Goal: Task Accomplishment & Management: Use online tool/utility

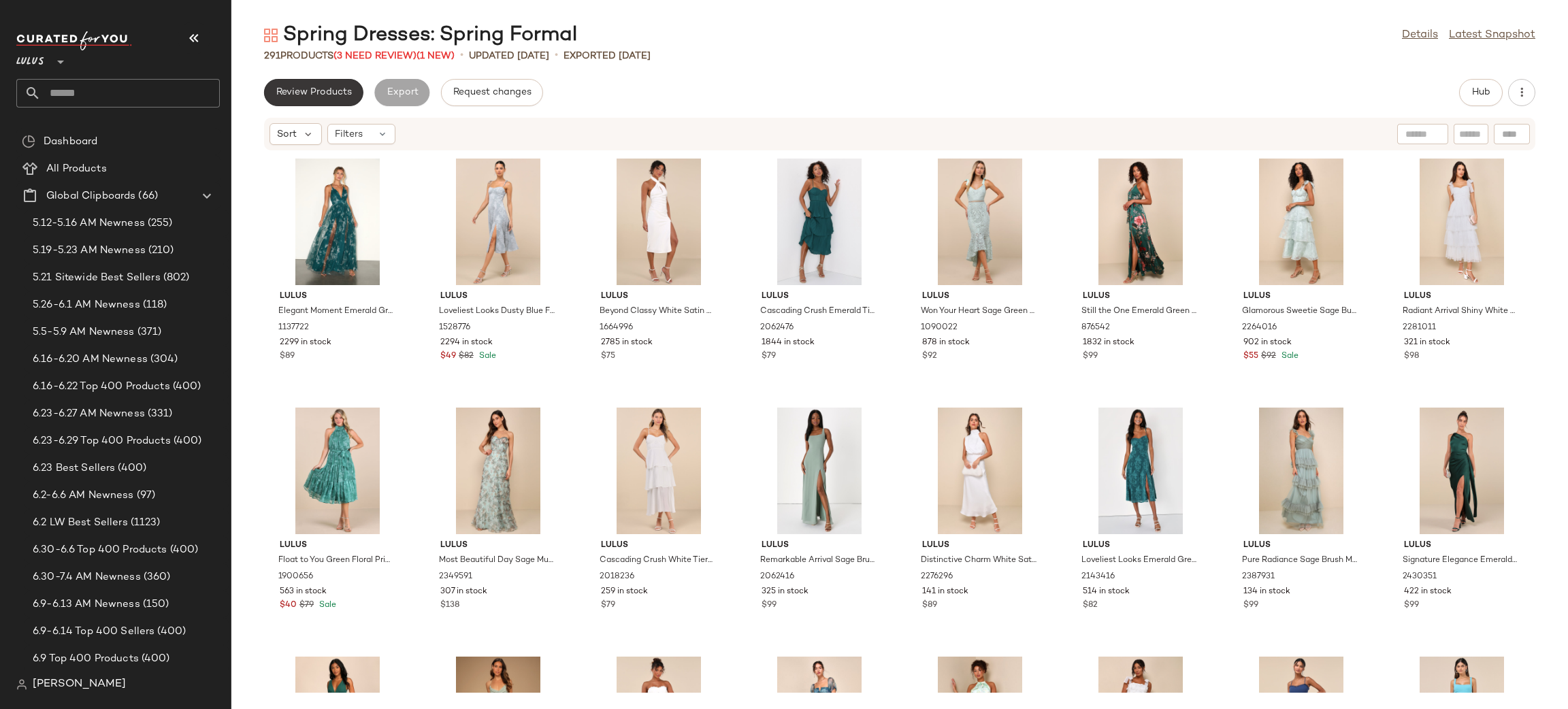
click at [329, 102] on button "Review Products" at bounding box center [313, 93] width 99 height 27
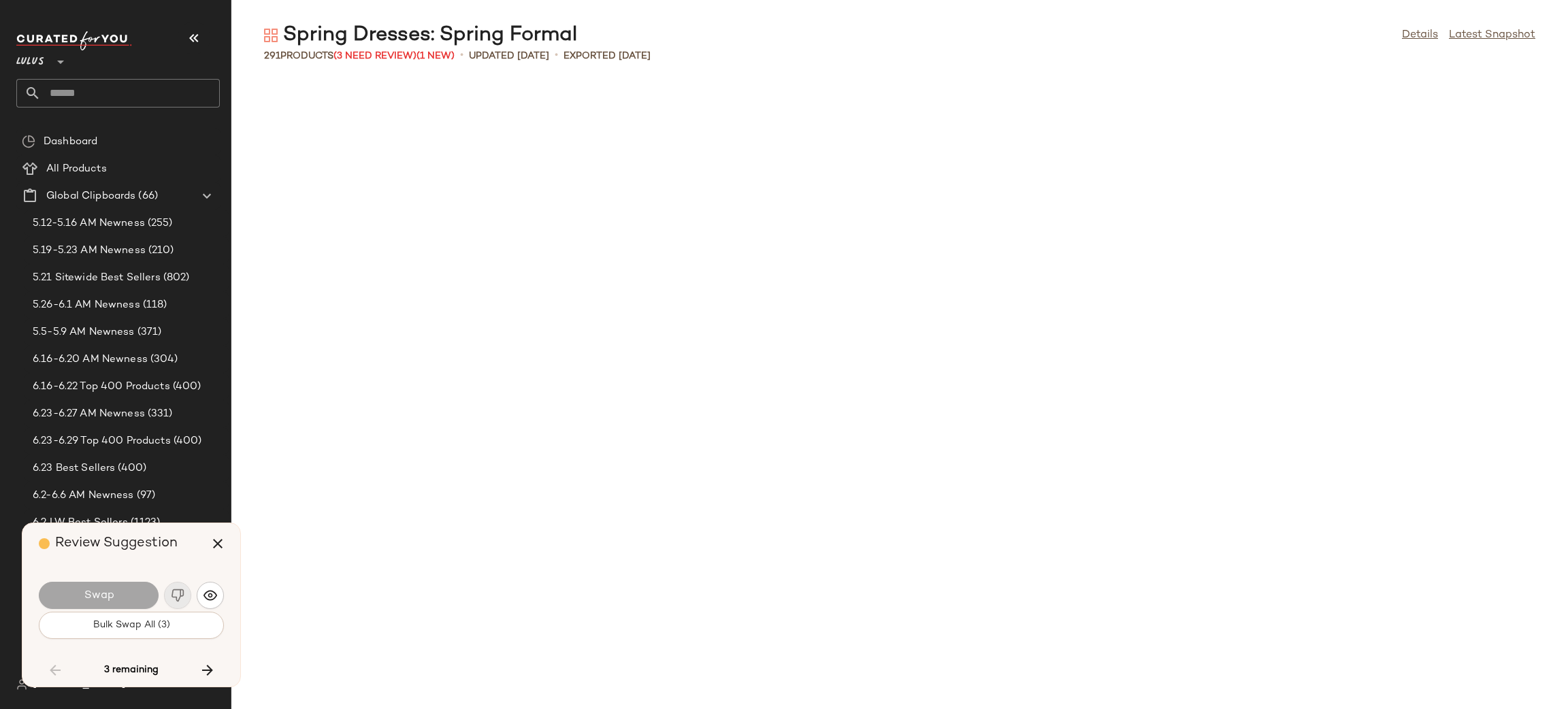
scroll to position [2740, 0]
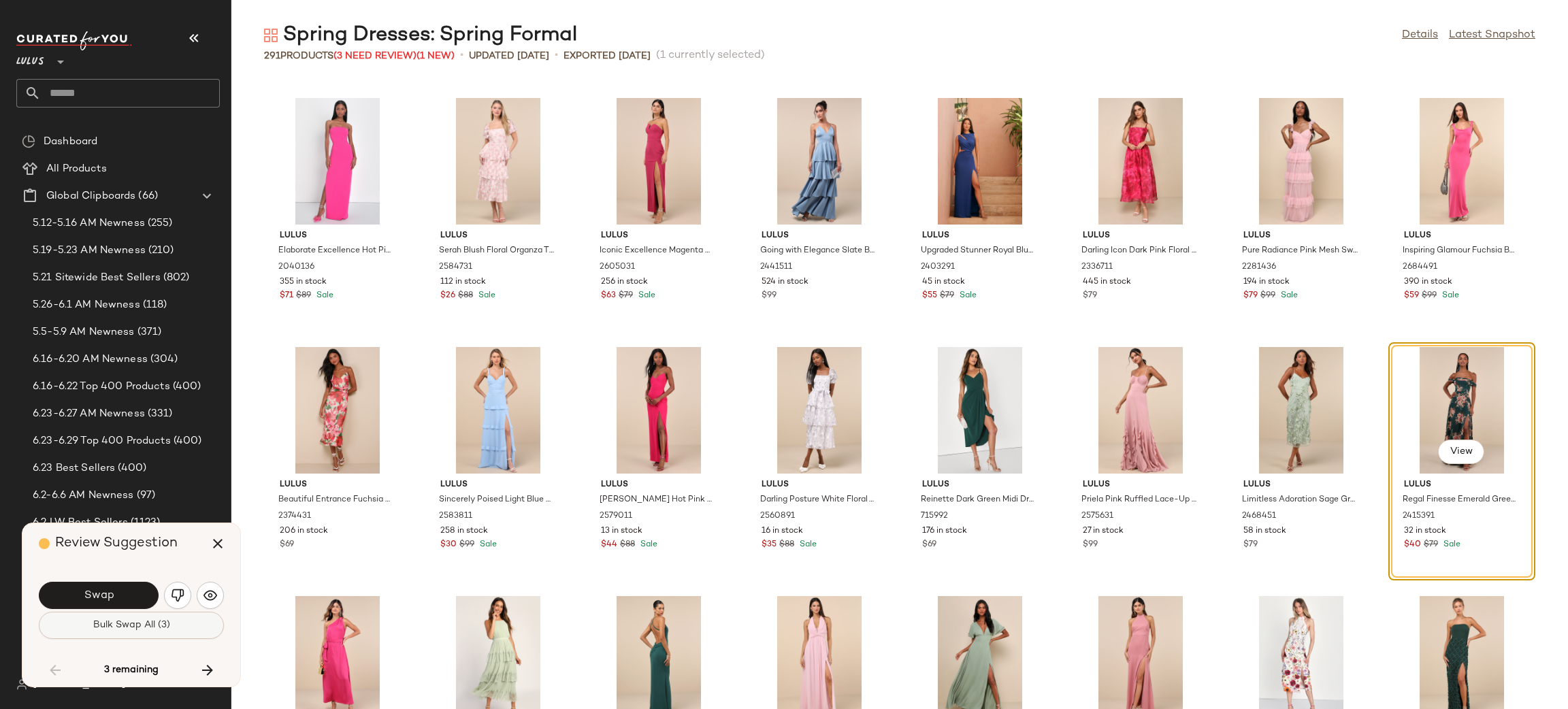
click at [151, 629] on span "Bulk Swap All (3)" at bounding box center [131, 626] width 77 height 11
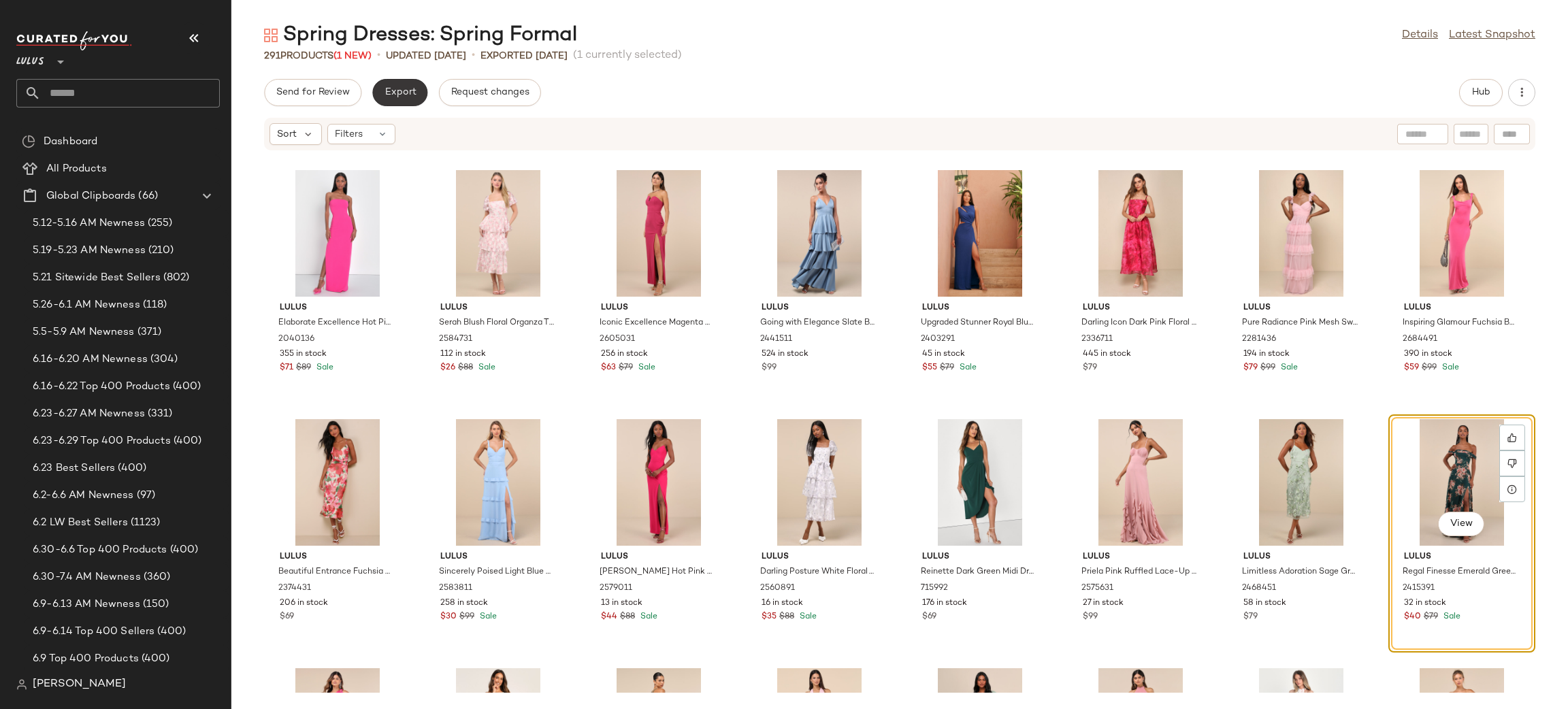
click at [390, 87] on span "Export" at bounding box center [400, 93] width 32 height 11
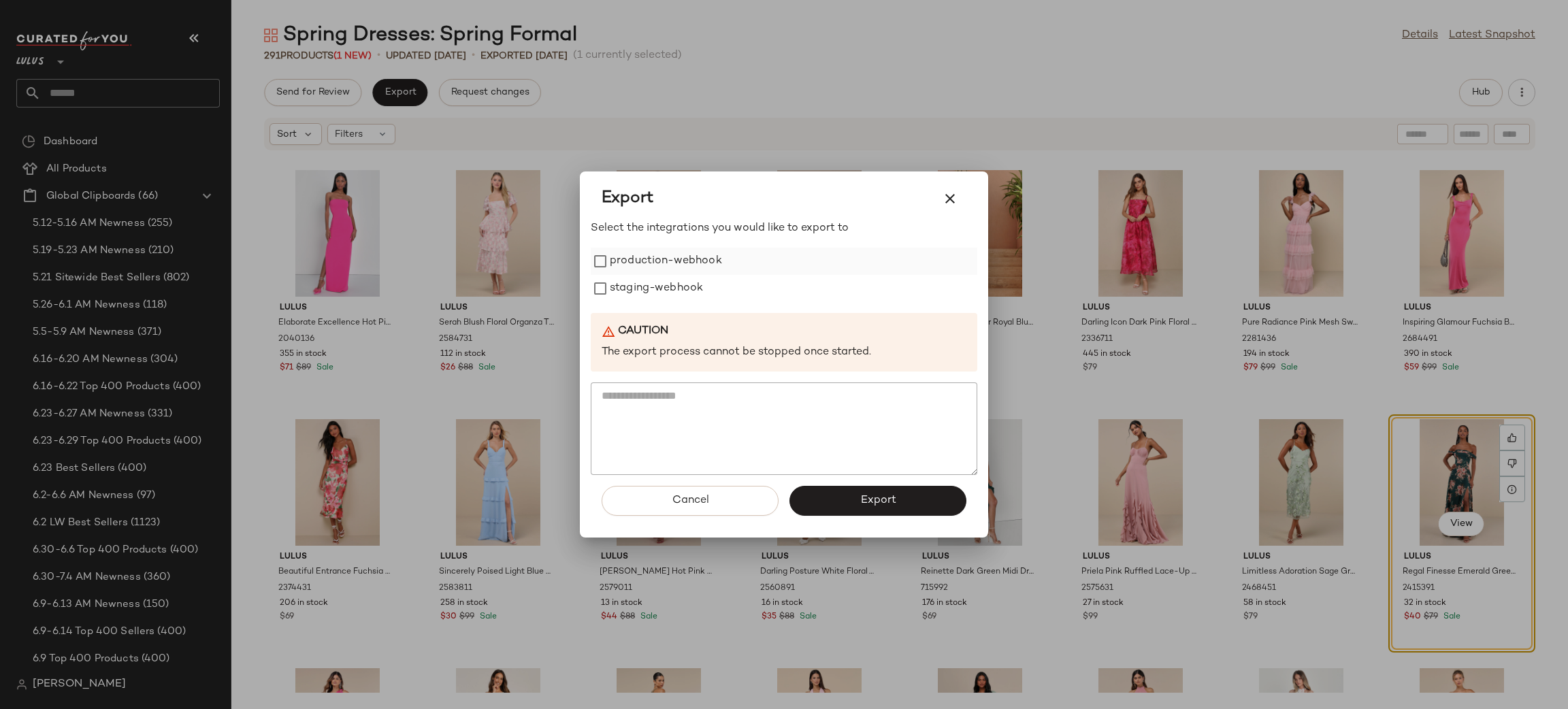
click at [614, 260] on label "production-webhook" at bounding box center [665, 261] width 112 height 27
click at [626, 277] on label "staging-webhook" at bounding box center [656, 289] width 94 height 27
click at [870, 491] on button "Export" at bounding box center [877, 501] width 177 height 30
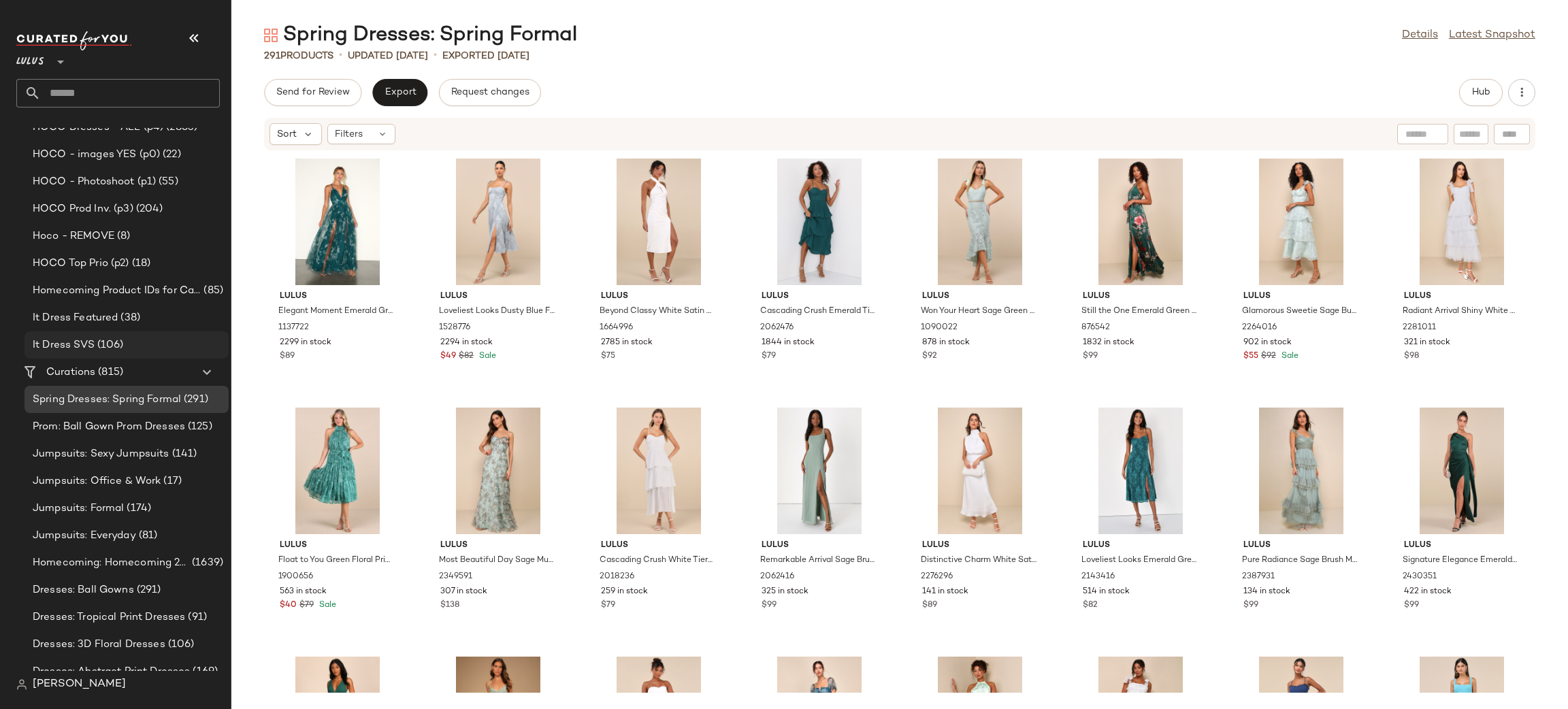
scroll to position [1677, 0]
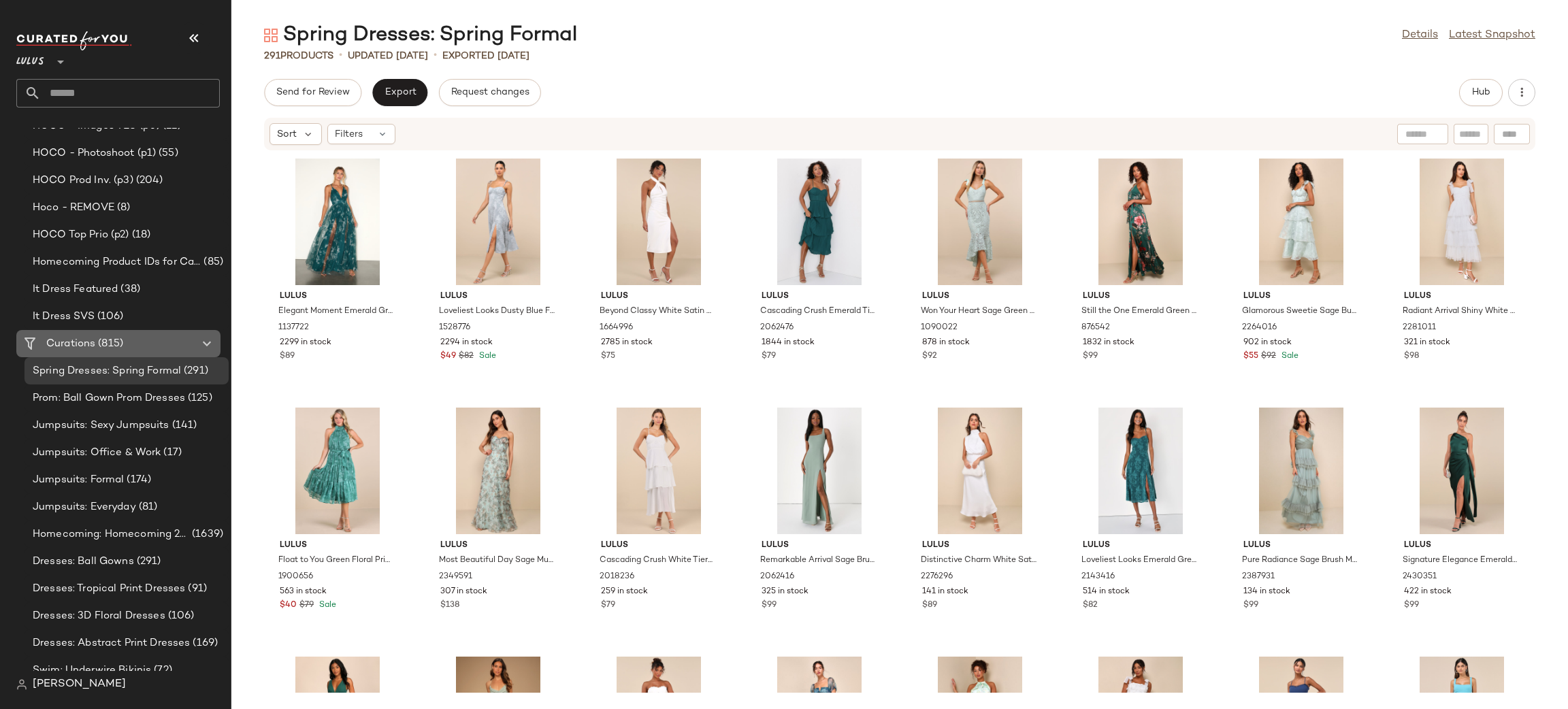
click at [102, 344] on span "(815)" at bounding box center [109, 344] width 28 height 15
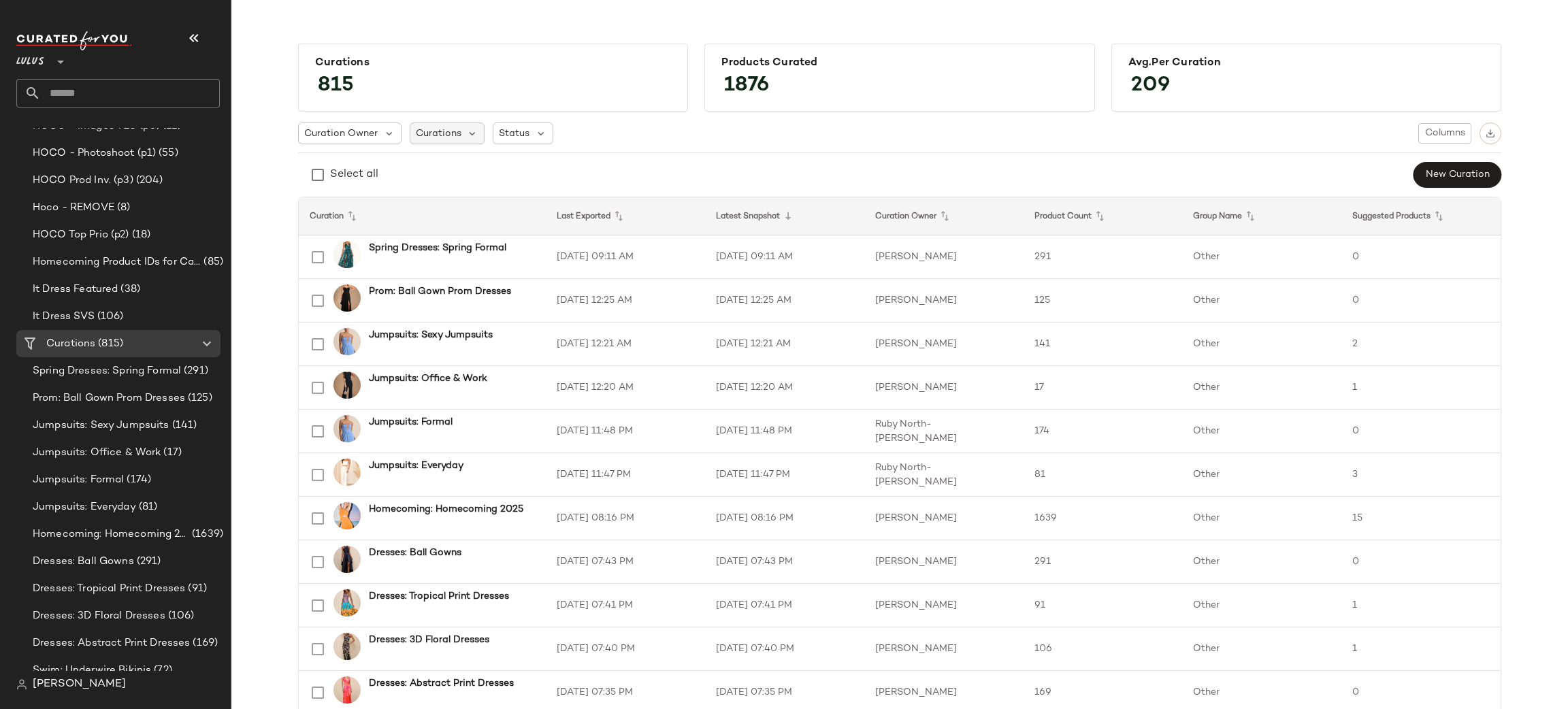
click at [418, 132] on span "Curations" at bounding box center [439, 134] width 46 height 15
click at [435, 157] on div at bounding box center [496, 165] width 184 height 31
click at [442, 165] on input "text" at bounding box center [496, 170] width 162 height 20
type input "*"
click at [134, 99] on input "text" at bounding box center [131, 93] width 179 height 28
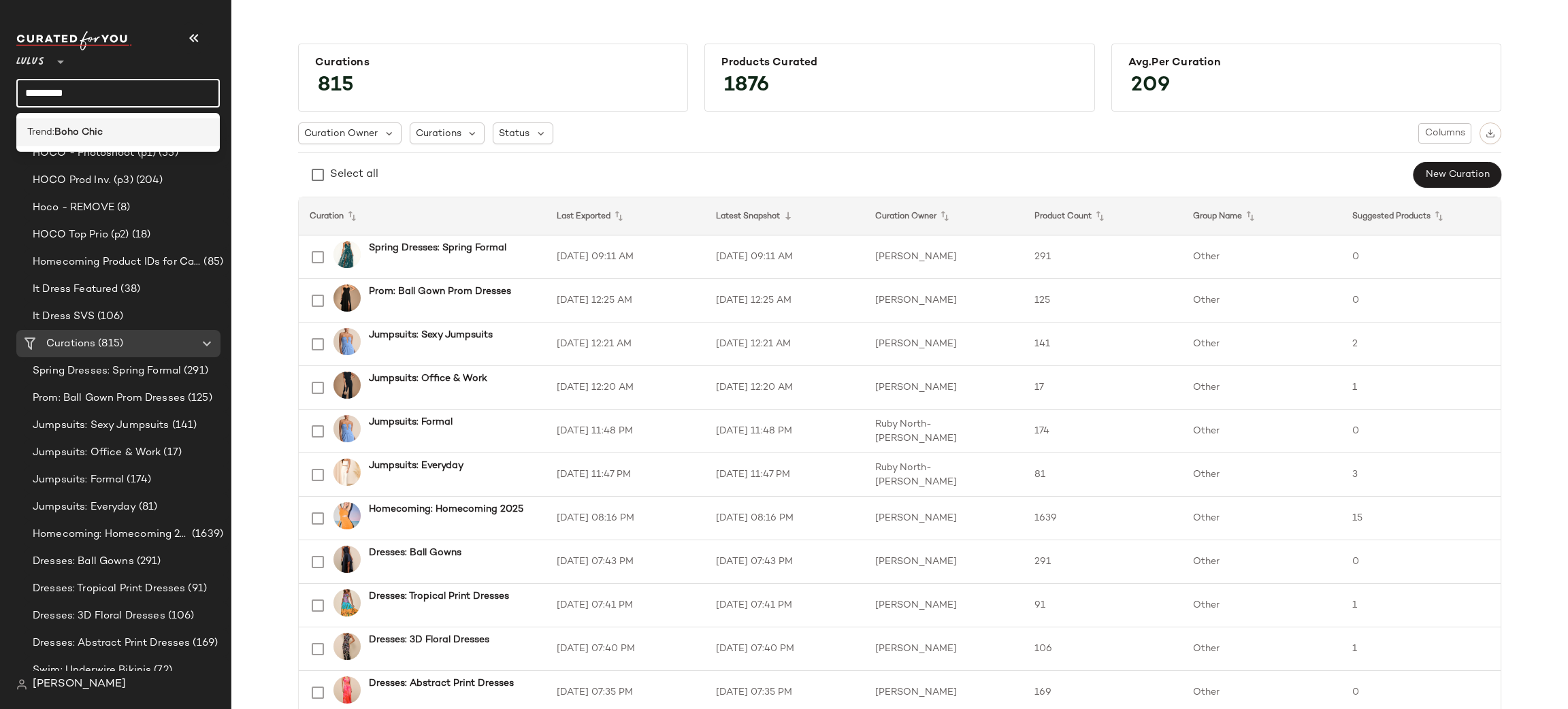
type input "*********"
click at [67, 125] on b "Boho Chic" at bounding box center [79, 132] width 48 height 15
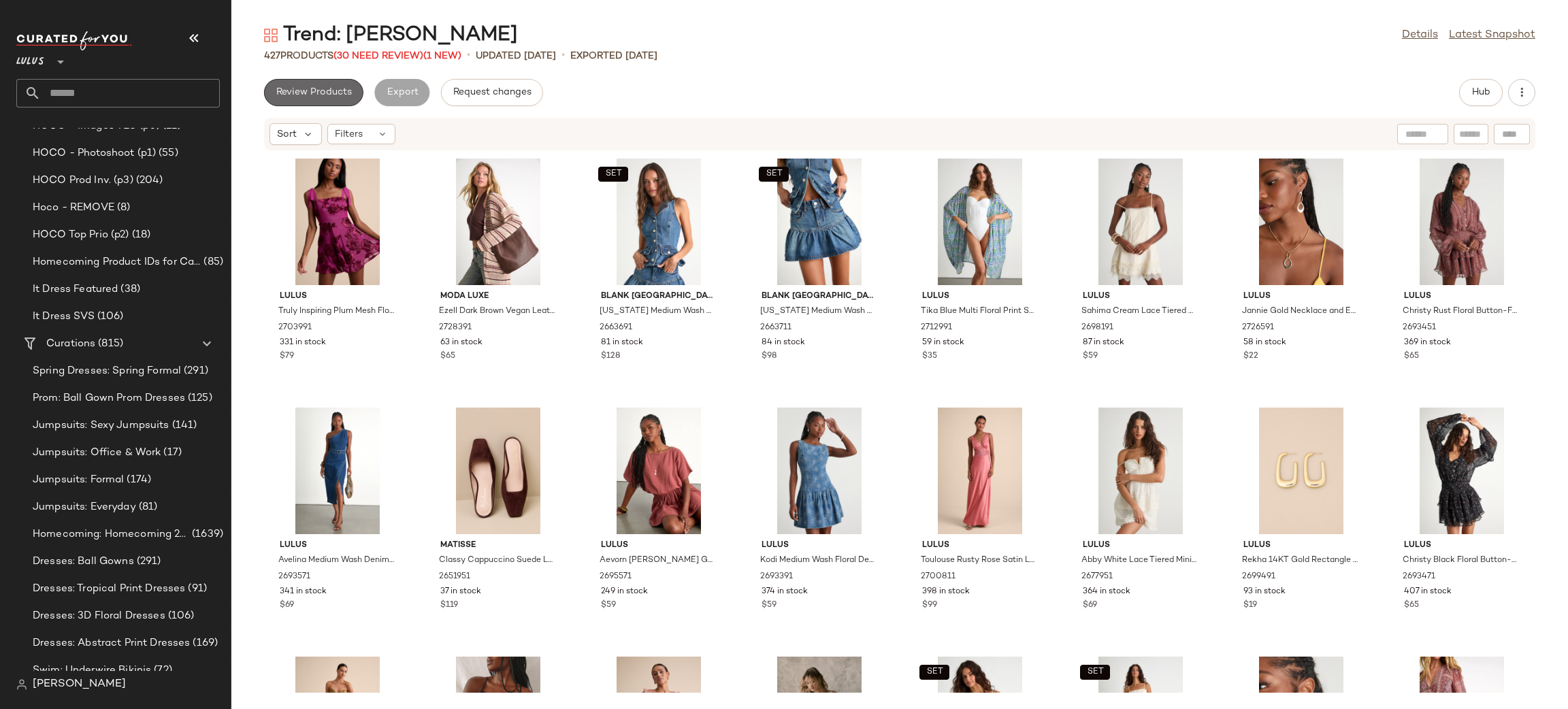
click at [314, 85] on button "Review Products" at bounding box center [313, 93] width 99 height 27
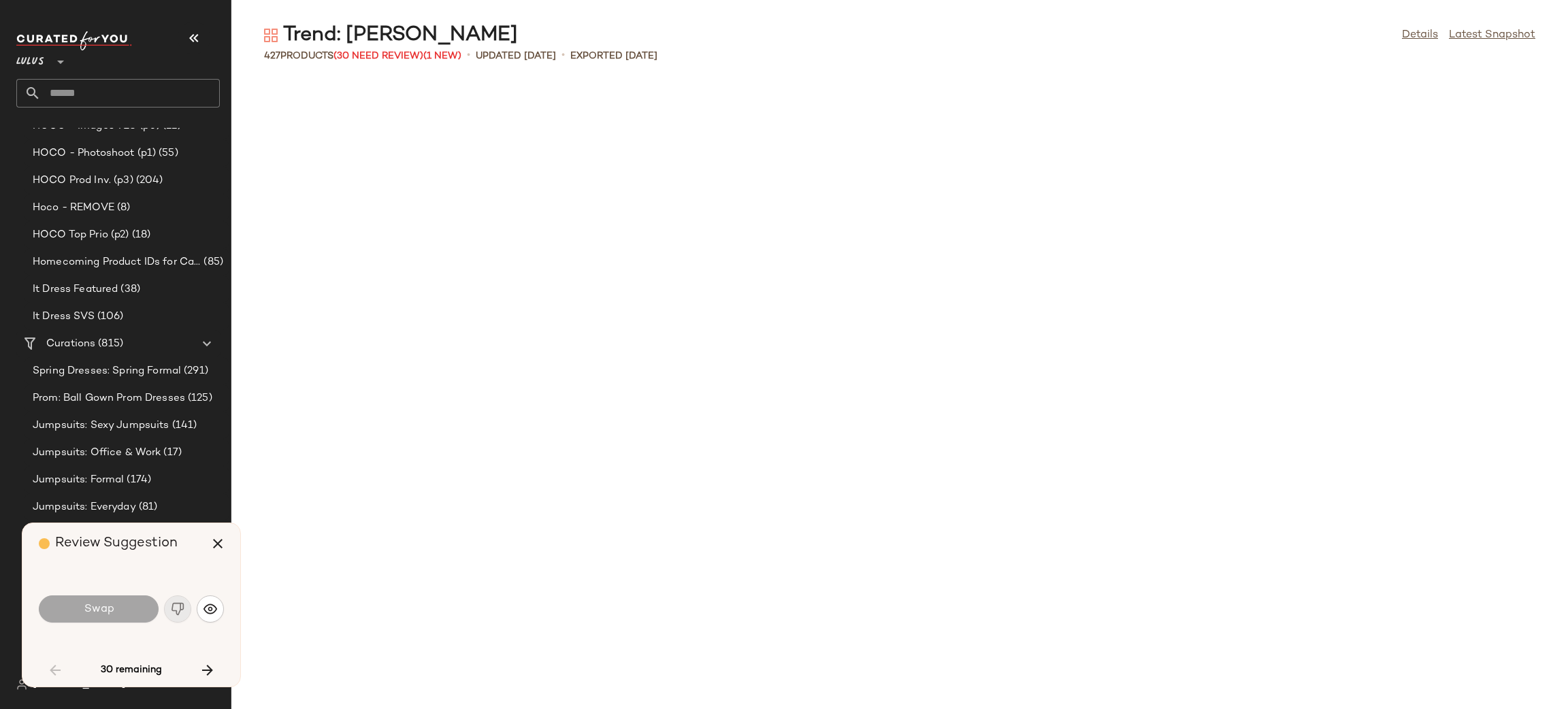
scroll to position [1495, 0]
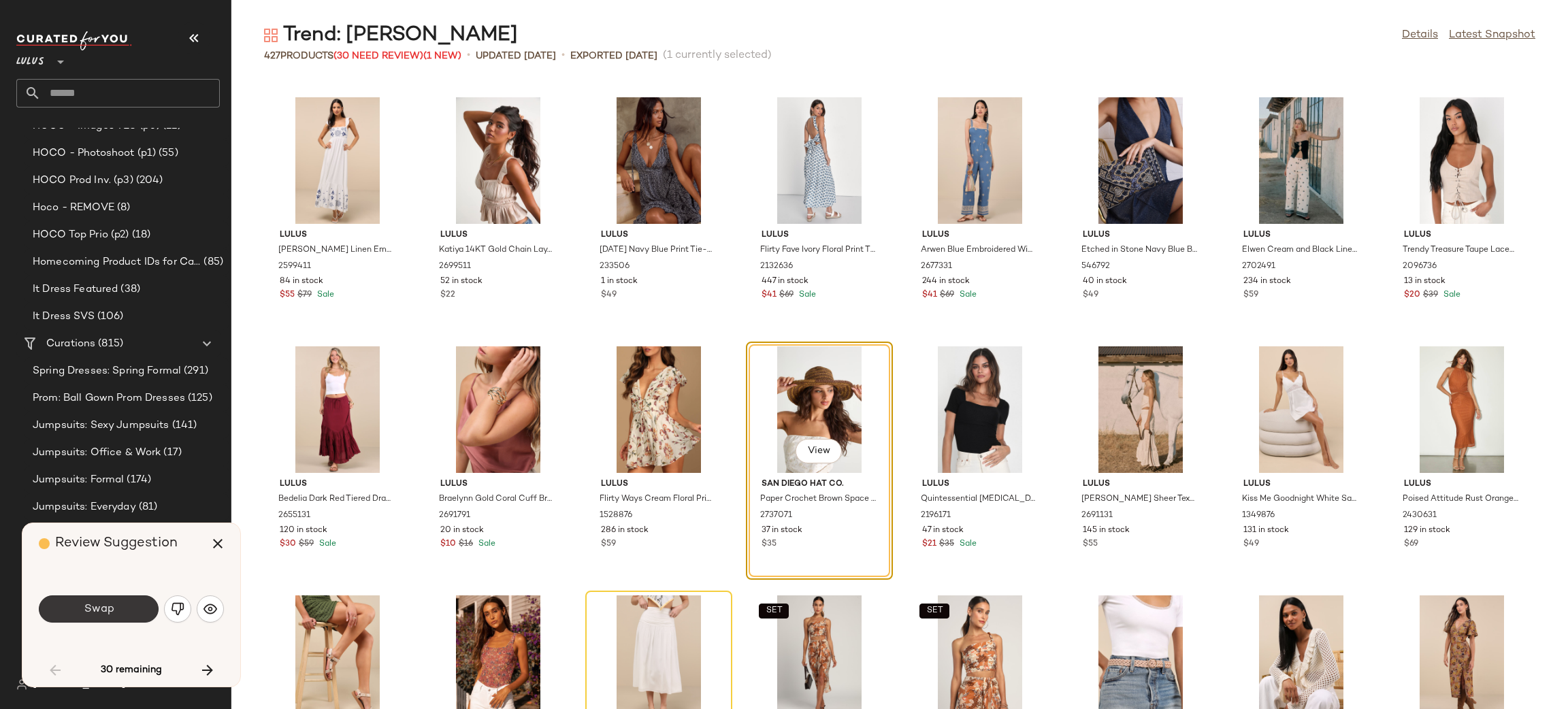
click at [112, 617] on button "Swap" at bounding box center [98, 609] width 120 height 27
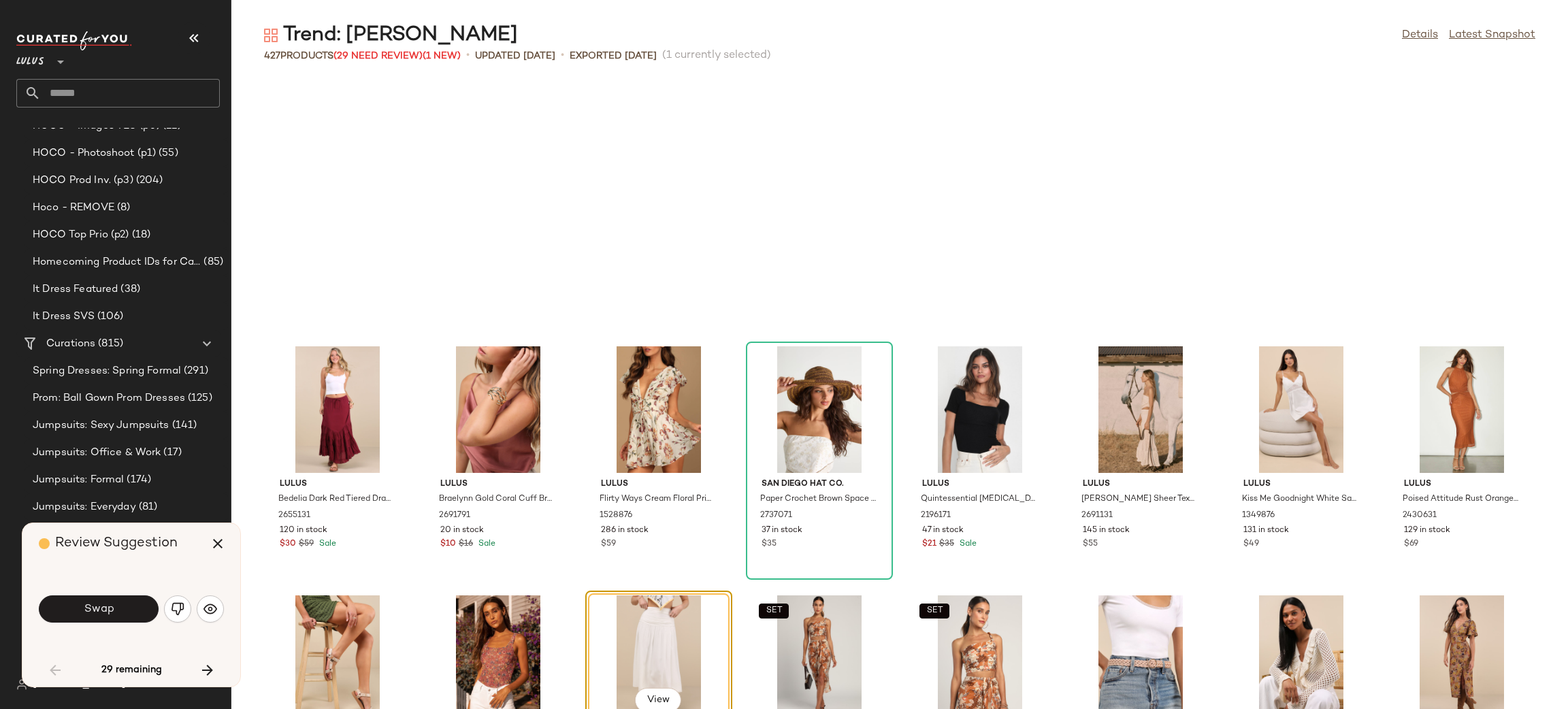
scroll to position [1743, 0]
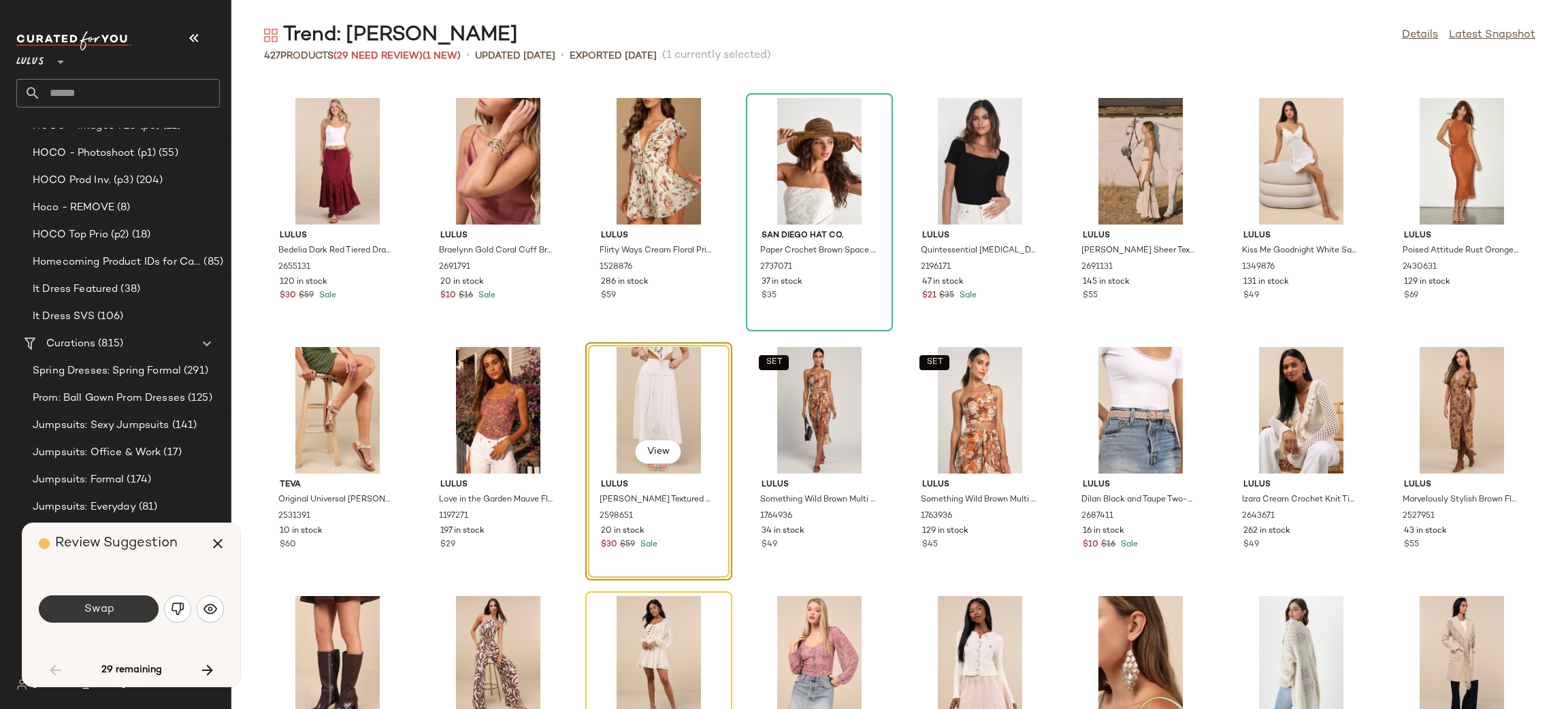
click at [96, 603] on button "Swap" at bounding box center [98, 609] width 120 height 27
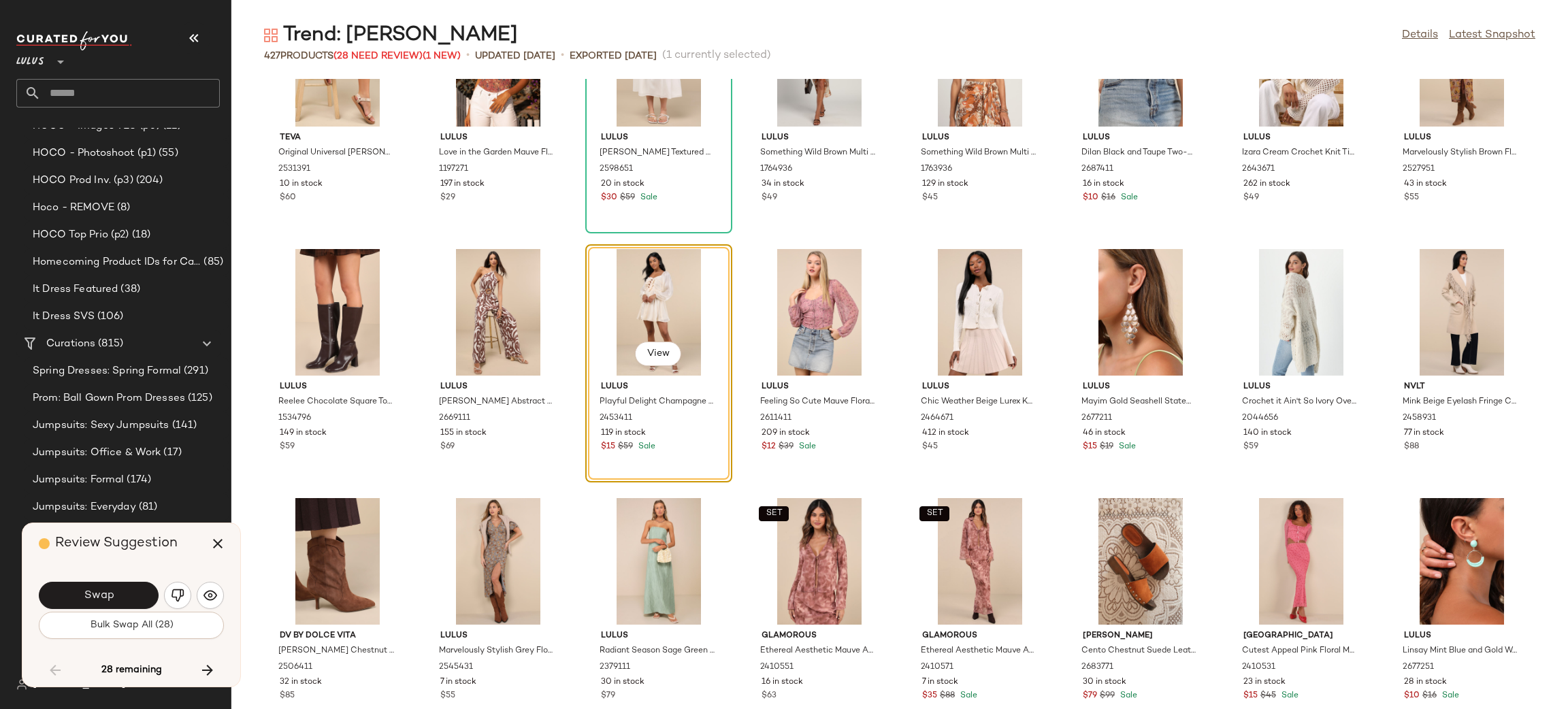
scroll to position [2136, 0]
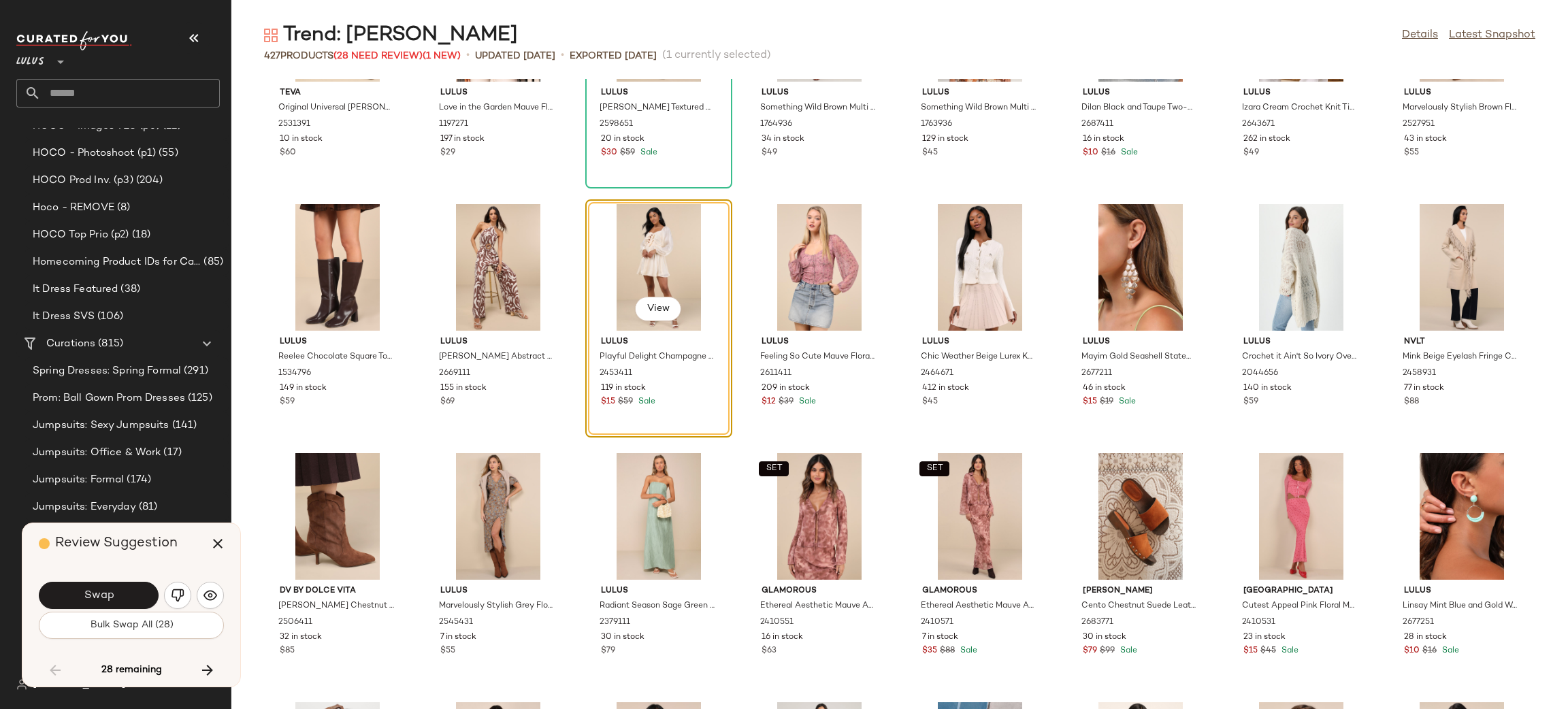
click at [158, 630] on span "Bulk Swap All (28)" at bounding box center [131, 626] width 84 height 11
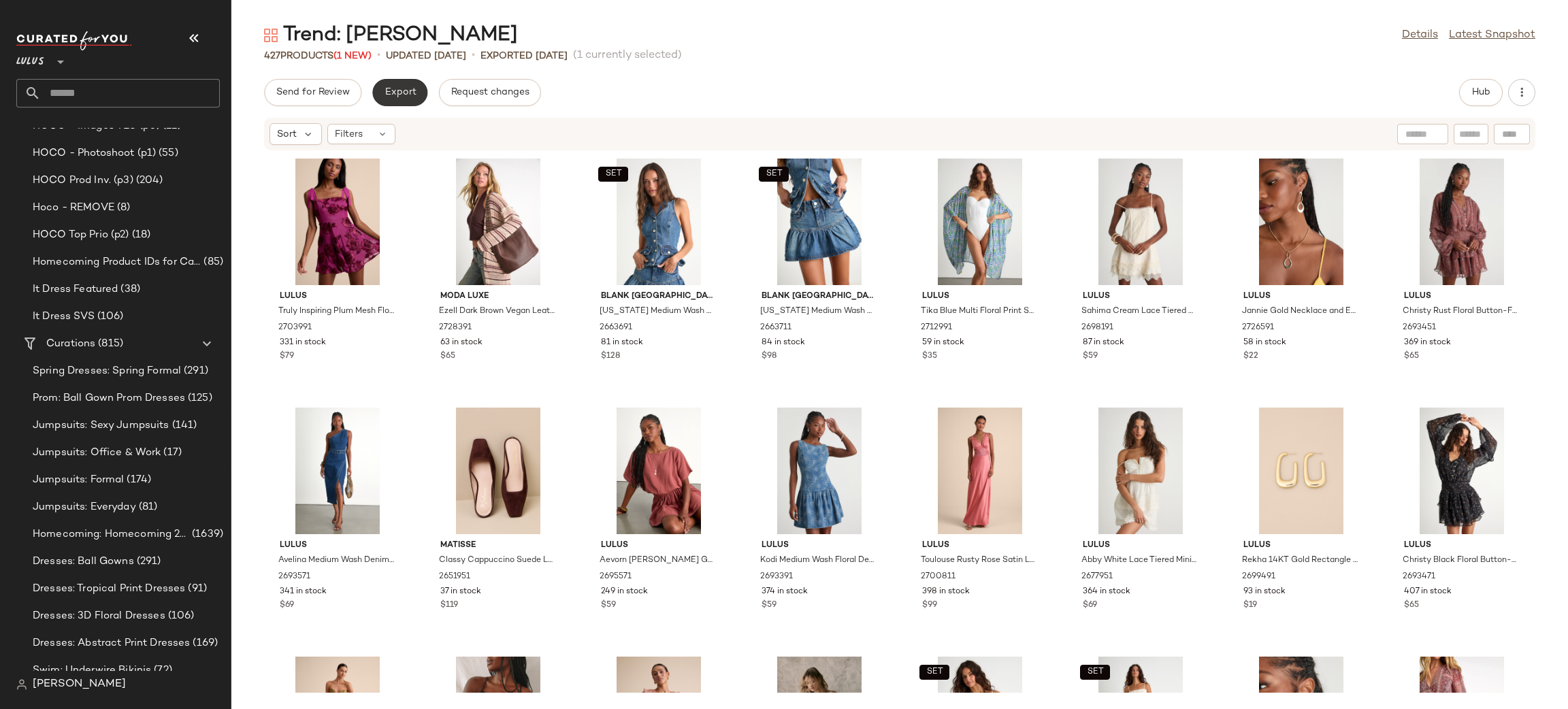
click at [403, 99] on button "Export" at bounding box center [400, 93] width 55 height 27
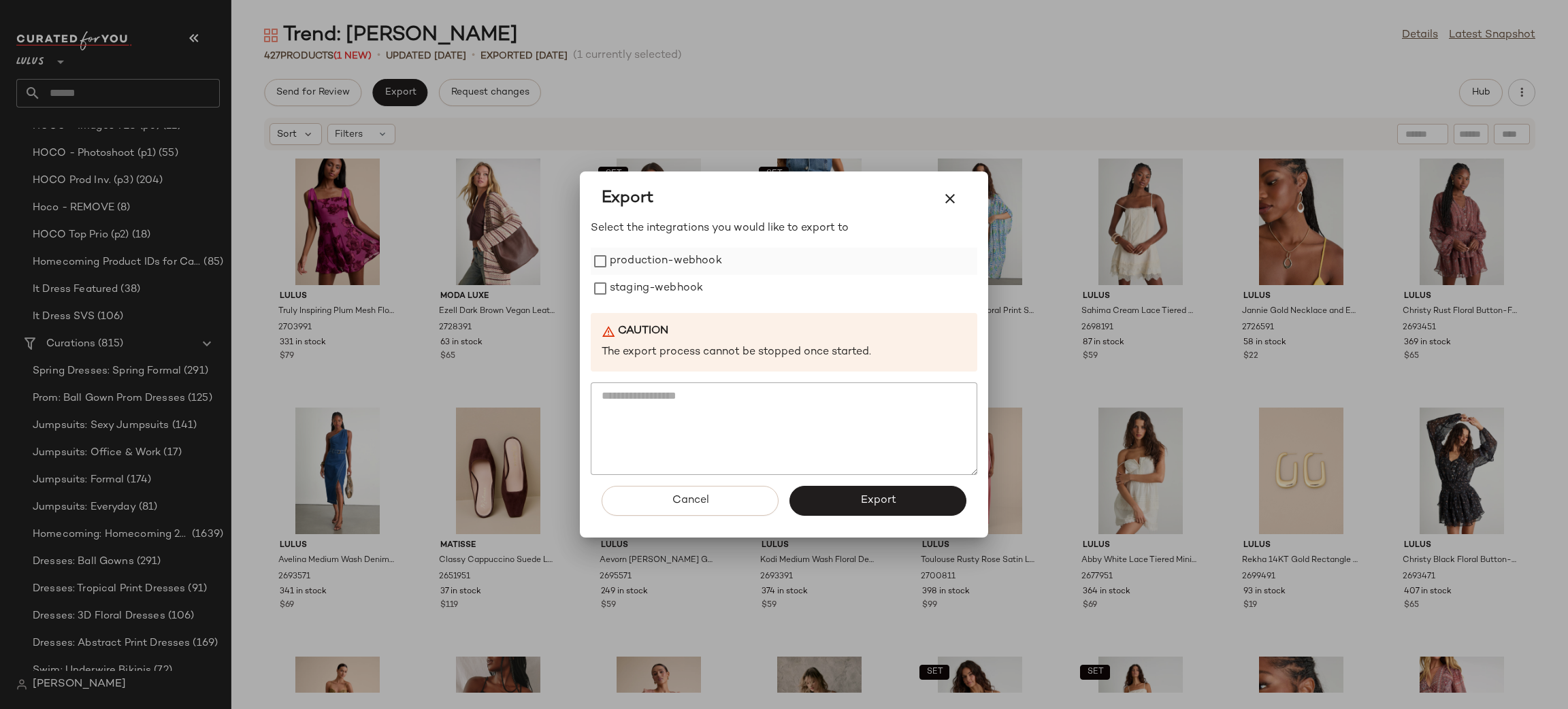
click at [615, 269] on label "production-webhook" at bounding box center [665, 261] width 112 height 27
click at [624, 278] on label "staging-webhook" at bounding box center [656, 289] width 94 height 27
click at [879, 488] on button "Export" at bounding box center [877, 501] width 177 height 30
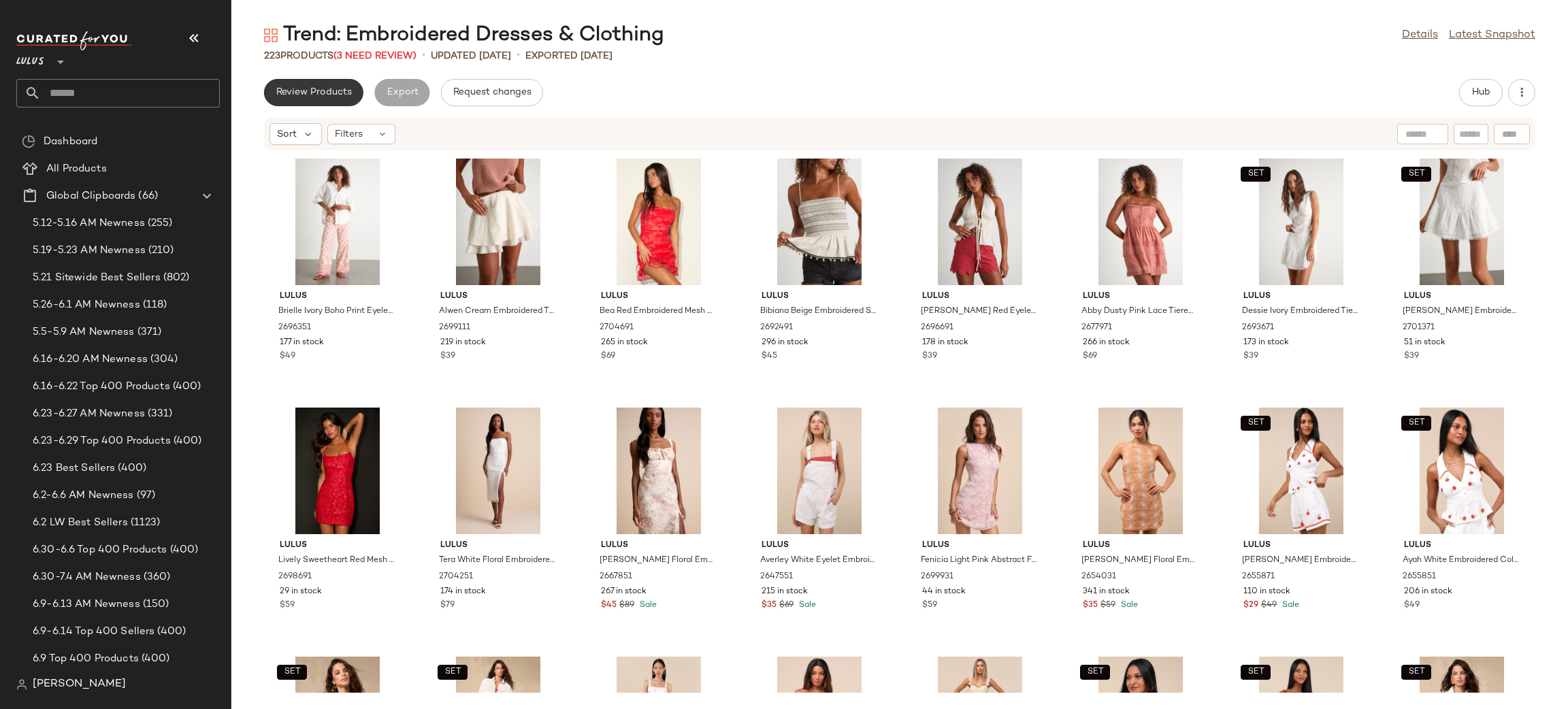
click at [317, 94] on span "Review Products" at bounding box center [314, 93] width 77 height 11
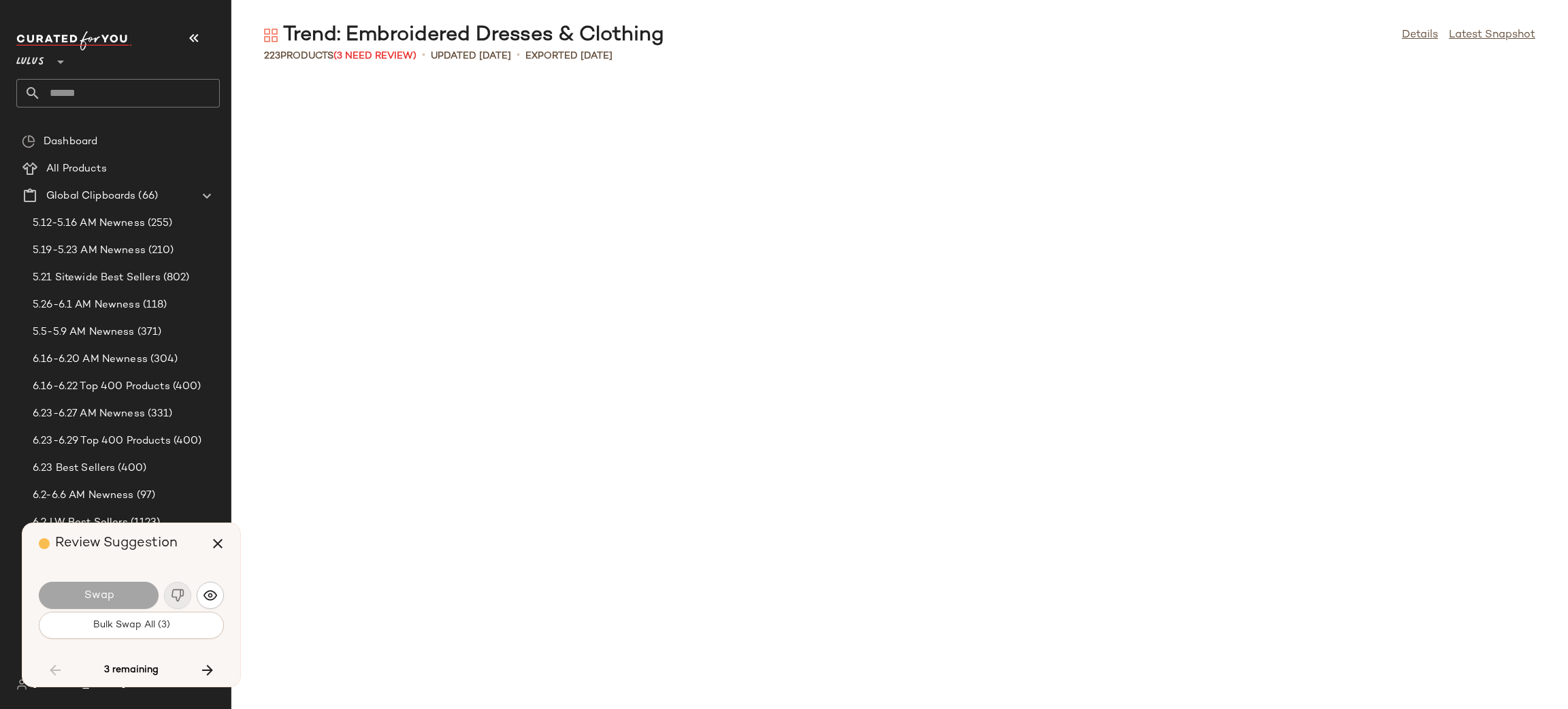
scroll to position [1992, 0]
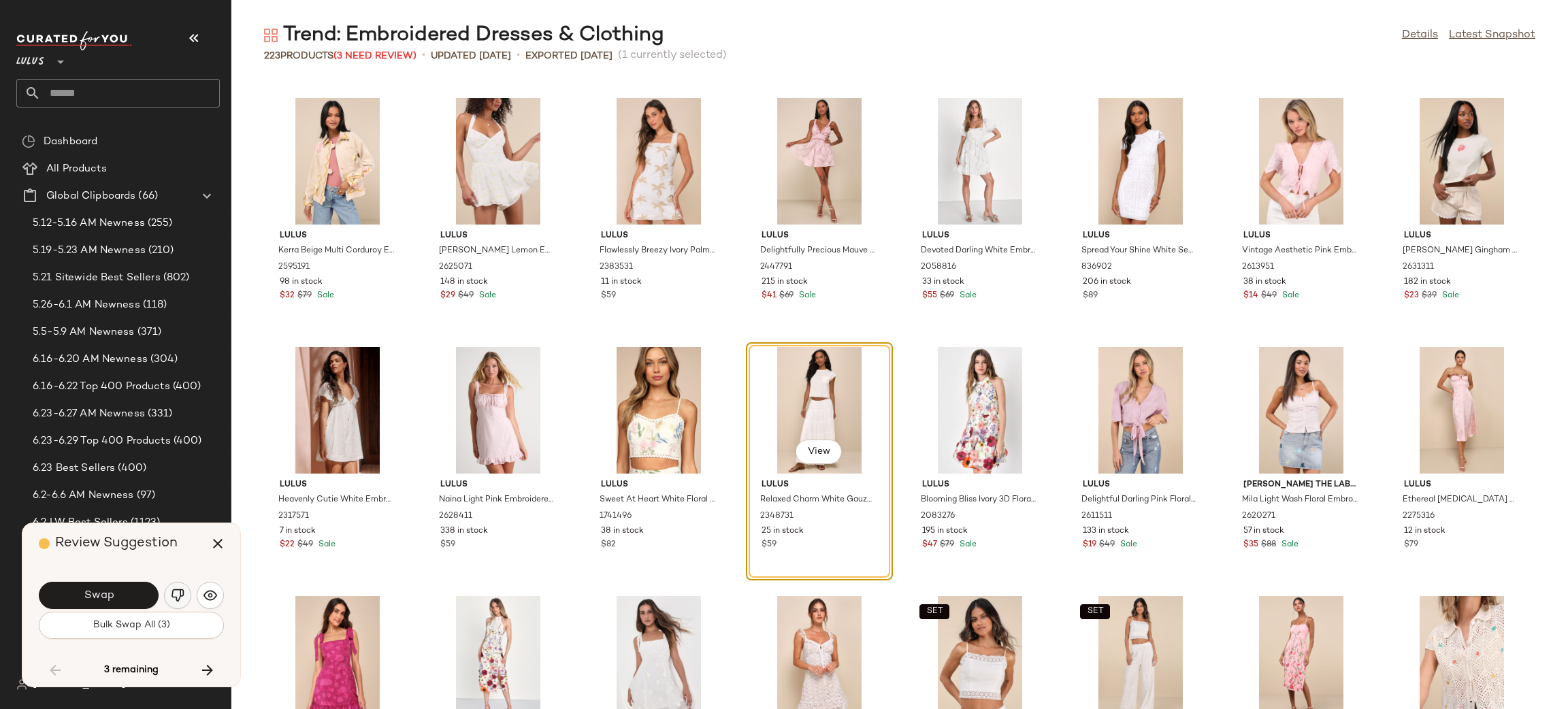
click at [172, 599] on img "button" at bounding box center [177, 595] width 14 height 14
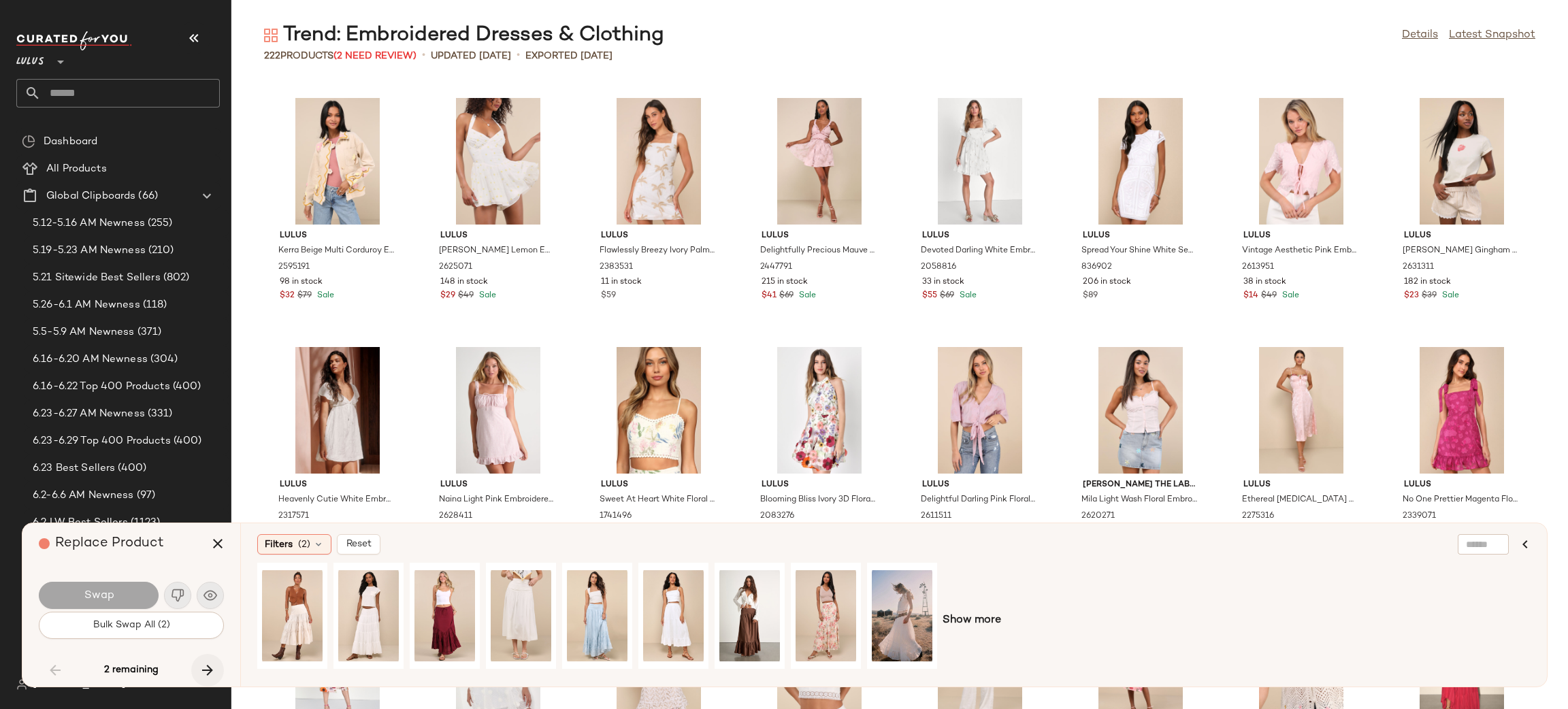
click at [210, 668] on icon "button" at bounding box center [207, 670] width 16 height 16
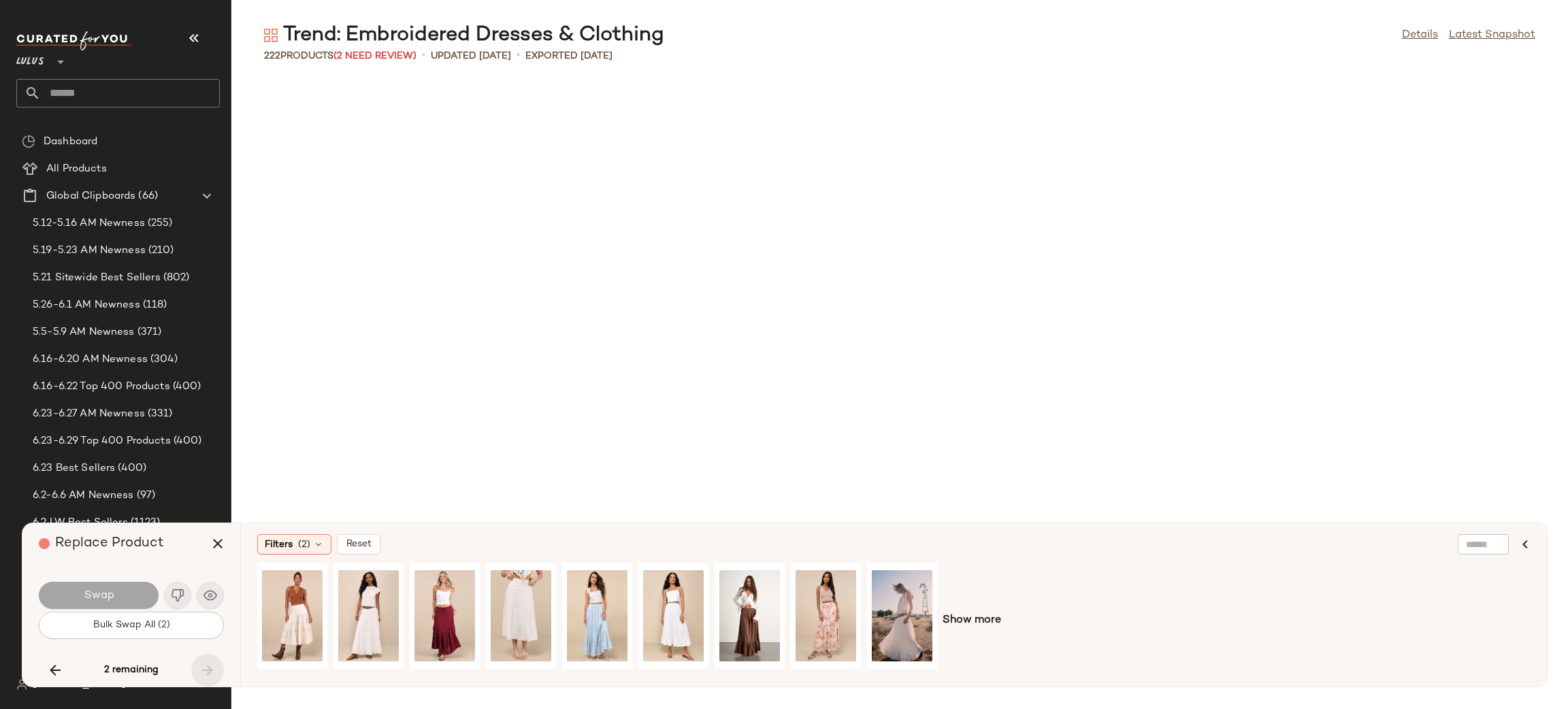
scroll to position [5731, 0]
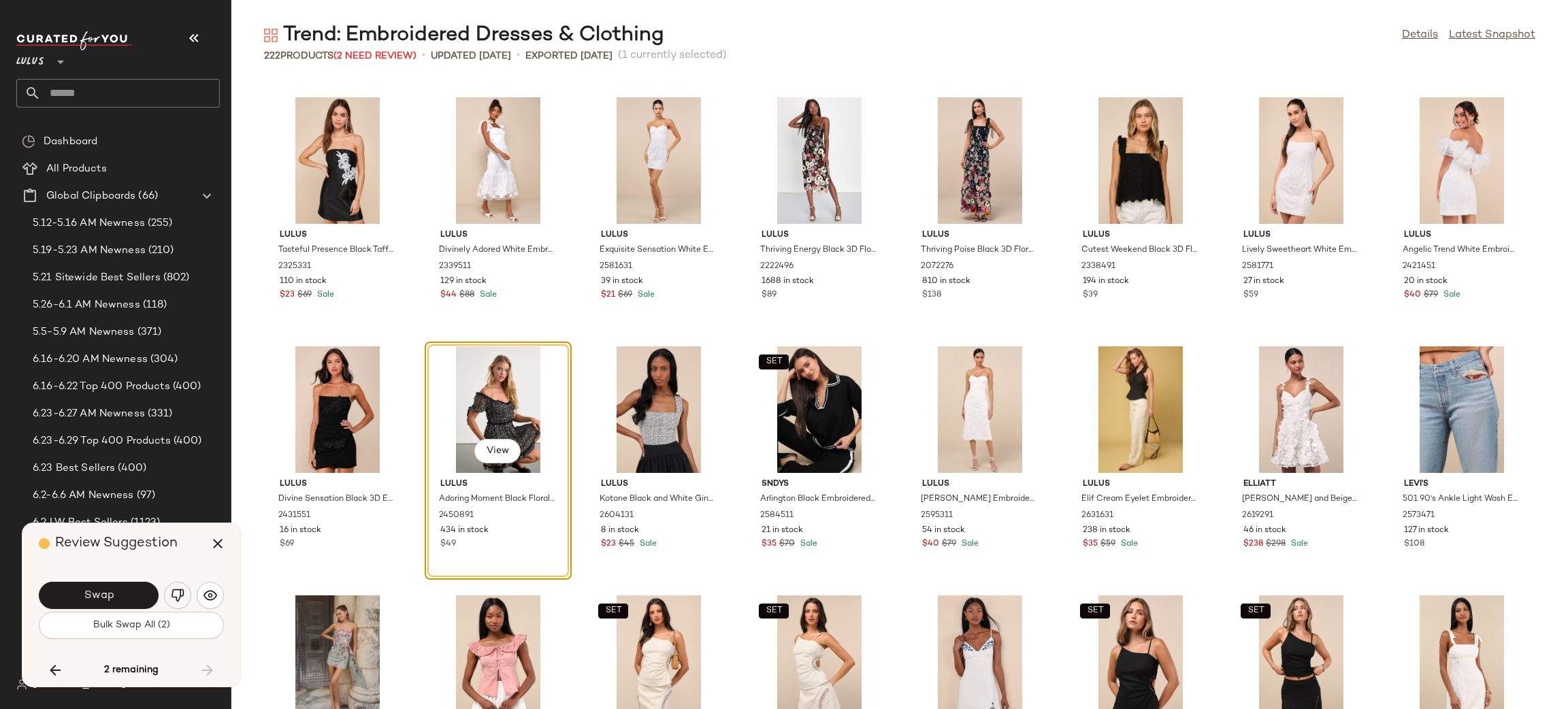
click at [173, 590] on img "button" at bounding box center [177, 595] width 14 height 14
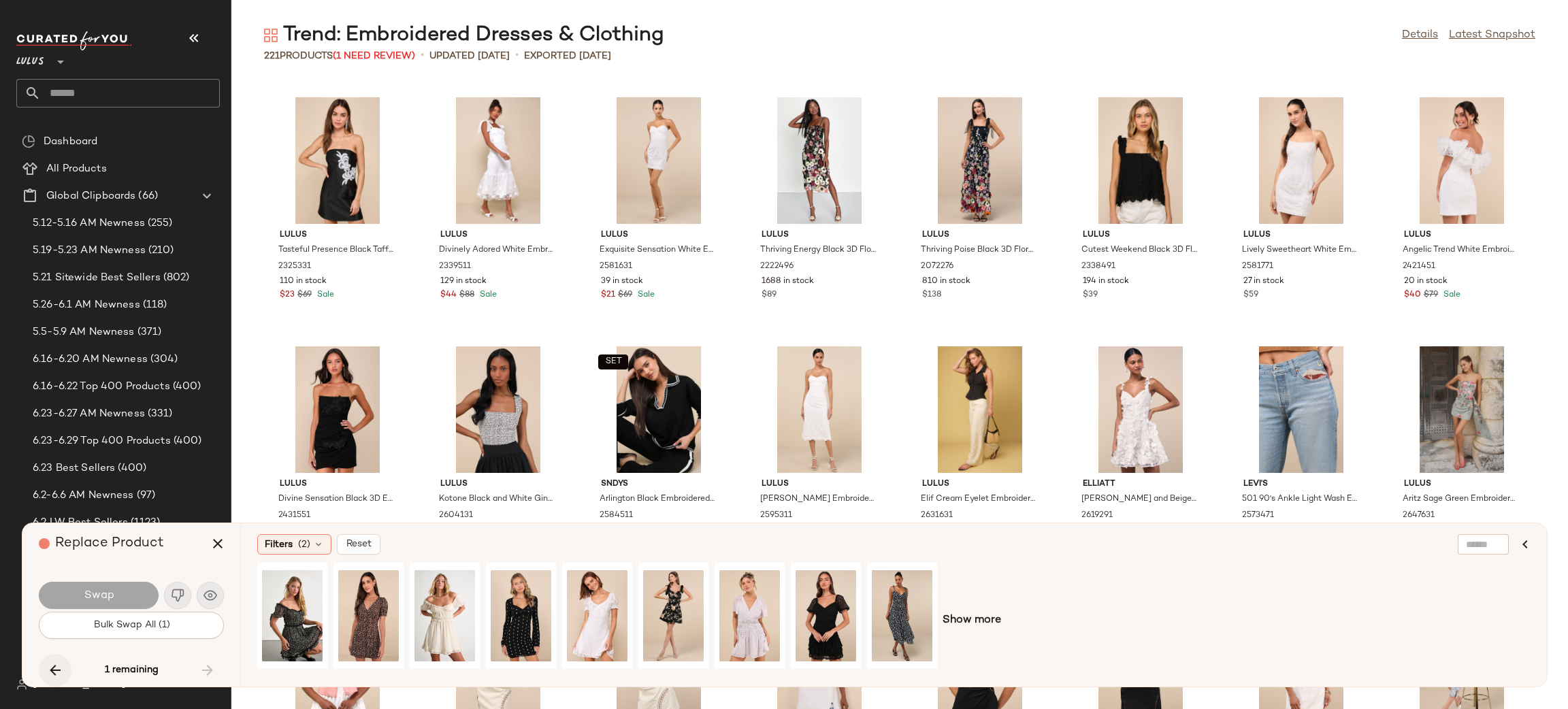
click at [59, 665] on icon "button" at bounding box center [55, 670] width 16 height 16
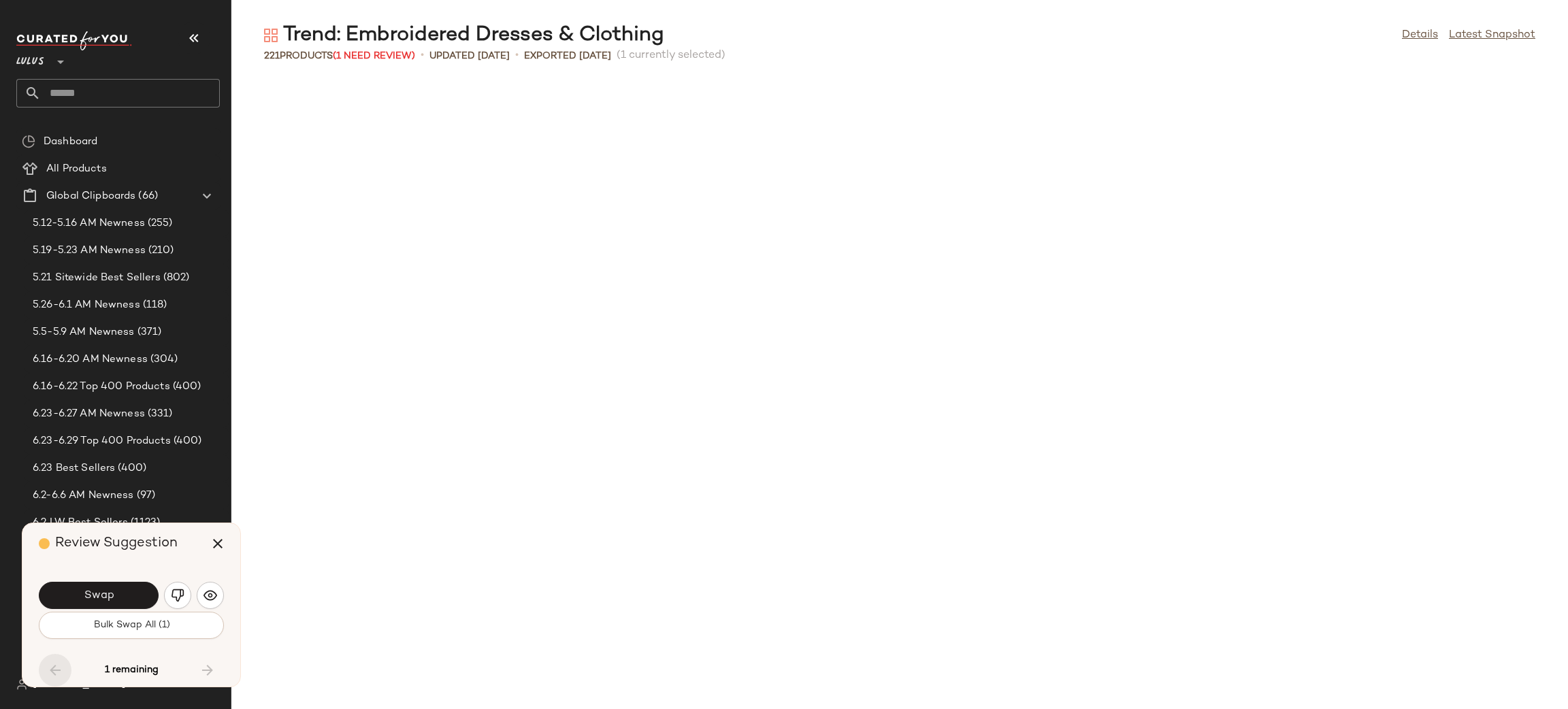
scroll to position [2491, 0]
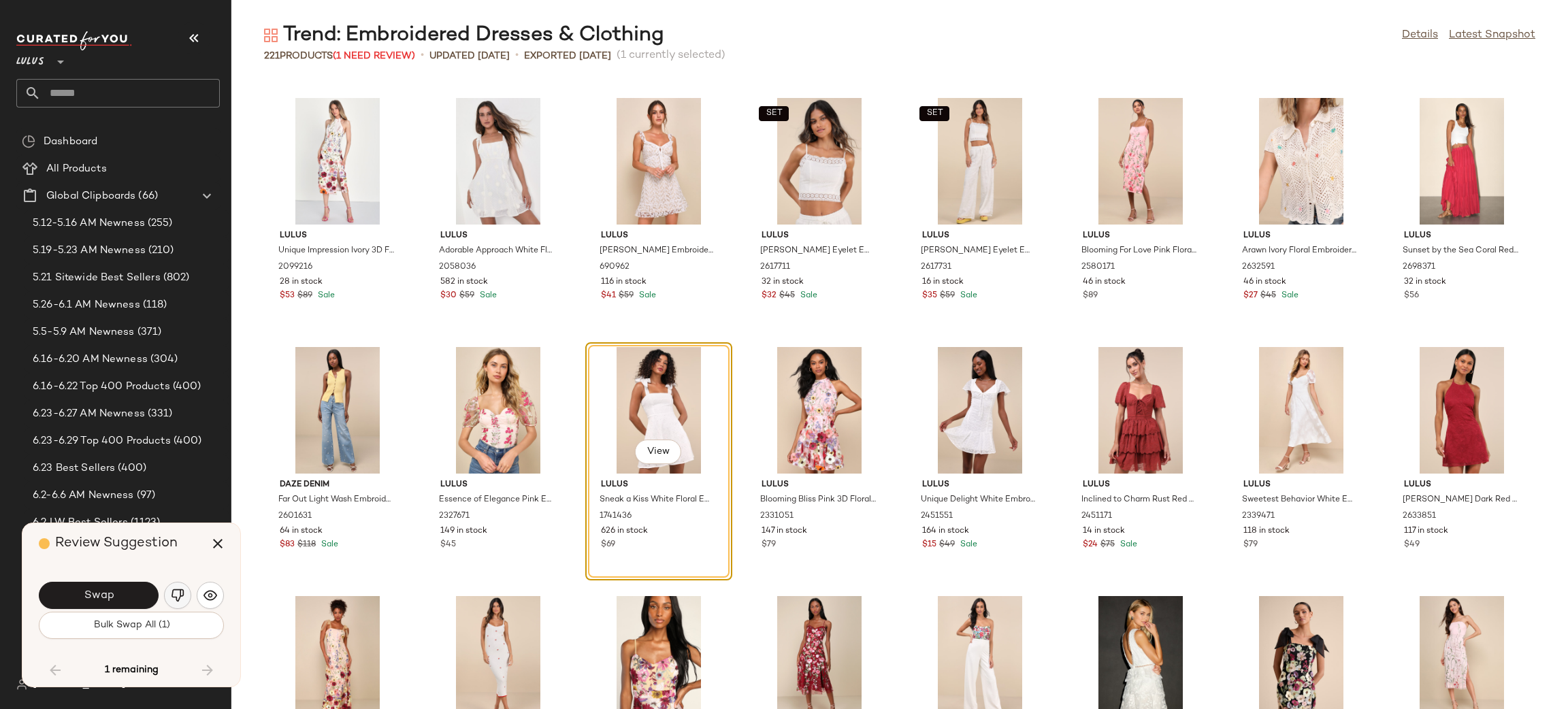
click at [176, 600] on img "button" at bounding box center [177, 595] width 14 height 14
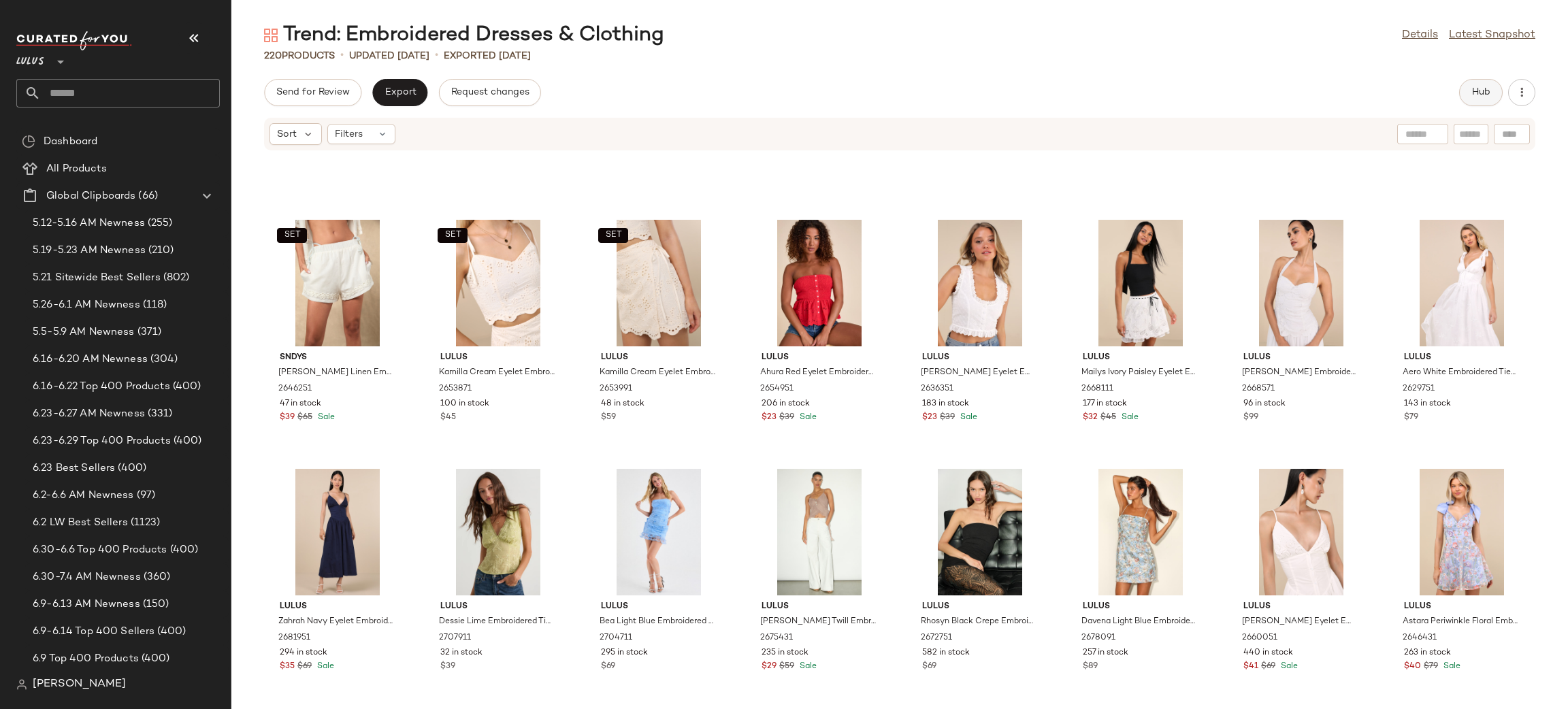
click at [1472, 88] on span "Hub" at bounding box center [1481, 93] width 19 height 11
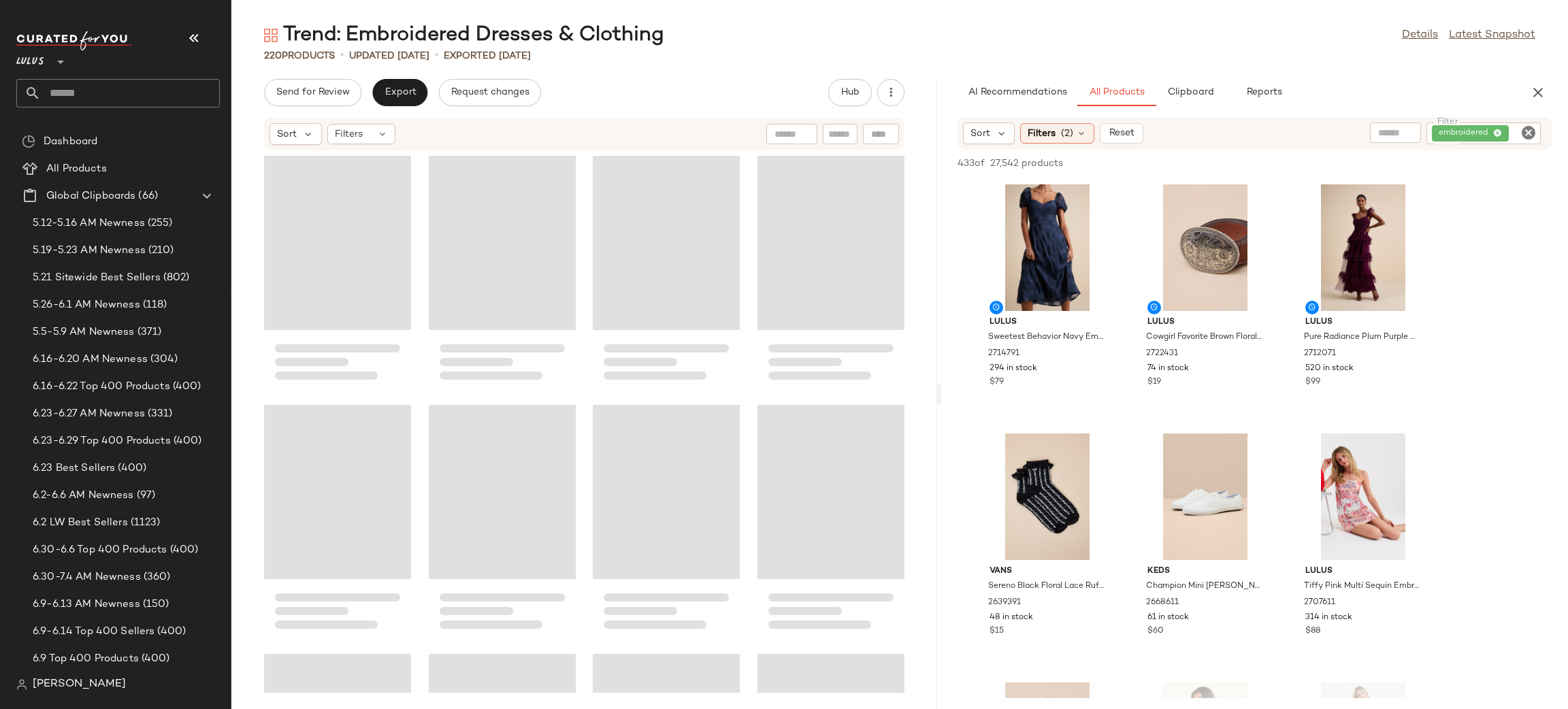
drag, startPoint x: 900, startPoint y: 397, endPoint x: 942, endPoint y: 384, distance: 44.0
click at [942, 384] on div "Trend: Embroidered Dresses & Clothing Details Latest Snapshot 220 Products • up…" at bounding box center [900, 365] width 1337 height 687
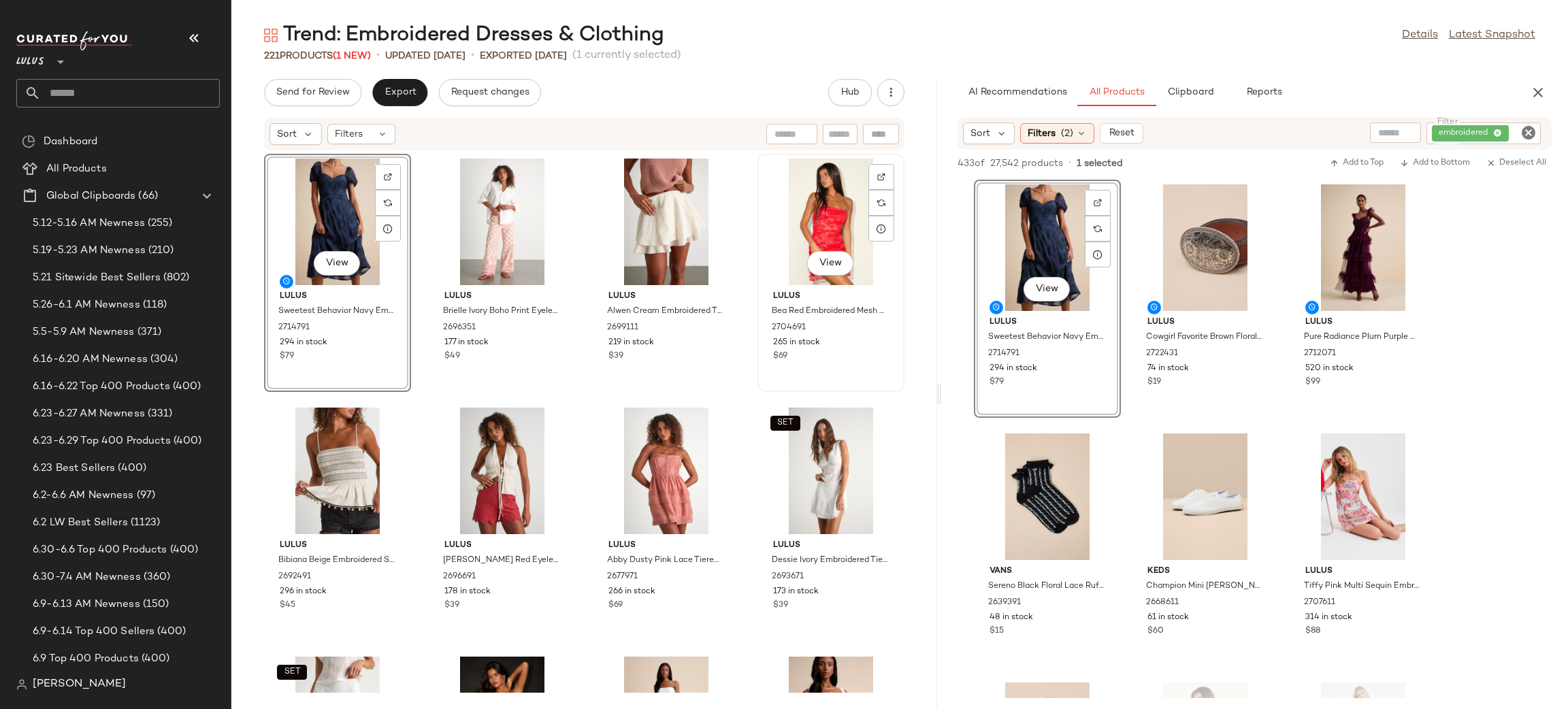
click at [759, 386] on div "View Lulus Bea Red Embroidered Mesh Ruffled Mini Dress 2704691 265 in stock $69" at bounding box center [830, 273] width 144 height 236
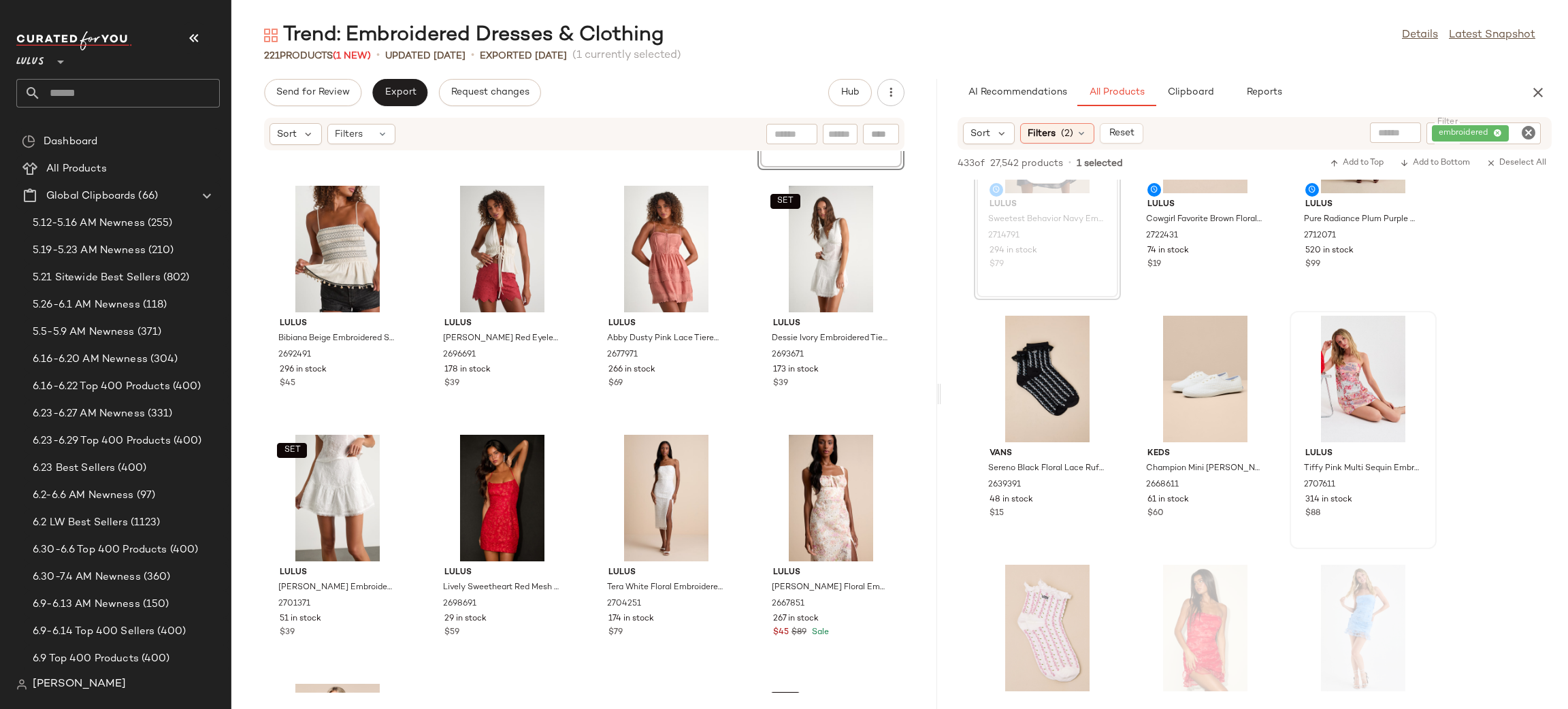
scroll to position [223, 0]
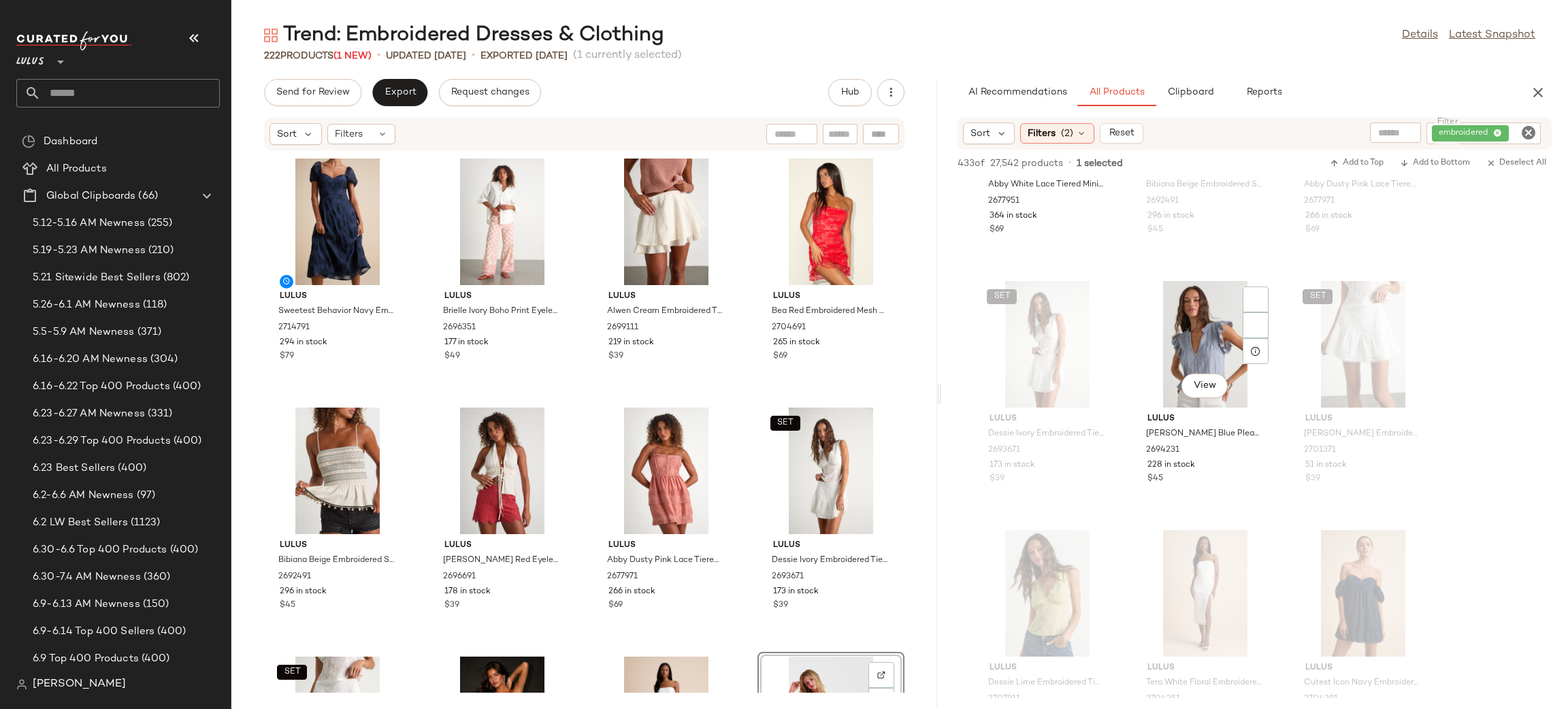
scroll to position [1158, 0]
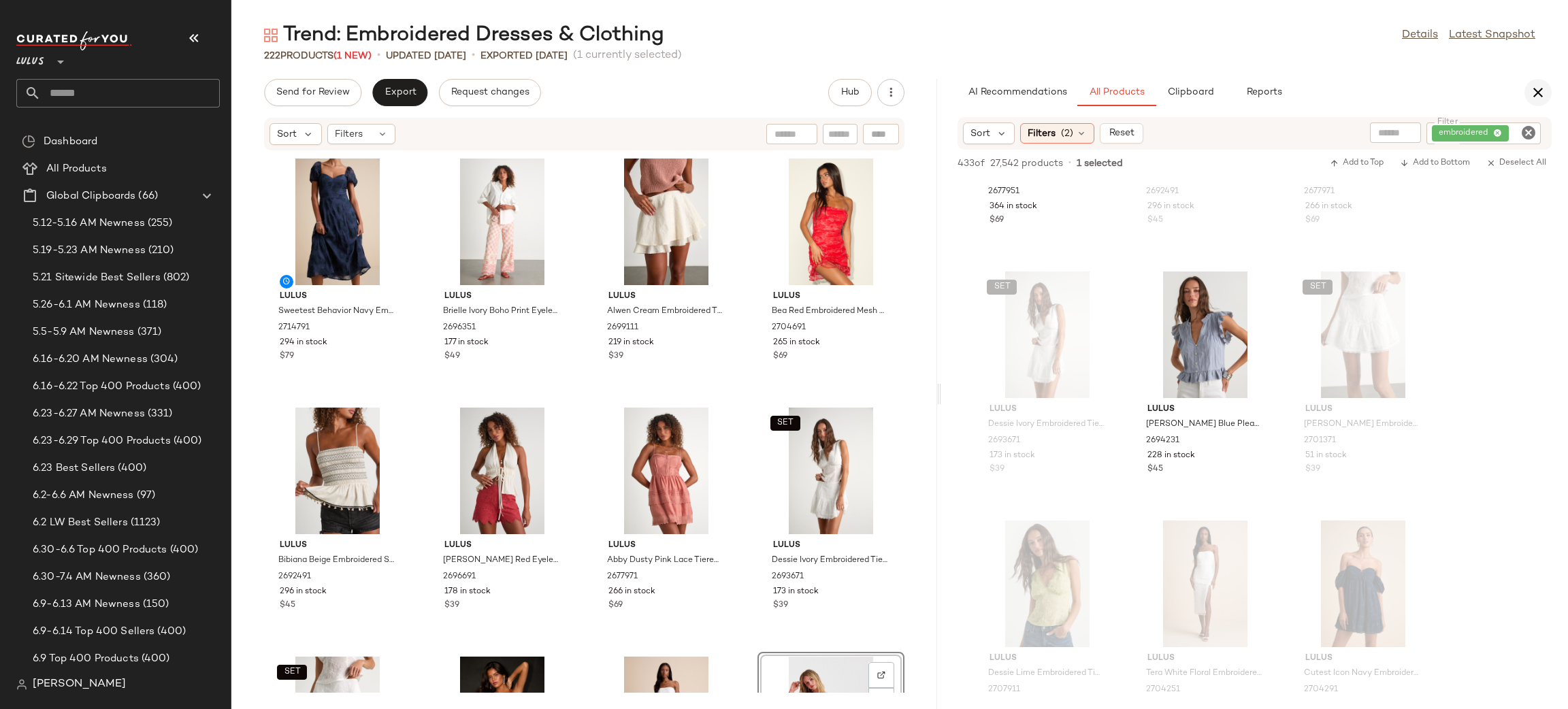
click at [1541, 98] on icon "button" at bounding box center [1537, 93] width 16 height 16
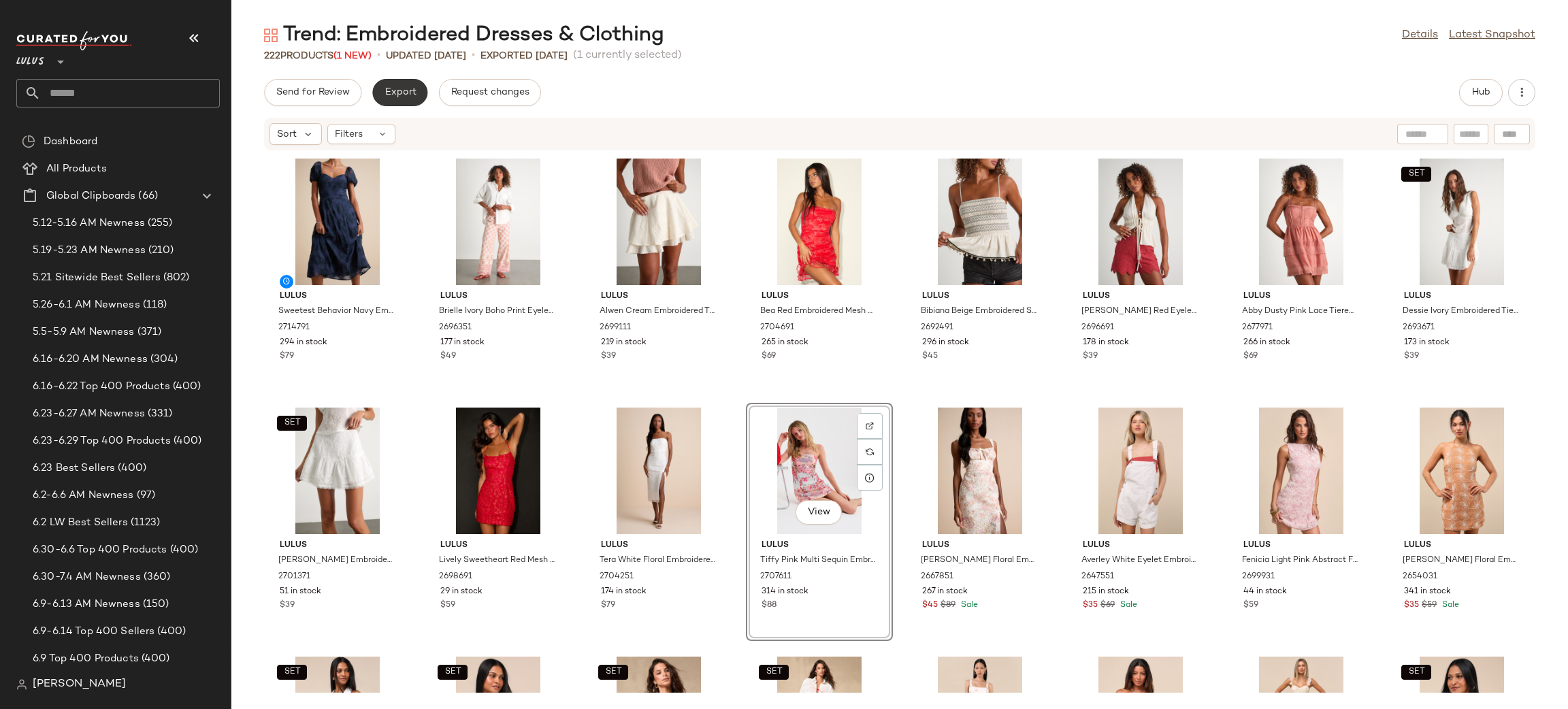
click at [403, 90] on span "Export" at bounding box center [400, 93] width 32 height 11
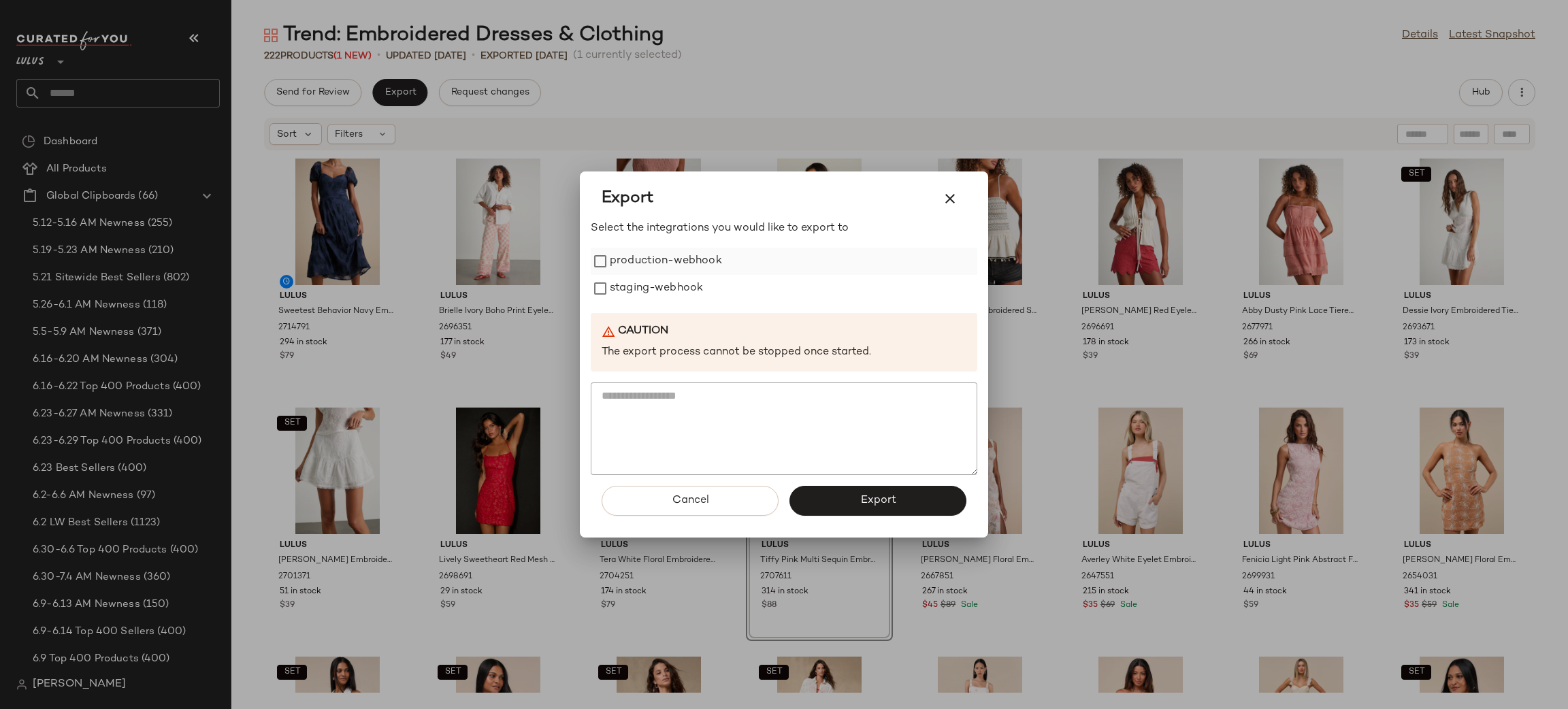
click at [700, 268] on label "production-webhook" at bounding box center [665, 261] width 112 height 27
drag, startPoint x: 680, startPoint y: 292, endPoint x: 738, endPoint y: 354, distance: 84.9
click at [680, 291] on label "staging-webhook" at bounding box center [656, 289] width 94 height 27
click at [867, 499] on span "Export" at bounding box center [877, 501] width 36 height 13
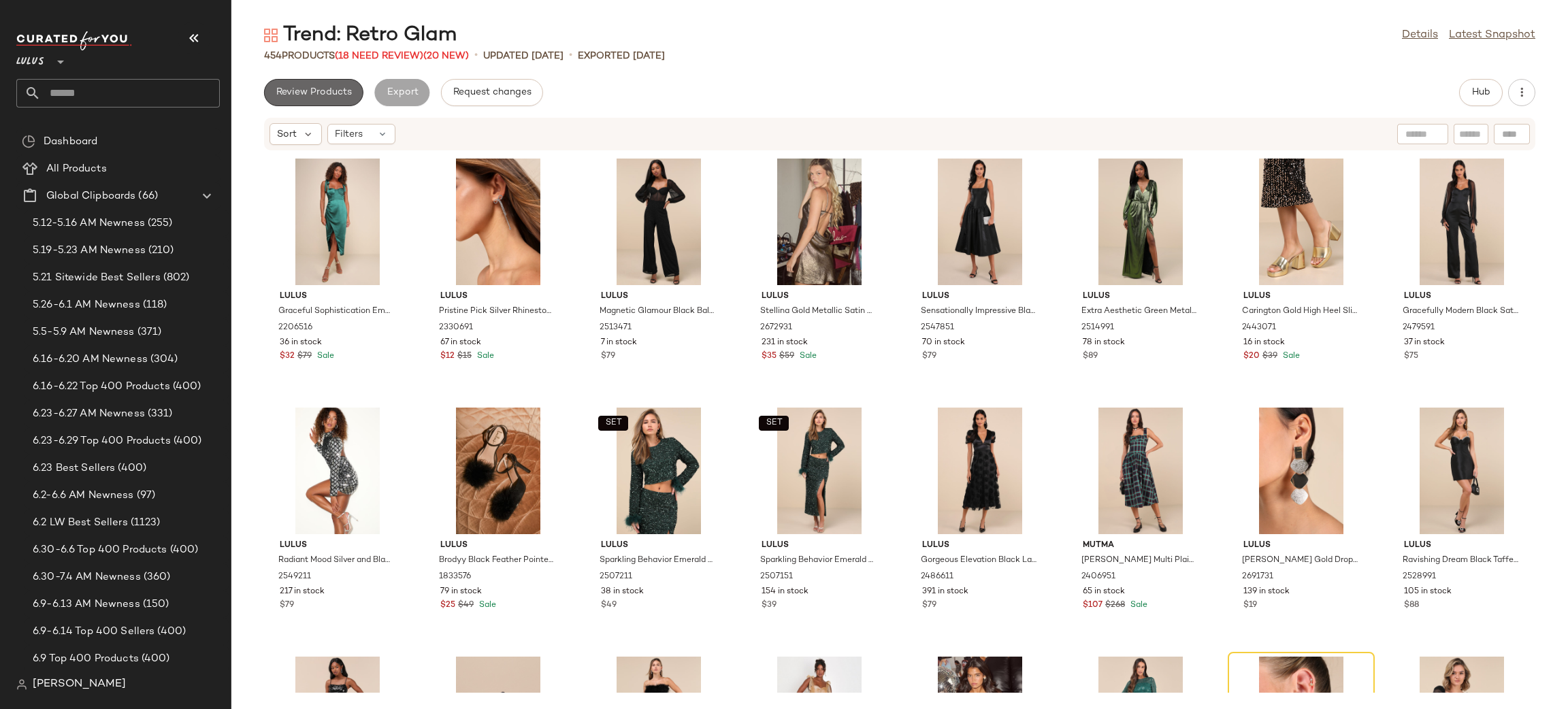
click at [321, 98] on button "Review Products" at bounding box center [313, 93] width 99 height 27
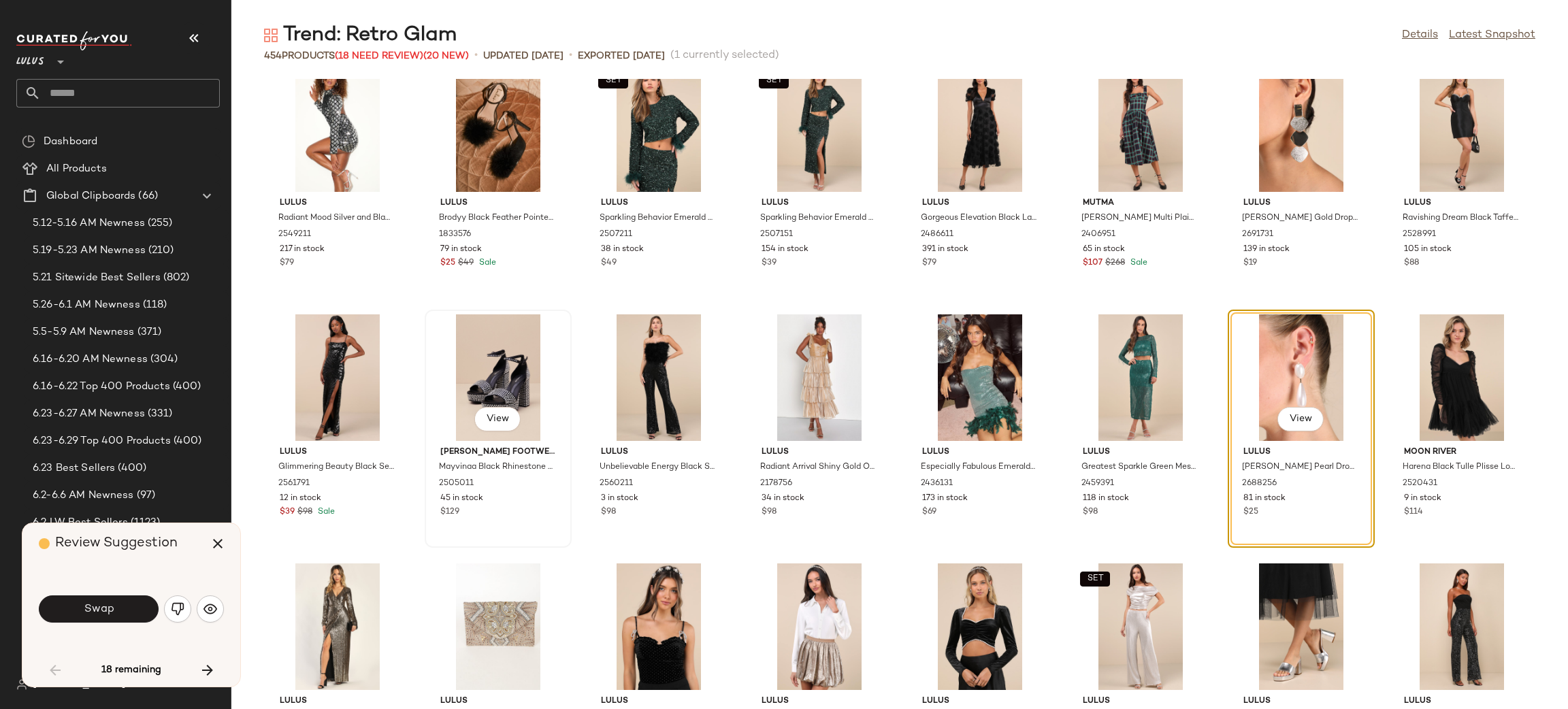
scroll to position [348, 0]
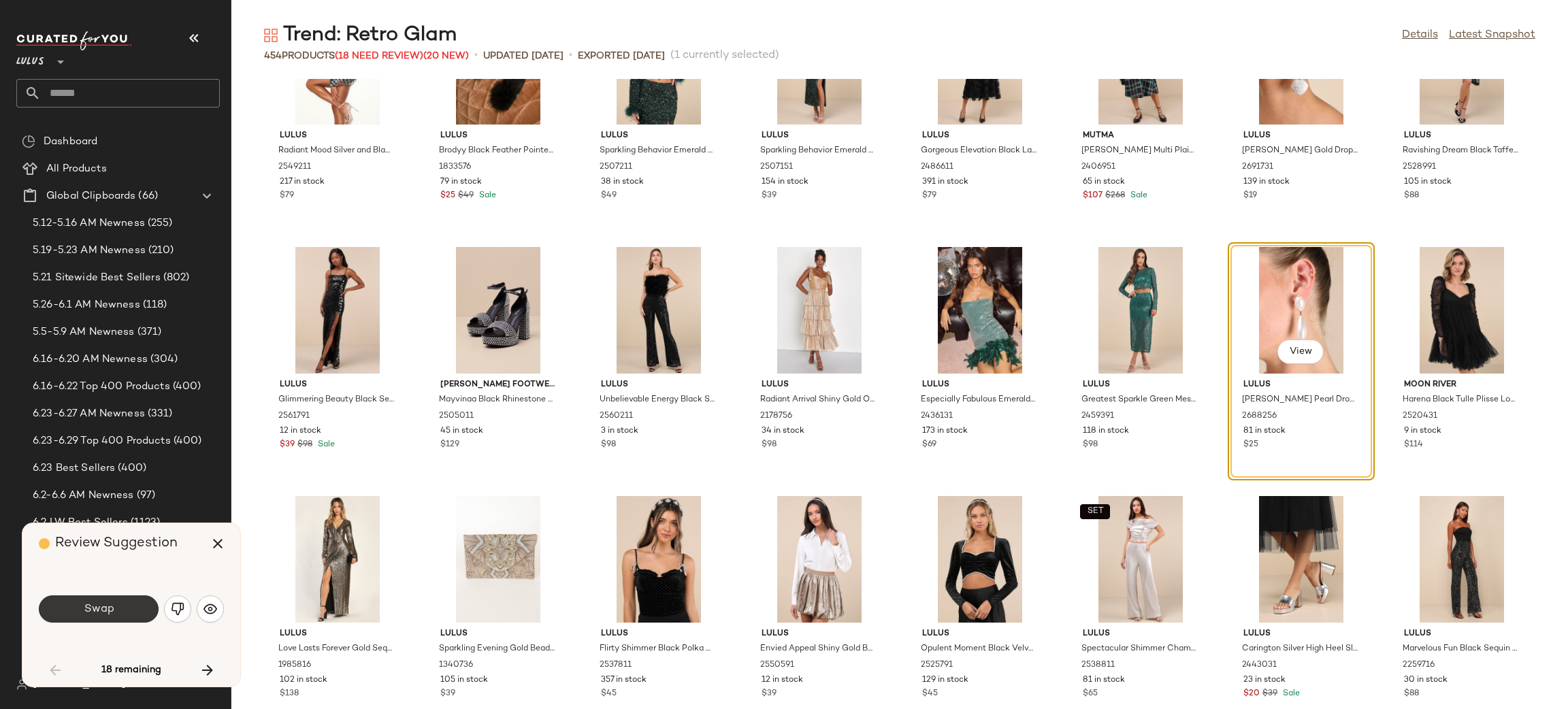
click at [102, 612] on span "Swap" at bounding box center [98, 610] width 31 height 13
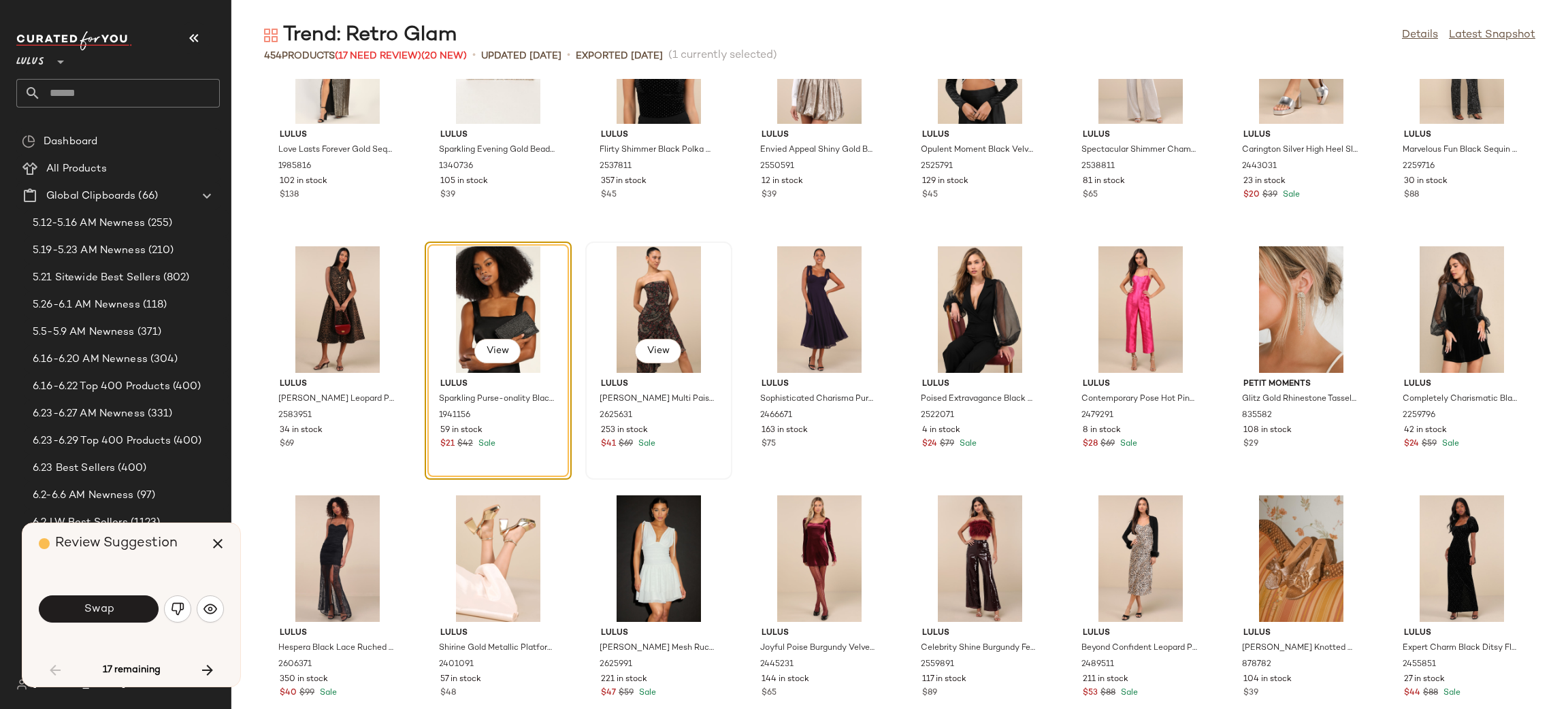
scroll to position [897, 0]
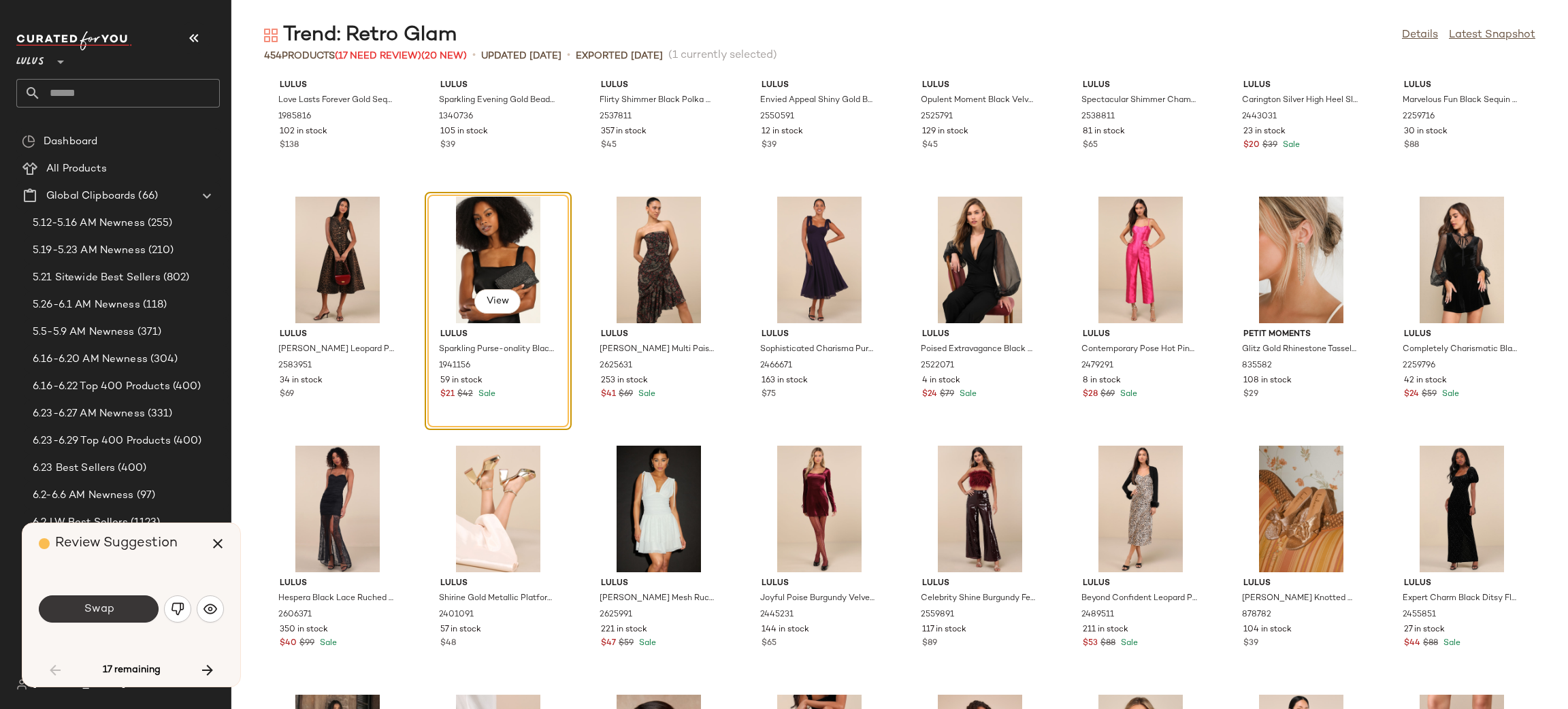
click at [131, 606] on button "Swap" at bounding box center [98, 609] width 120 height 27
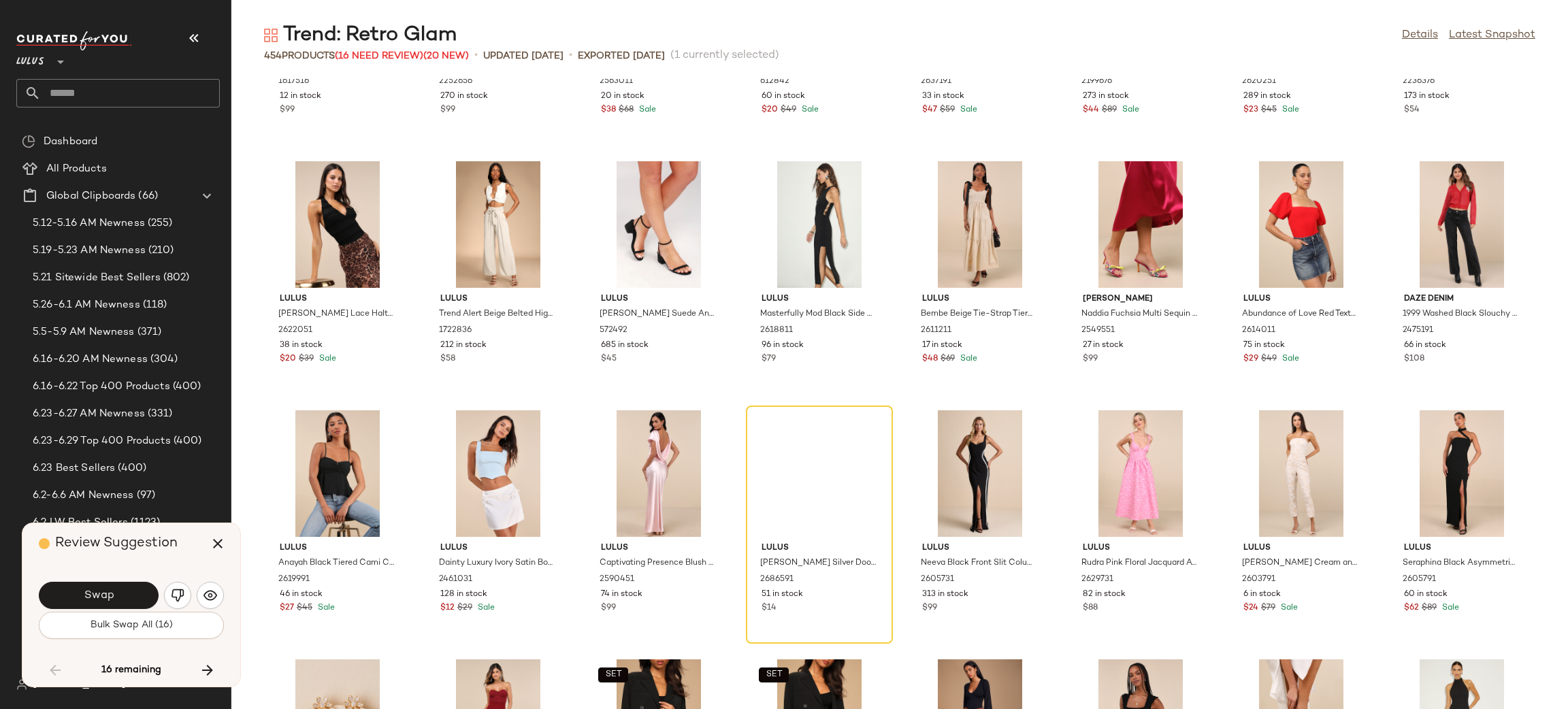
scroll to position [2945, 0]
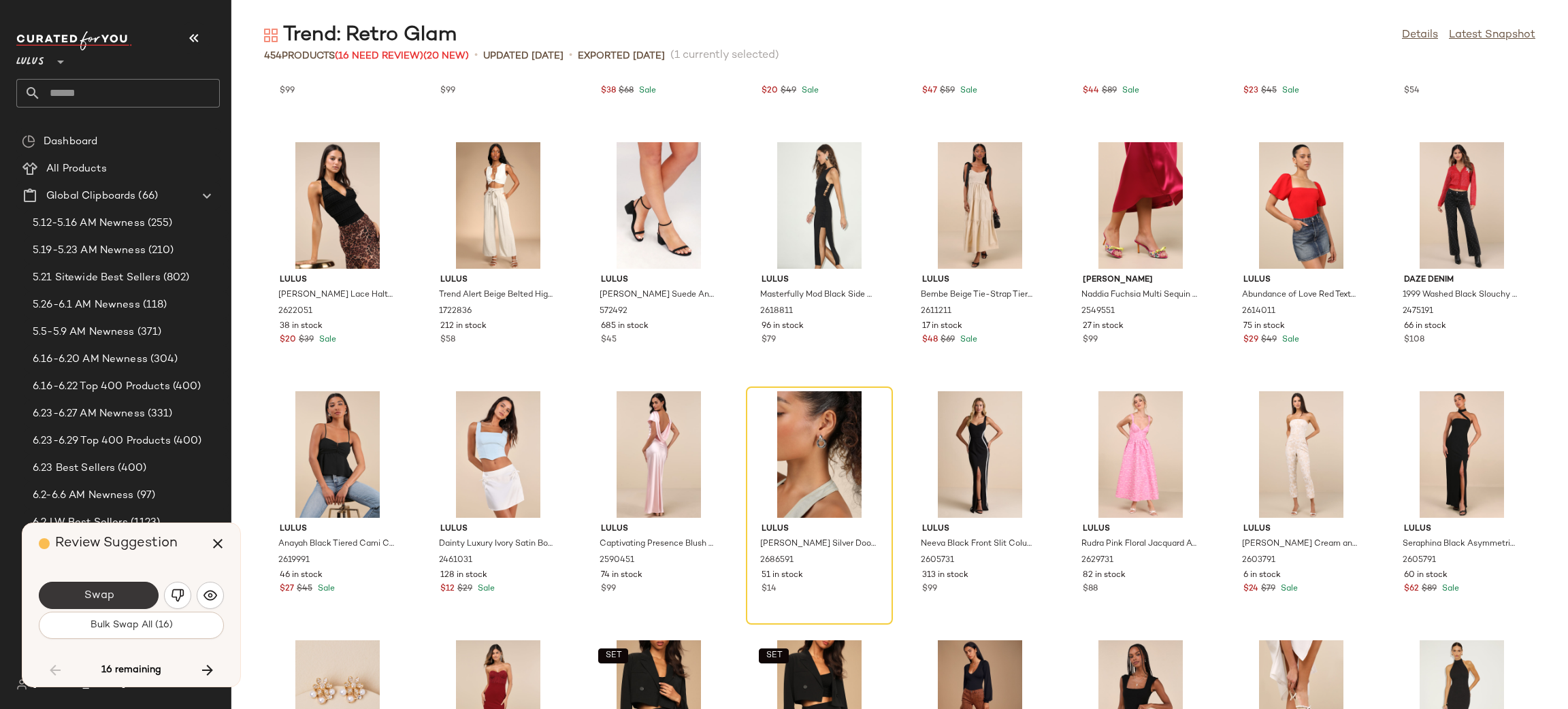
click at [89, 592] on span "Swap" at bounding box center [98, 596] width 31 height 13
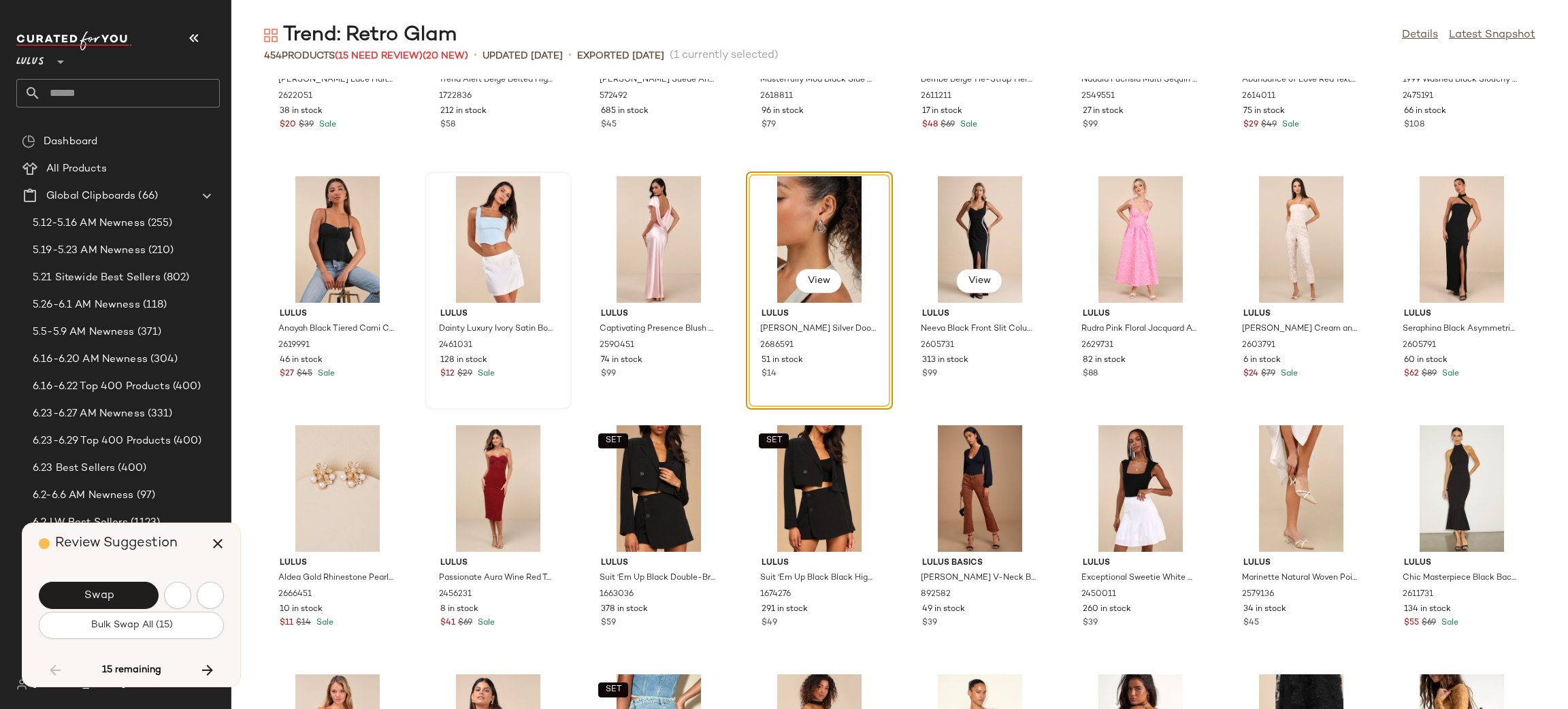
scroll to position [2990, 0]
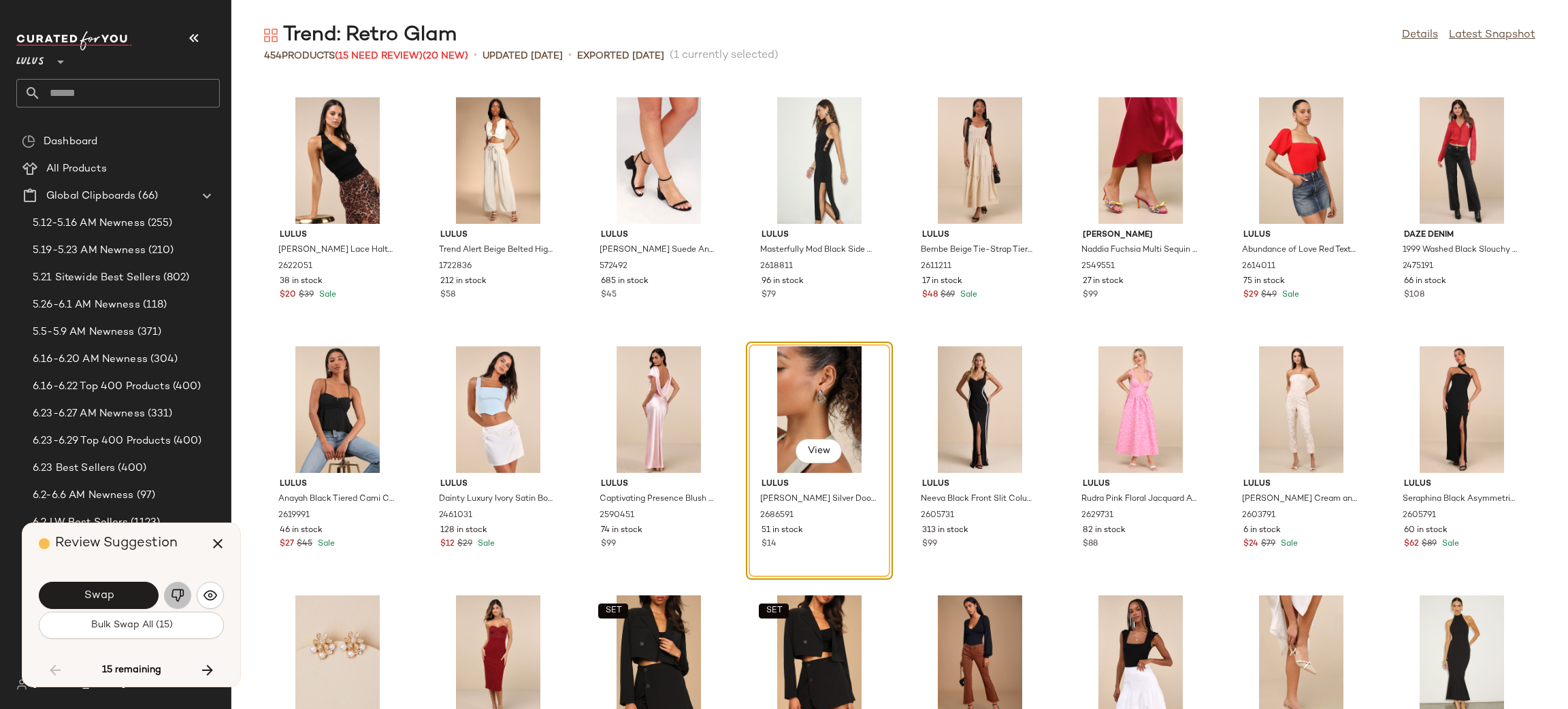
click at [179, 600] on img "button" at bounding box center [177, 595] width 14 height 14
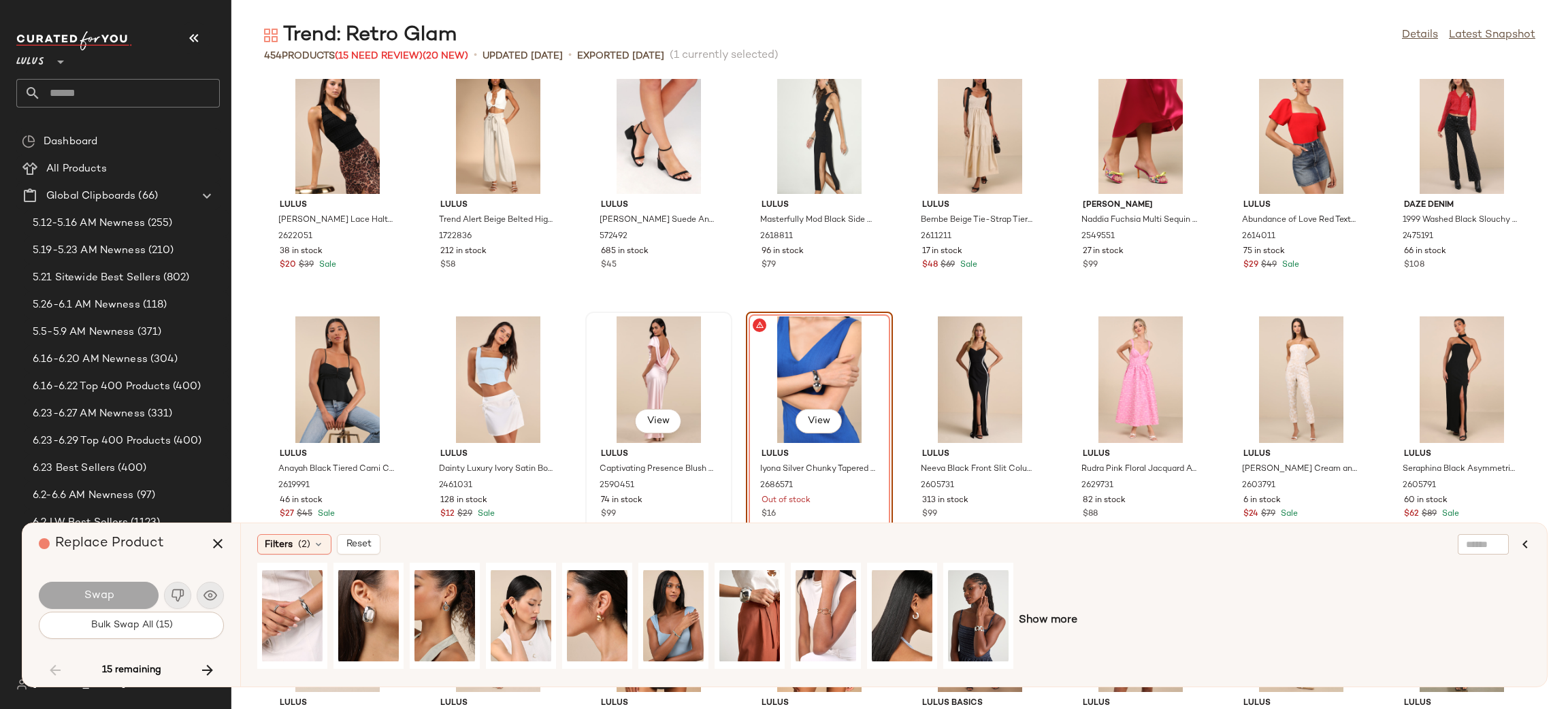
scroll to position [3022, 0]
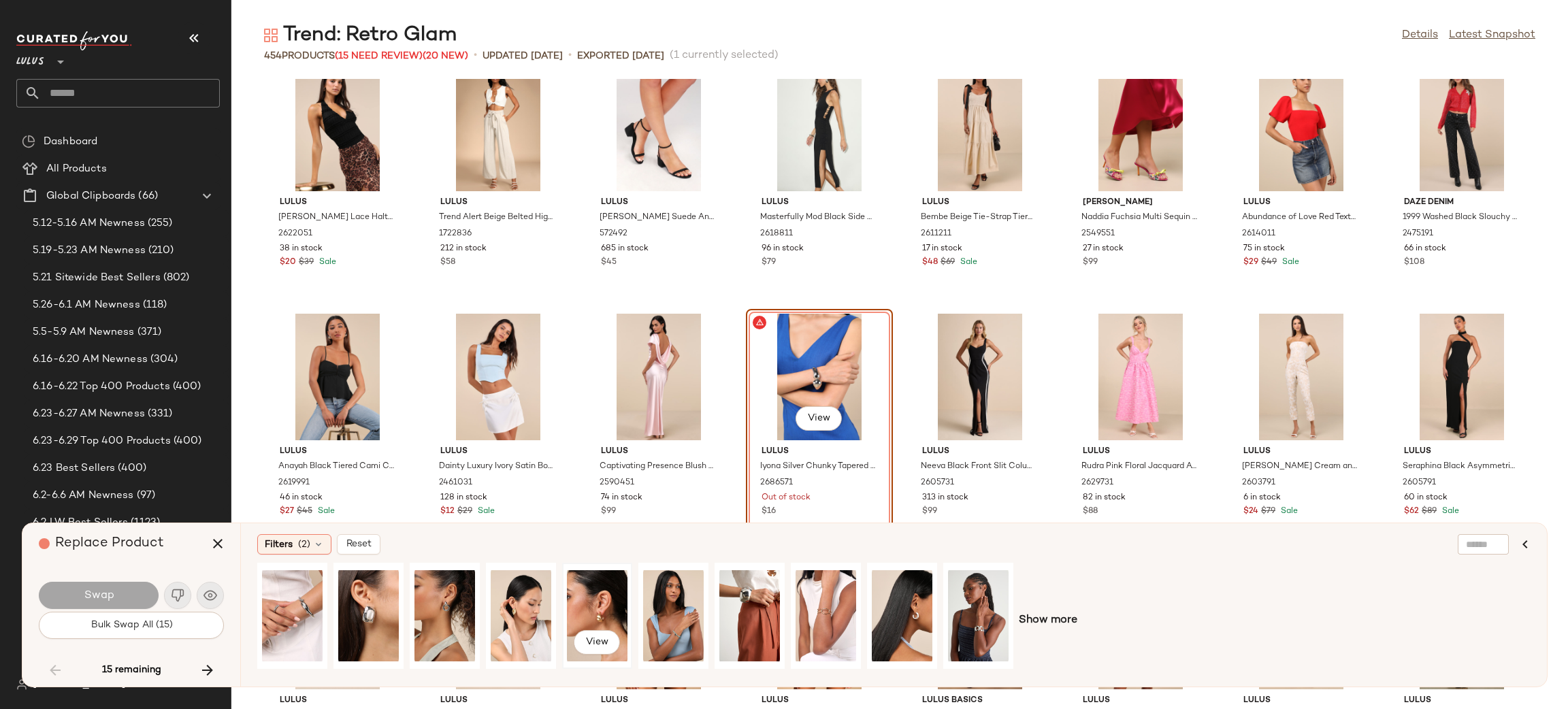
click at [613, 609] on div "View" at bounding box center [597, 616] width 60 height 97
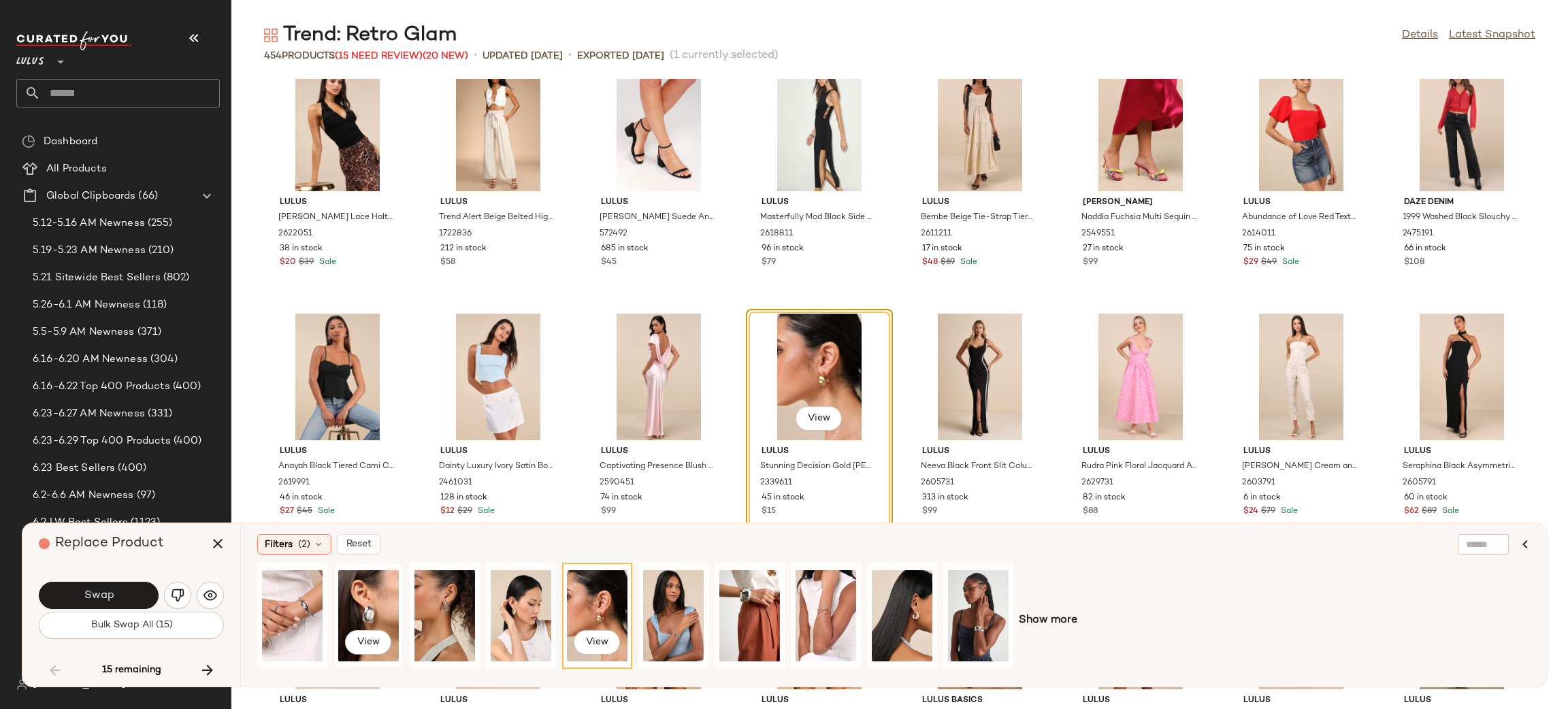
click at [403, 575] on div "View" at bounding box center [368, 616] width 70 height 106
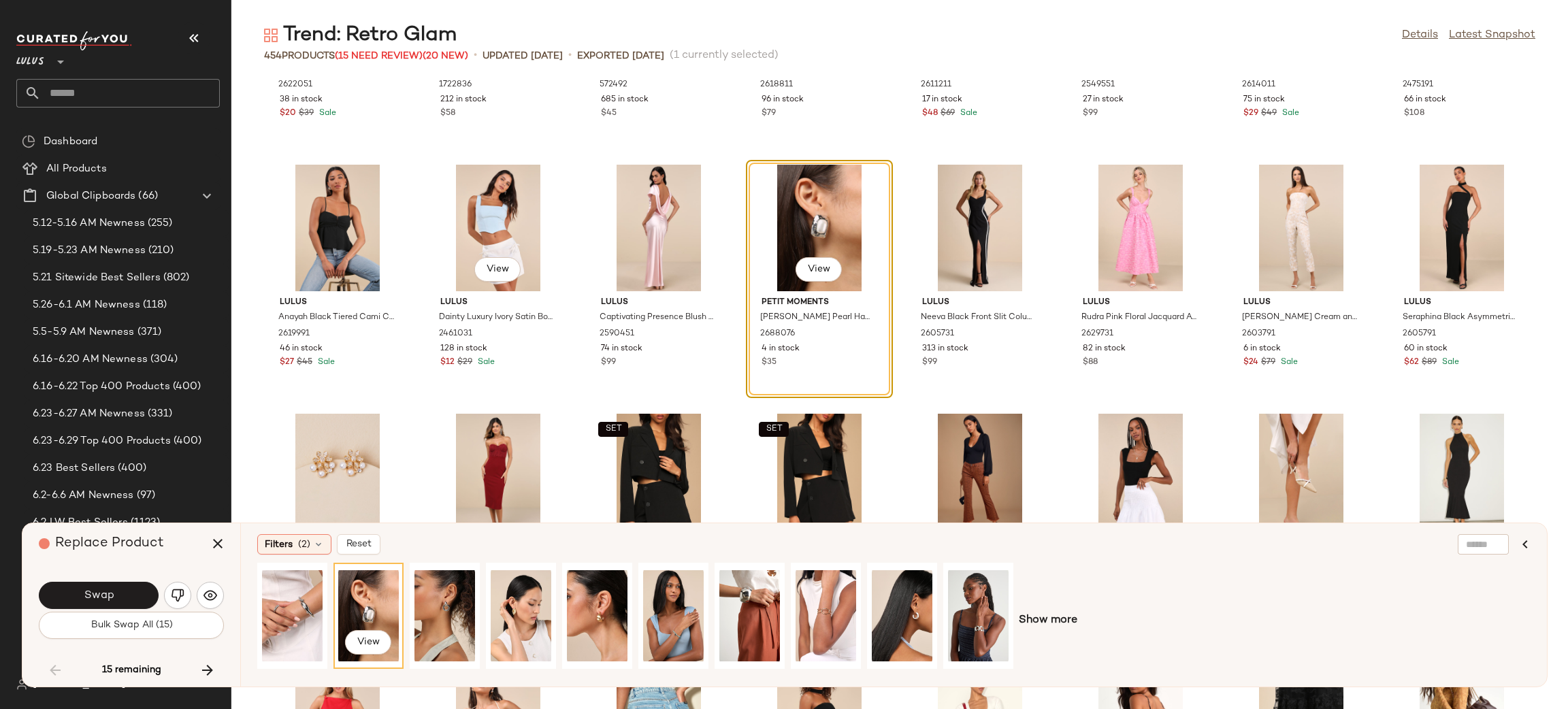
scroll to position [3204, 0]
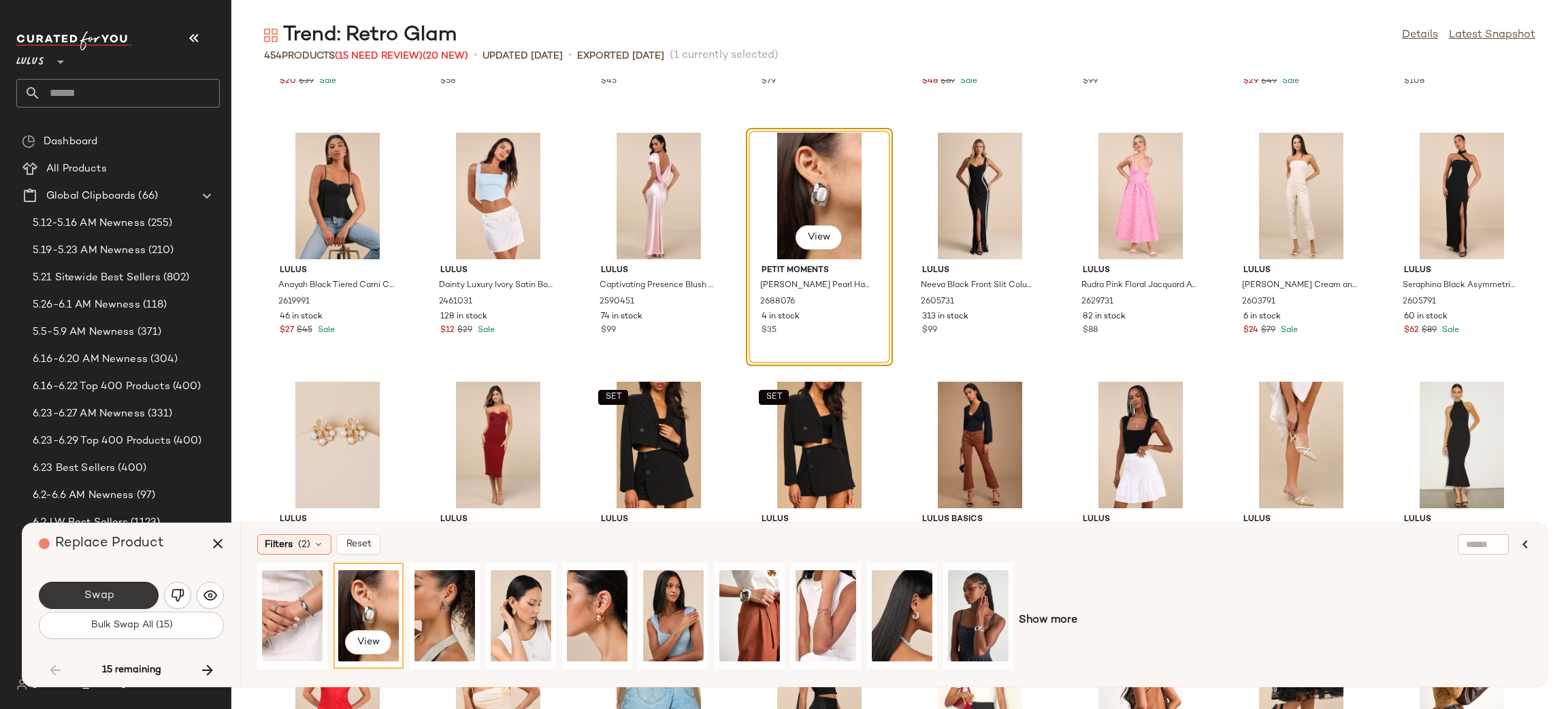
click at [124, 598] on button "Swap" at bounding box center [98, 596] width 120 height 27
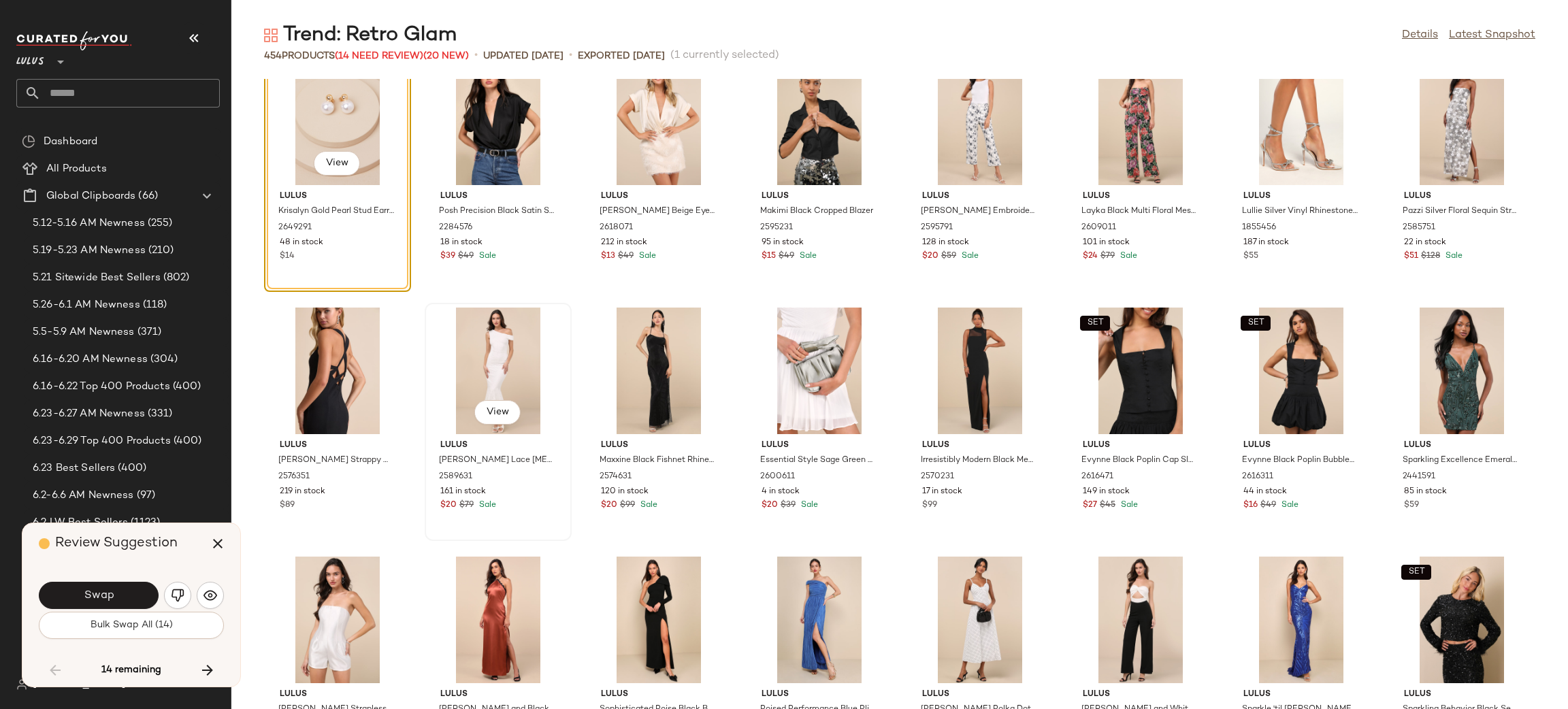
scroll to position [4197, 0]
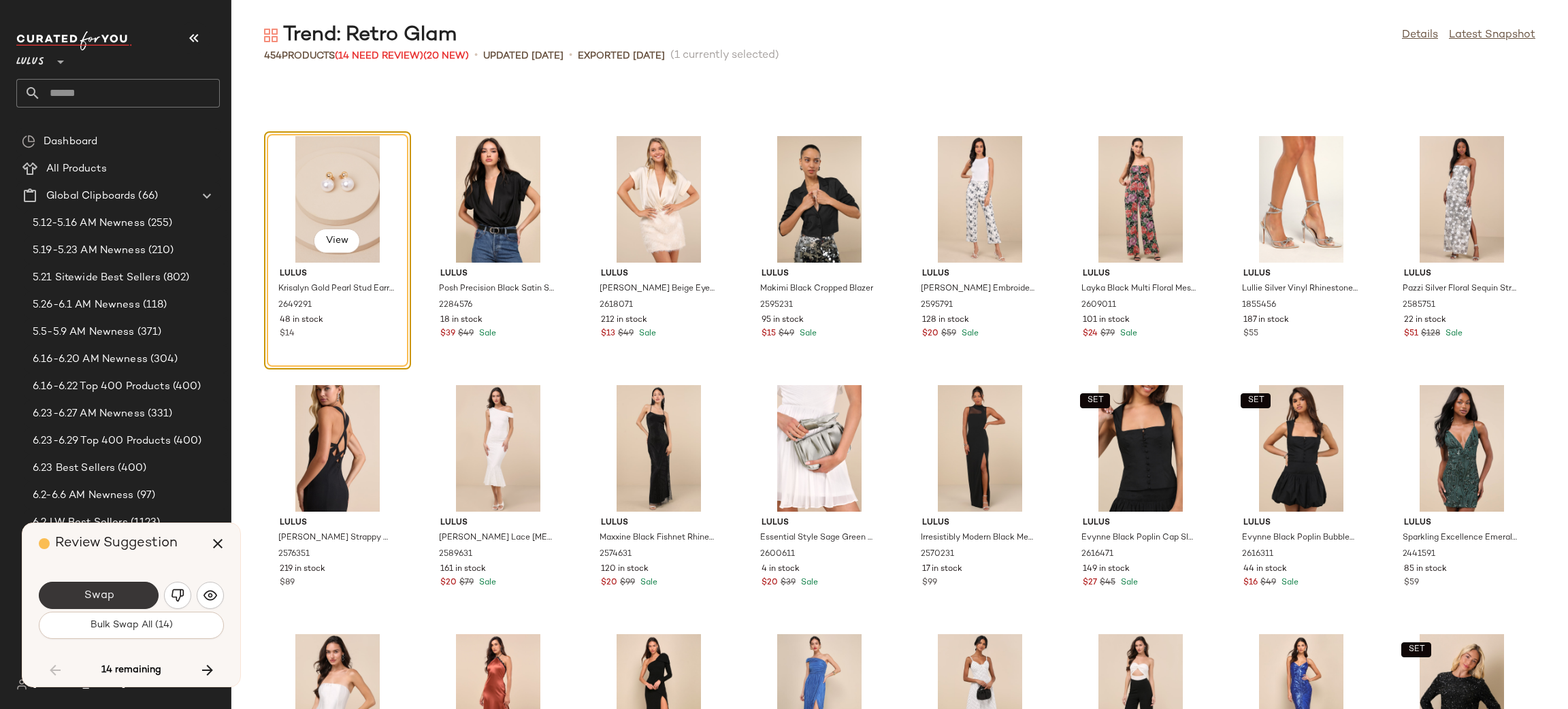
click at [137, 595] on button "Swap" at bounding box center [98, 596] width 120 height 27
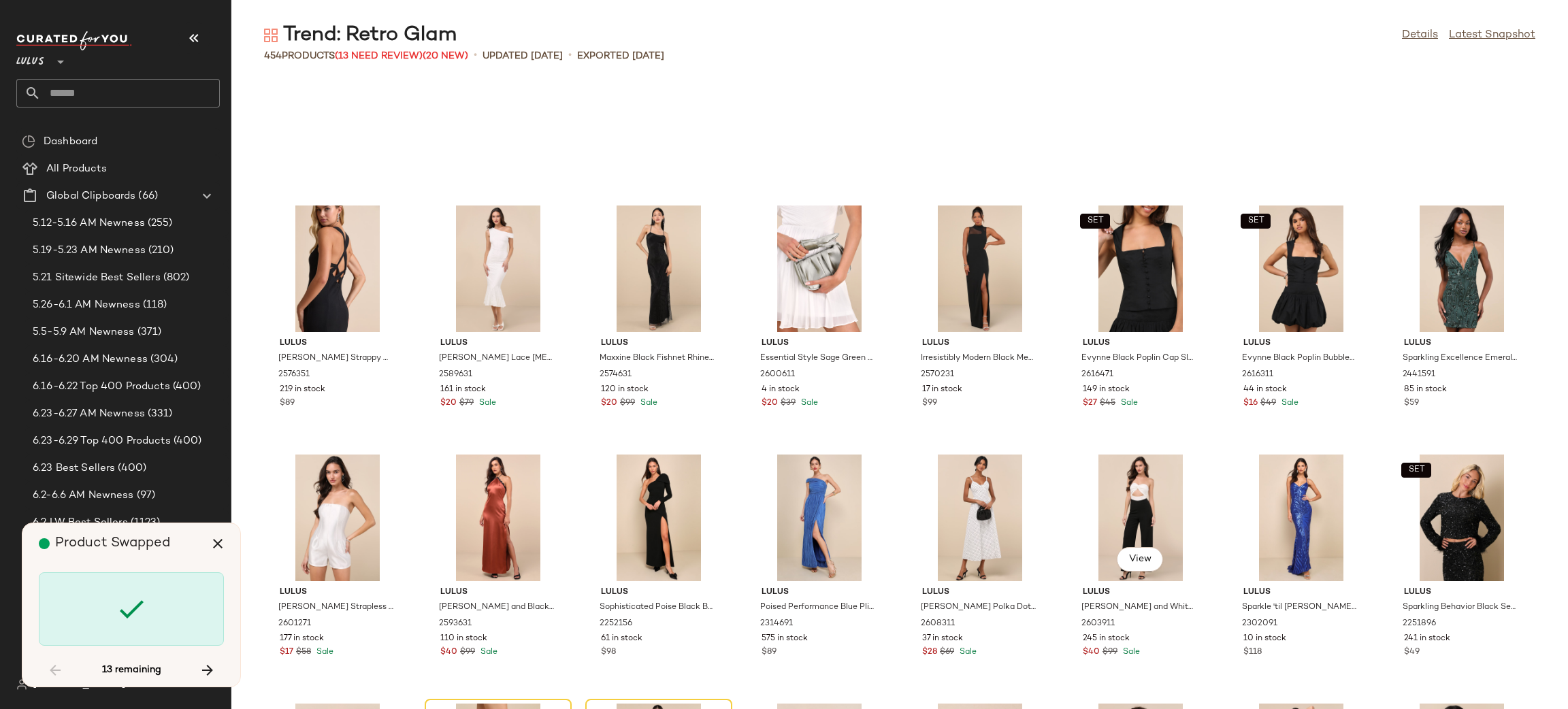
scroll to position [4638, 0]
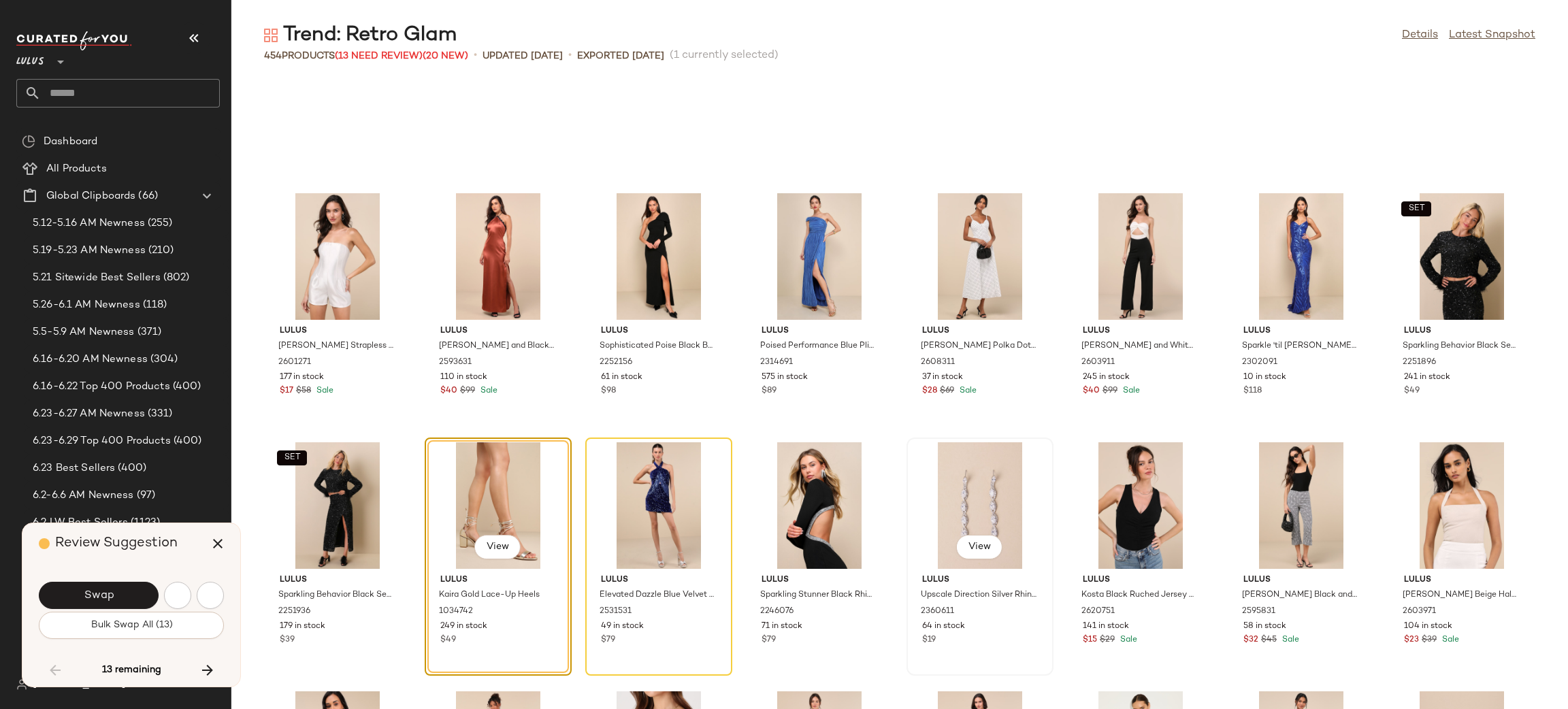
scroll to position [4733, 0]
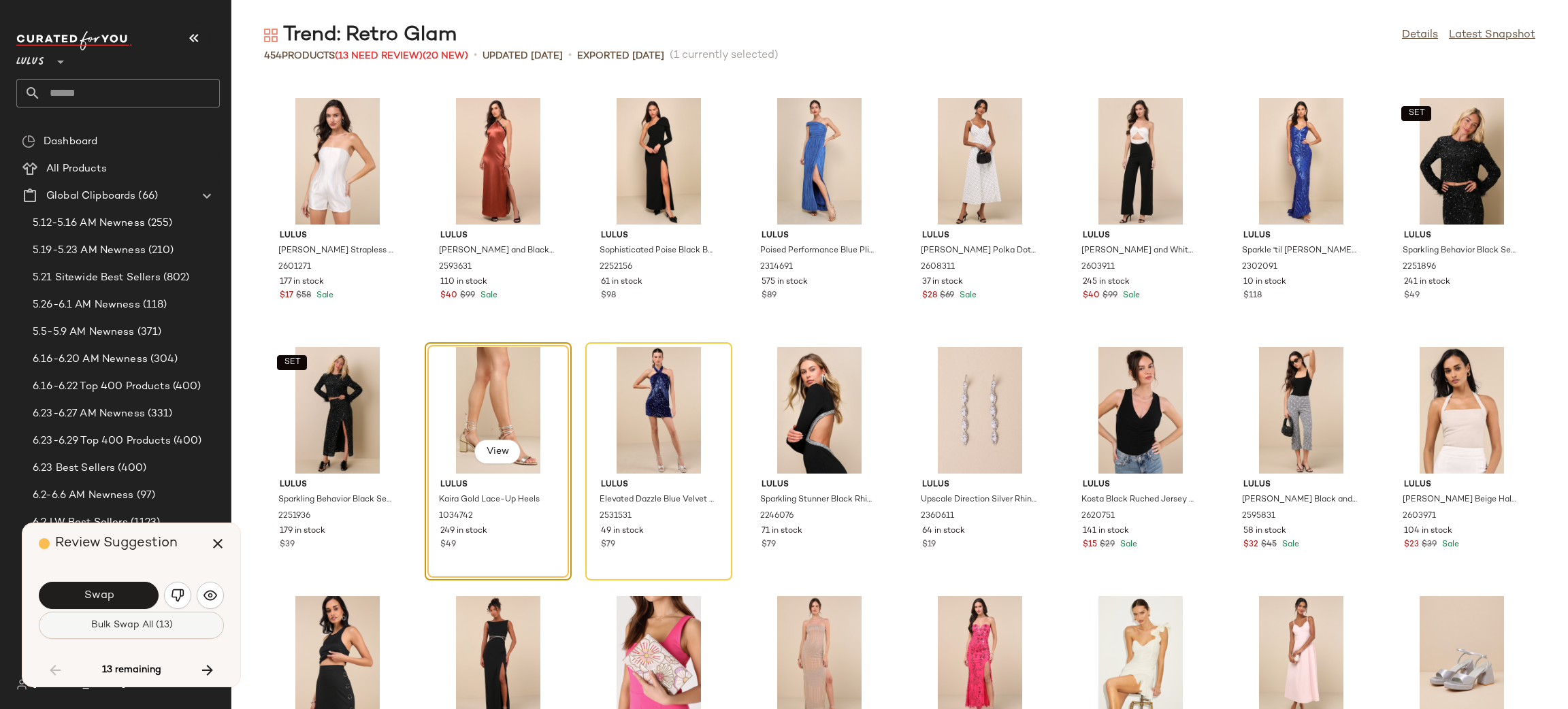
click at [186, 622] on button "Bulk Swap All (13)" at bounding box center [131, 626] width 185 height 27
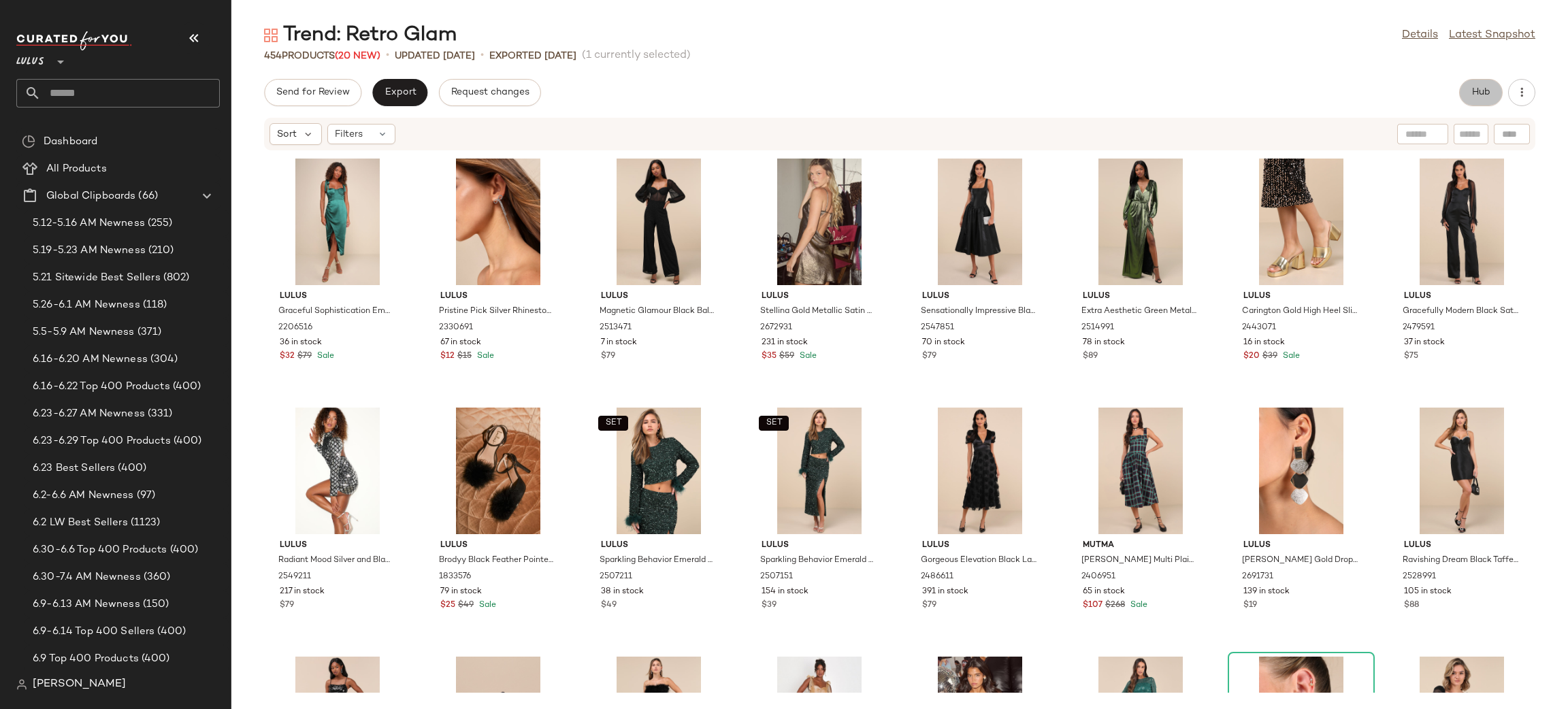
click at [1463, 90] on button "Hub" at bounding box center [1480, 93] width 44 height 27
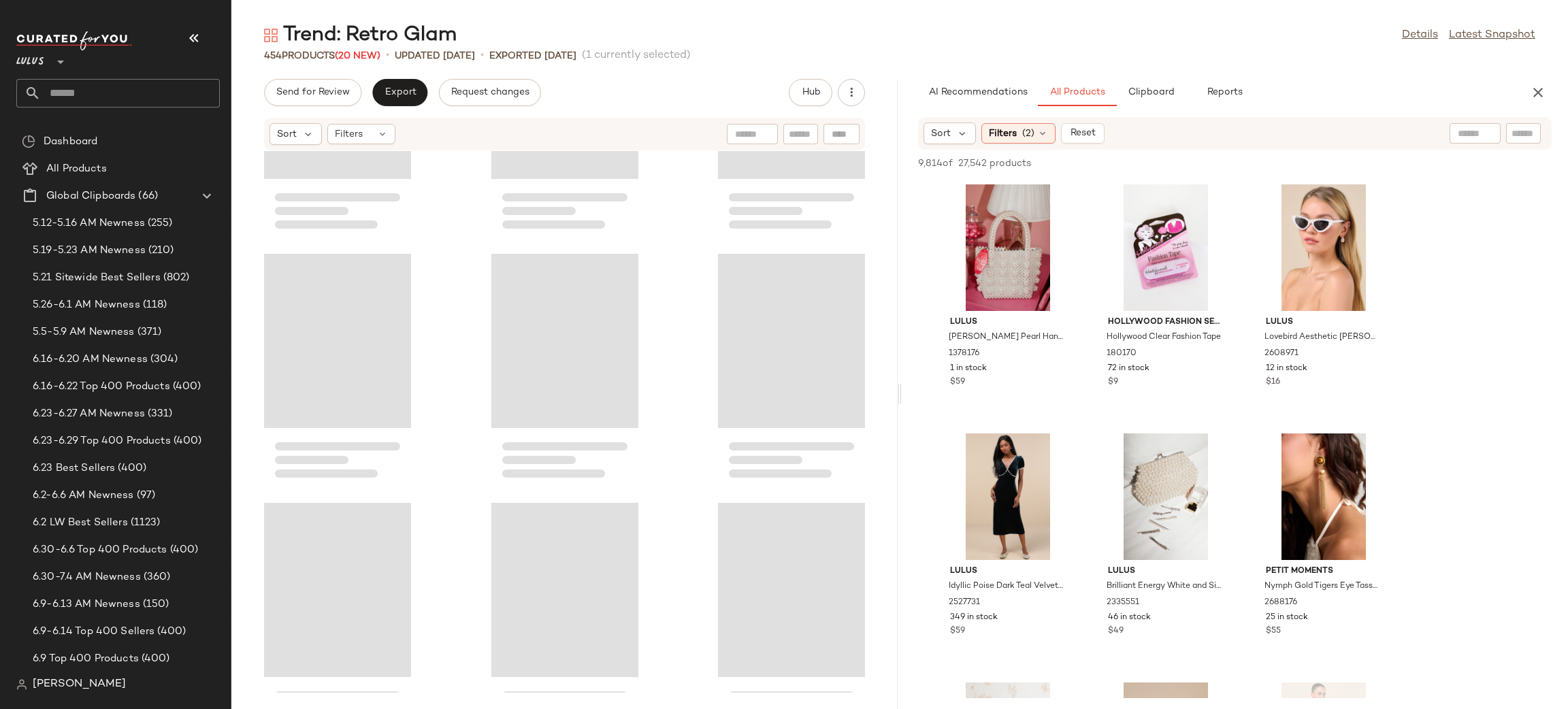
scroll to position [37331, 0]
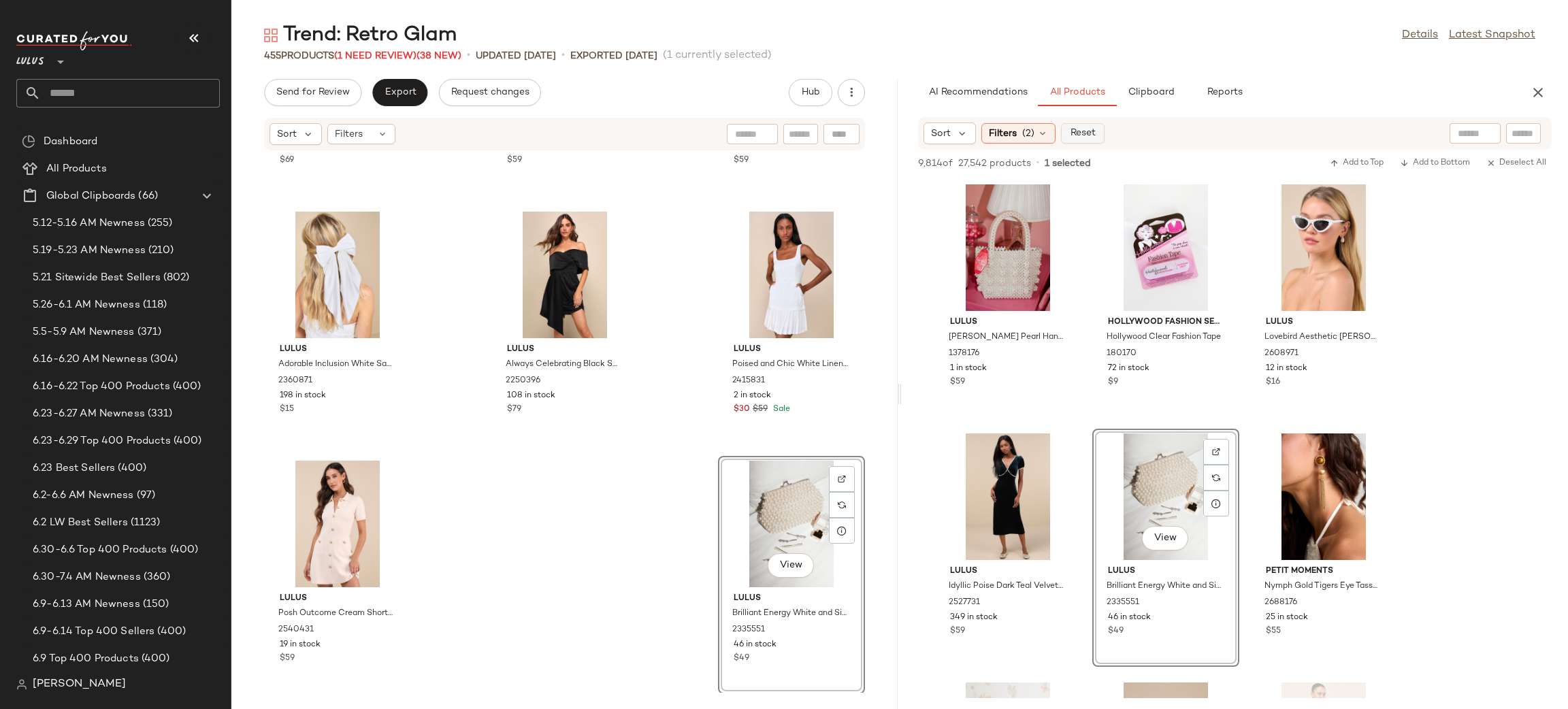
click at [1071, 133] on span "Reset" at bounding box center [1082, 134] width 26 height 11
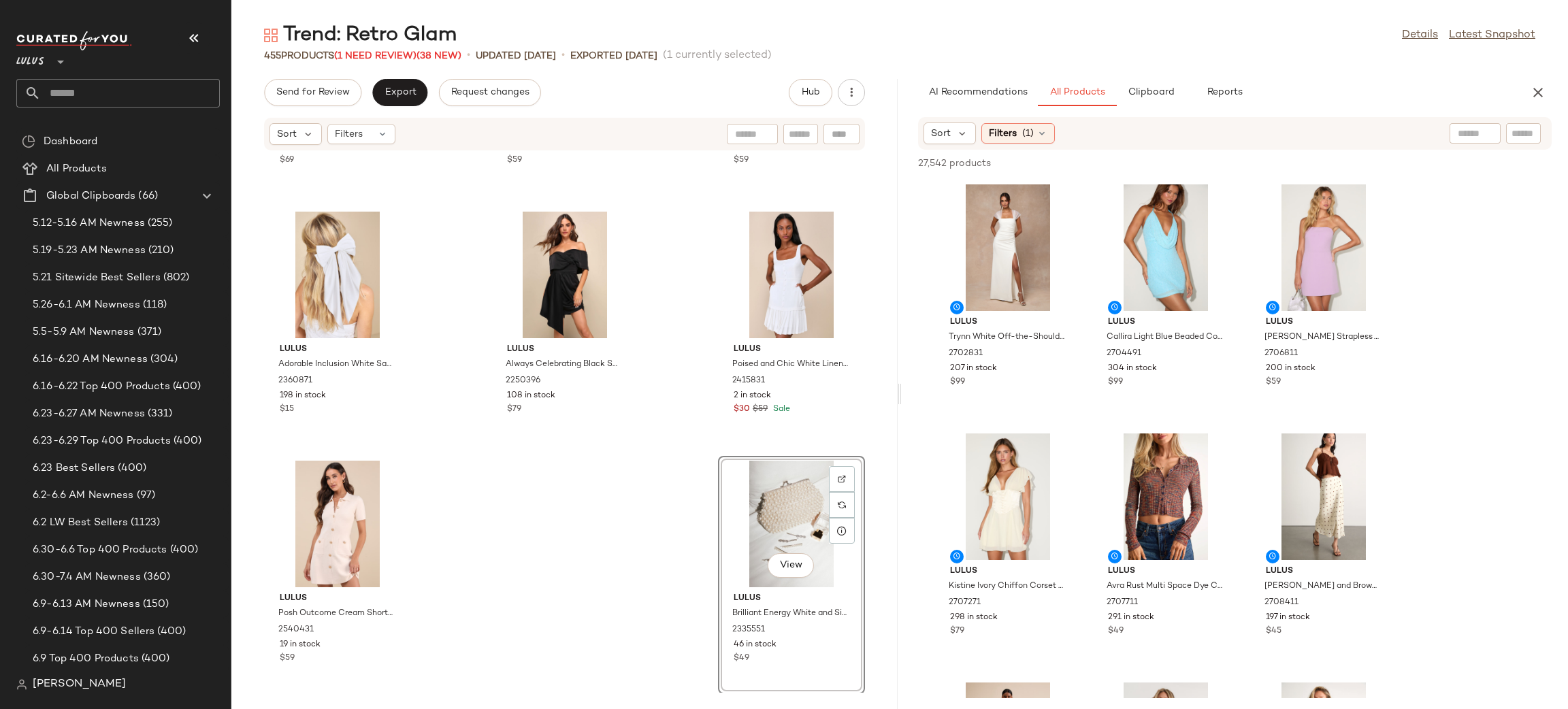
click at [1485, 140] on div at bounding box center [1474, 133] width 51 height 20
type input "*****"
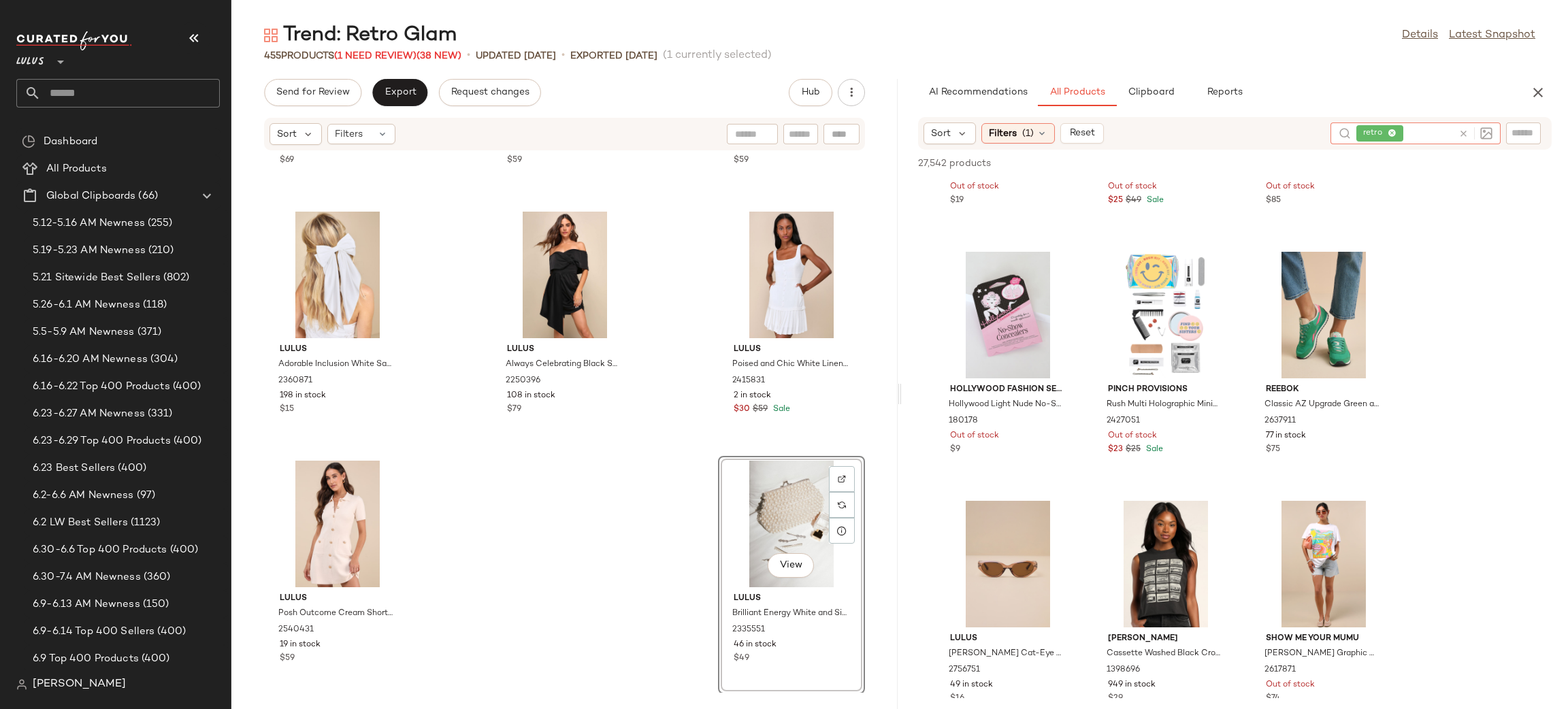
scroll to position [669, 0]
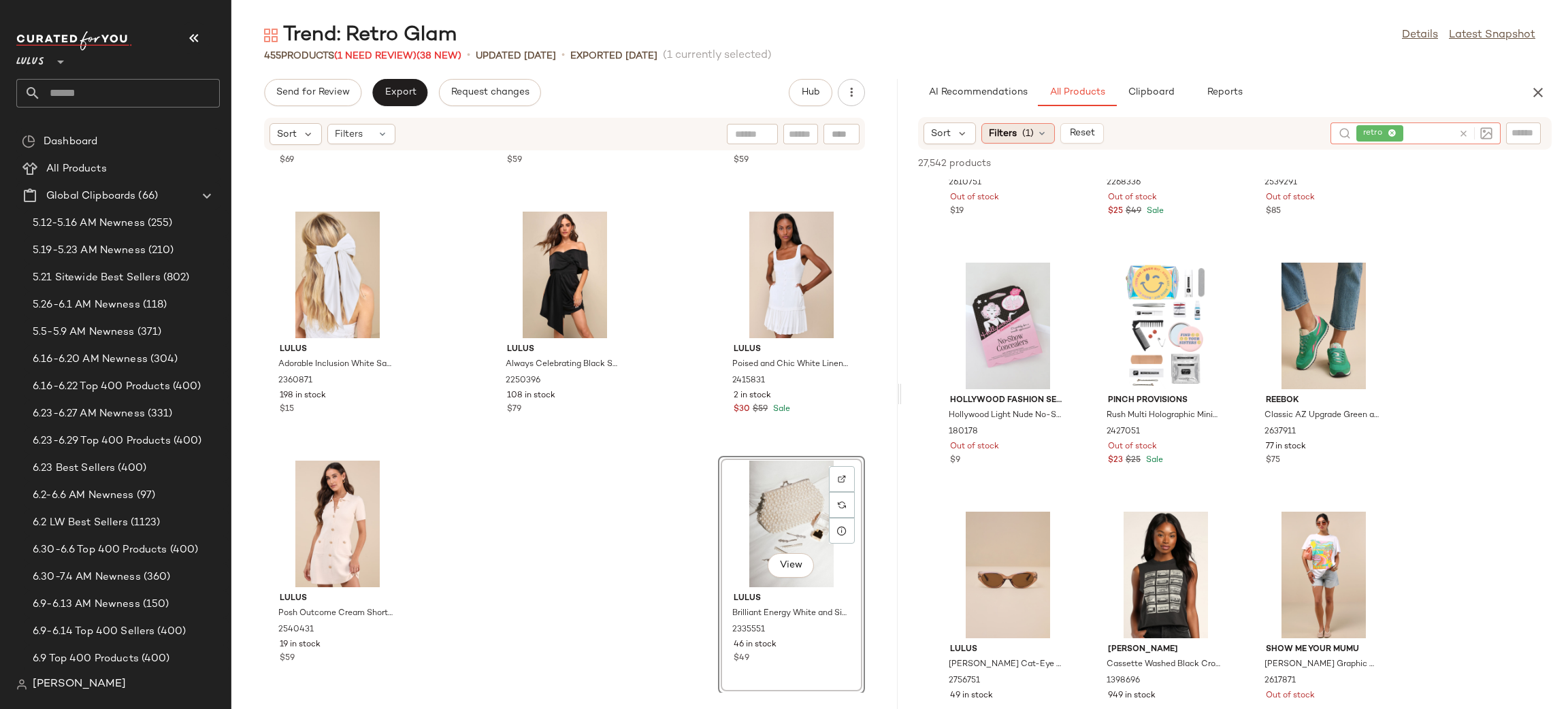
click at [1009, 137] on span "Filters" at bounding box center [1002, 134] width 28 height 15
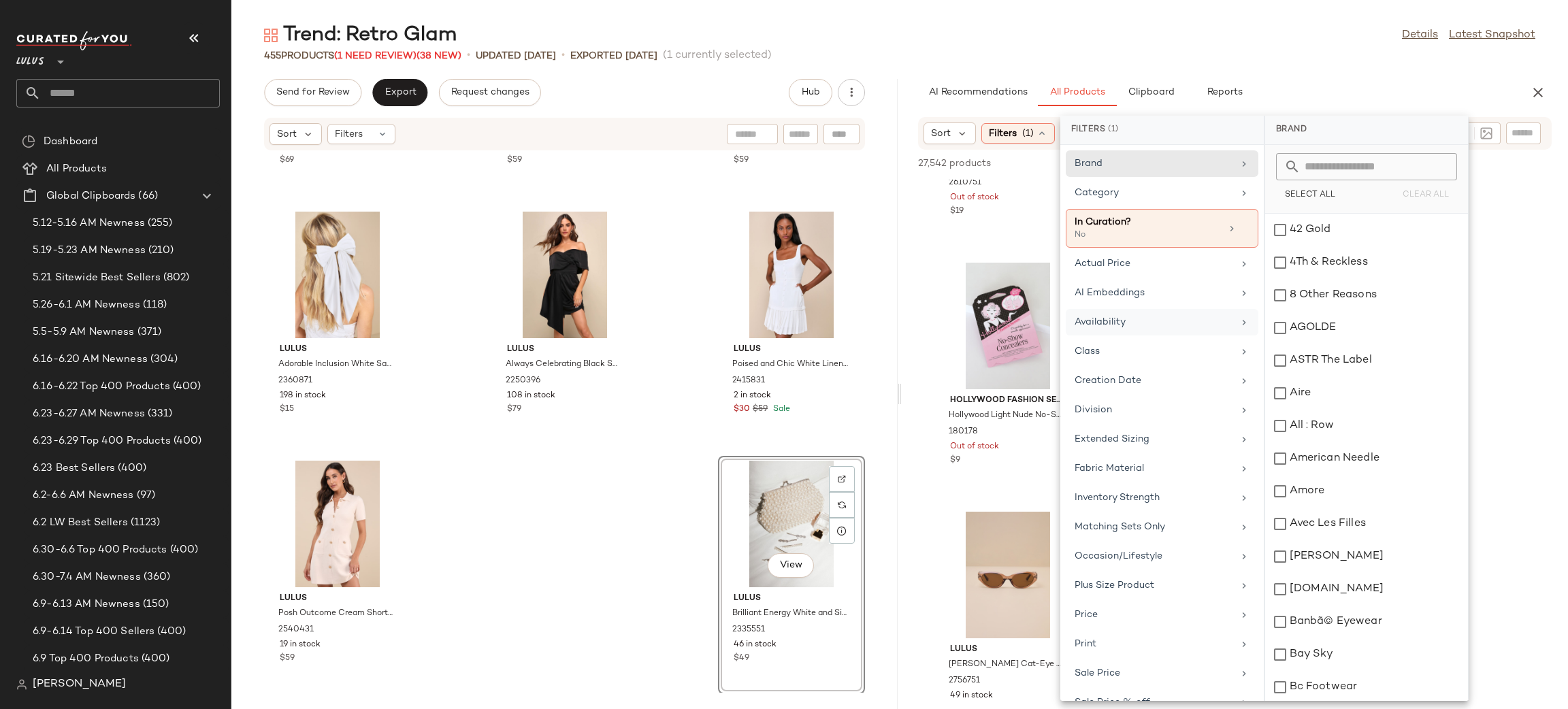
click at [1149, 338] on div "Availability" at bounding box center [1162, 351] width 193 height 27
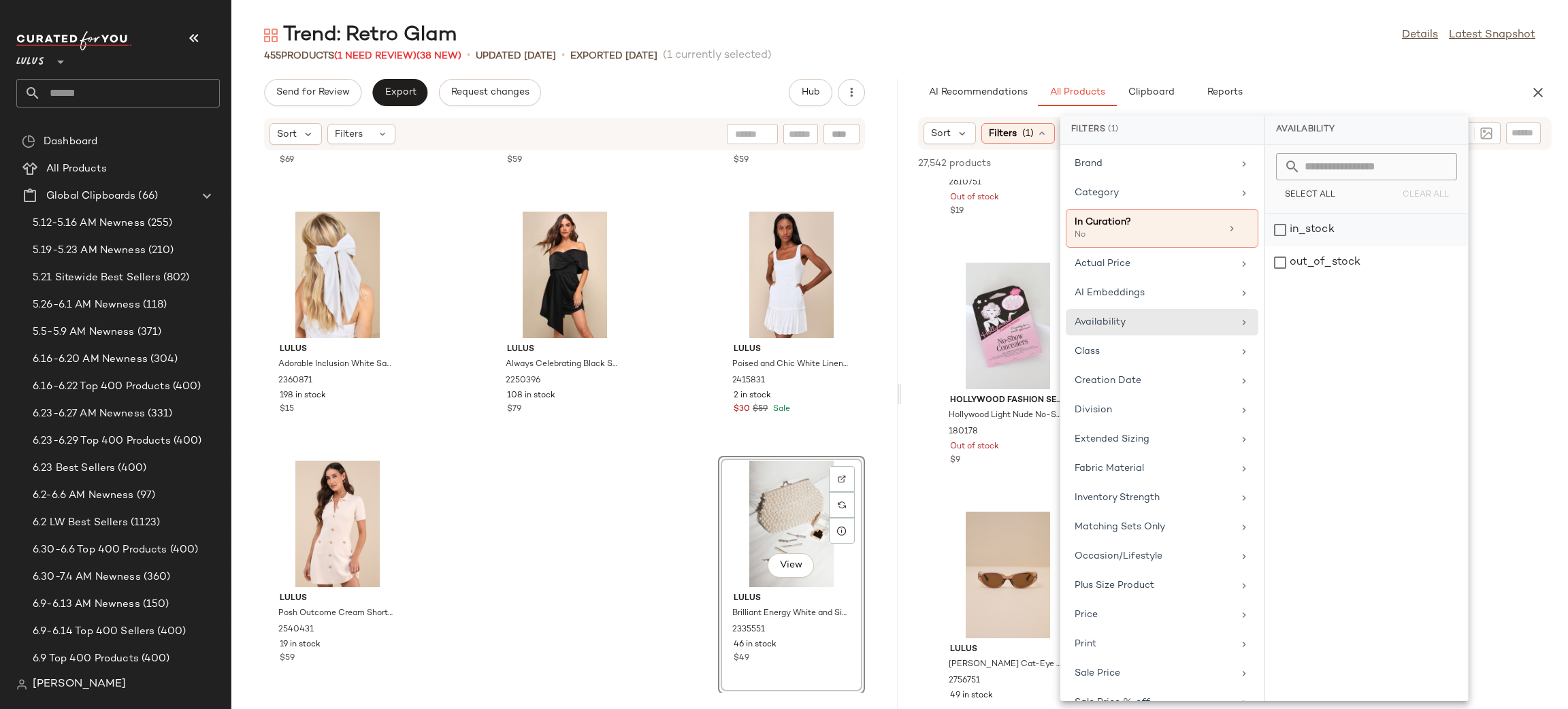
click at [1341, 247] on div "in_stock" at bounding box center [1366, 263] width 203 height 33
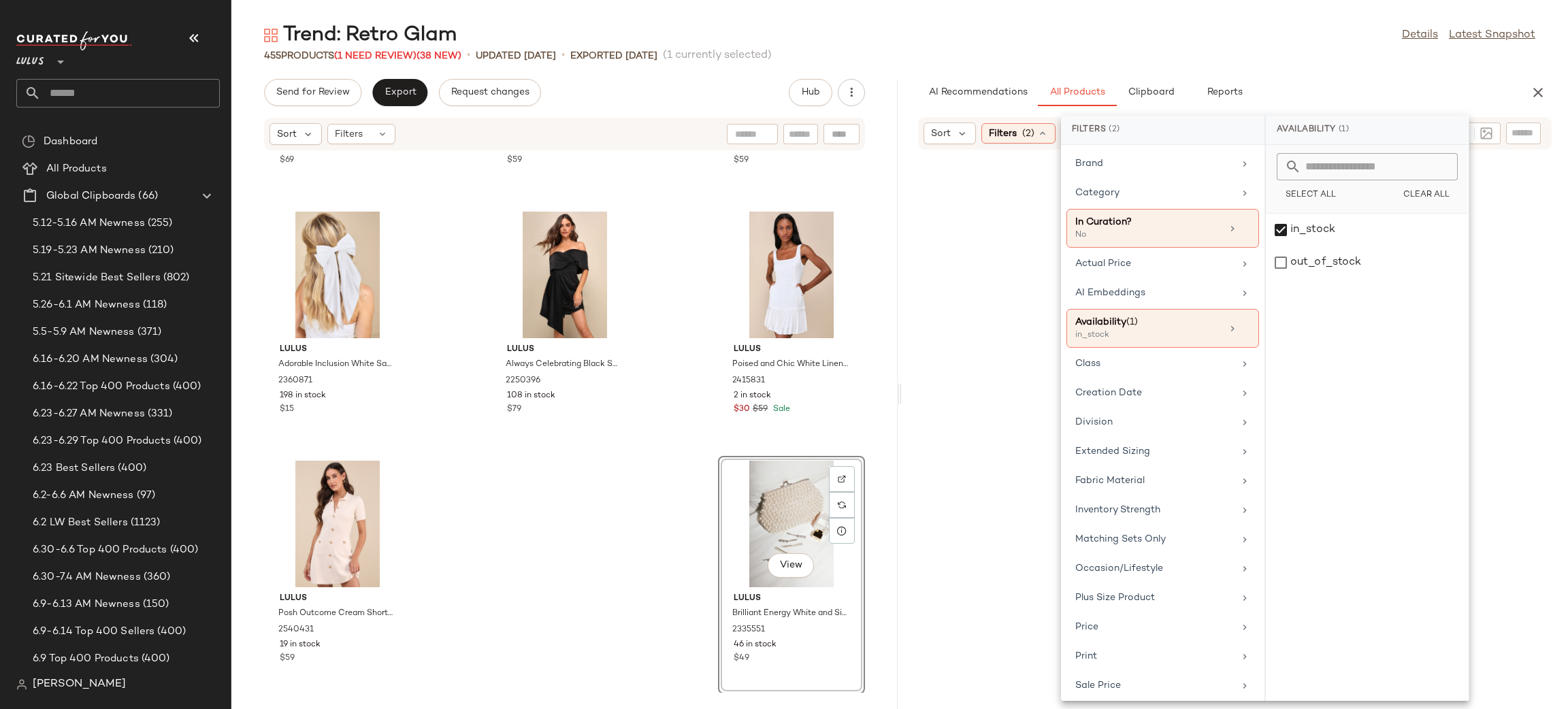
click at [1388, 77] on div "Trend: Retro Glam Details Latest Snapshot 455 Products (1 Need Review) (38 New)…" at bounding box center [900, 365] width 1337 height 687
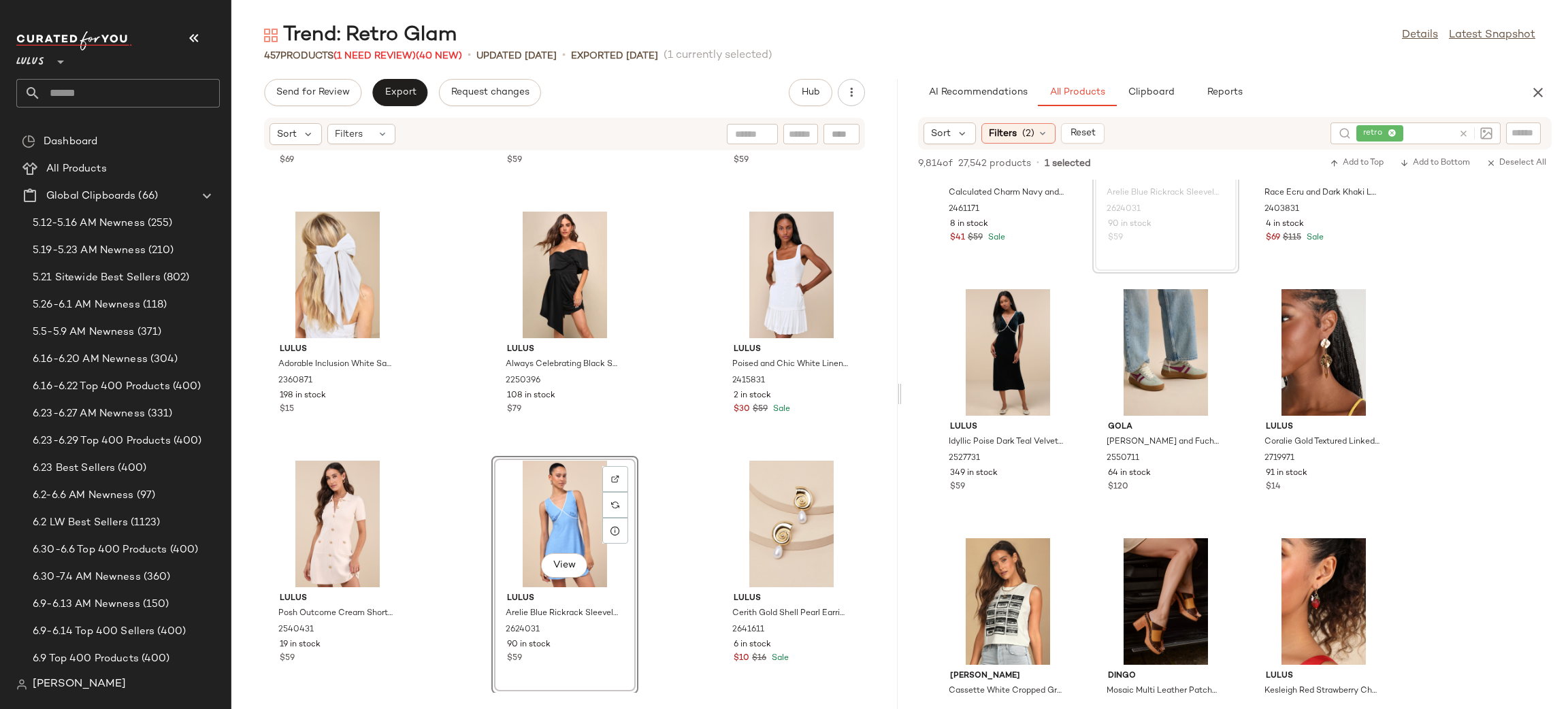
scroll to position [6663, 0]
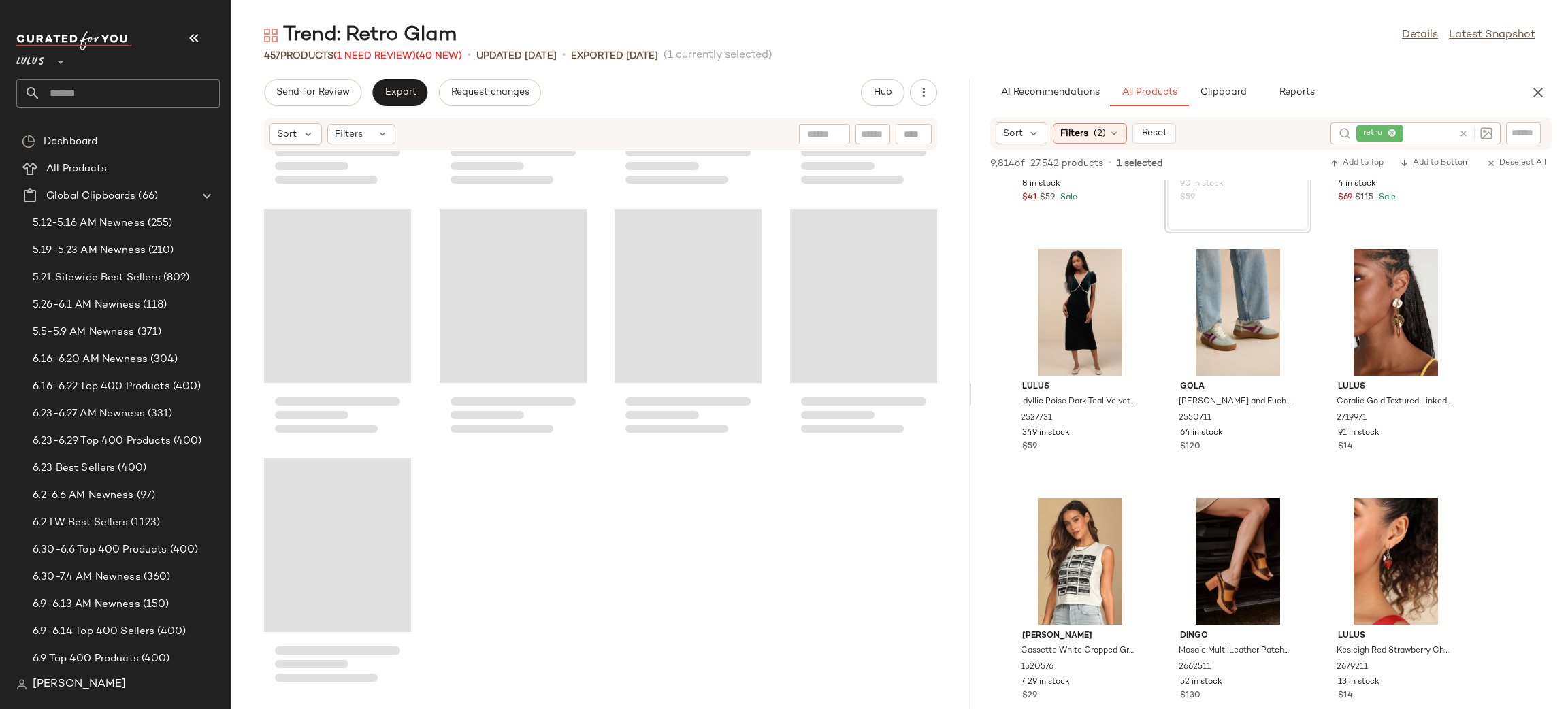
drag, startPoint x: 896, startPoint y: 399, endPoint x: 970, endPoint y: 382, distance: 75.9
click at [971, 380] on div "Trend: Retro Glam Details Latest Snapshot 457 Products (1 Need Review) (40 New)…" at bounding box center [900, 365] width 1337 height 687
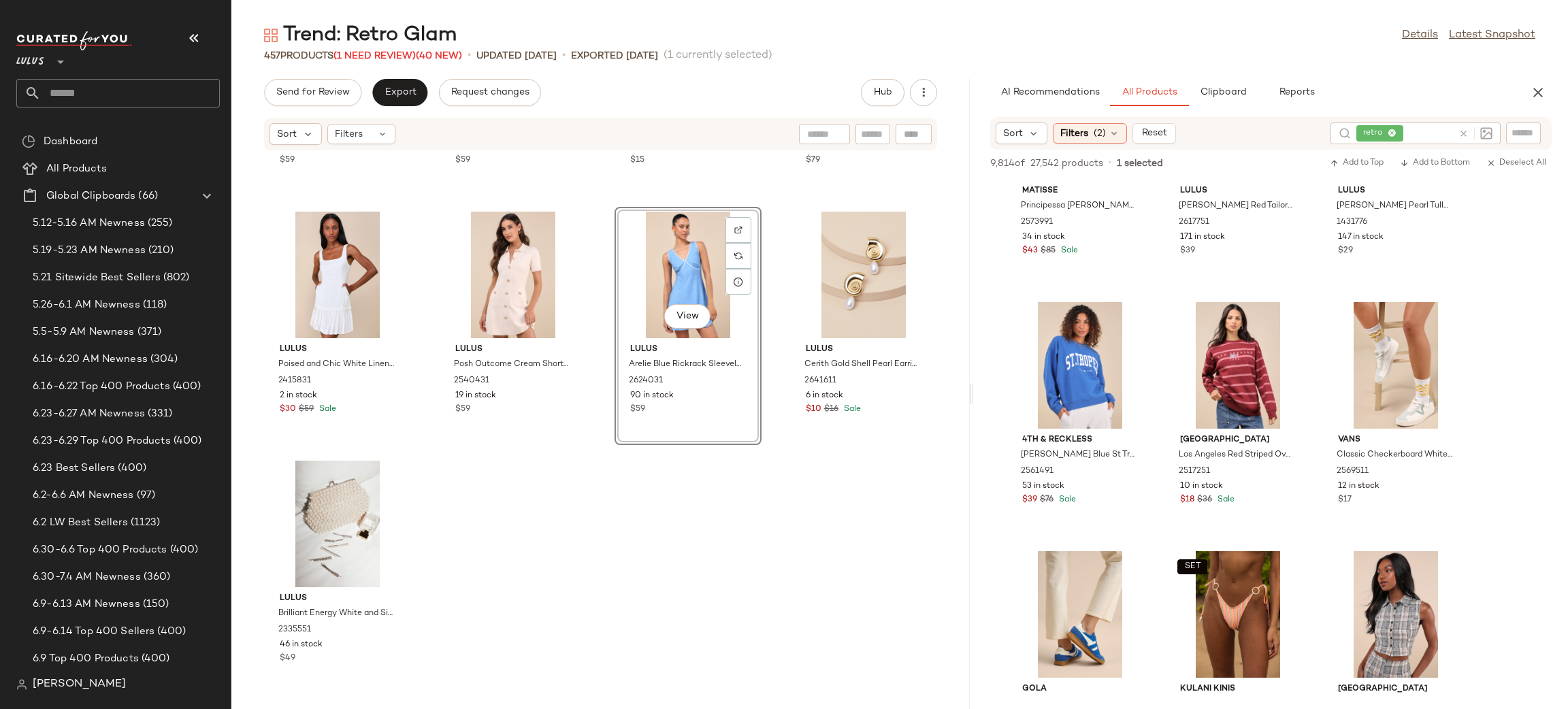
scroll to position [11794, 0]
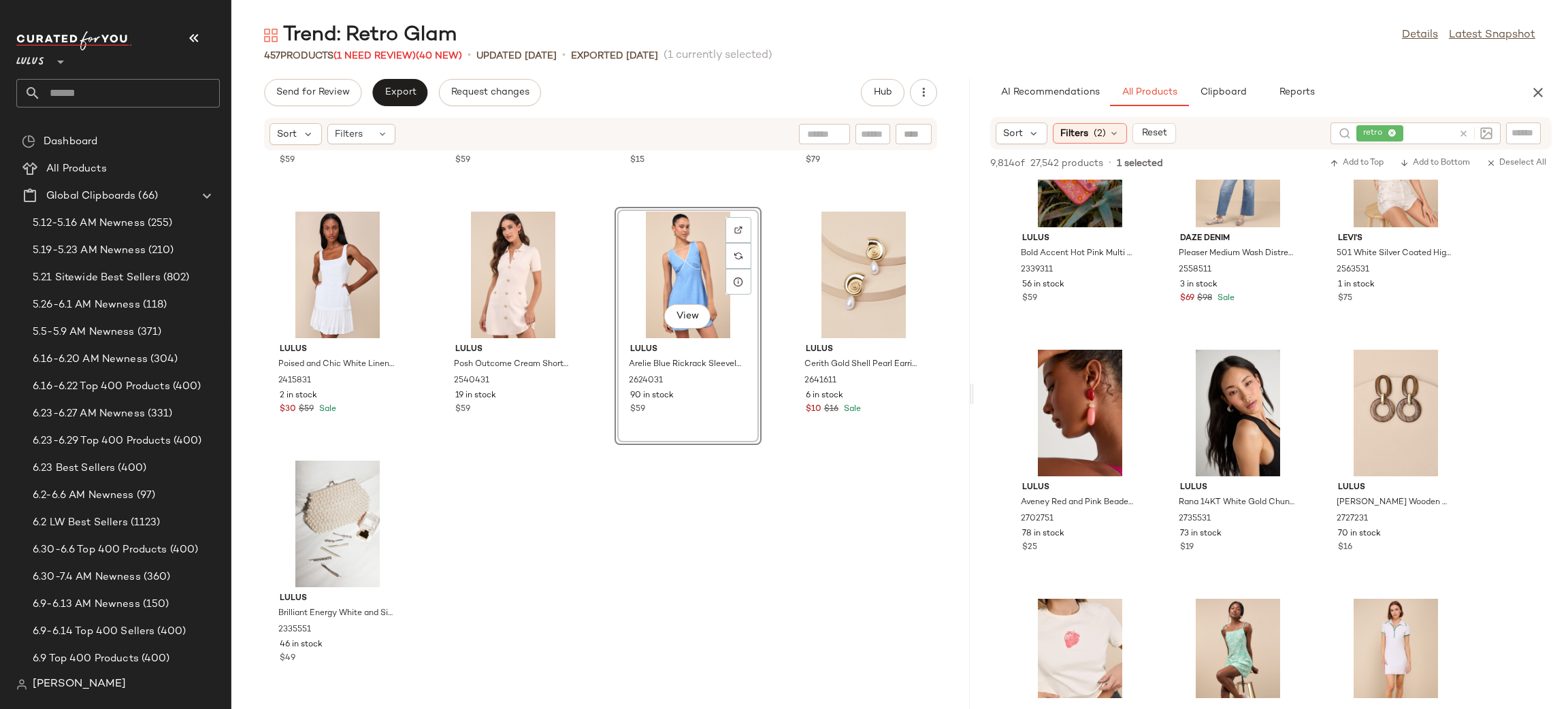
click at [1463, 136] on icon at bounding box center [1463, 134] width 10 height 10
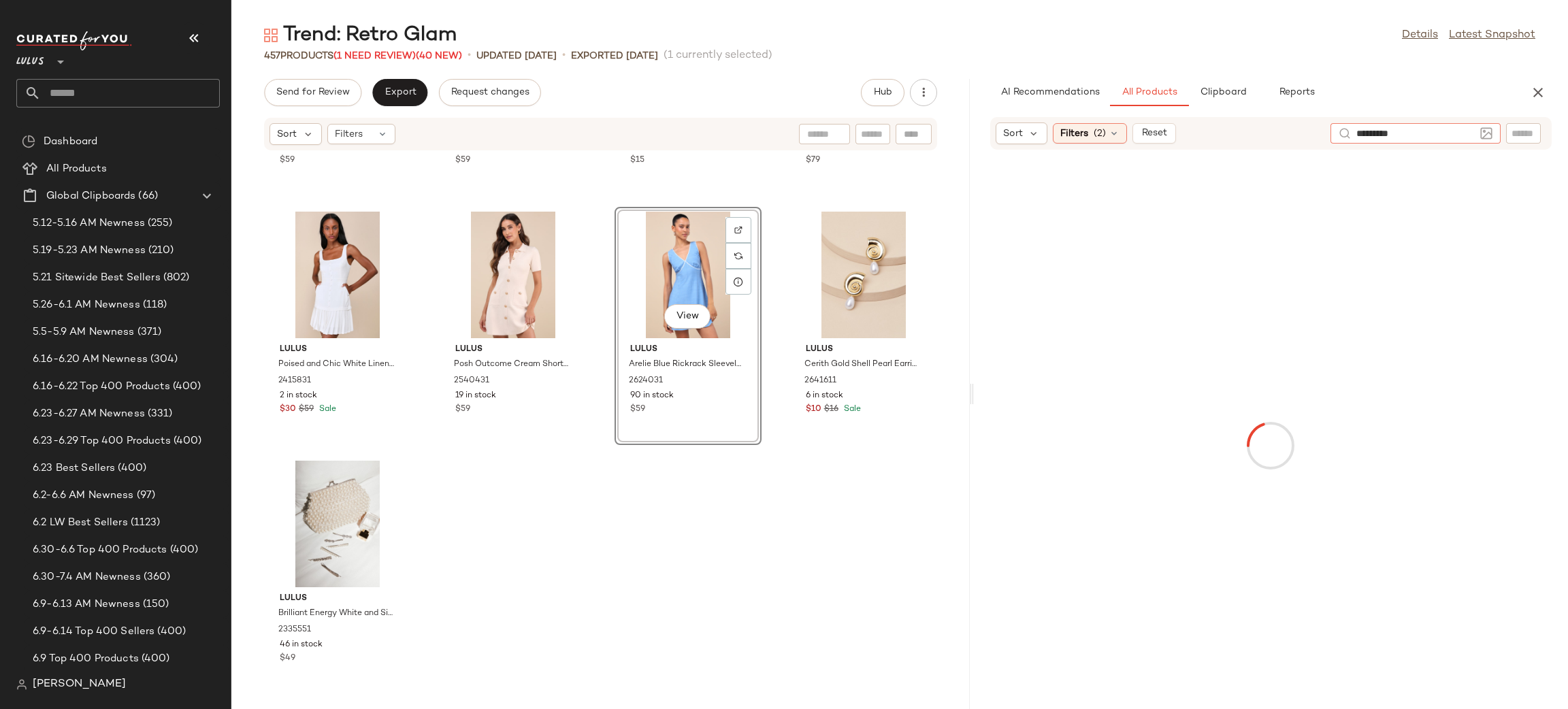
type input "**********"
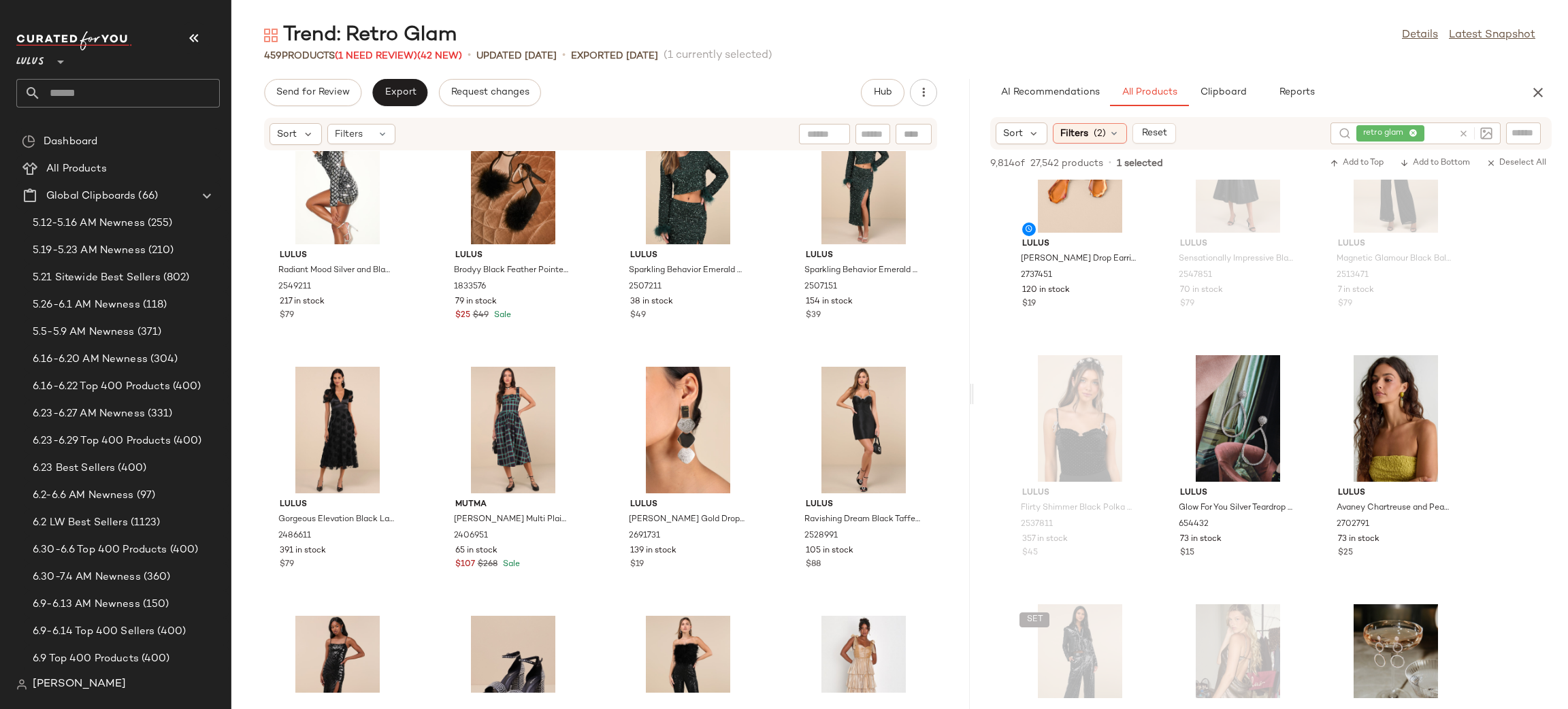
scroll to position [587, 0]
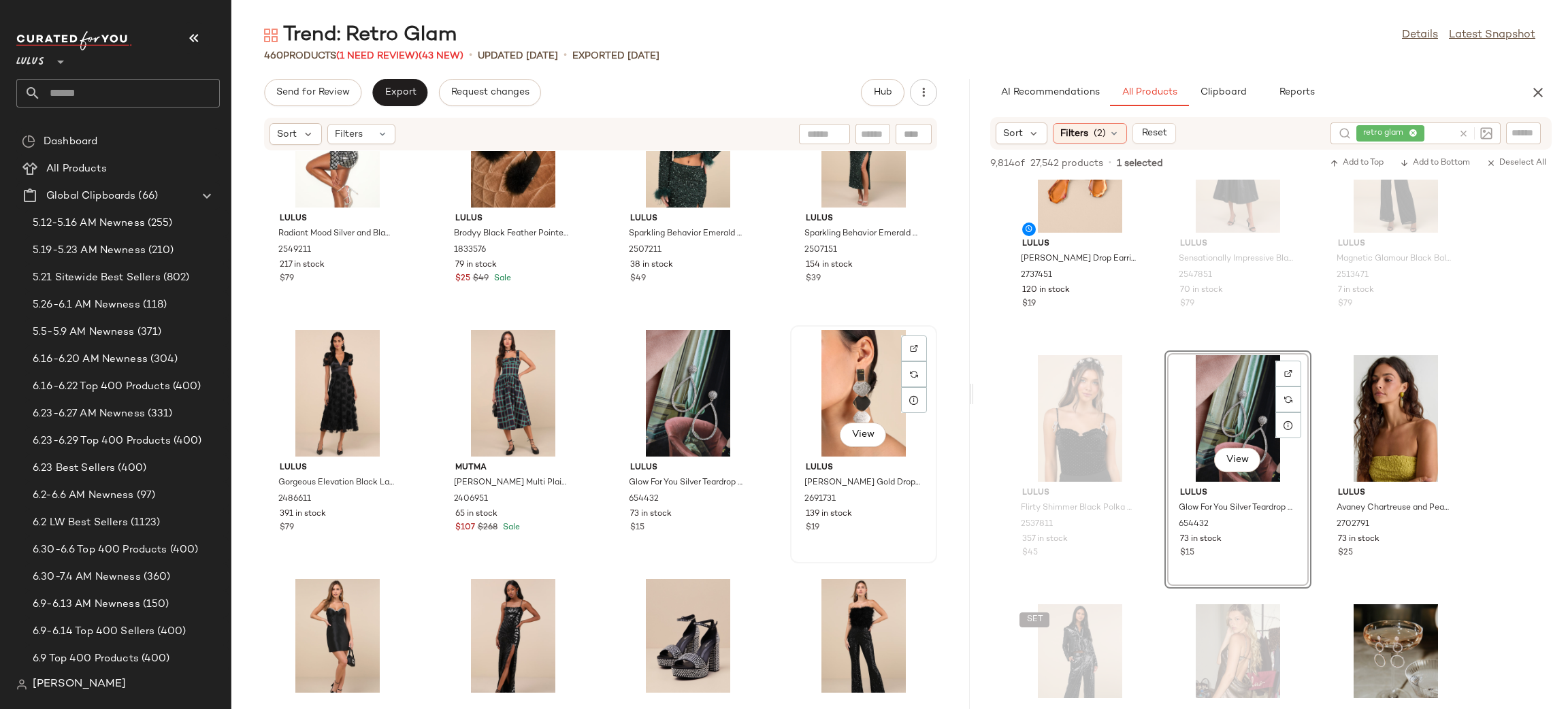
click at [835, 364] on div "View" at bounding box center [863, 393] width 137 height 127
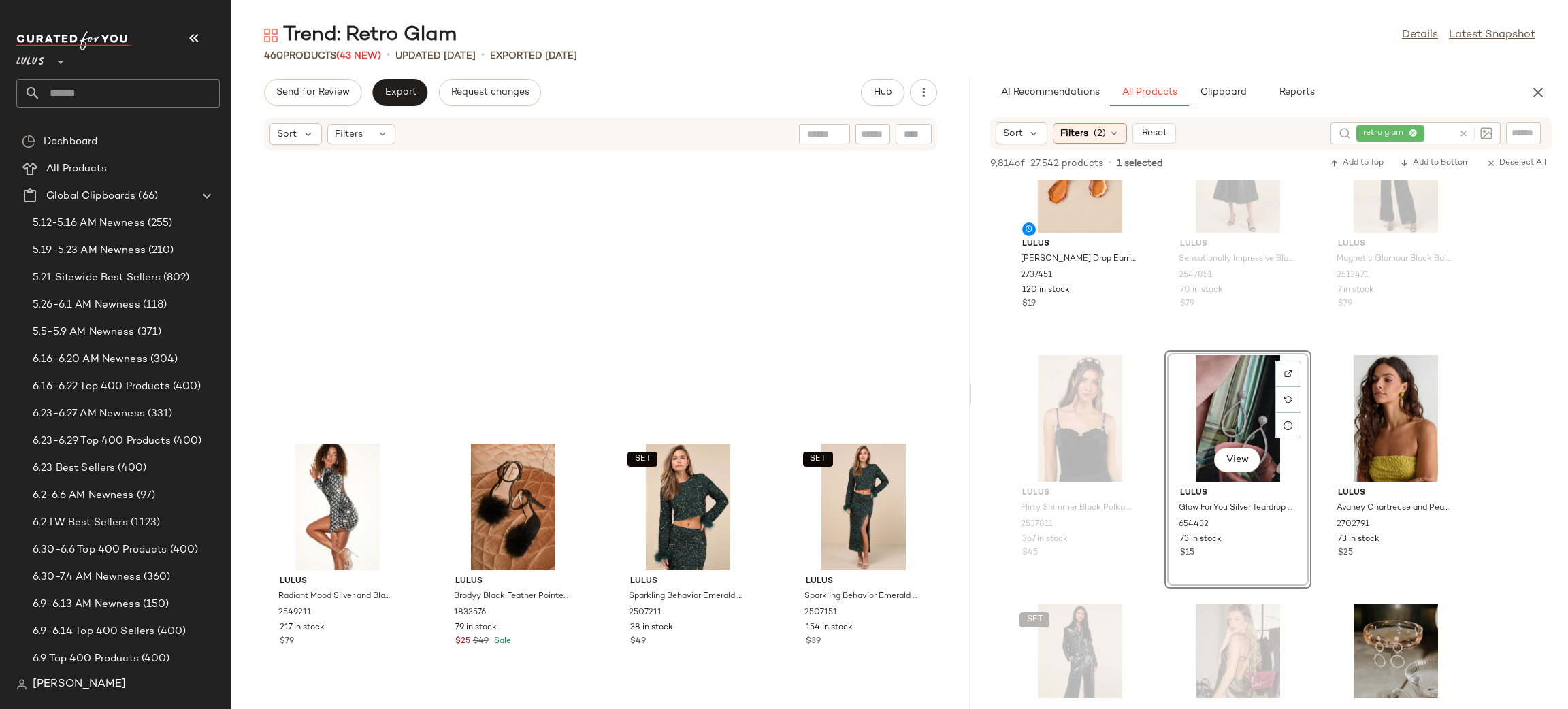
scroll to position [933, 0]
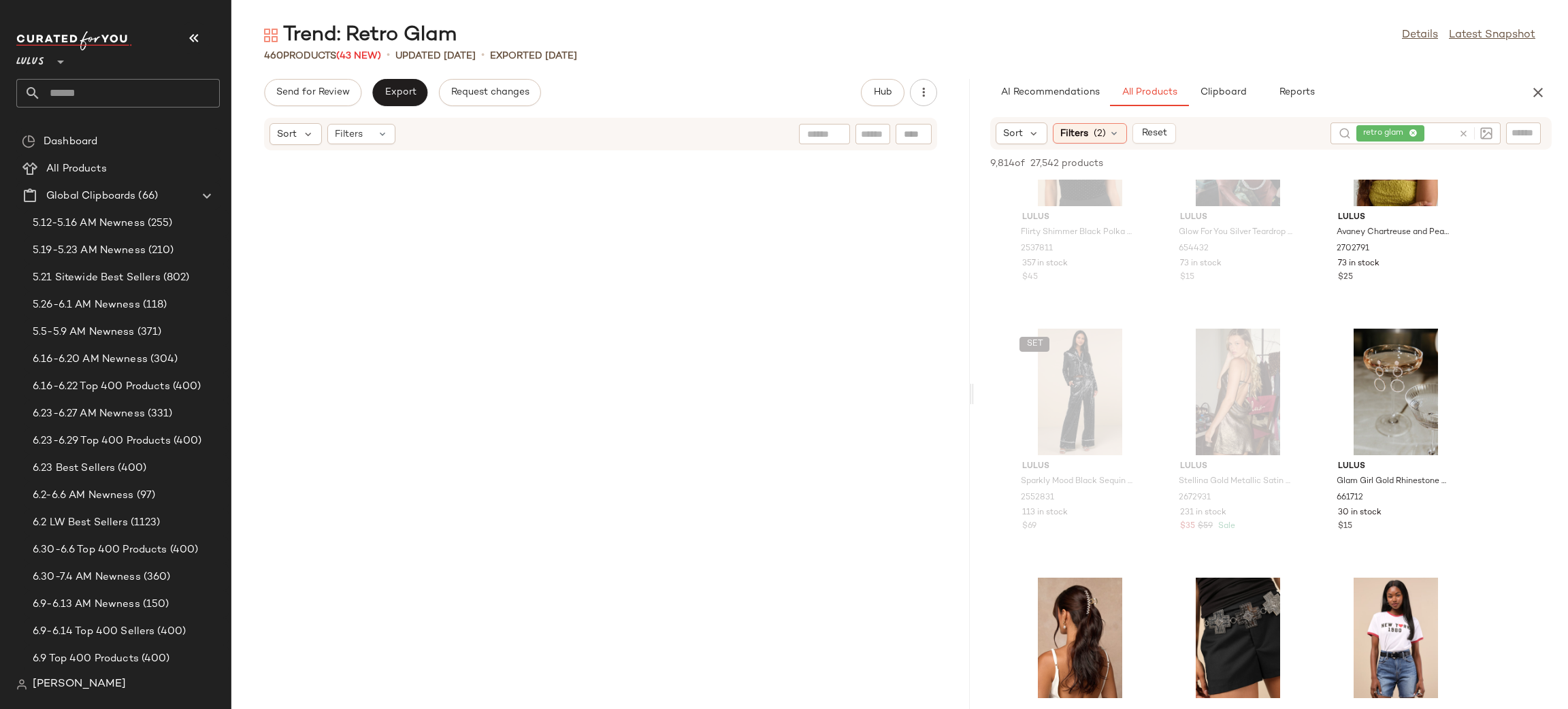
scroll to position [28112, 0]
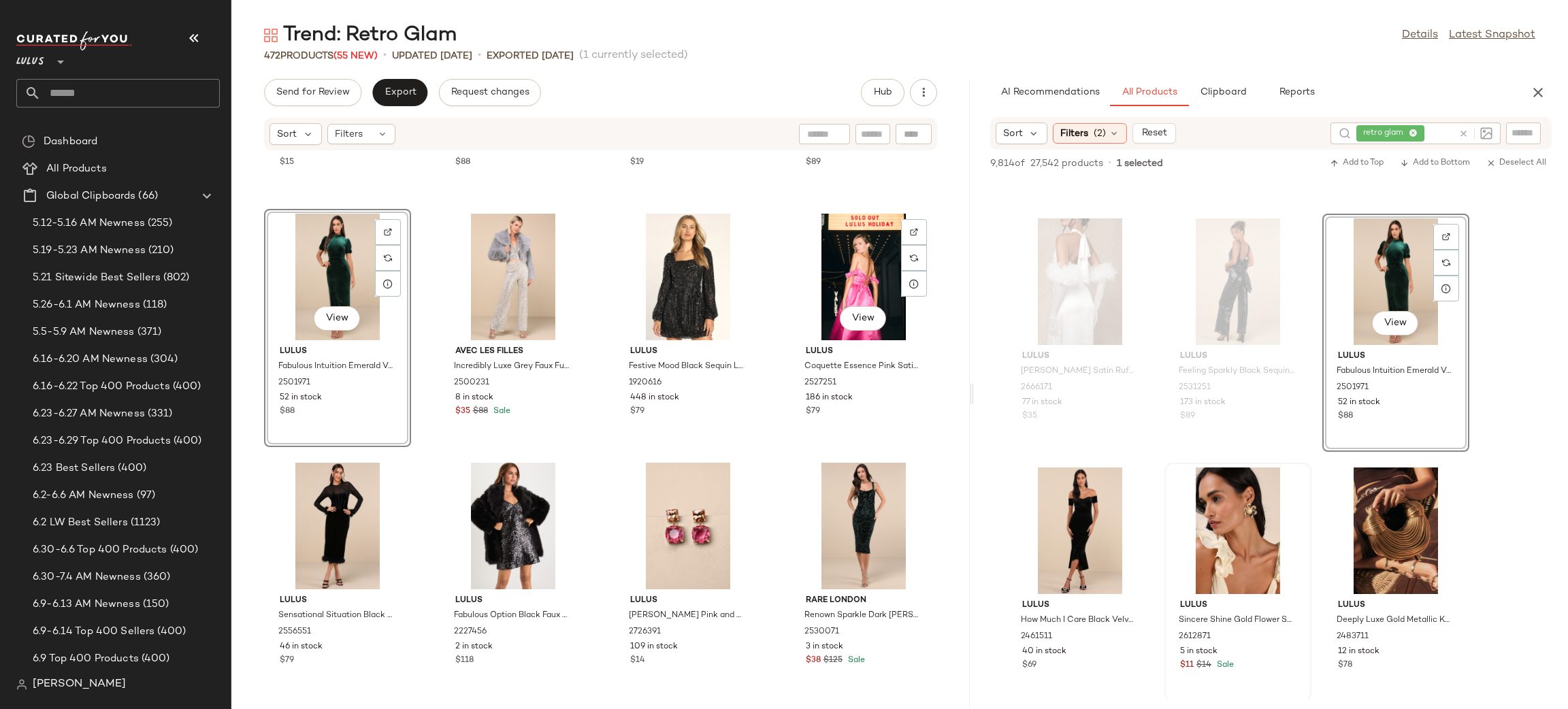
scroll to position [28859, 0]
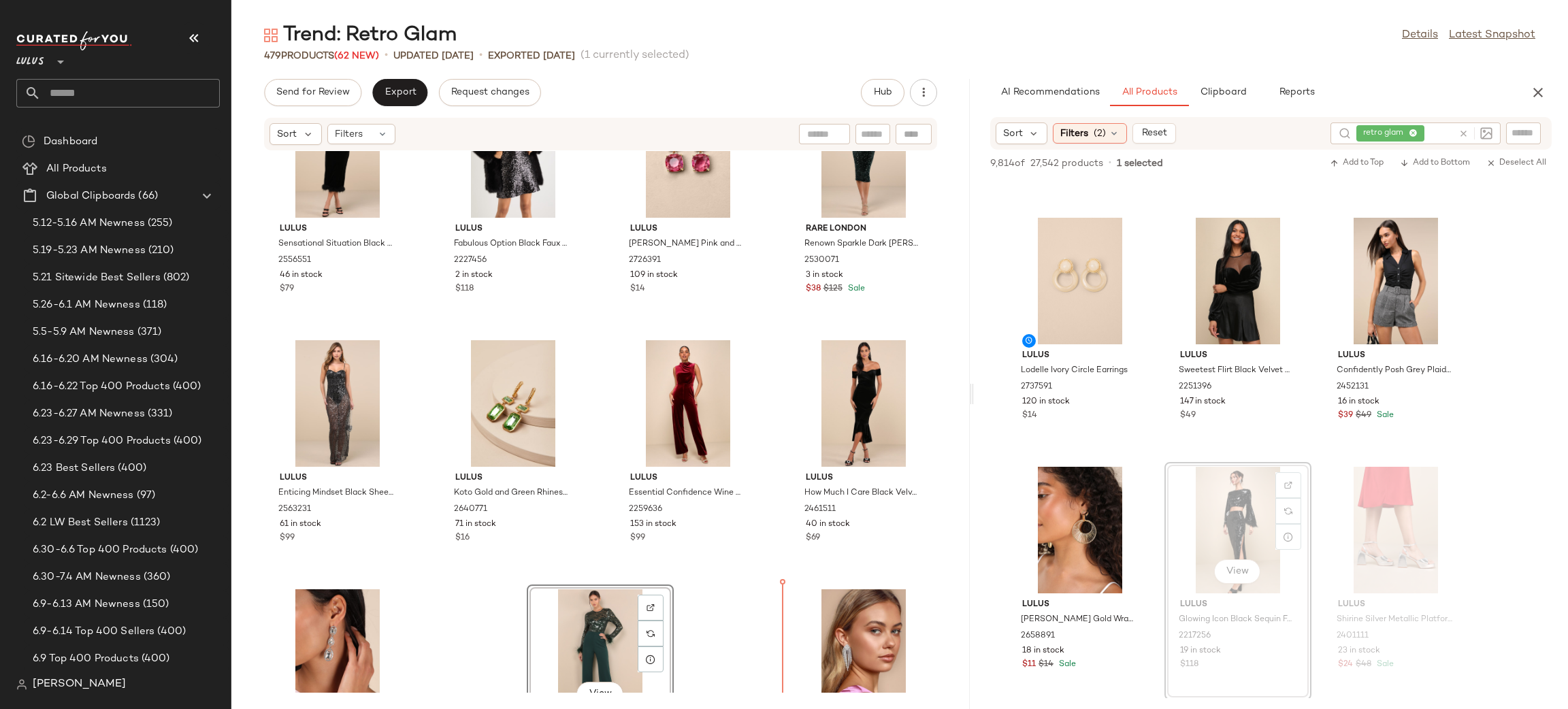
scroll to position [29262, 0]
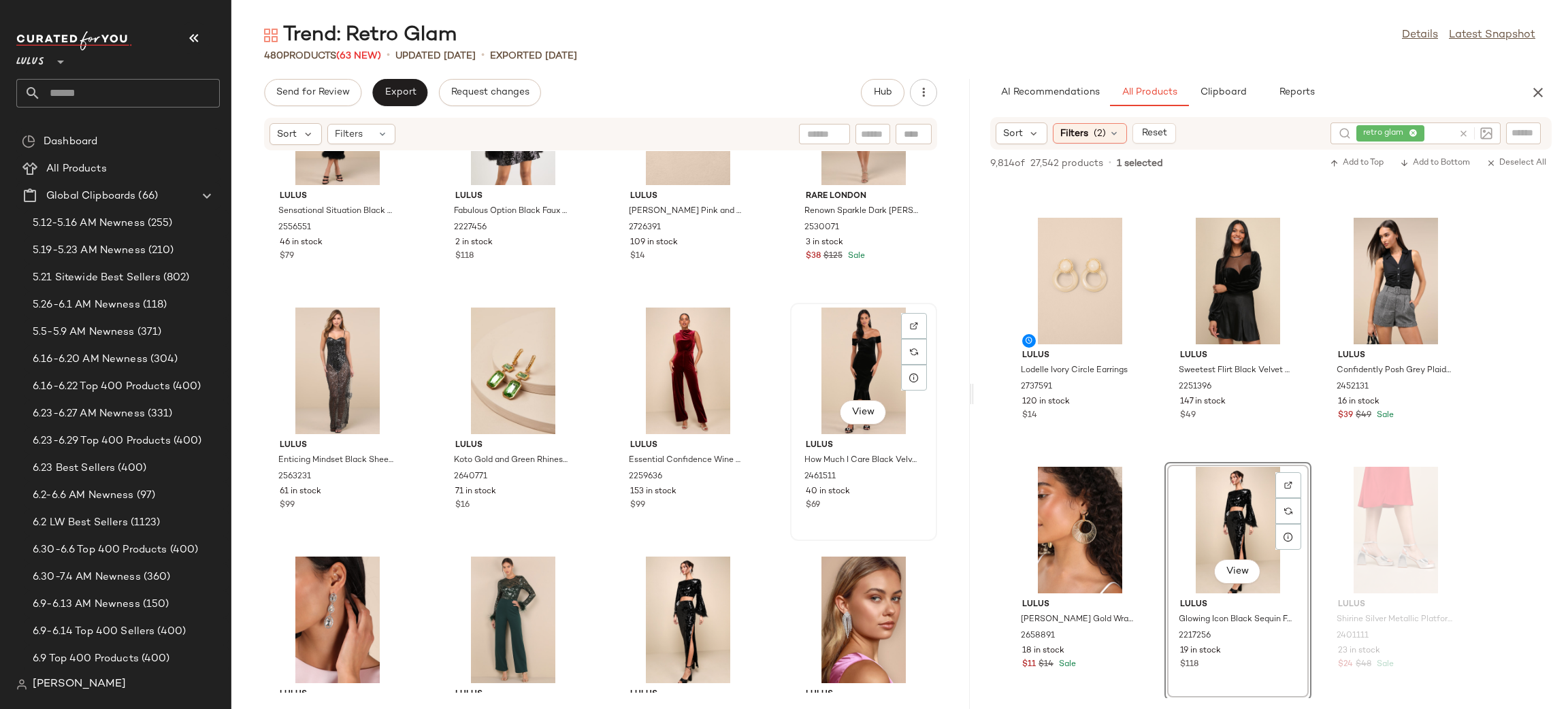
click at [792, 538] on div "View Lulus How Much I Care Black Velvet Off-the-Shoulder Midi Dress 2461511 40 …" at bounding box center [863, 422] width 144 height 236
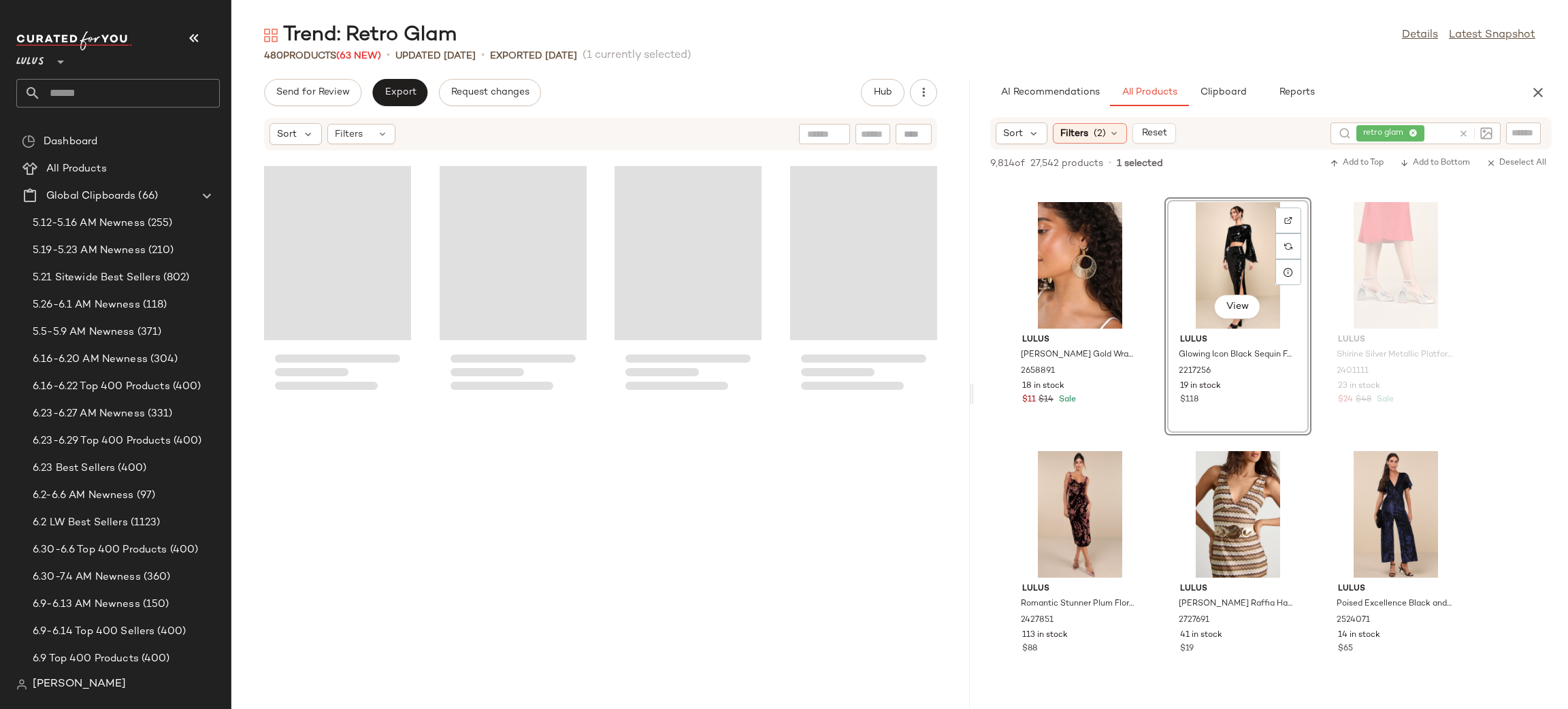
scroll to position [19339, 0]
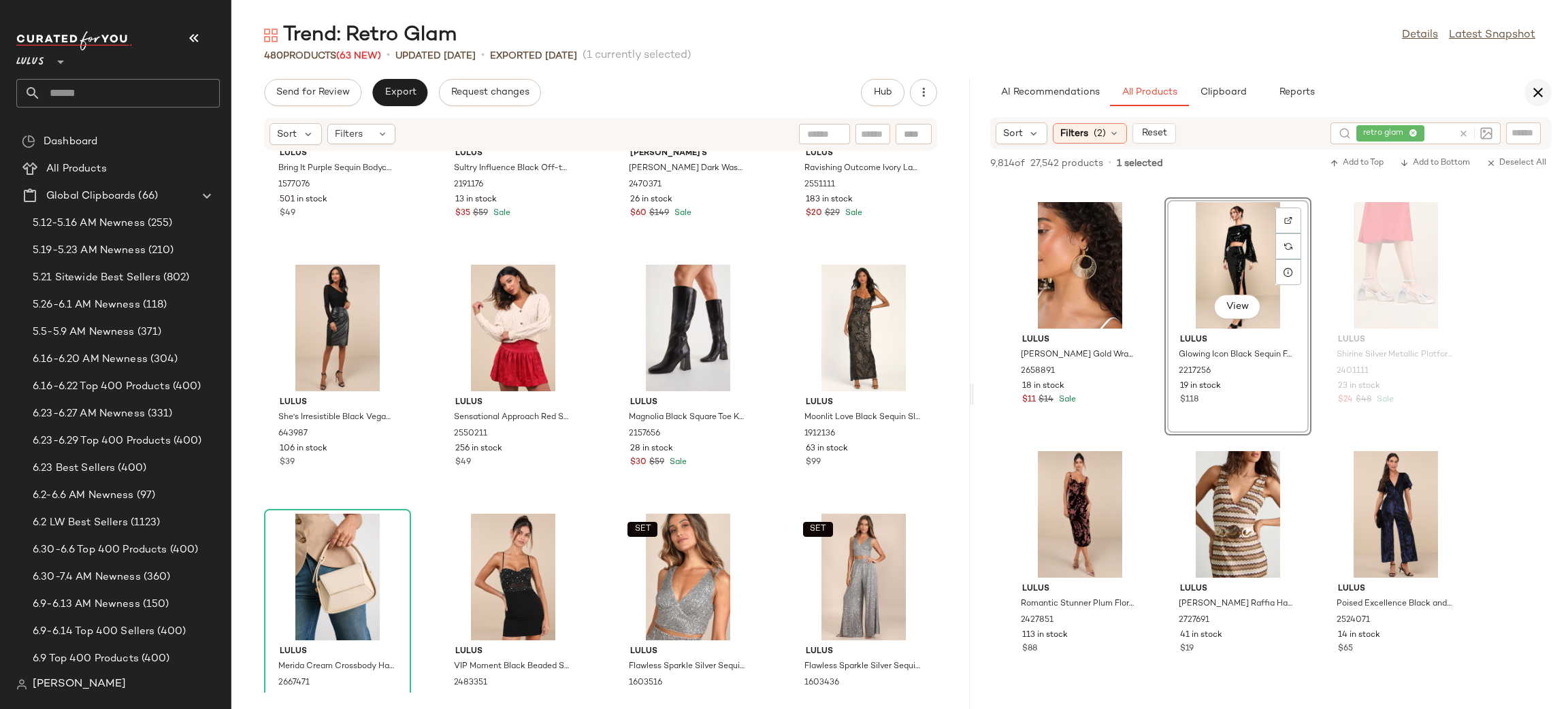
click at [1546, 98] on button "button" at bounding box center [1537, 93] width 27 height 27
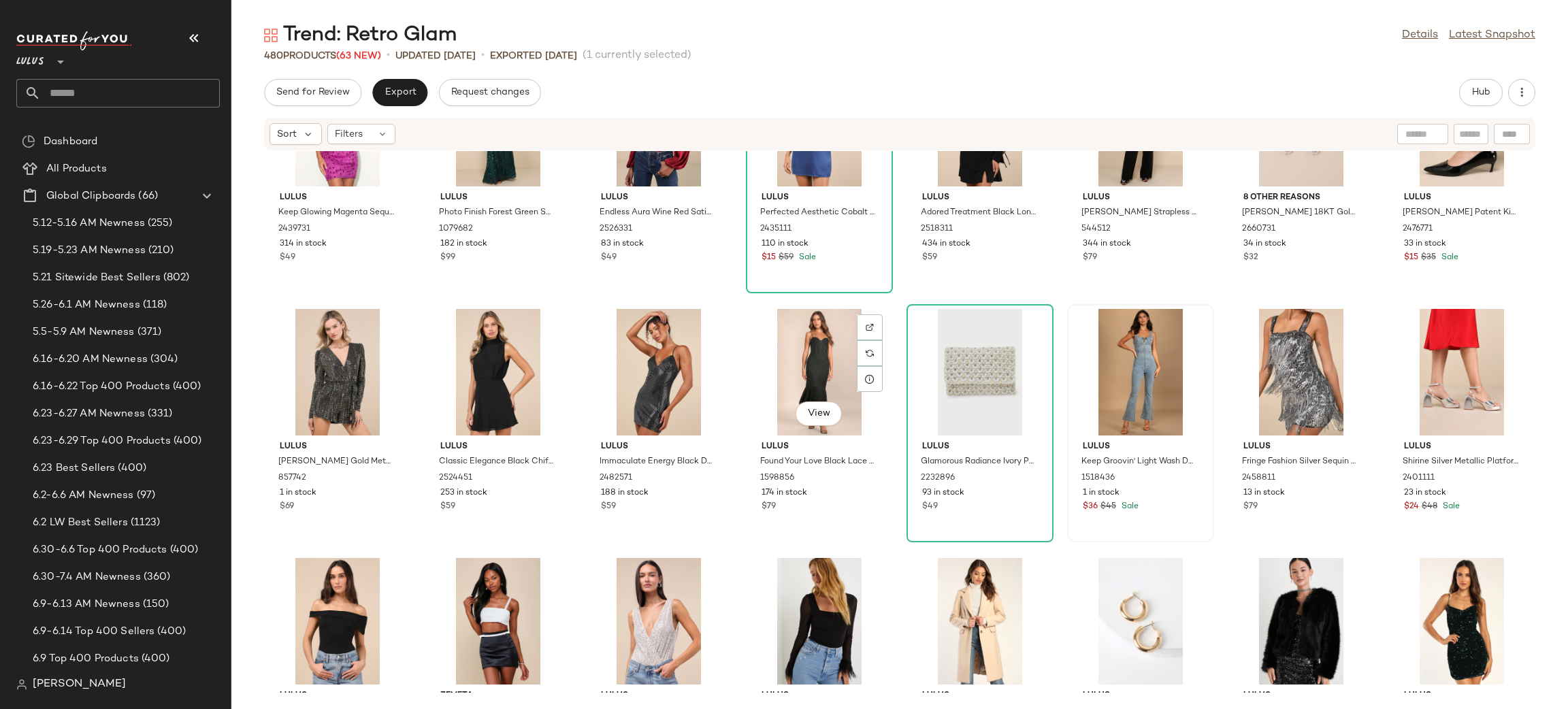
scroll to position [8890, 0]
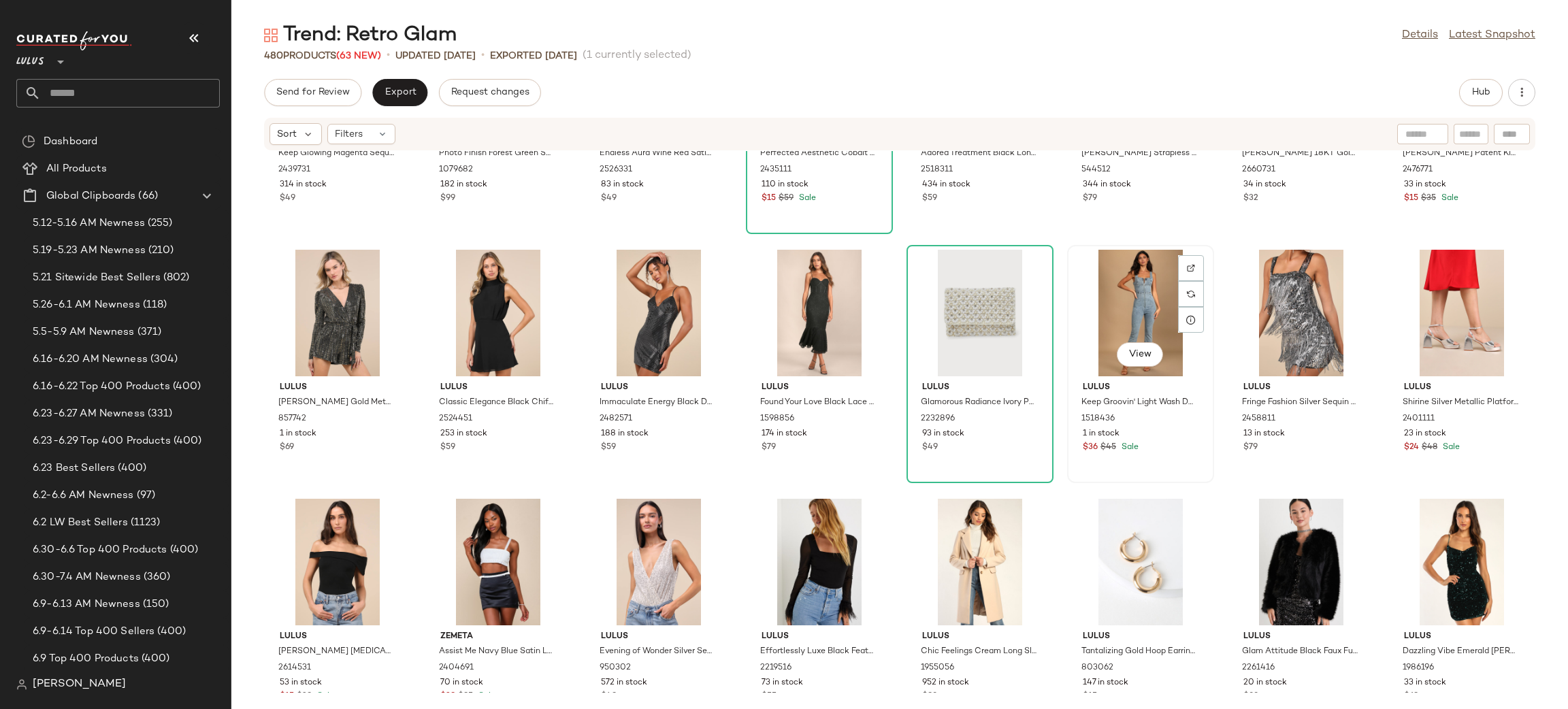
click at [1123, 311] on div "View" at bounding box center [1140, 313] width 137 height 127
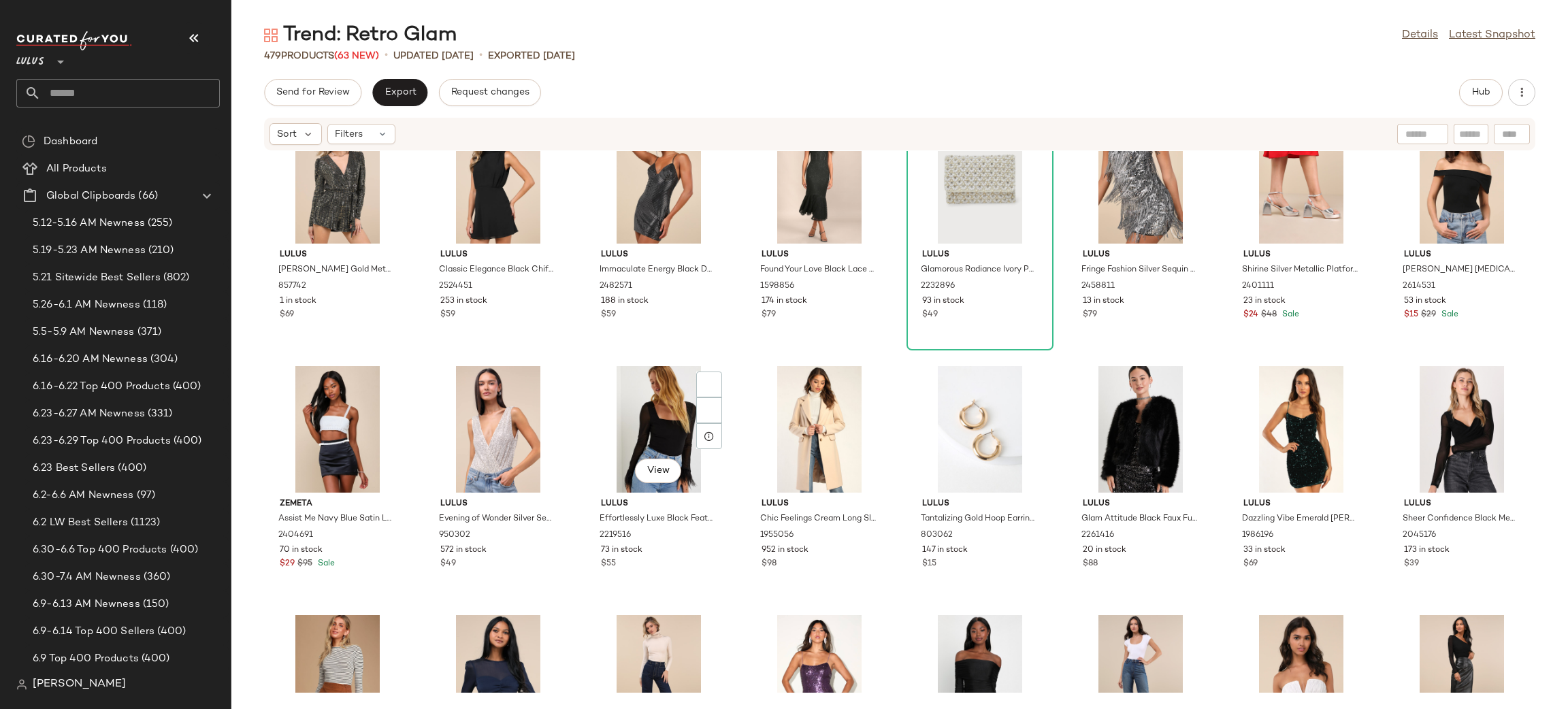
scroll to position [9040, 0]
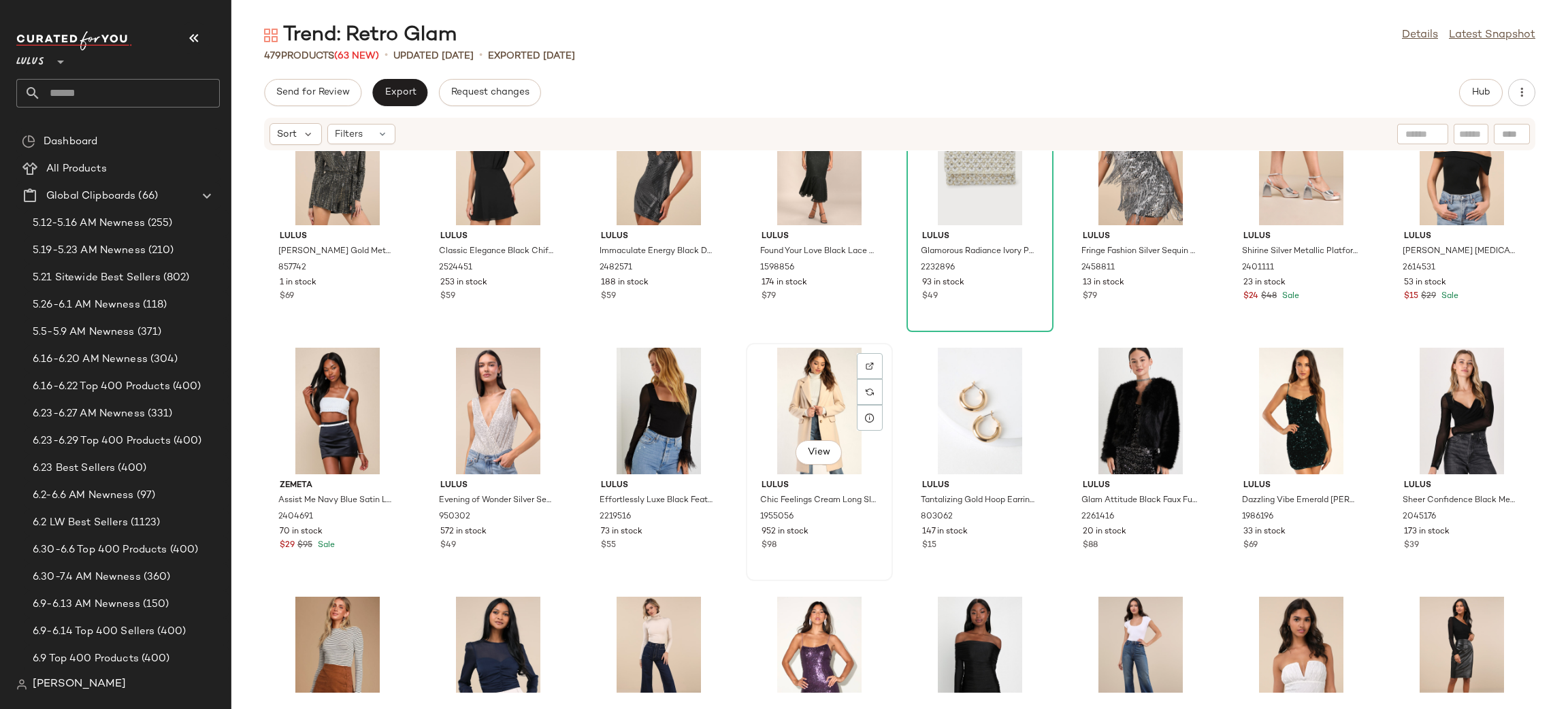
click at [787, 401] on div "View" at bounding box center [819, 411] width 137 height 127
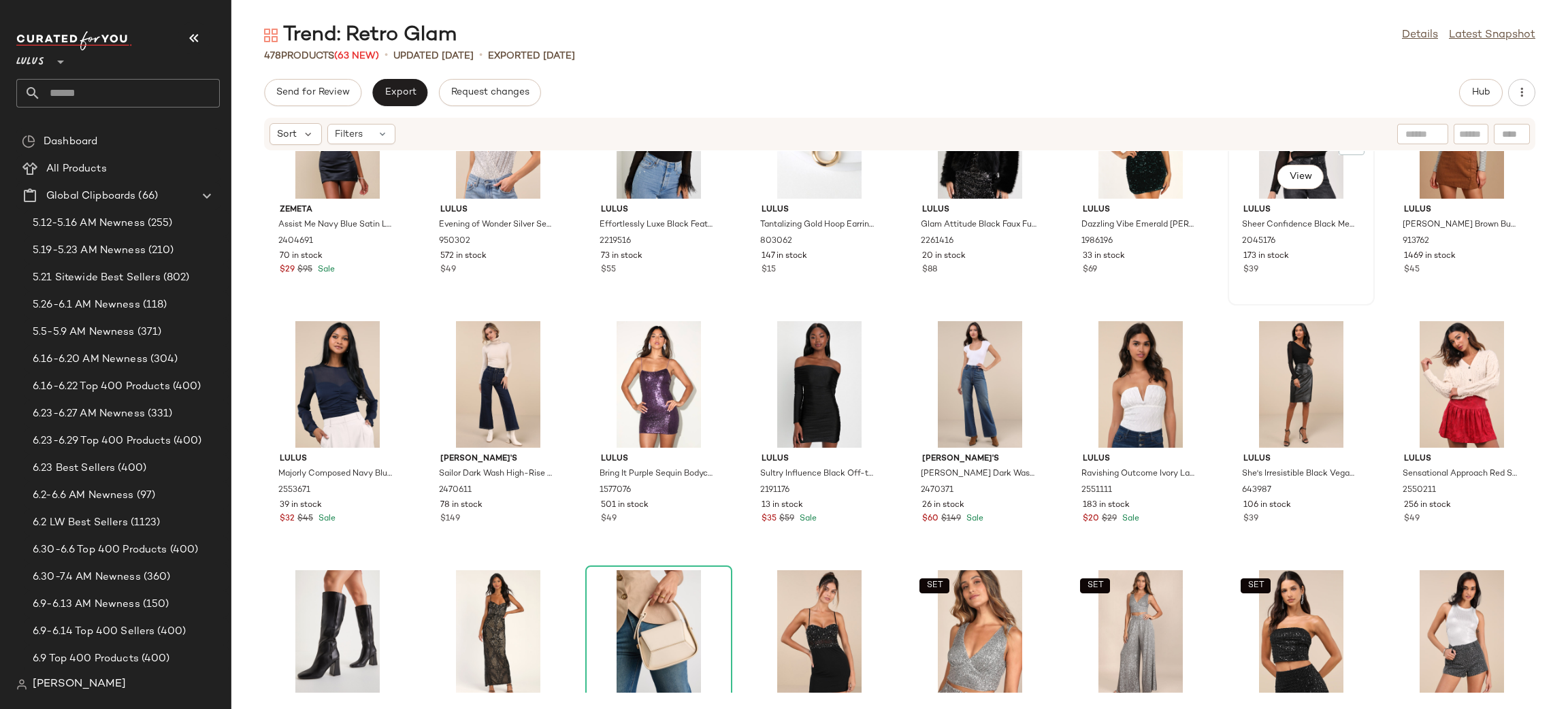
scroll to position [8981, 0]
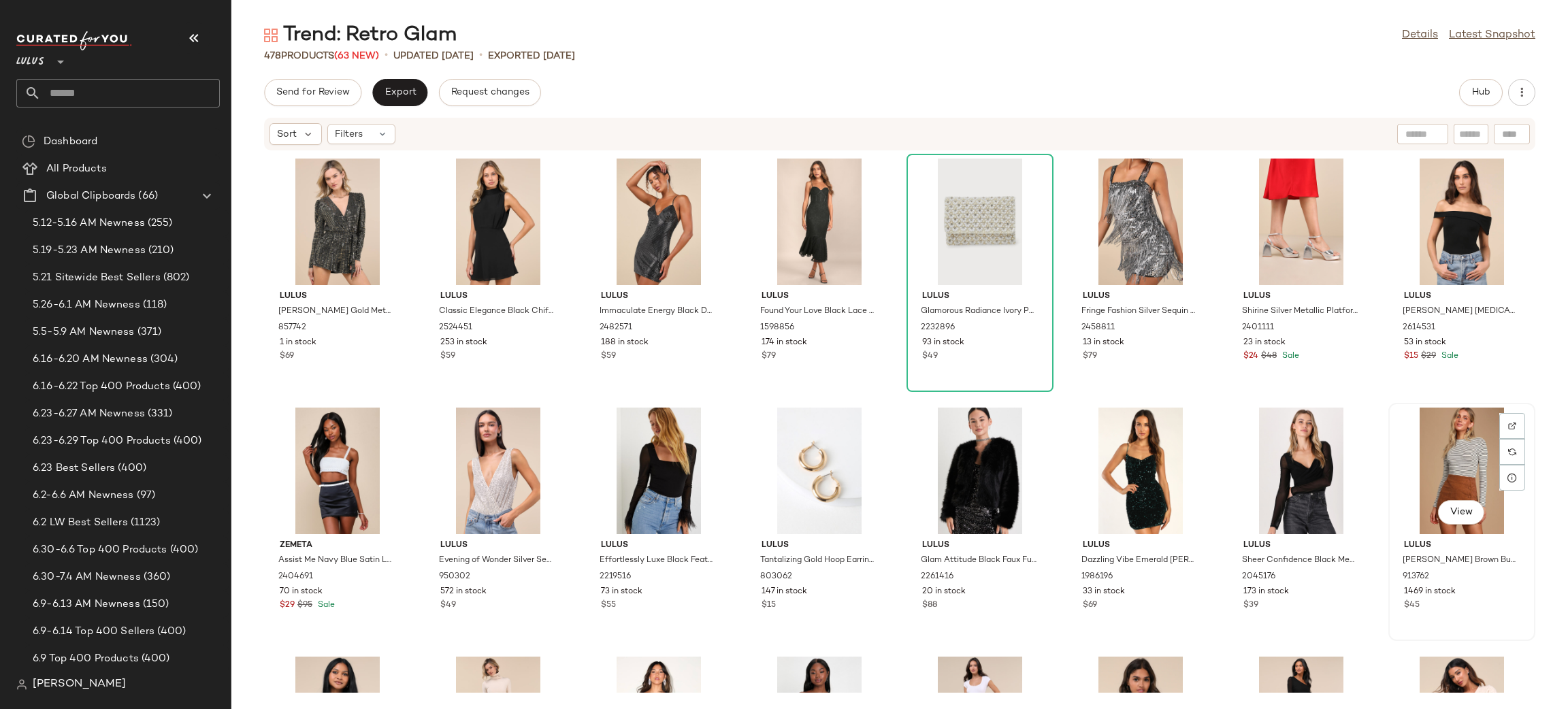
click at [1470, 443] on div "View" at bounding box center [1462, 471] width 137 height 127
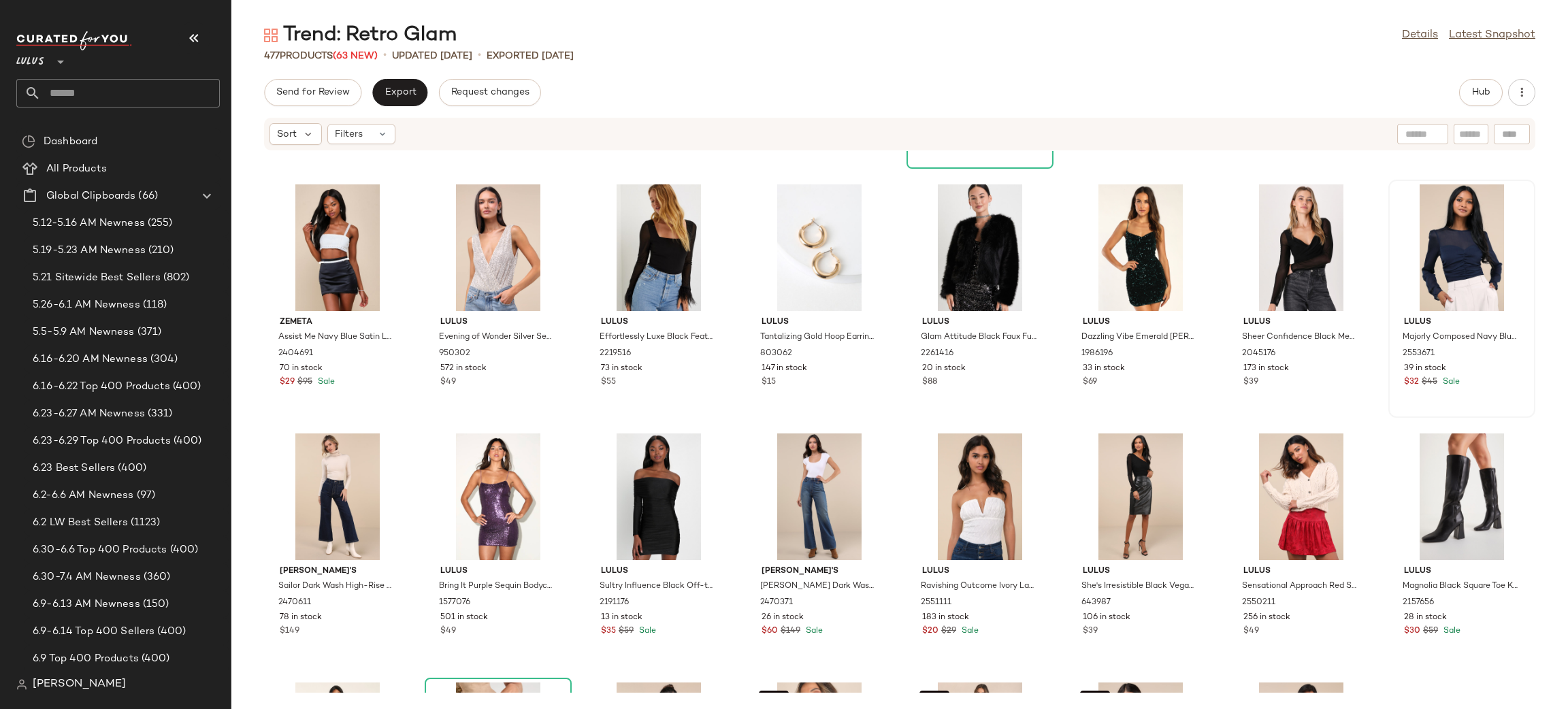
scroll to position [9218, 0]
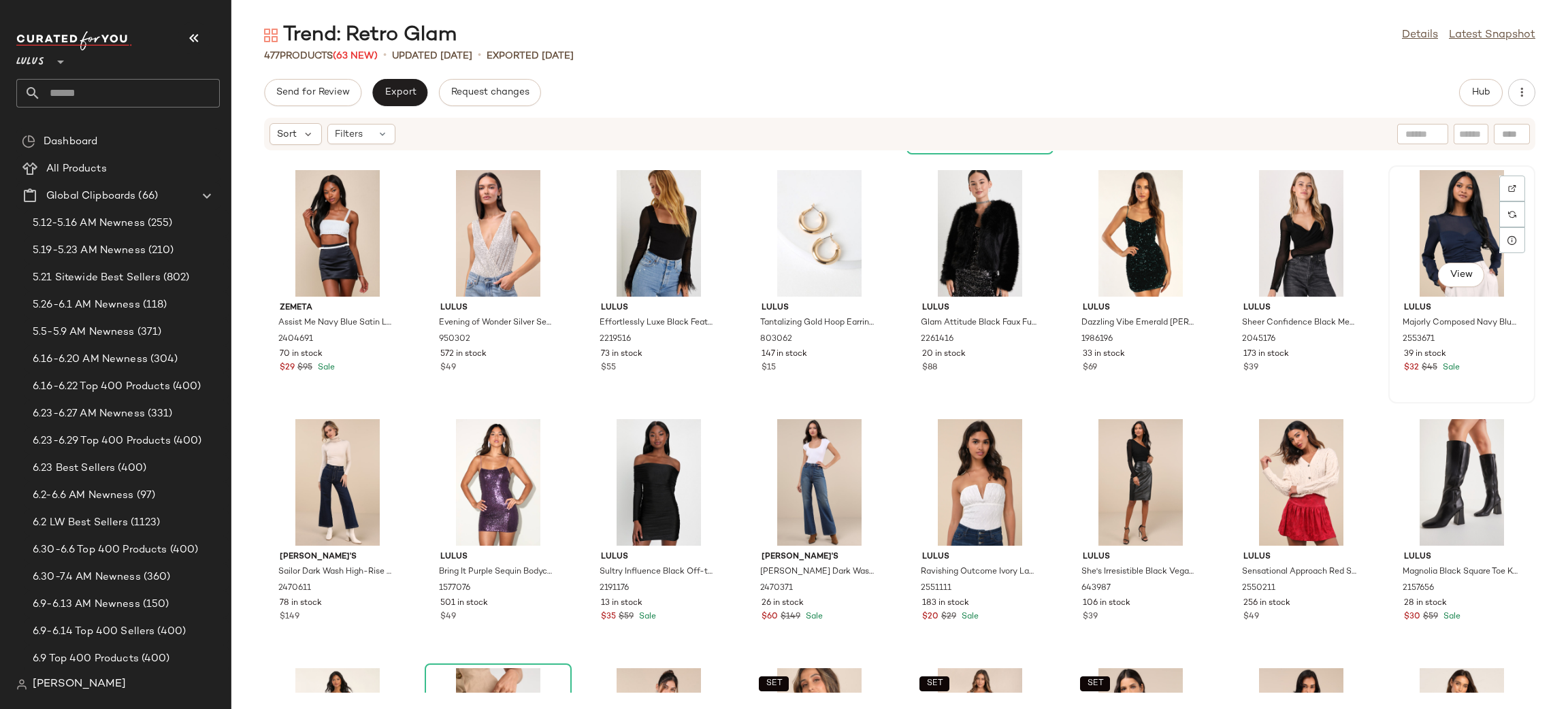
click at [1440, 216] on div "View" at bounding box center [1462, 233] width 137 height 127
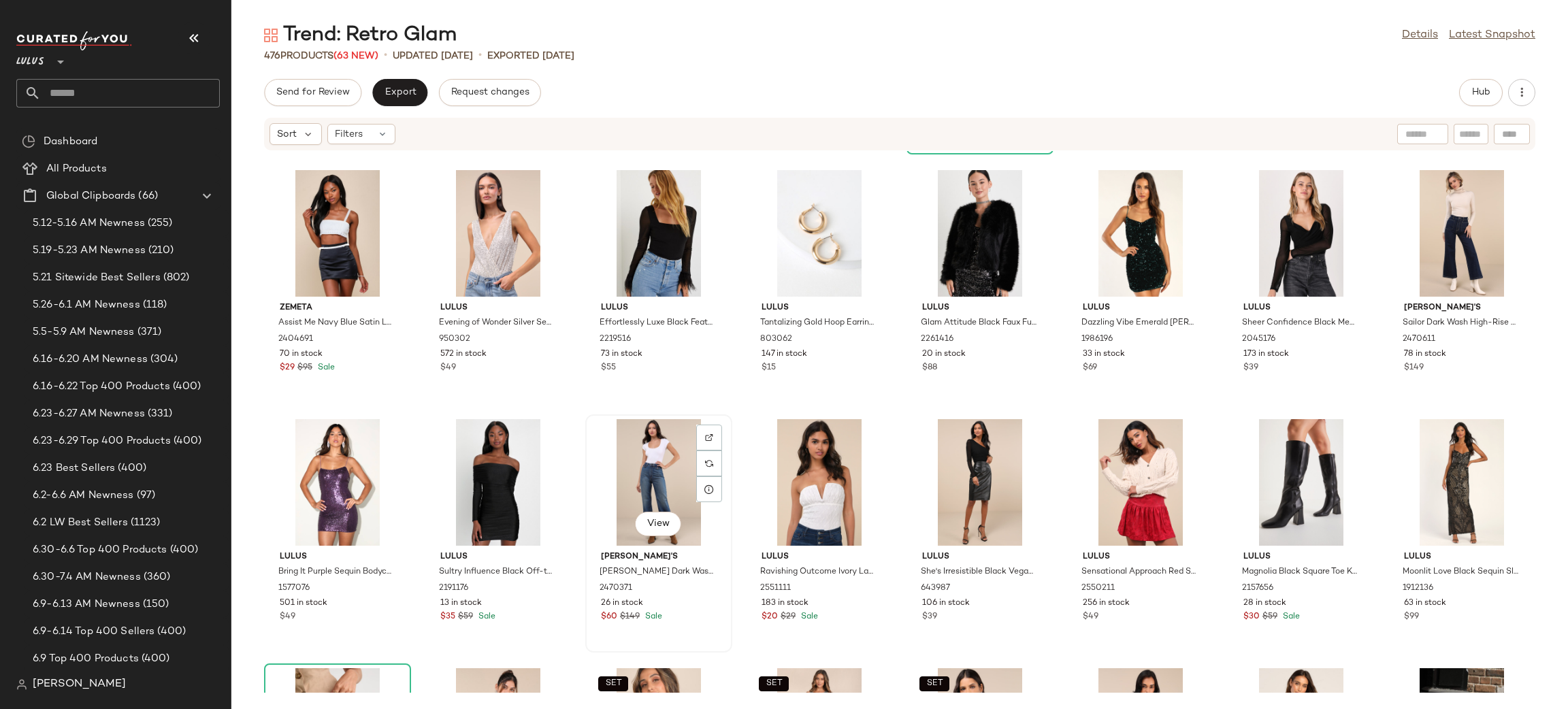
click at [668, 484] on div "View" at bounding box center [659, 482] width 137 height 127
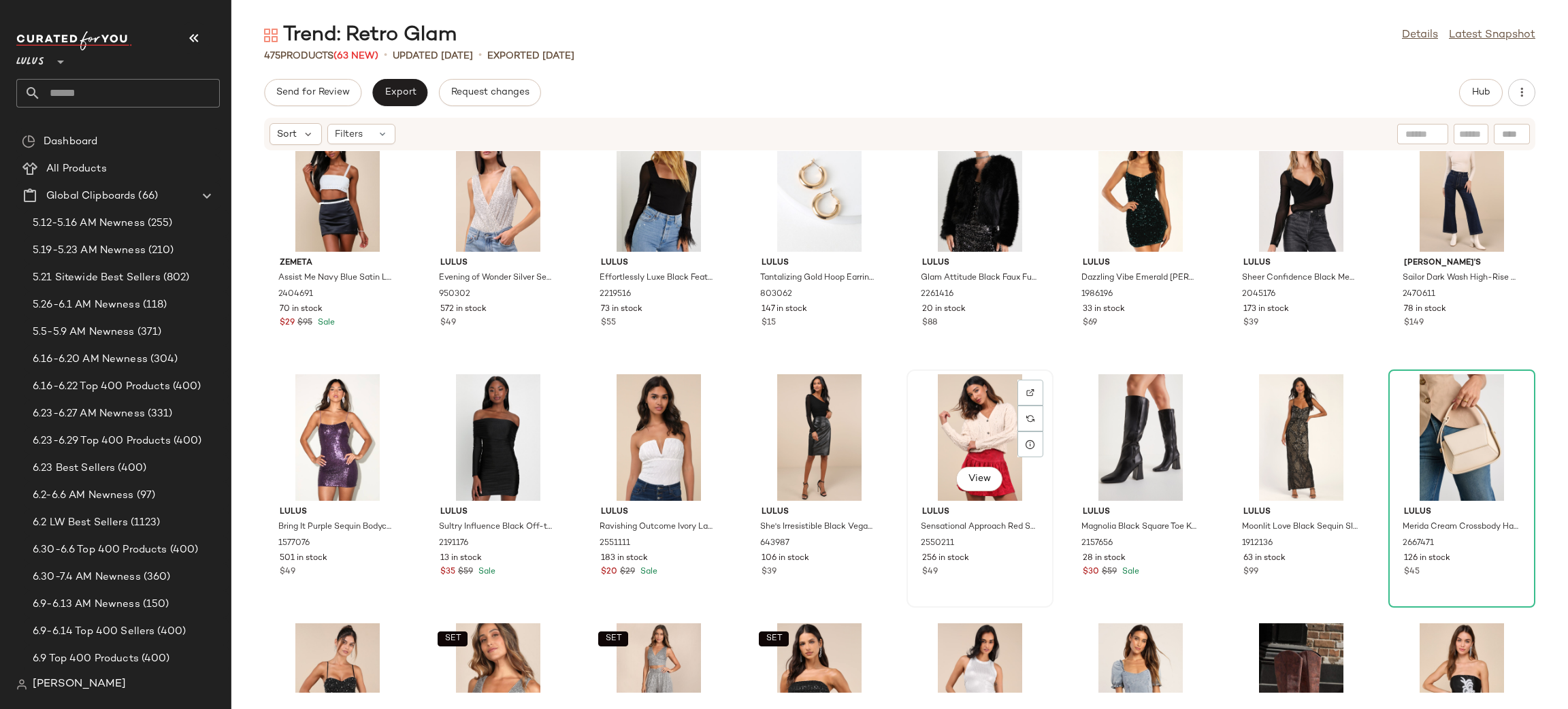
scroll to position [9291, 0]
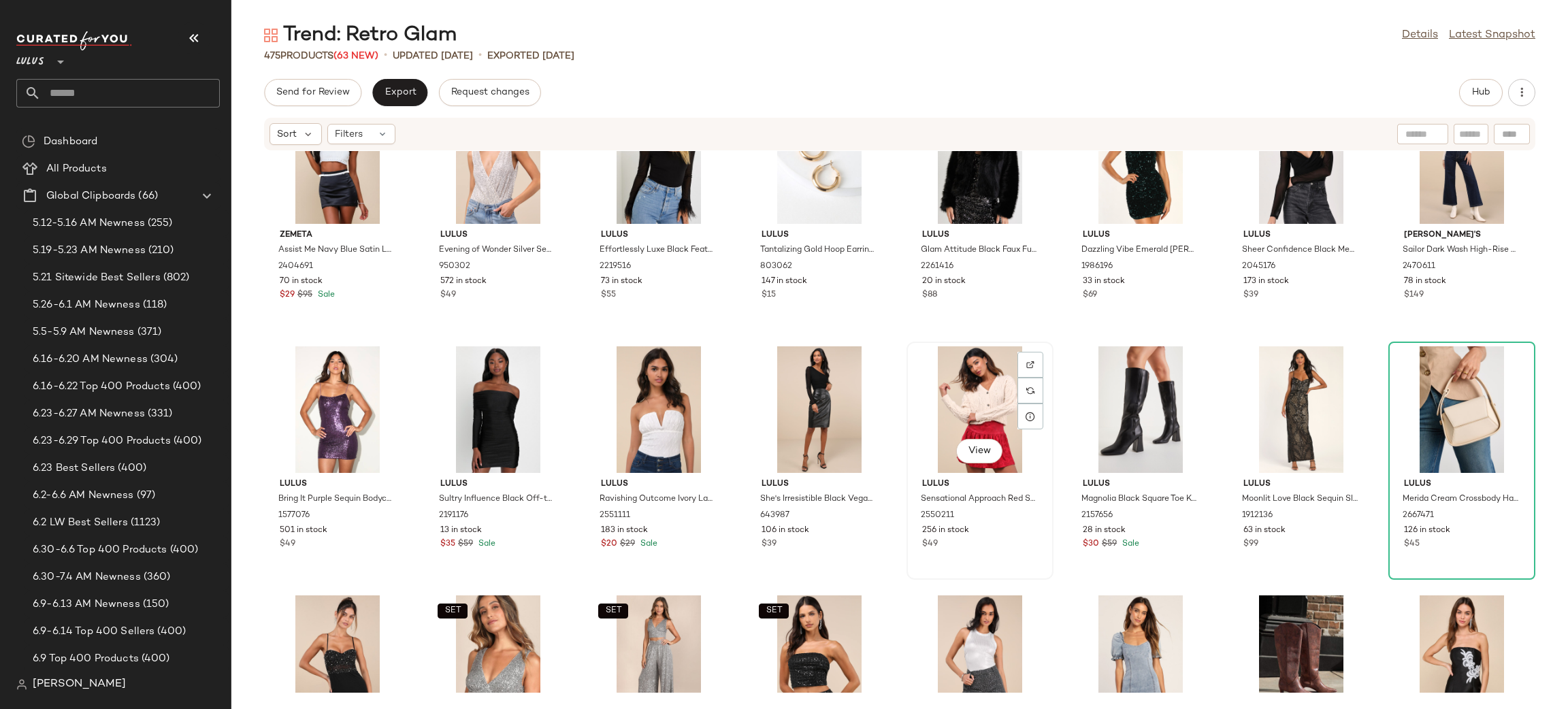
click at [957, 401] on div "View" at bounding box center [979, 410] width 137 height 127
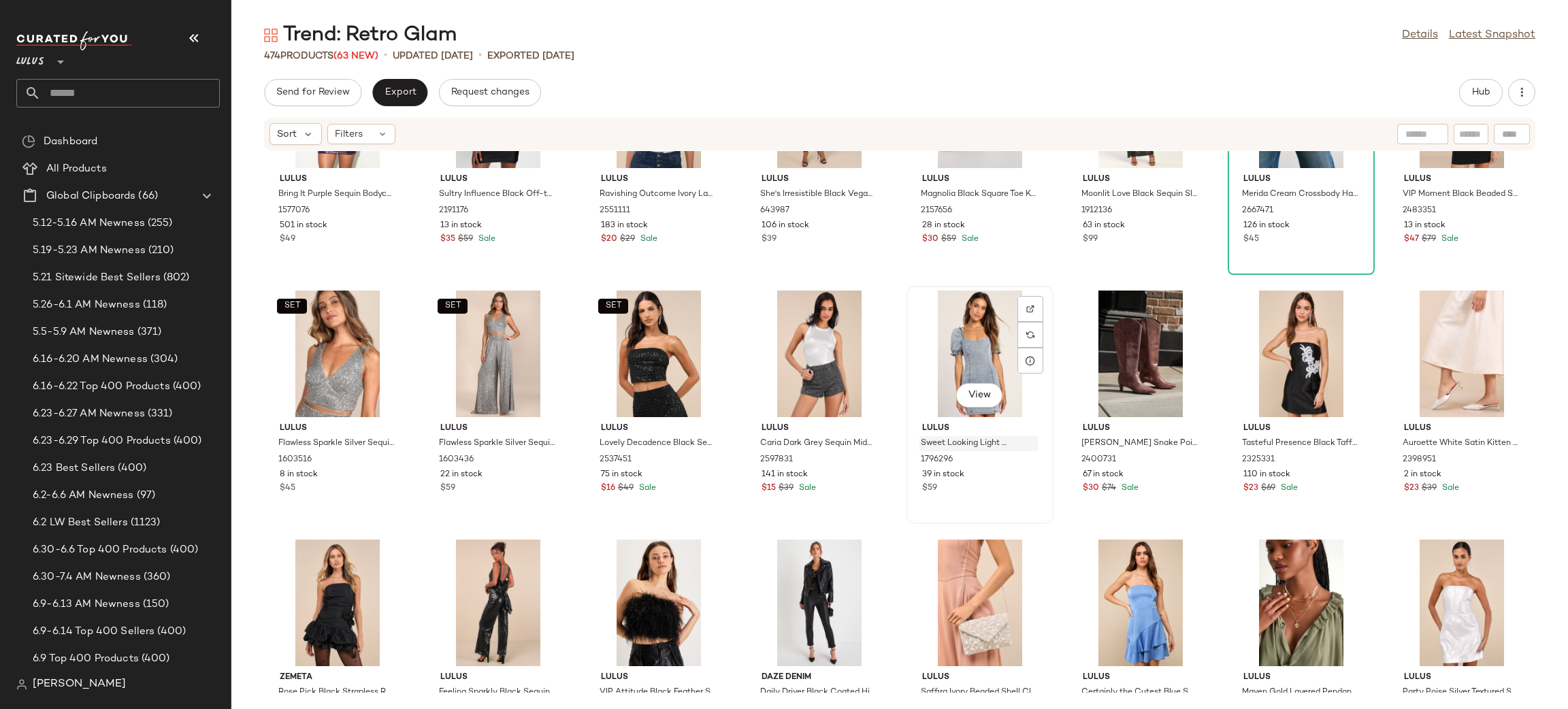
scroll to position [9616, 0]
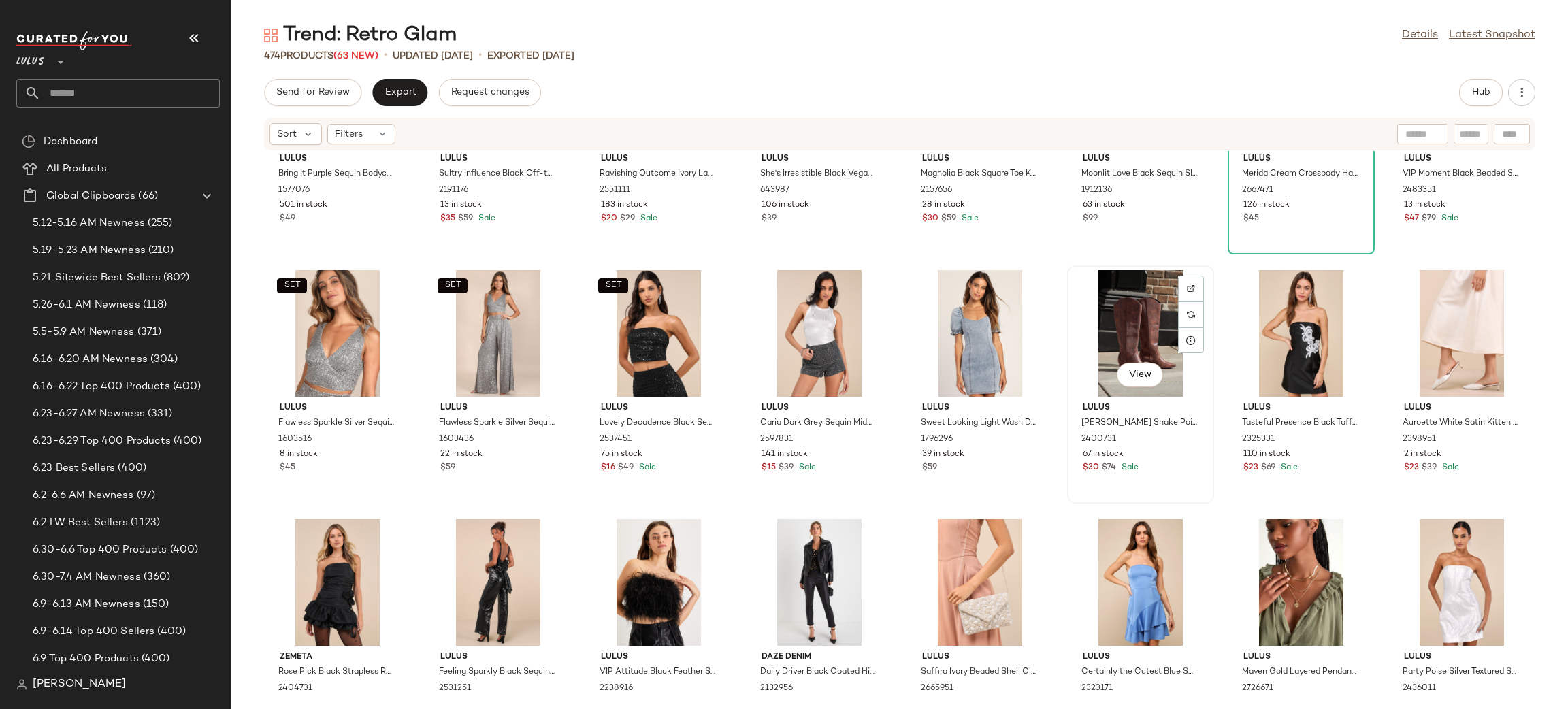
click at [1103, 321] on div "View" at bounding box center [1140, 333] width 137 height 127
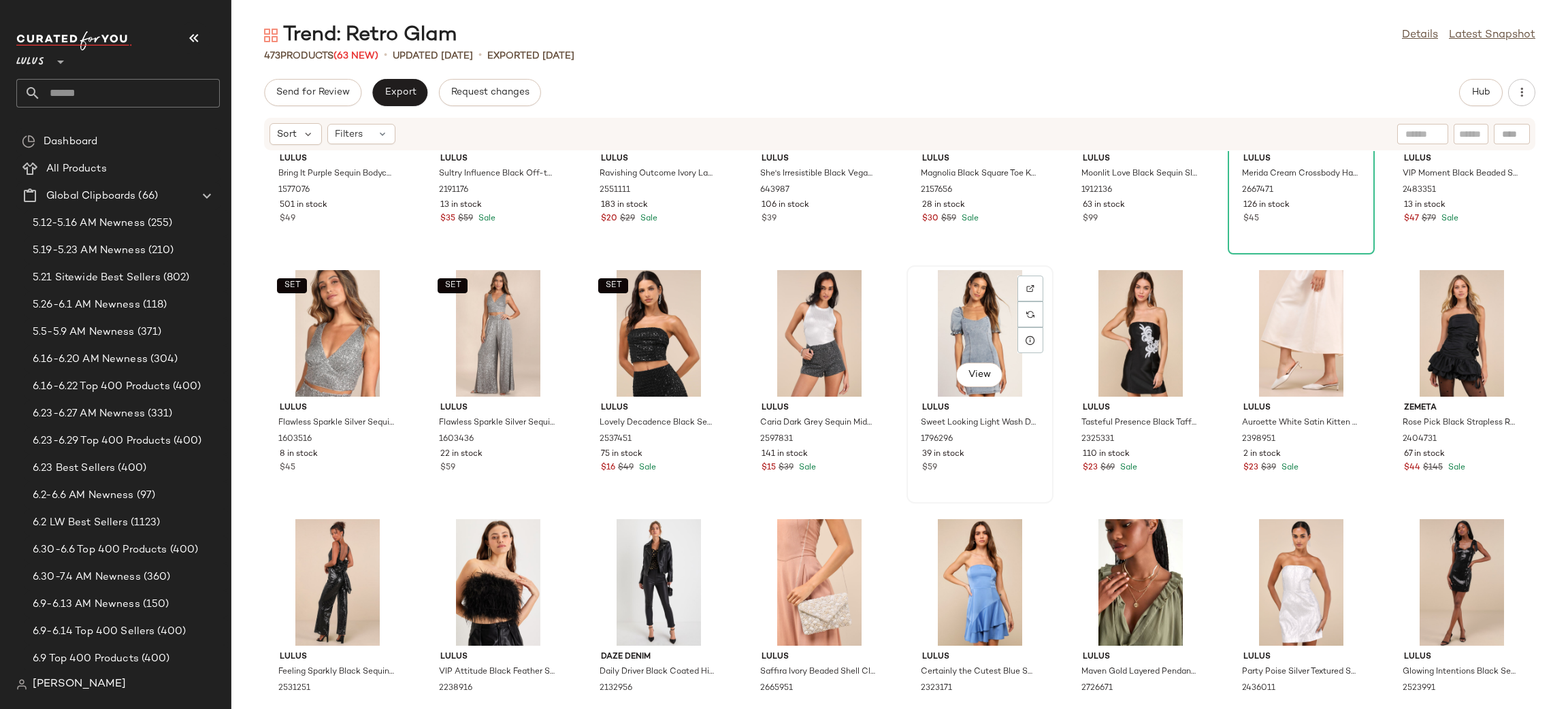
click at [969, 323] on div "View" at bounding box center [979, 333] width 137 height 127
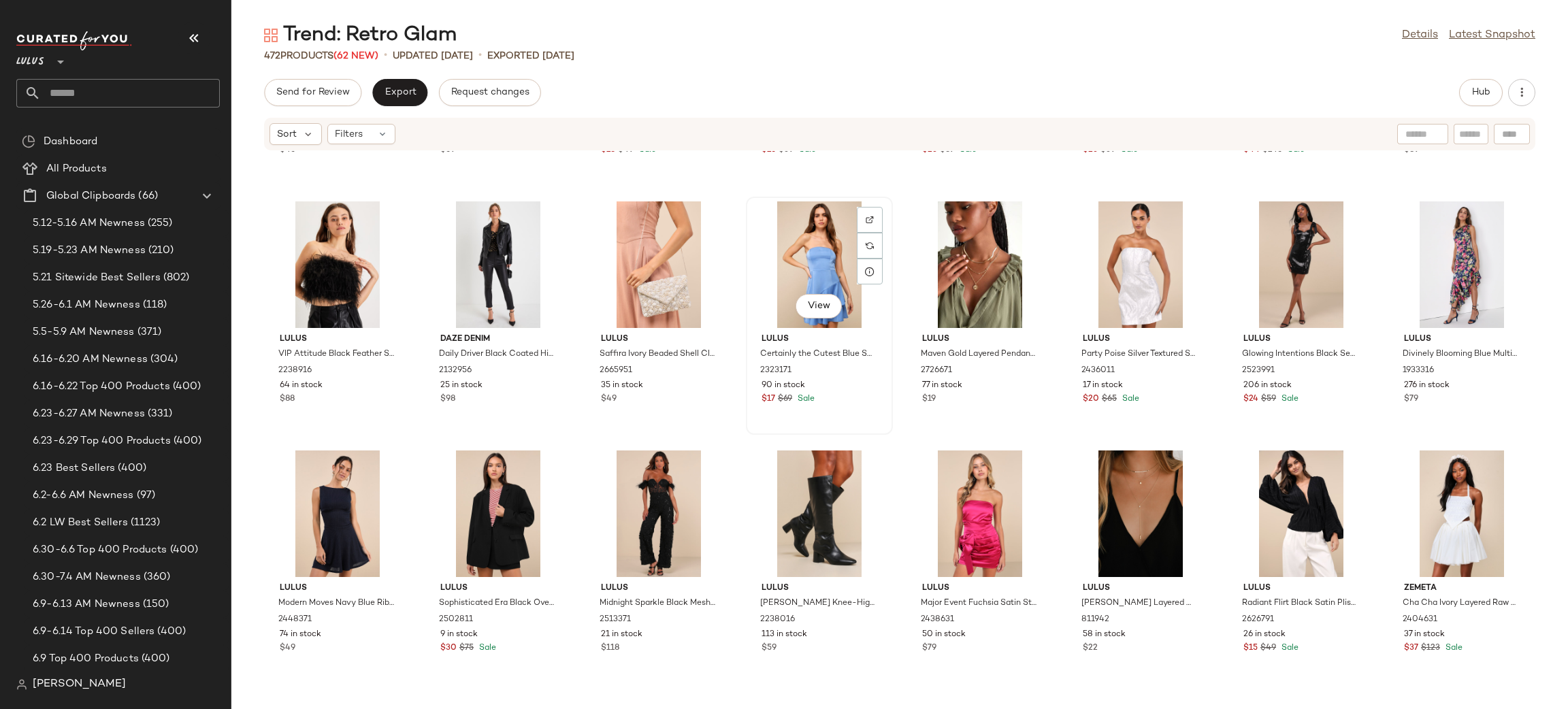
scroll to position [9951, 0]
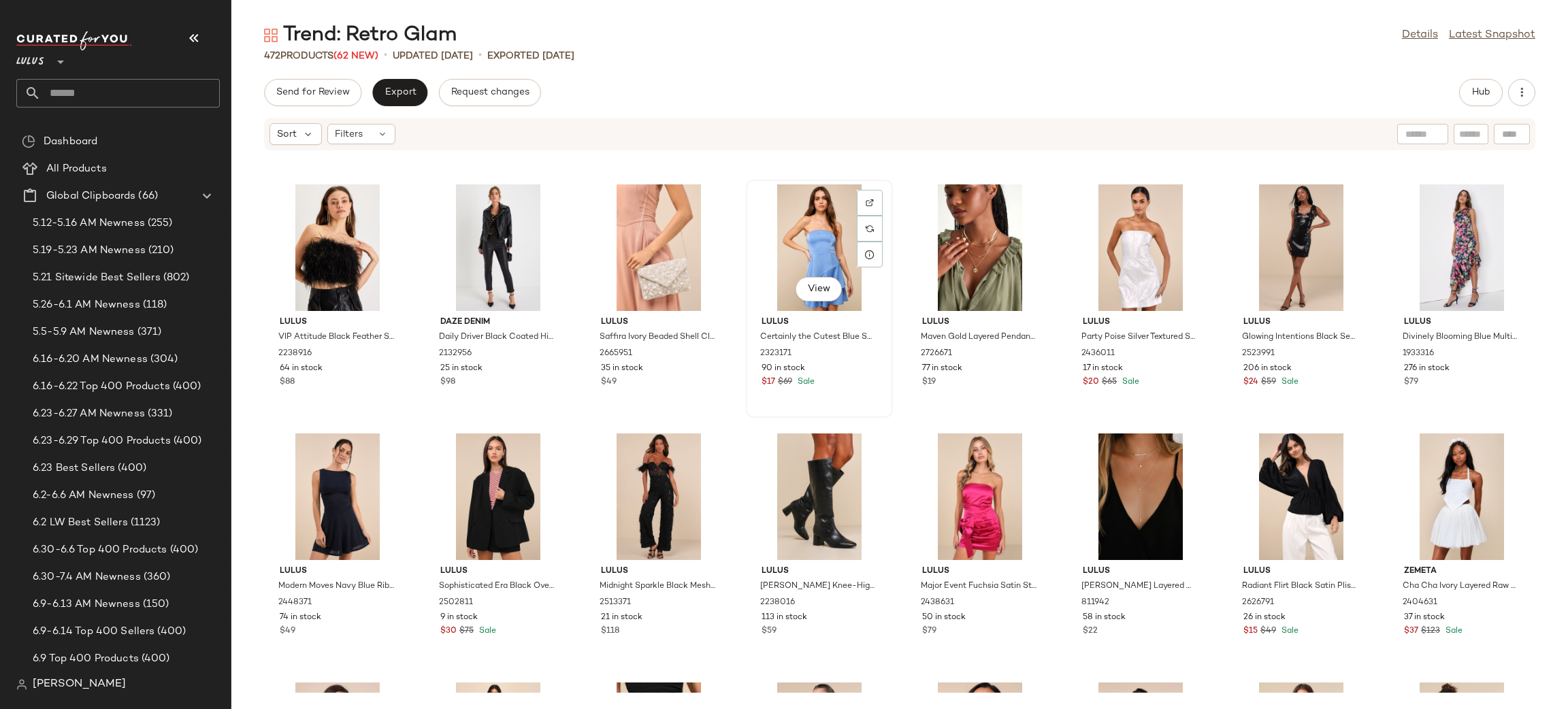
click at [809, 233] on div "View" at bounding box center [819, 248] width 137 height 127
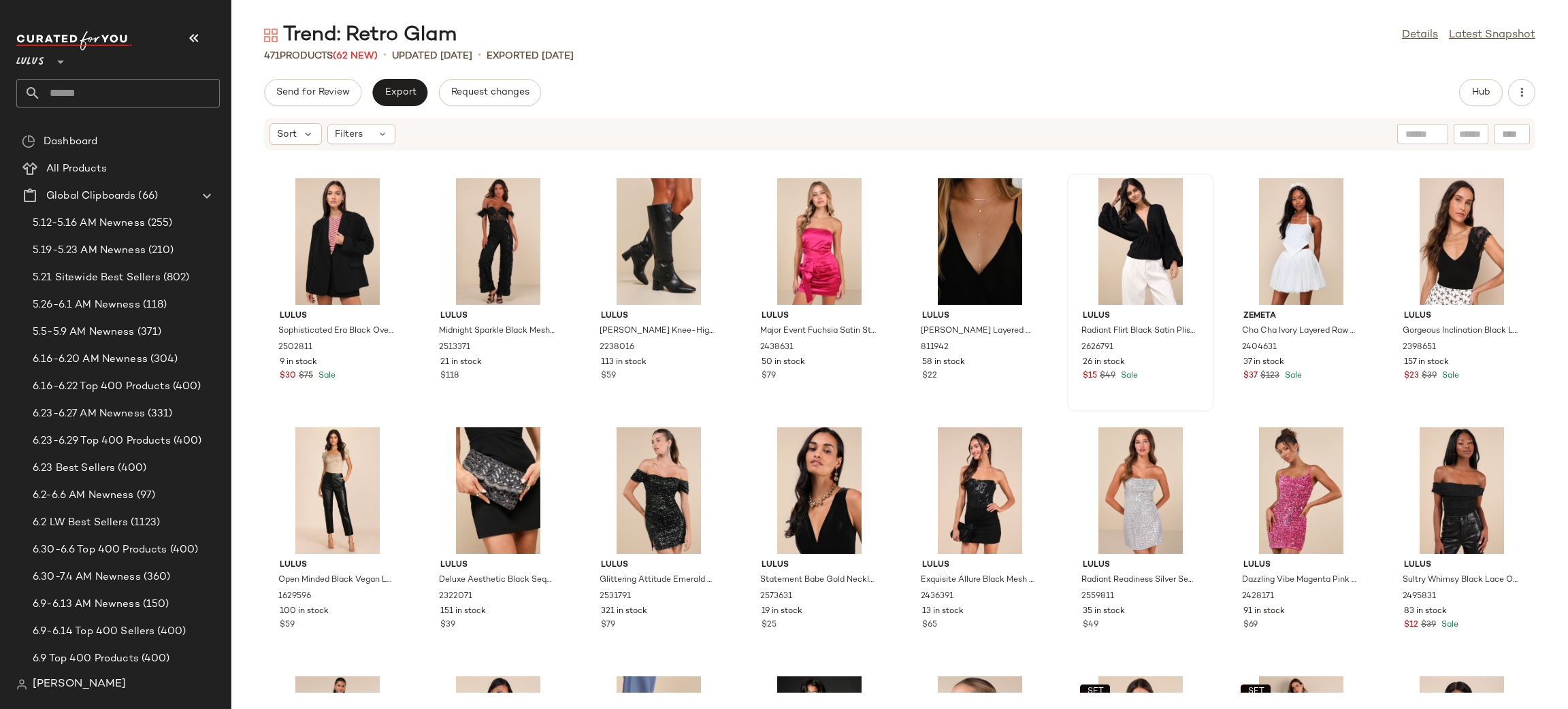
scroll to position [10238, 0]
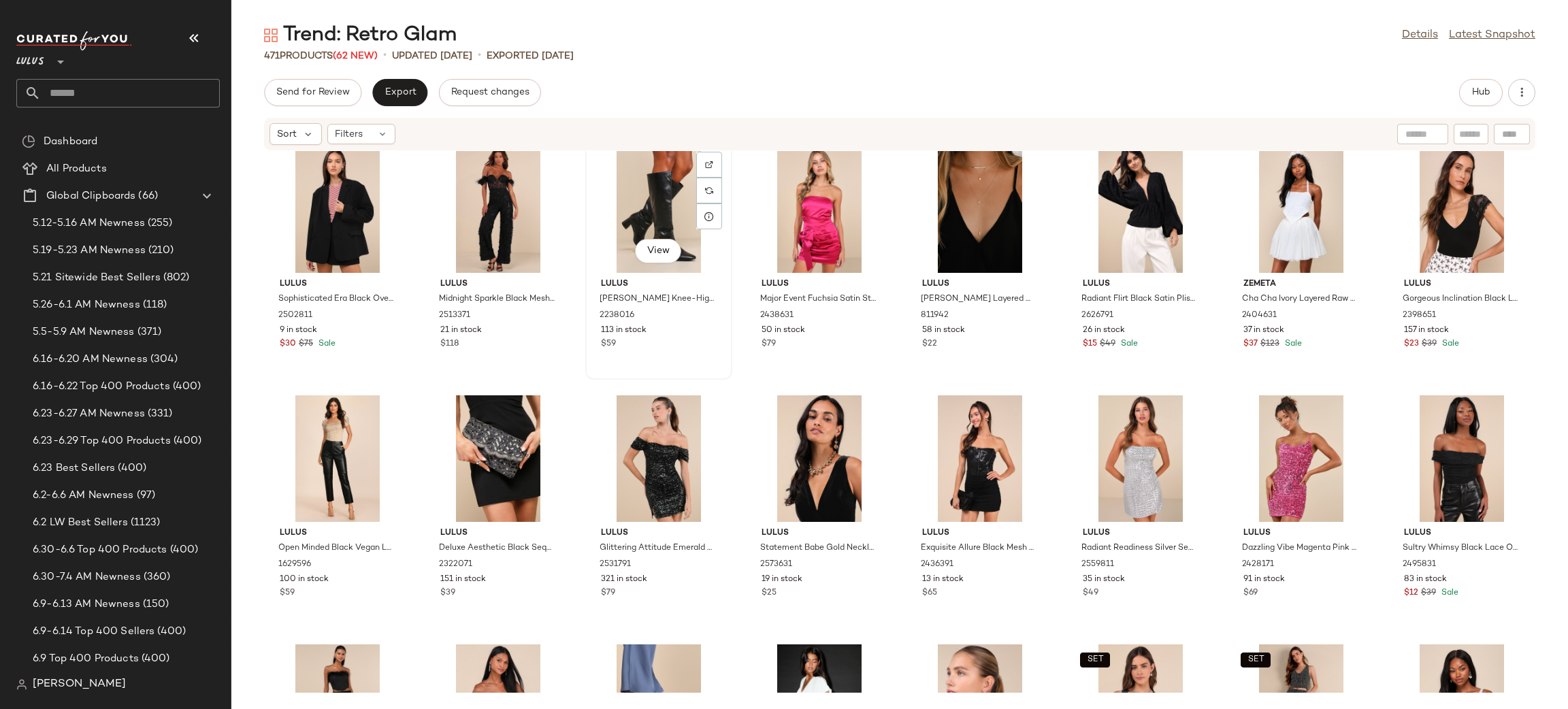
click at [652, 195] on div "View" at bounding box center [659, 209] width 137 height 127
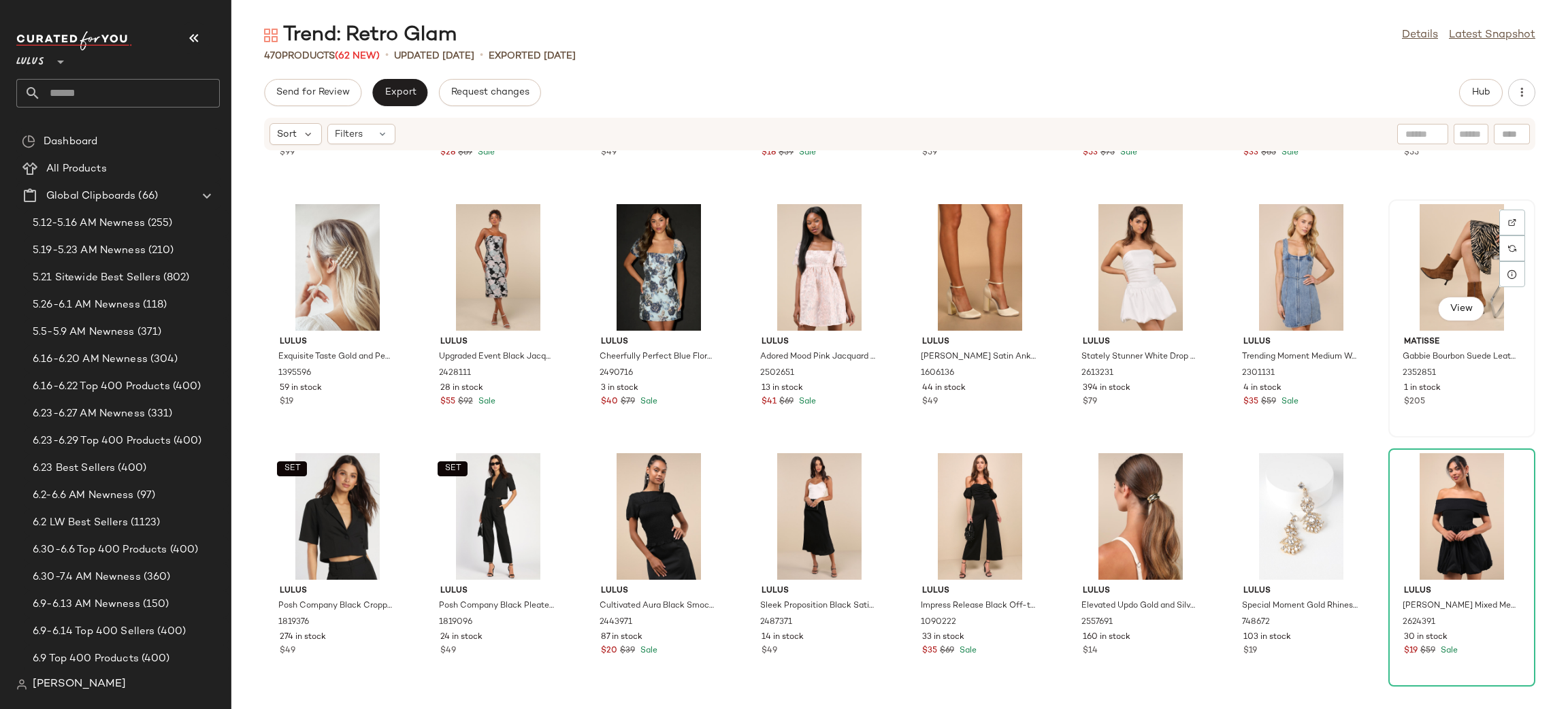
scroll to position [11927, 0]
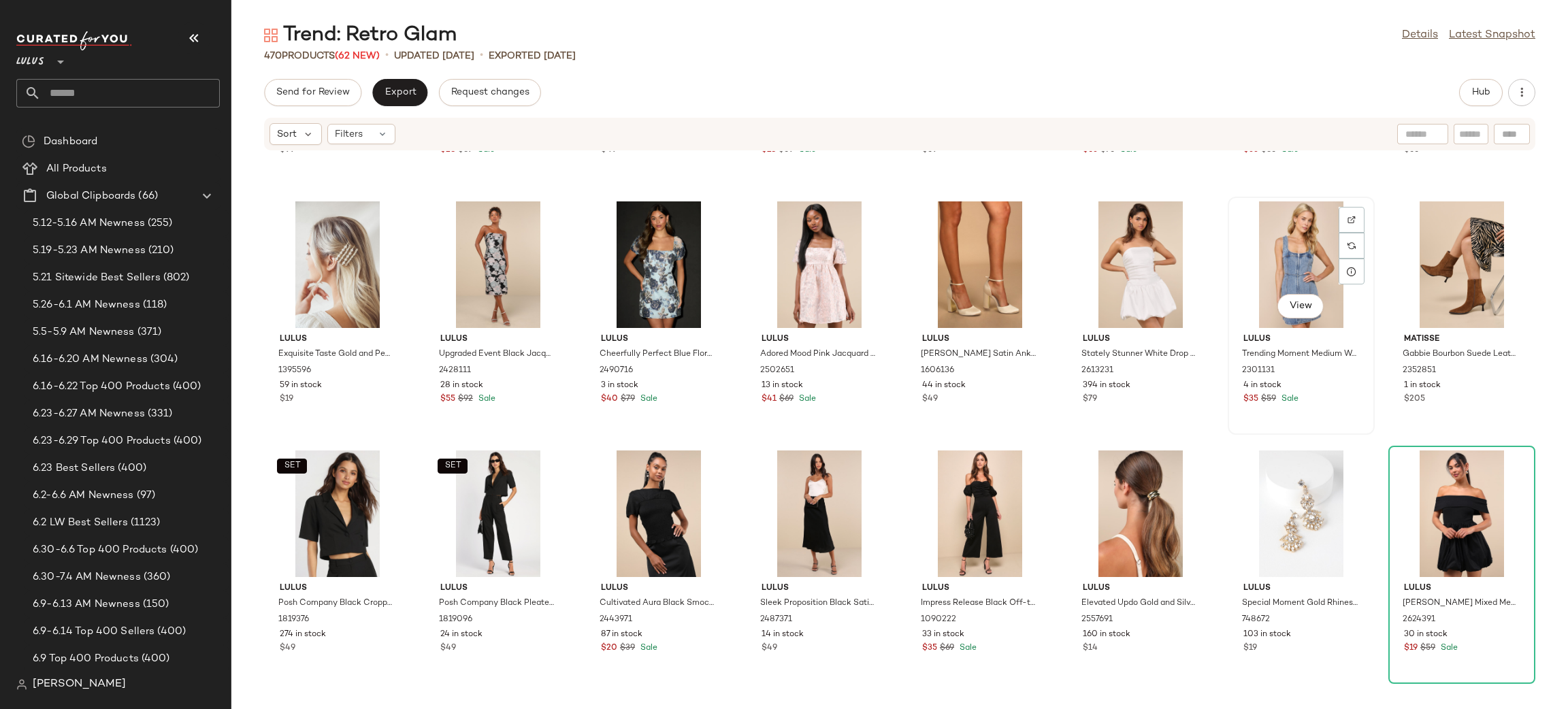
click at [1291, 256] on div "View" at bounding box center [1300, 265] width 137 height 127
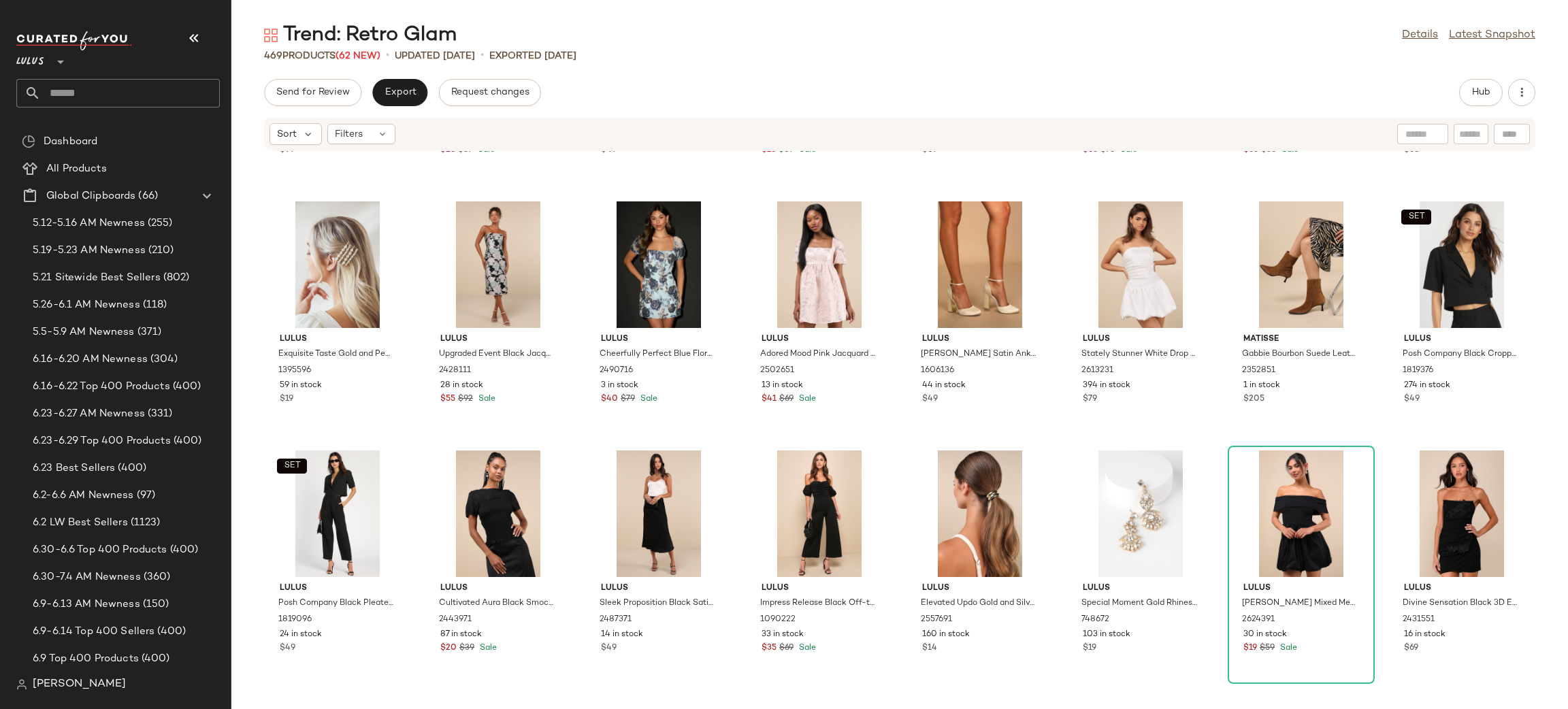
click at [1291, 256] on div at bounding box center [1300, 265] width 137 height 127
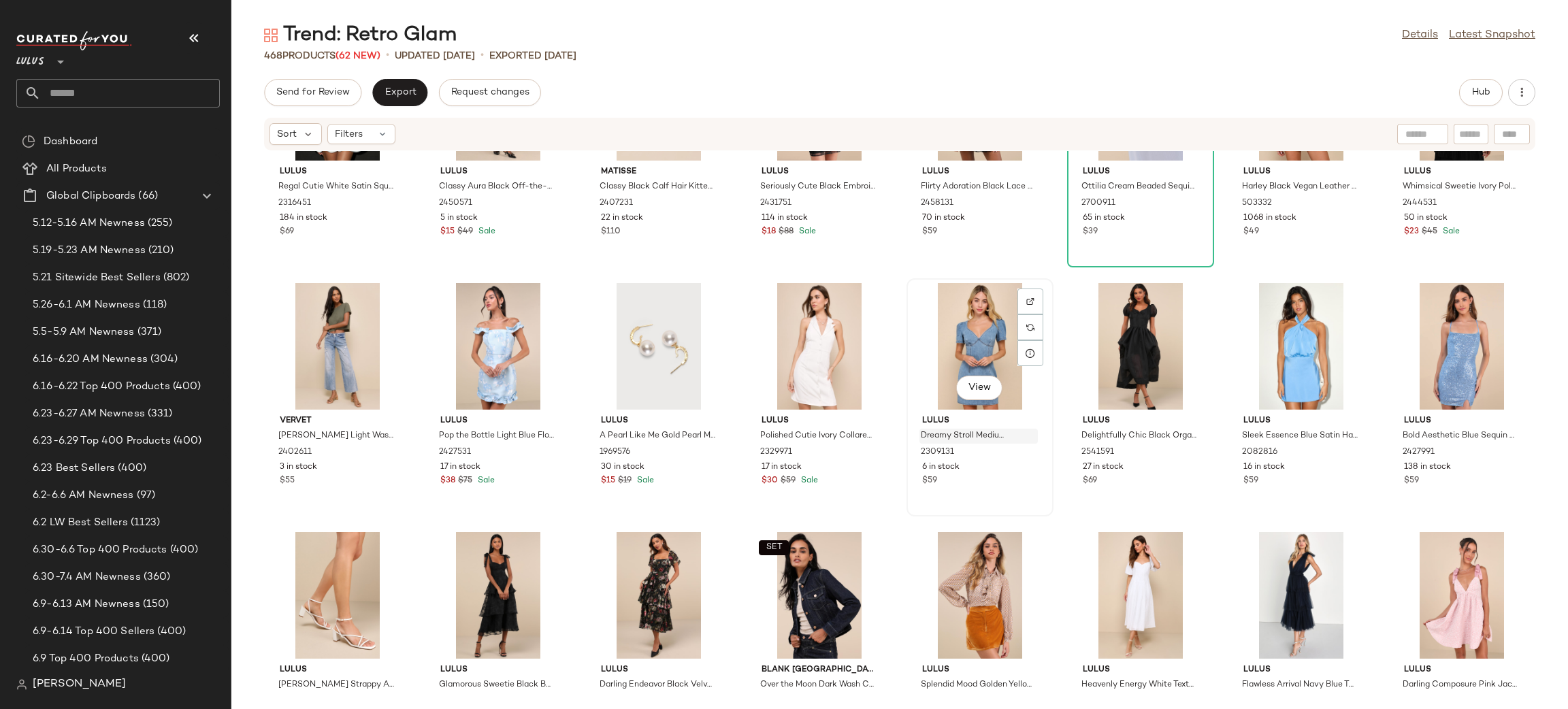
scroll to position [12647, 0]
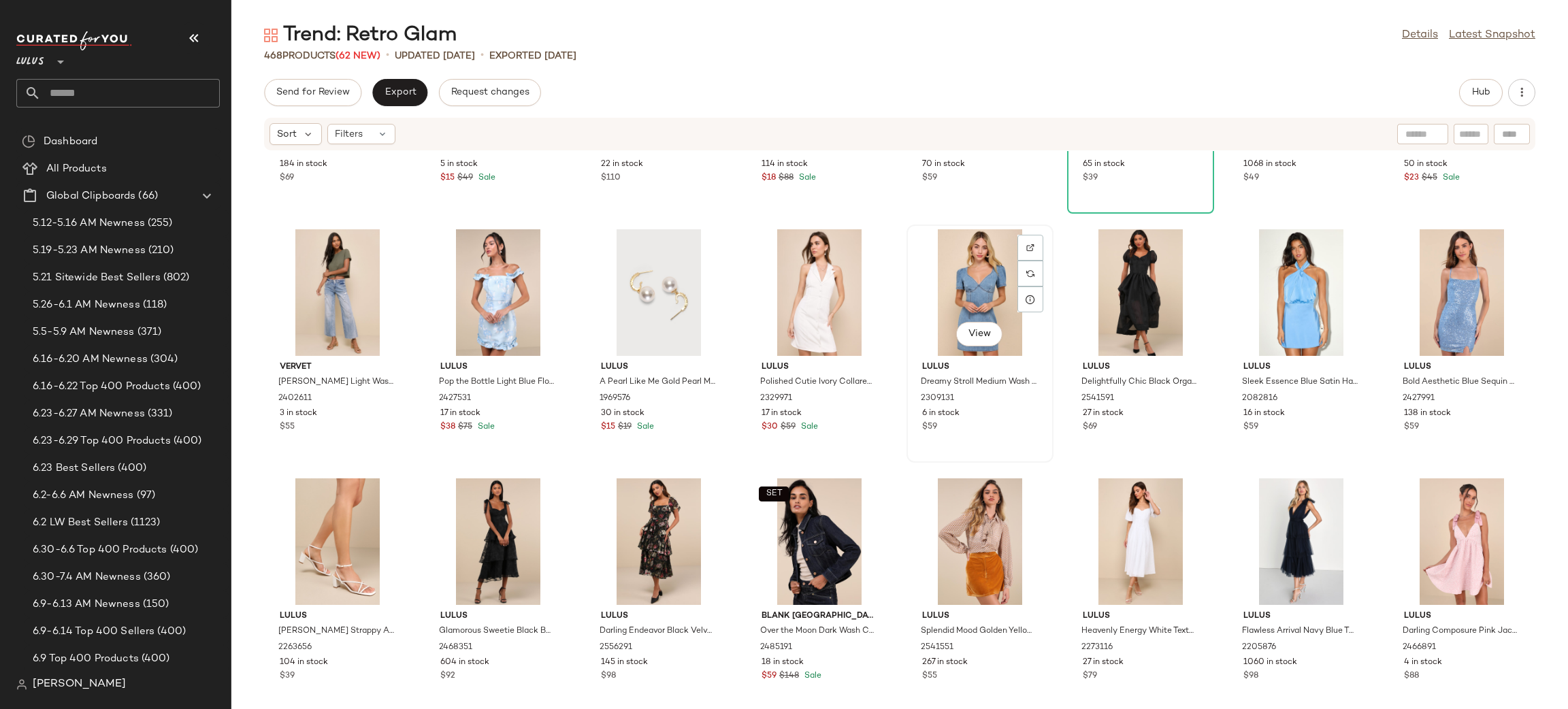
click at [996, 286] on div "View" at bounding box center [979, 292] width 137 height 127
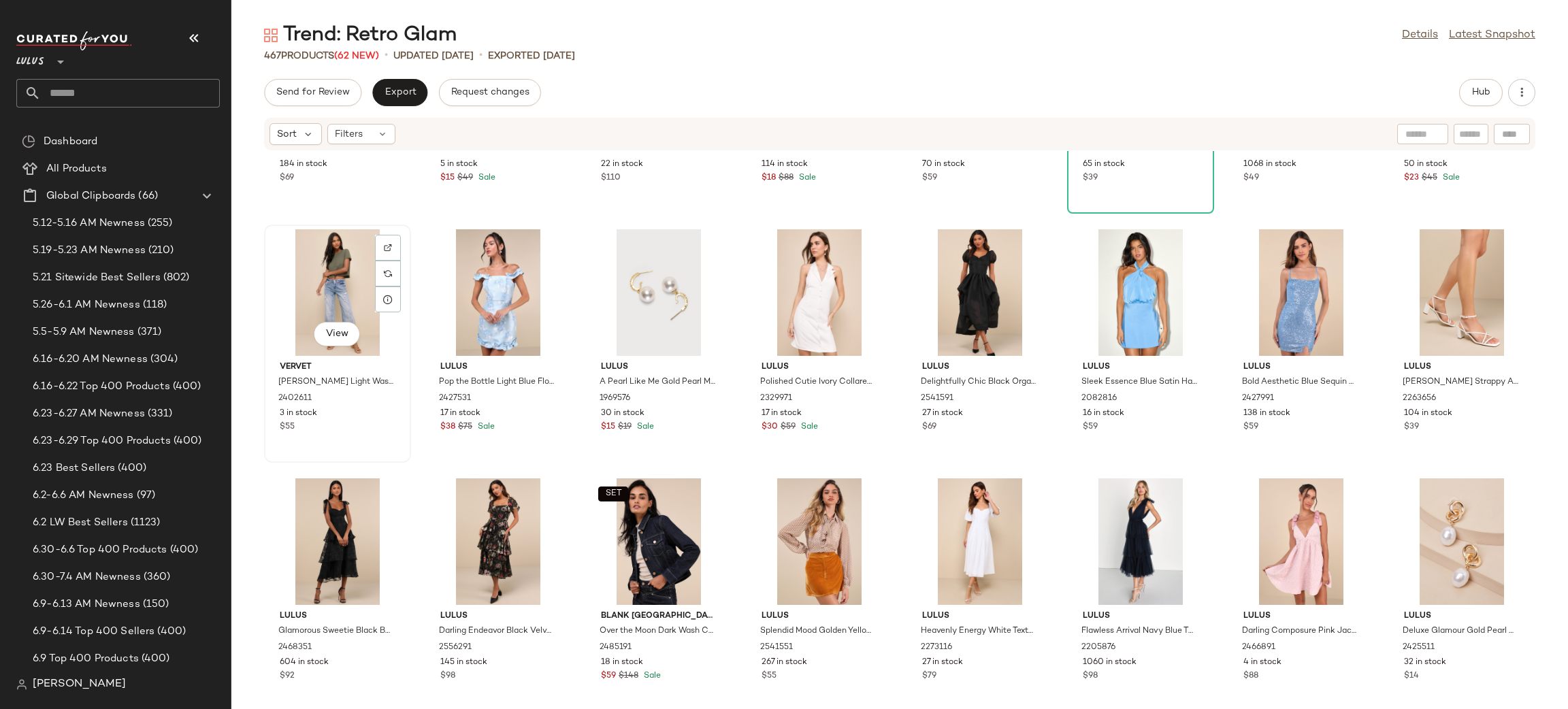
click at [374, 282] on div "View" at bounding box center [337, 292] width 137 height 127
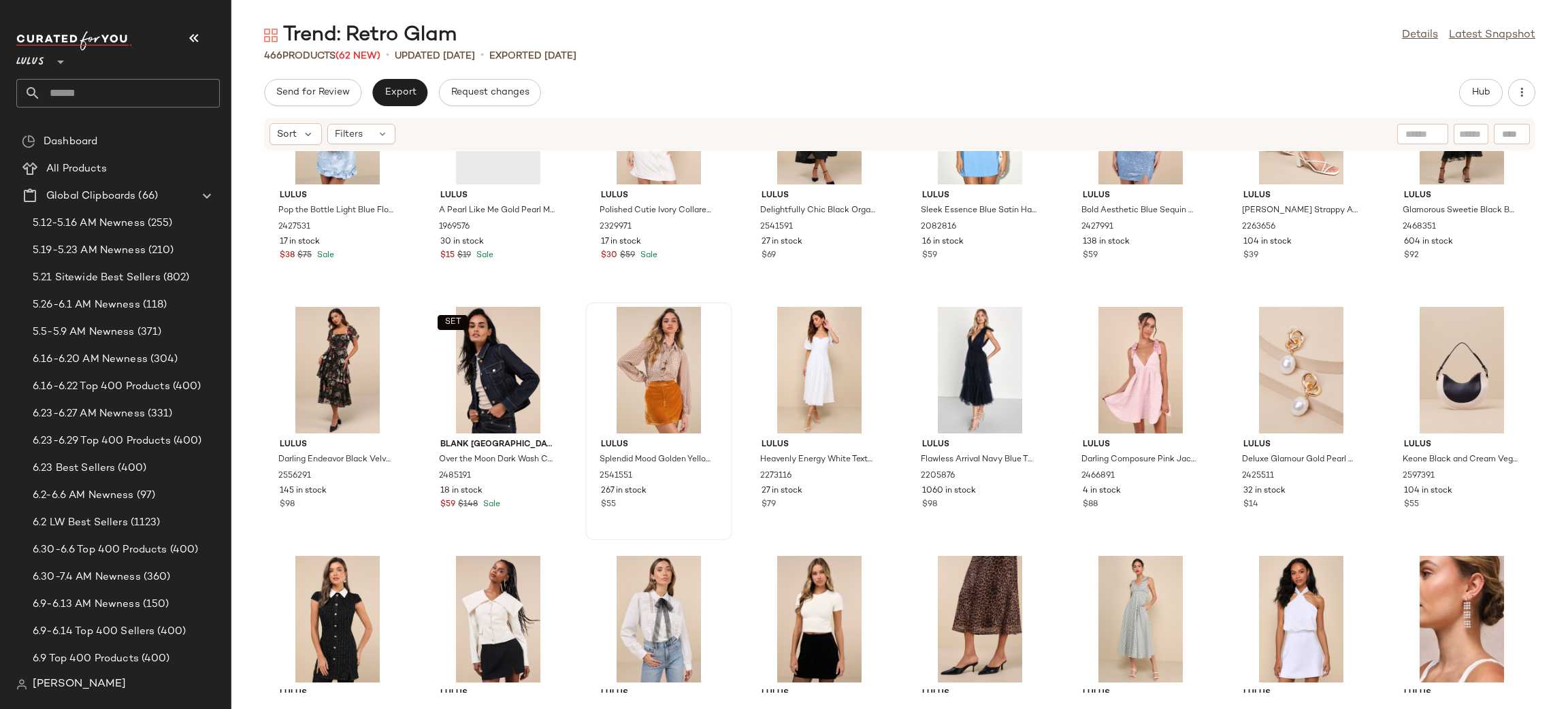
scroll to position [12847, 0]
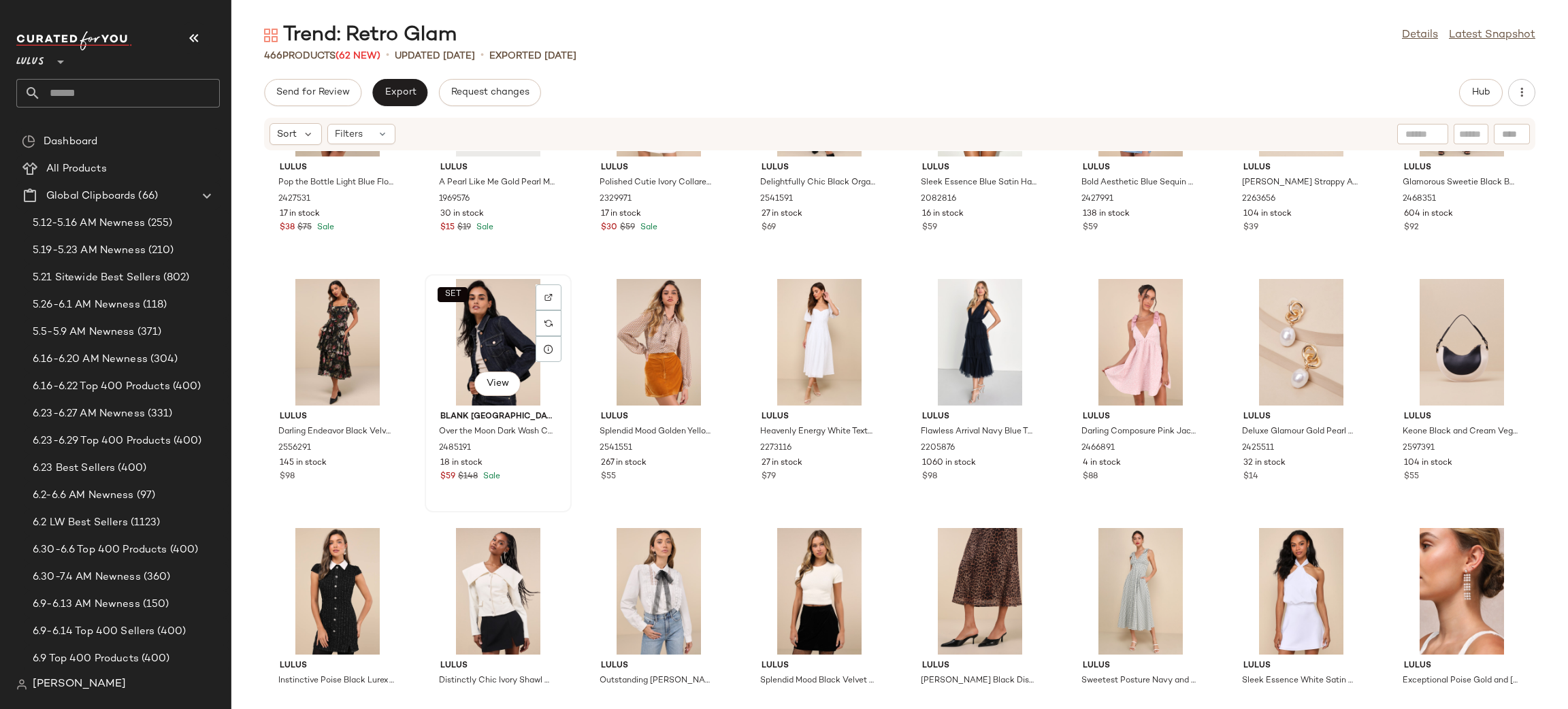
click at [485, 331] on div "SET View" at bounding box center [498, 342] width 137 height 127
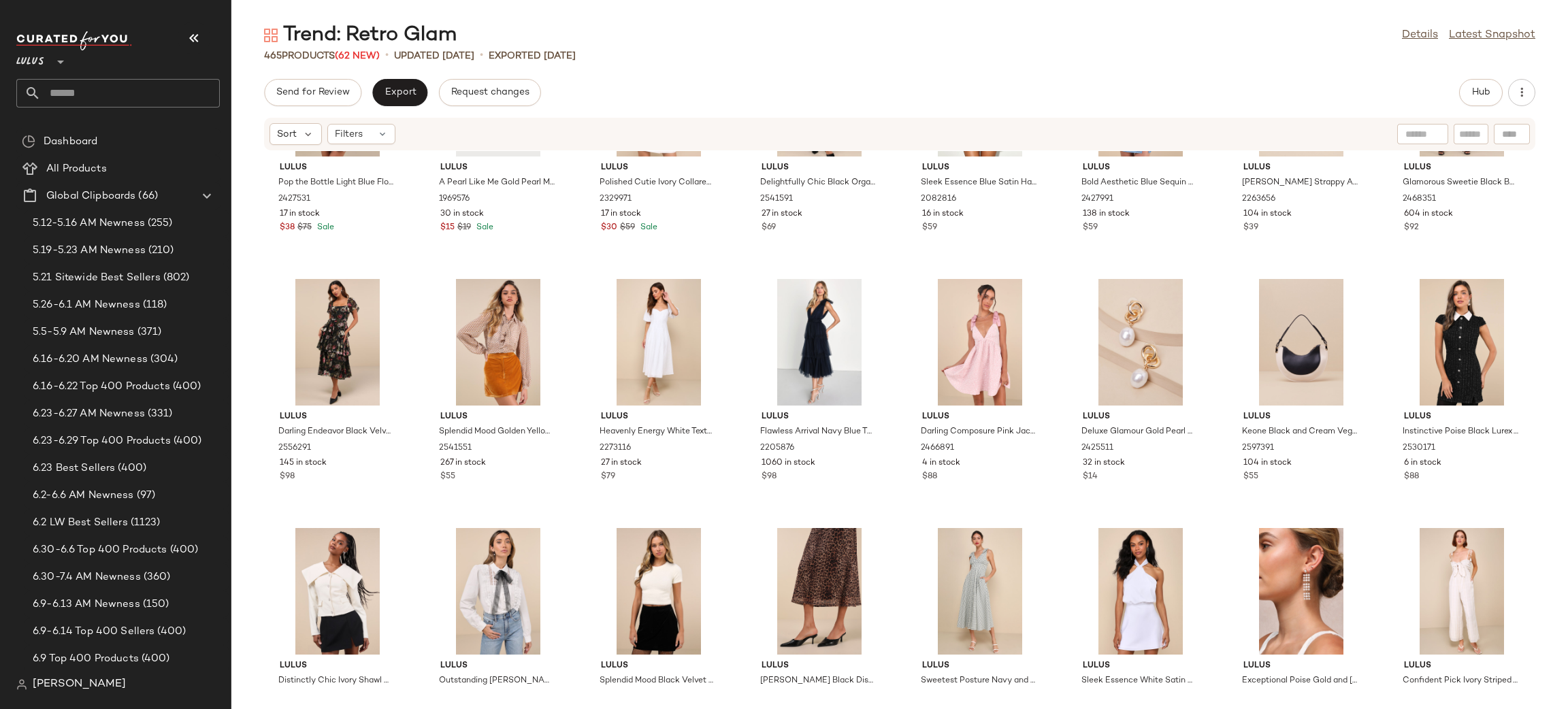
click at [485, 331] on div at bounding box center [498, 342] width 137 height 127
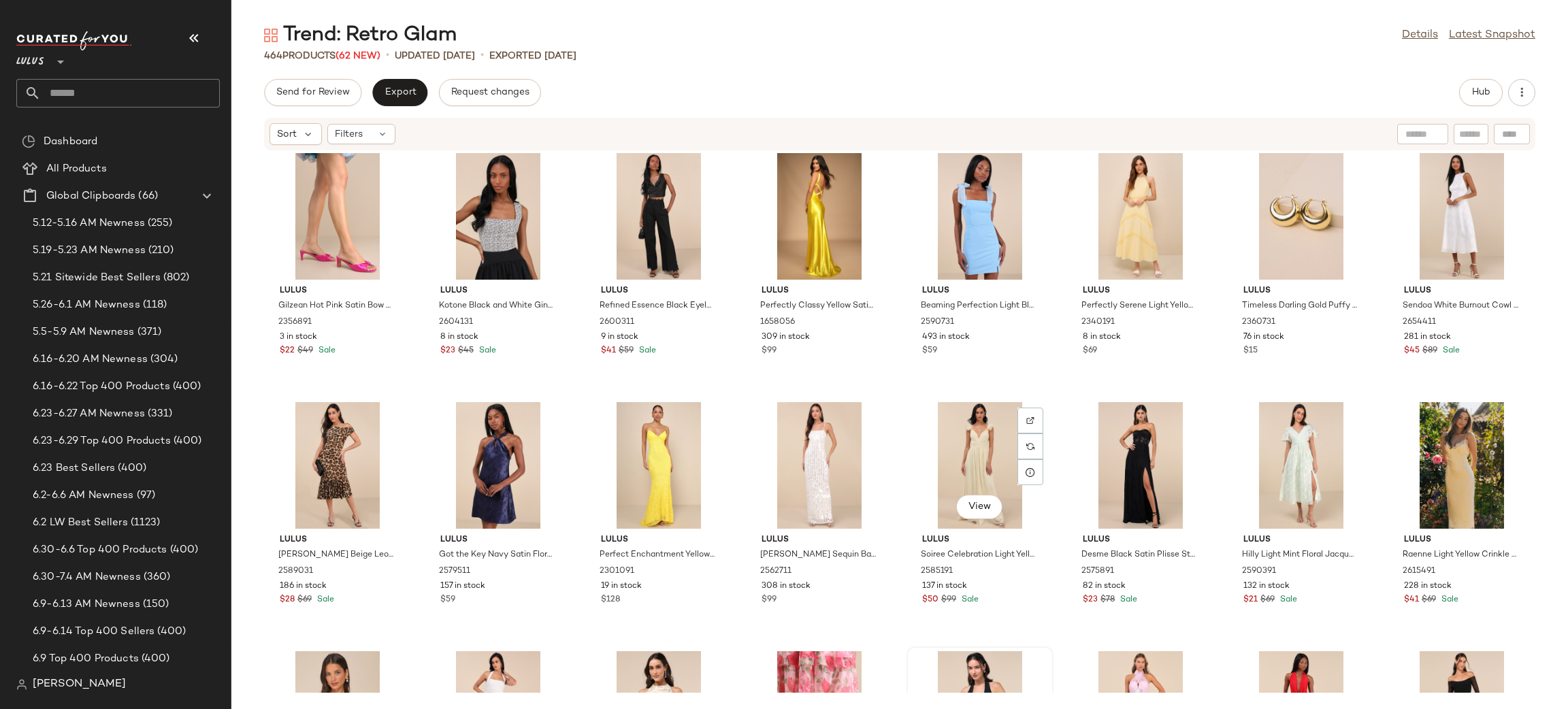
scroll to position [6033, 0]
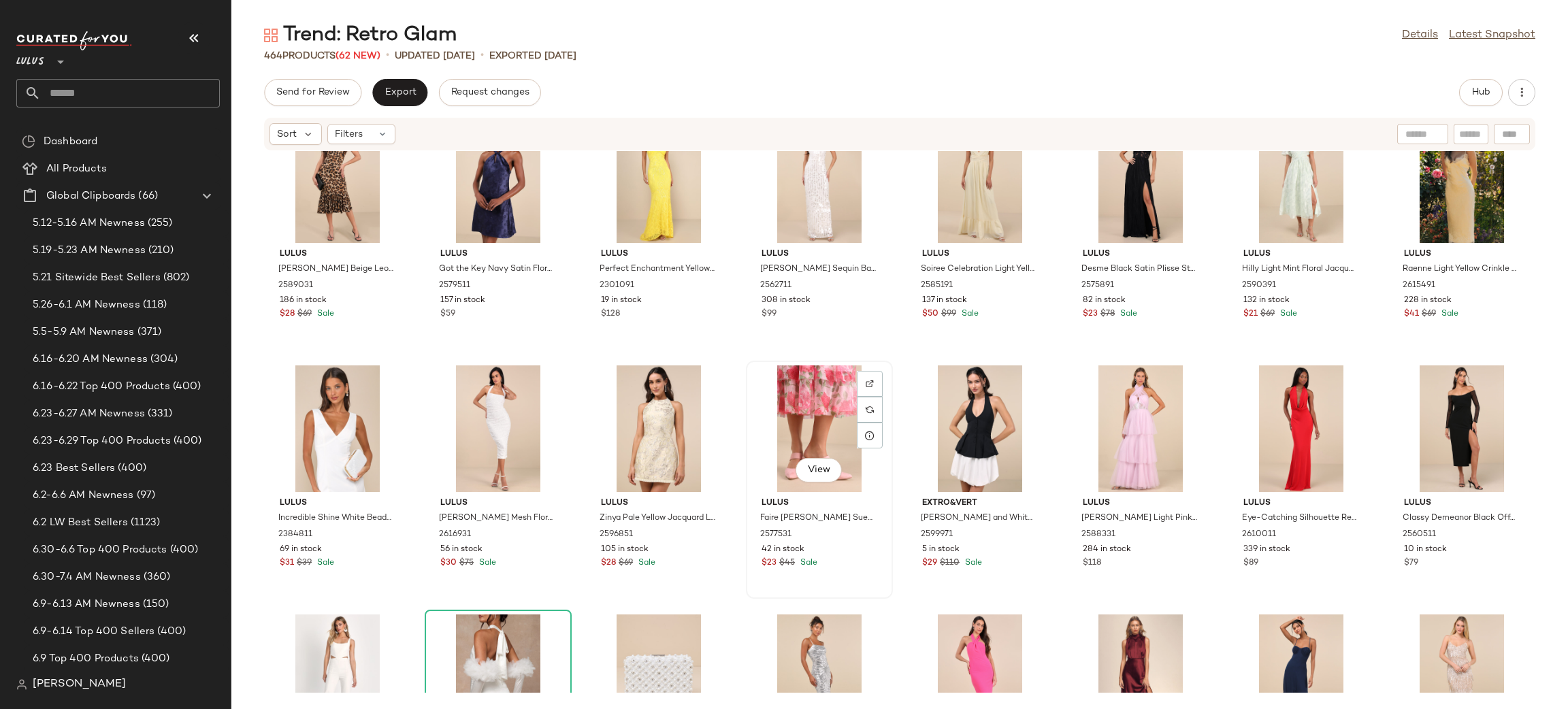
click at [817, 434] on div "View" at bounding box center [819, 428] width 137 height 127
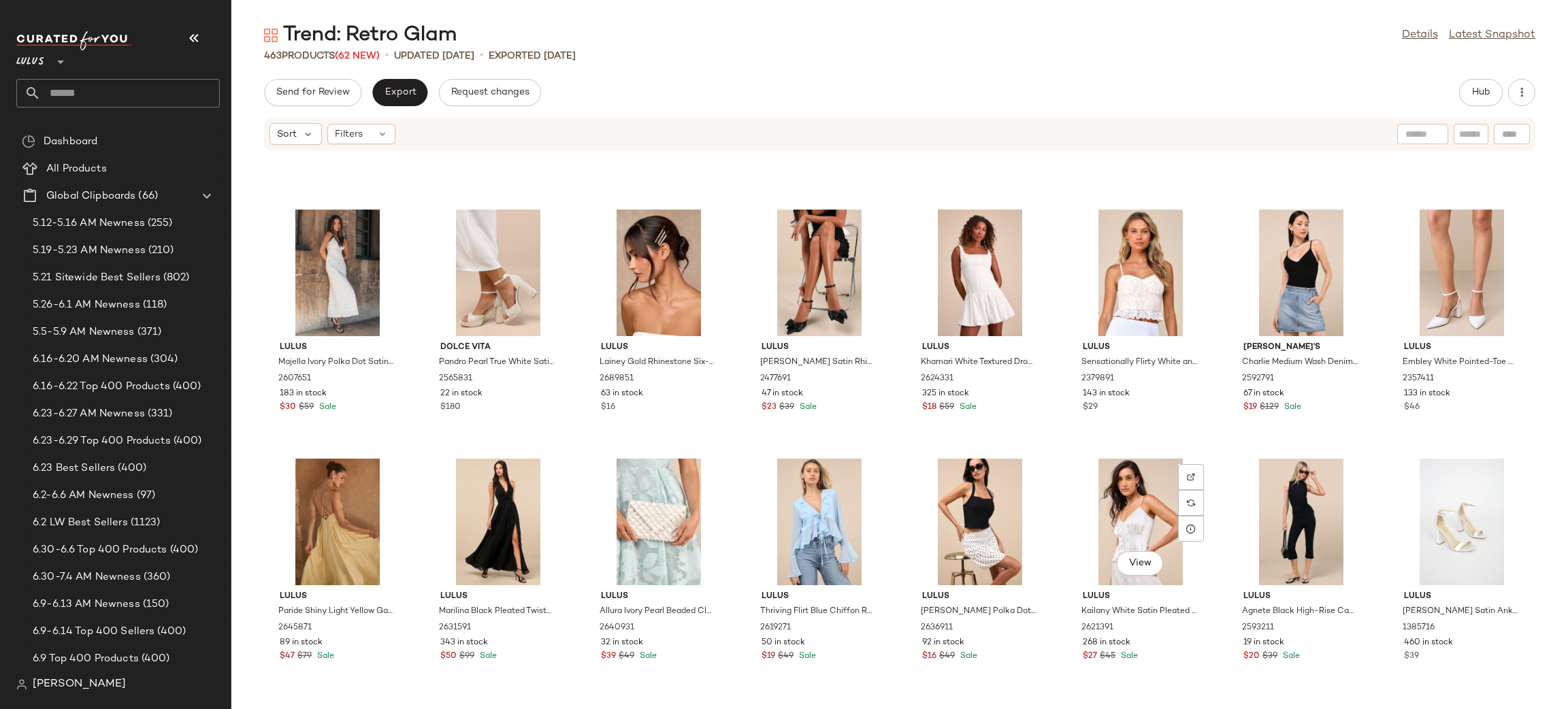
scroll to position [1313, 0]
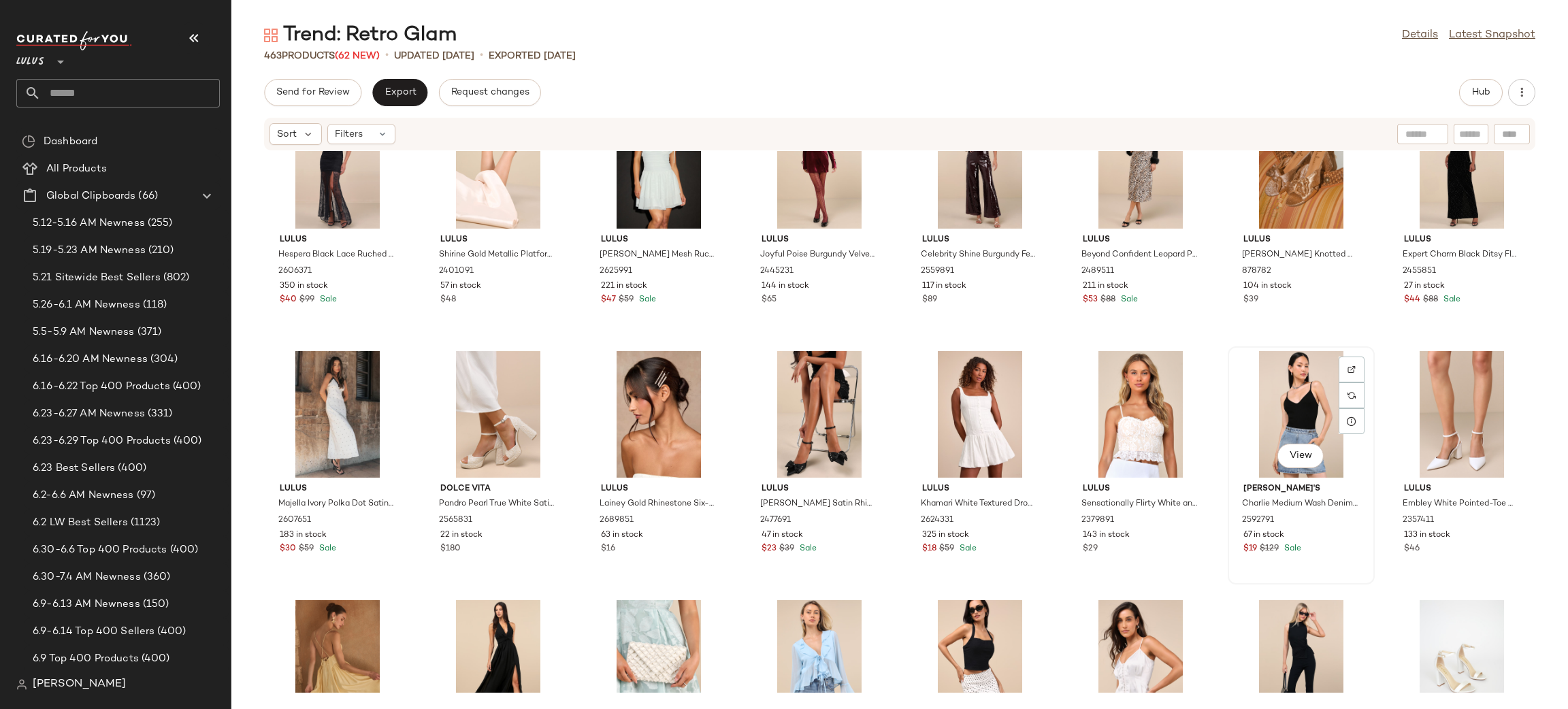
click at [1276, 415] on div "View" at bounding box center [1300, 414] width 137 height 127
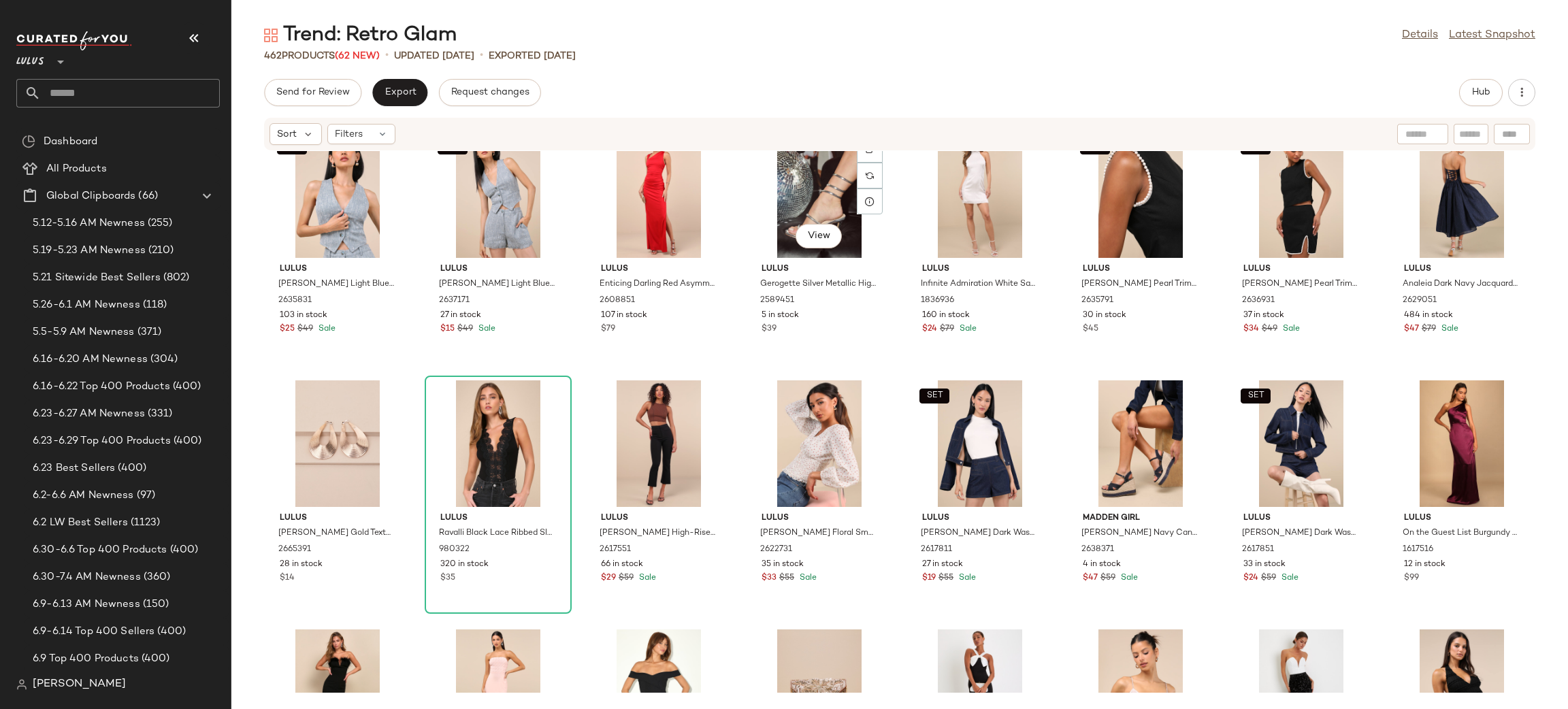
scroll to position [2310, 0]
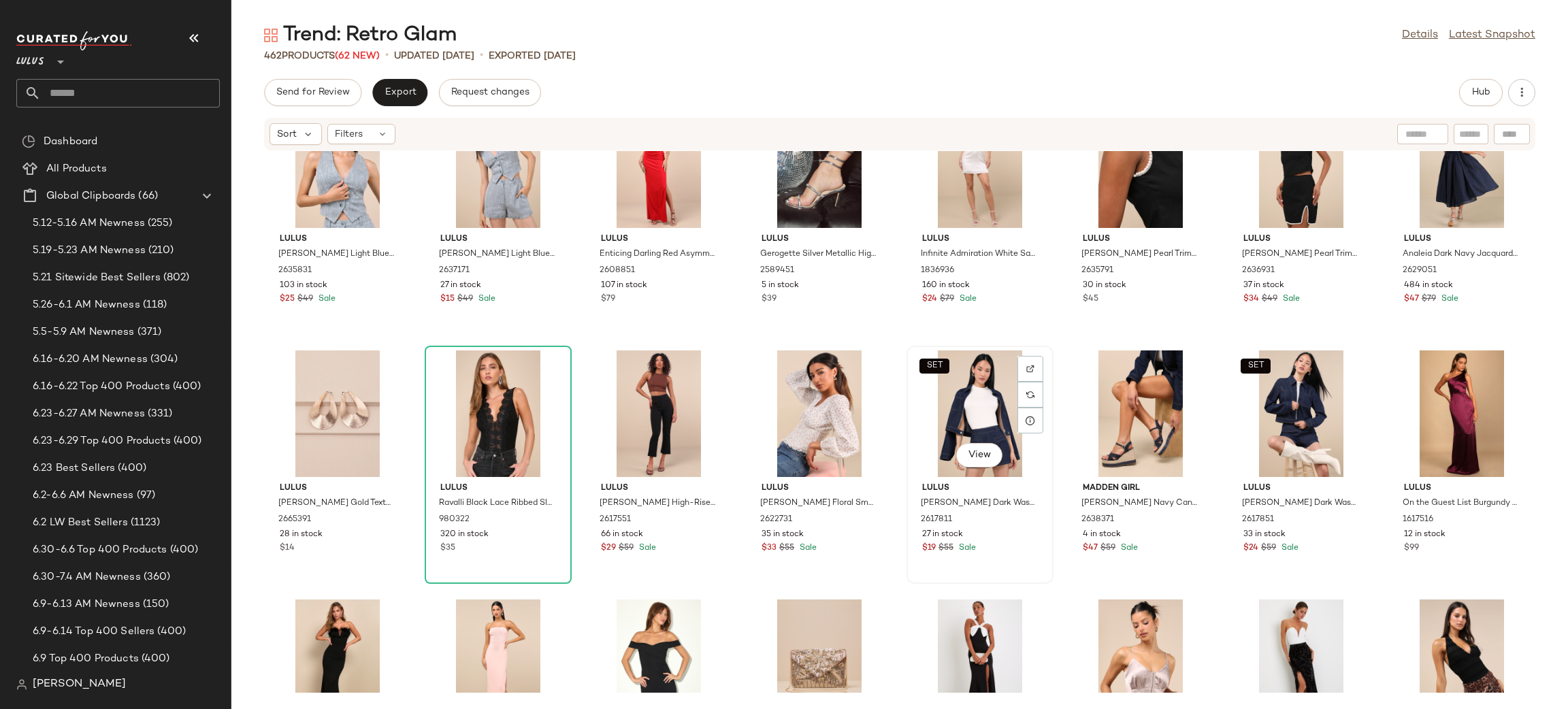
click at [994, 407] on div "SET View" at bounding box center [979, 414] width 137 height 127
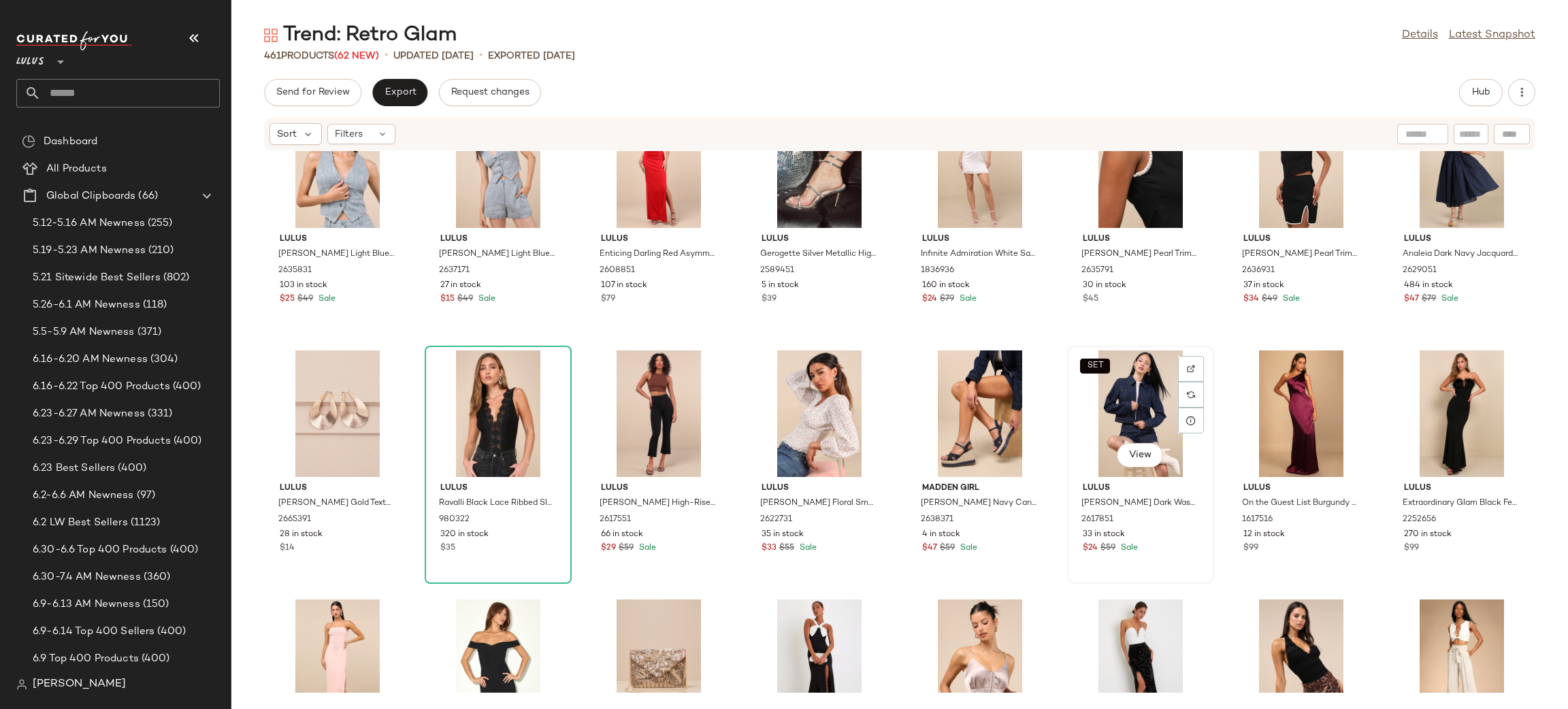
click at [1140, 412] on div "SET View" at bounding box center [1140, 414] width 137 height 127
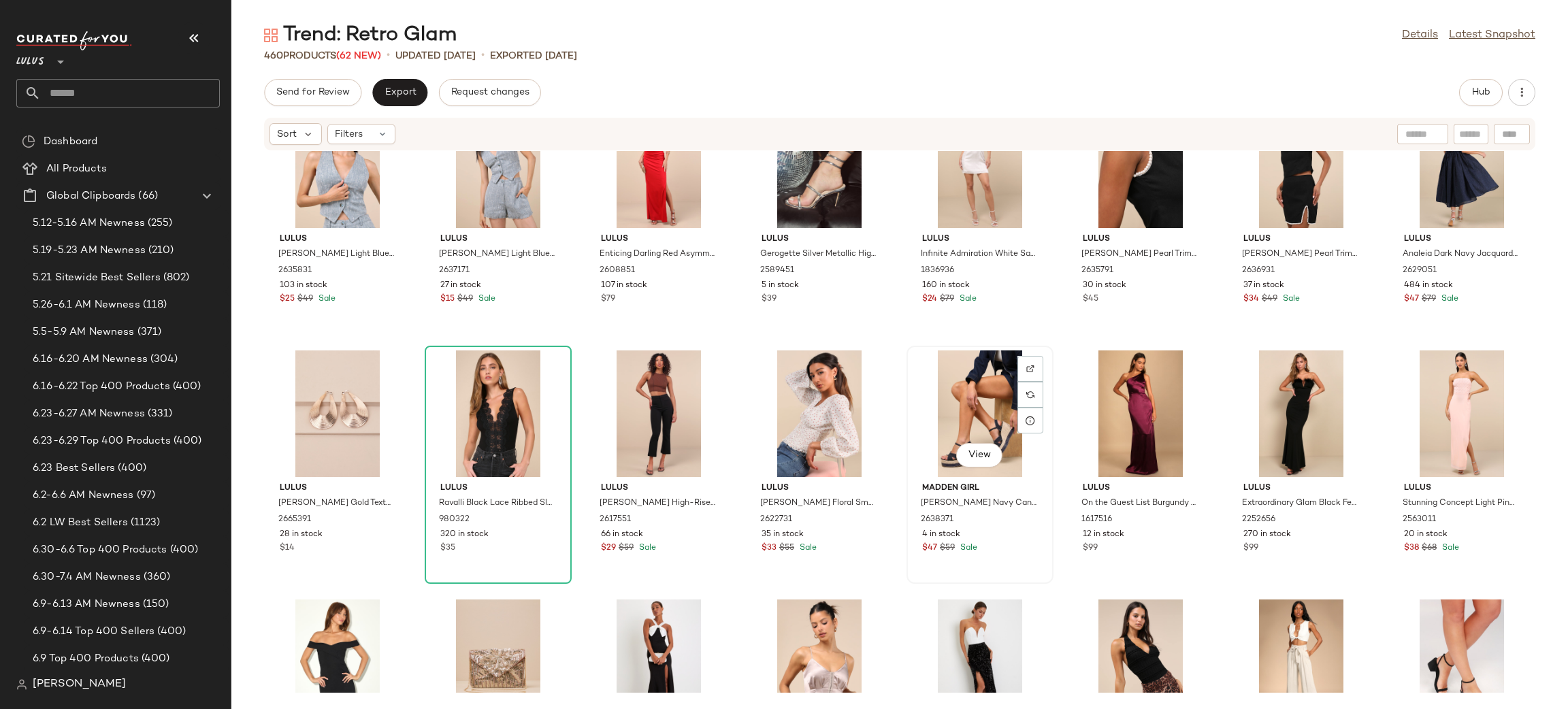
click at [944, 423] on div "View" at bounding box center [979, 414] width 137 height 127
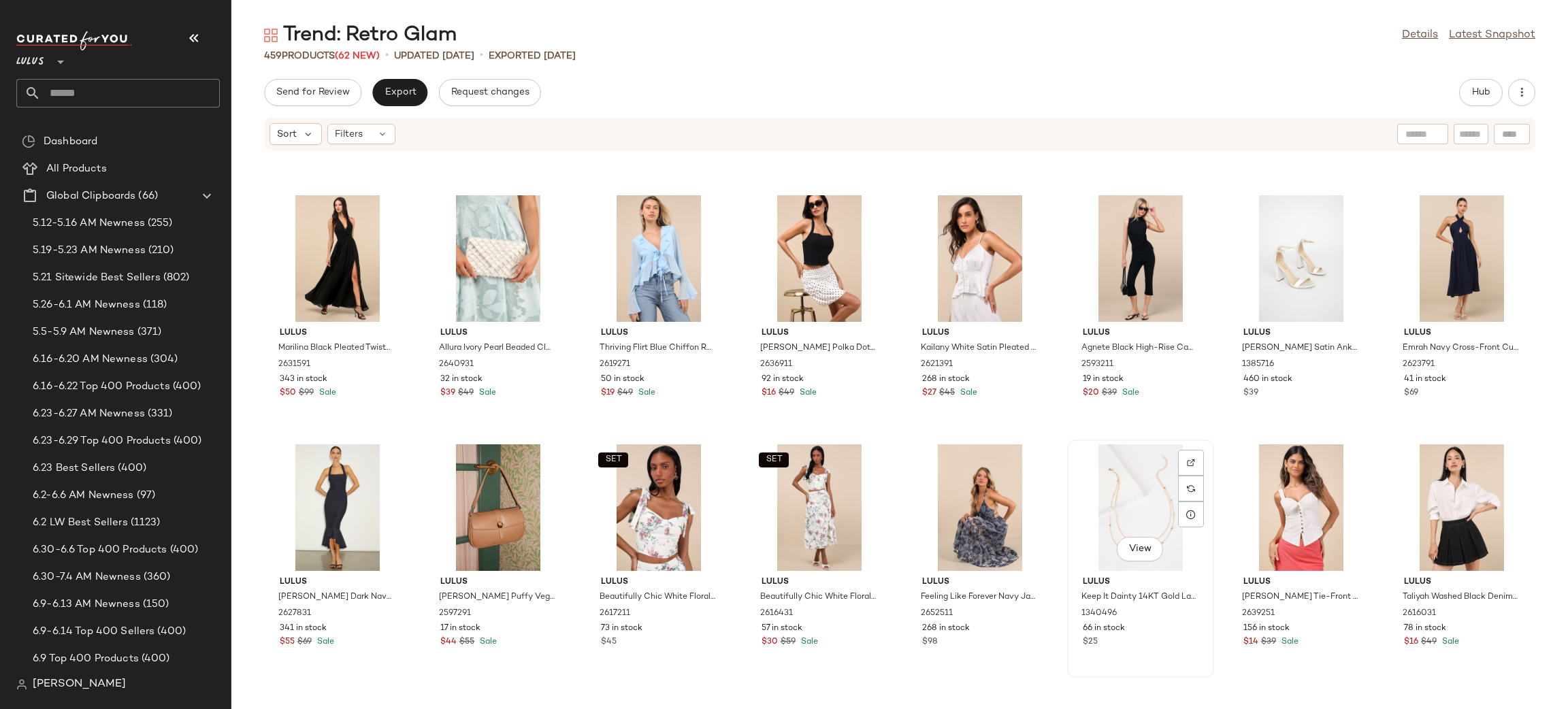
scroll to position [1730, 0]
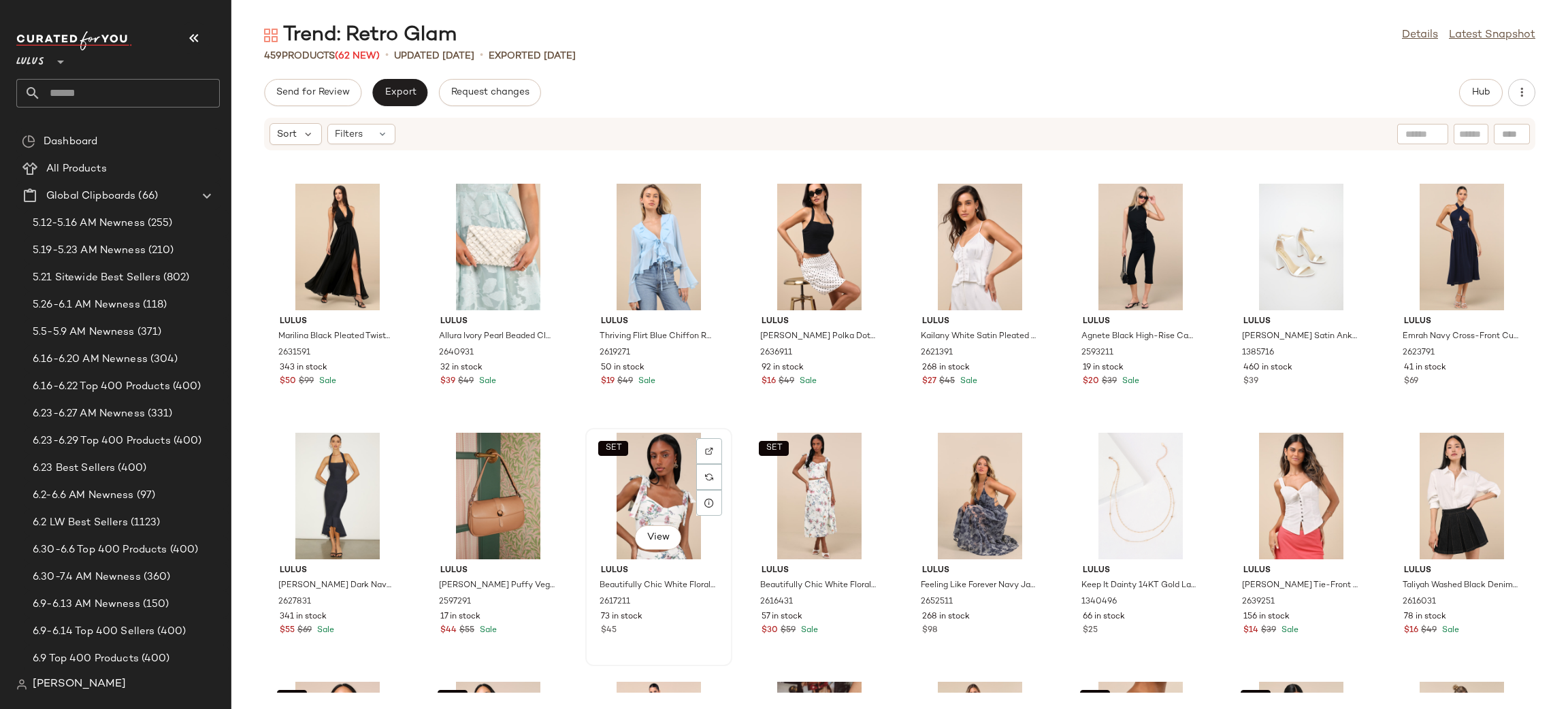
click at [633, 486] on div "SET View" at bounding box center [659, 496] width 137 height 127
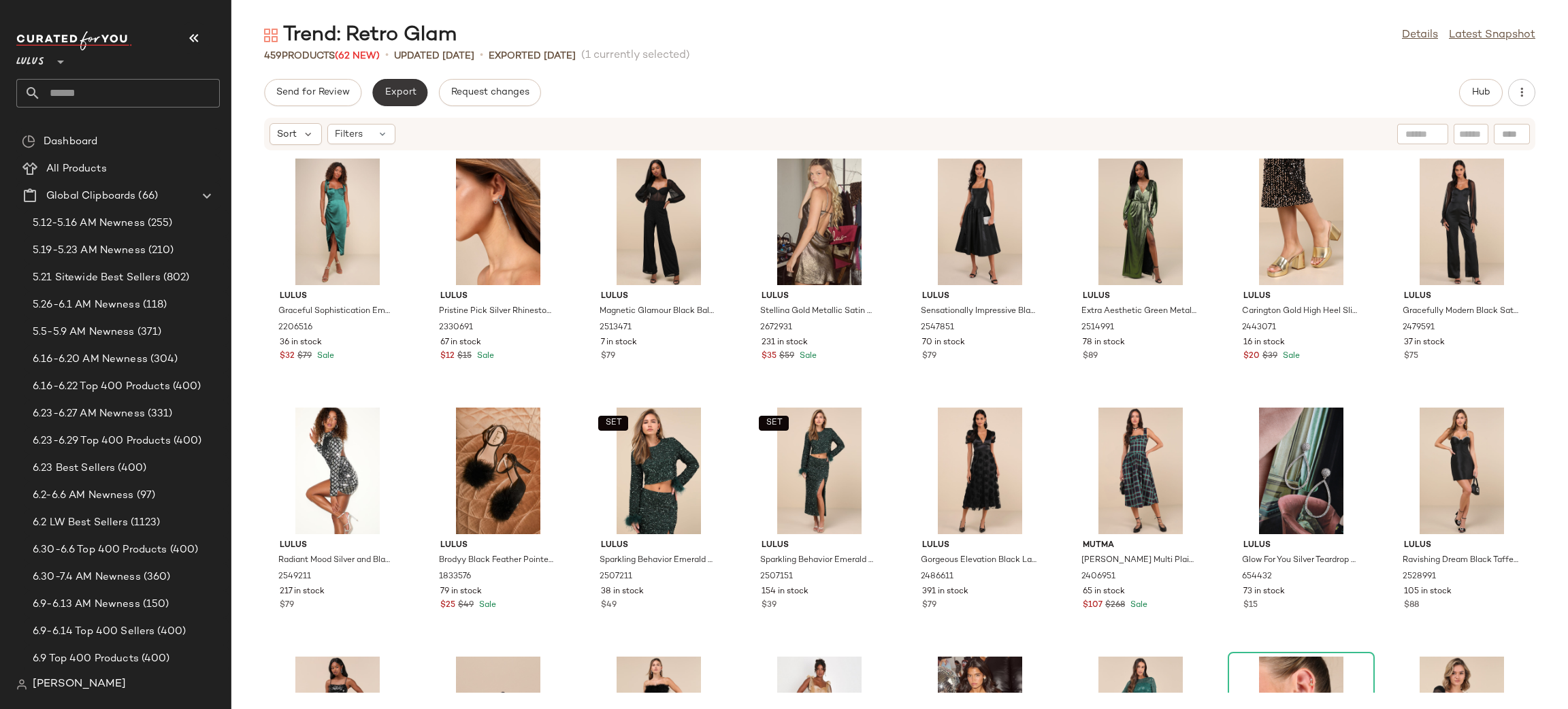
click at [395, 90] on span "Export" at bounding box center [400, 93] width 32 height 11
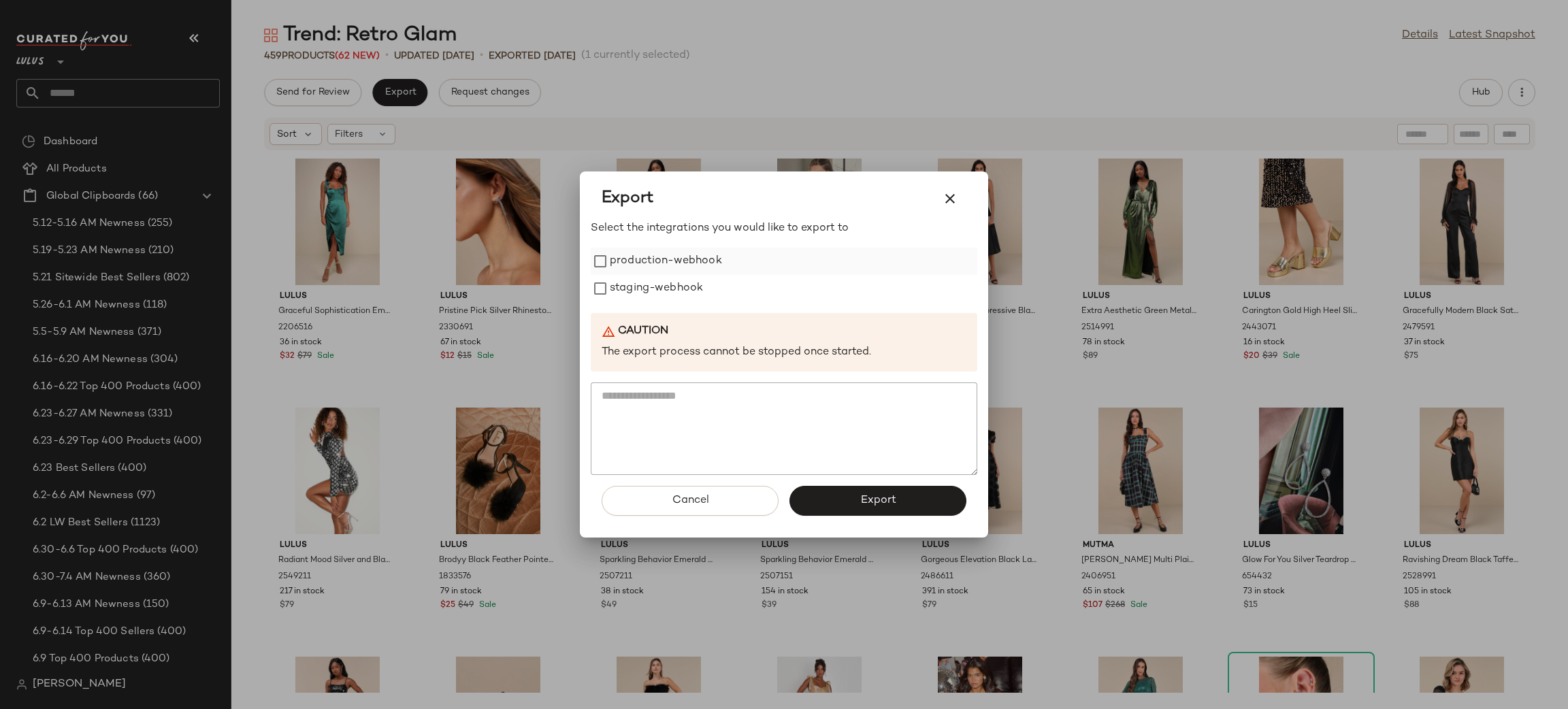
click at [691, 256] on label "production-webhook" at bounding box center [665, 261] width 112 height 27
click at [670, 299] on label "staging-webhook" at bounding box center [656, 289] width 94 height 27
click at [848, 496] on button "Export" at bounding box center [877, 501] width 177 height 30
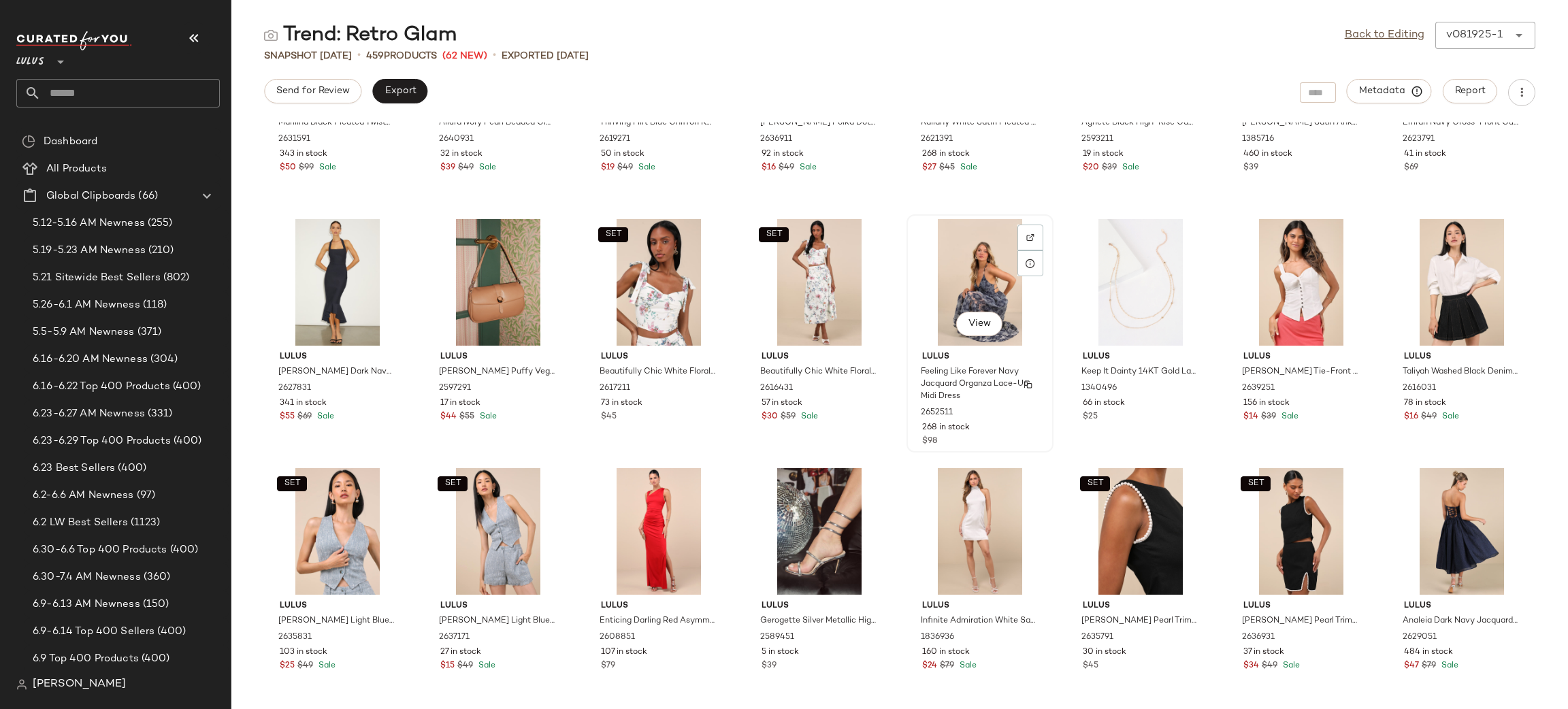
scroll to position [1927, 0]
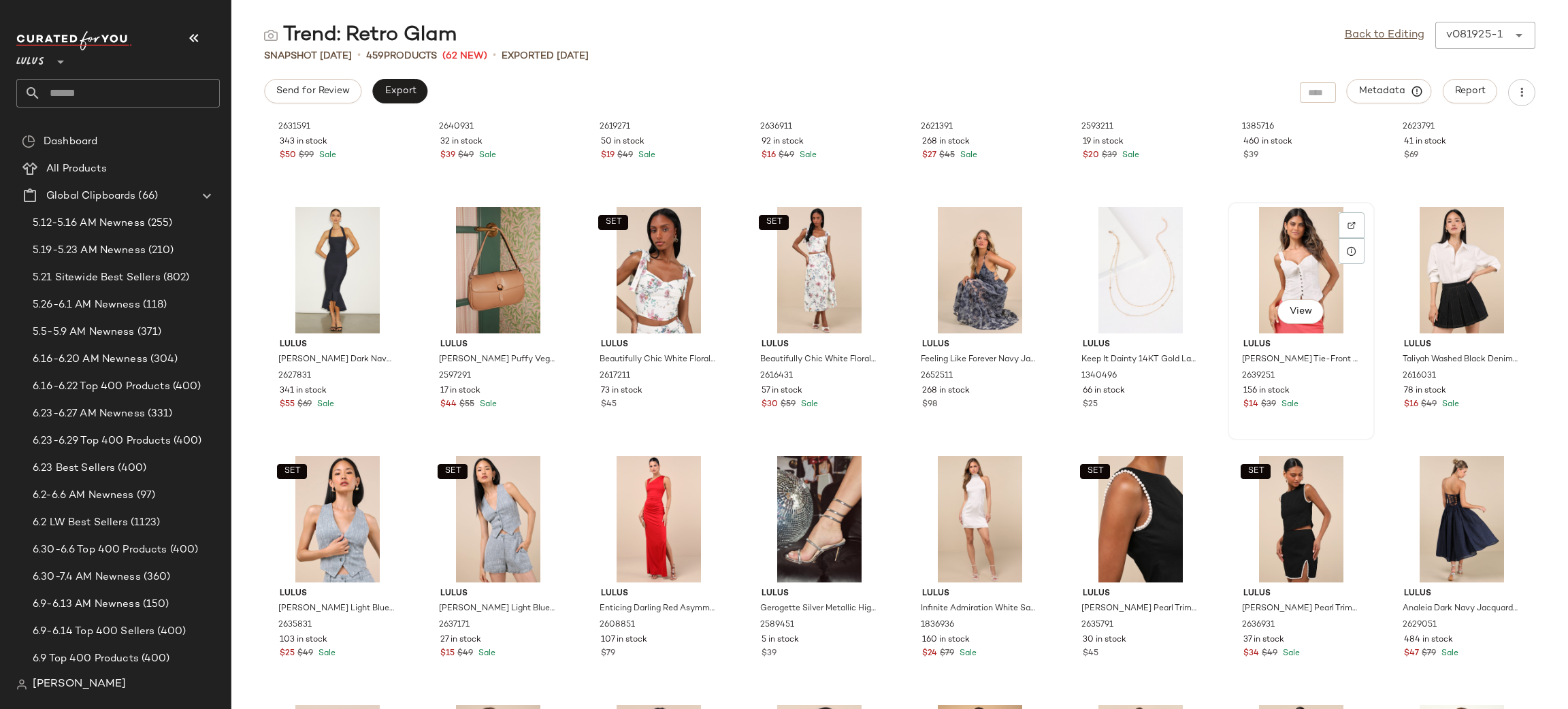
click at [1261, 268] on div "View" at bounding box center [1300, 270] width 137 height 127
click at [1263, 269] on div "View" at bounding box center [1300, 270] width 137 height 127
click at [1378, 27] on link "Back to Editing" at bounding box center [1384, 35] width 80 height 16
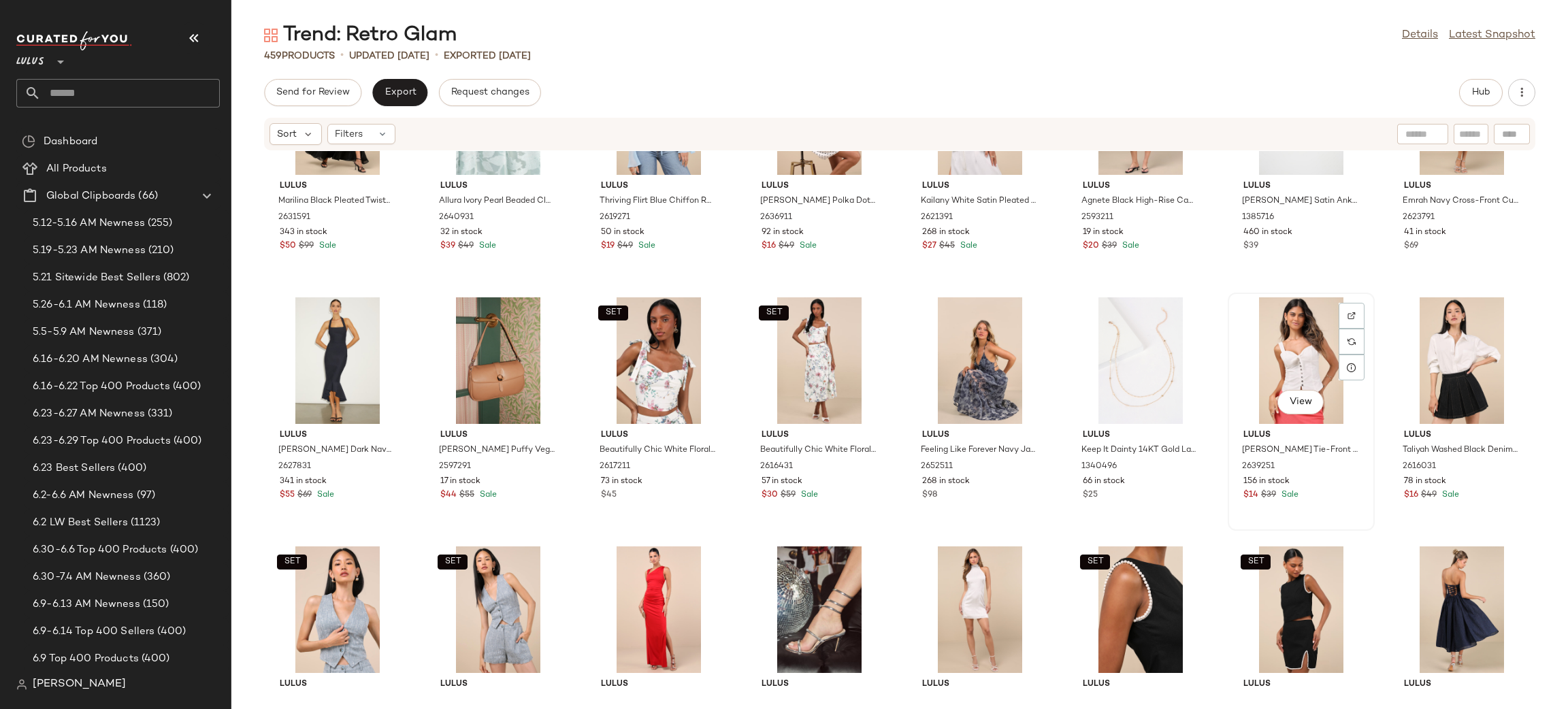
scroll to position [1869, 0]
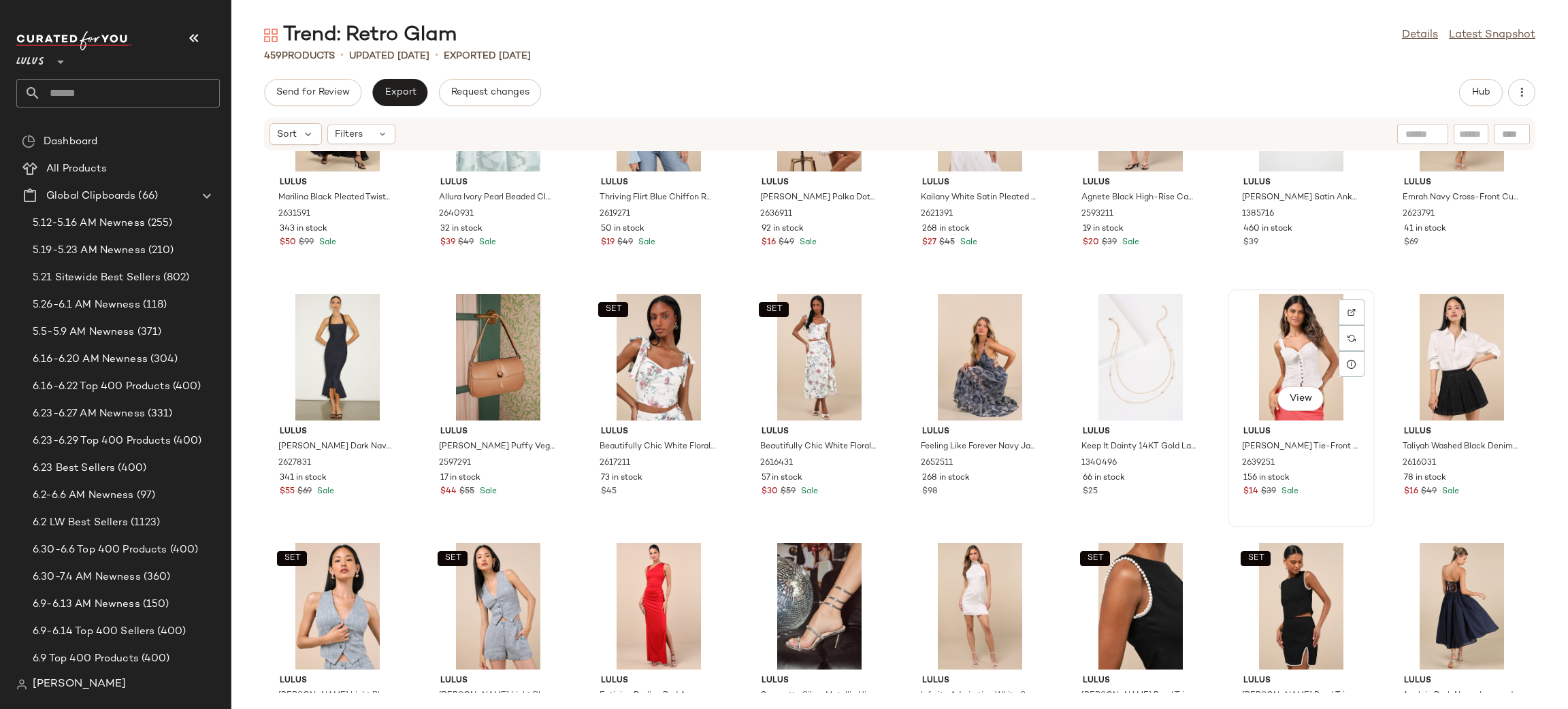
click at [1305, 365] on div "View" at bounding box center [1300, 357] width 137 height 127
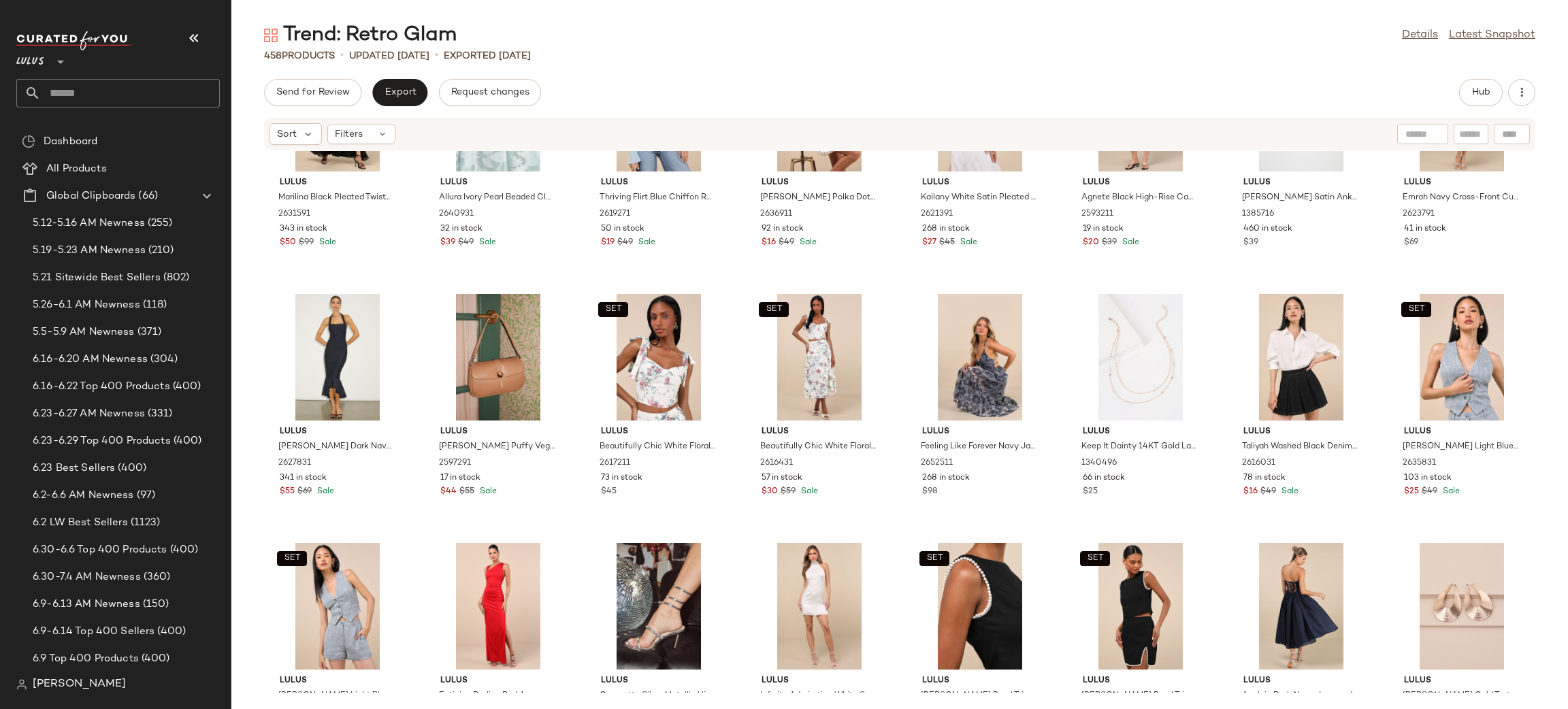
click at [1305, 365] on div at bounding box center [1300, 357] width 137 height 127
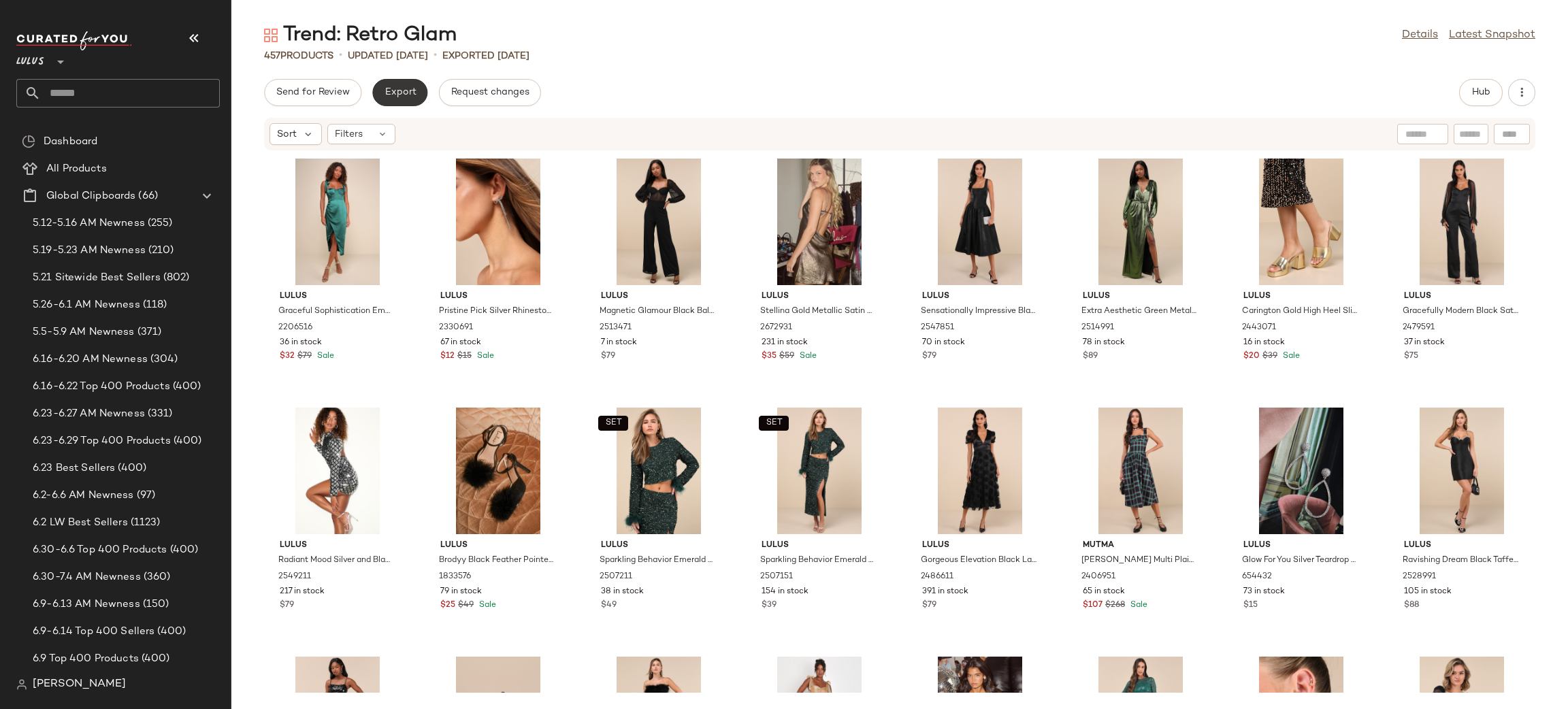
click at [399, 98] on button "Export" at bounding box center [400, 93] width 55 height 27
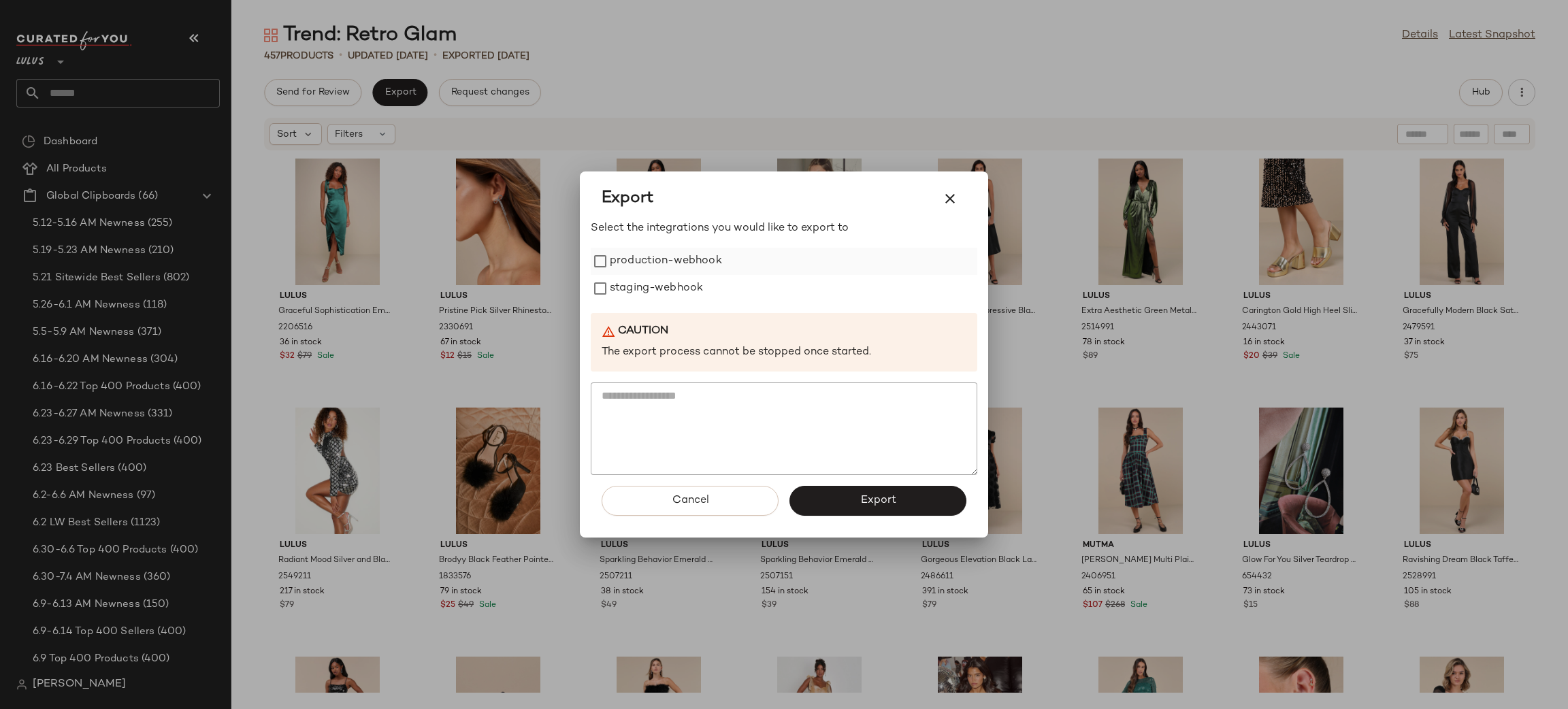
click at [647, 265] on label "production-webhook" at bounding box center [665, 261] width 112 height 27
click at [642, 290] on label "staging-webhook" at bounding box center [656, 289] width 94 height 27
click at [867, 486] on button "Export" at bounding box center [877, 501] width 177 height 30
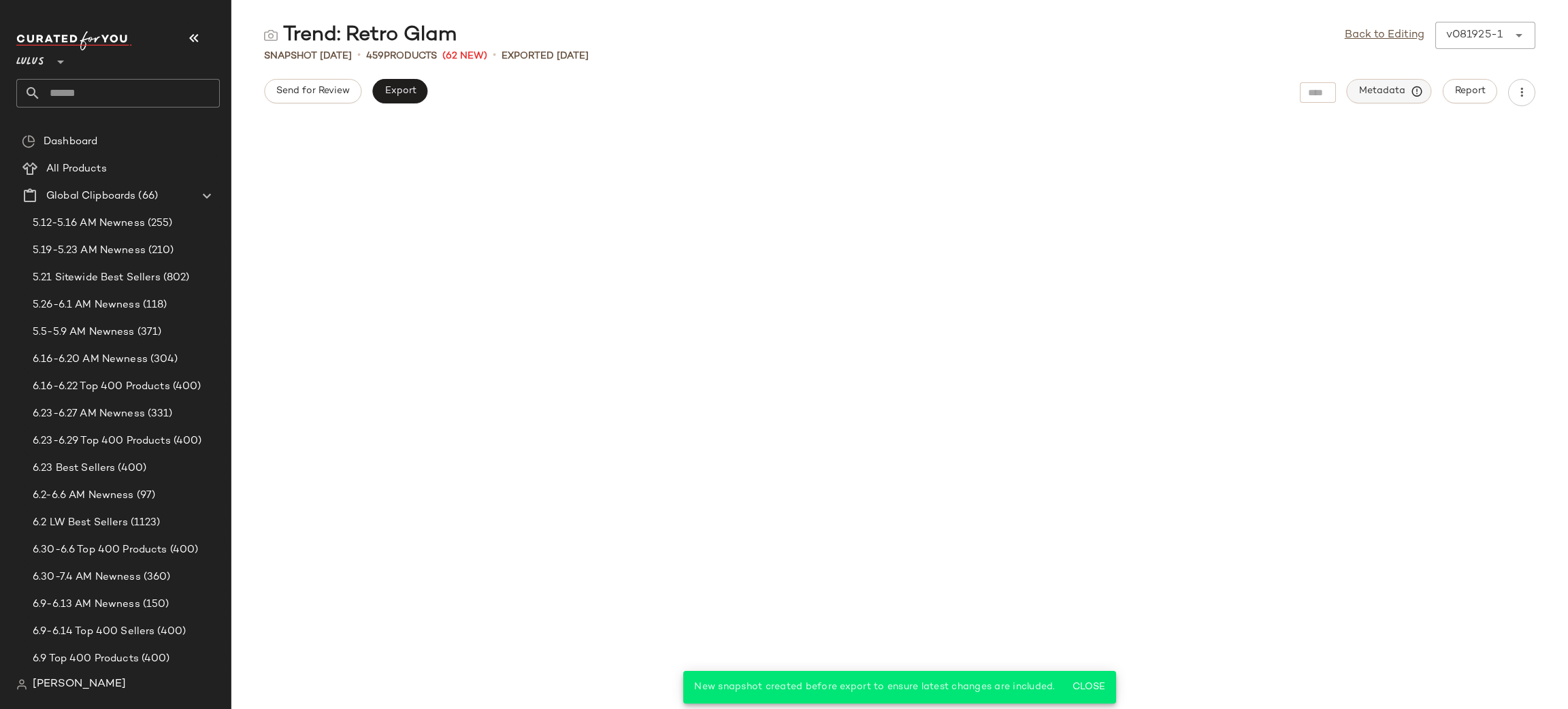
scroll to position [1743, 0]
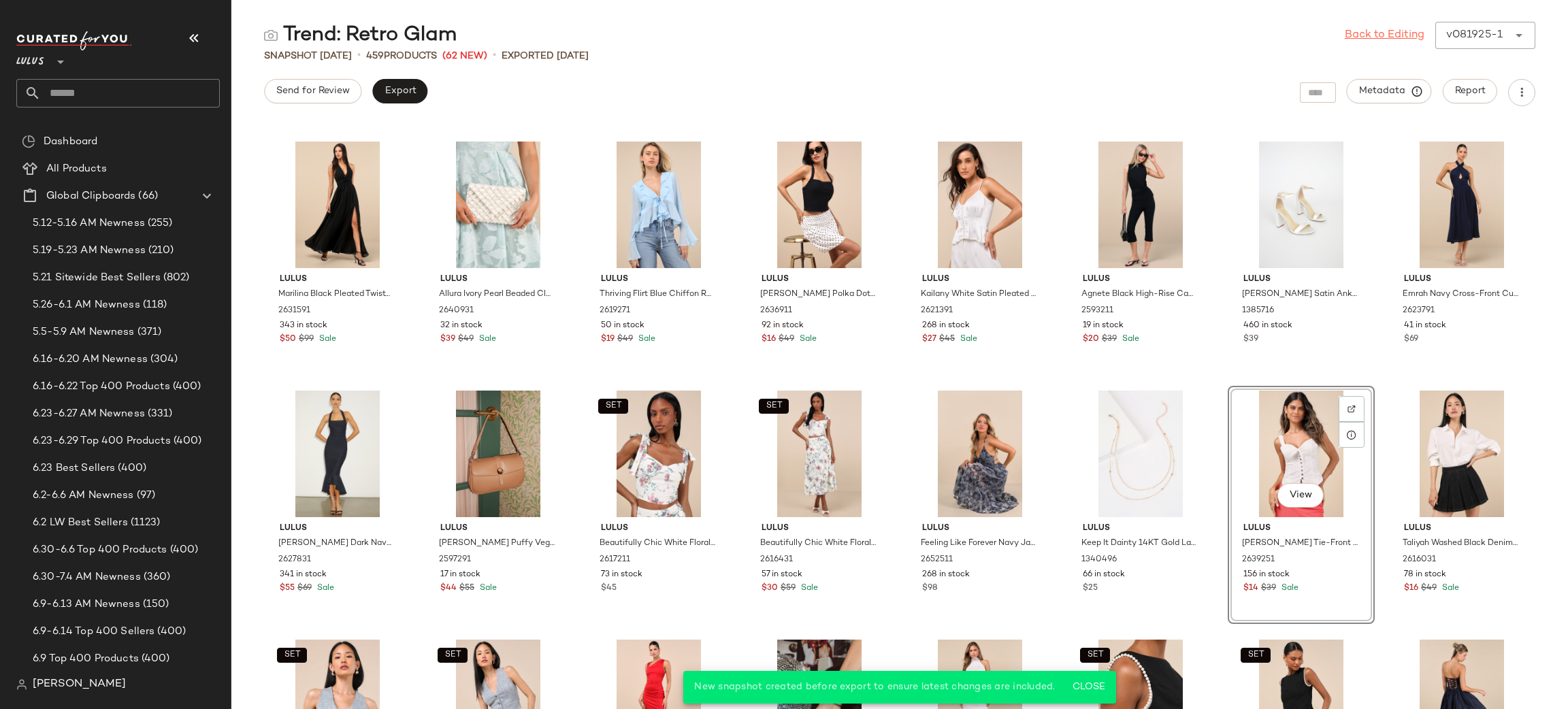
click at [1388, 33] on link "Back to Editing" at bounding box center [1384, 35] width 80 height 16
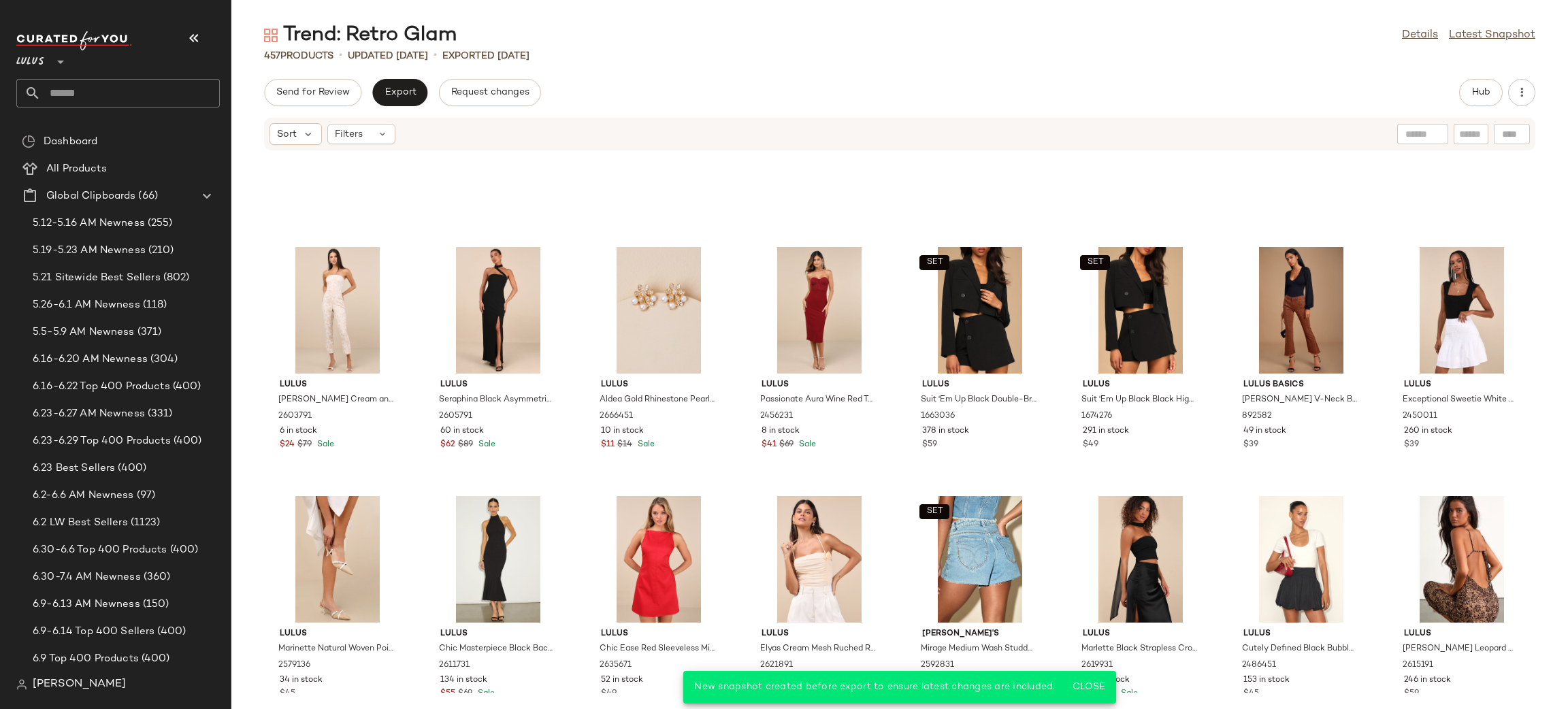
scroll to position [13911, 0]
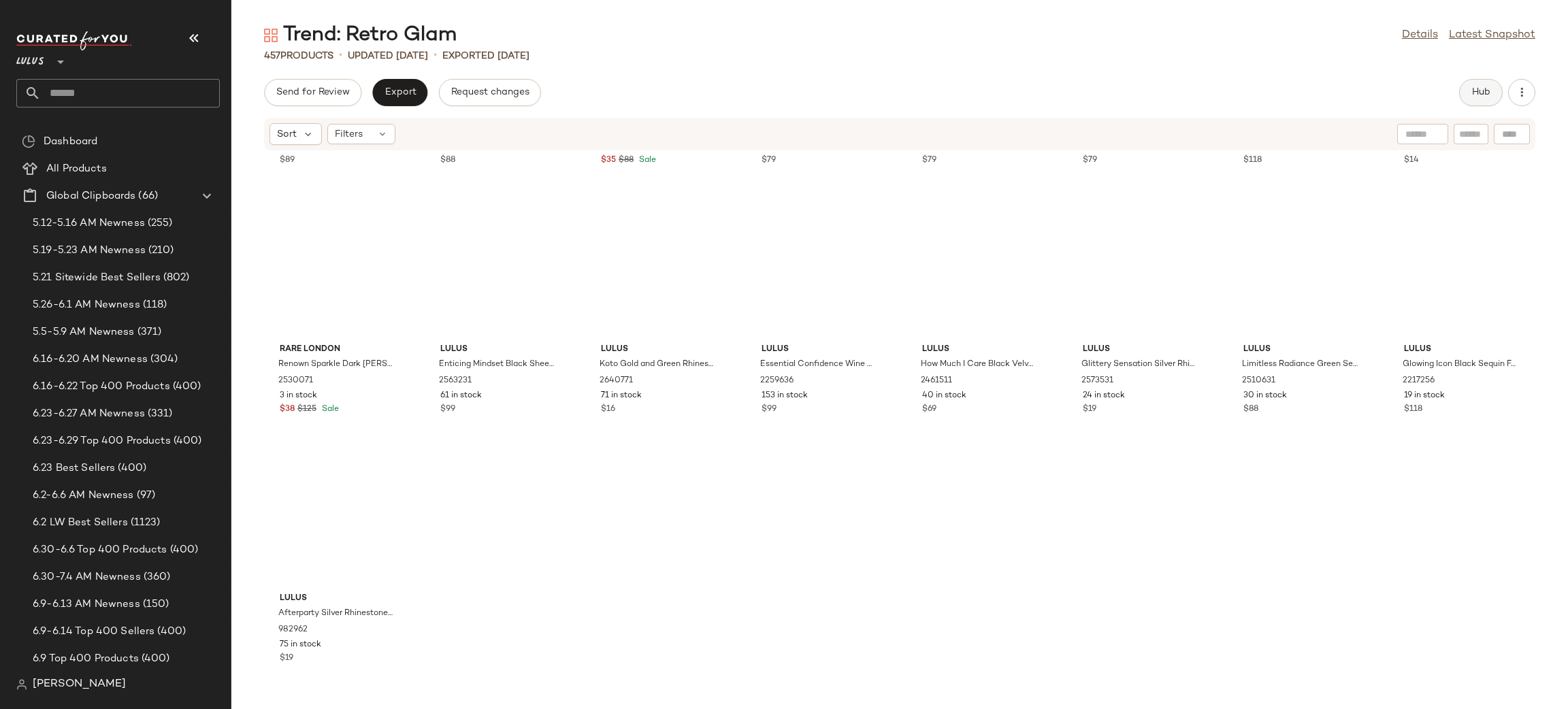
click at [1482, 90] on span "Hub" at bounding box center [1481, 93] width 19 height 11
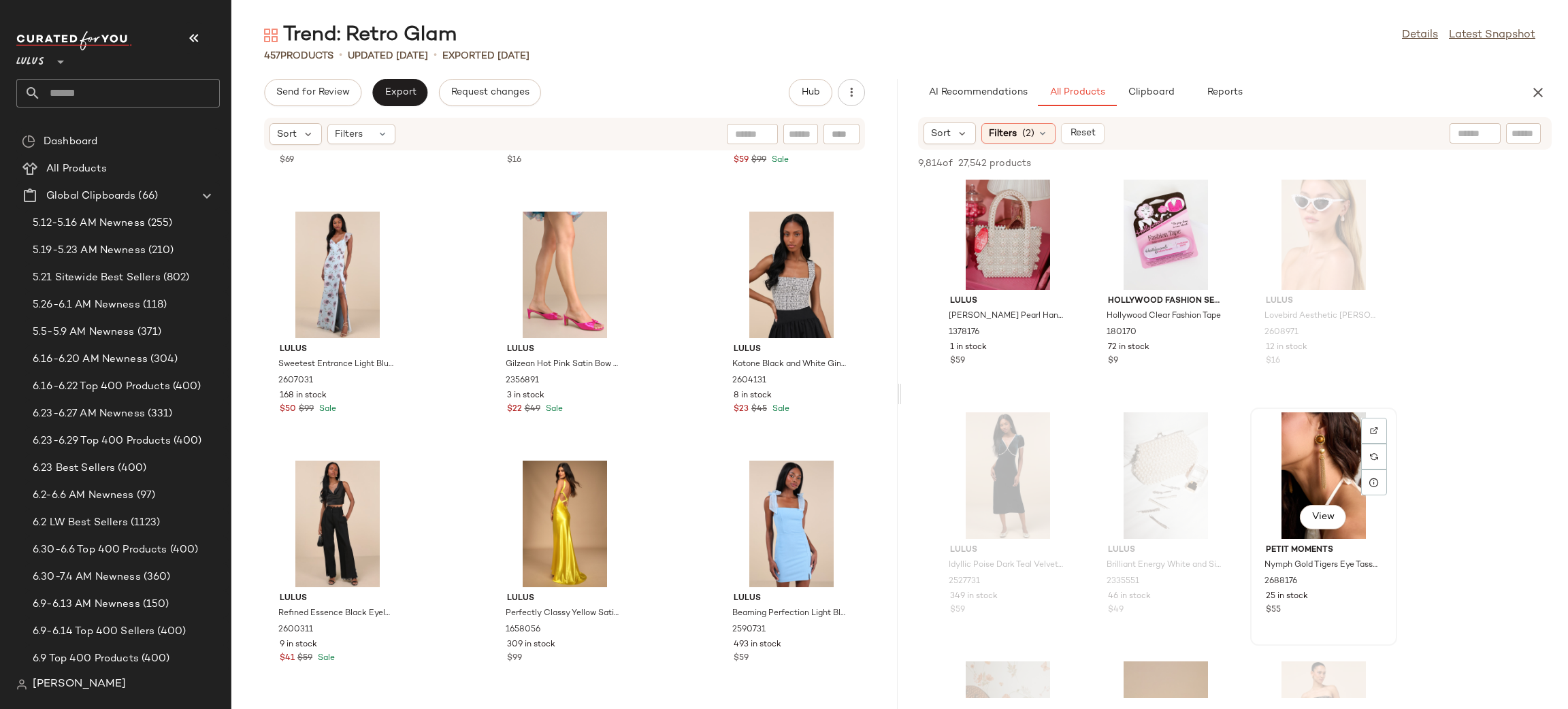
scroll to position [0, 0]
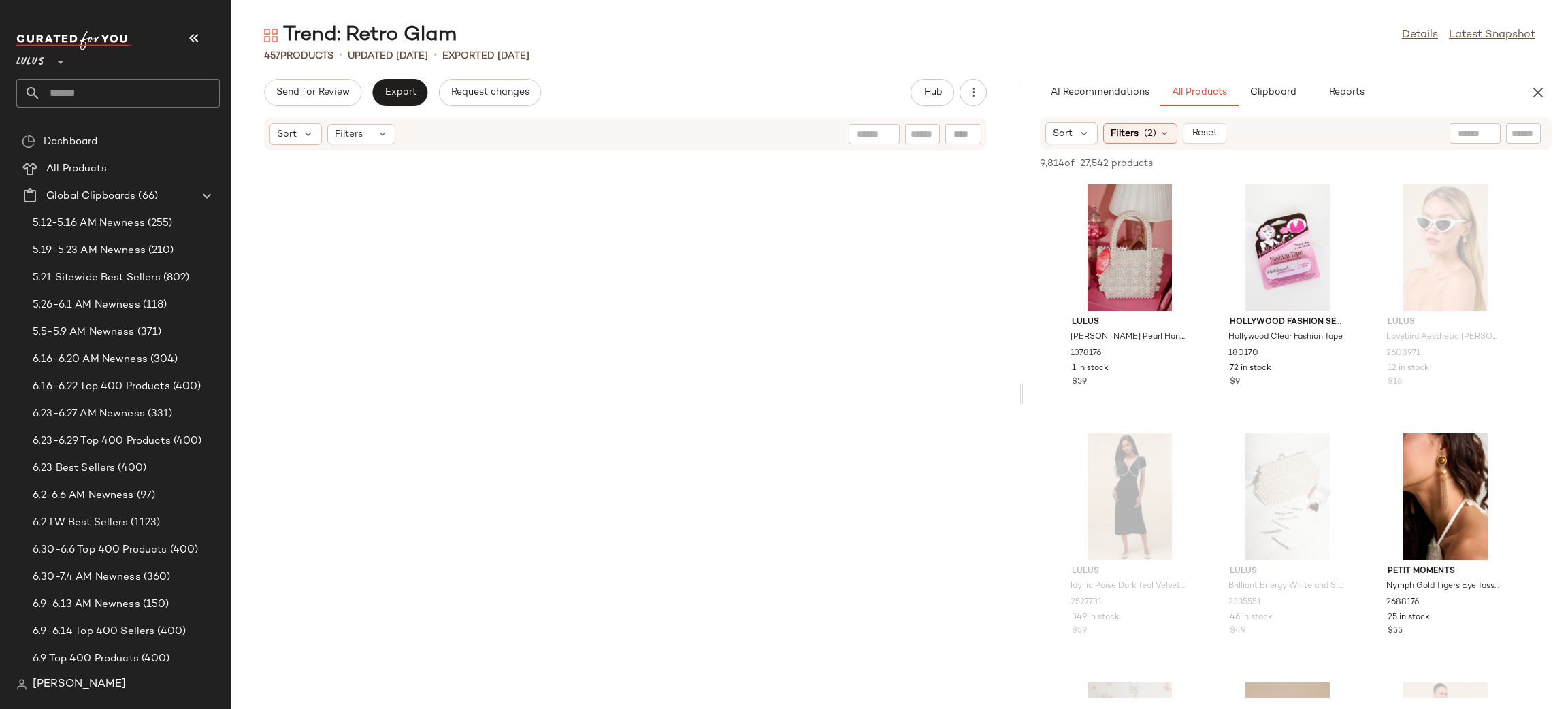
drag, startPoint x: 898, startPoint y: 392, endPoint x: 1023, endPoint y: 381, distance: 125.5
click at [1023, 381] on div "Trend: Retro Glam Details Latest Snapshot 457 Products • updated Aug 19th • Exp…" at bounding box center [900, 365] width 1337 height 687
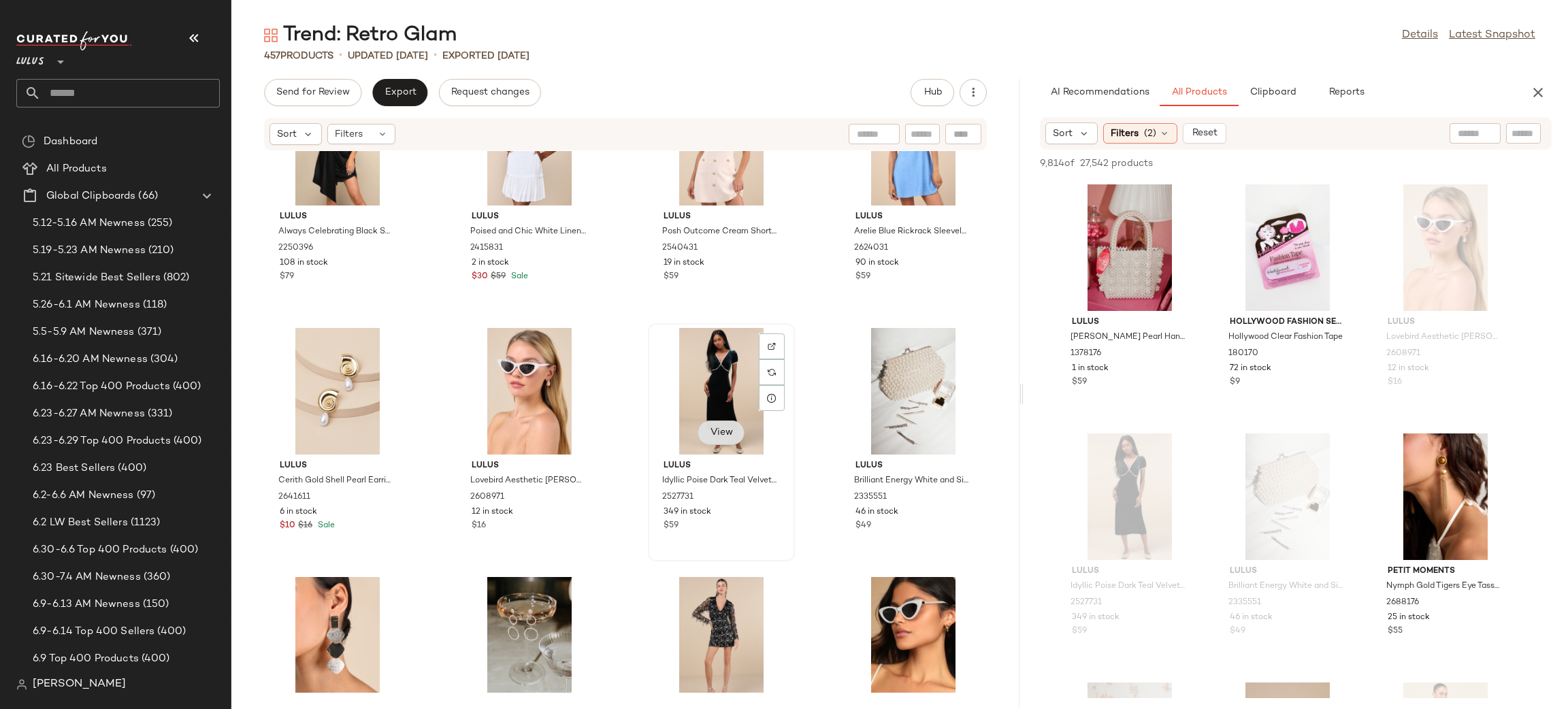
scroll to position [26761, 0]
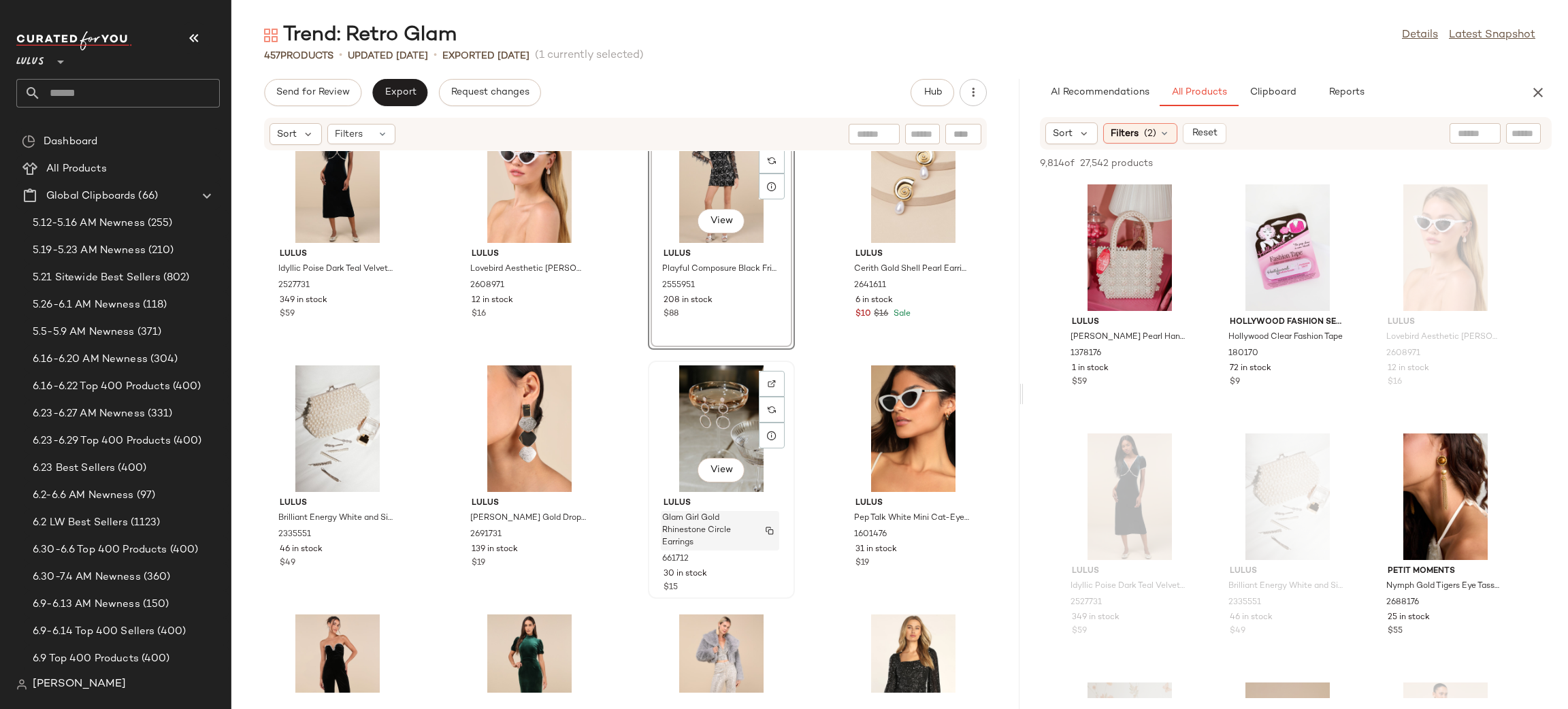
scroll to position [26989, 0]
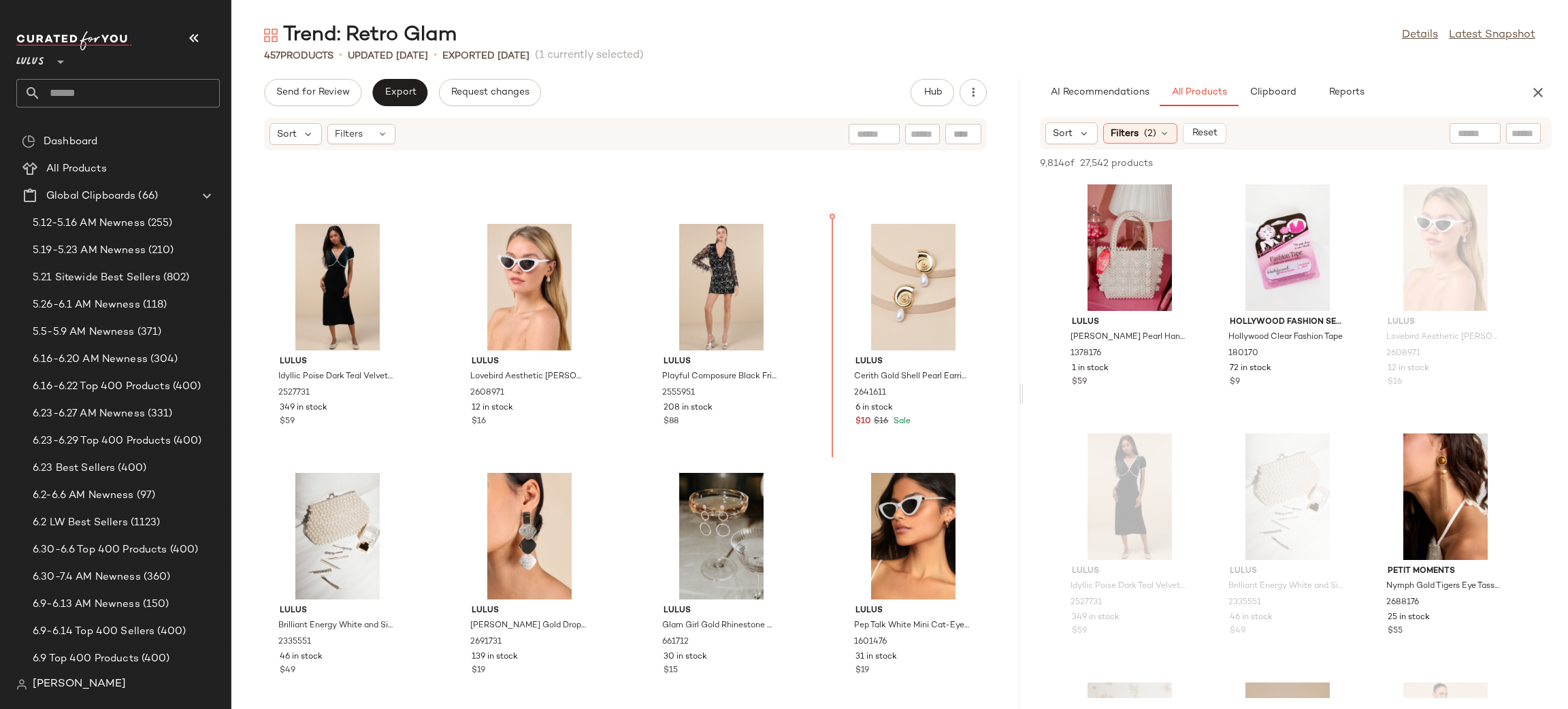
scroll to position [26795, 0]
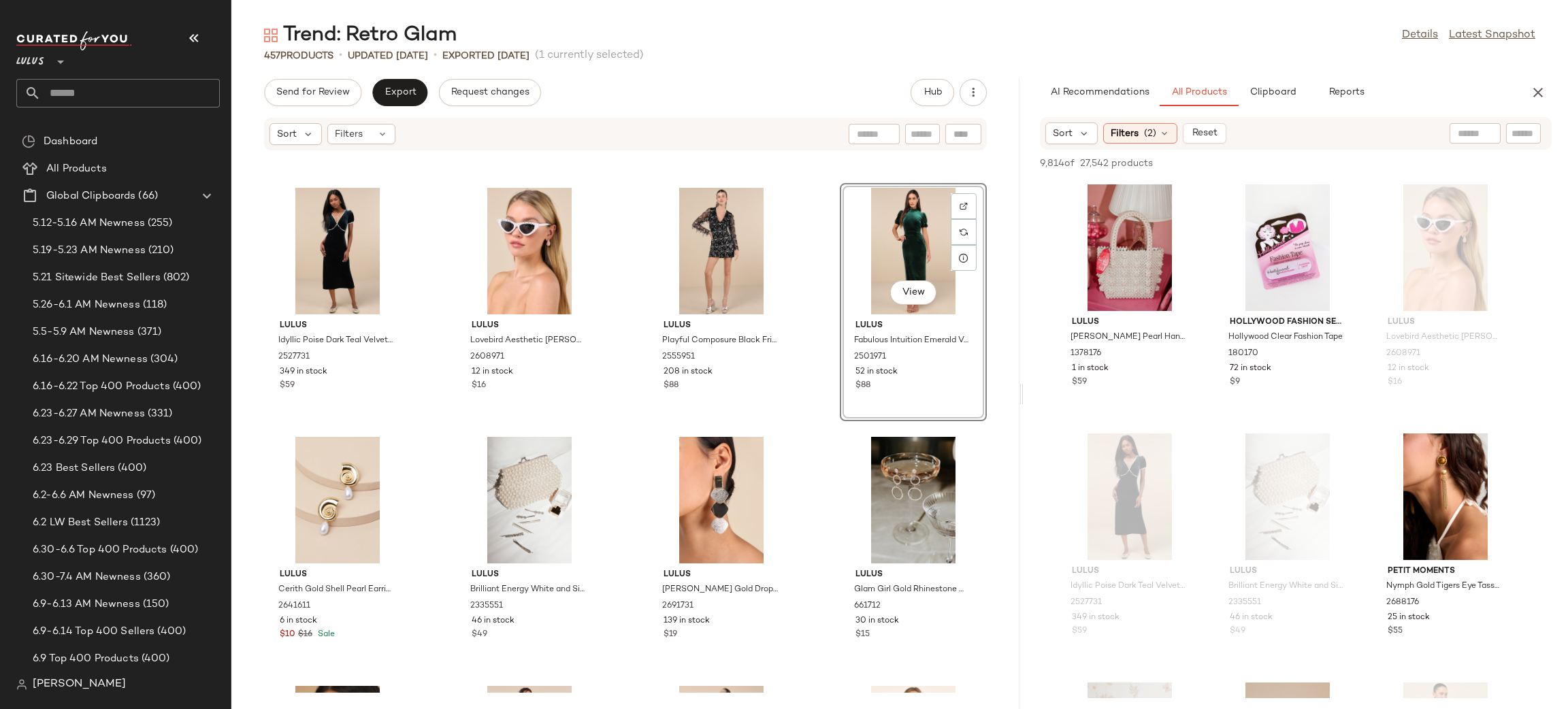
scroll to position [26940, 0]
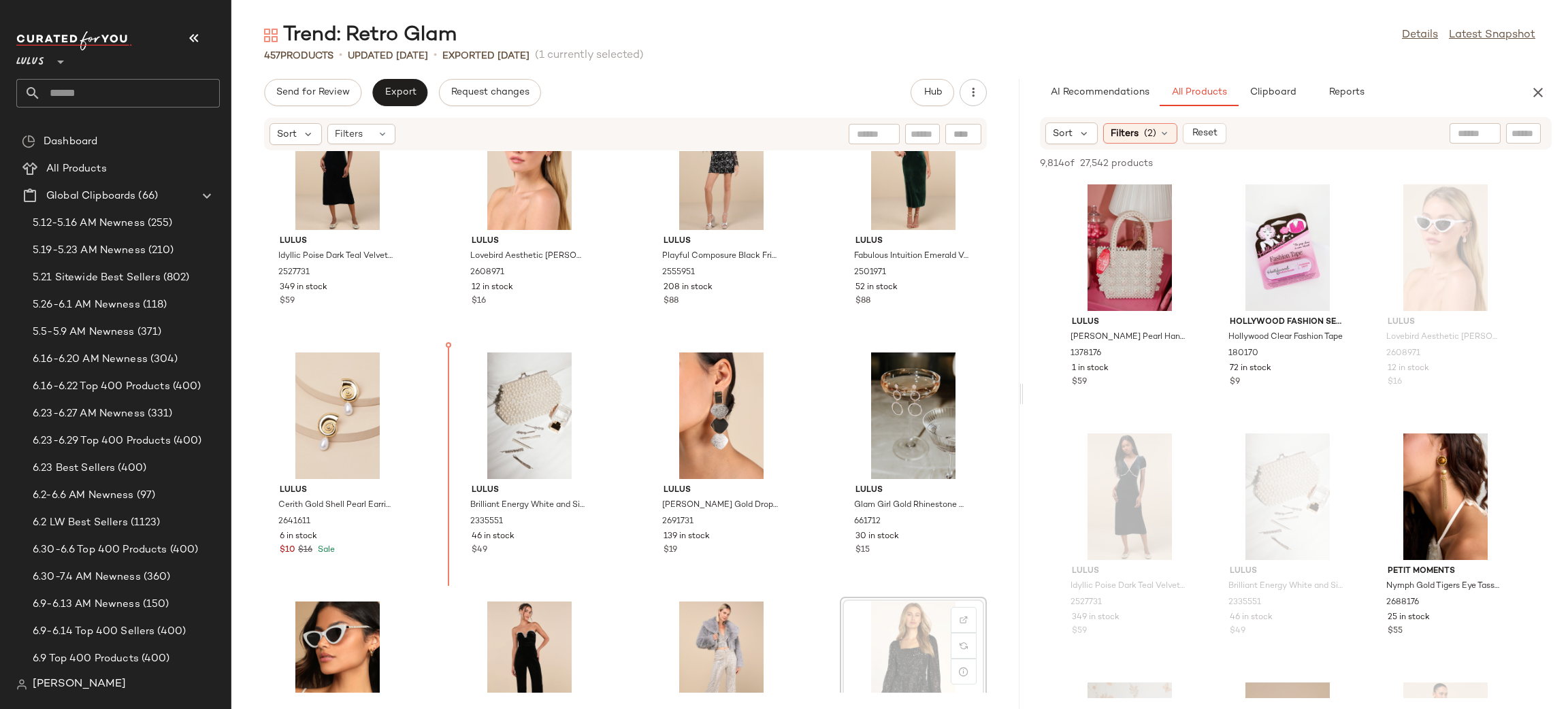
scroll to position [26978, 0]
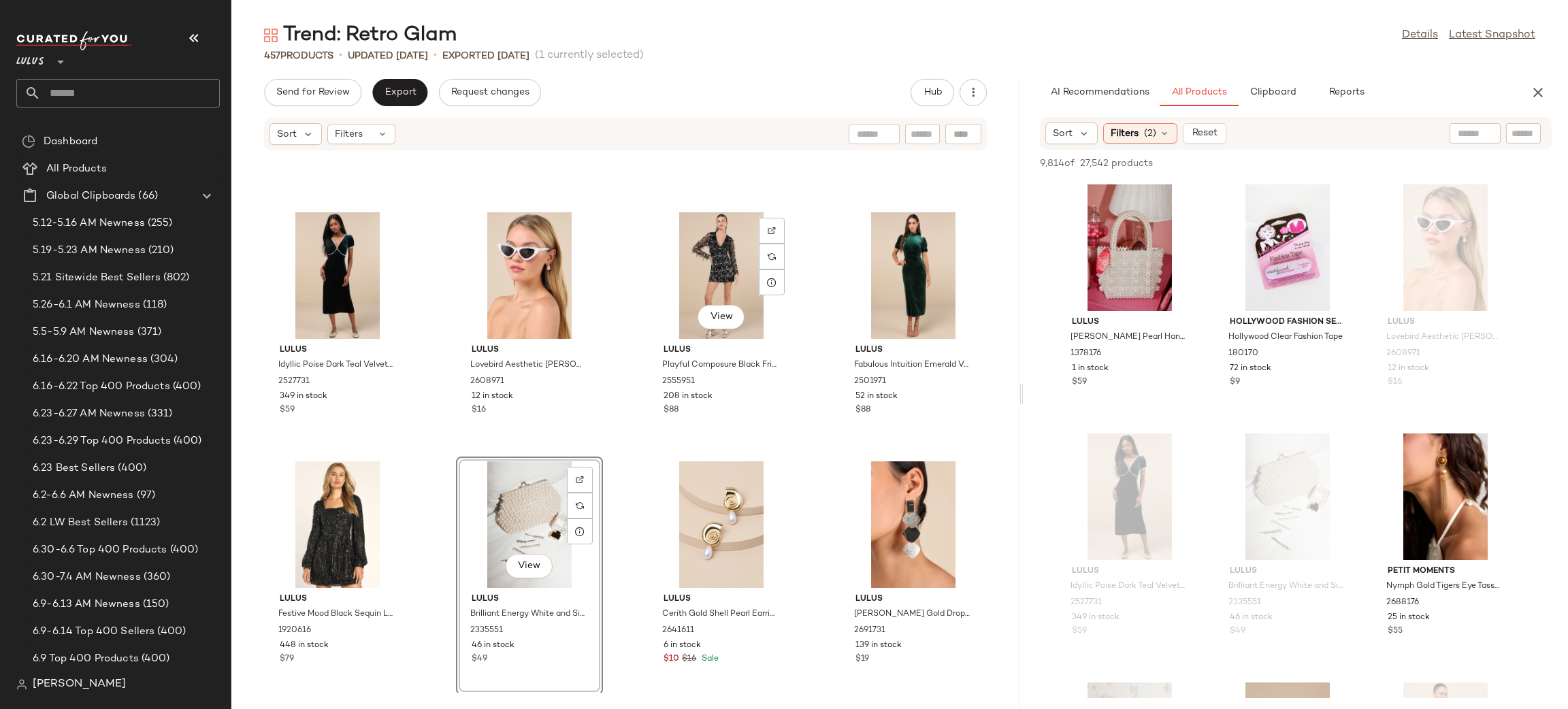
scroll to position [27314, 0]
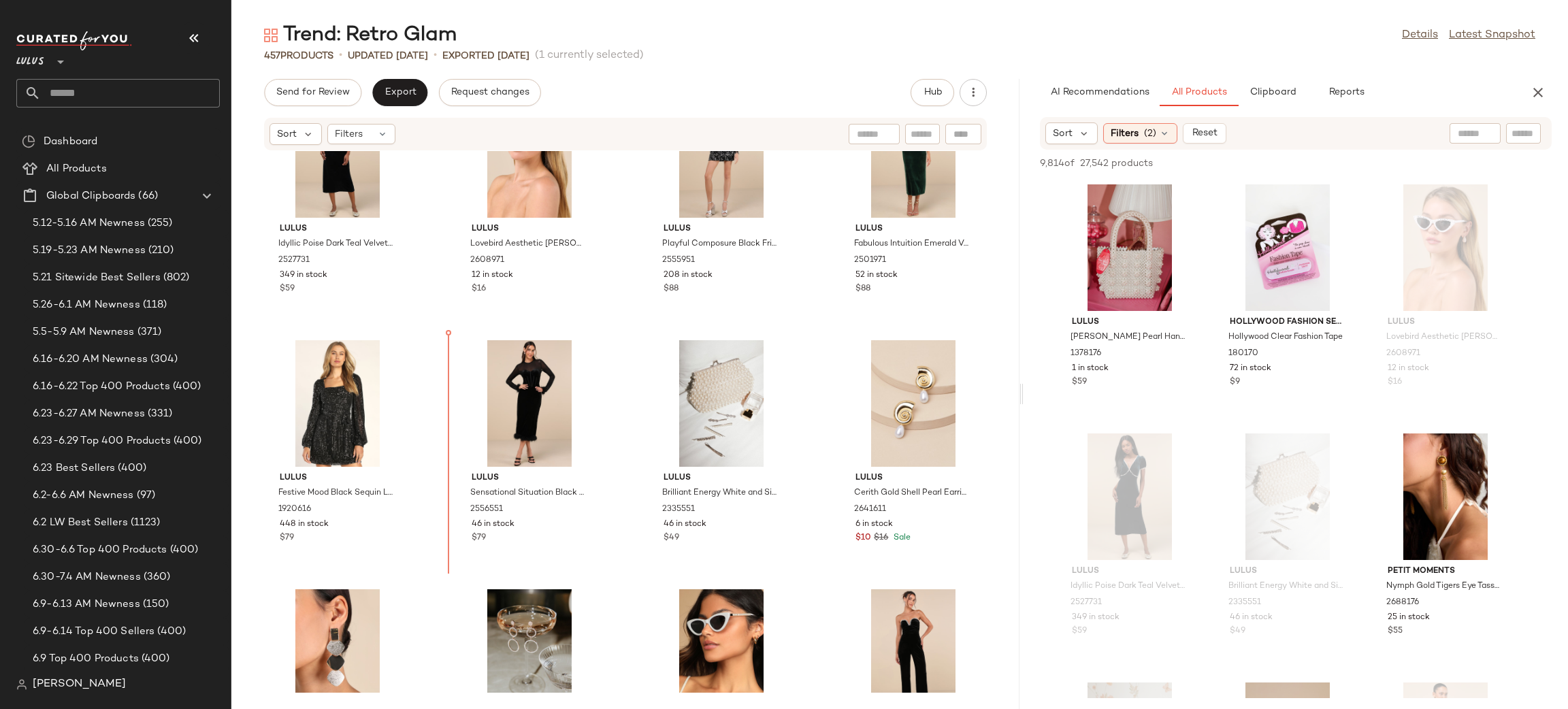
scroll to position [26987, 0]
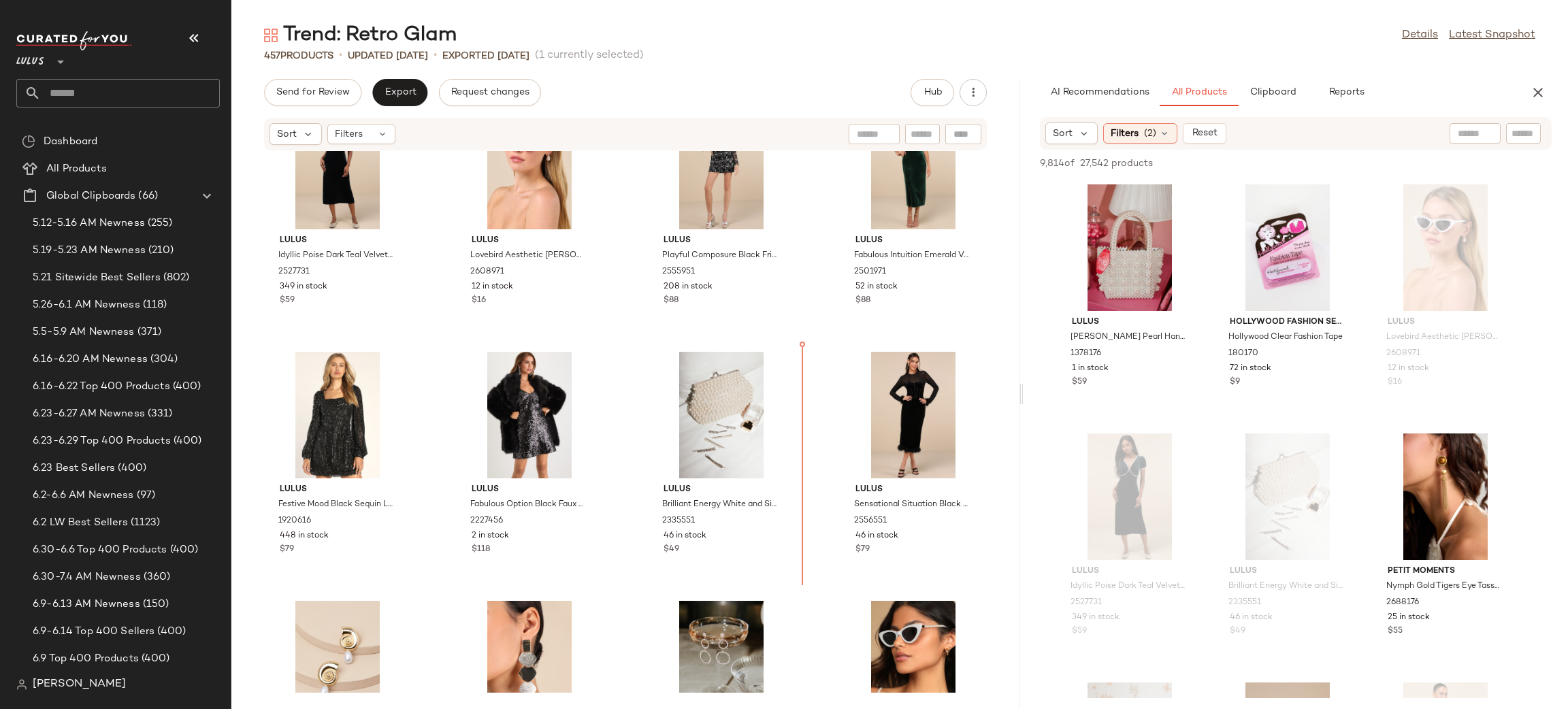
scroll to position [26927, 0]
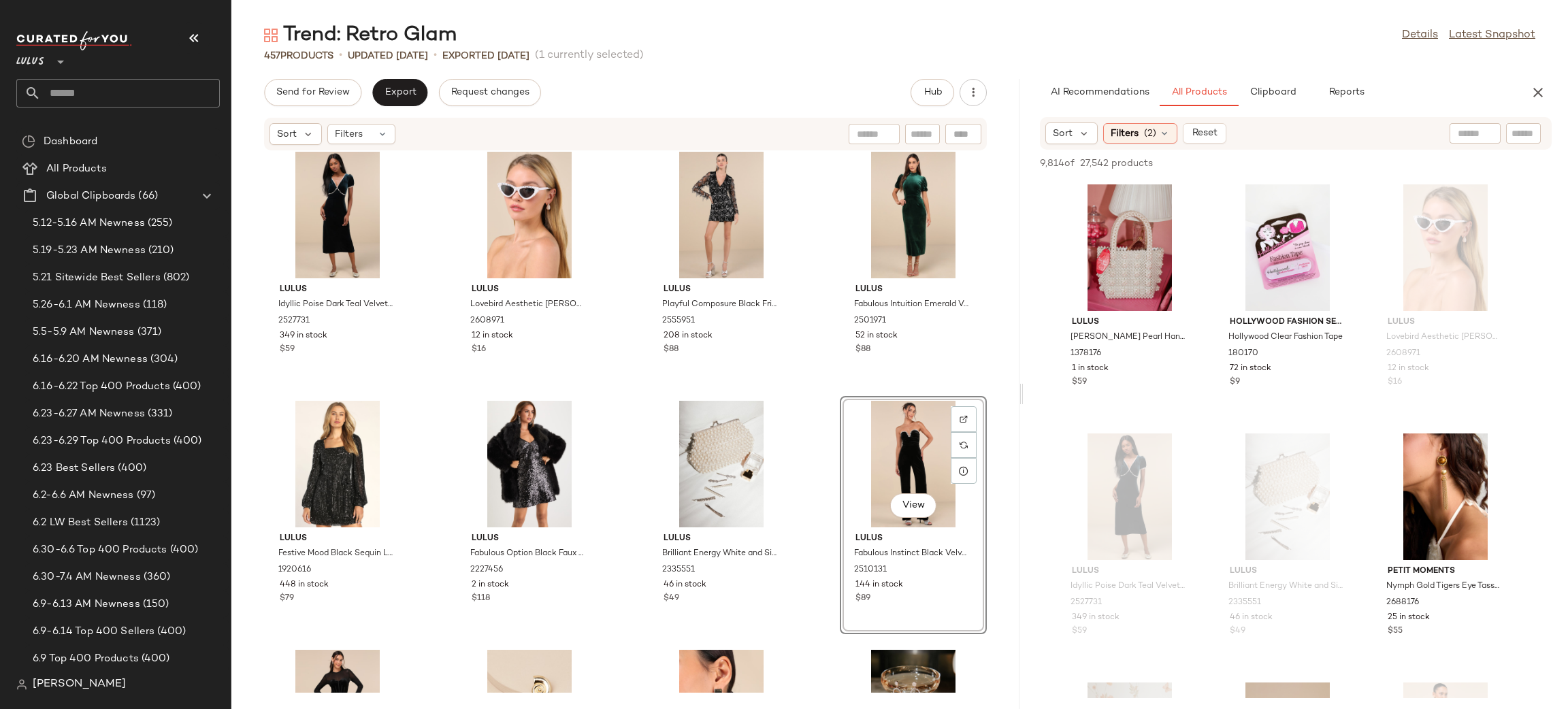
click at [795, 386] on div "Lulus Idyllic Poise Dark Teal Velvet Puff Sleeve Lace Midi Dress 2527731 349 in…" at bounding box center [625, 422] width 788 height 542
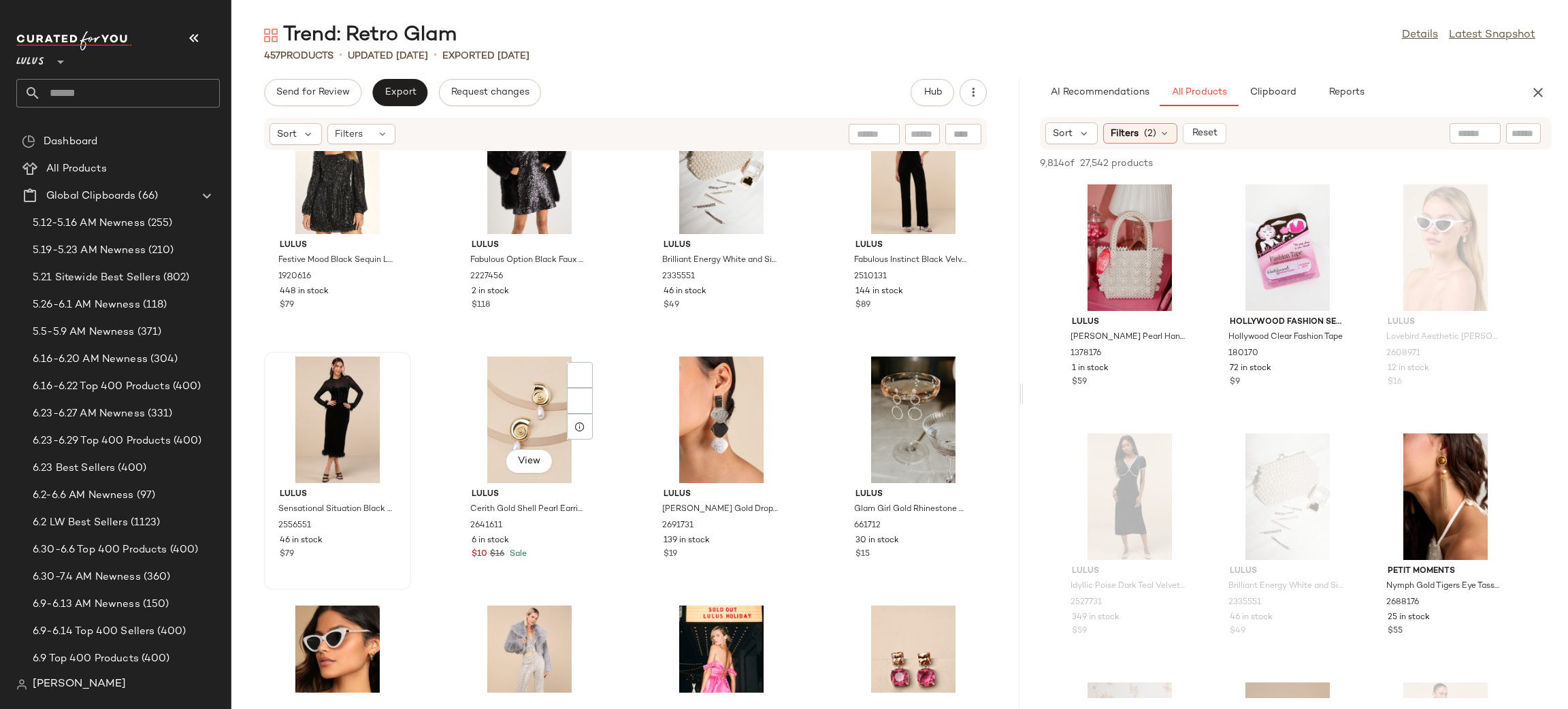
scroll to position [27220, 0]
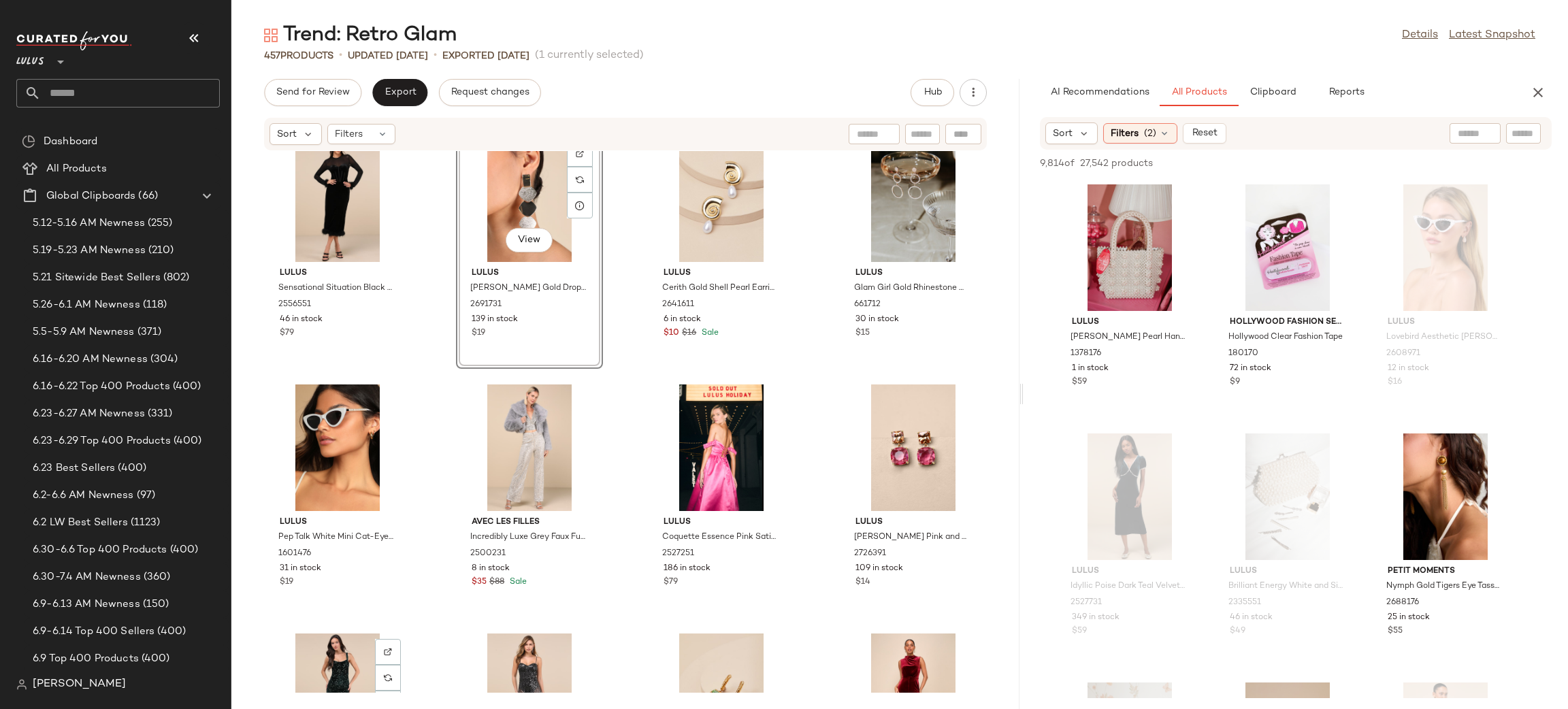
scroll to position [27440, 0]
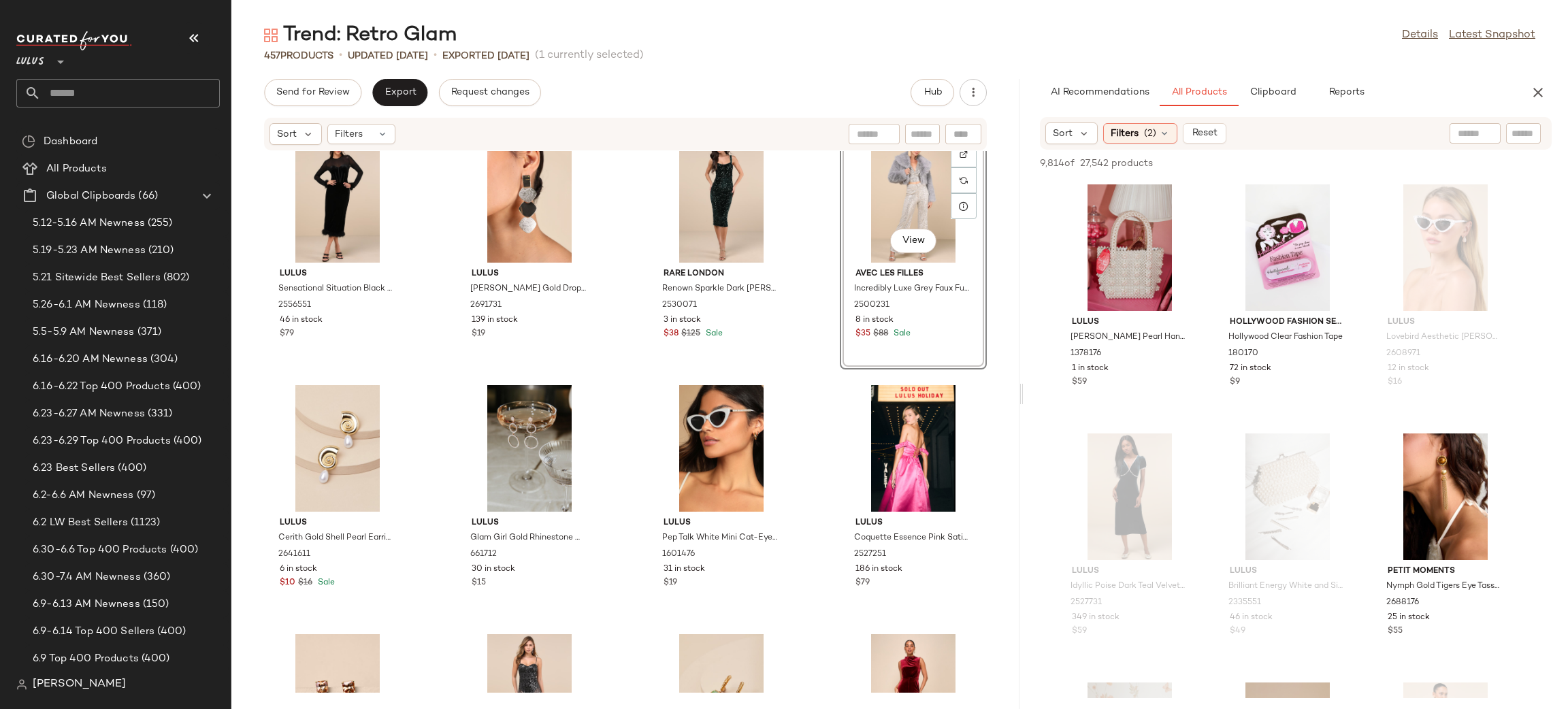
scroll to position [27165, 0]
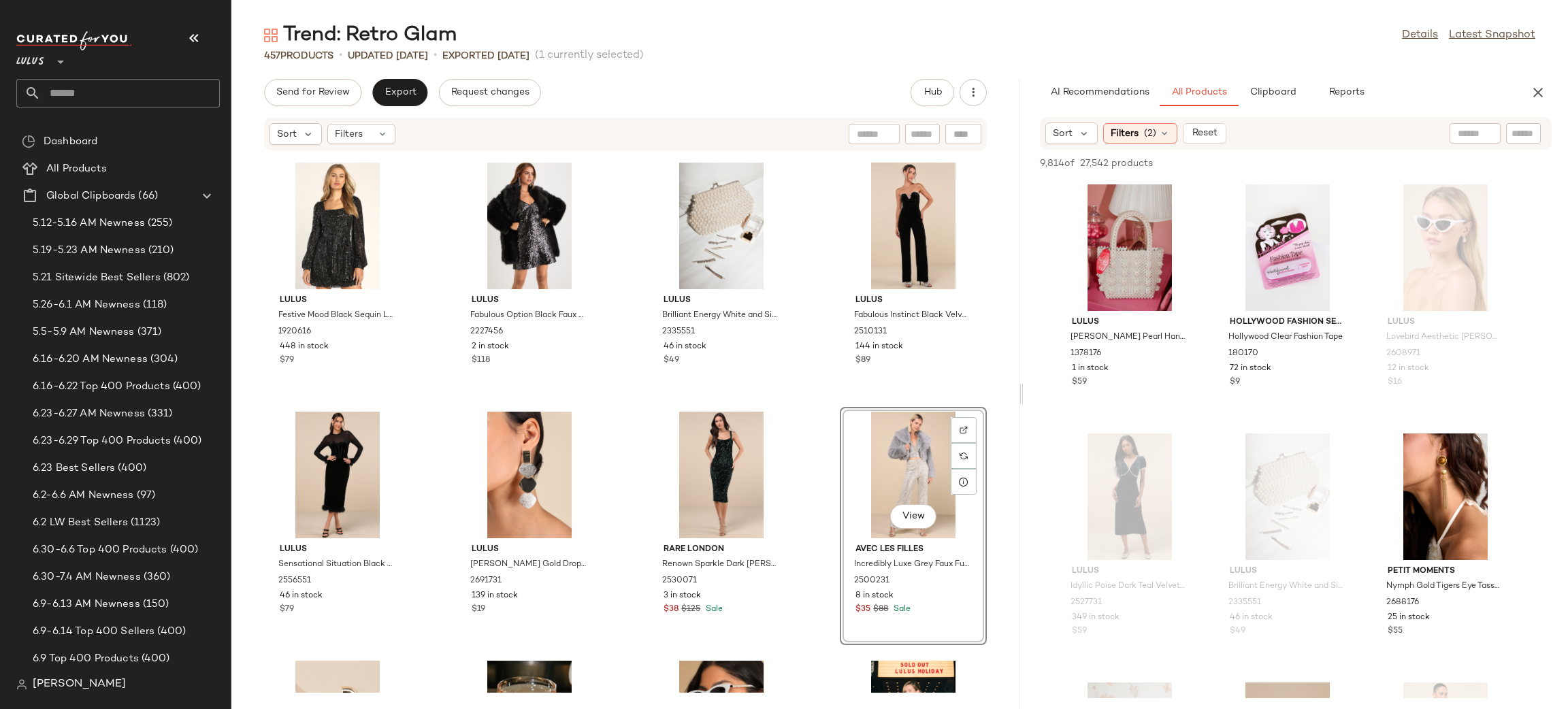
click at [813, 424] on div "Lulus Festive Mood Black Sequin Long Sleeve Mini Dress 1920616 448 in stock $79…" at bounding box center [625, 422] width 788 height 542
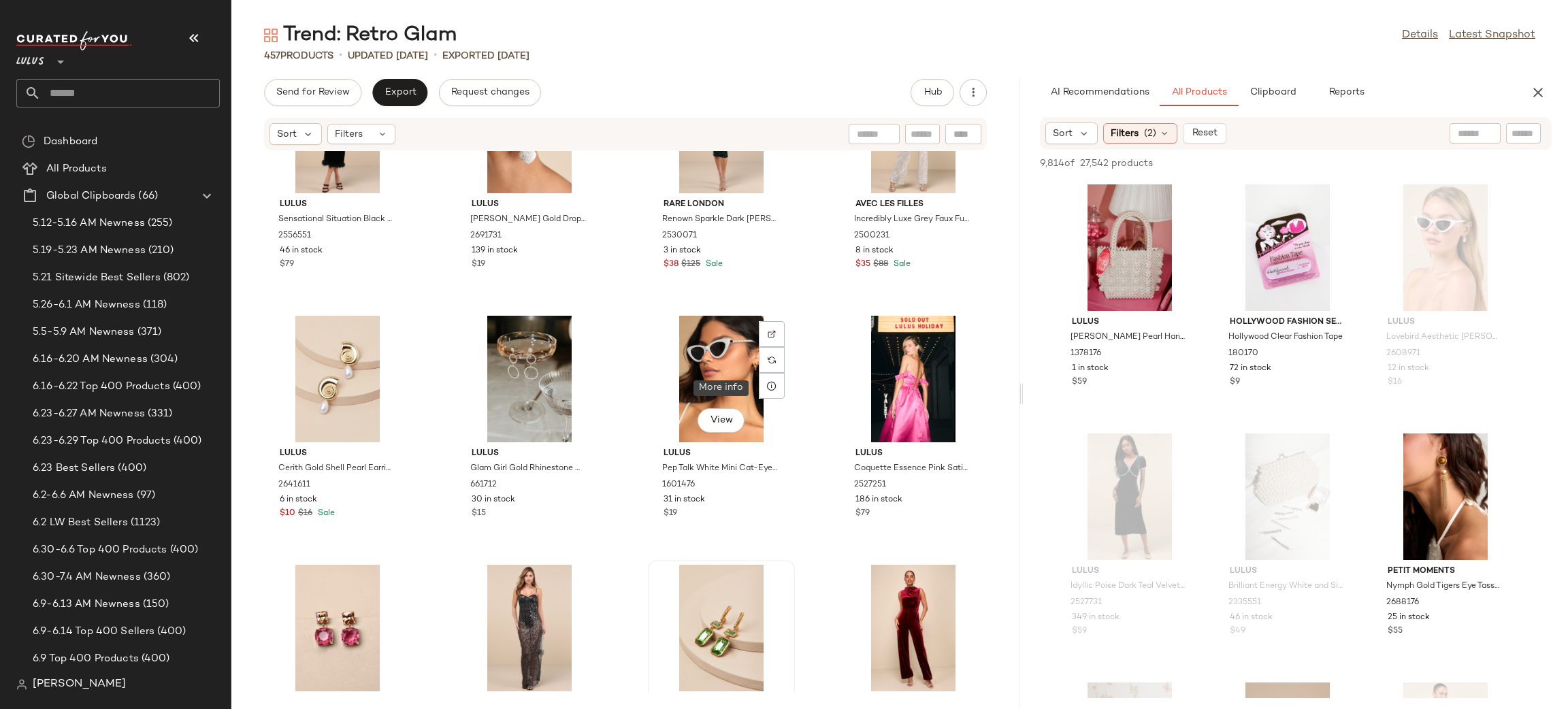
scroll to position [27511, 0]
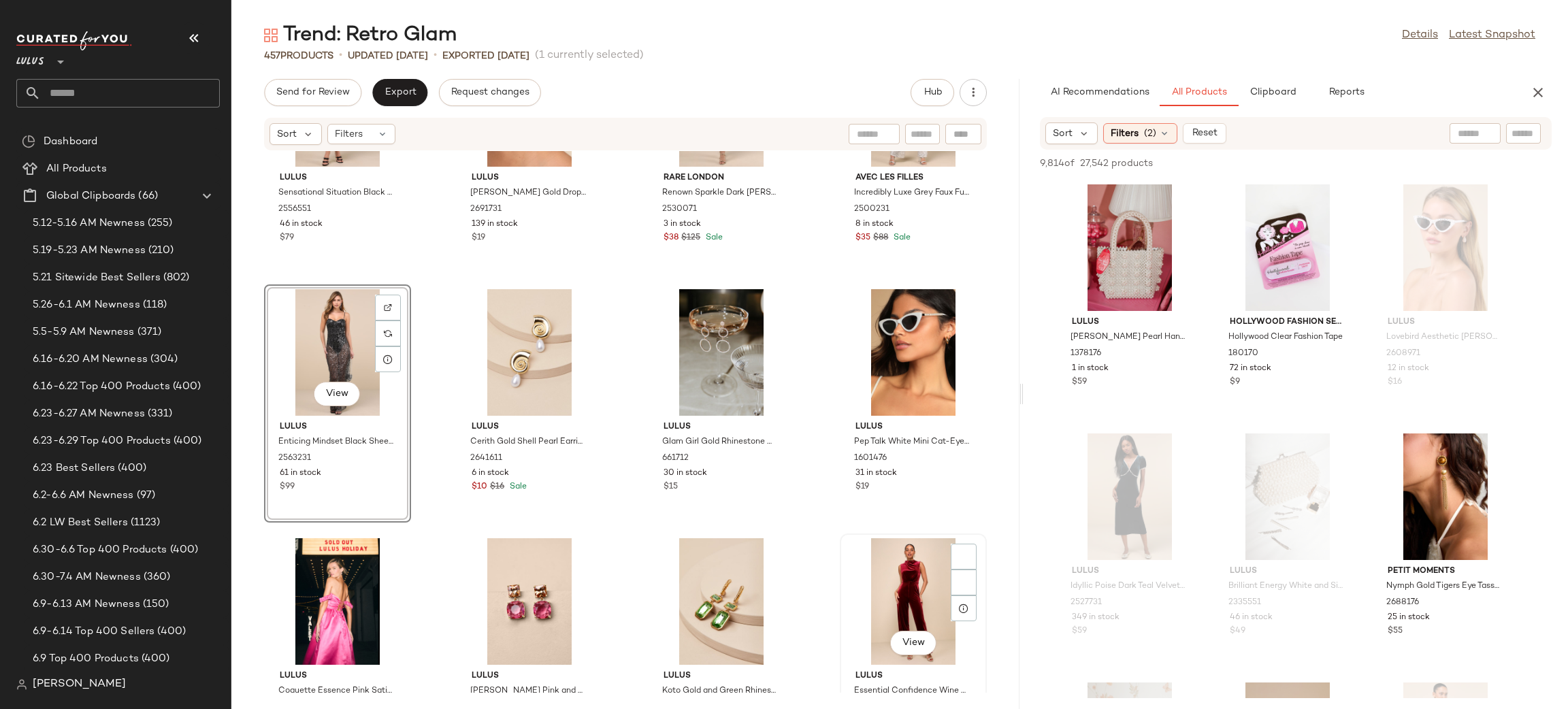
scroll to position [27707, 0]
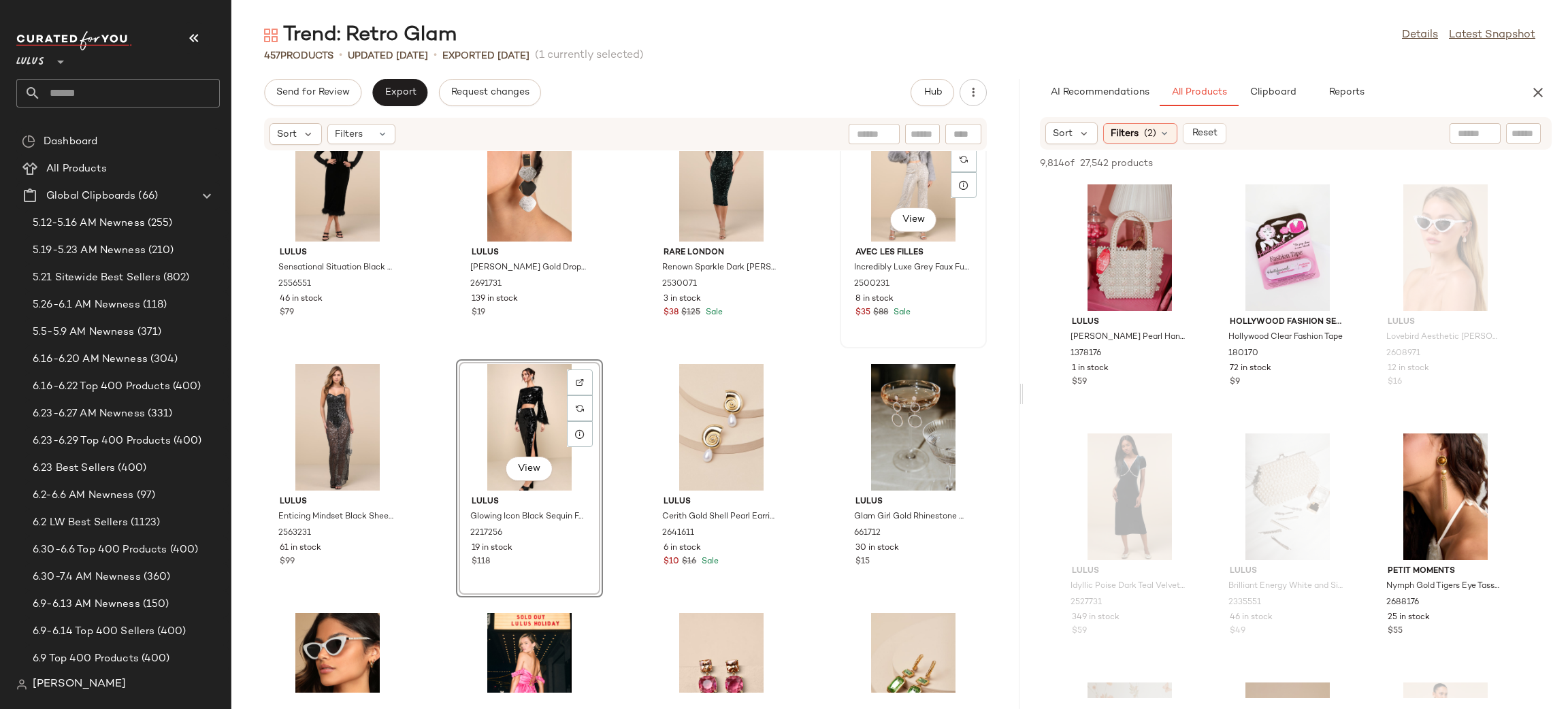
scroll to position [27440, 0]
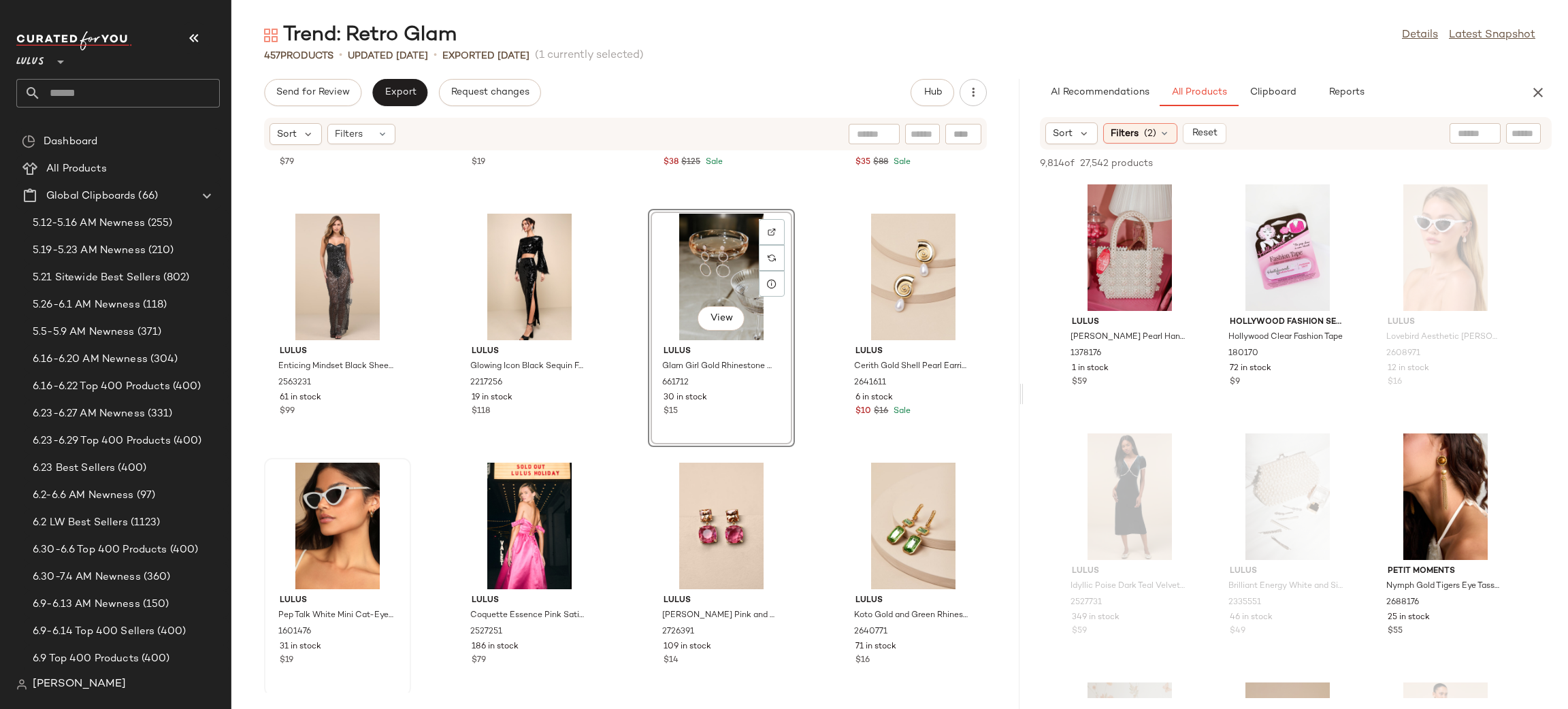
scroll to position [27497, 0]
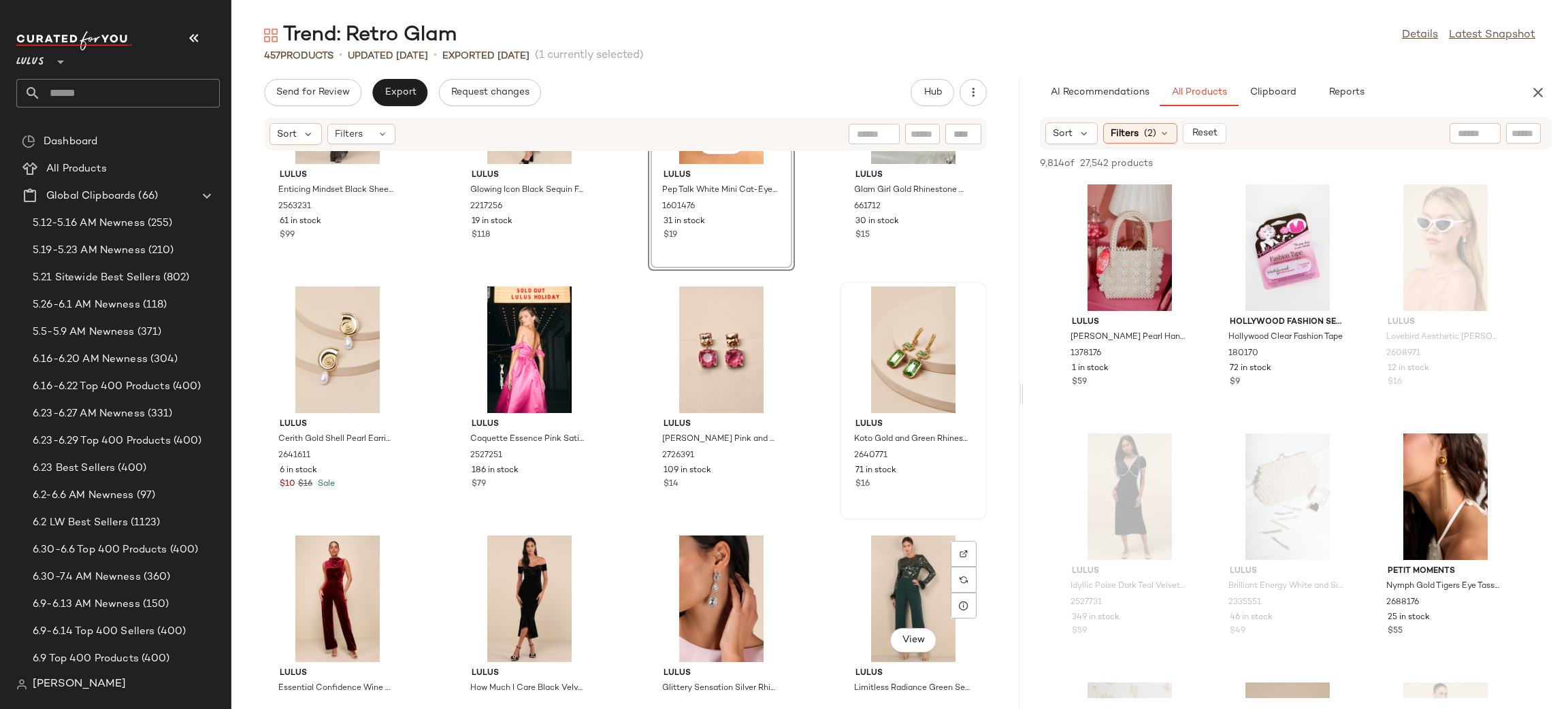
scroll to position [27741, 0]
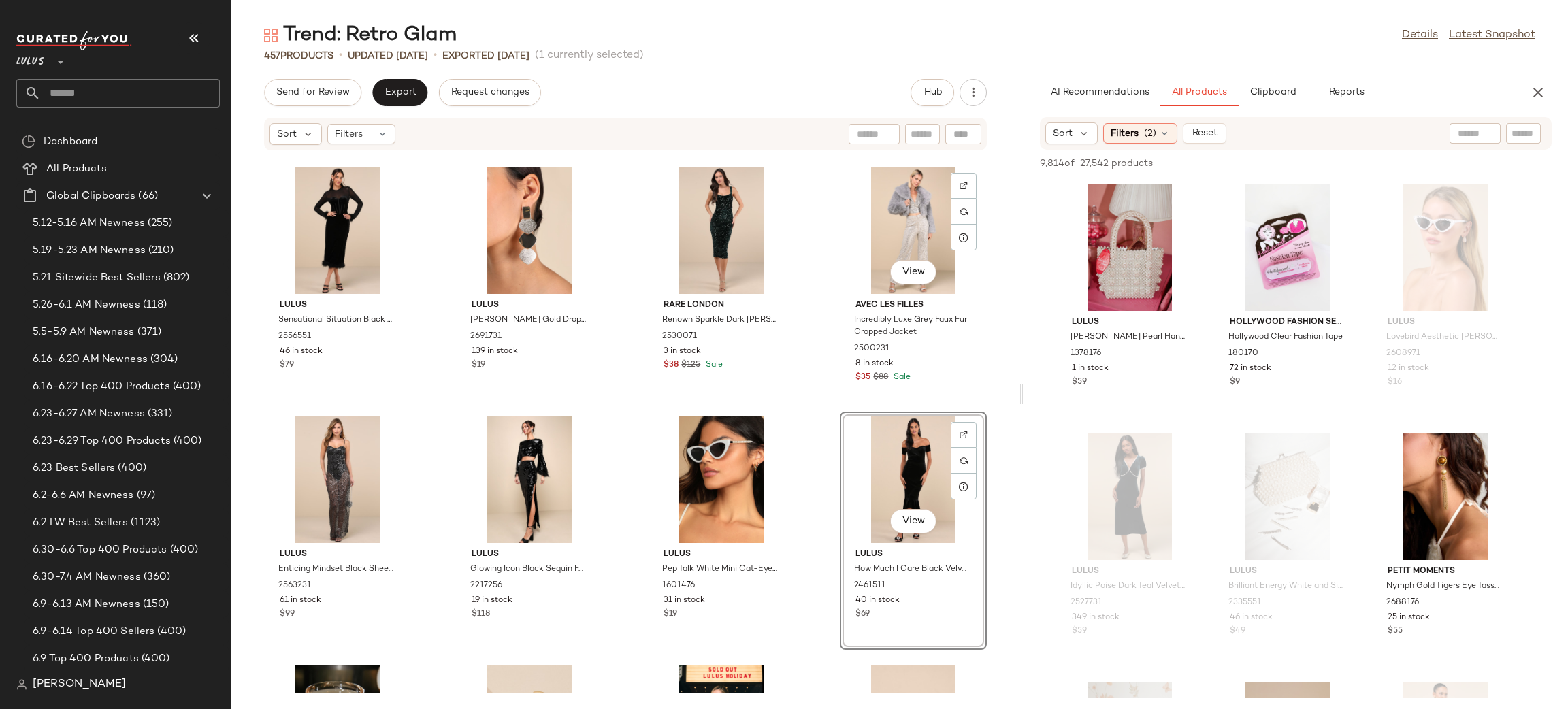
scroll to position [27402, 0]
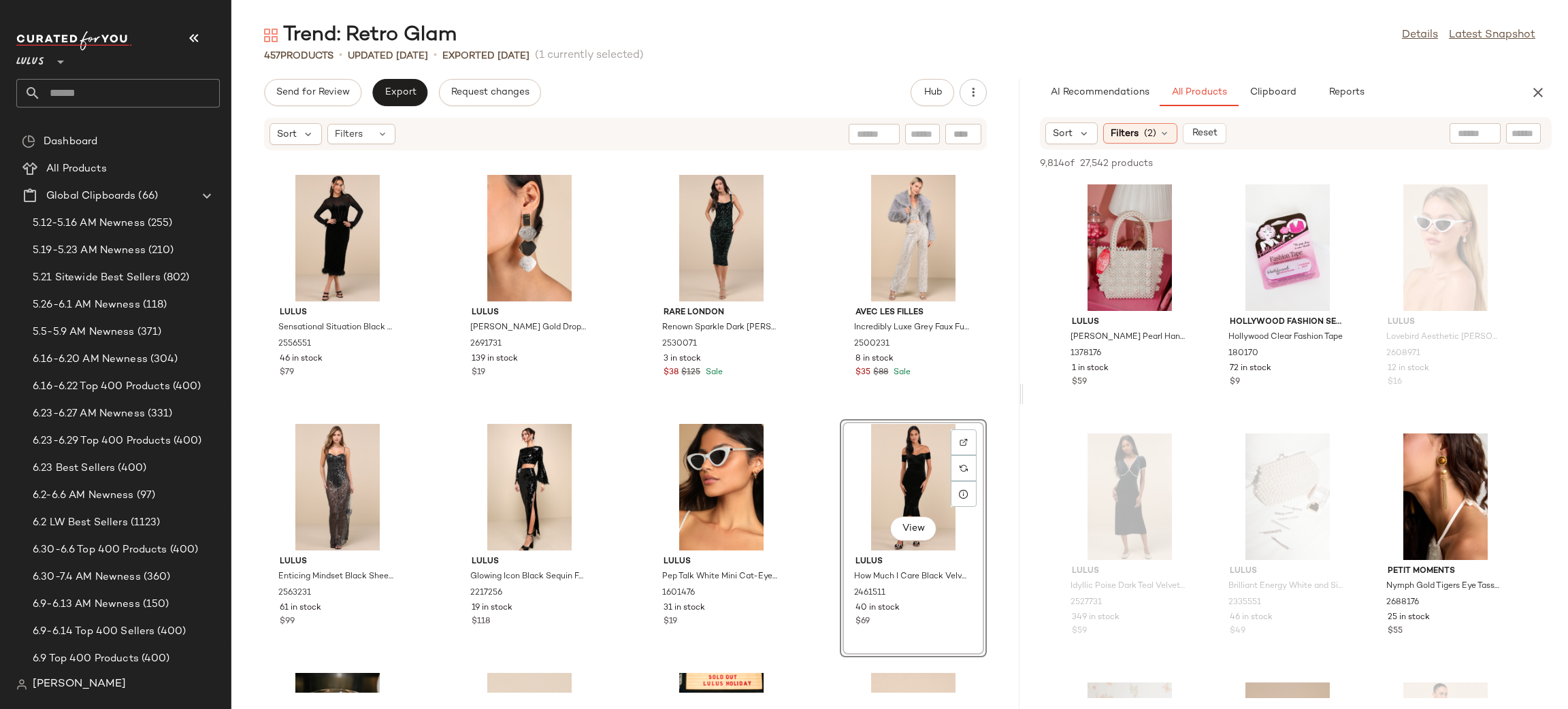
click at [821, 426] on div "Lulus Sensational Situation Black Velvet Feather Bustier Midi Dress 2556551 46 …" at bounding box center [625, 422] width 788 height 542
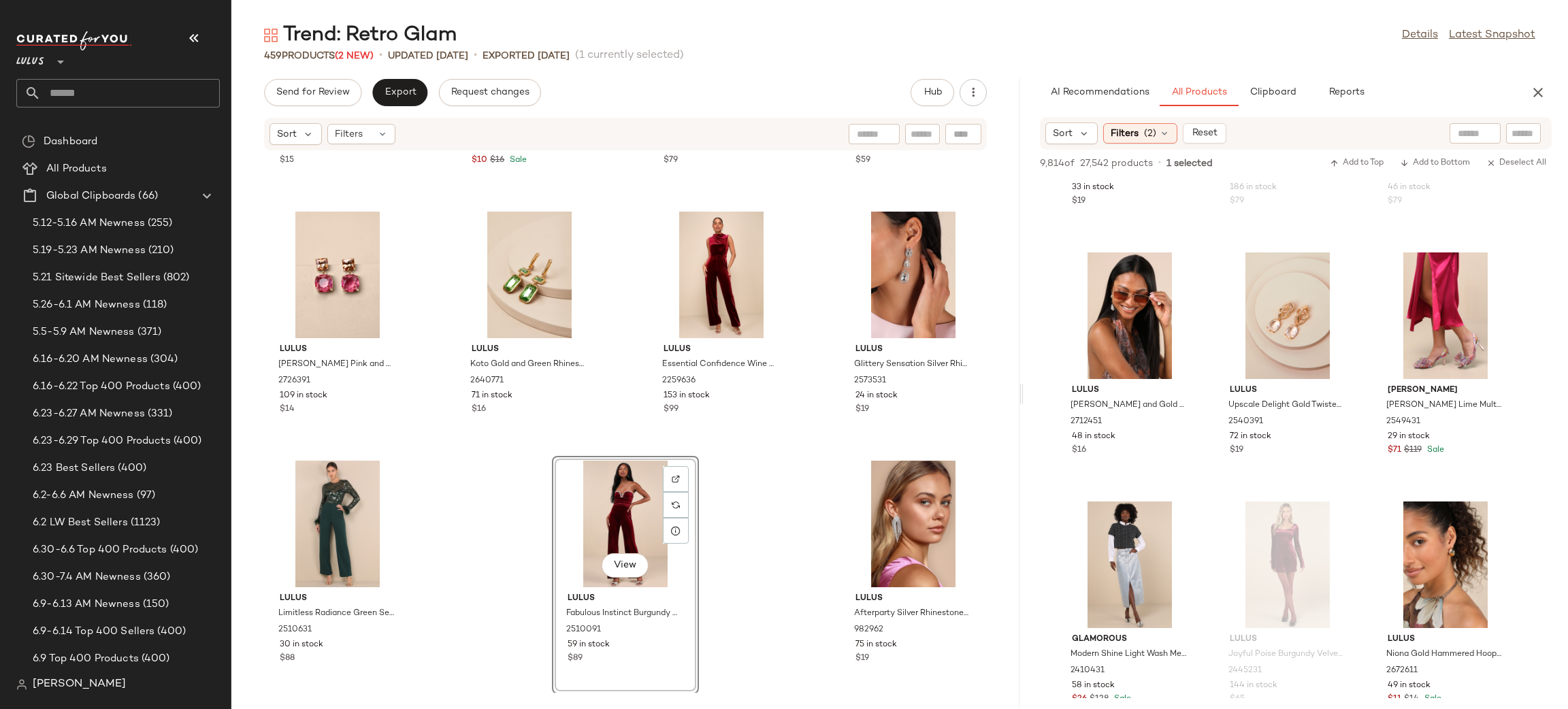
scroll to position [4614, 0]
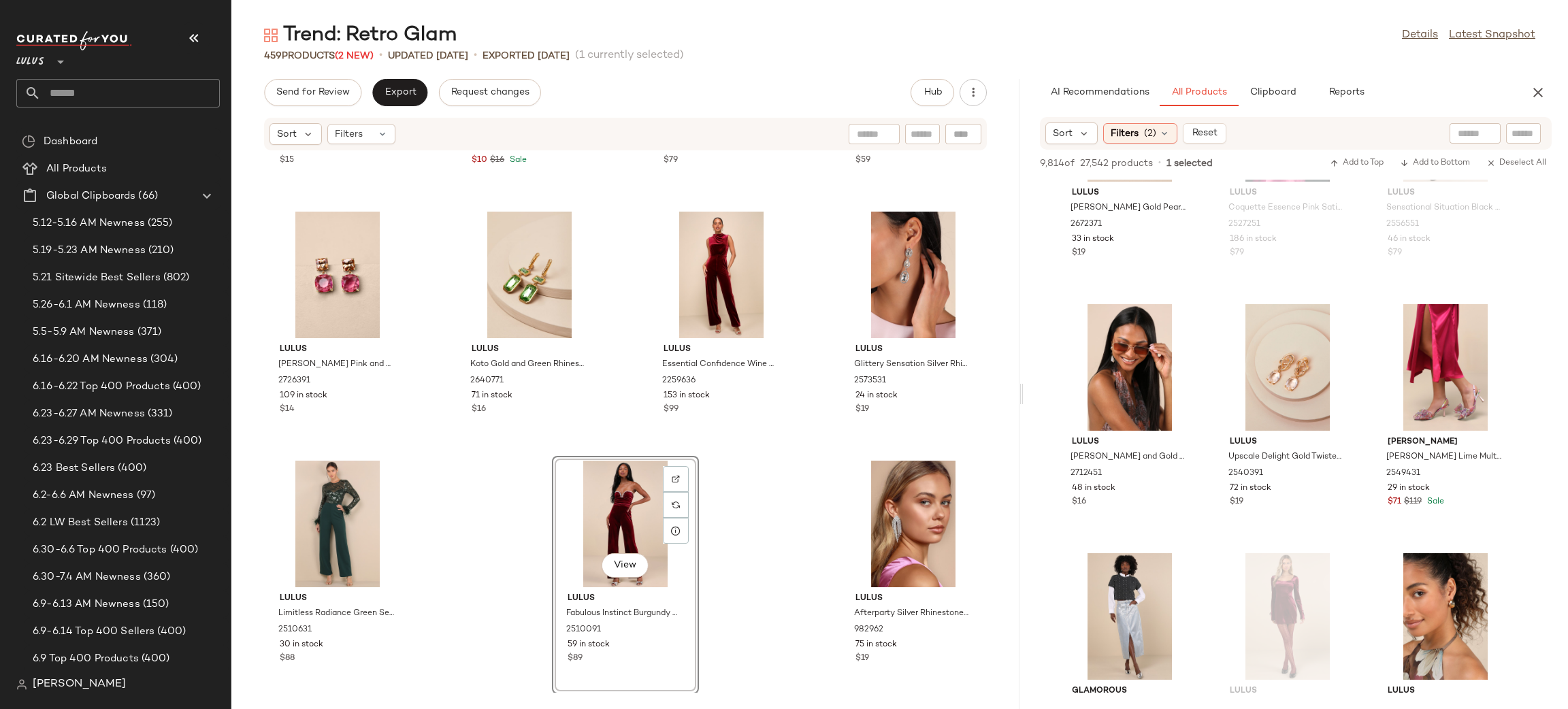
click at [1533, 90] on icon "button" at bounding box center [1537, 93] width 16 height 16
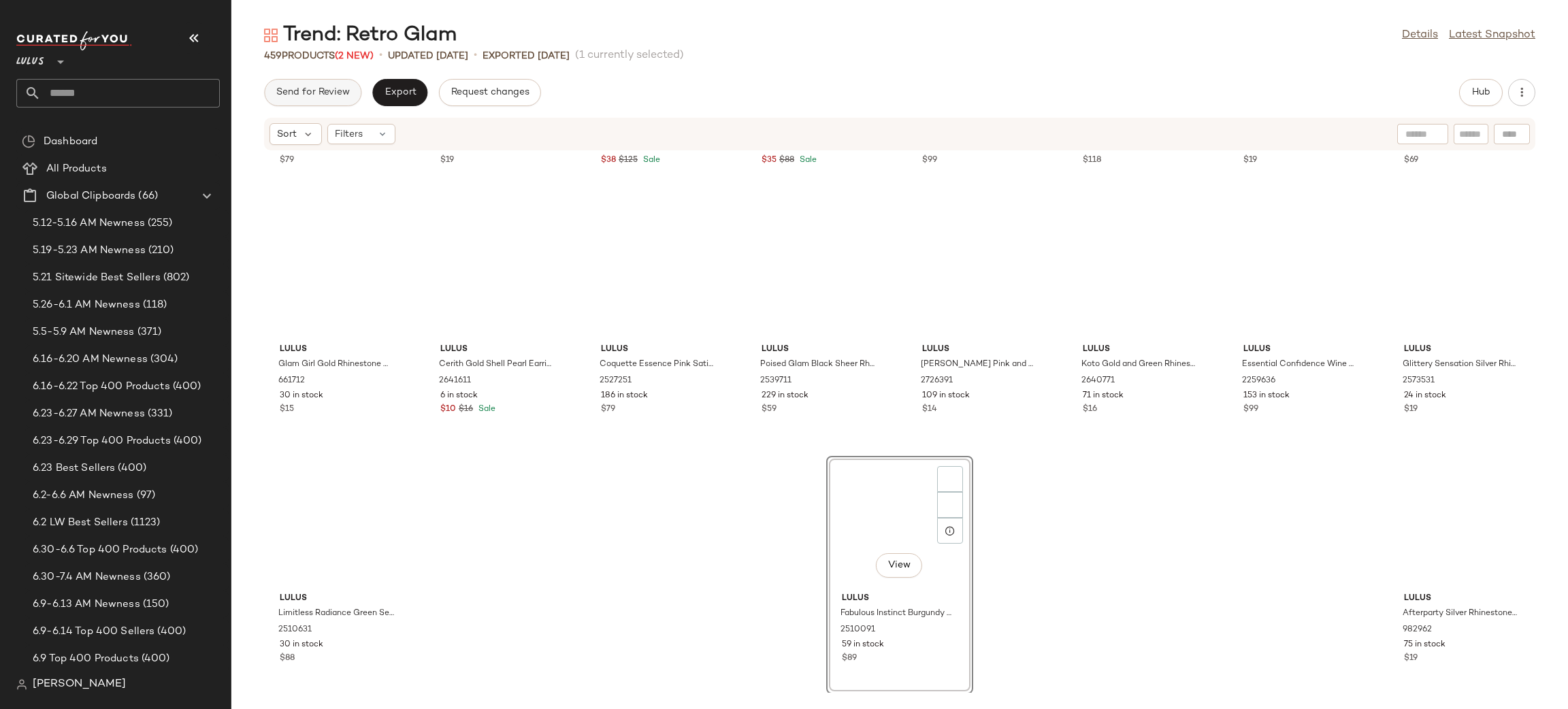
scroll to position [13703, 0]
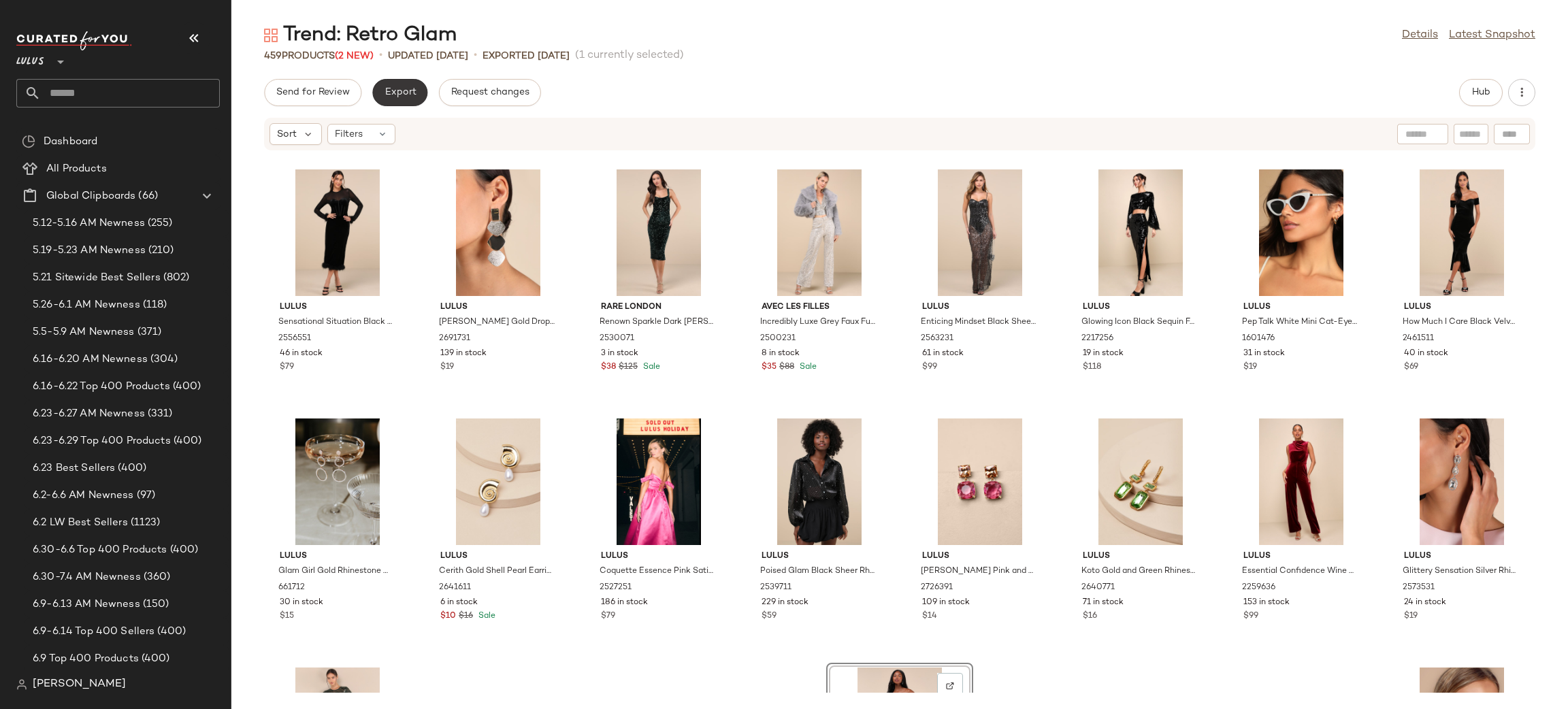
click at [417, 94] on button "Export" at bounding box center [400, 93] width 55 height 27
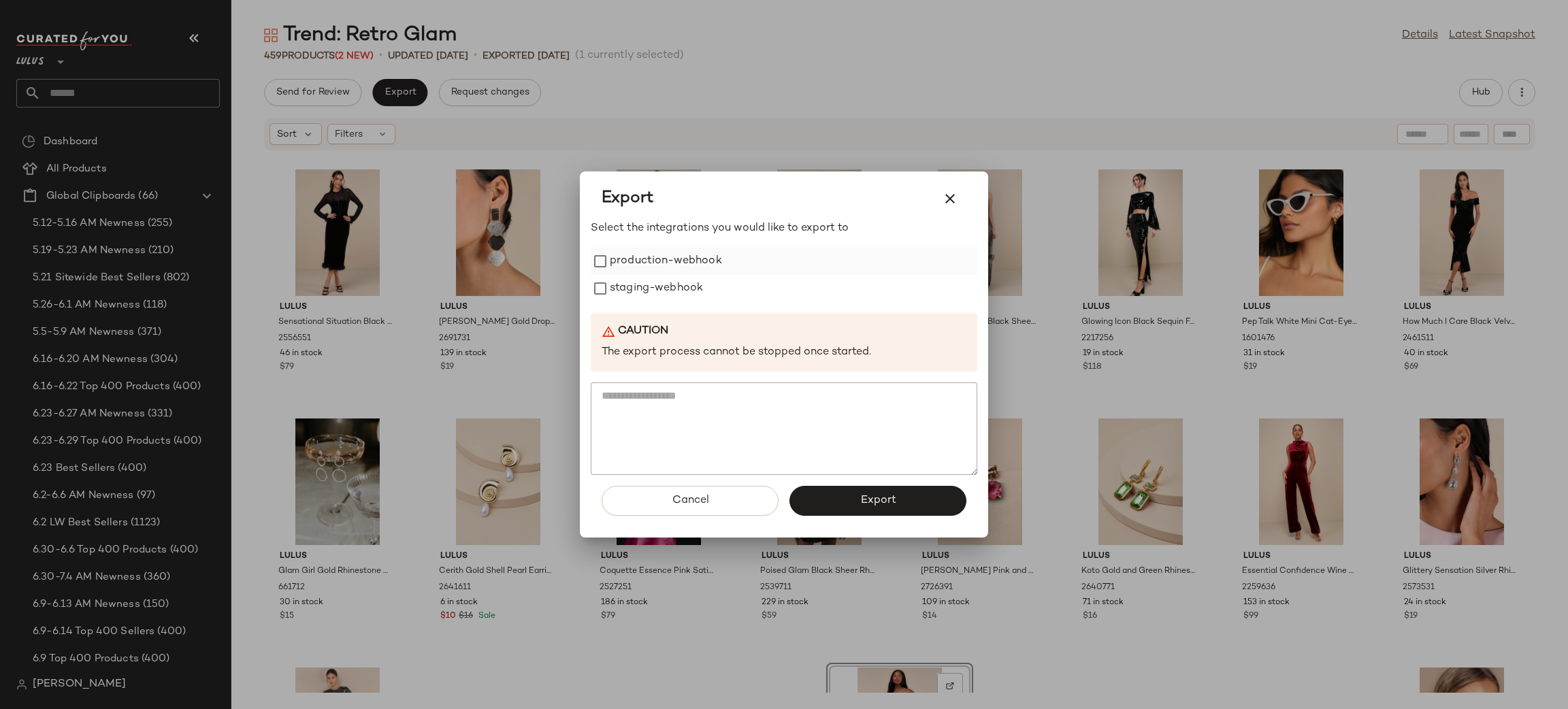
click at [662, 260] on label "production-webhook" at bounding box center [665, 261] width 112 height 27
click at [649, 289] on label "staging-webhook" at bounding box center [656, 289] width 94 height 27
click at [945, 203] on icon "button" at bounding box center [950, 198] width 16 height 16
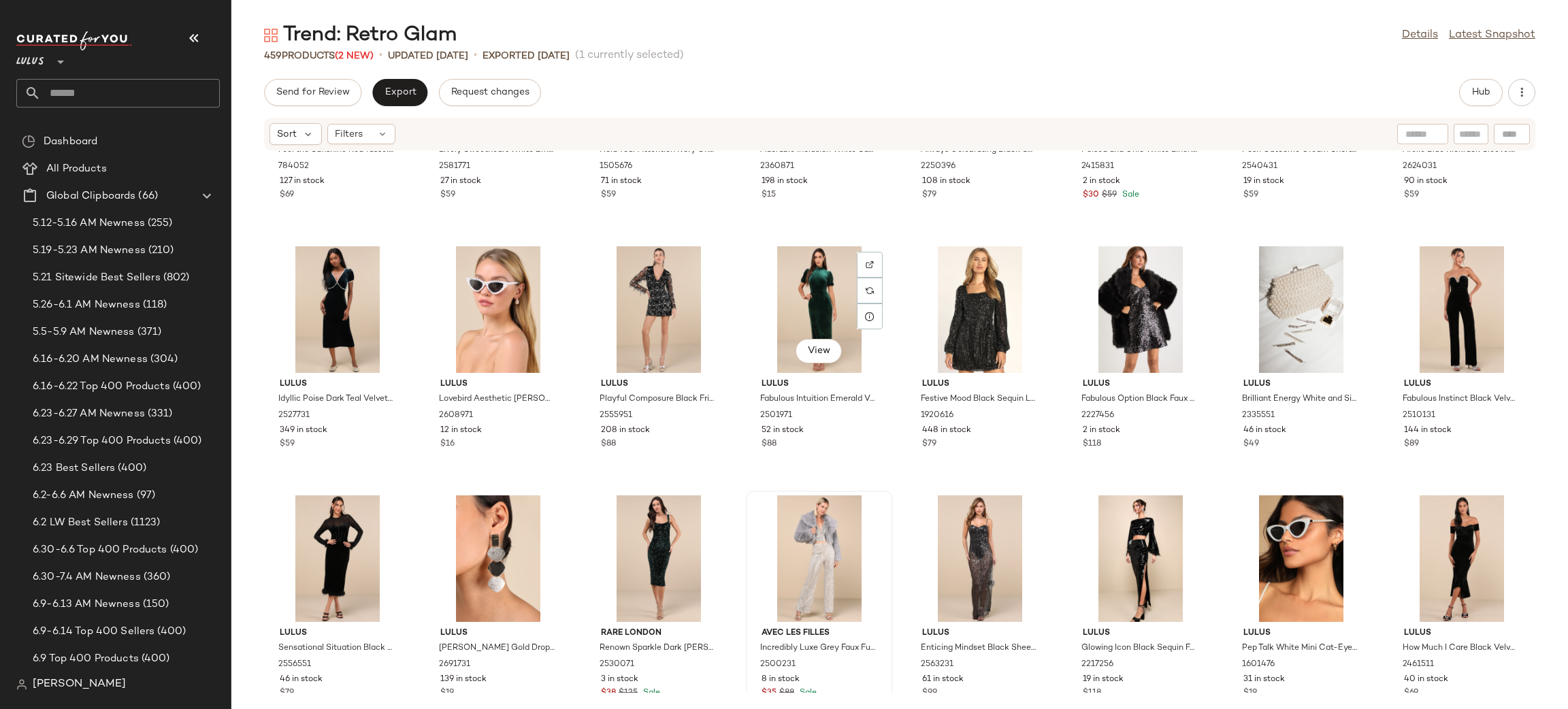
scroll to position [13252, 0]
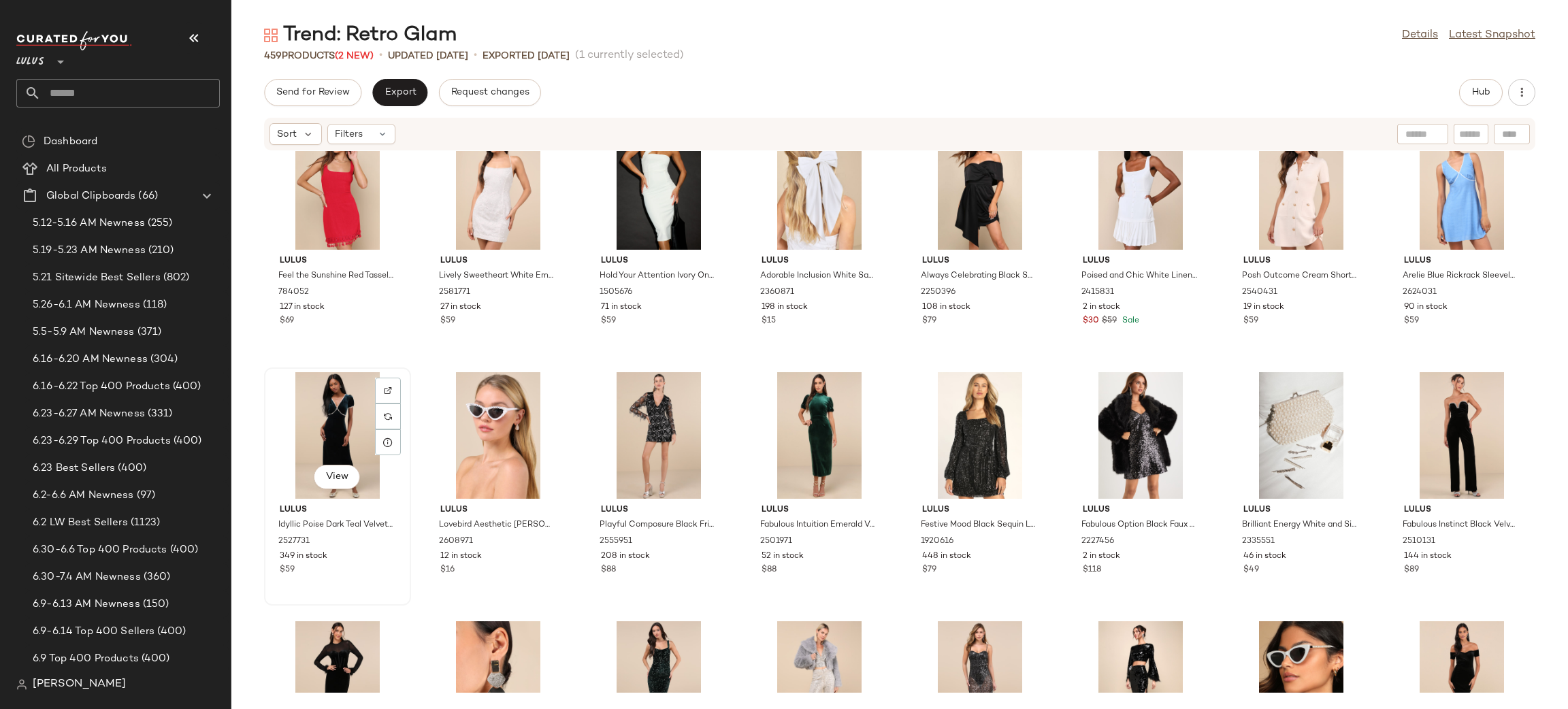
click at [331, 416] on div "View" at bounding box center [337, 436] width 137 height 127
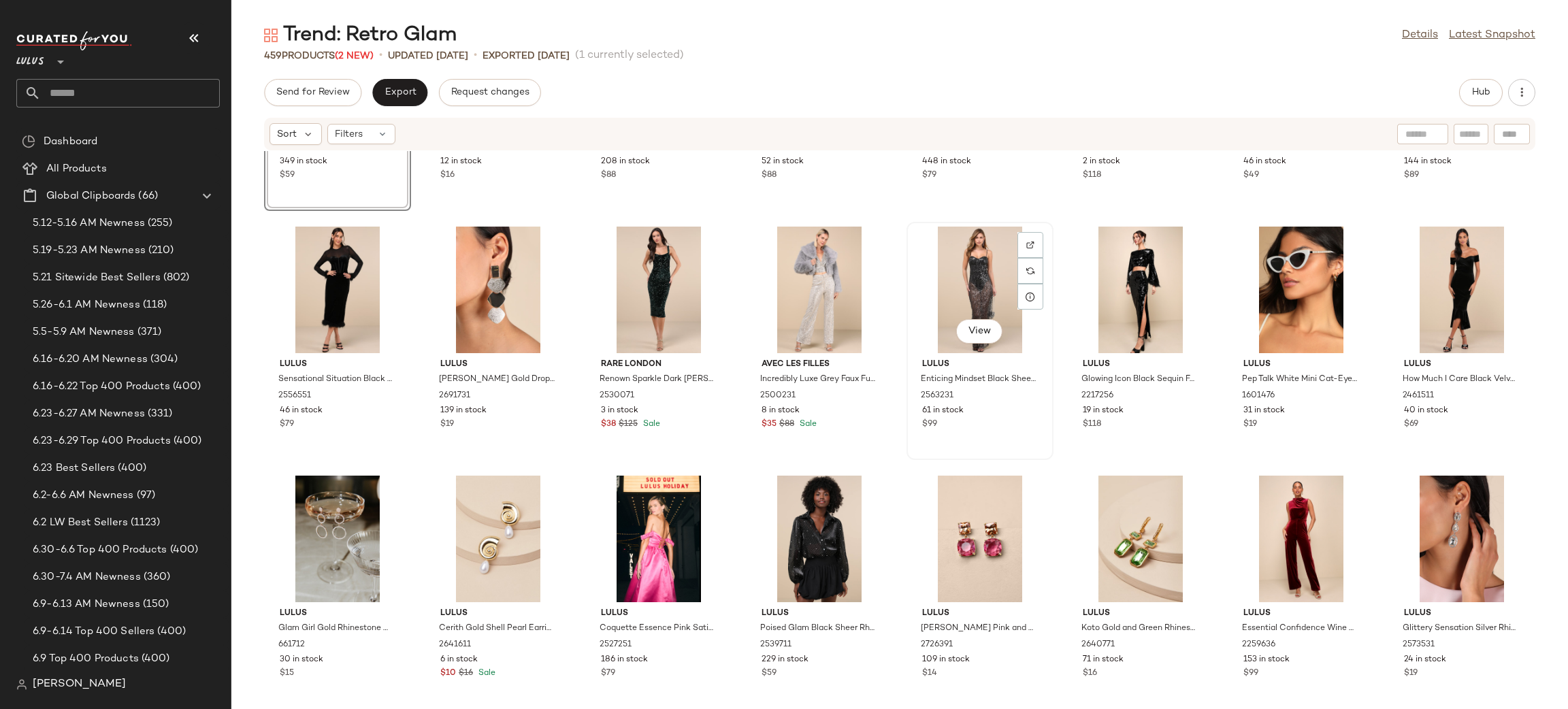
scroll to position [13664, 0]
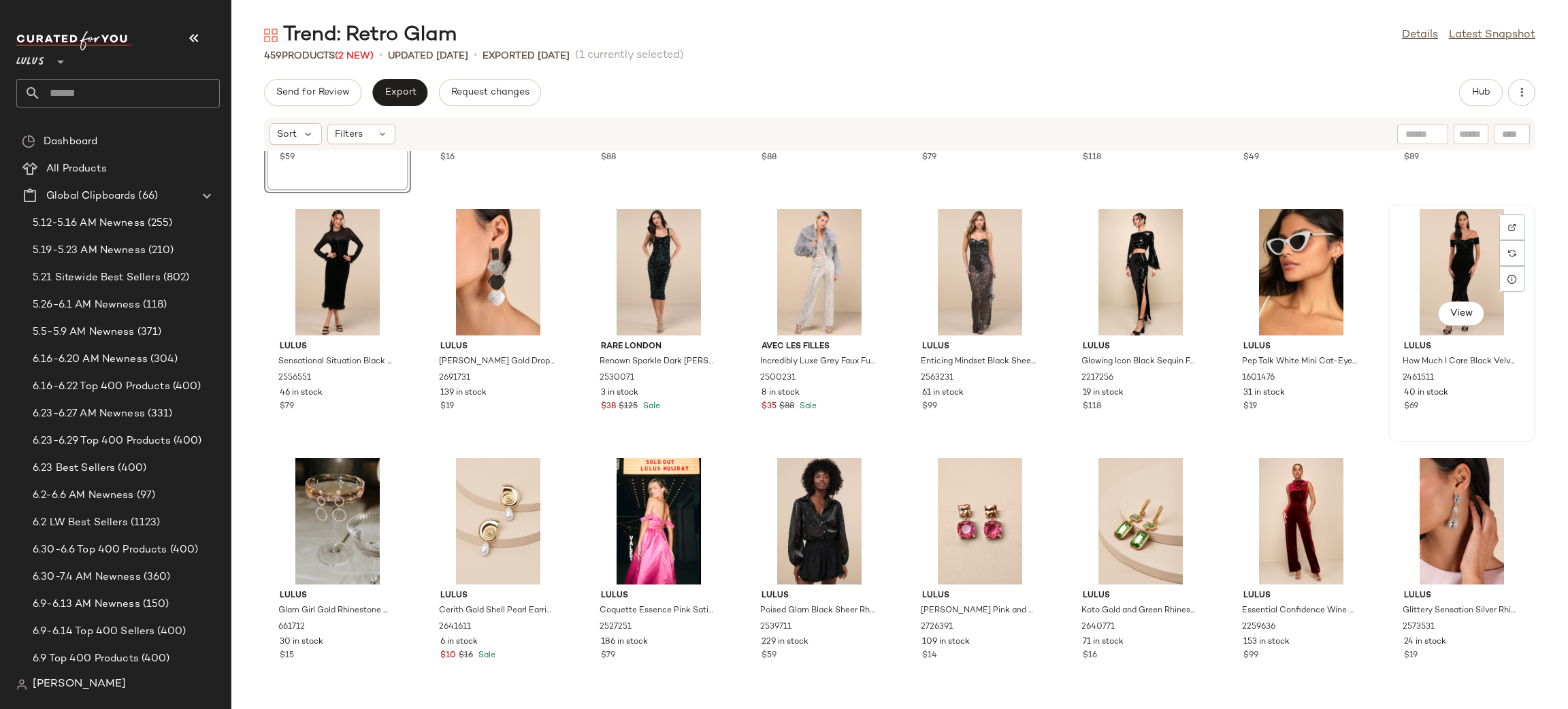
click at [1449, 273] on div "View" at bounding box center [1462, 272] width 137 height 127
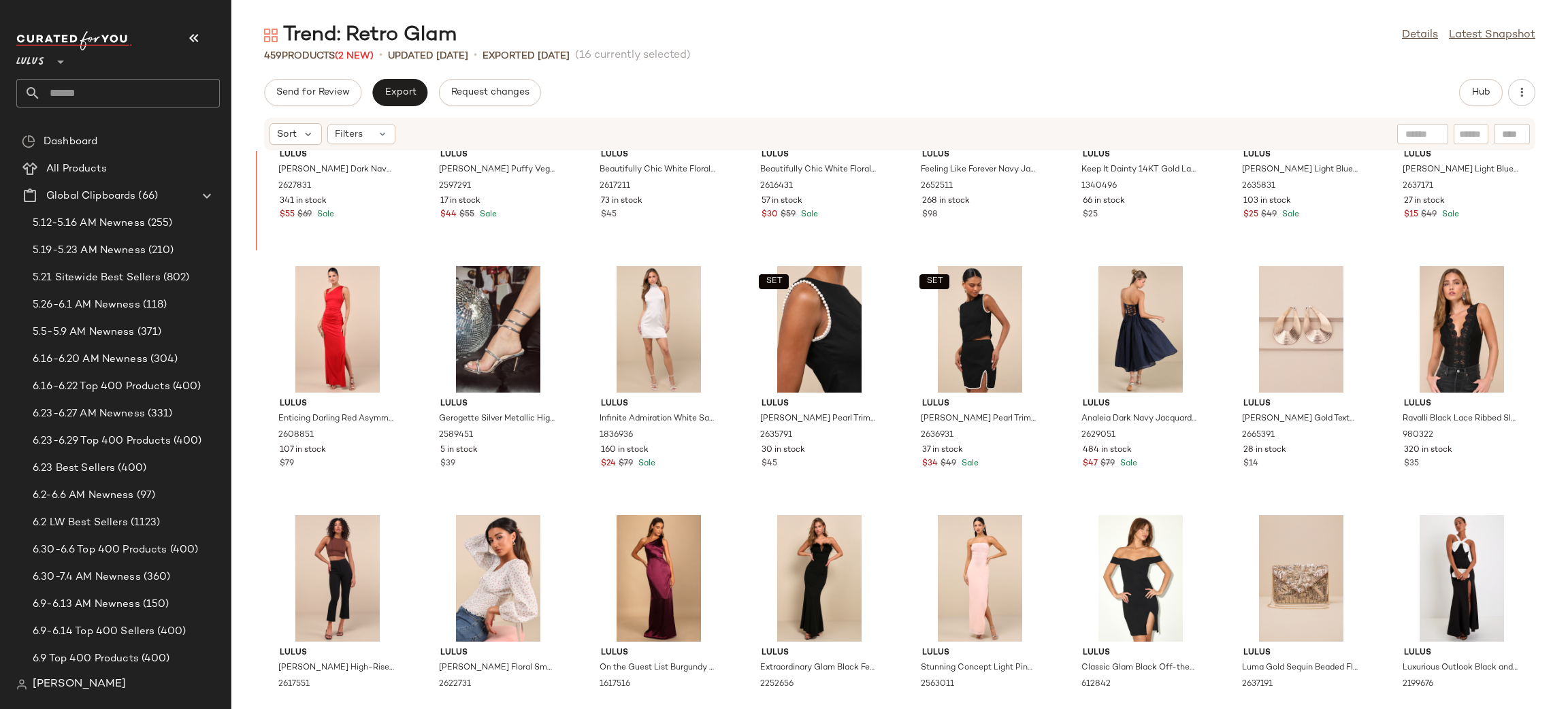
scroll to position [2179, 0]
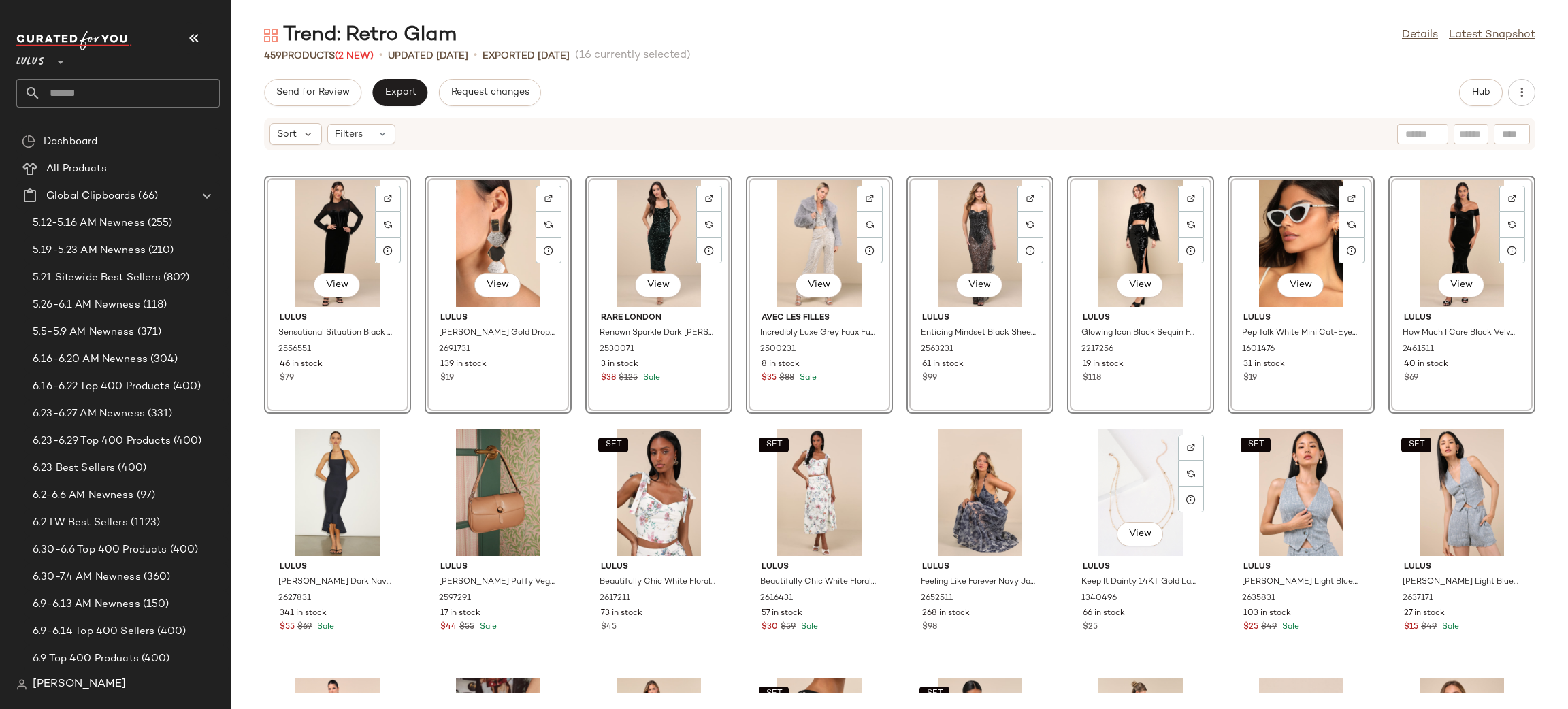
scroll to position [2583, 0]
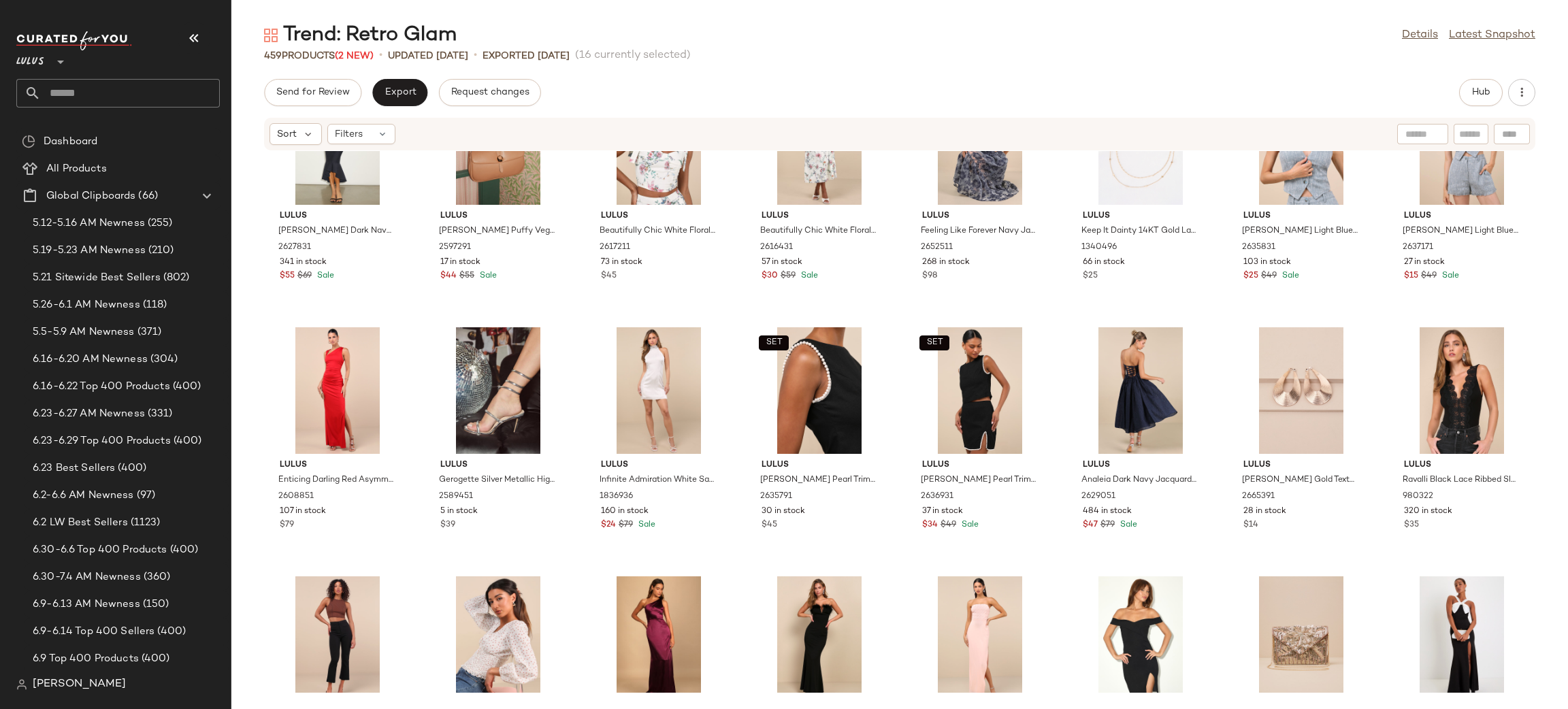
click at [1046, 321] on div "View Lulus Sensational Situation Black Velvet Feather Bustier Midi Dress 255655…" at bounding box center [900, 422] width 1337 height 542
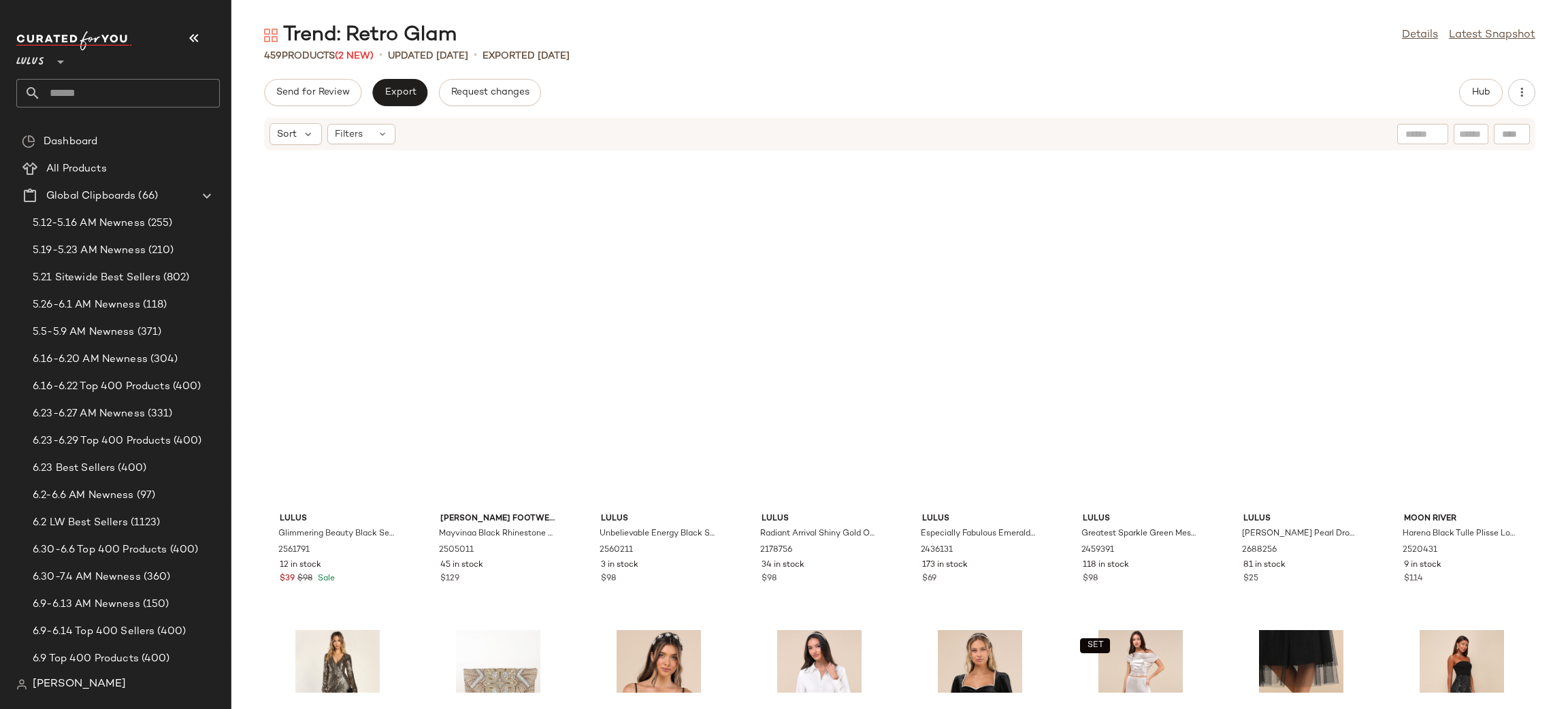
scroll to position [0, 0]
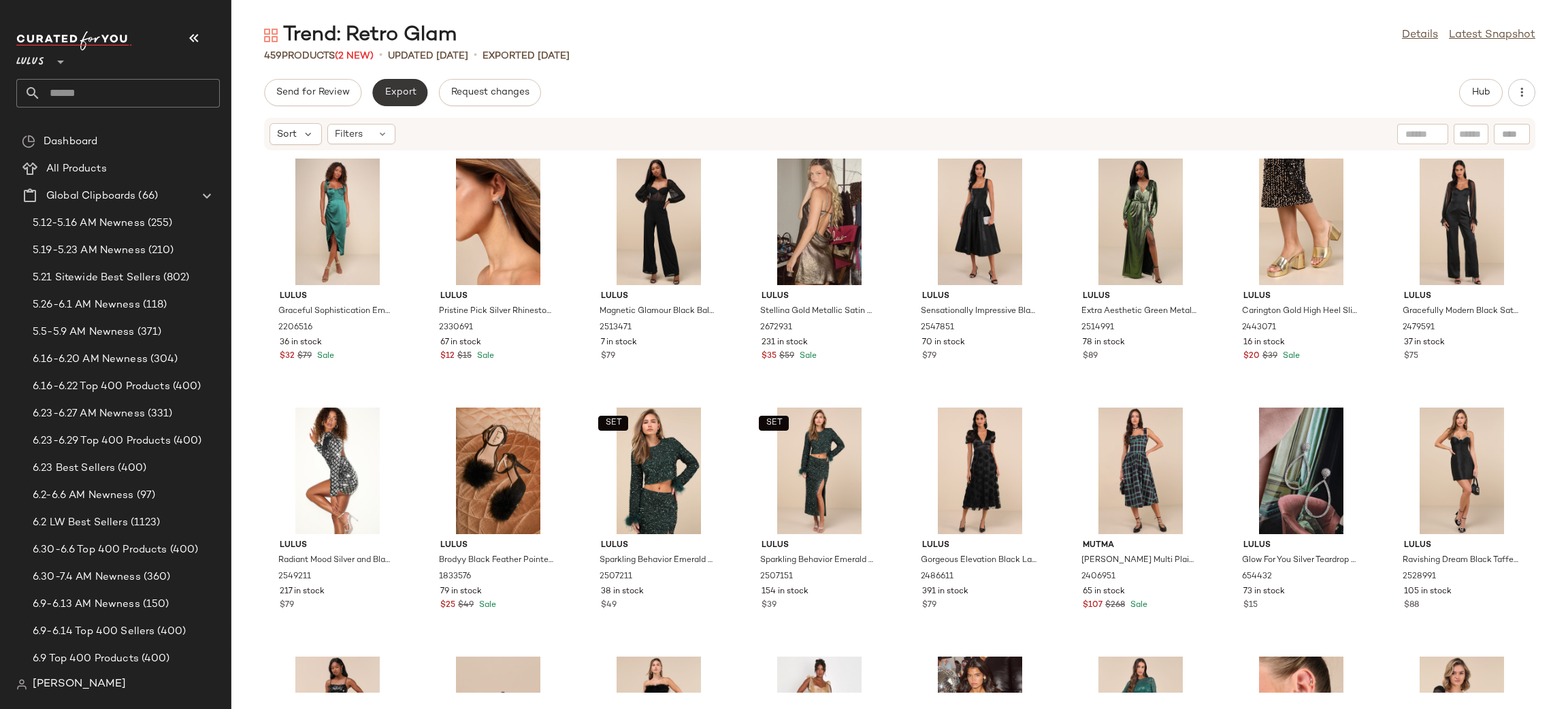
click at [393, 95] on span "Export" at bounding box center [400, 93] width 32 height 11
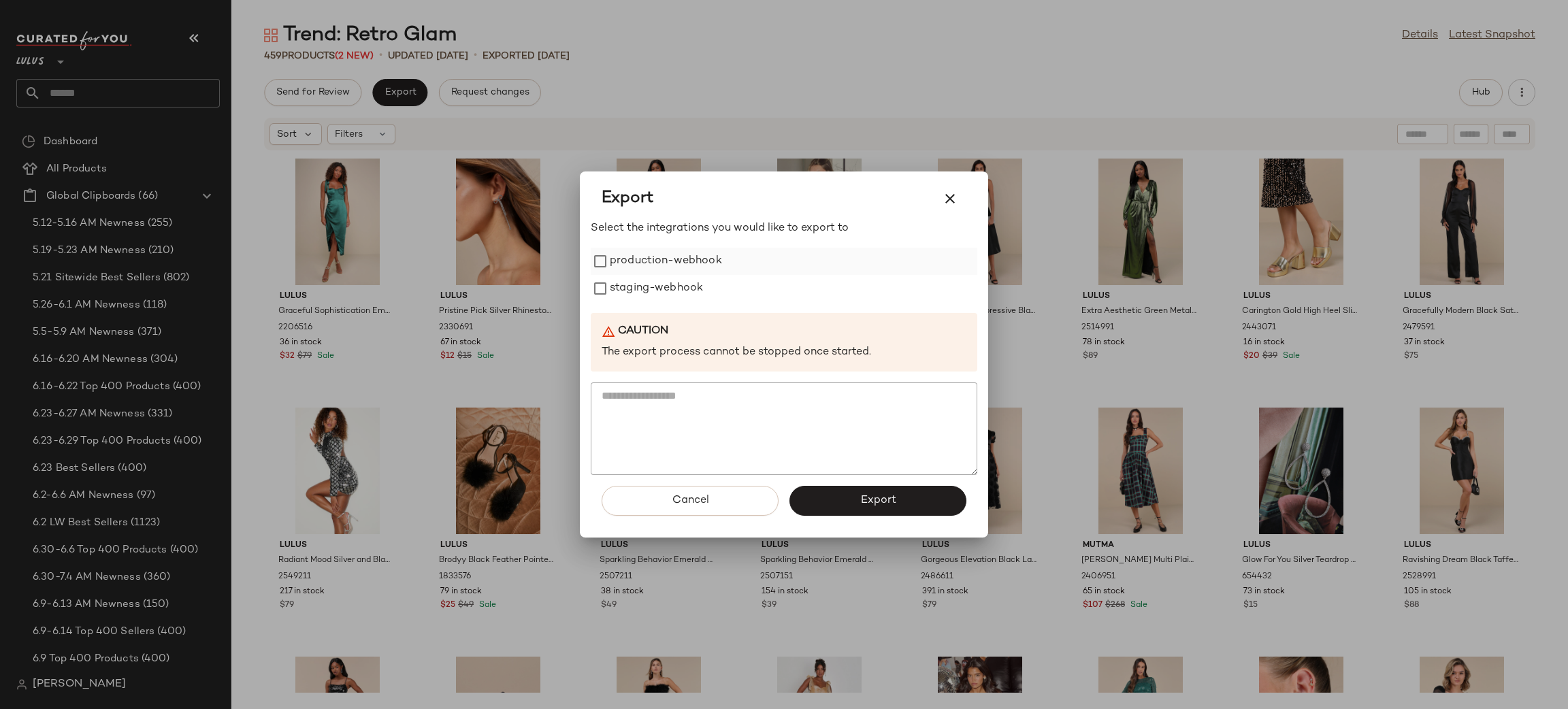
click at [678, 263] on label "production-webhook" at bounding box center [665, 261] width 112 height 27
click at [680, 293] on label "staging-webhook" at bounding box center [656, 289] width 94 height 27
click at [828, 504] on button "Export" at bounding box center [877, 501] width 177 height 30
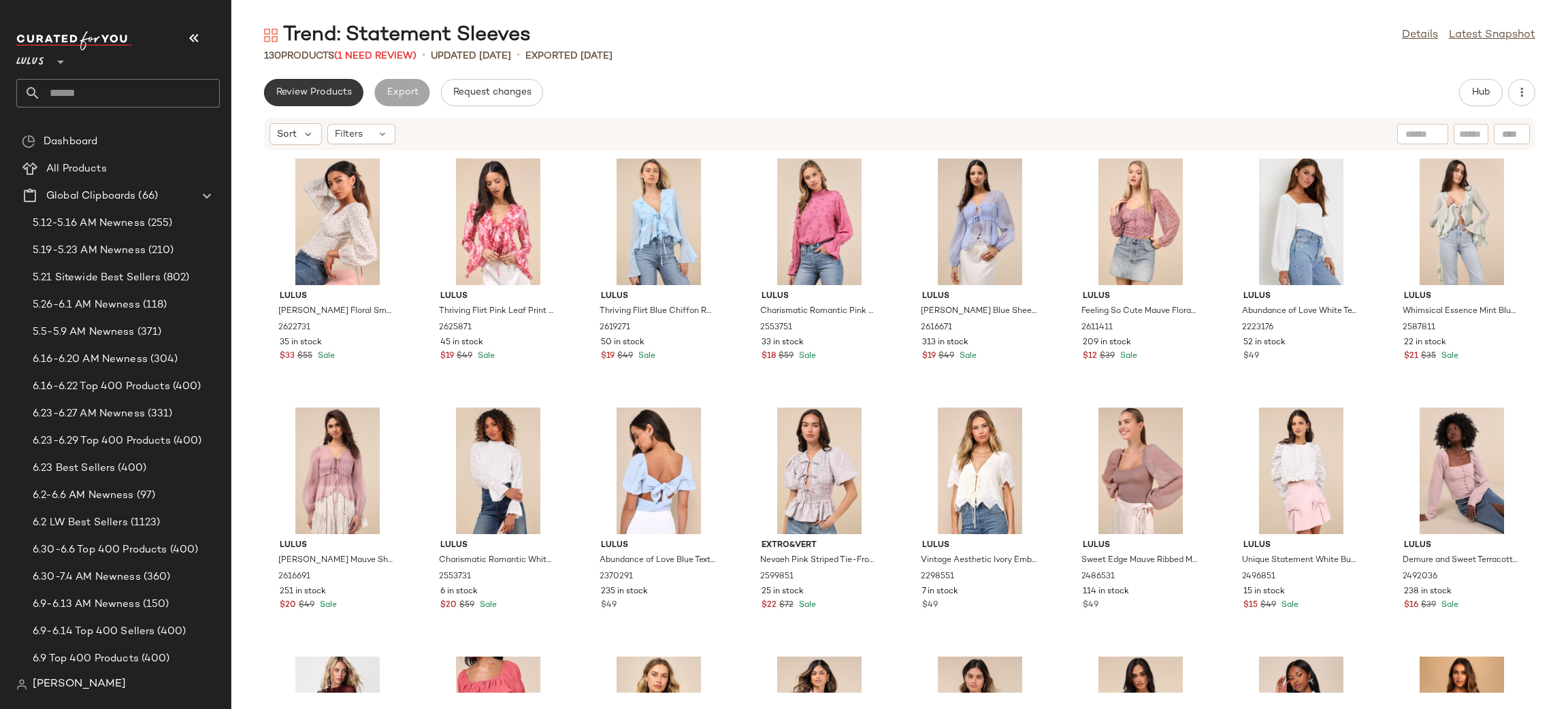
click at [349, 90] on span "Review Products" at bounding box center [314, 93] width 77 height 11
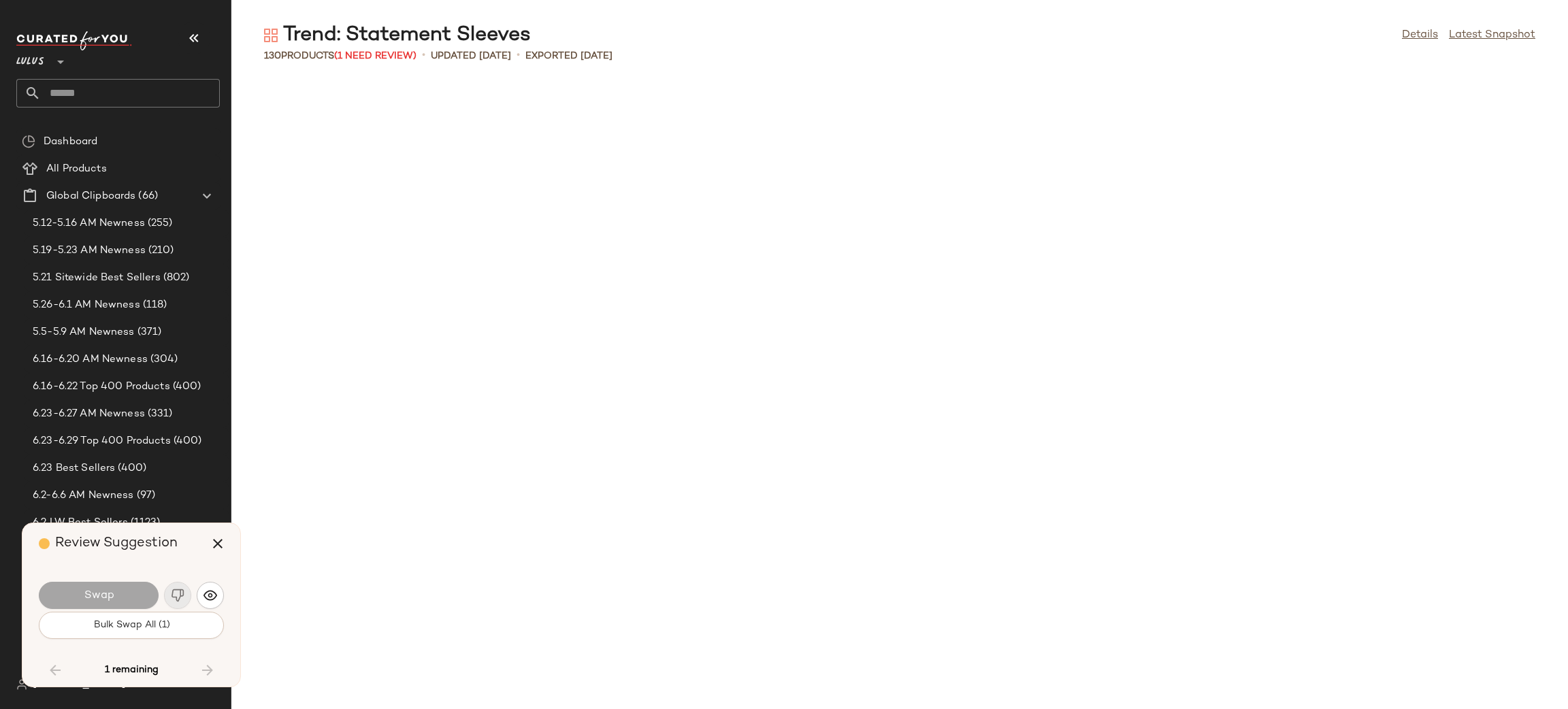
scroll to position [1992, 0]
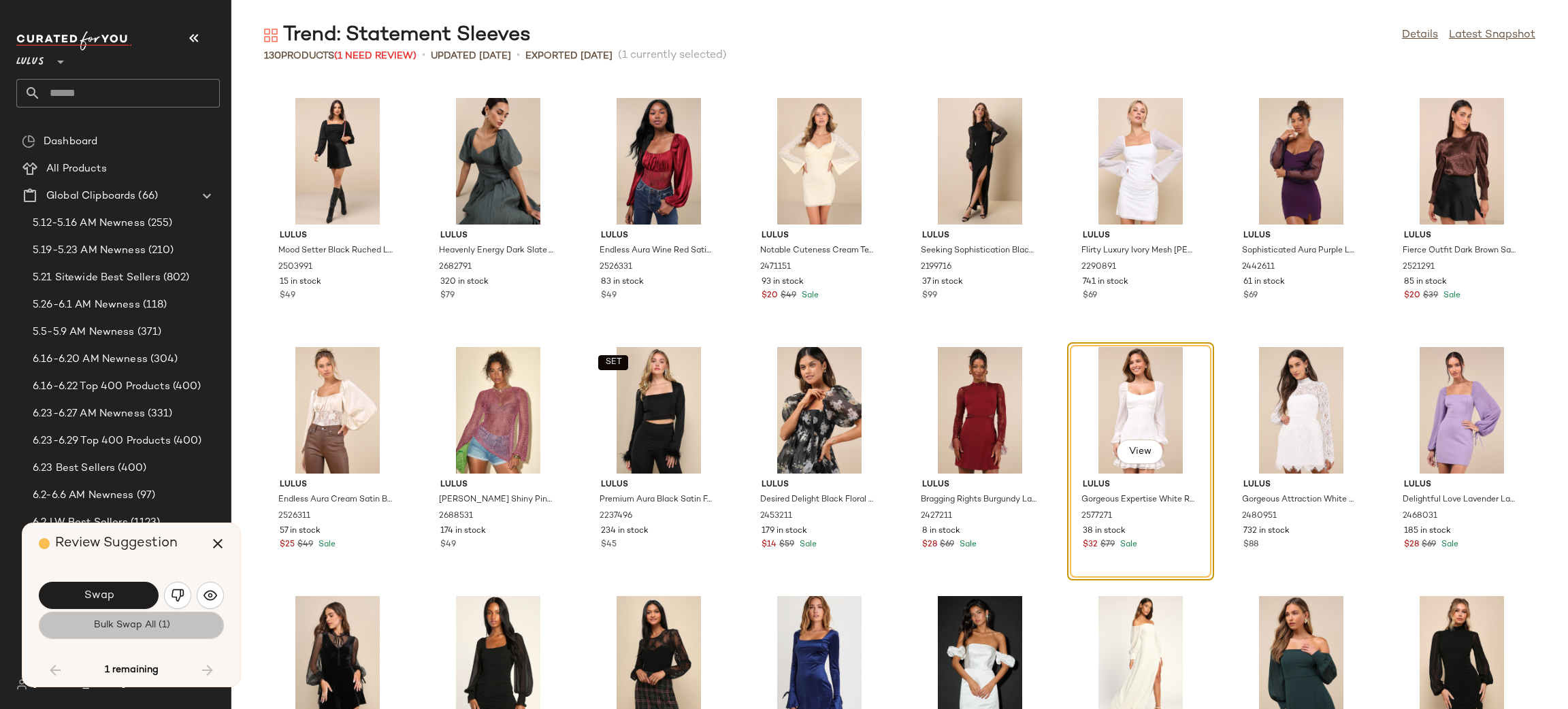
click at [104, 616] on button "Bulk Swap All (1)" at bounding box center [131, 626] width 185 height 27
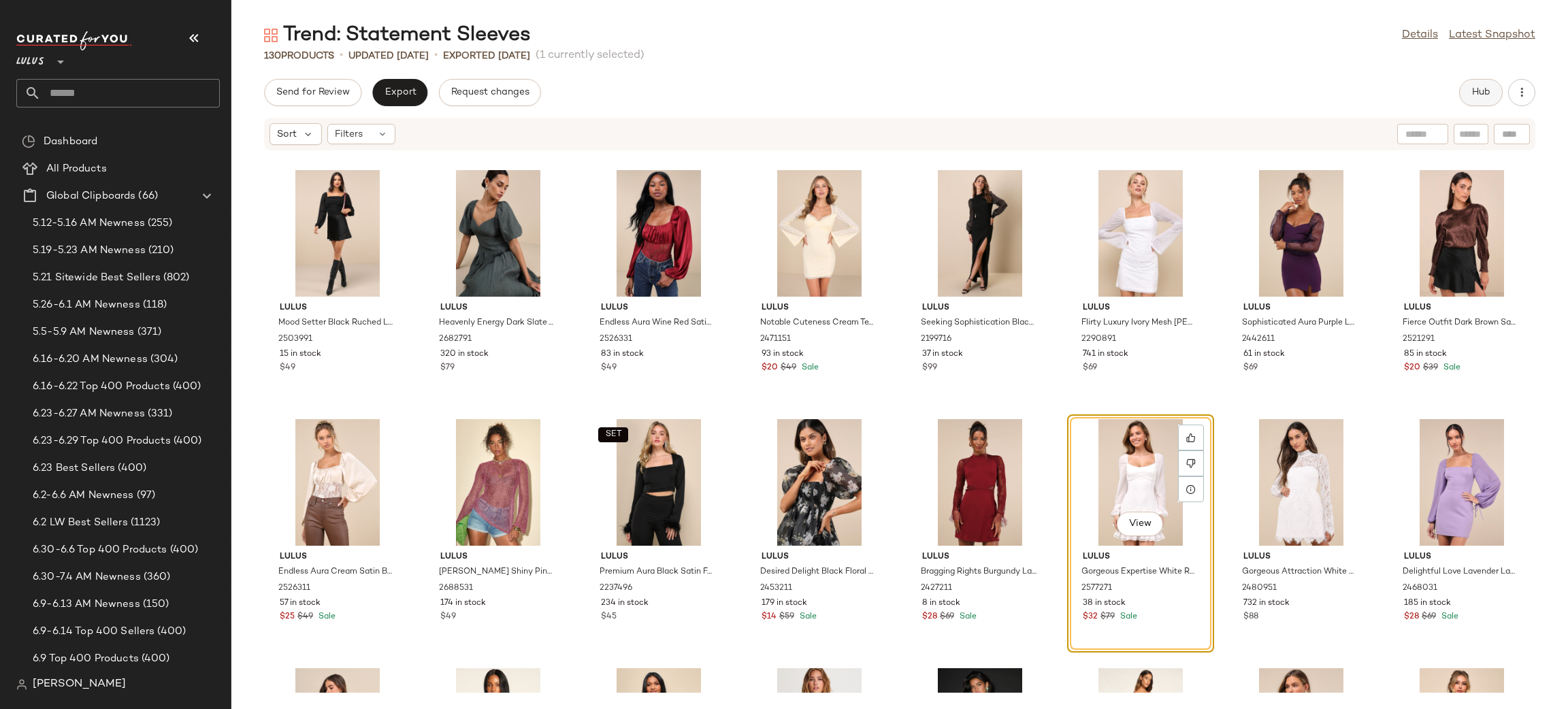
click at [1472, 87] on span "Hub" at bounding box center [1481, 93] width 19 height 11
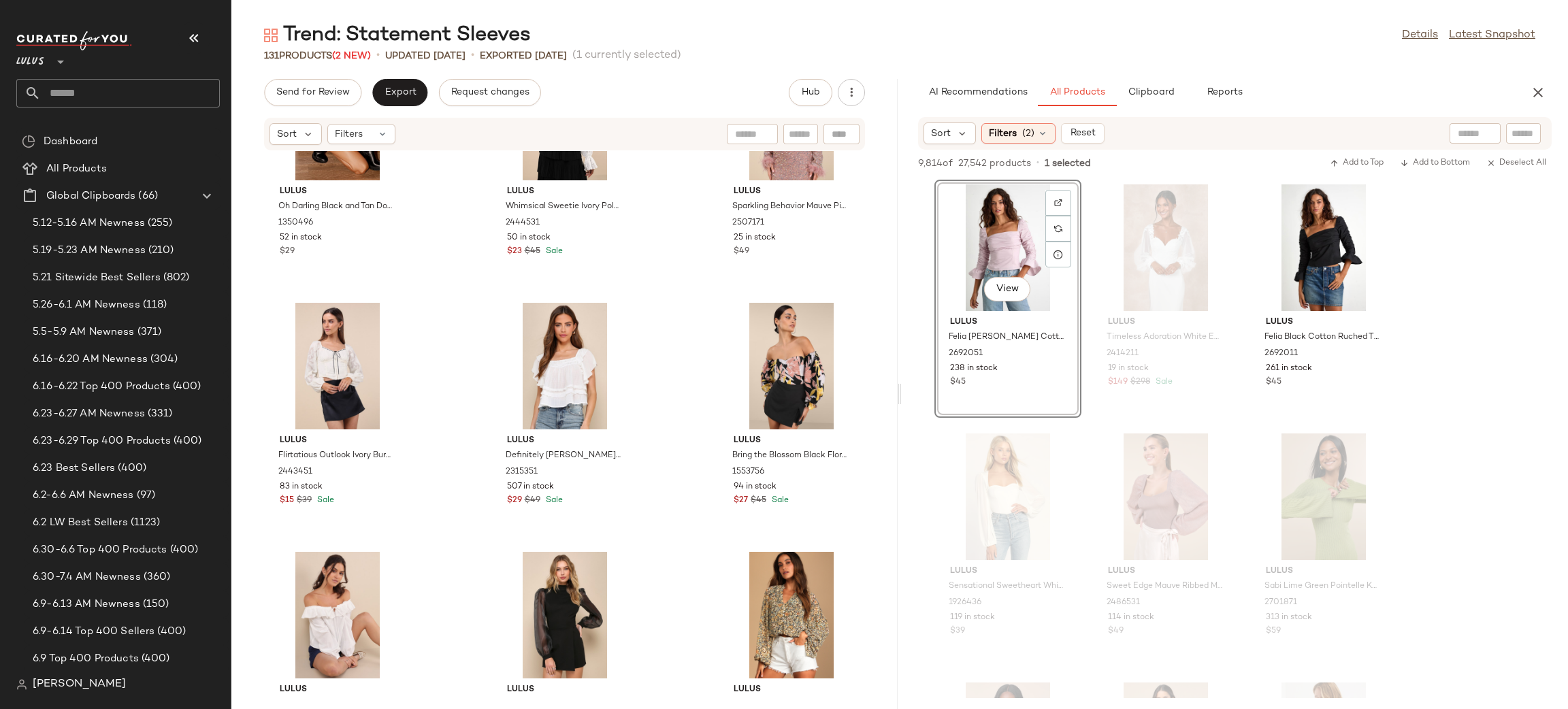
scroll to position [2742, 0]
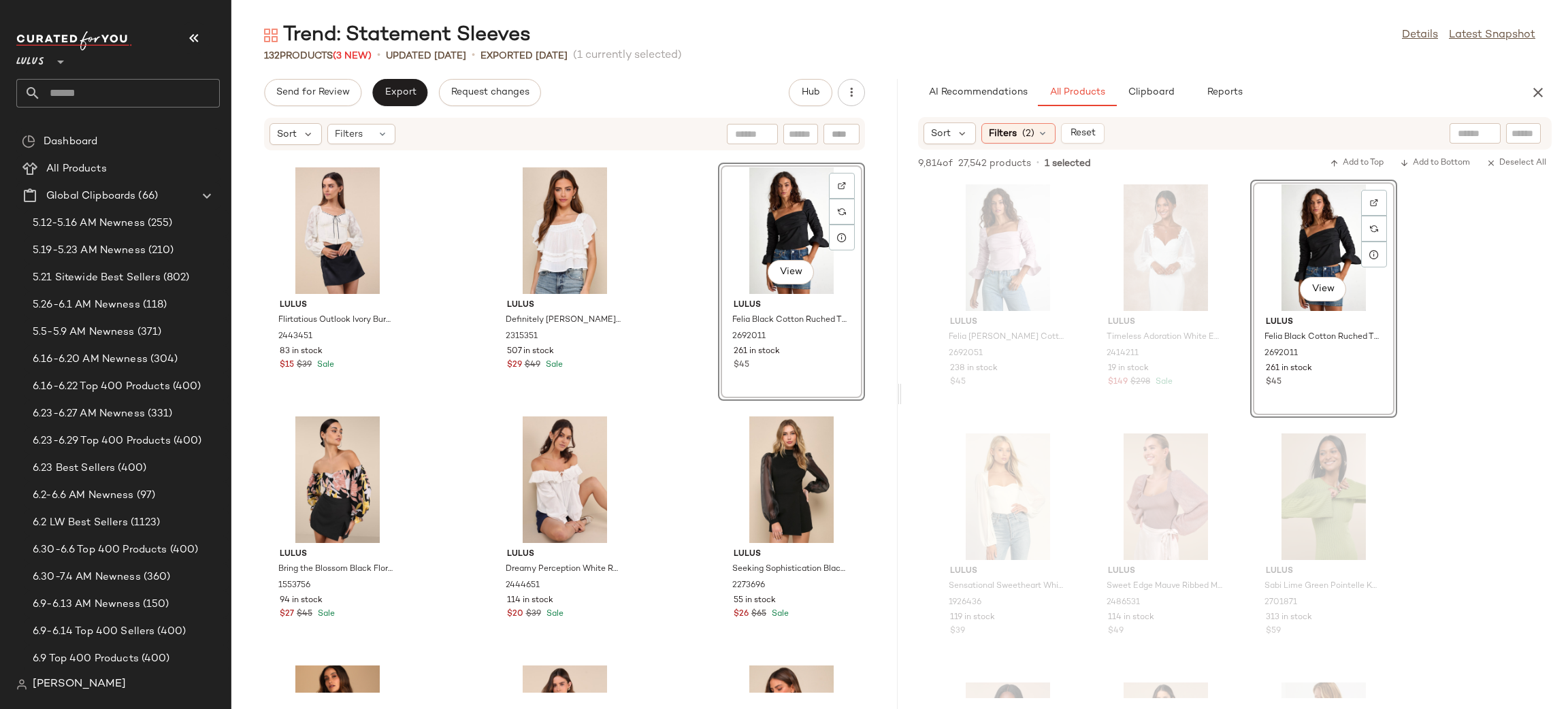
click at [665, 399] on div "Lulus Oh Darling Black and Tan Dot Print Puff Sleeve Top 1350496 52 in stock $2…" at bounding box center [564, 422] width 666 height 542
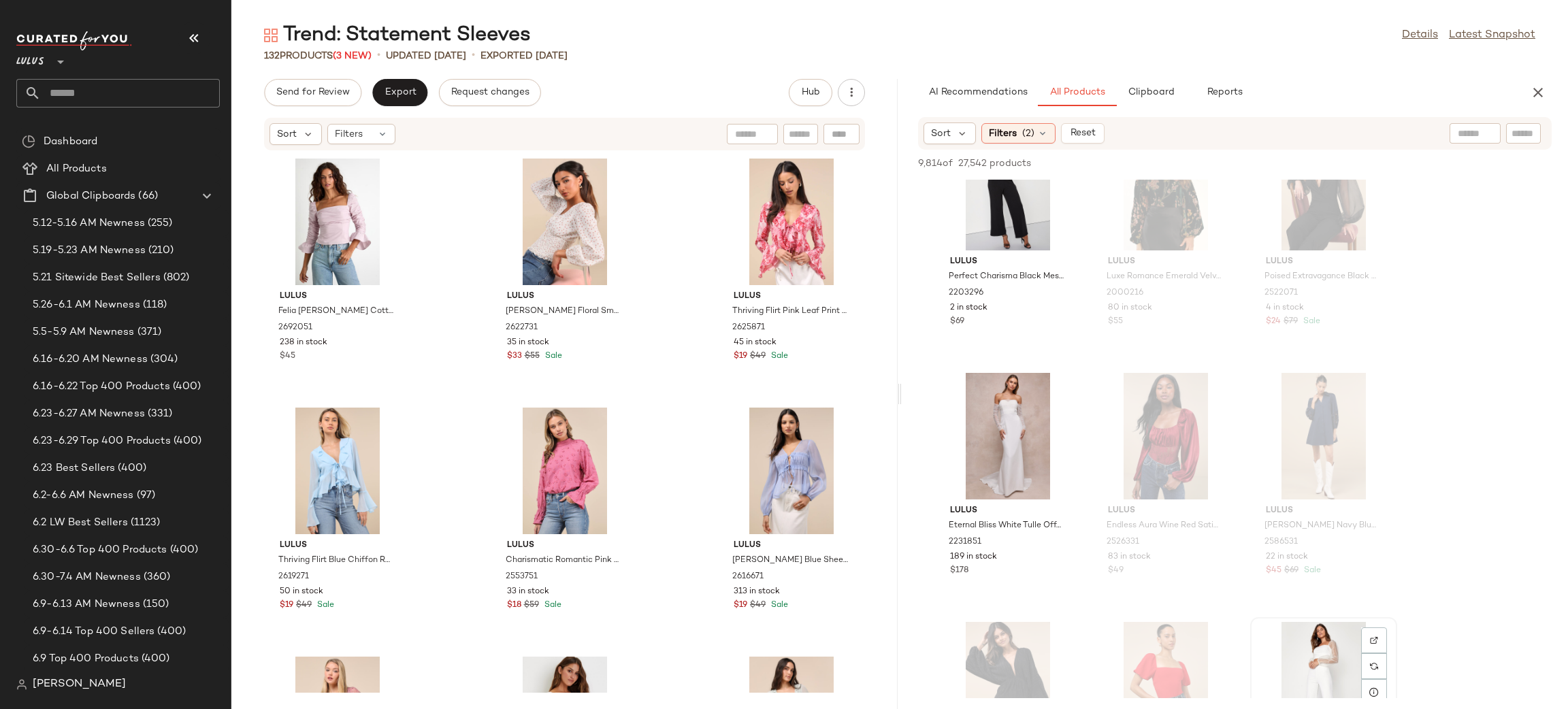
scroll to position [2477, 0]
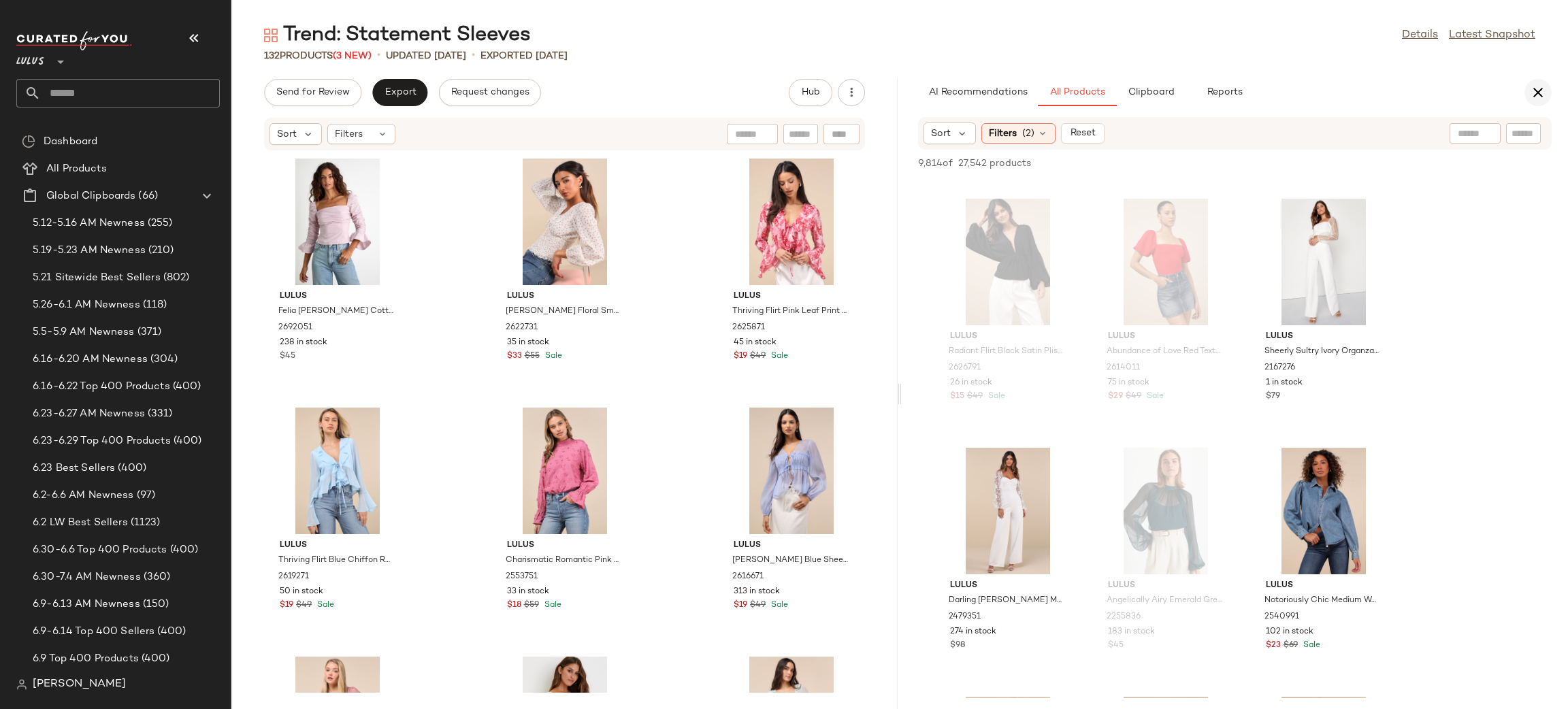
click at [1533, 91] on icon "button" at bounding box center [1537, 93] width 16 height 16
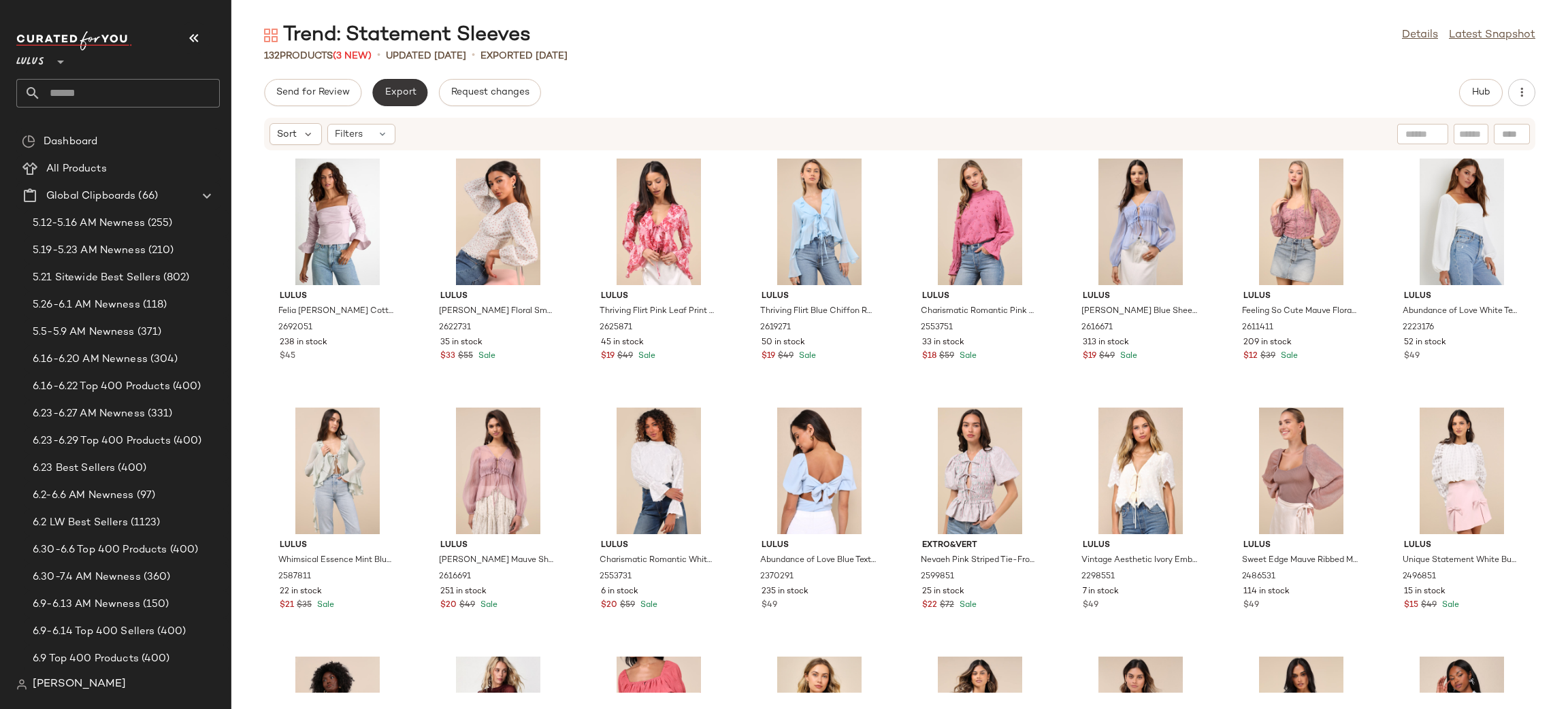
click at [388, 91] on span "Export" at bounding box center [400, 93] width 32 height 11
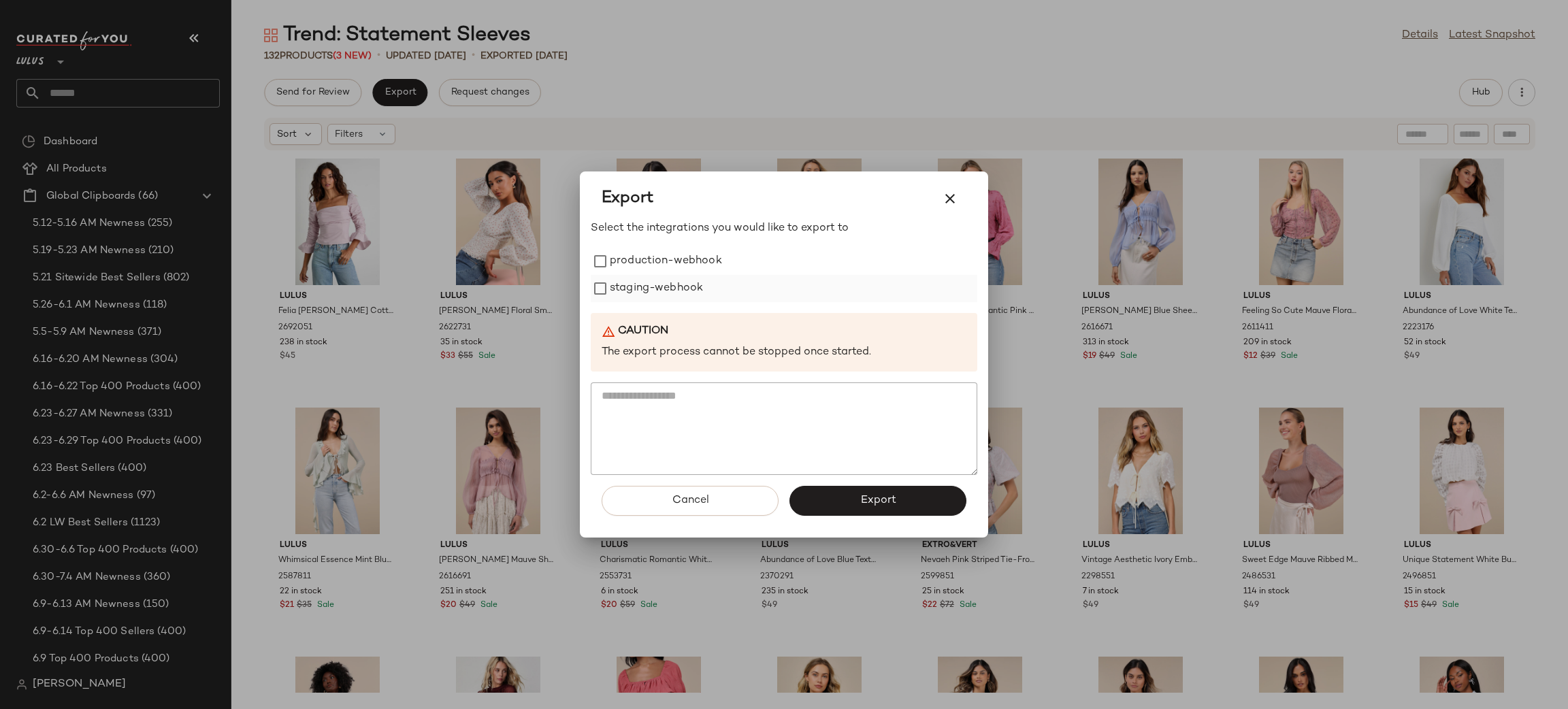
click at [634, 275] on label "staging-webhook" at bounding box center [656, 289] width 94 height 27
click at [634, 286] on label "staging-webhook" at bounding box center [656, 289] width 94 height 27
drag, startPoint x: 682, startPoint y: 270, endPoint x: 683, endPoint y: 286, distance: 16.0
click at [683, 273] on label "production-webhook" at bounding box center [665, 261] width 112 height 27
click at [683, 287] on label "staging-webhook" at bounding box center [656, 289] width 94 height 27
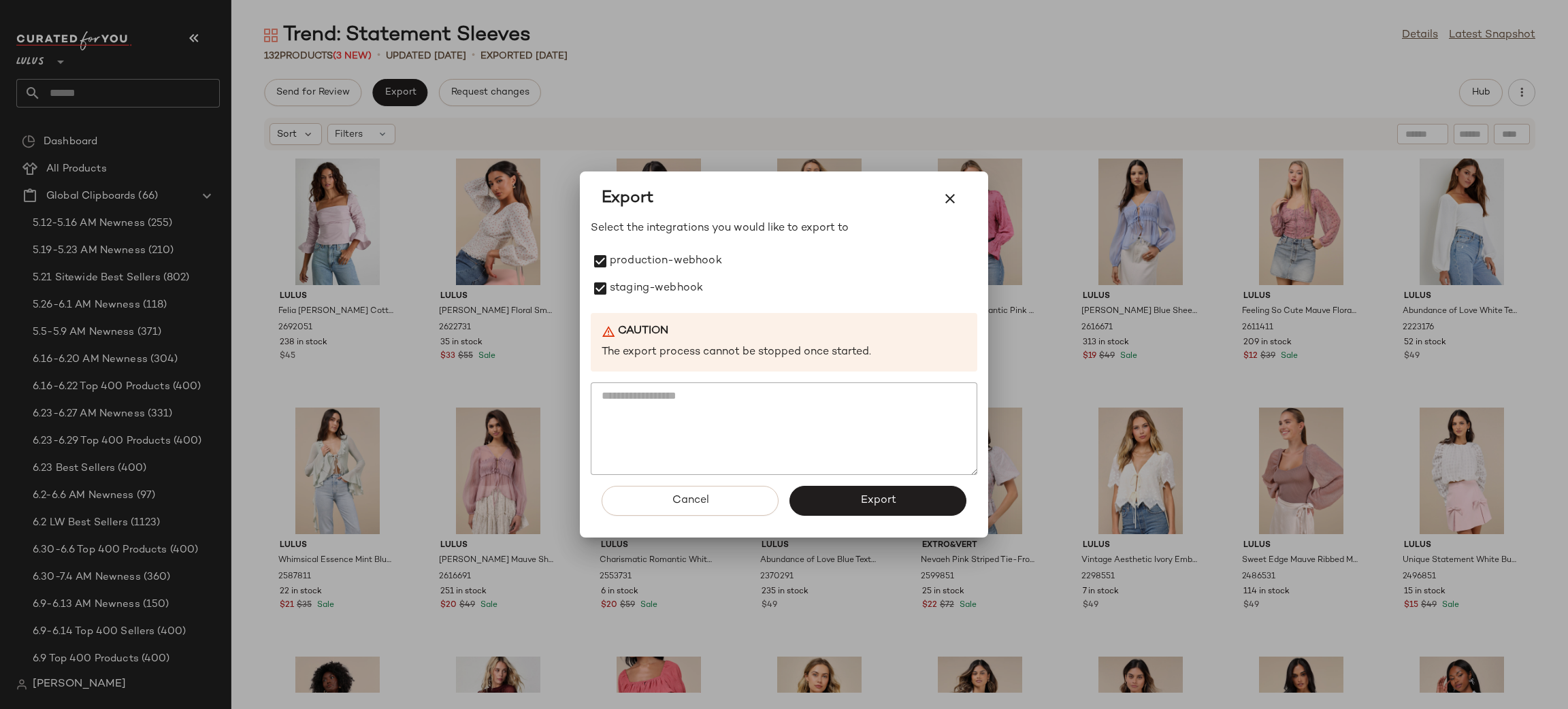
click at [868, 497] on span "Export" at bounding box center [877, 501] width 36 height 13
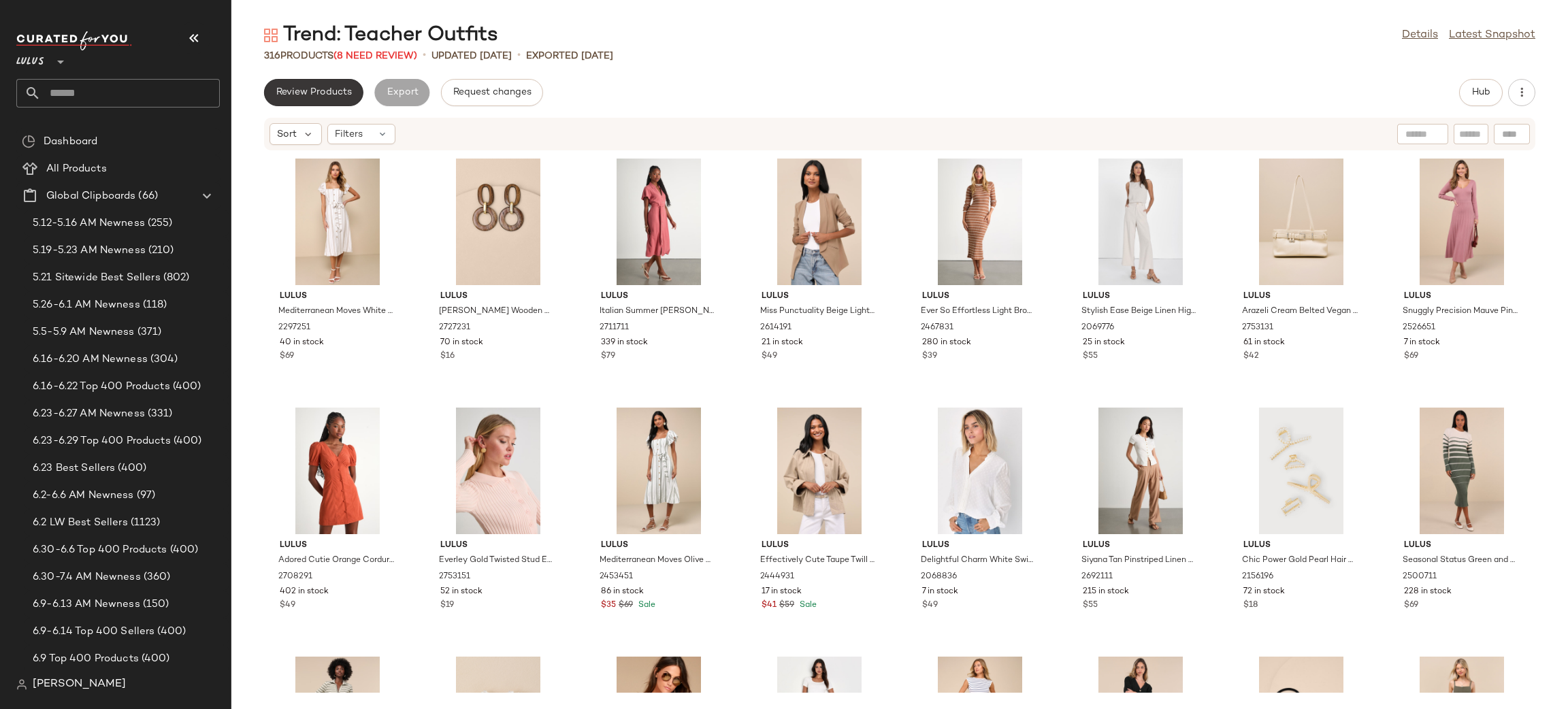
click at [328, 93] on span "Review Products" at bounding box center [314, 93] width 77 height 11
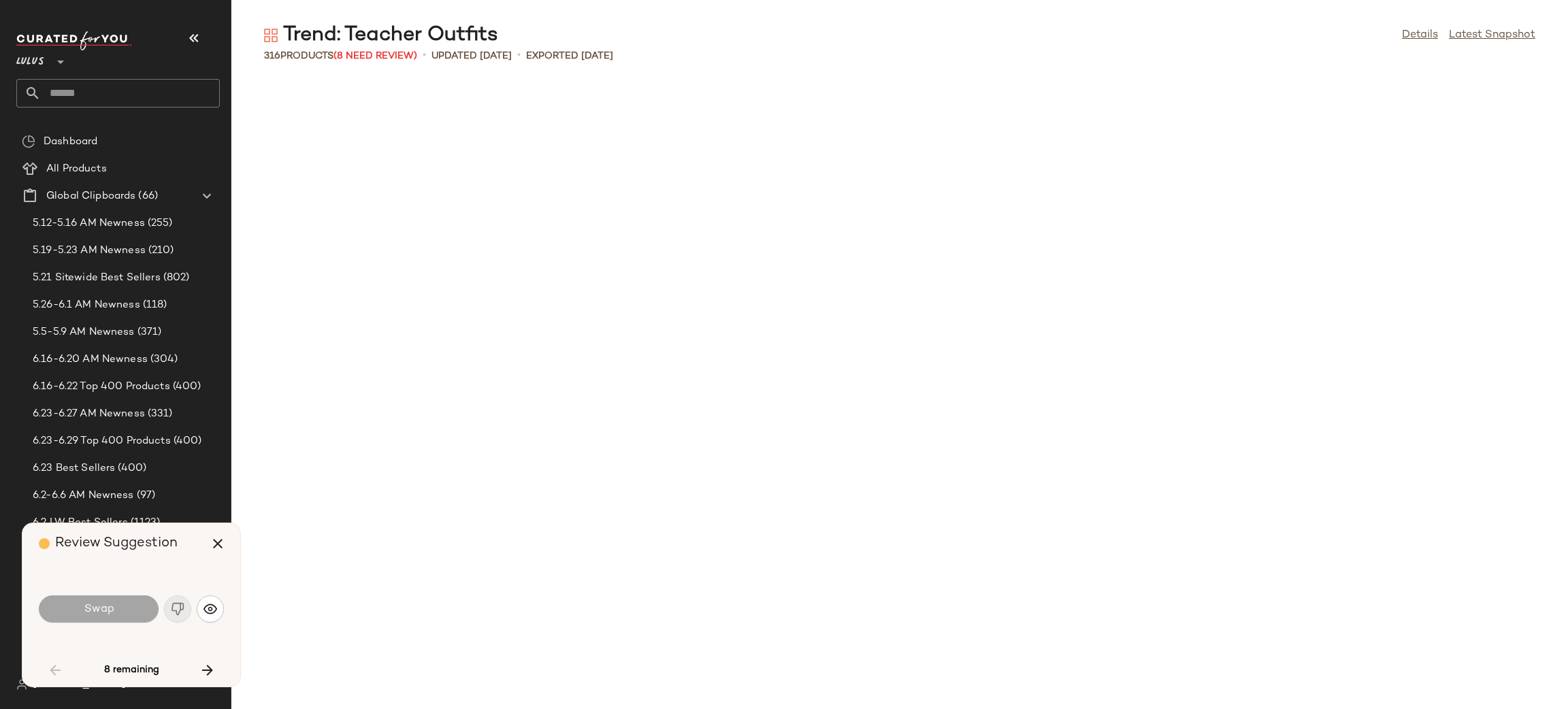
scroll to position [1743, 0]
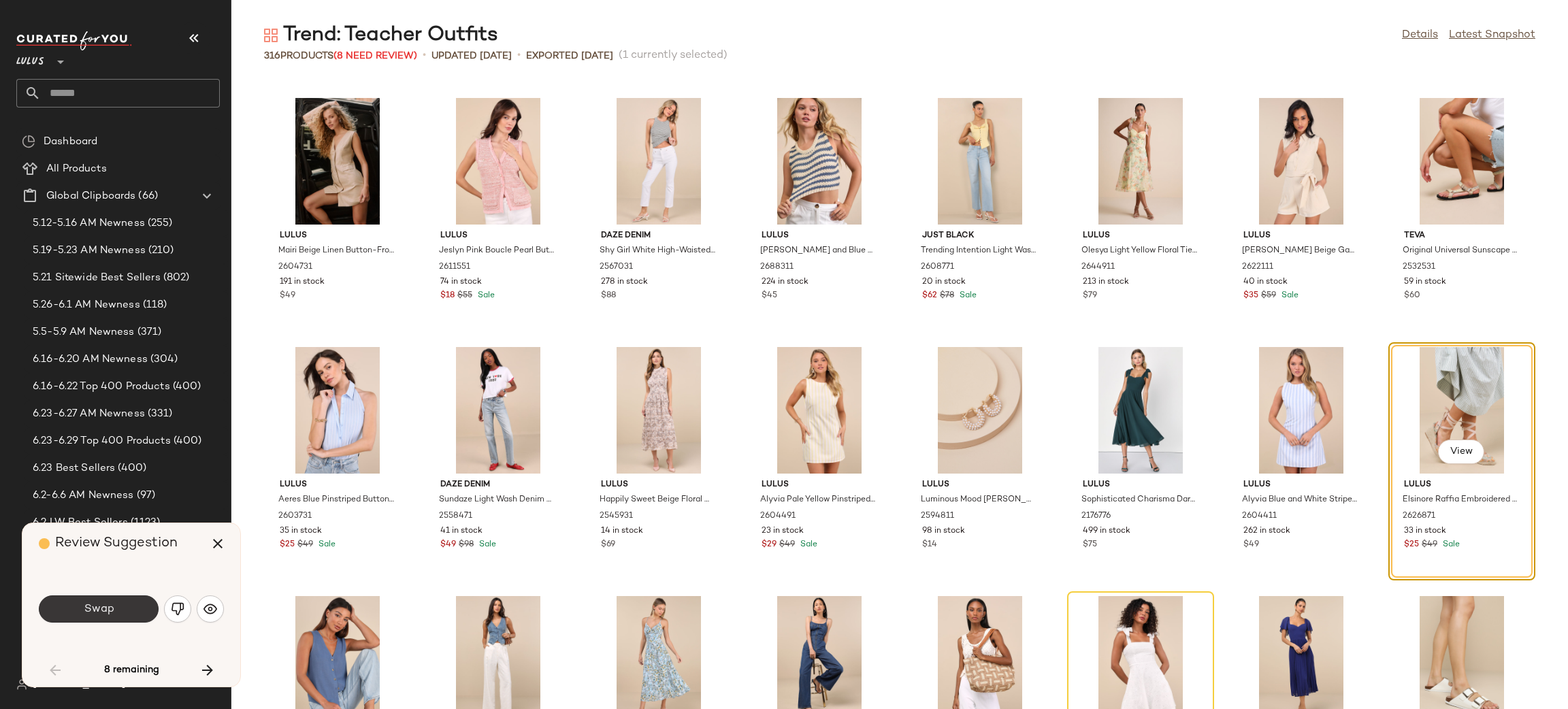
click at [137, 609] on button "Swap" at bounding box center [98, 609] width 120 height 27
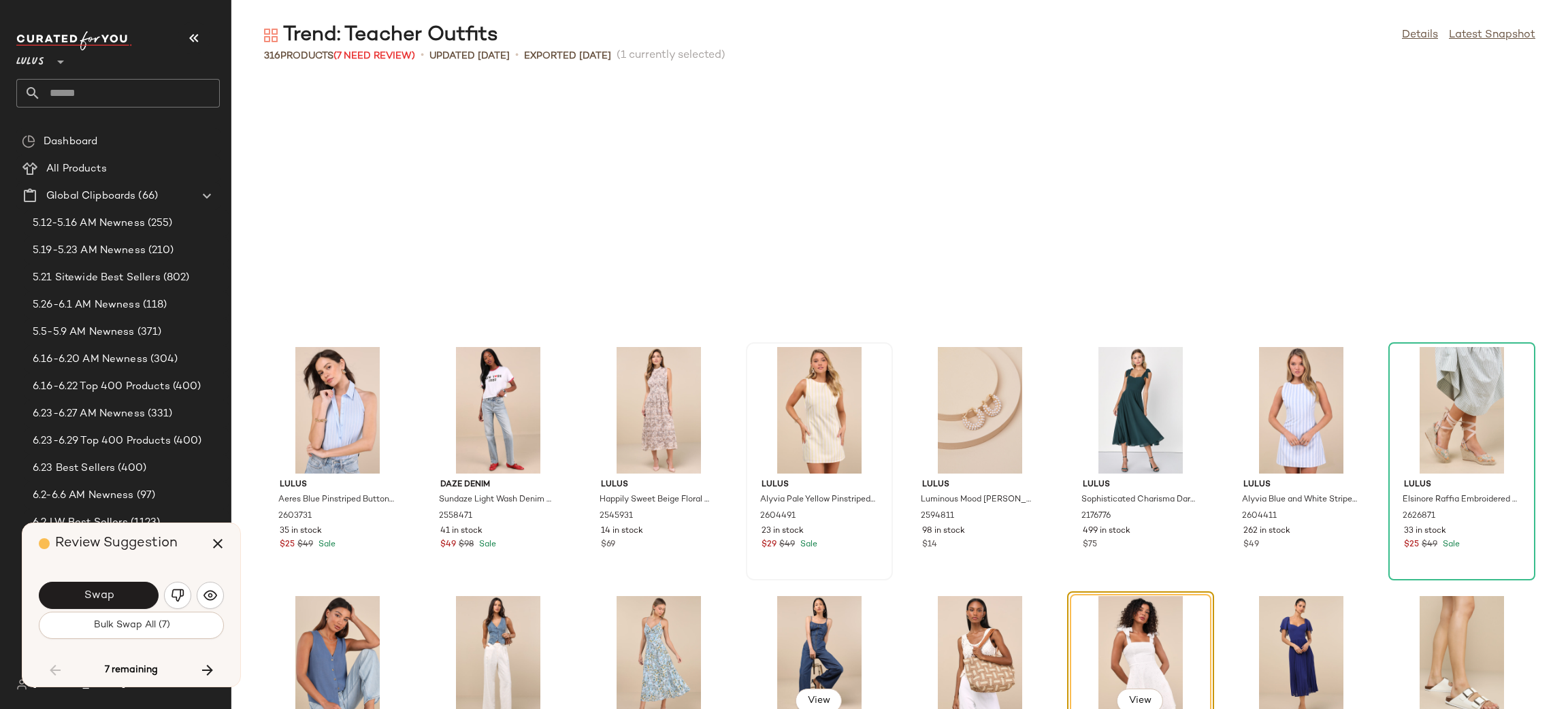
scroll to position [1992, 0]
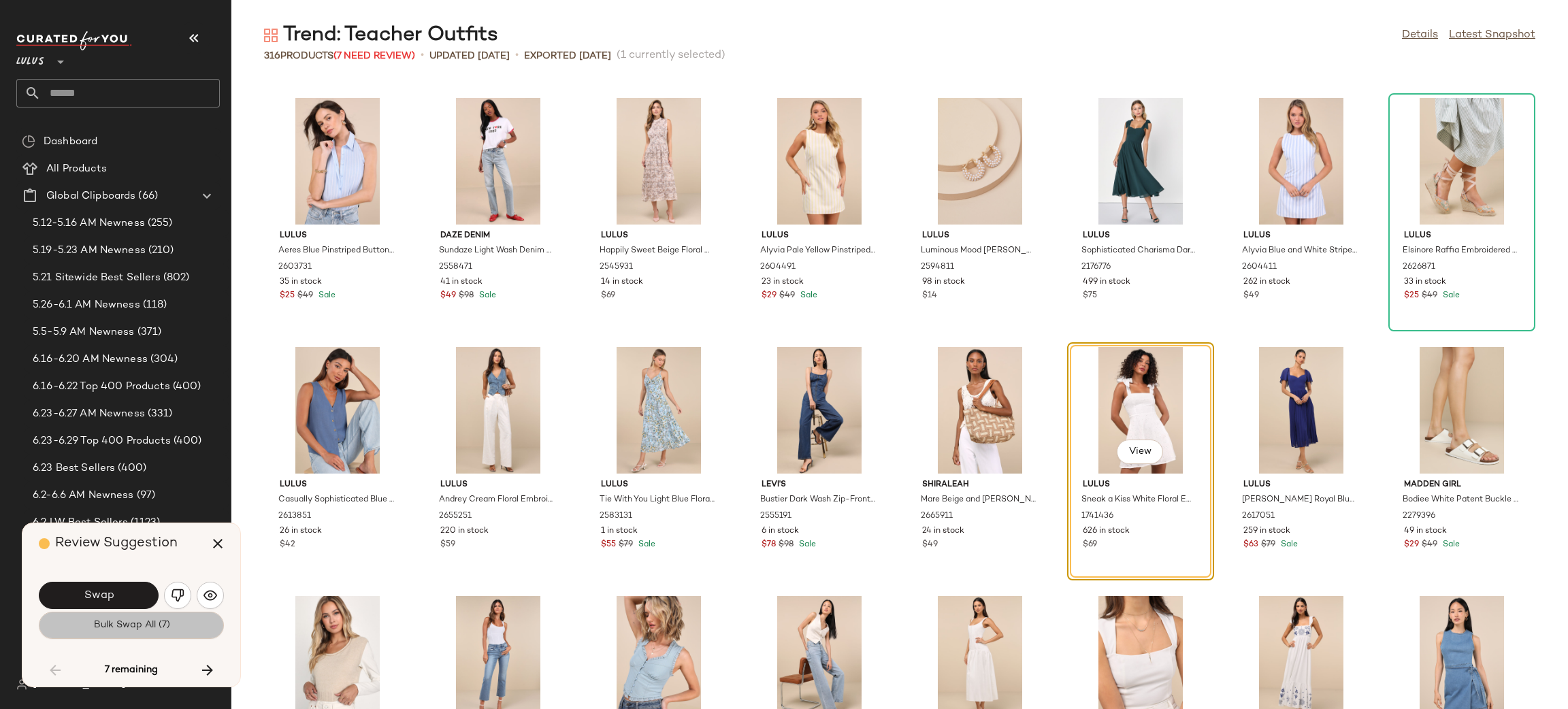
click at [187, 618] on button "Bulk Swap All (7)" at bounding box center [131, 626] width 185 height 27
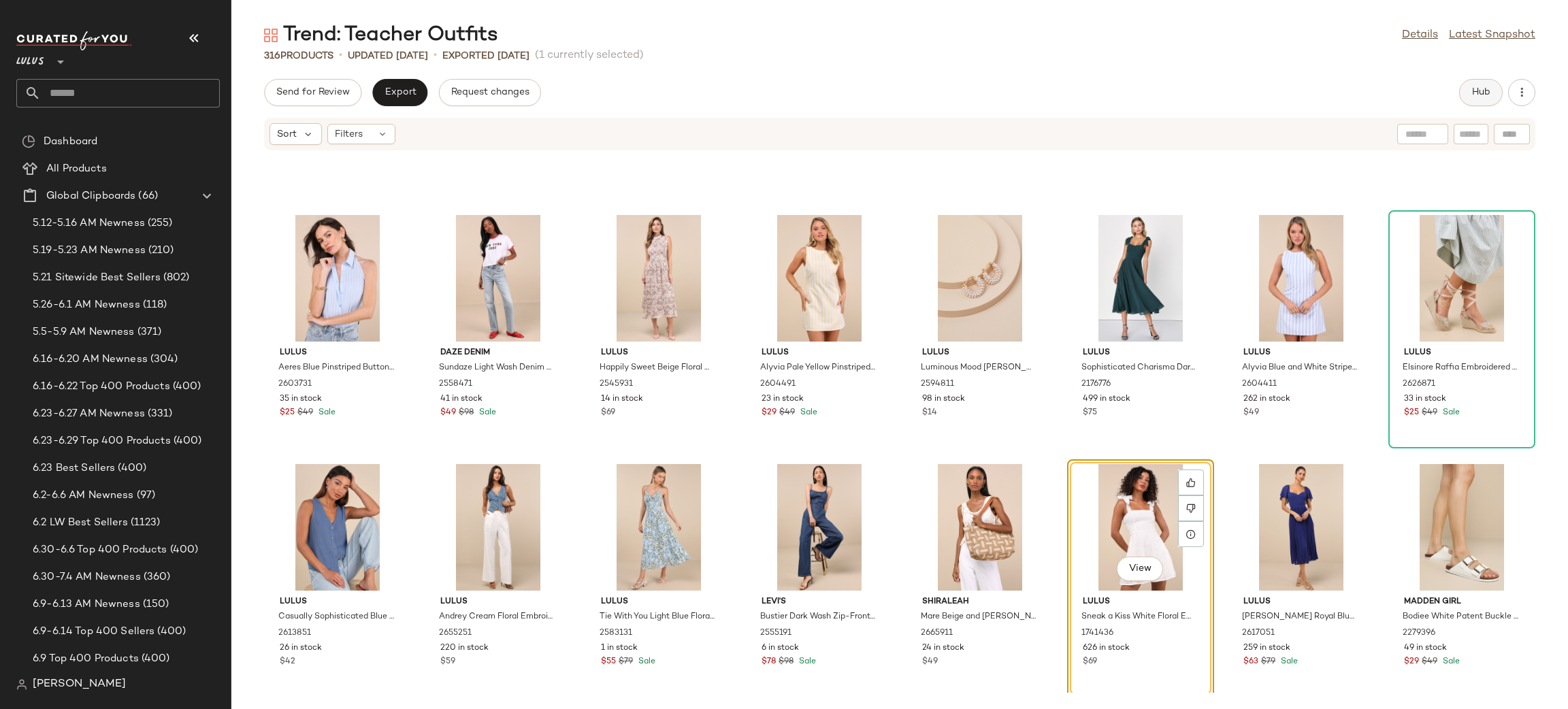
click at [1479, 88] on span "Hub" at bounding box center [1481, 93] width 19 height 11
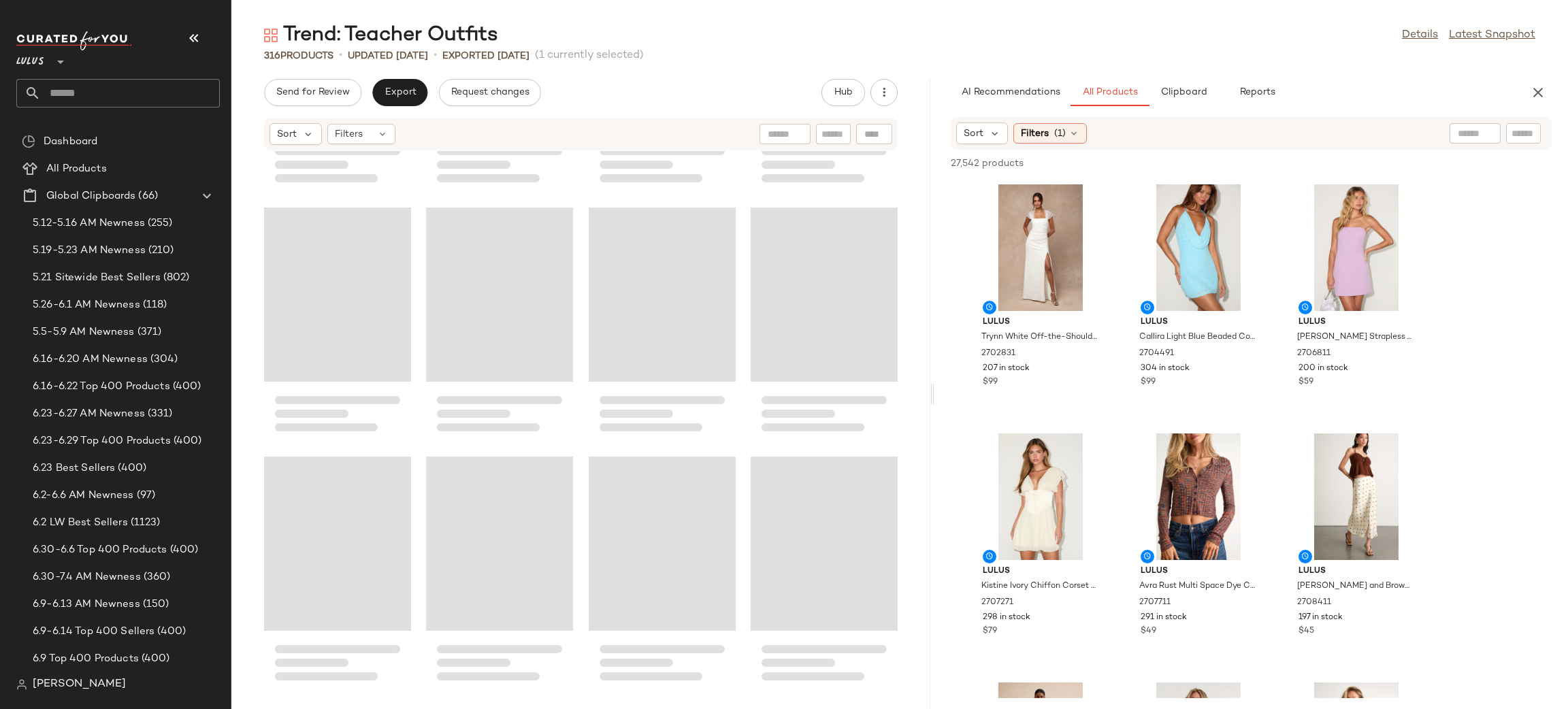
scroll to position [19143, 0]
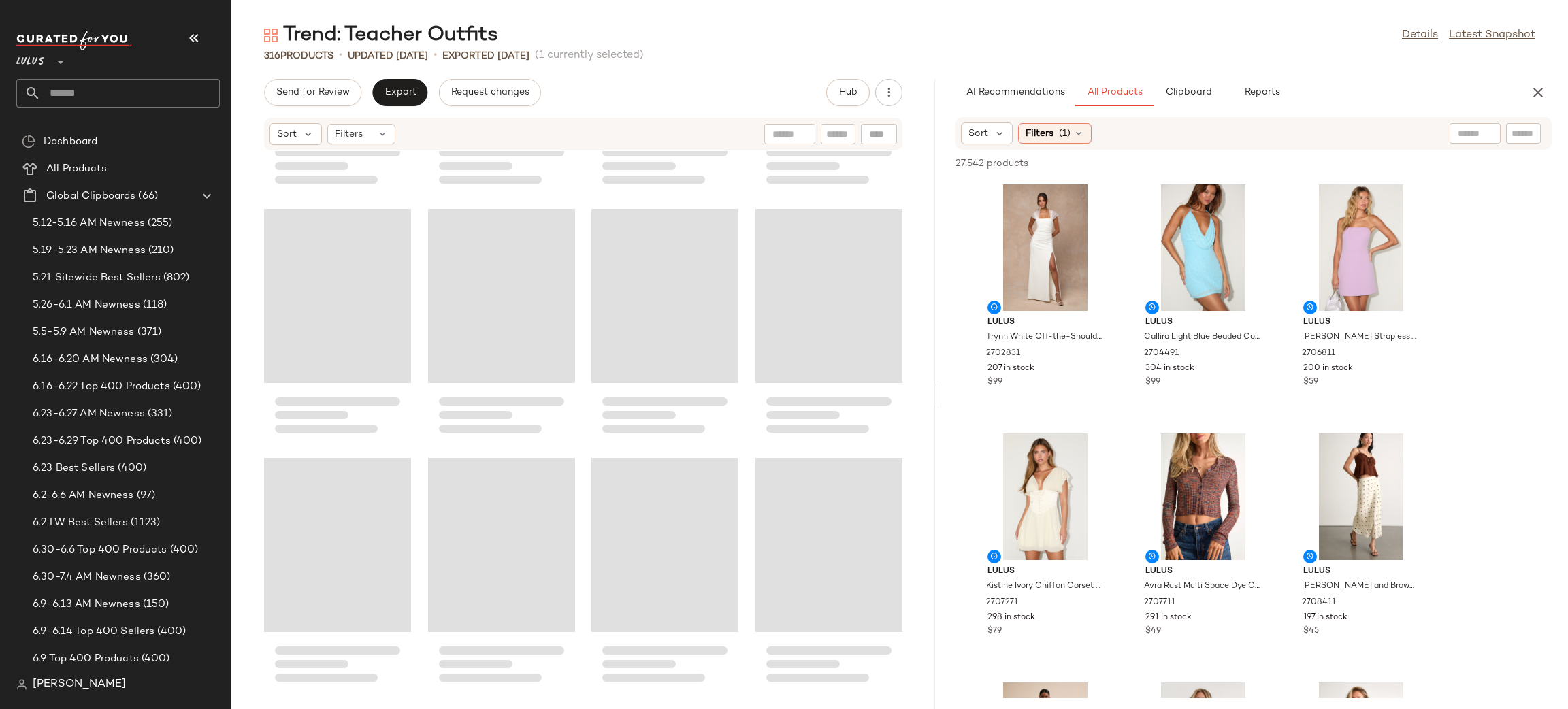
drag, startPoint x: 896, startPoint y: 387, endPoint x: 936, endPoint y: 388, distance: 40.0
click at [936, 388] on div "Trend: Teacher Outfits Details Latest Snapshot 316 Products • updated [DATE] • …" at bounding box center [900, 365] width 1337 height 687
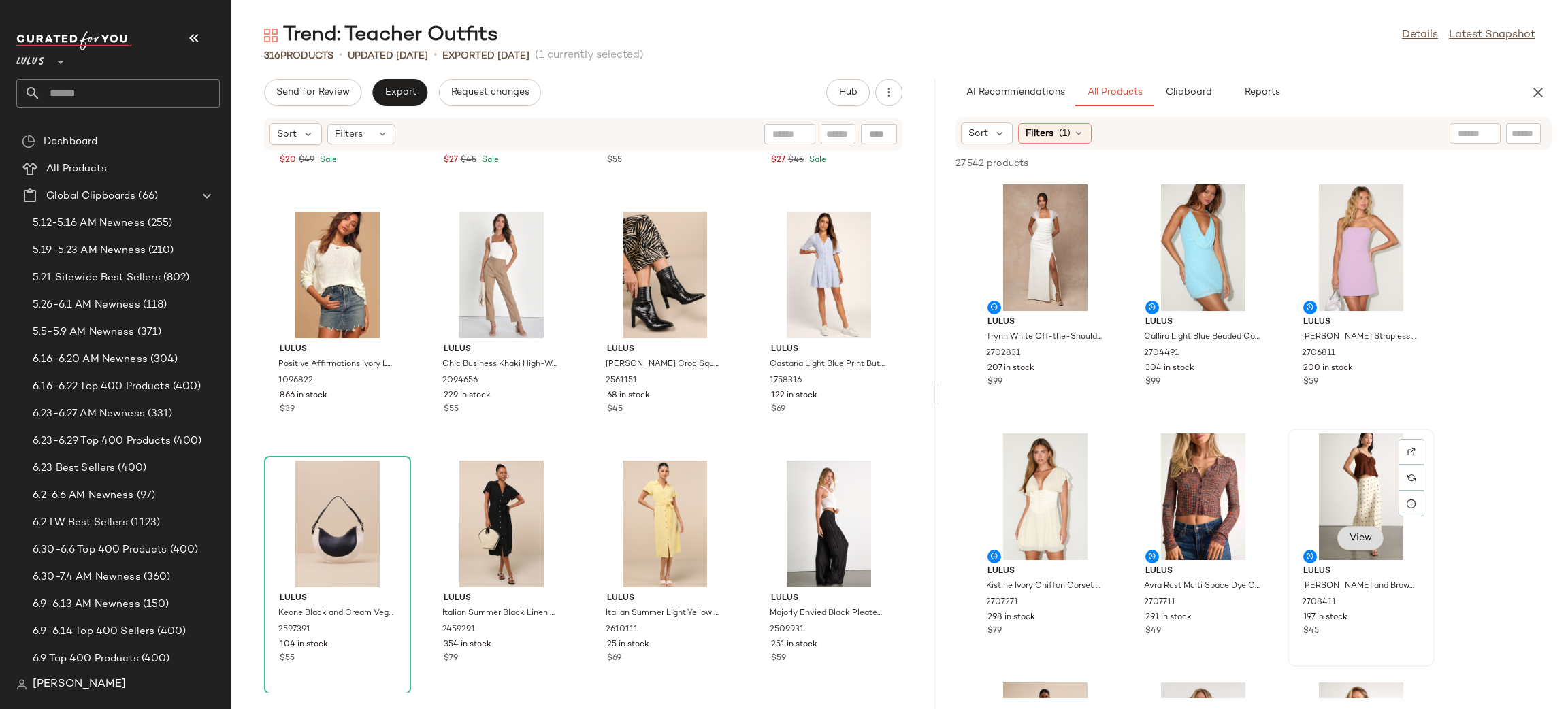
click at [1366, 538] on span "View" at bounding box center [1360, 539] width 23 height 11
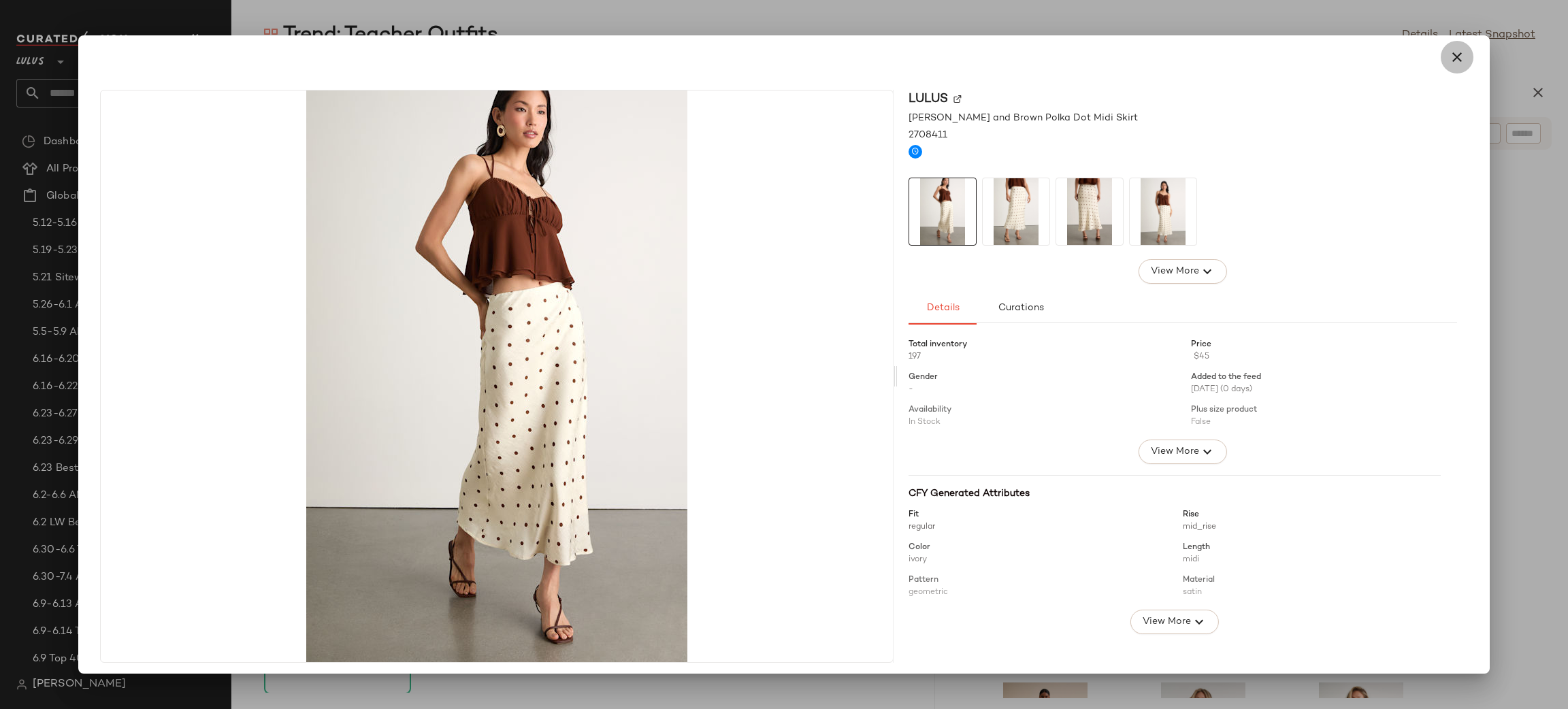
click at [1449, 56] on icon "button" at bounding box center [1457, 57] width 16 height 16
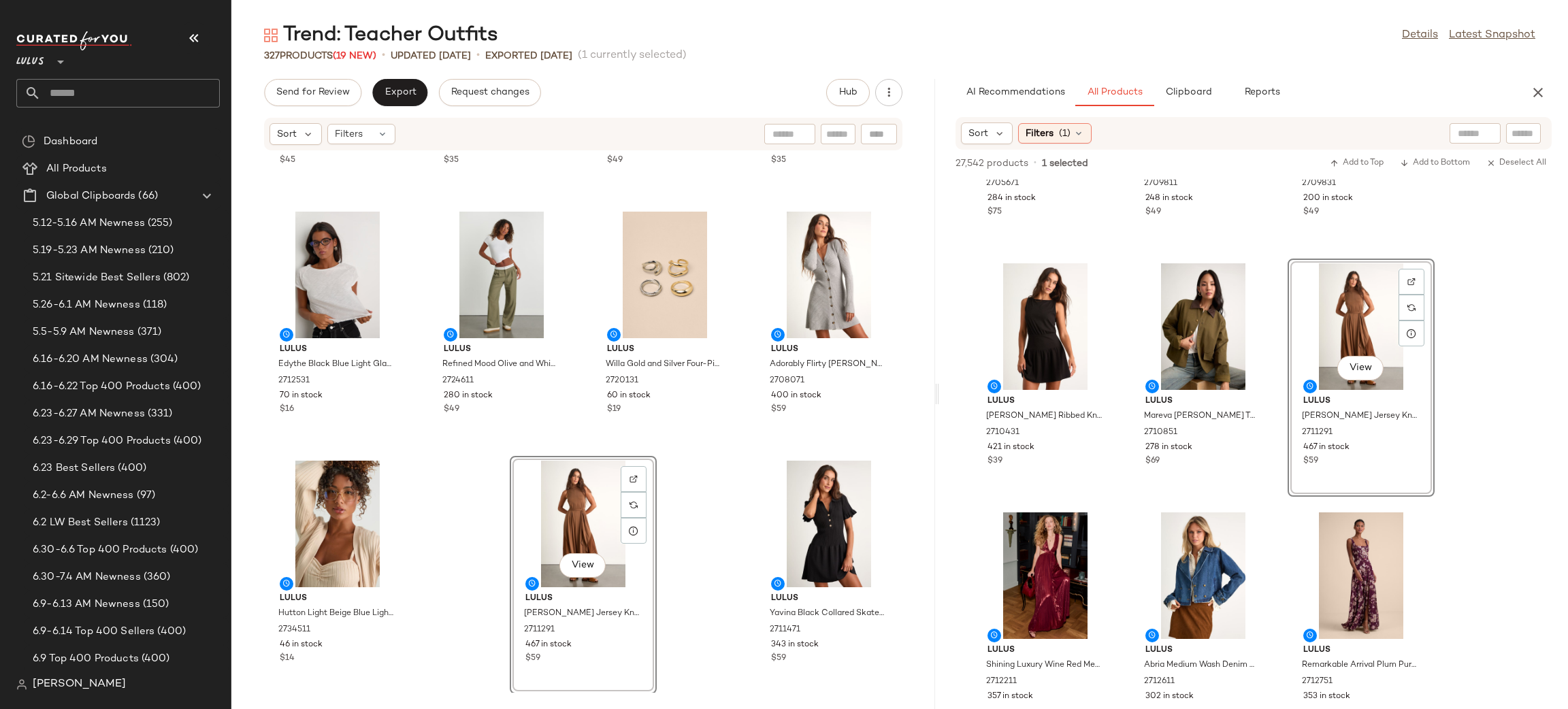
scroll to position [6515, 0]
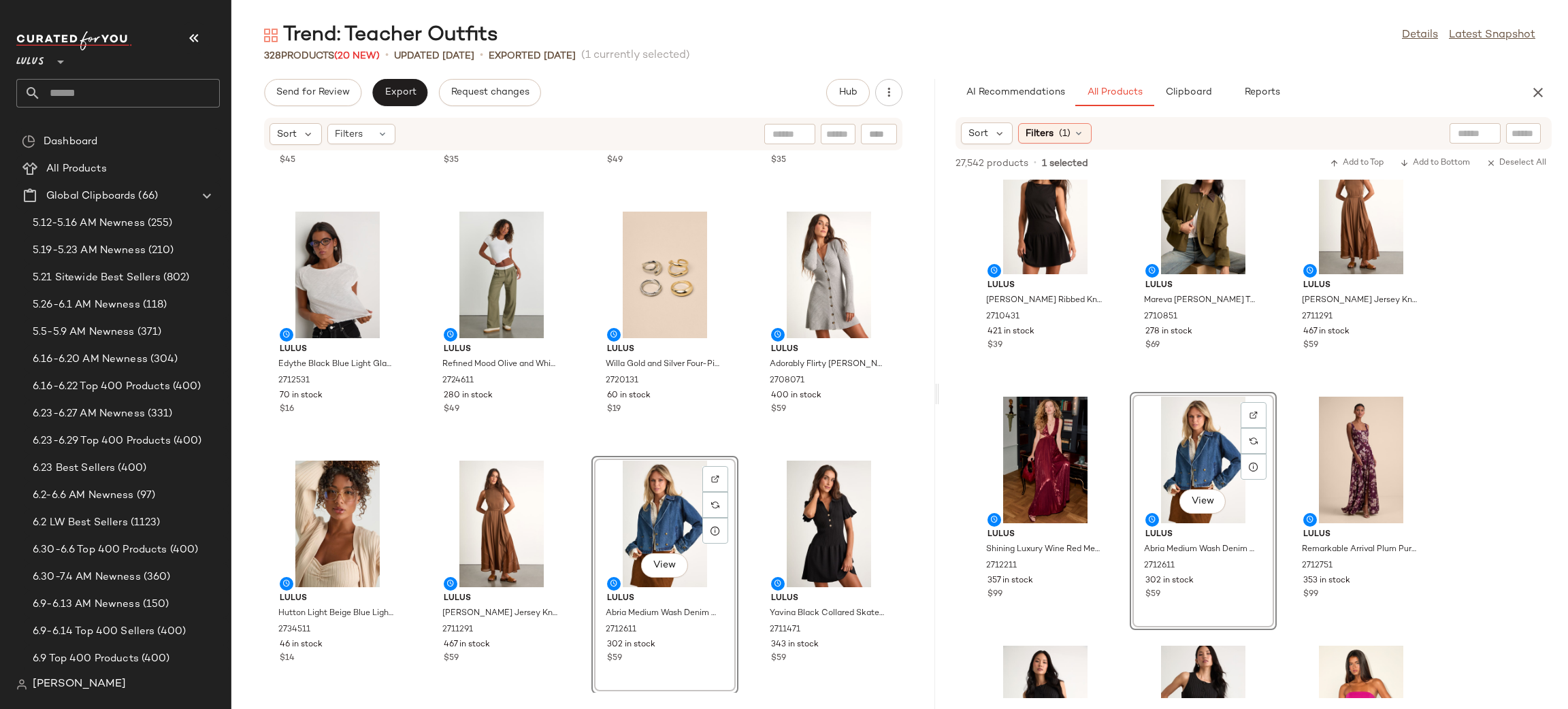
click at [748, 447] on div "Lulus Shalia Ivory and Brown Polka Dot Midi Skirt 2708411 197 in stock $45 Lulu…" at bounding box center [583, 422] width 704 height 542
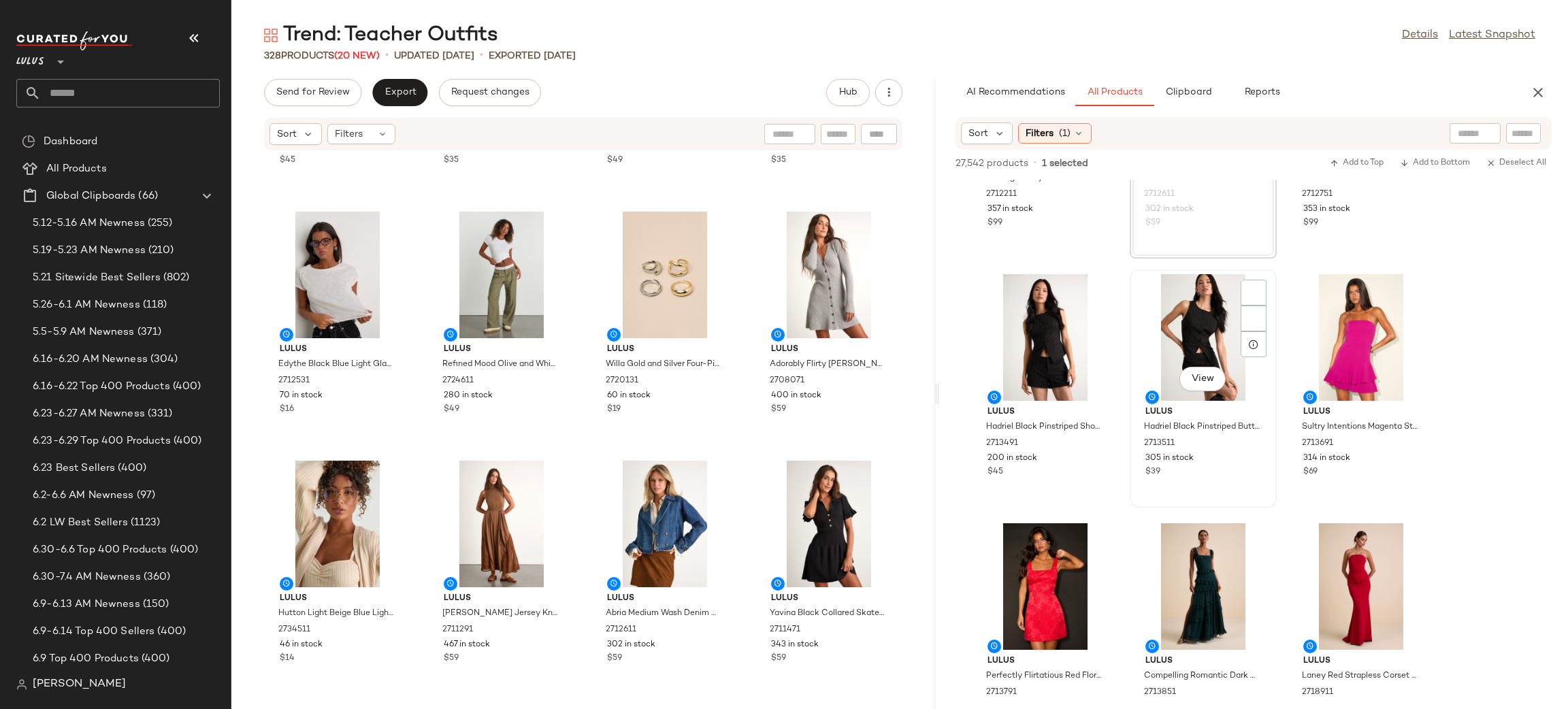
scroll to position [6892, 0]
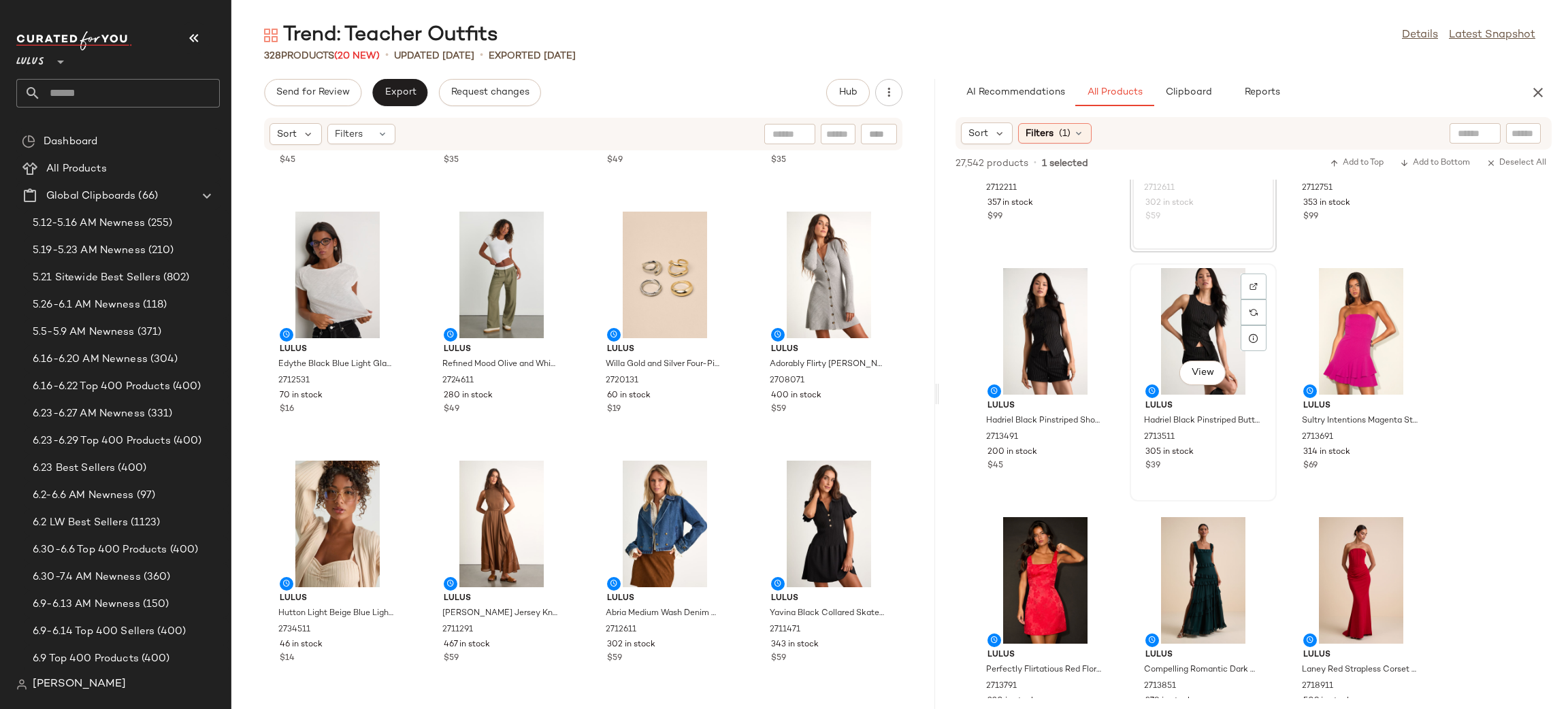
click at [1196, 331] on div "View" at bounding box center [1203, 332] width 137 height 127
click at [1024, 334] on div "View" at bounding box center [1045, 332] width 137 height 127
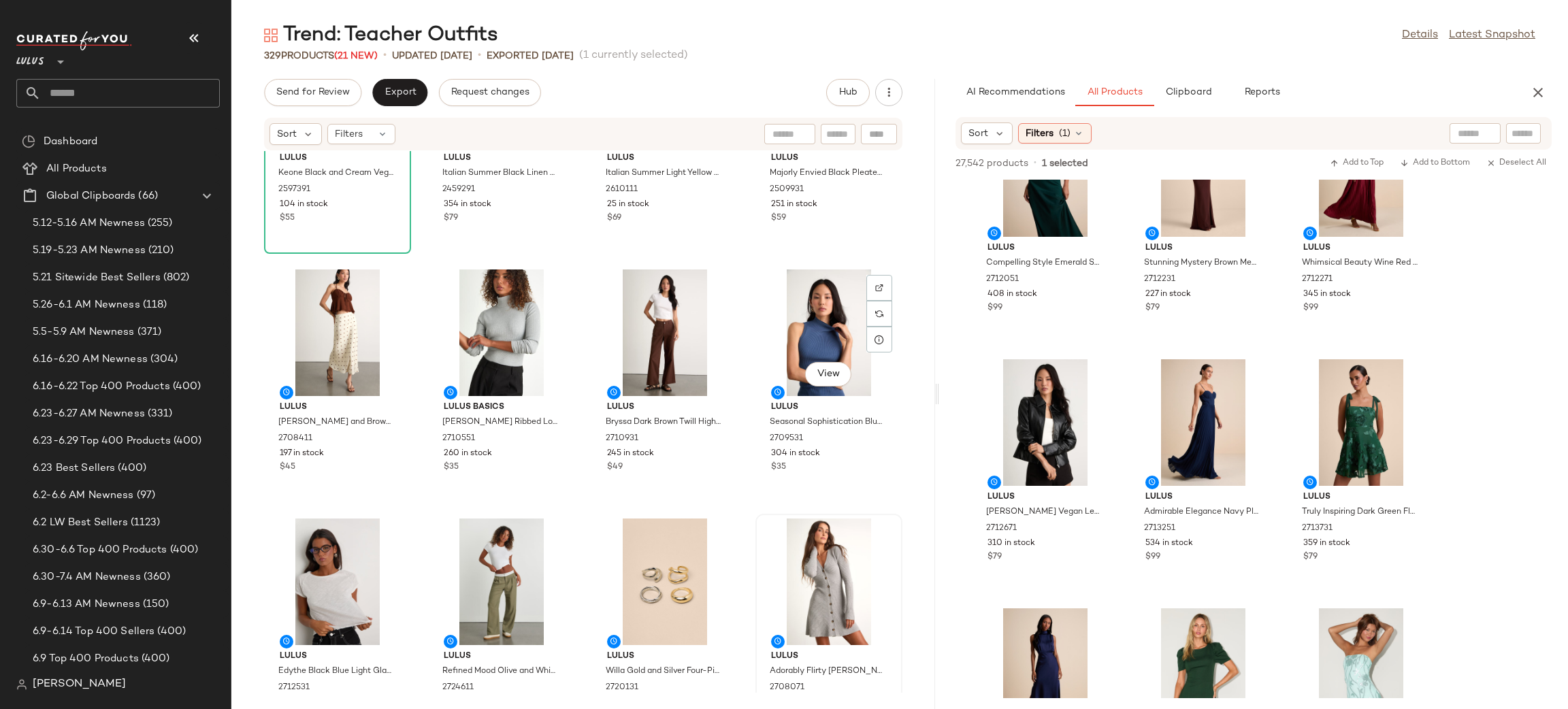
scroll to position [19606, 0]
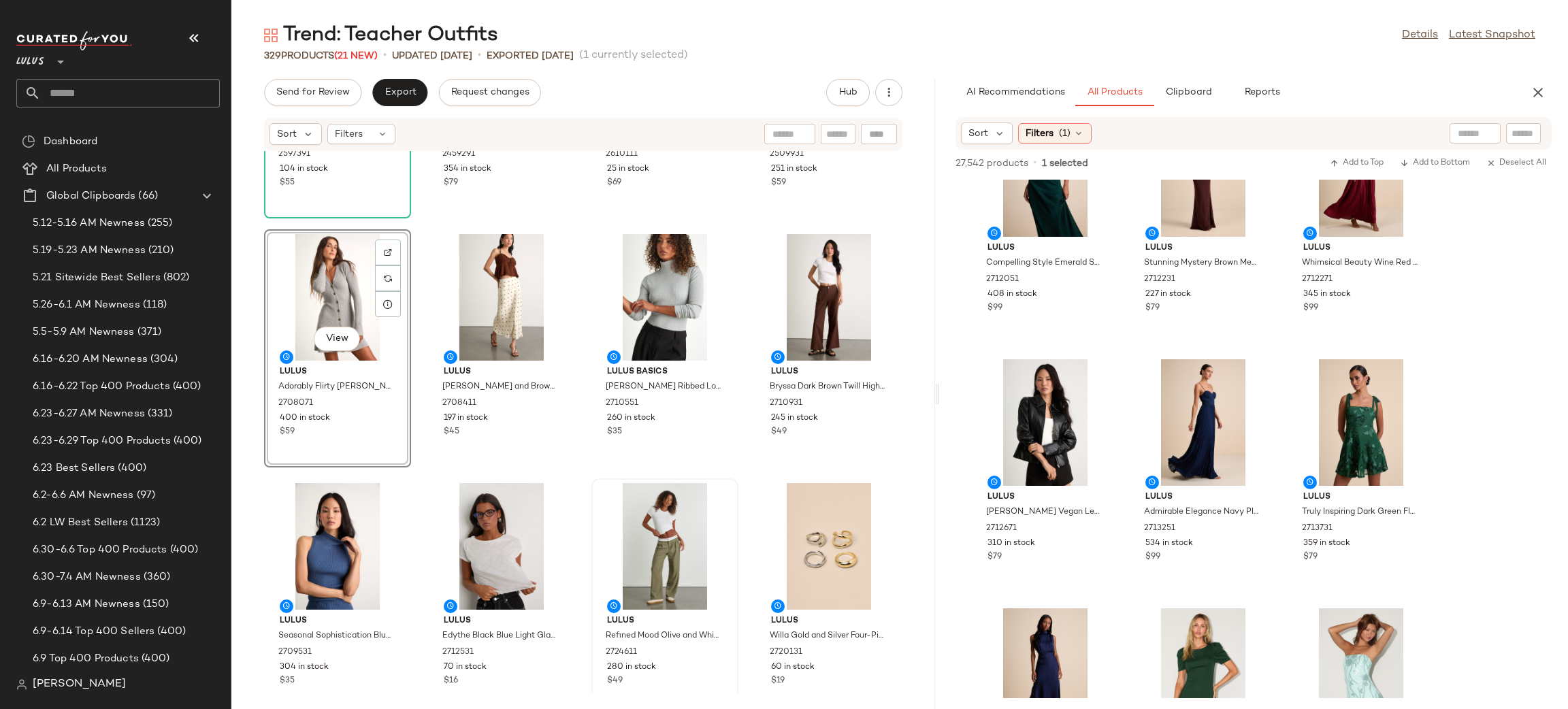
scroll to position [19688, 0]
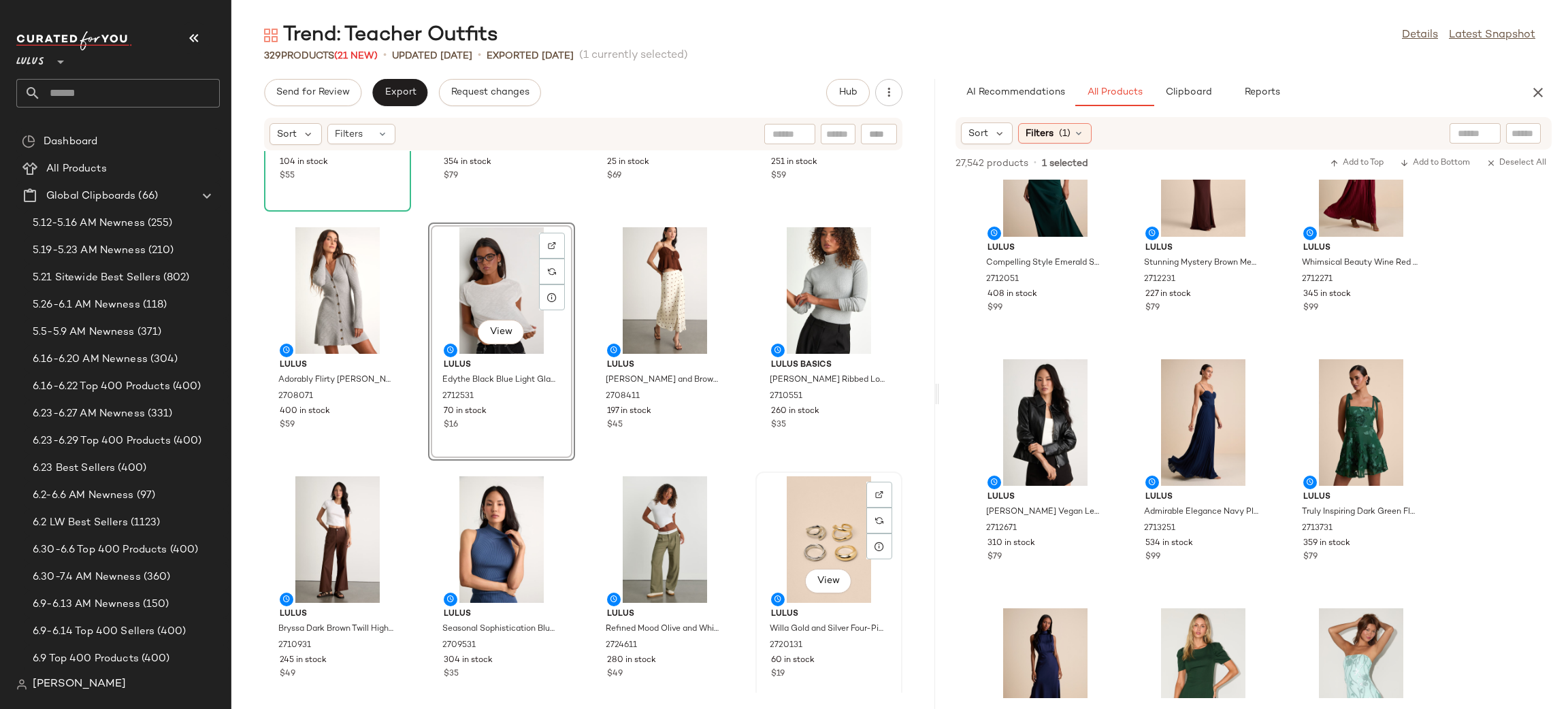
scroll to position [19623, 0]
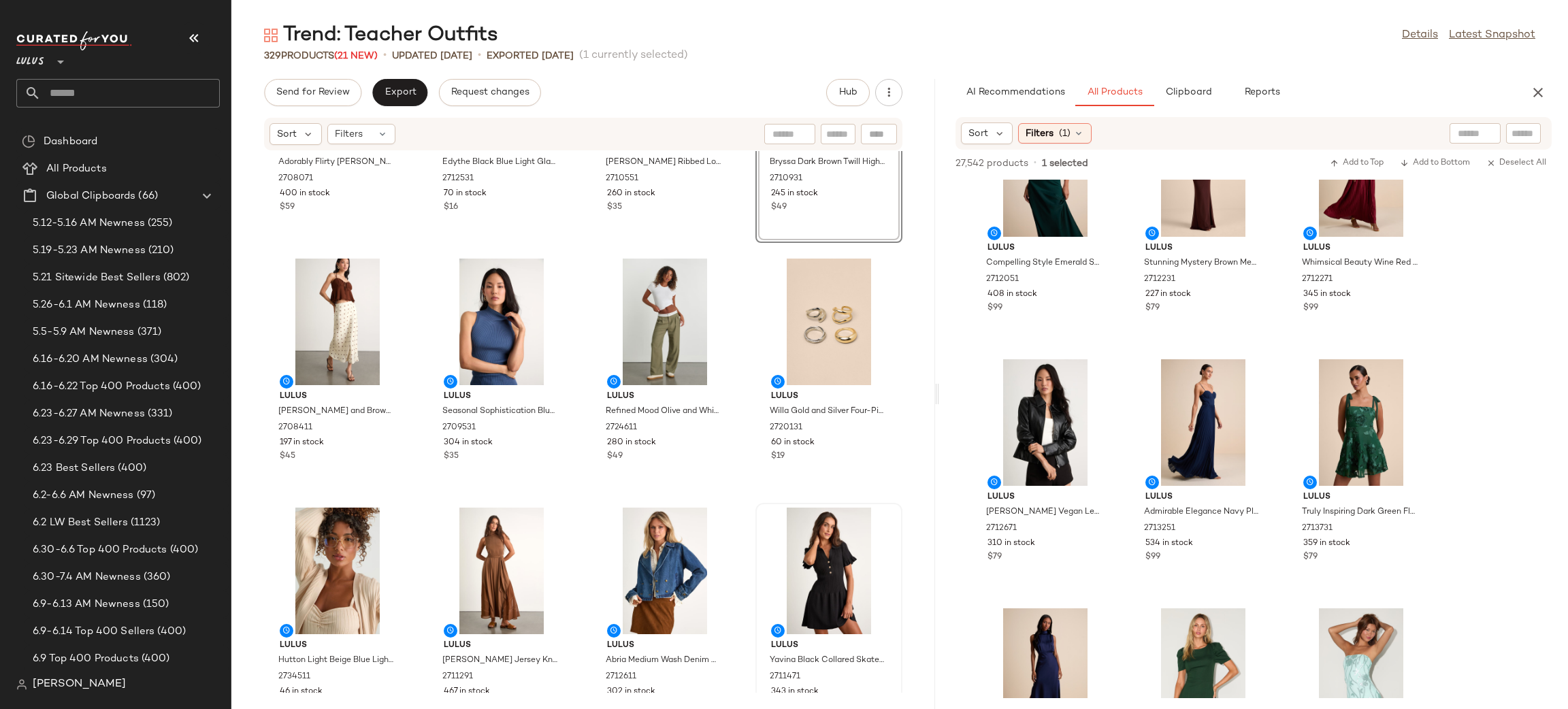
scroll to position [19850, 0]
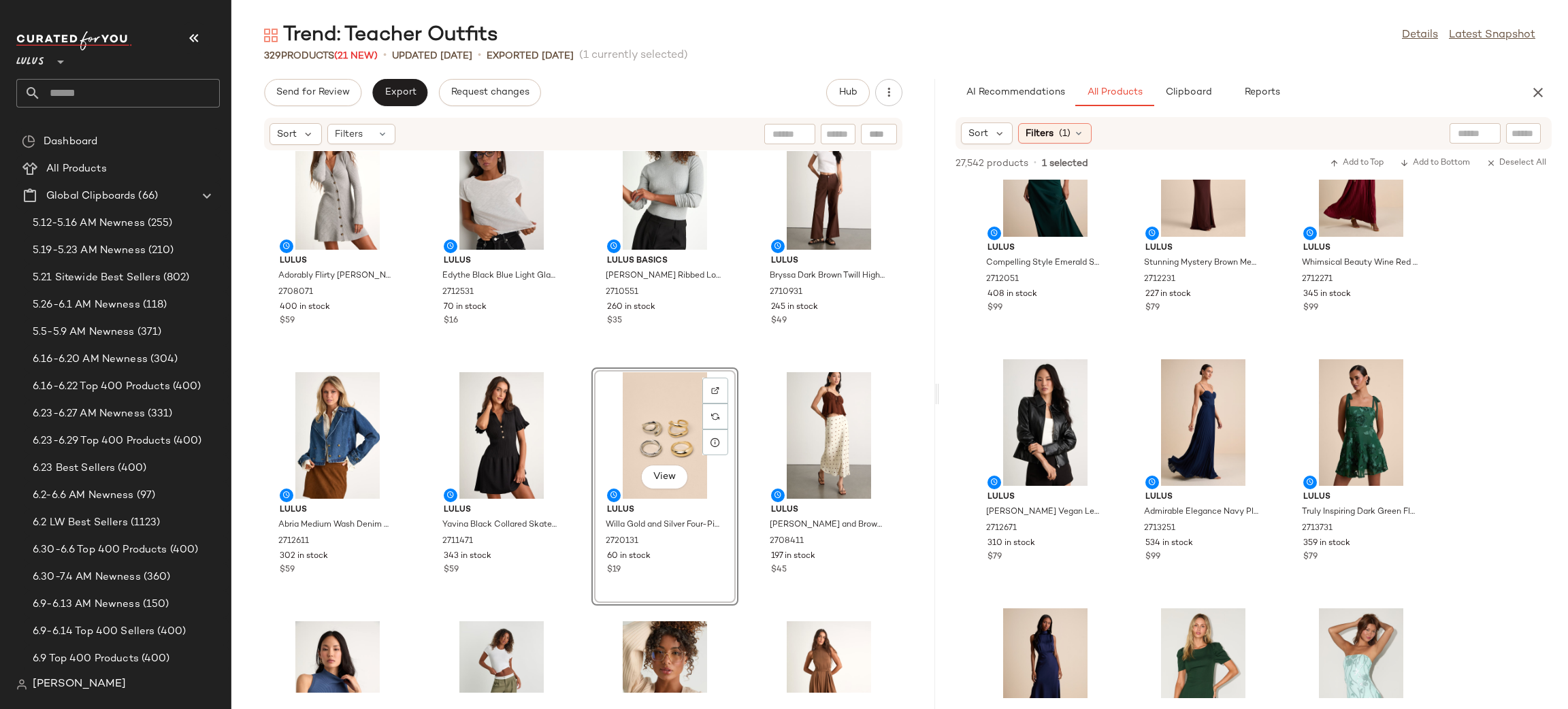
scroll to position [19696, 0]
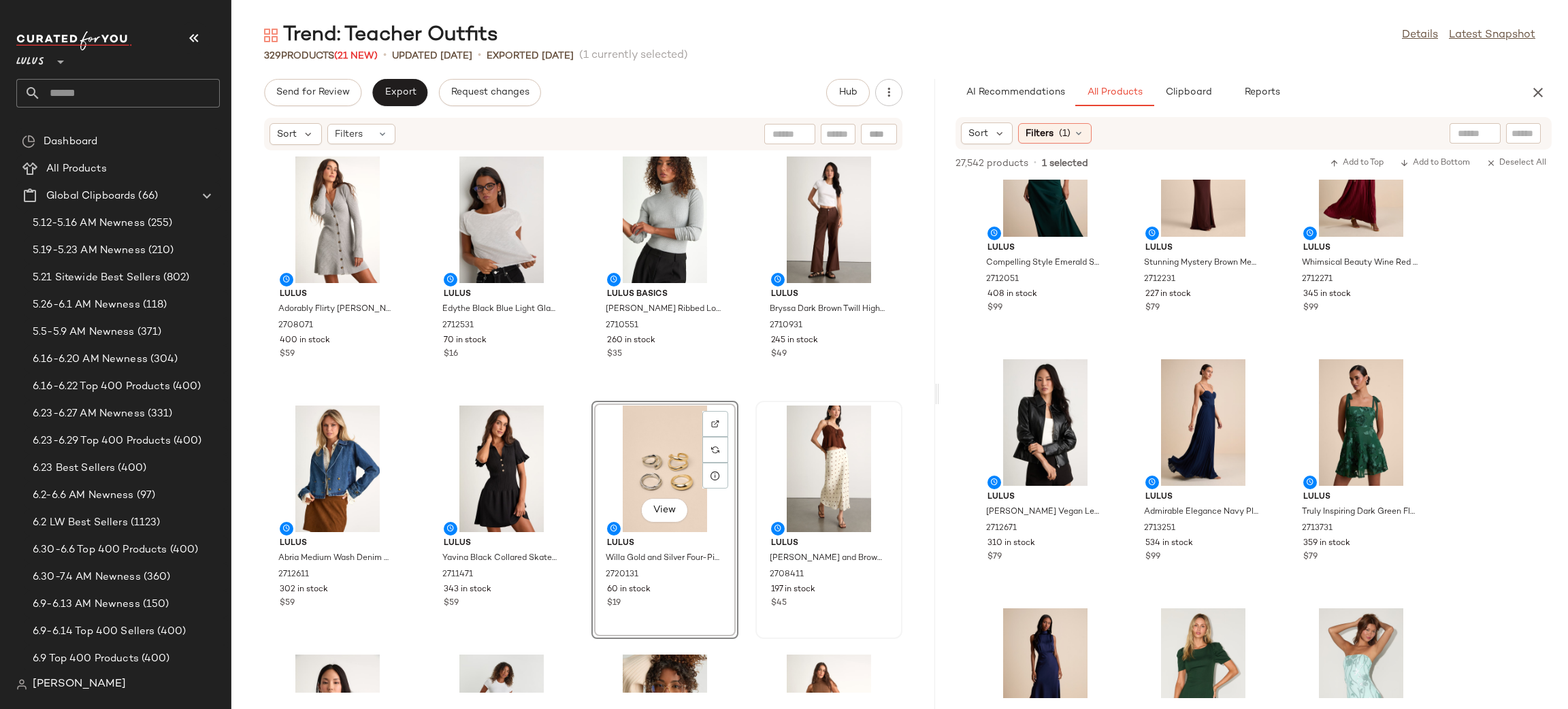
click at [759, 401] on div "Lulus Shalia Ivory and Brown Polka Dot Midi Skirt 2708411 197 in stock $45" at bounding box center [829, 519] width 147 height 238
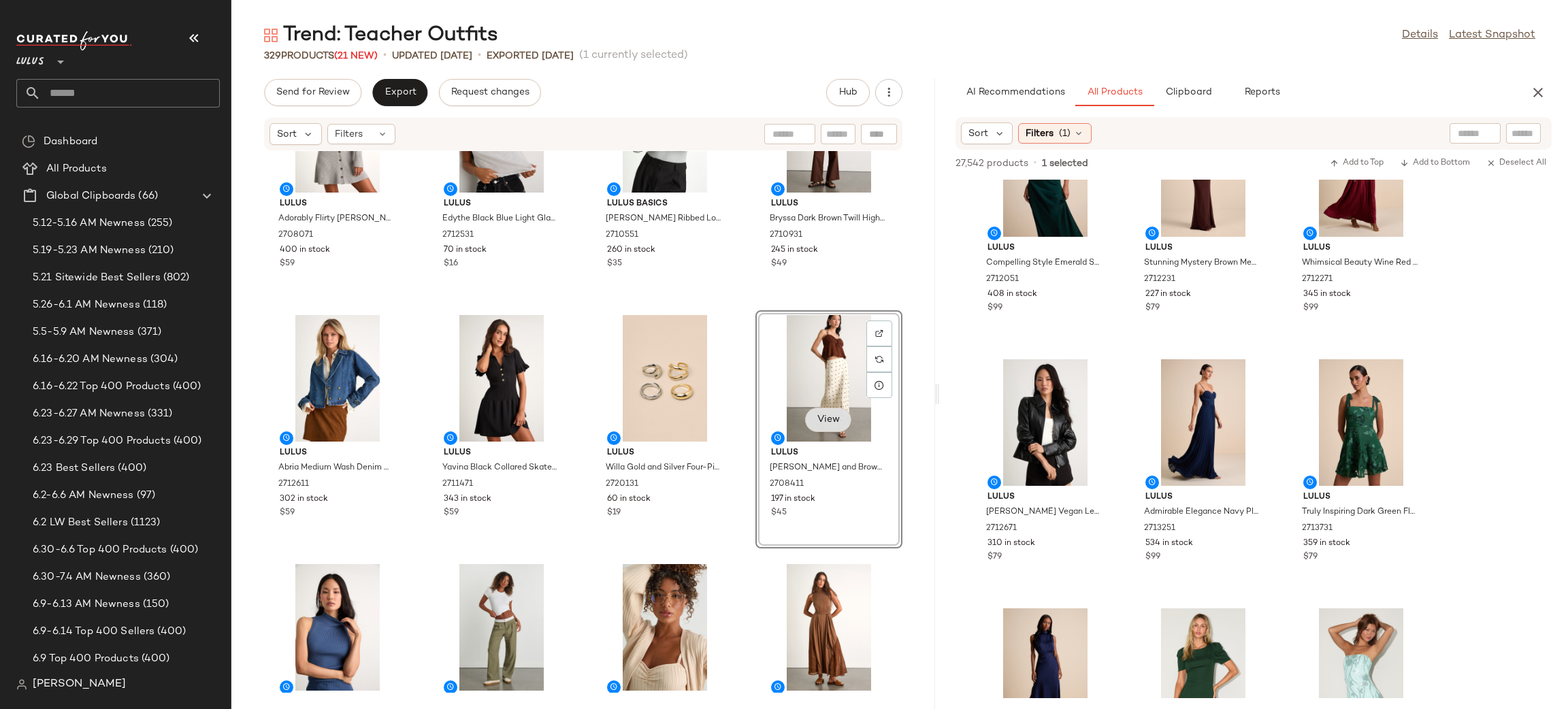
scroll to position [19810, 0]
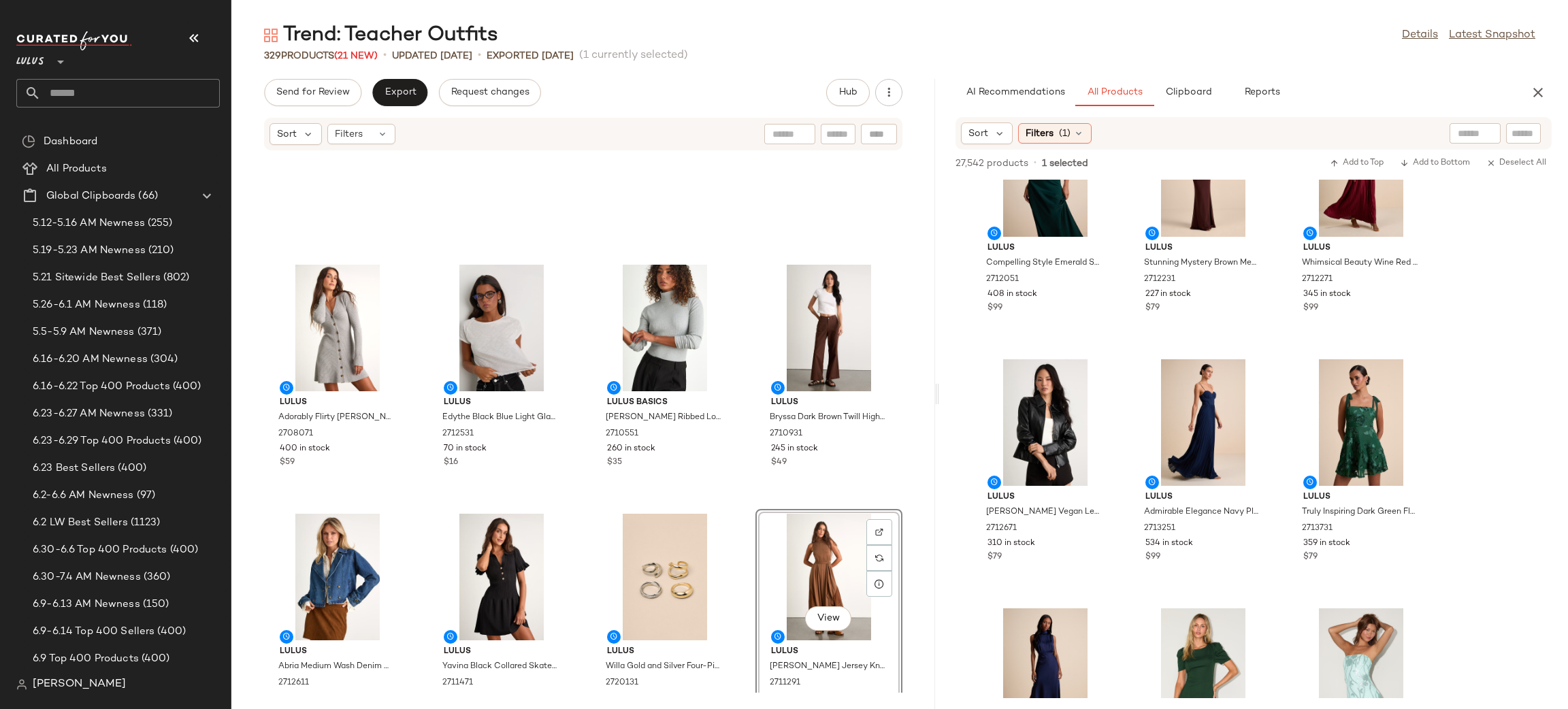
click at [731, 507] on div "Lulus Adorably Flirty Heather Grey Button-Front Sweater Mini Dress 2708071 400 …" at bounding box center [583, 422] width 704 height 542
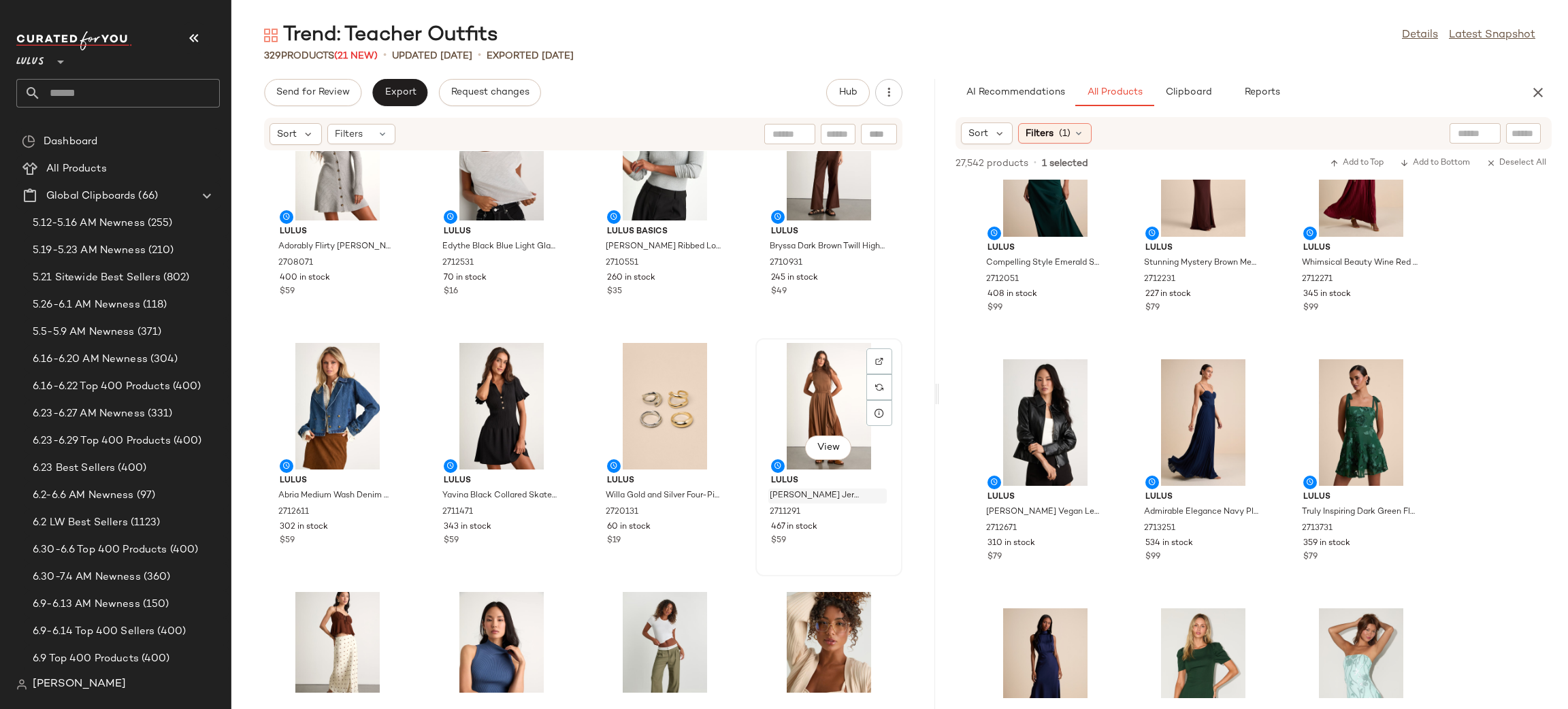
scroll to position [19912, 0]
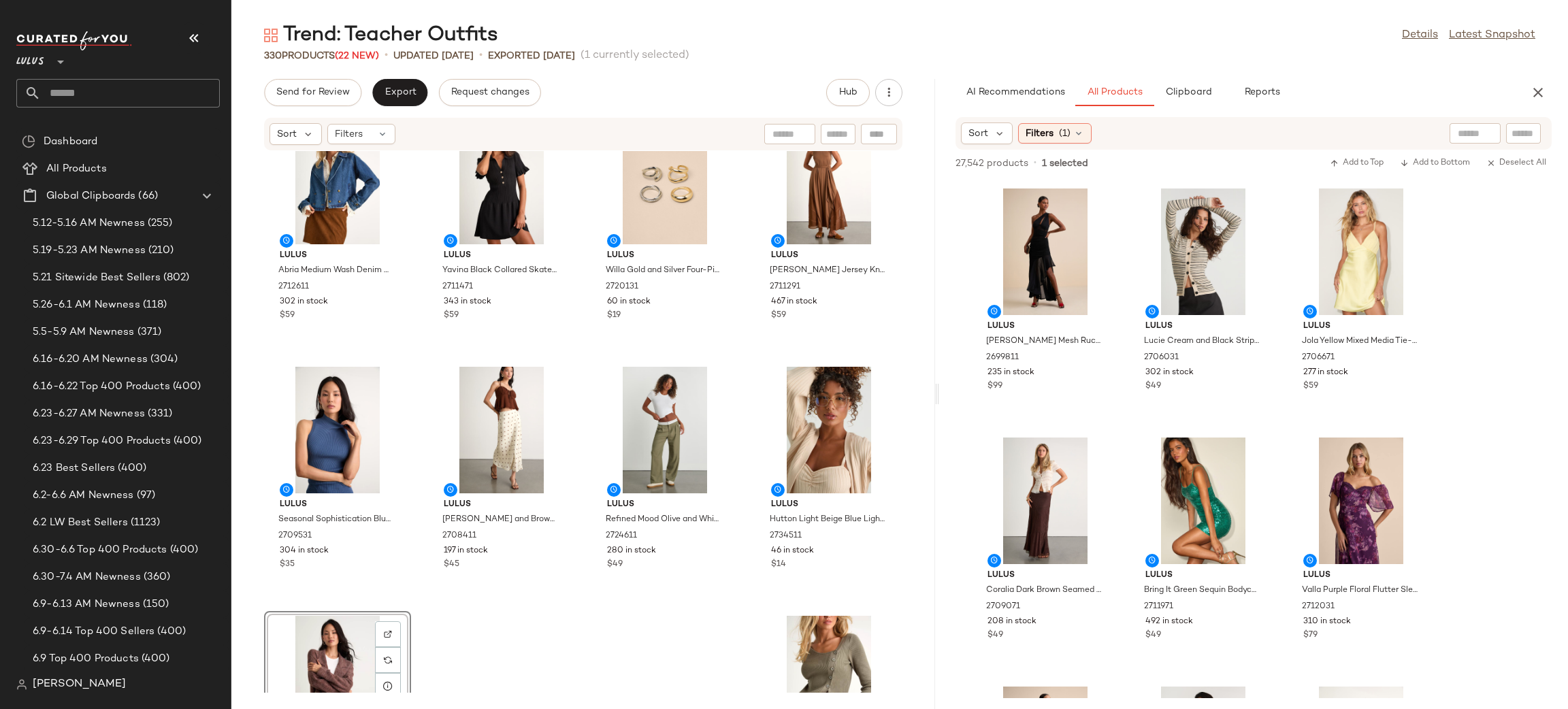
scroll to position [19947, 0]
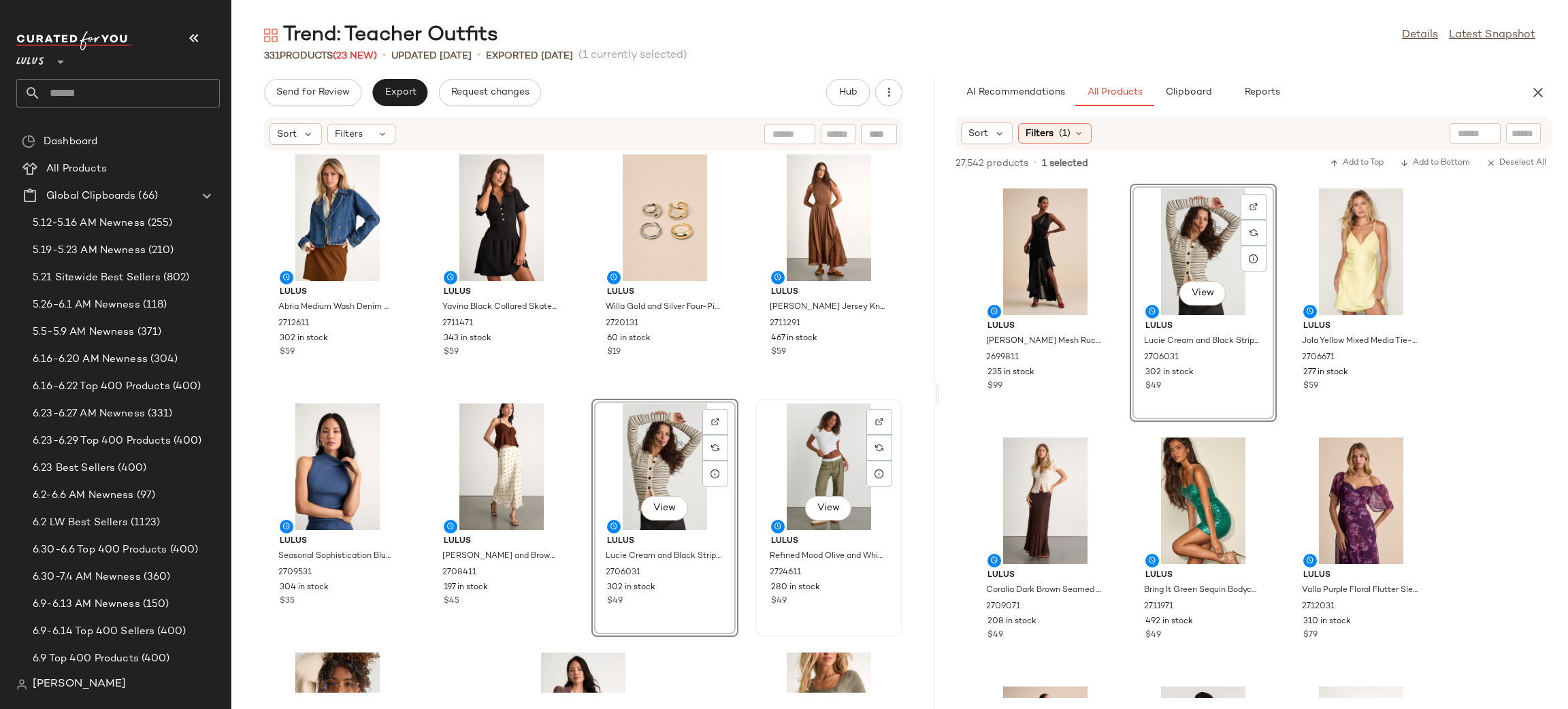
click at [755, 401] on div "View Lulus Refined Mood Olive and White Straight Leg Trouser Pants 2724611 280 …" at bounding box center [829, 518] width 147 height 238
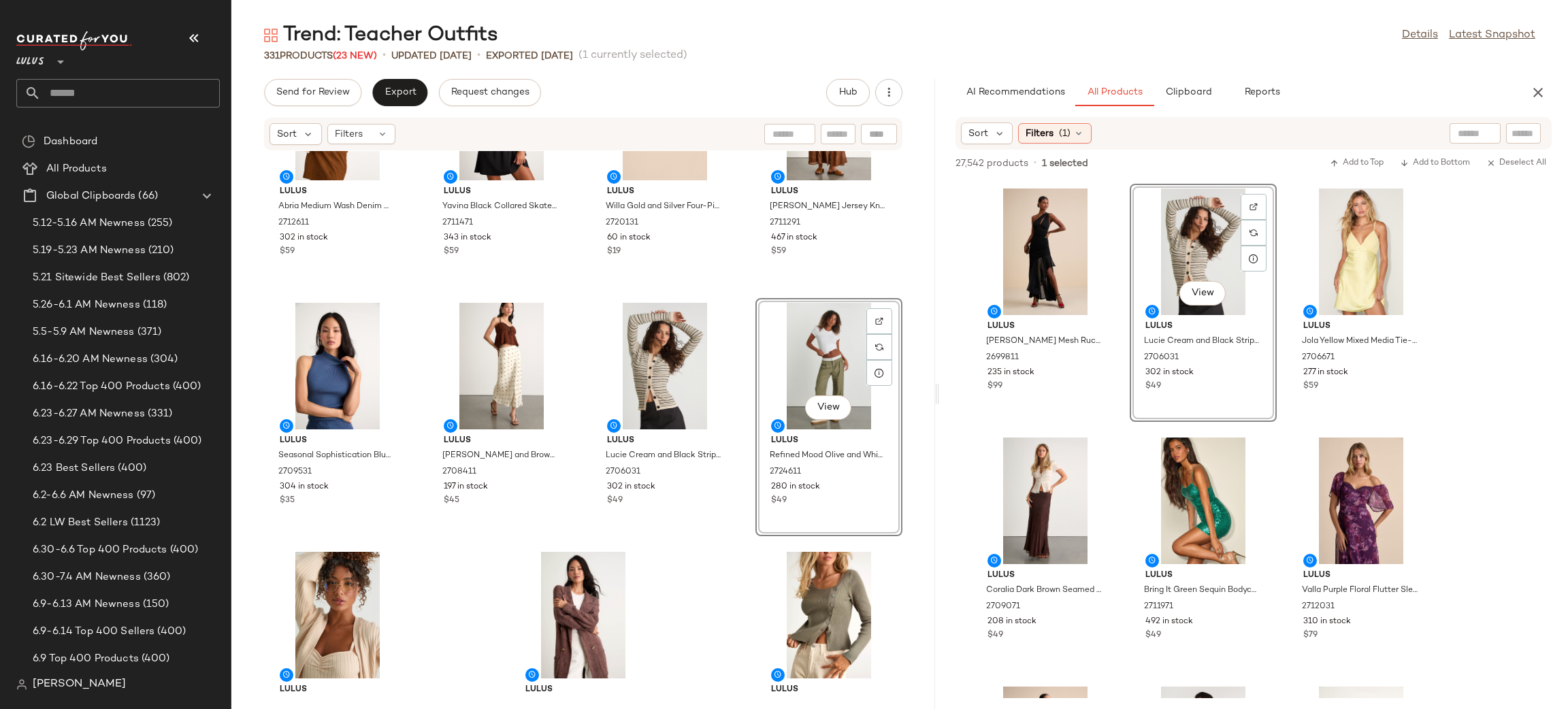
scroll to position [20107, 0]
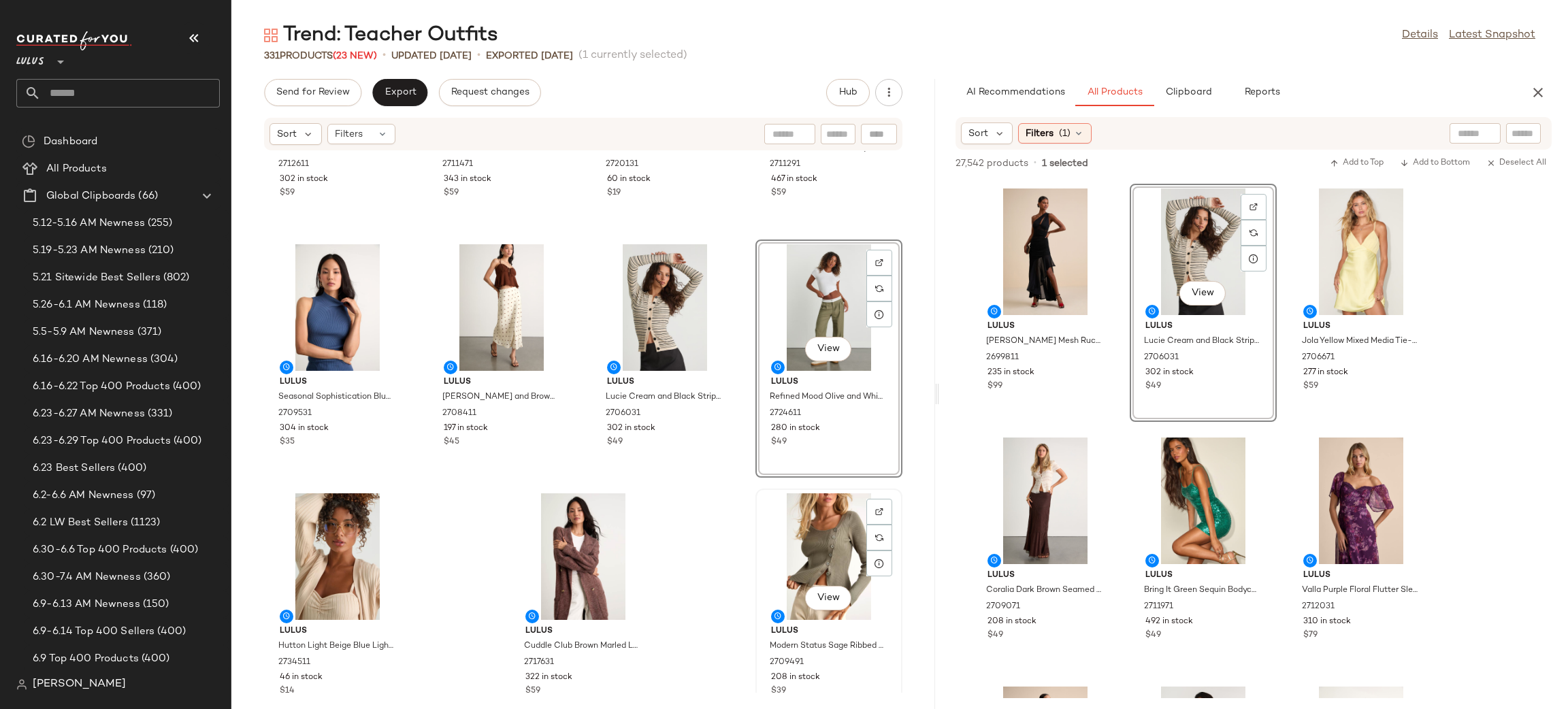
click at [756, 540] on div "View Lulus Modern Status Sage Ribbed Asymmetrical Button-Front Sweater Top 2709…" at bounding box center [828, 608] width 144 height 236
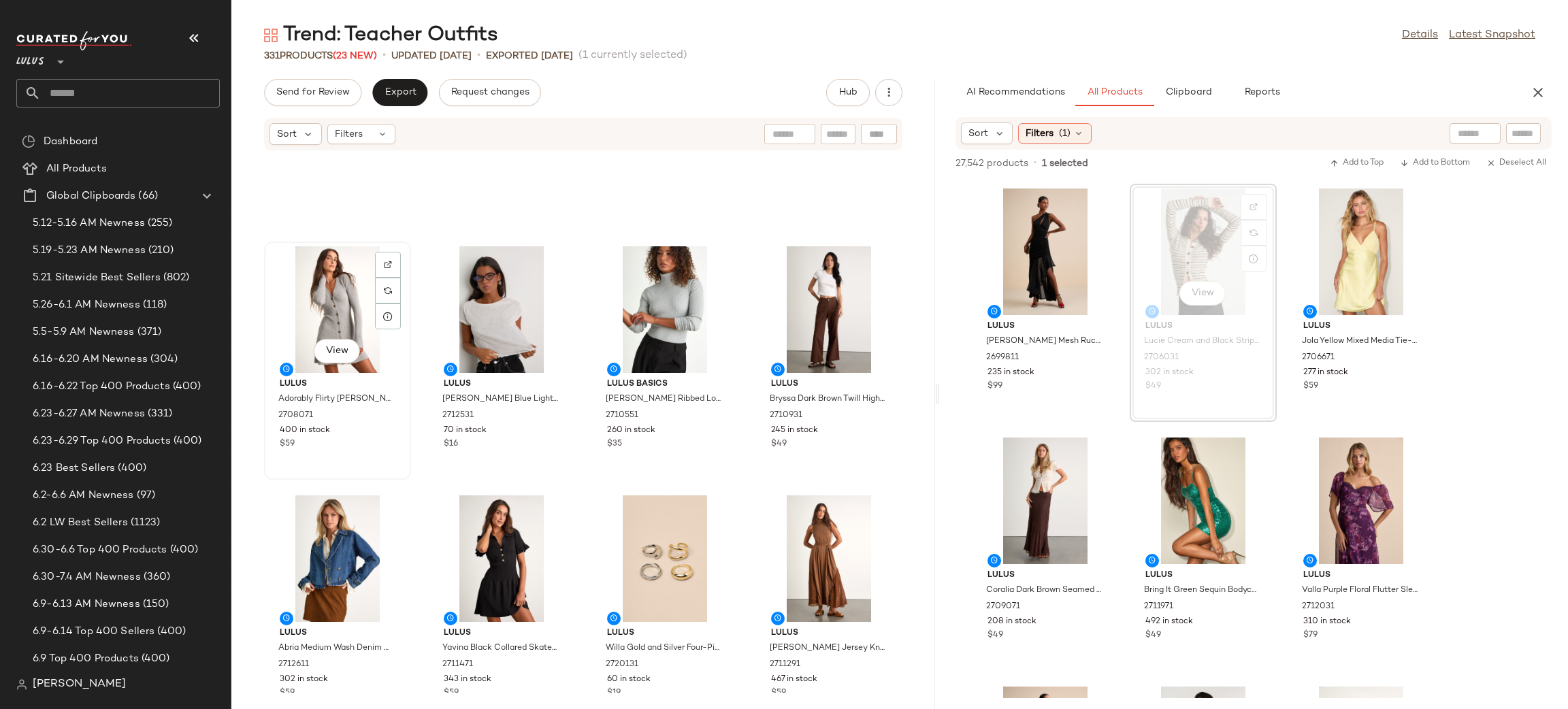
click at [316, 307] on div "View" at bounding box center [337, 310] width 137 height 127
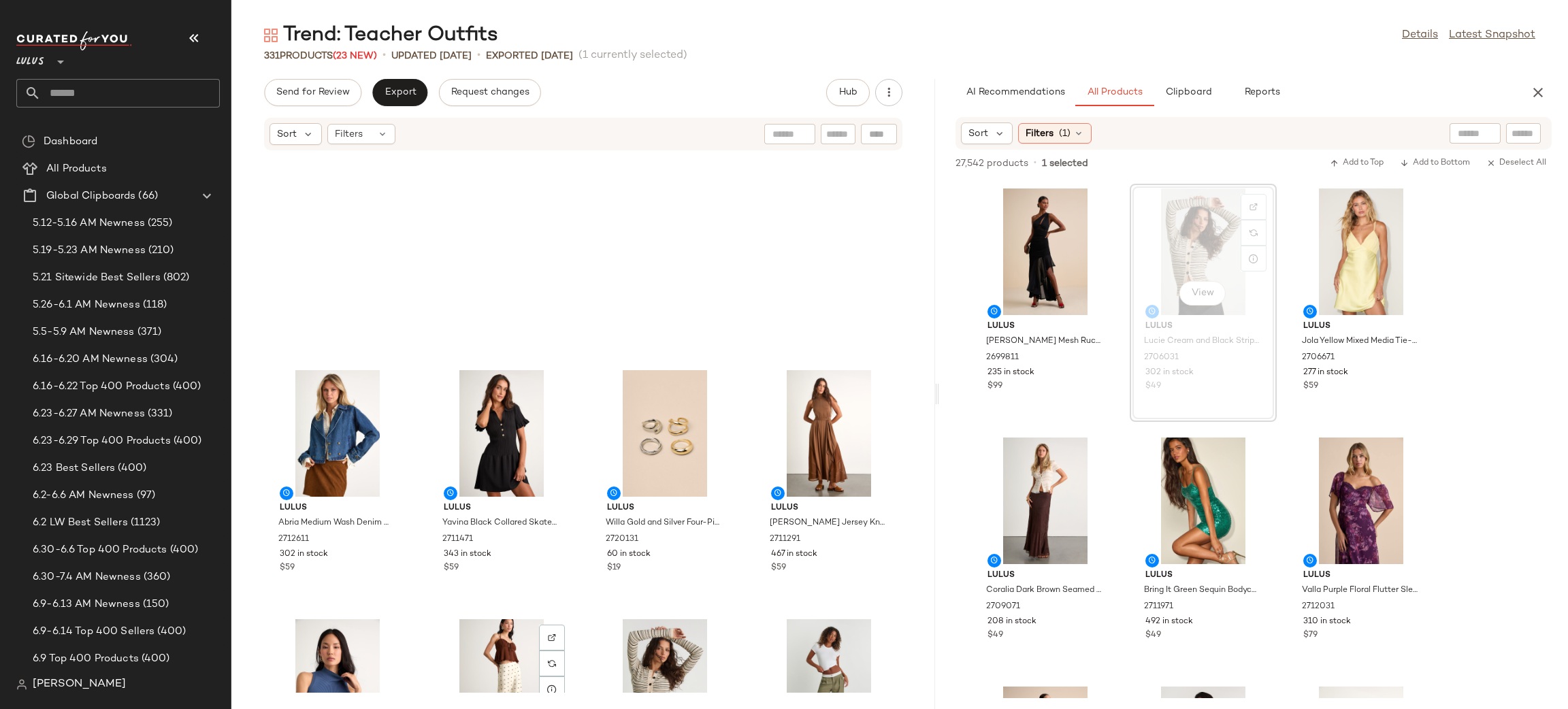
scroll to position [20139, 0]
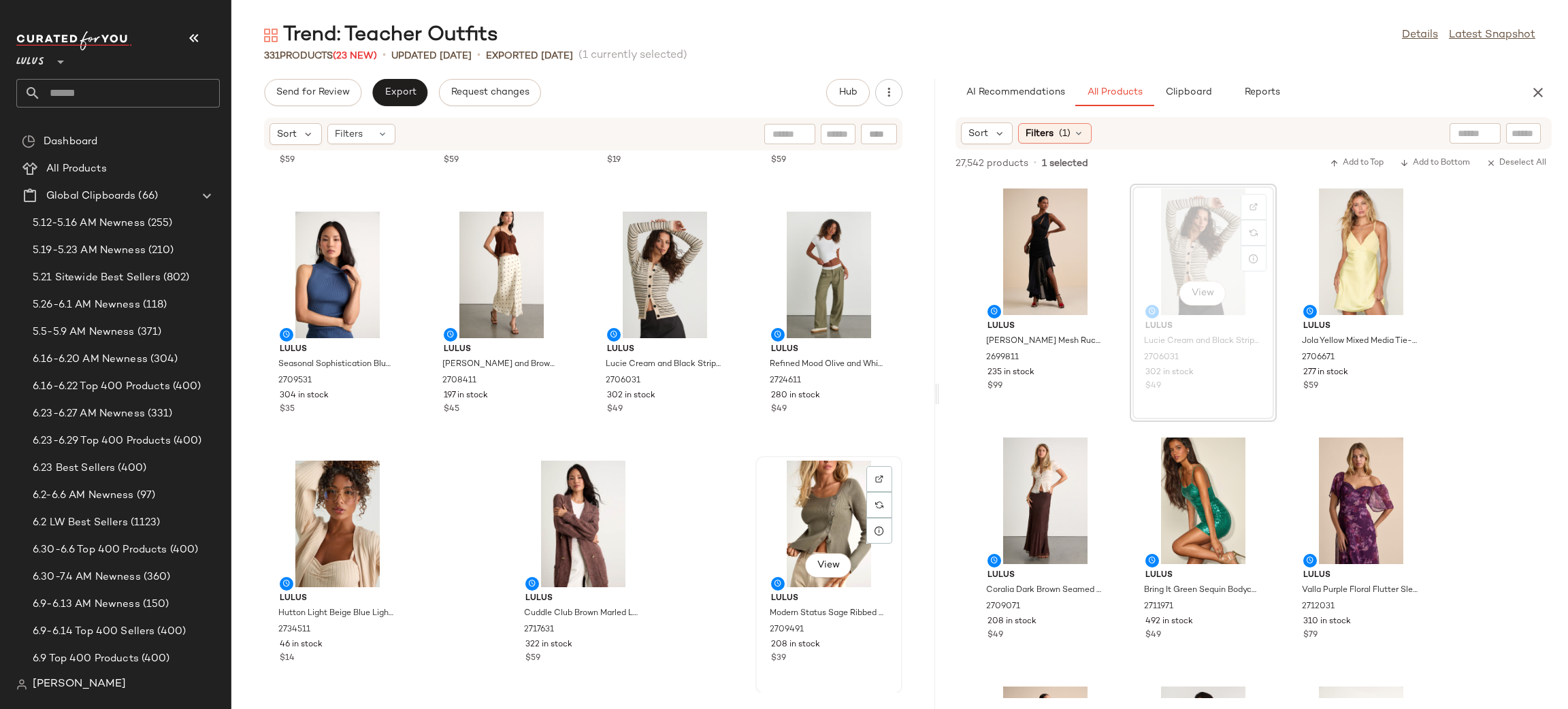
click at [825, 518] on div "View" at bounding box center [829, 523] width 137 height 127
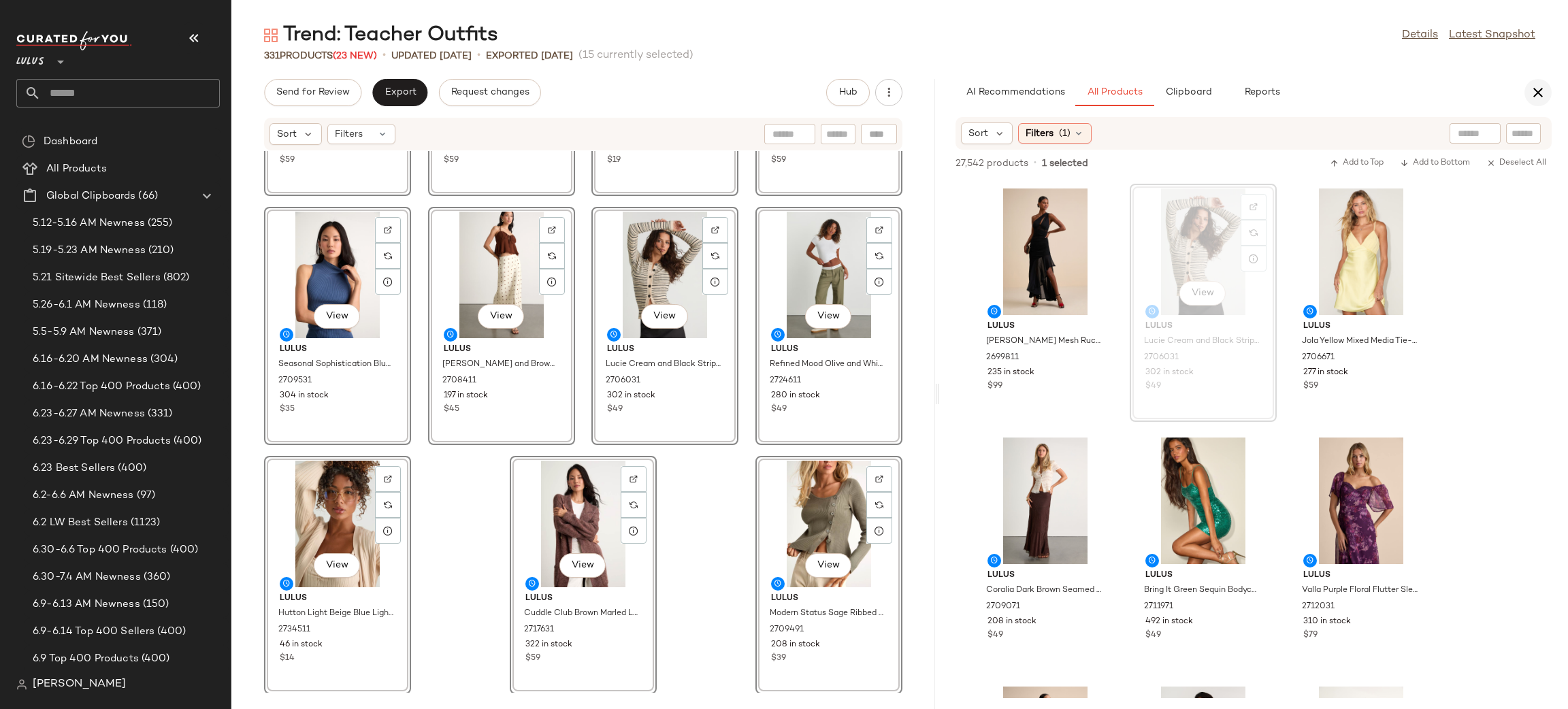
click at [1541, 98] on icon "button" at bounding box center [1537, 93] width 16 height 16
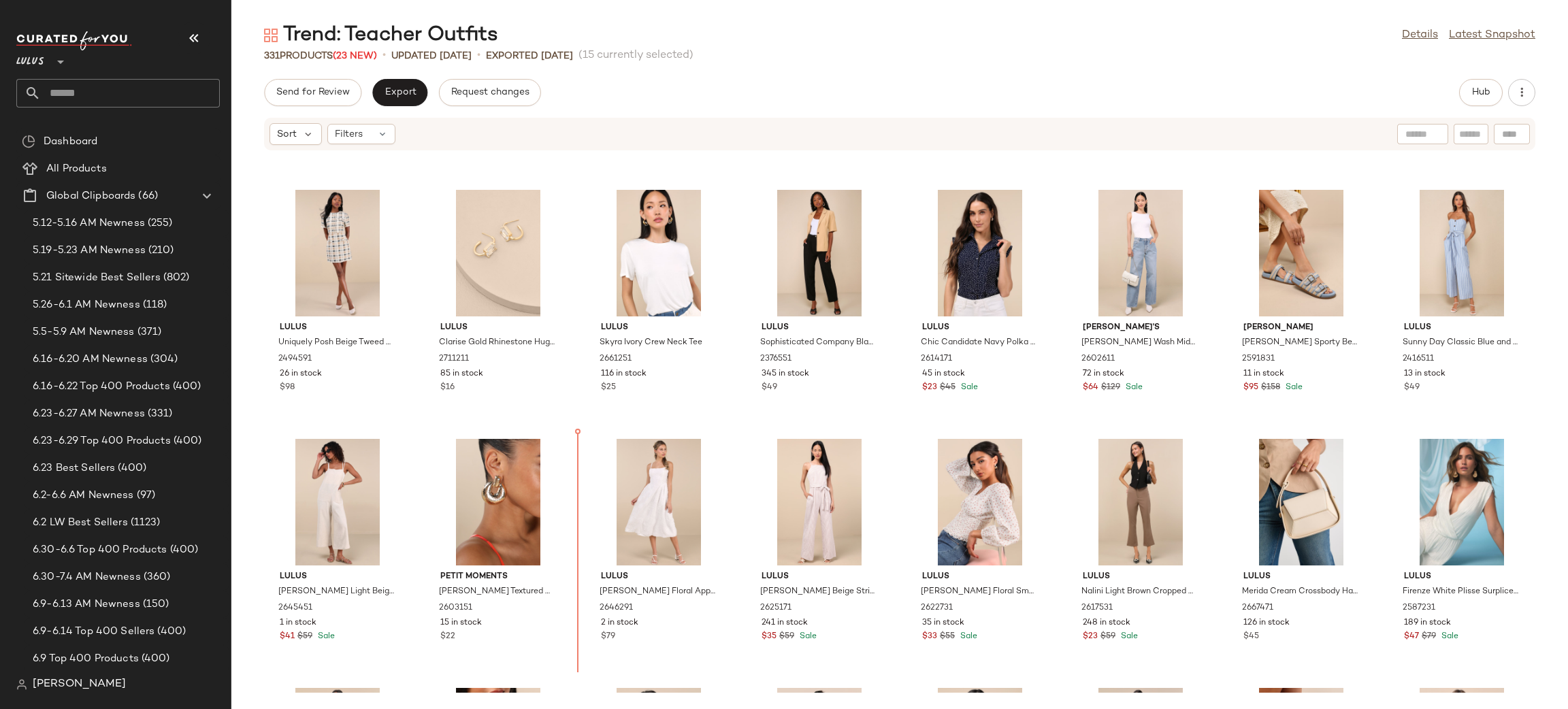
scroll to position [761, 0]
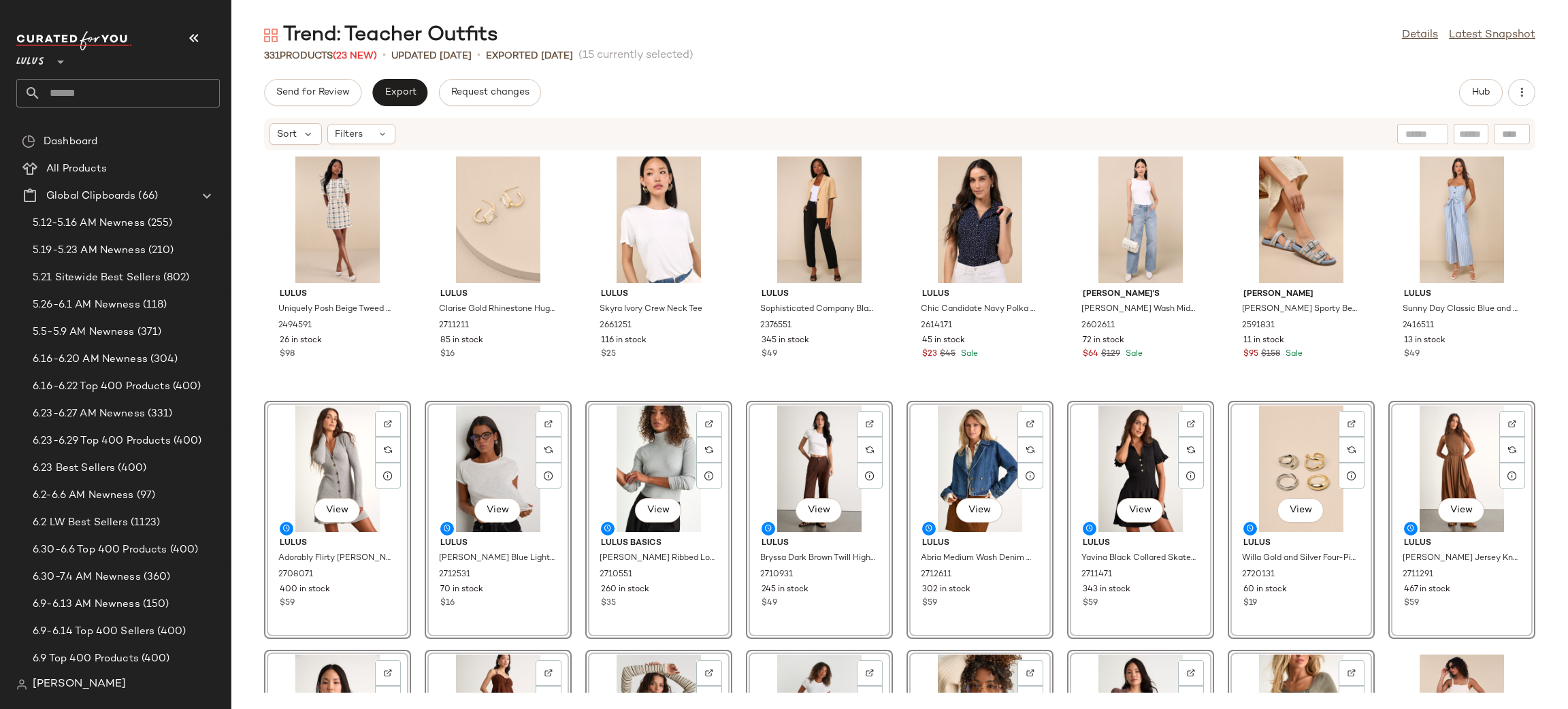
click at [1554, 404] on div "Lulus Favorite Potential Ivory and Olive Striped Ribbed Midi Dress 2548711 104 …" at bounding box center [900, 422] width 1337 height 542
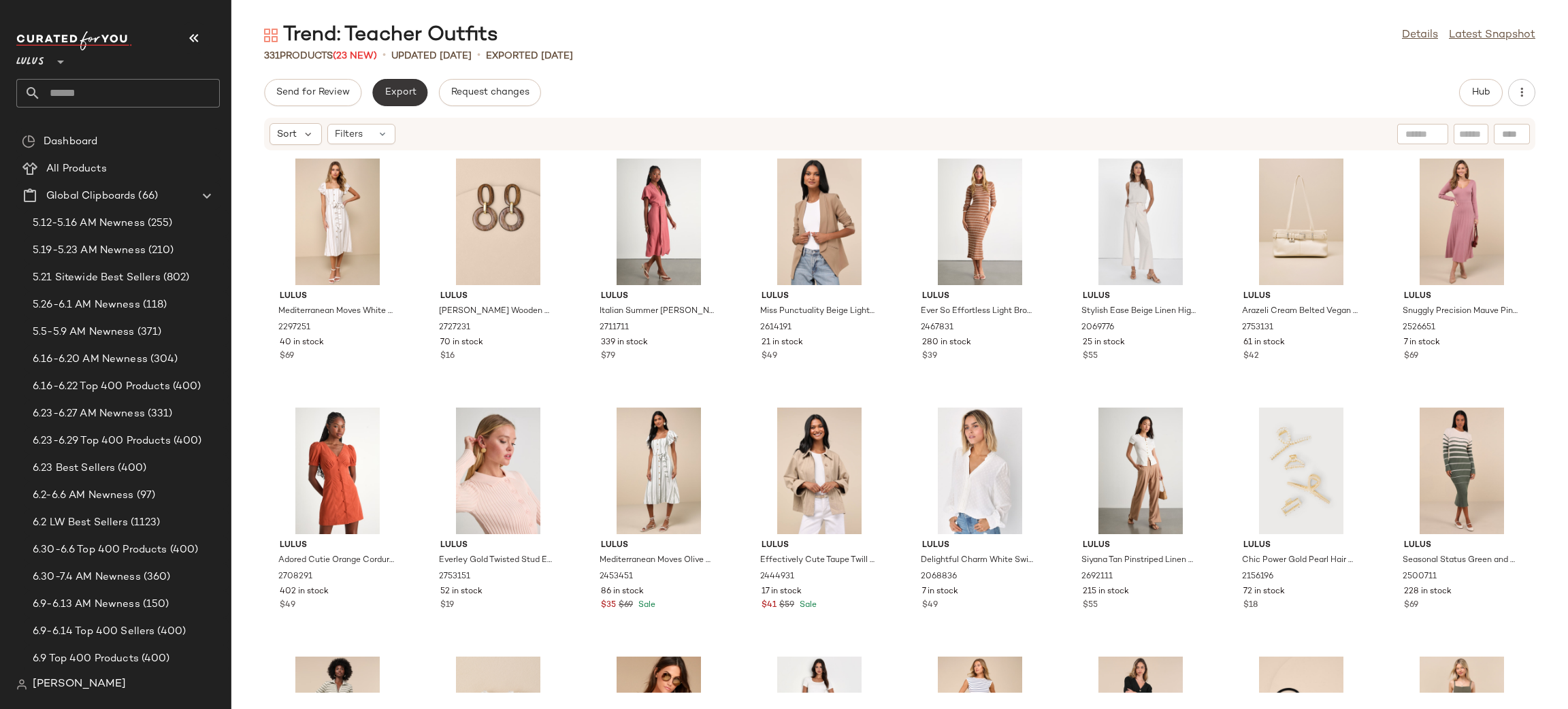
click at [404, 102] on button "Export" at bounding box center [400, 93] width 55 height 27
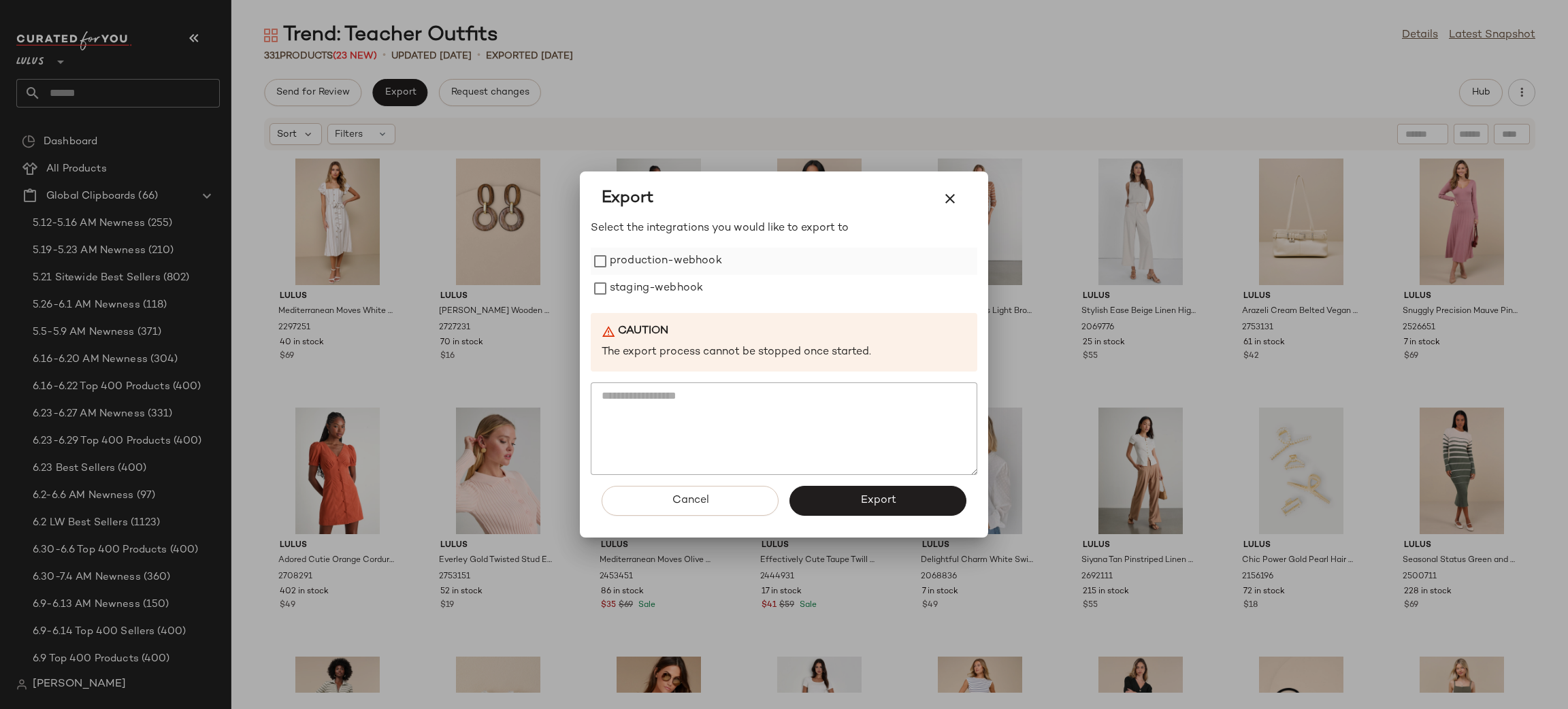
click at [668, 263] on label "production-webhook" at bounding box center [665, 261] width 112 height 27
click at [669, 286] on label "staging-webhook" at bounding box center [656, 289] width 94 height 27
click at [832, 499] on button "Export" at bounding box center [877, 501] width 177 height 30
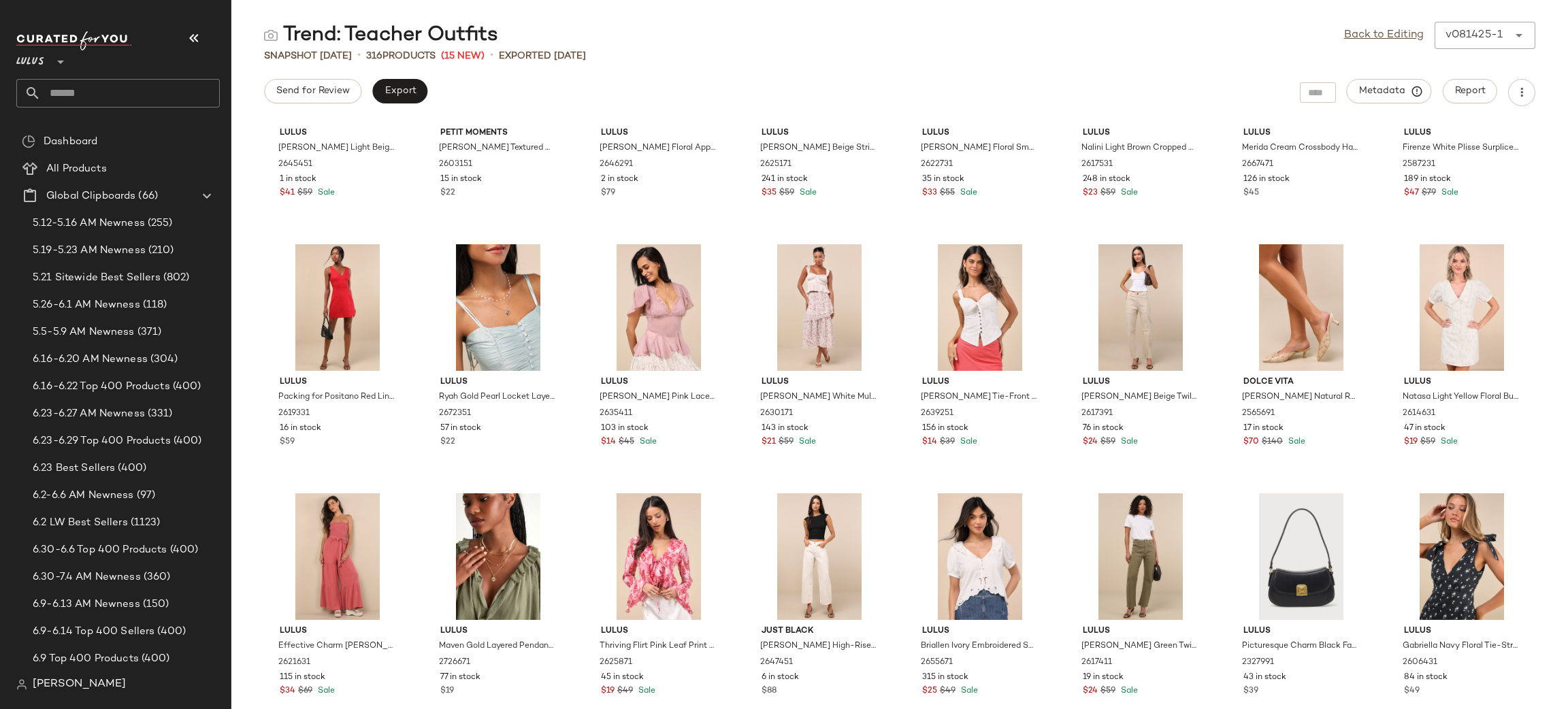
scroll to position [1158, 0]
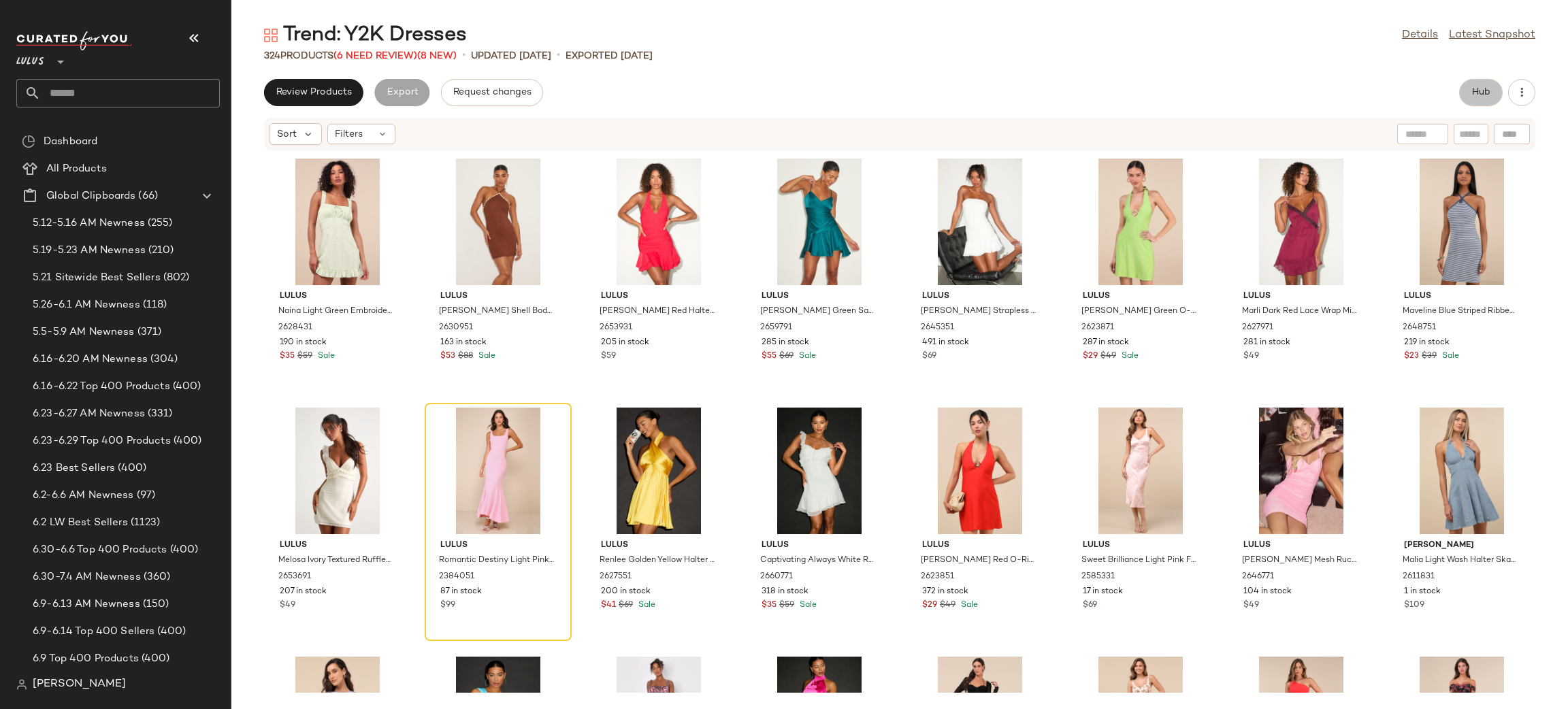
click at [1481, 94] on span "Hub" at bounding box center [1481, 93] width 19 height 11
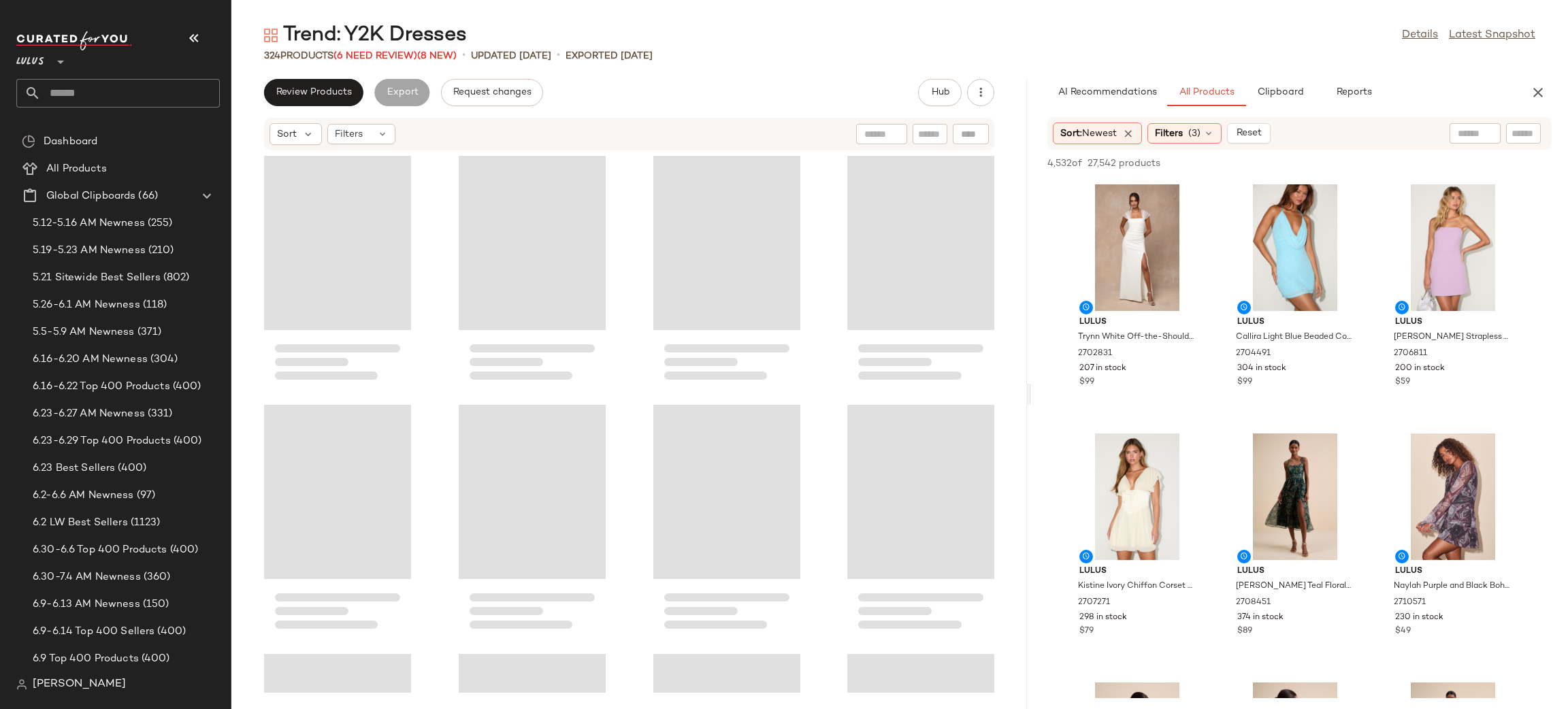
drag, startPoint x: 899, startPoint y: 394, endPoint x: 1030, endPoint y: 371, distance: 133.0
click at [1030, 369] on div "Trend: Y2K Dresses Details Latest Snapshot 324 Products (6 Need Review) (8 New)…" at bounding box center [900, 365] width 1337 height 687
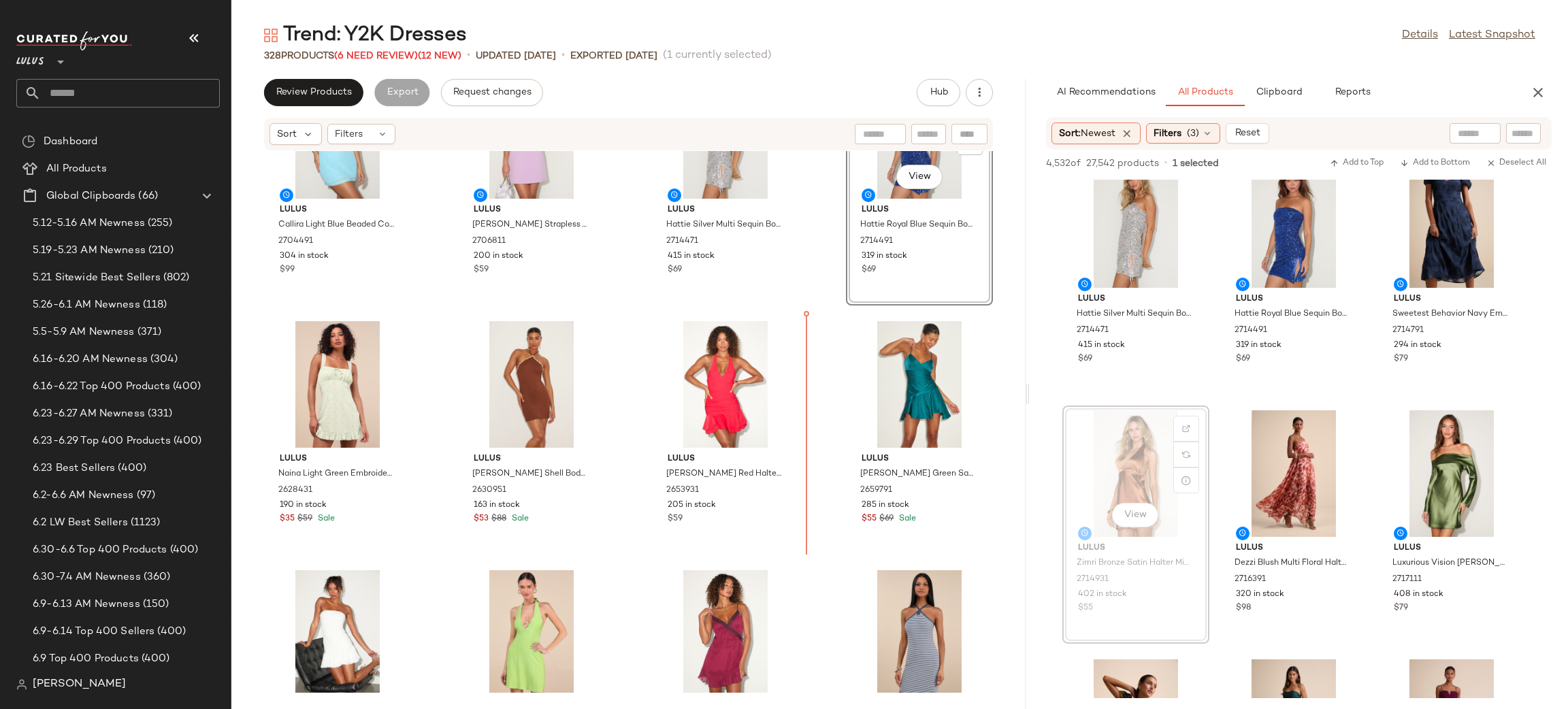
scroll to position [86, 0]
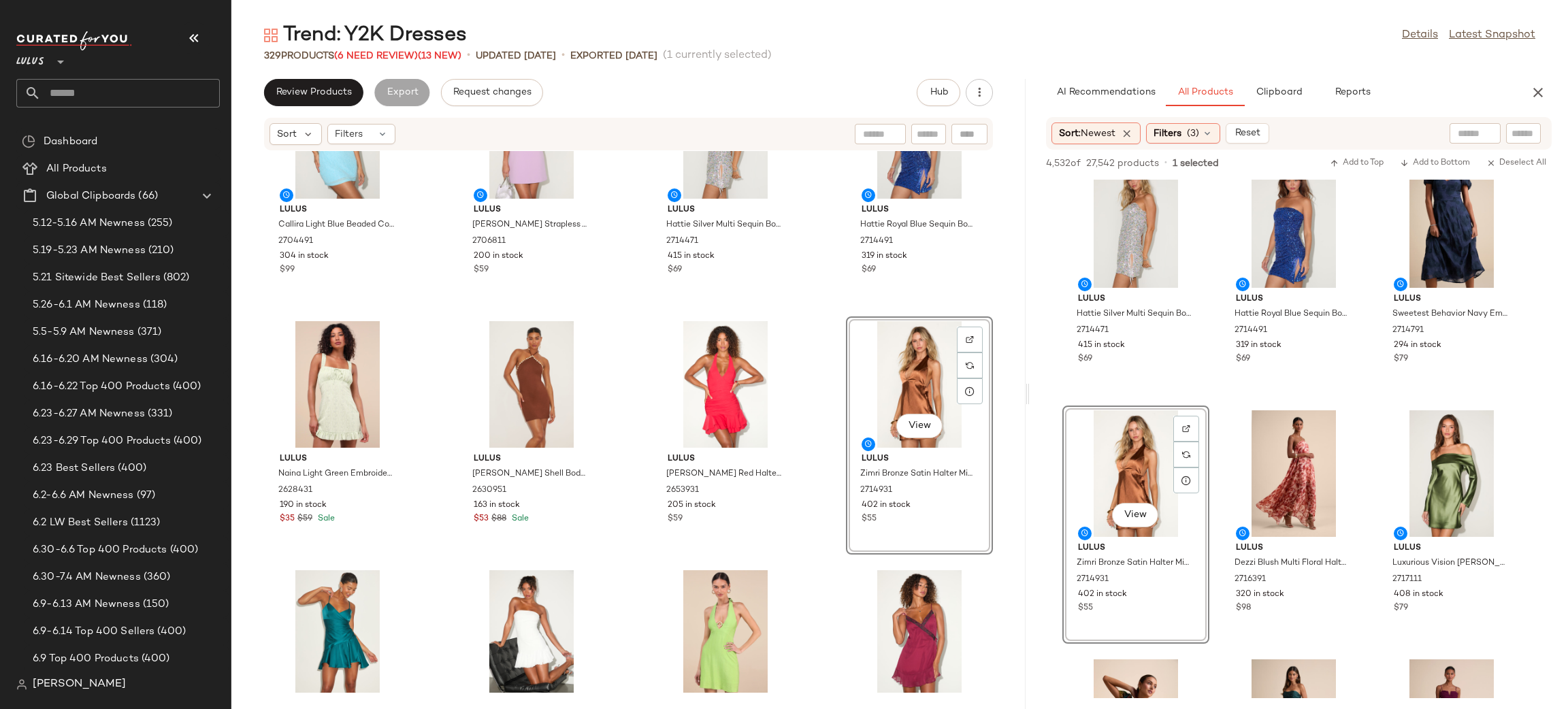
click at [814, 334] on div "Lulus Callira Light Blue Beaded Cowl Halter Mini Dress 2704491 304 in stock $99…" at bounding box center [628, 422] width 794 height 542
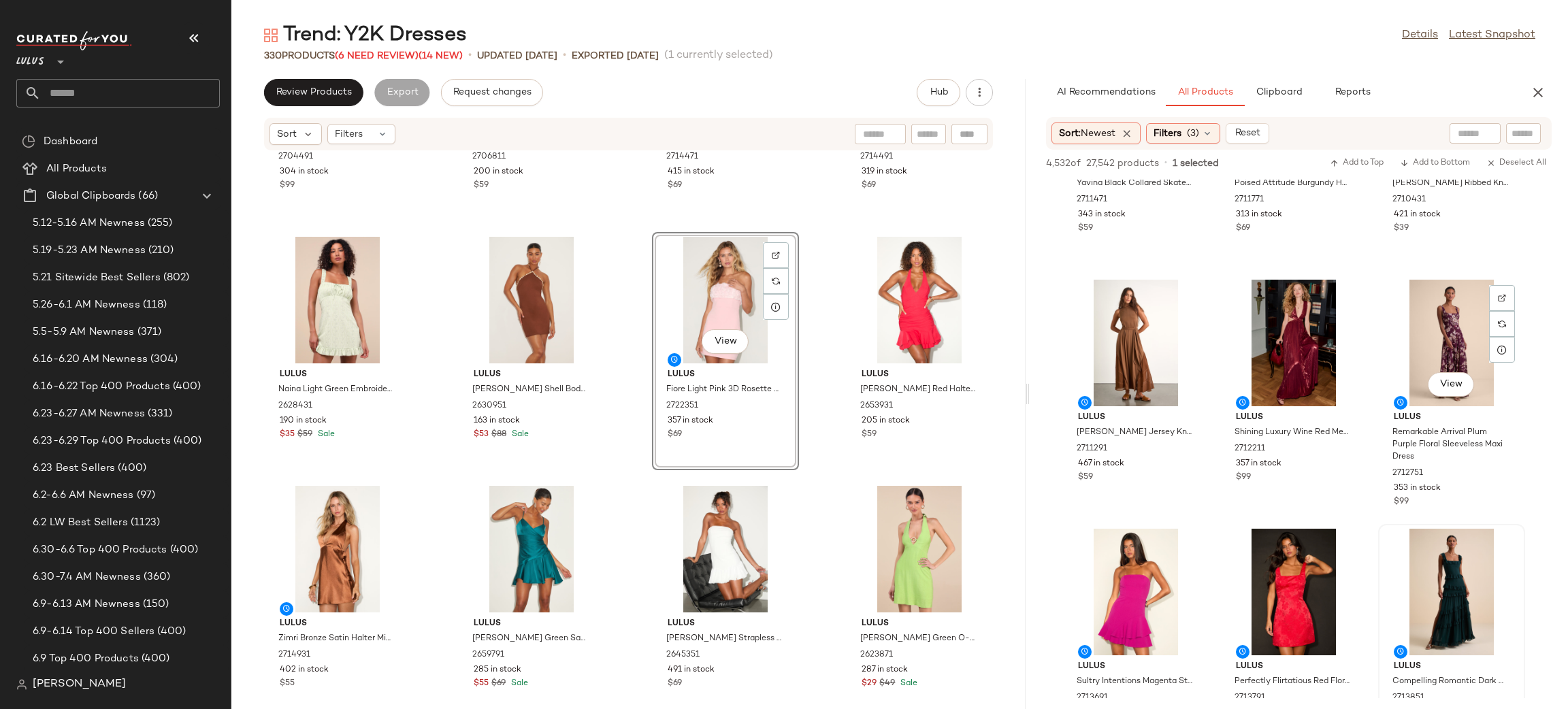
scroll to position [2800, 0]
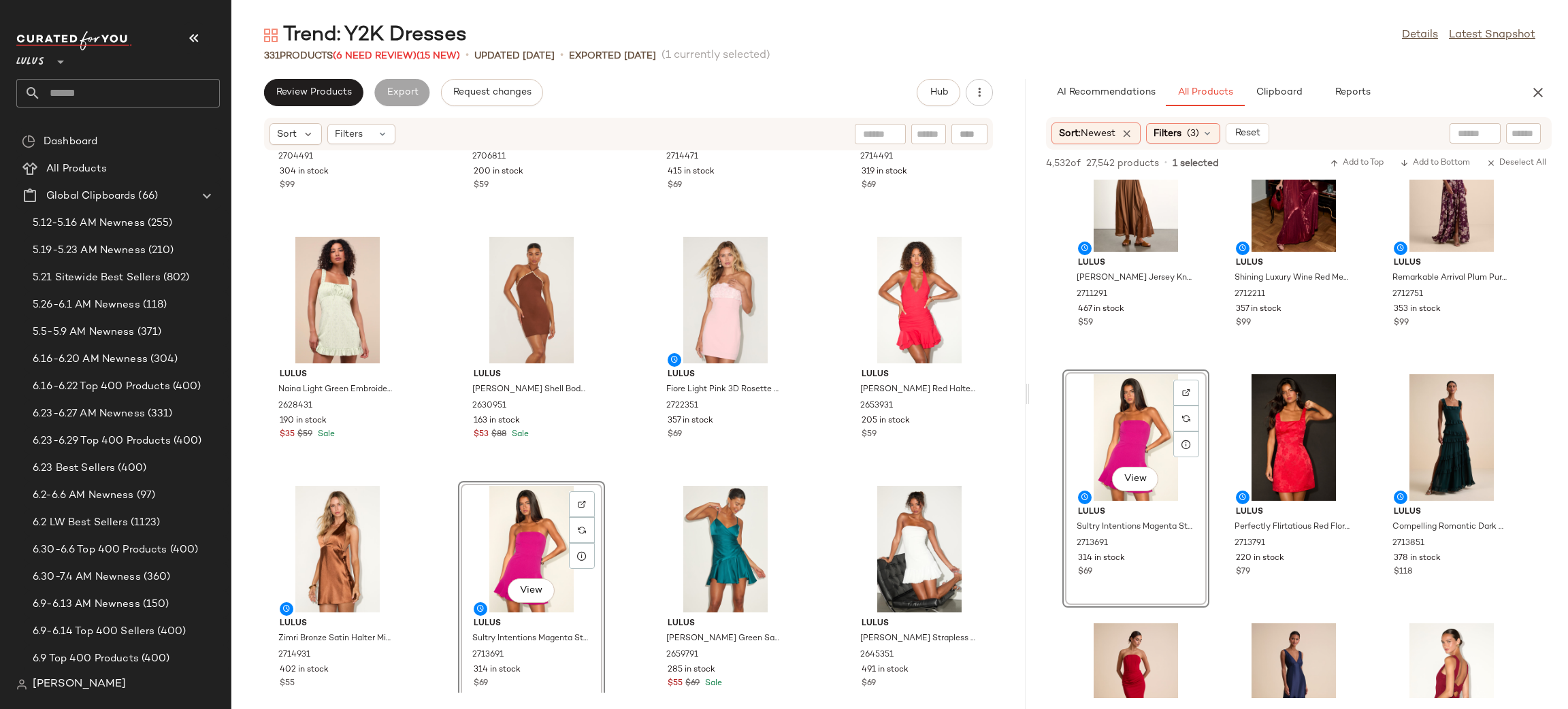
click at [796, 478] on div "Lulus Callira Light Blue Beaded Cowl Halter Mini Dress 2704491 304 in stock $99…" at bounding box center [628, 422] width 794 height 542
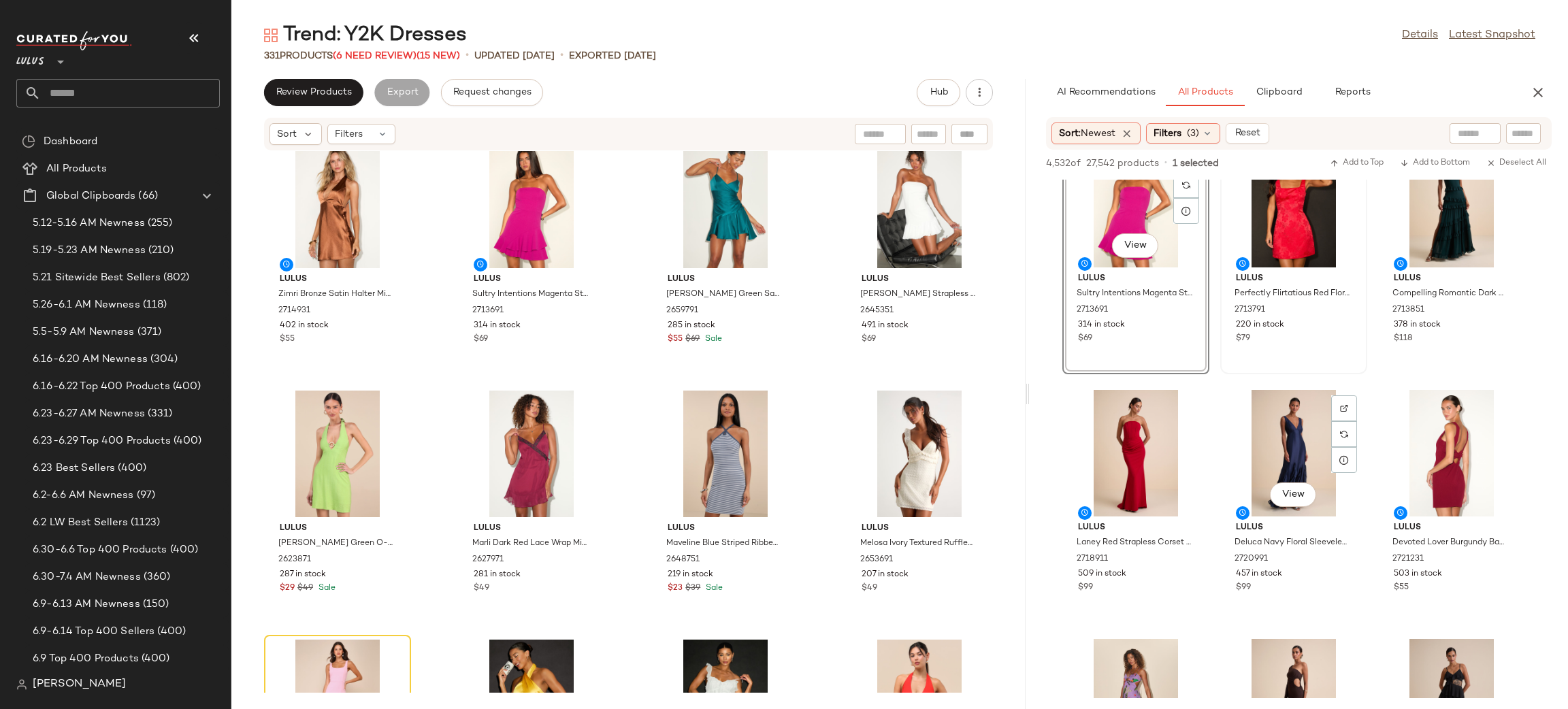
scroll to position [3047, 0]
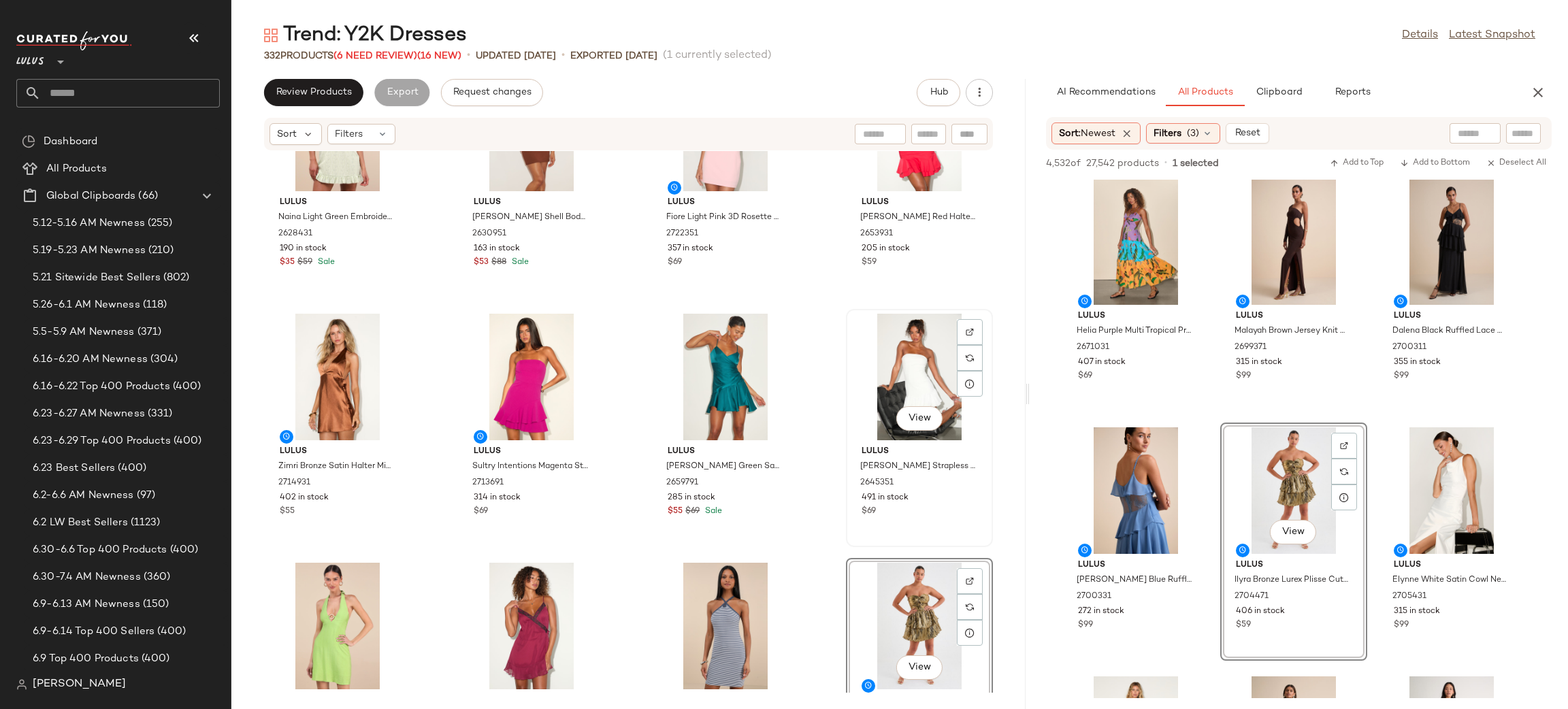
scroll to position [347, 0]
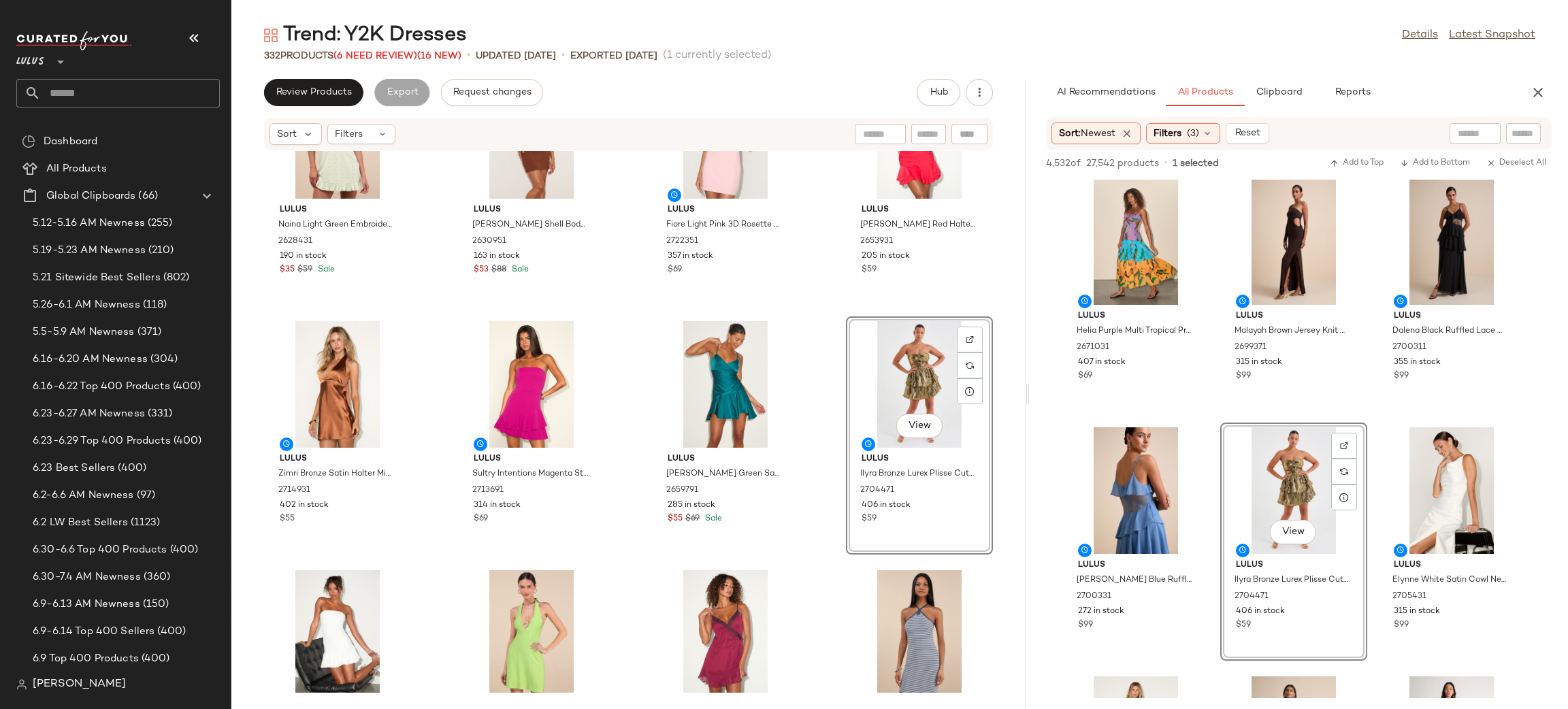
click at [822, 369] on div "Lulus Naina Light Green Embroidered Sleeveless Mini Dress 2628431 190 in stock …" at bounding box center [628, 422] width 794 height 542
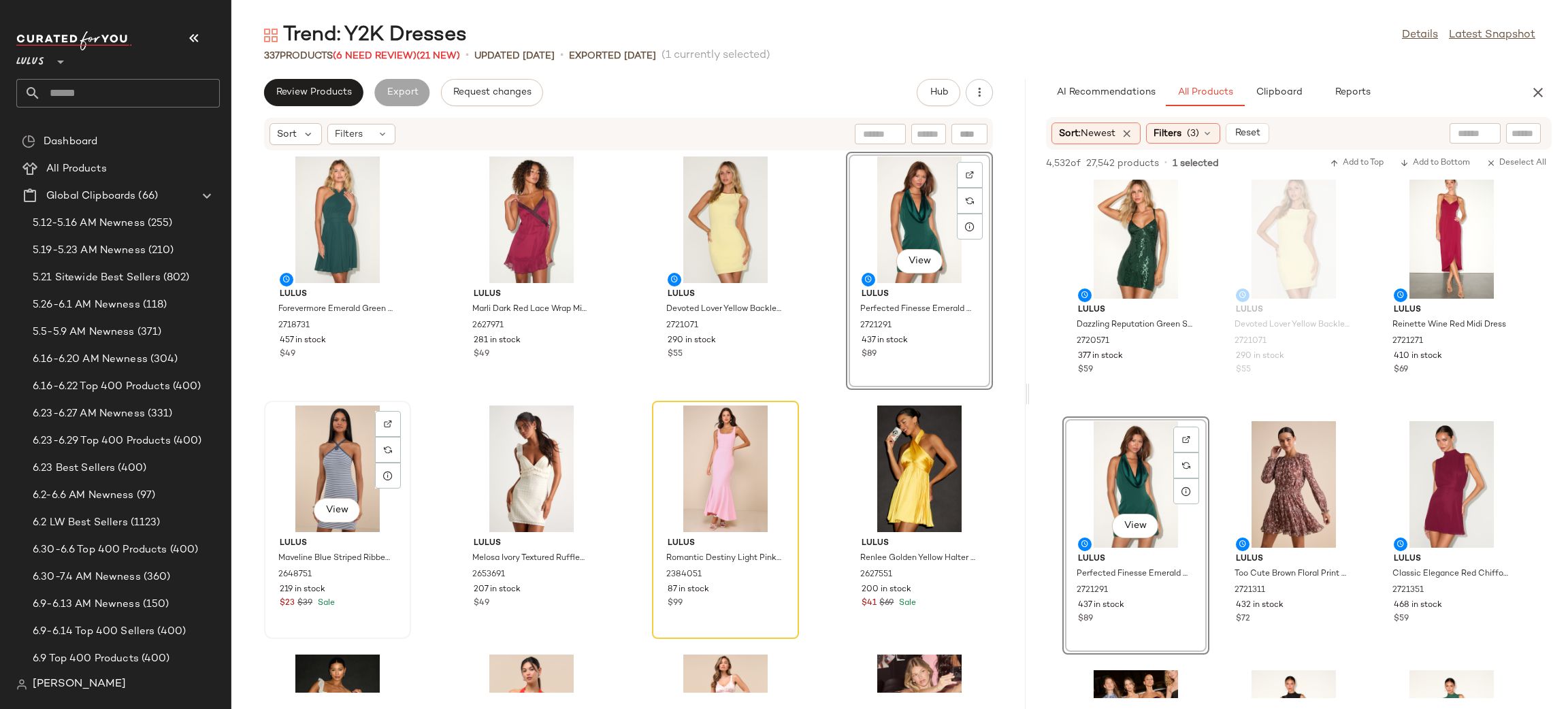
scroll to position [1016, 0]
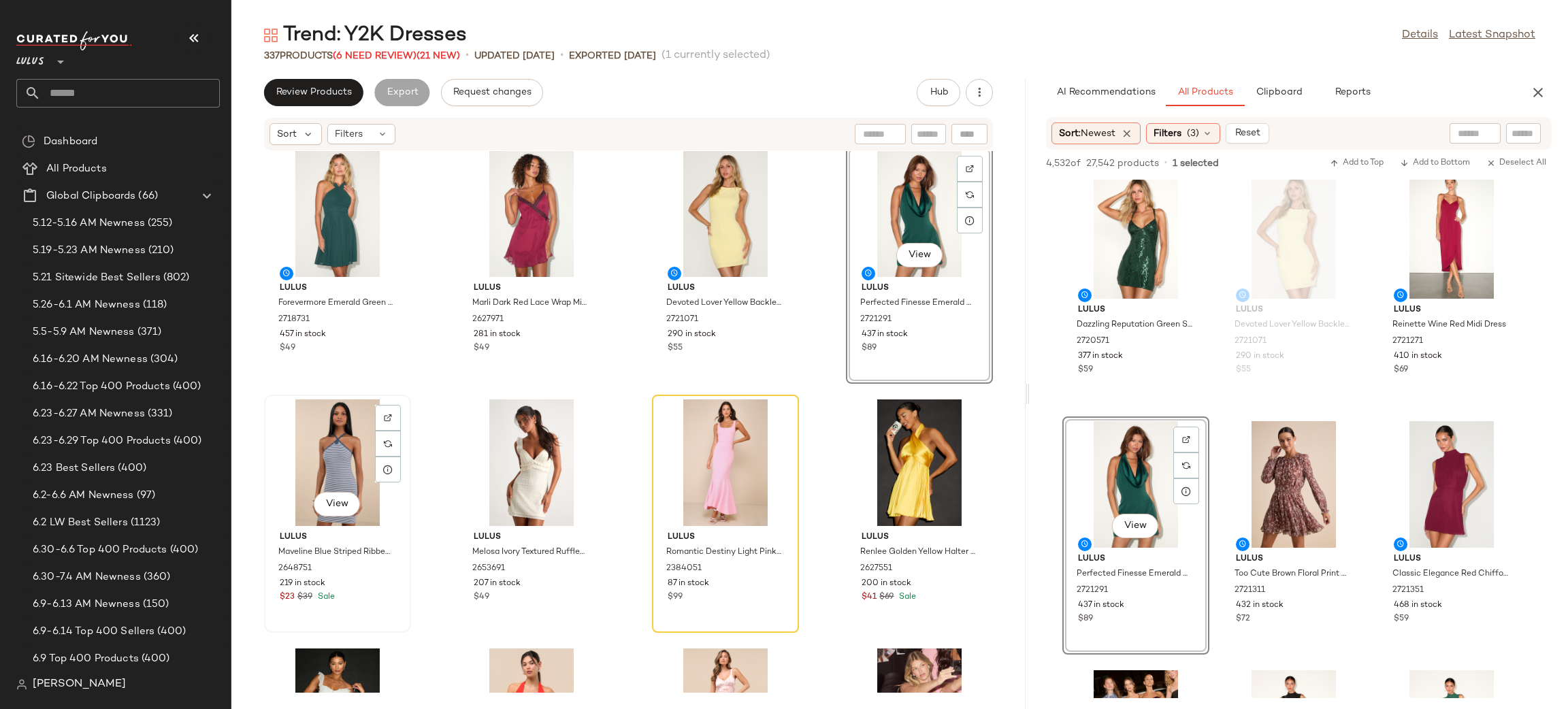
click at [346, 465] on div "View" at bounding box center [337, 462] width 137 height 127
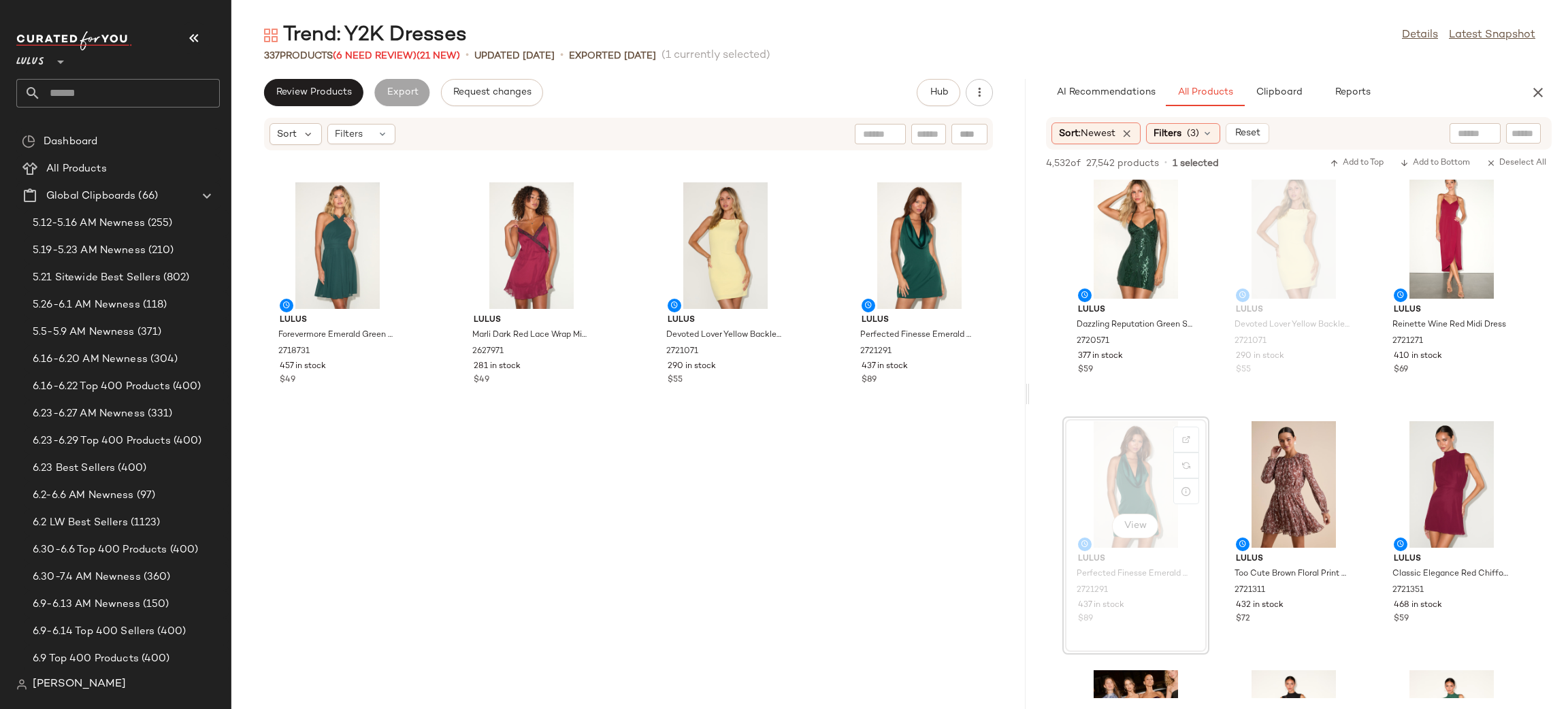
scroll to position [11, 0]
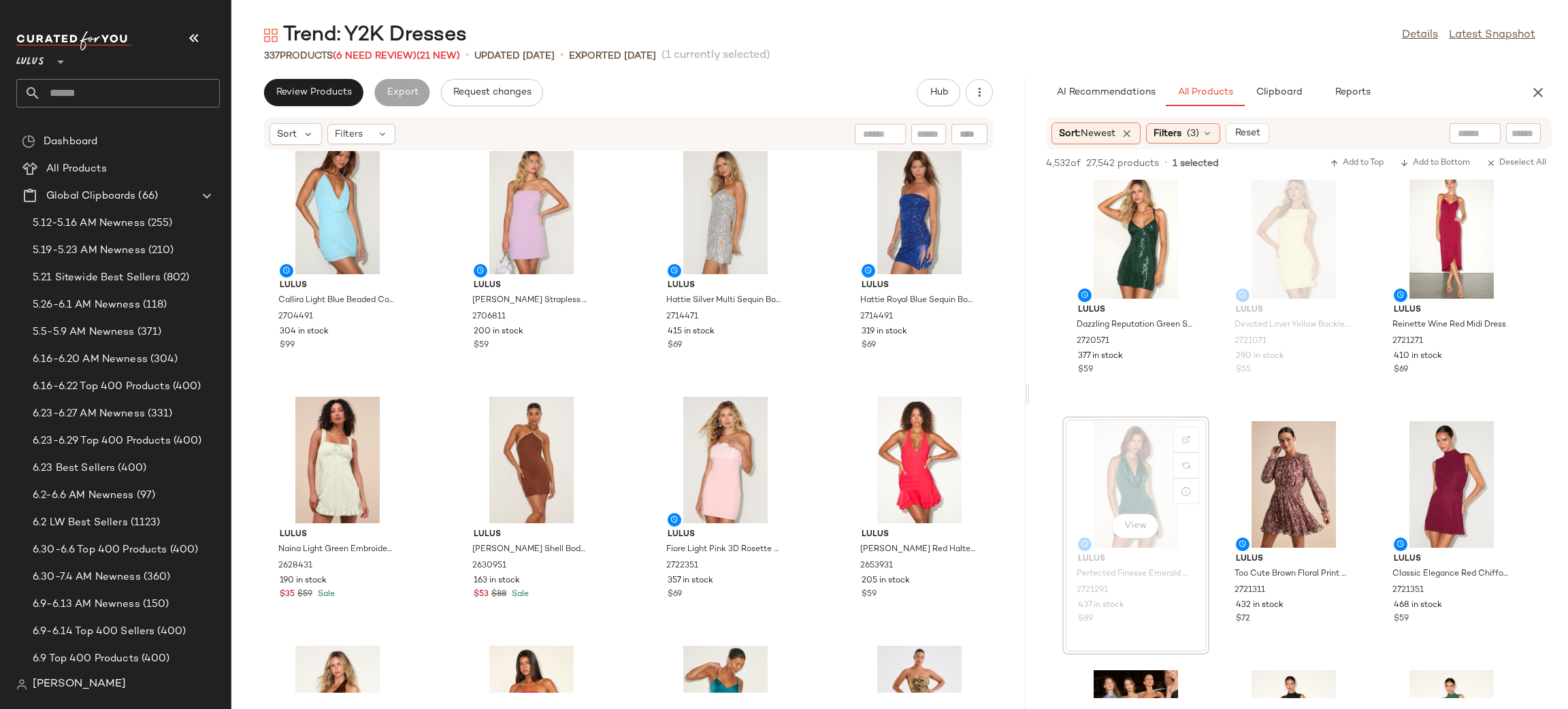
click at [814, 457] on div "Lulus Callira Light Blue Beaded Cowl Halter Mini Dress 2704491 304 in stock $99…" at bounding box center [628, 422] width 794 height 542
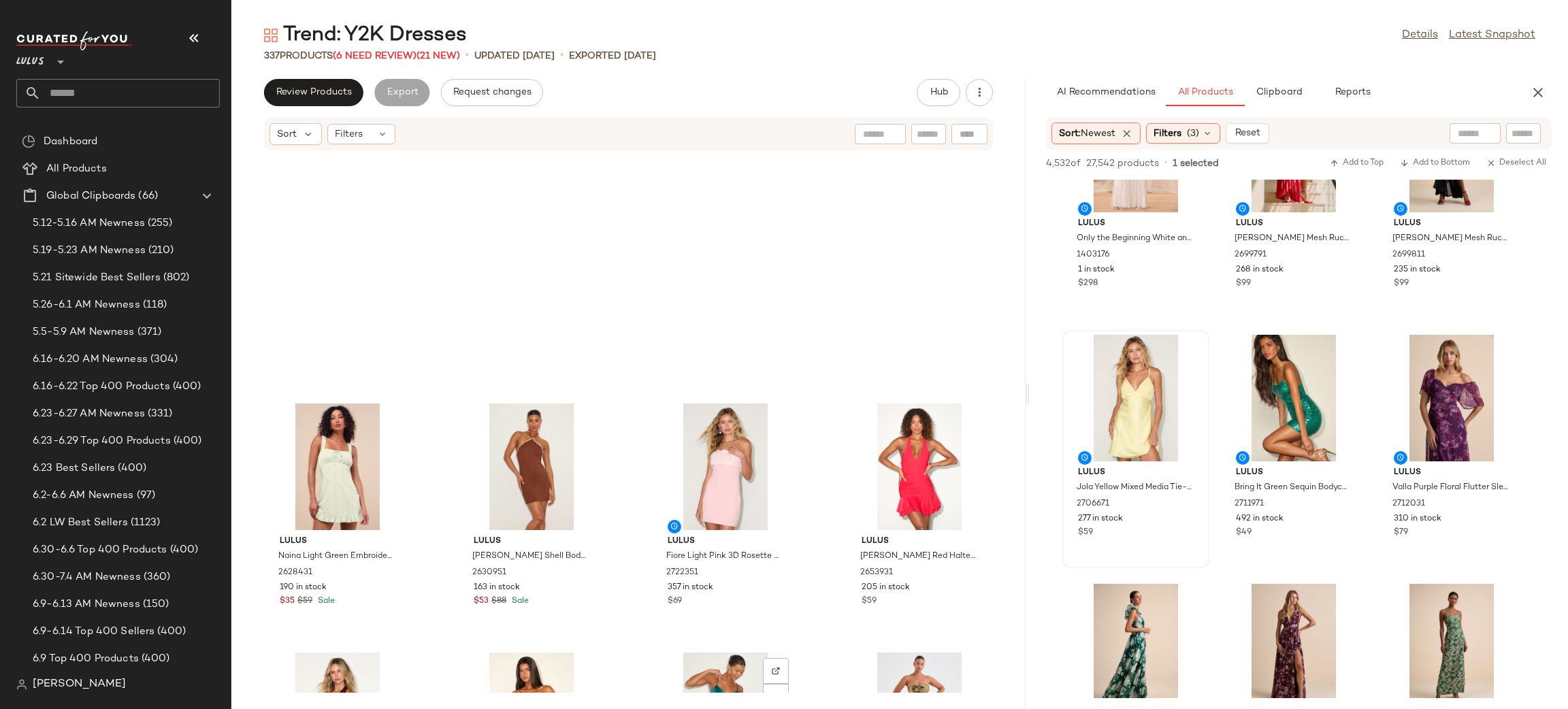
scroll to position [0, 0]
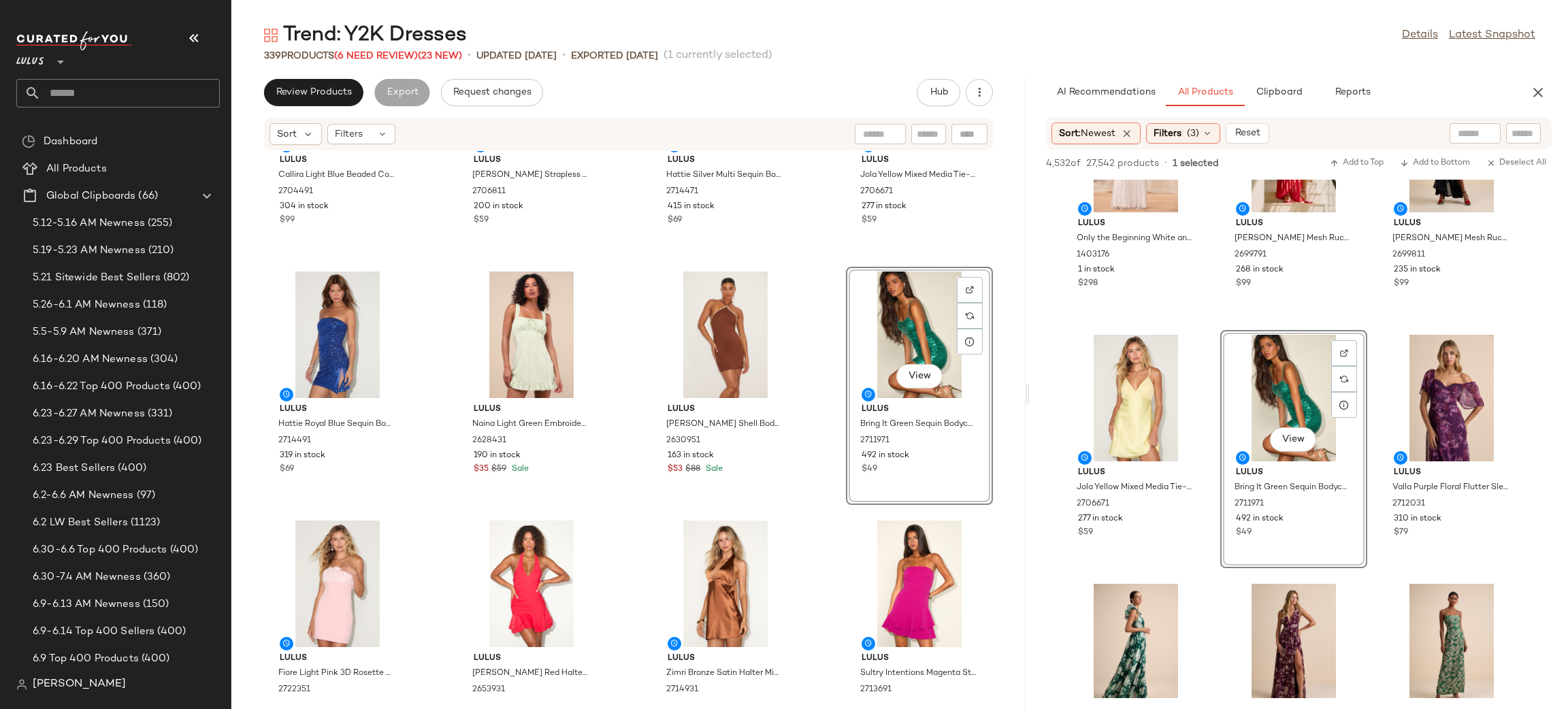
click at [809, 469] on div "Lulus Callira Light Blue Beaded Cowl Halter Mini Dress 2704491 304 in stock $99…" at bounding box center [628, 422] width 794 height 542
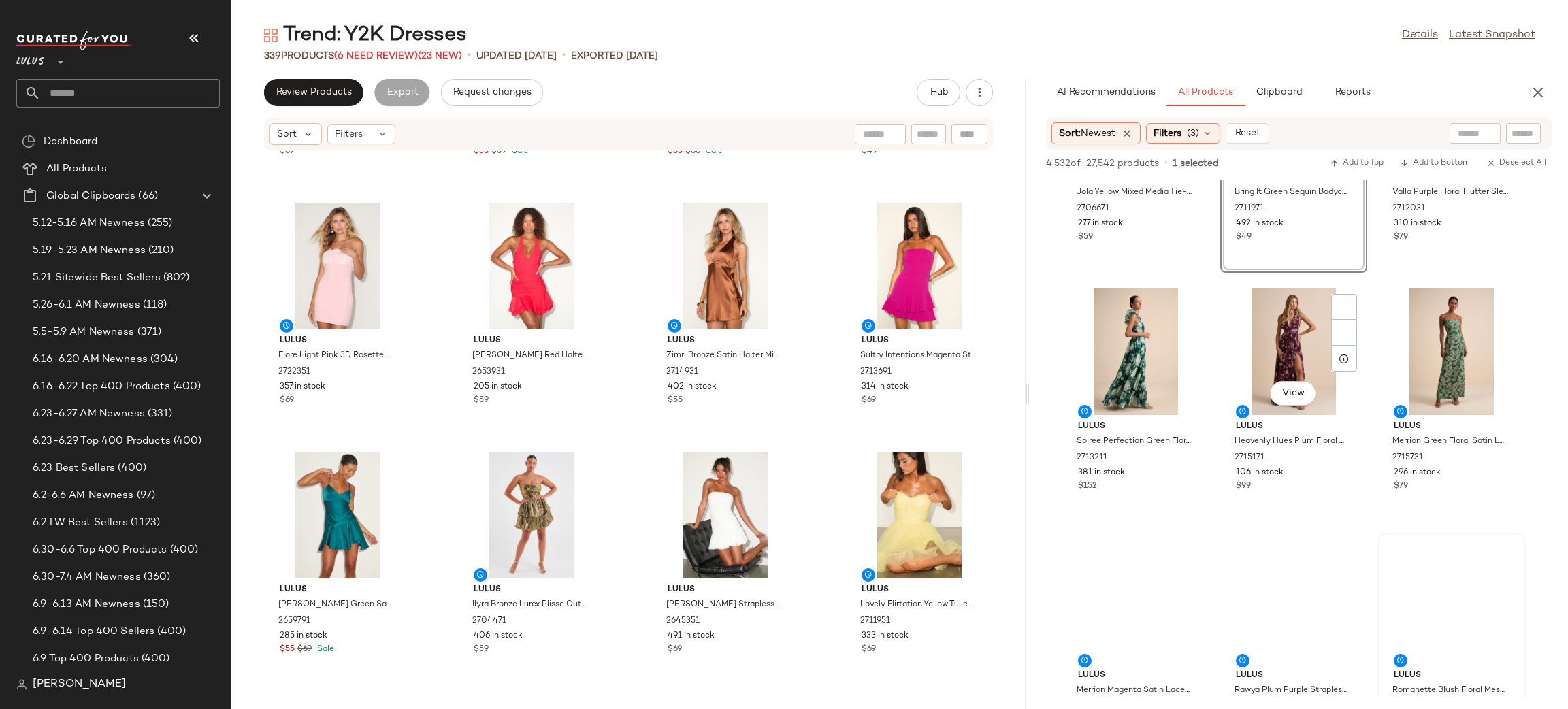
scroll to position [6960, 0]
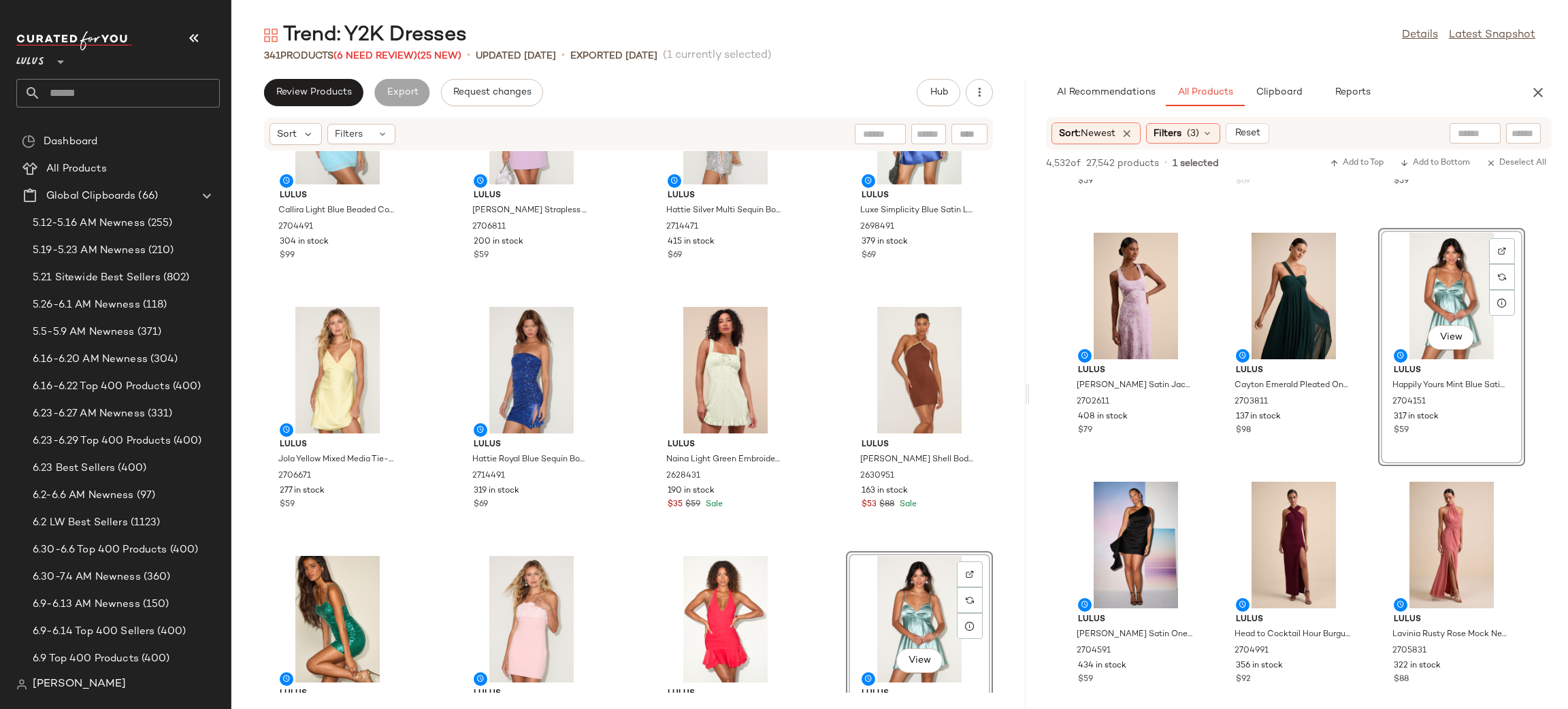
scroll to position [0, 0]
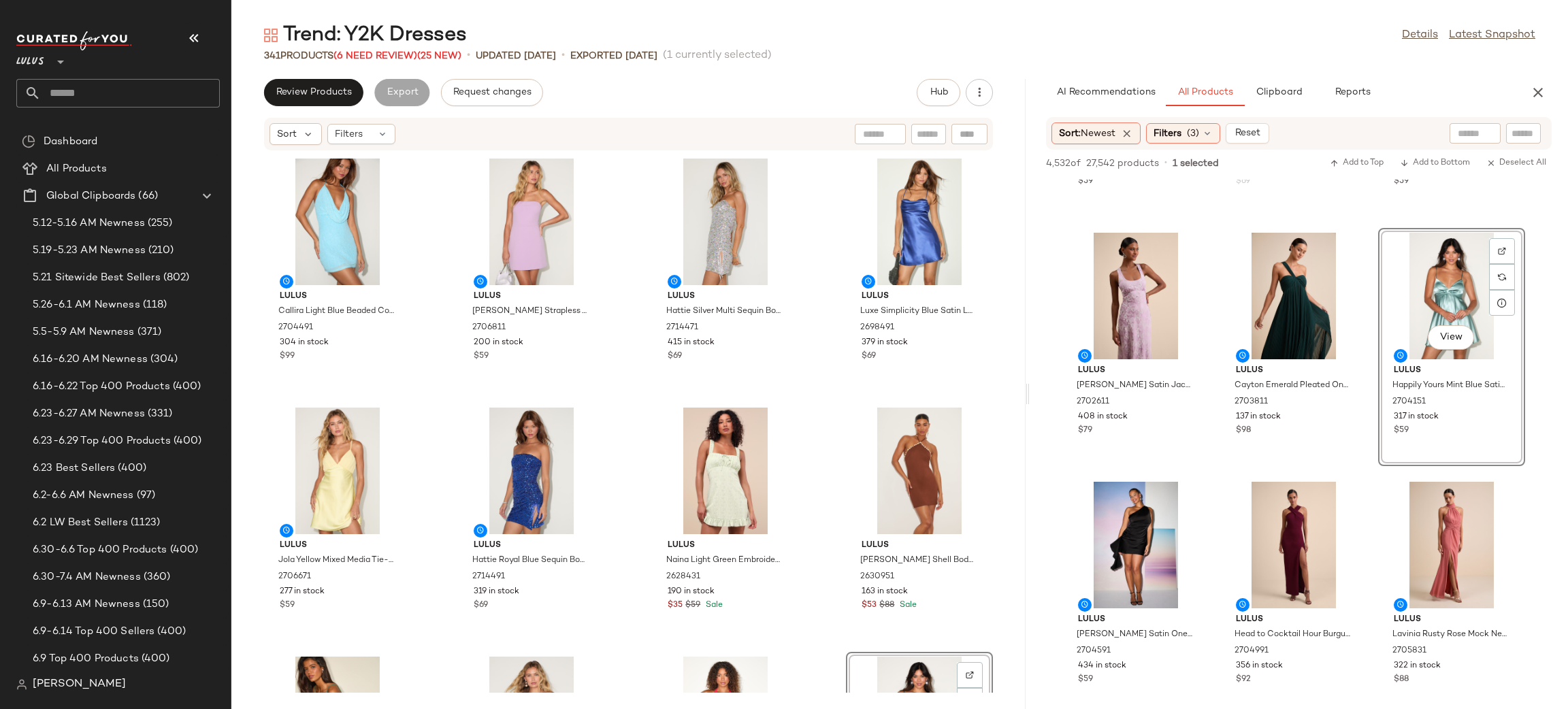
click at [801, 370] on div "Lulus Callira Light Blue Beaded Cowl Halter Mini Dress 2704491 304 in stock $99…" at bounding box center [628, 422] width 794 height 542
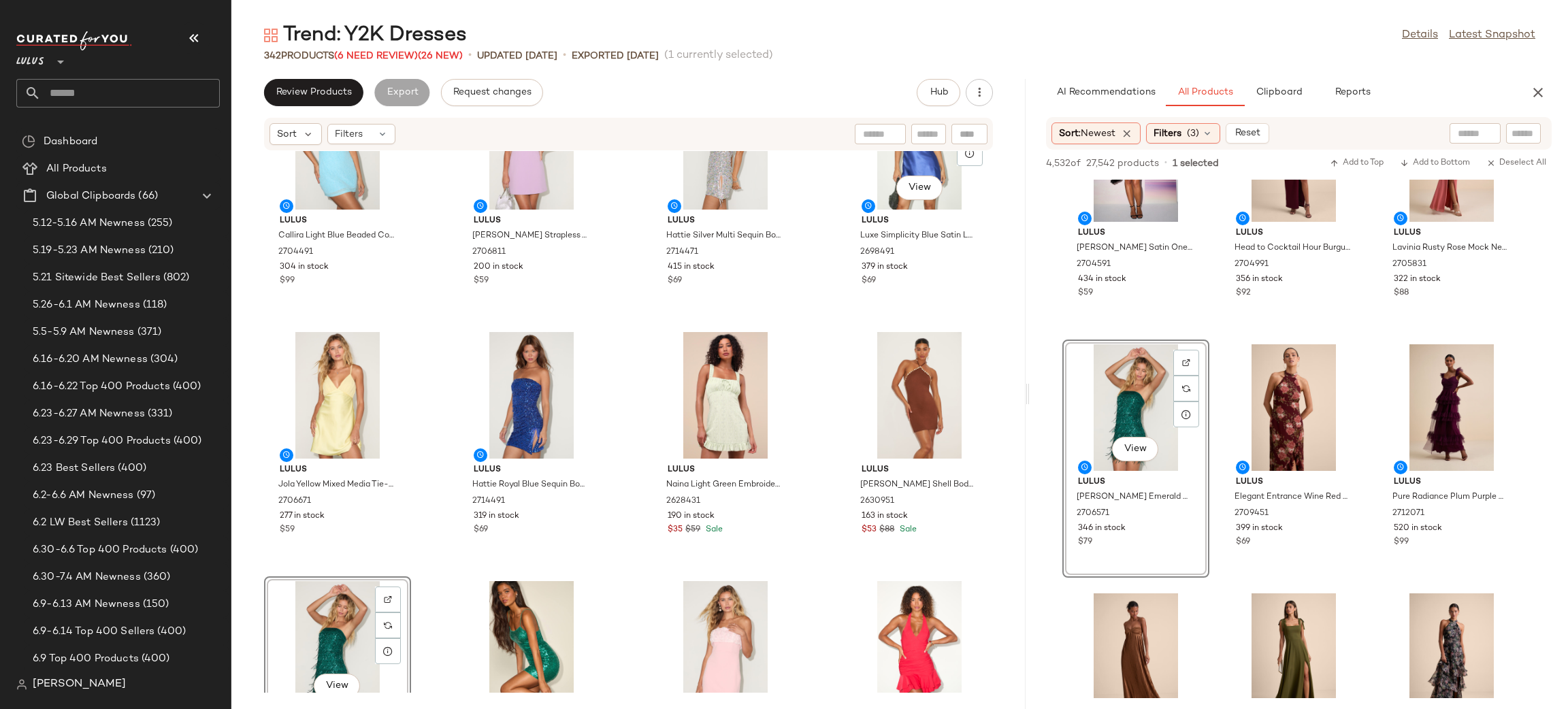
scroll to position [85, 0]
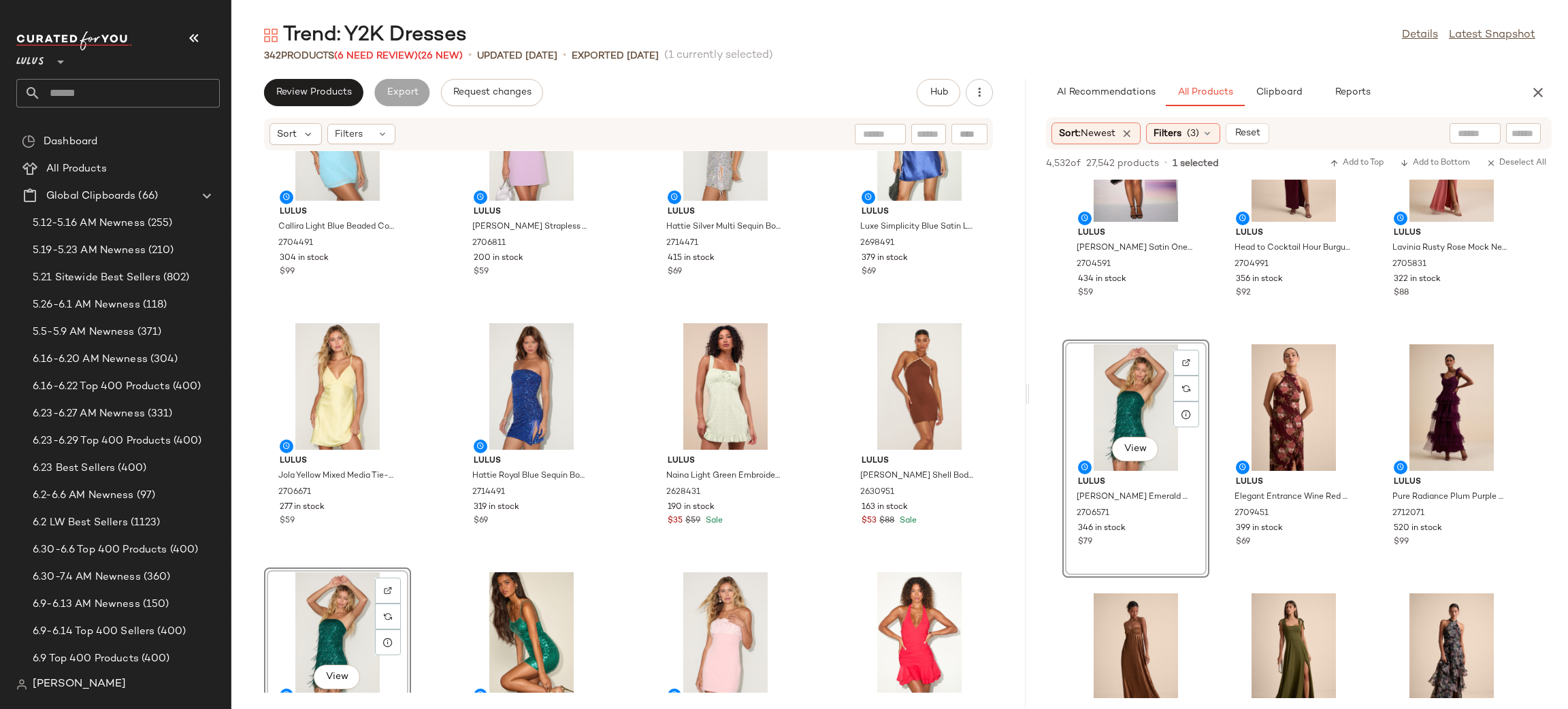
click at [837, 327] on div "Lulus Callira Light Blue Beaded Cowl Halter Mini Dress 2704491 304 in stock $99…" at bounding box center [628, 422] width 794 height 542
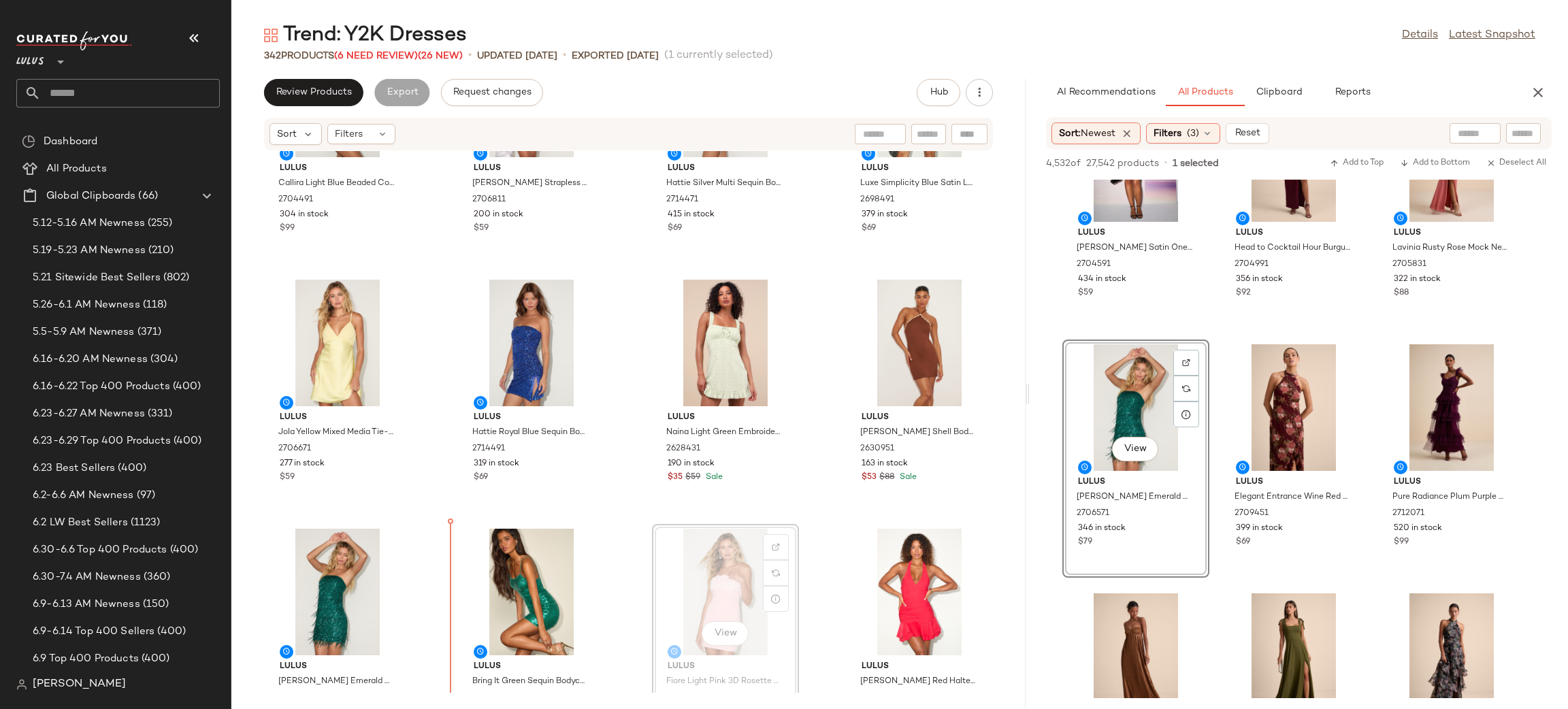
scroll to position [144, 0]
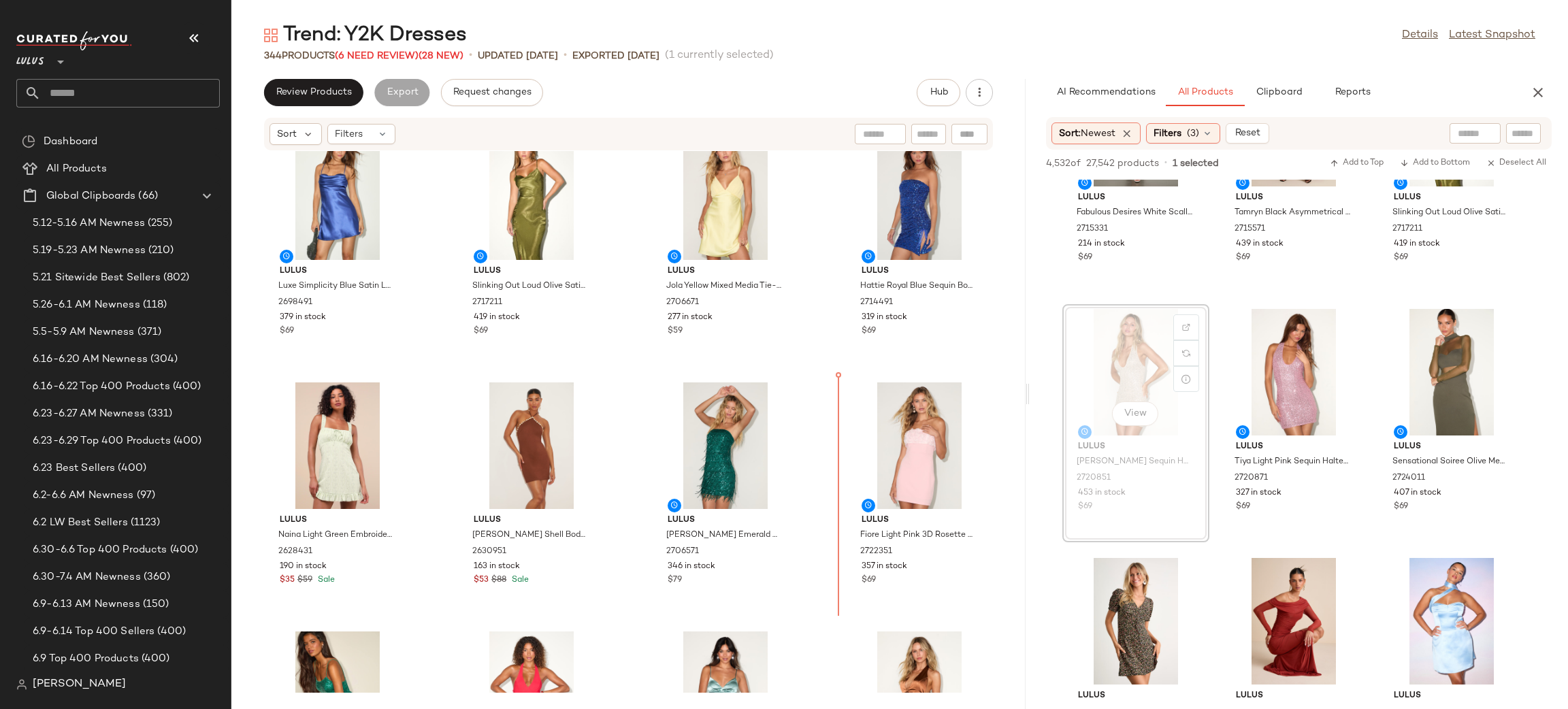
scroll to position [296, 0]
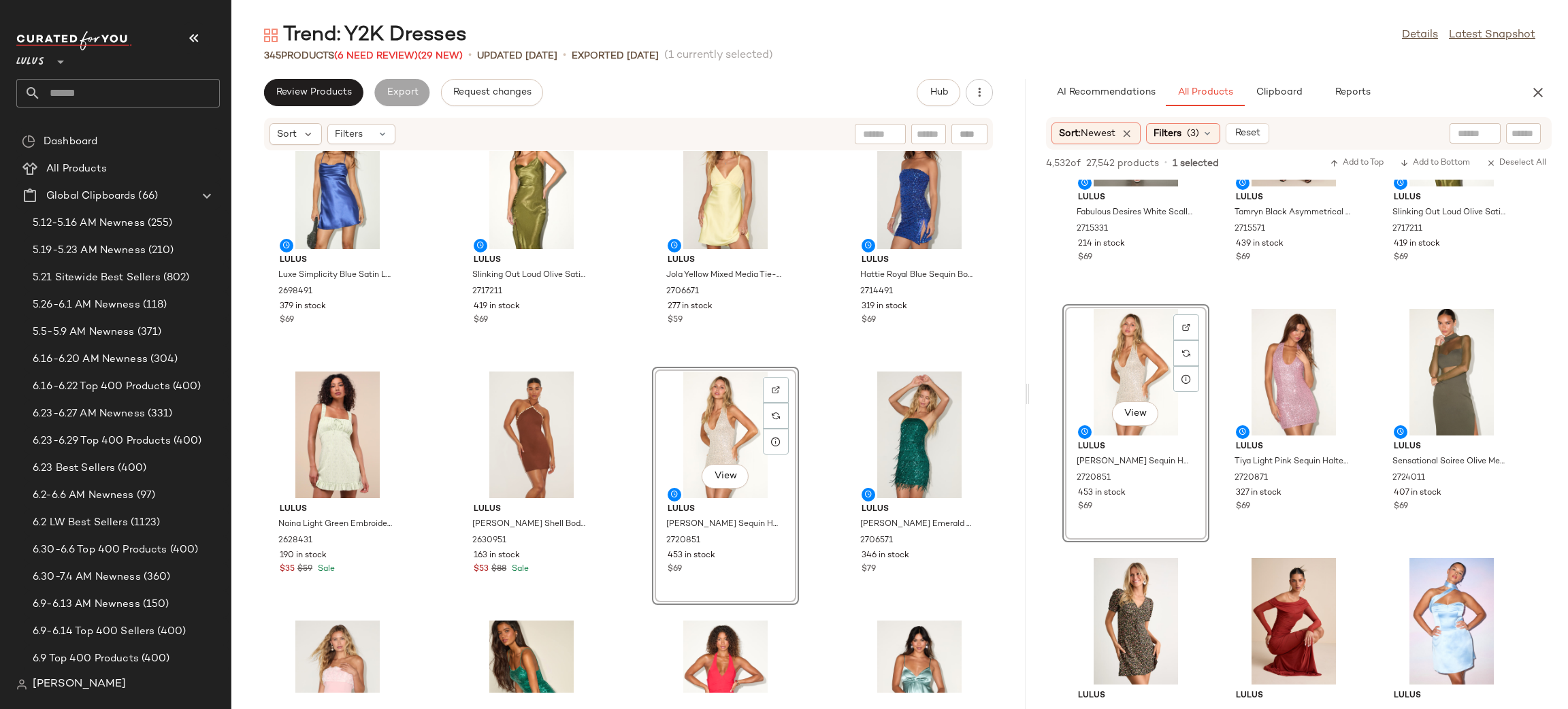
click at [833, 377] on div "Lulus Luxe Simplicity Blue Satin Lace-Up Mini Dress 2698491 379 in stock $69 Lu…" at bounding box center [628, 422] width 794 height 542
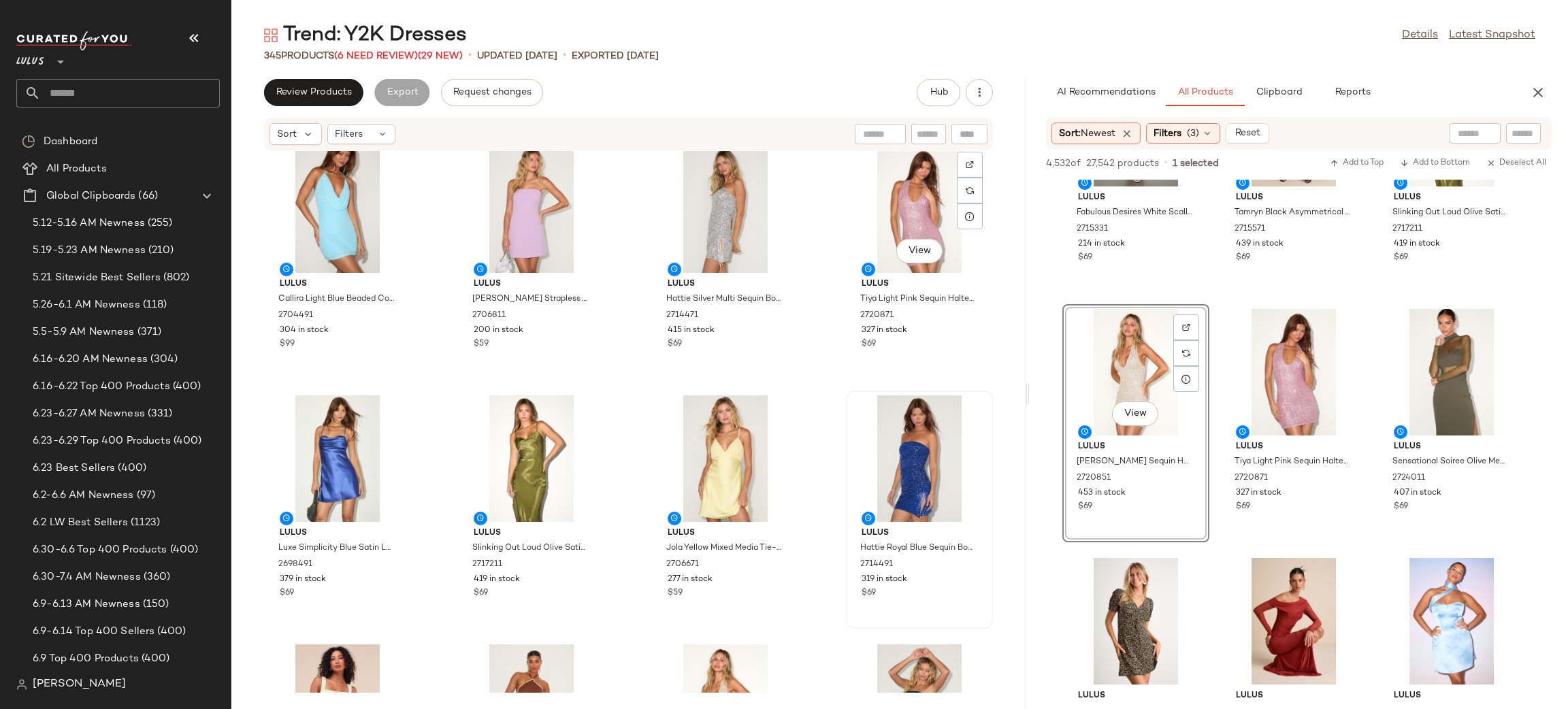
scroll to position [0, 0]
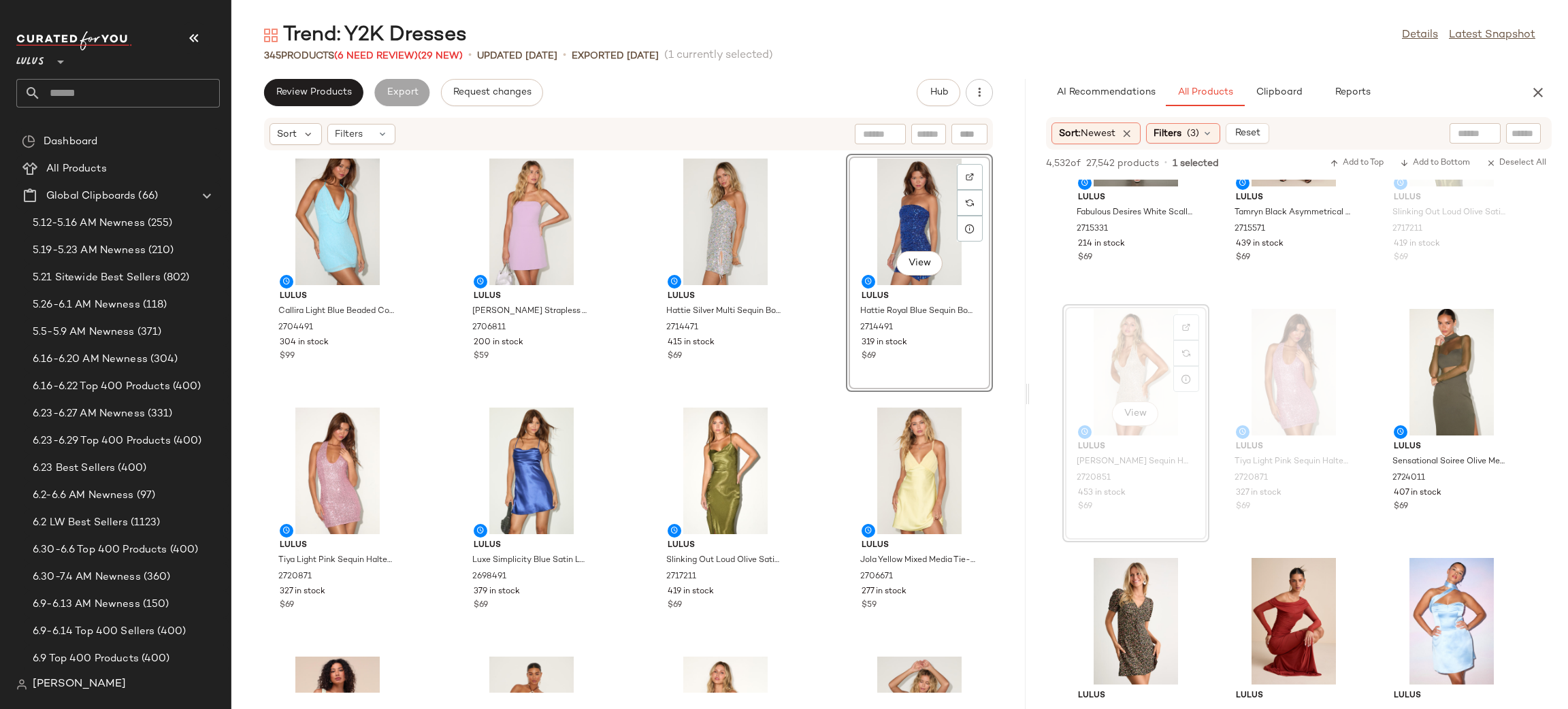
click at [809, 399] on div "Lulus Callira Light Blue Beaded Cowl Halter Mini Dress 2704491 304 in stock $99…" at bounding box center [628, 422] width 794 height 542
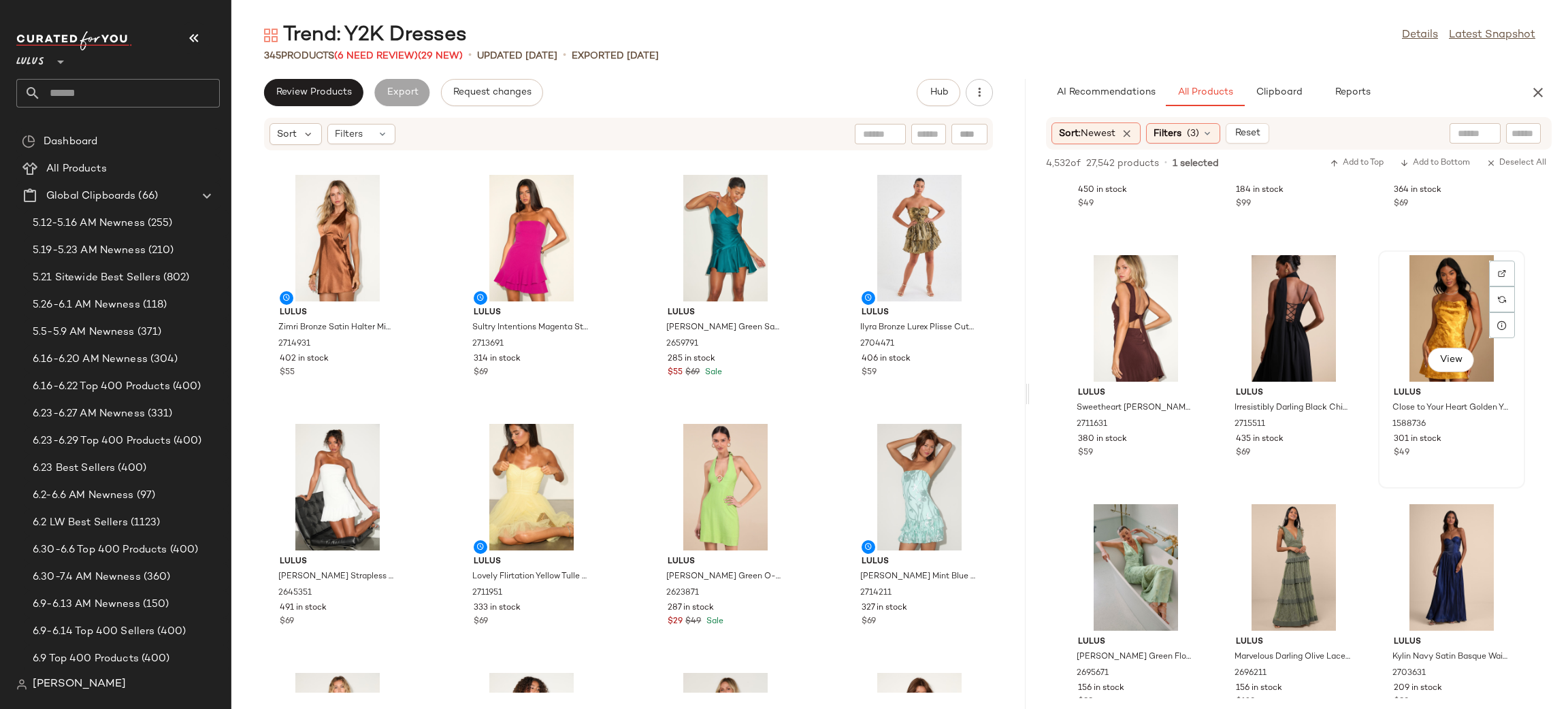
scroll to position [9661, 0]
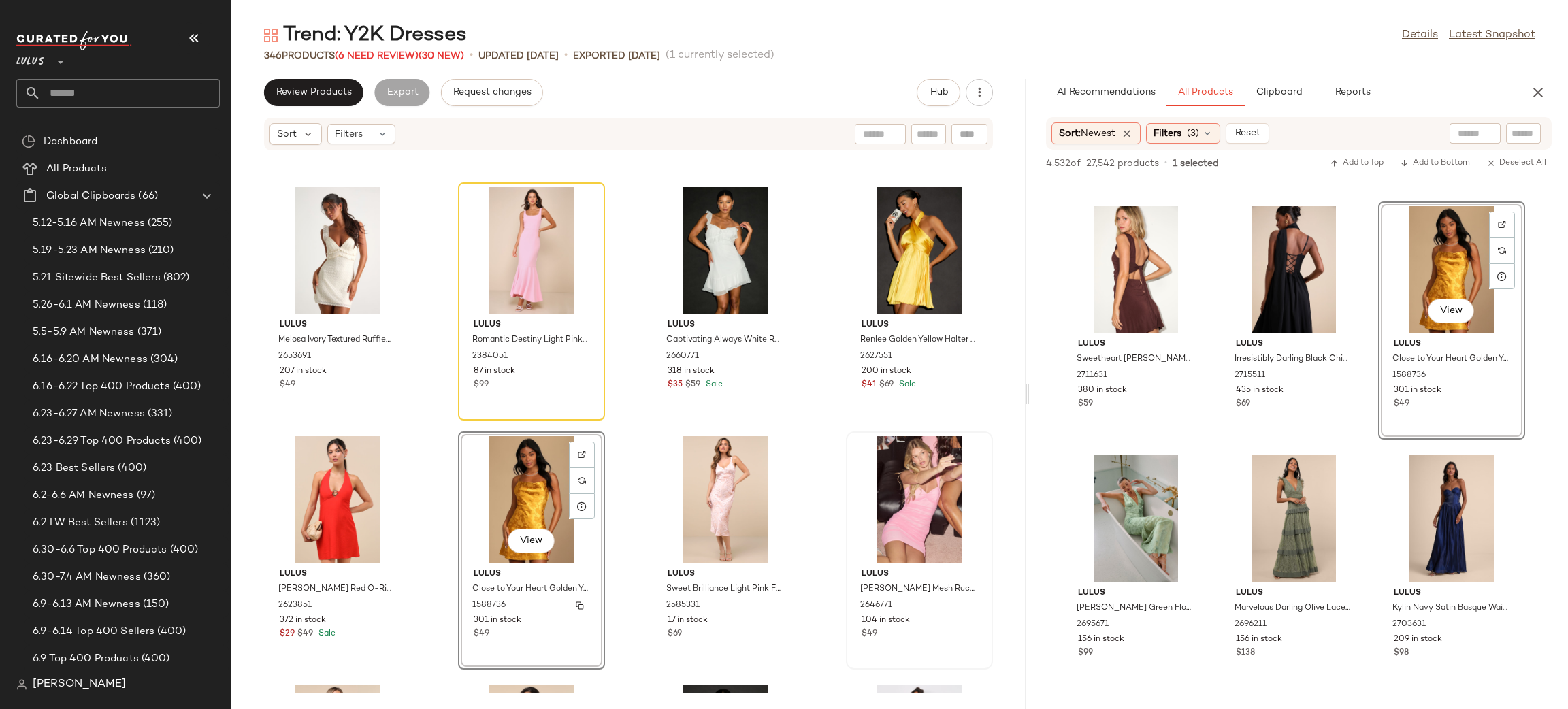
scroll to position [1709, 0]
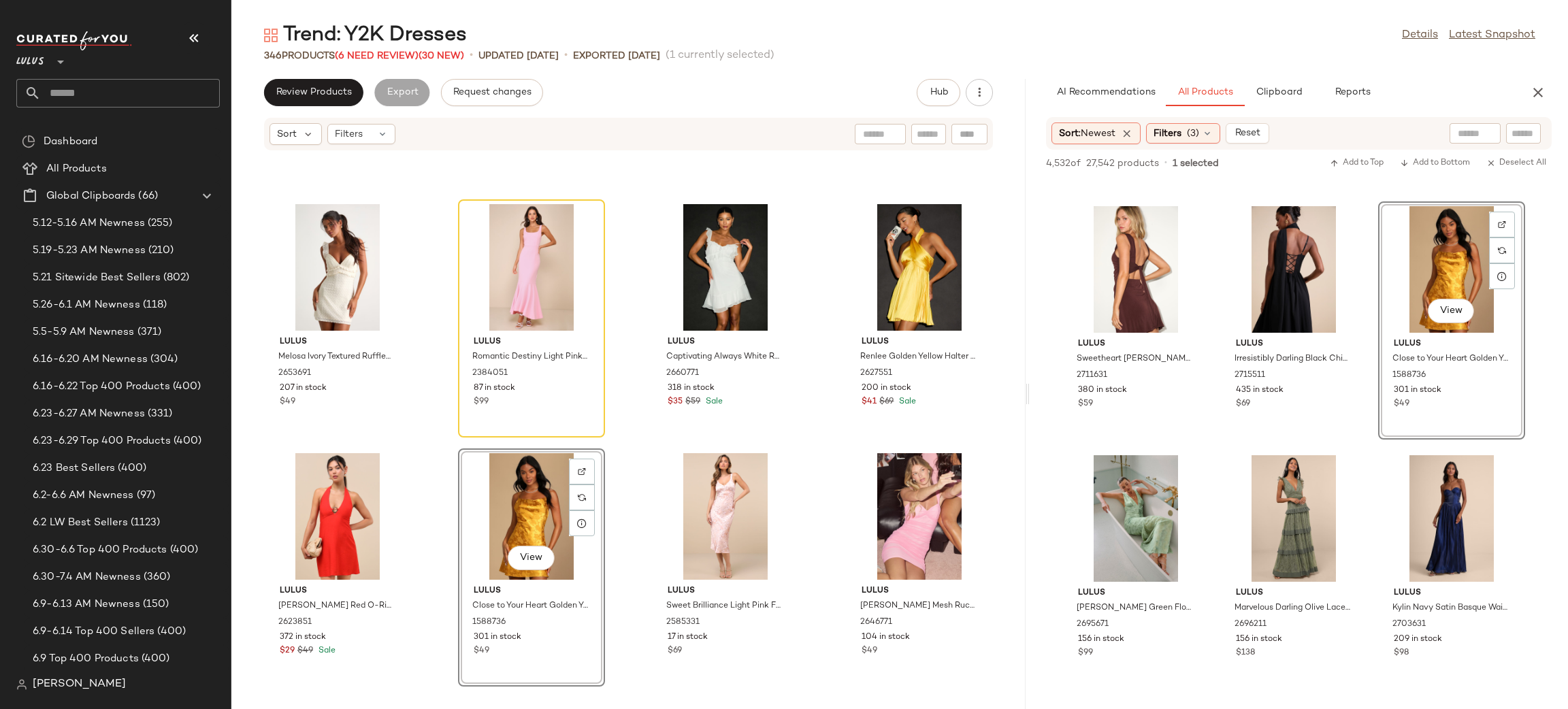
click at [821, 458] on div "Lulus Melosa Ivory Textured Ruffled Mini Dress 2653691 207 in stock $49 Lulus R…" at bounding box center [628, 422] width 794 height 542
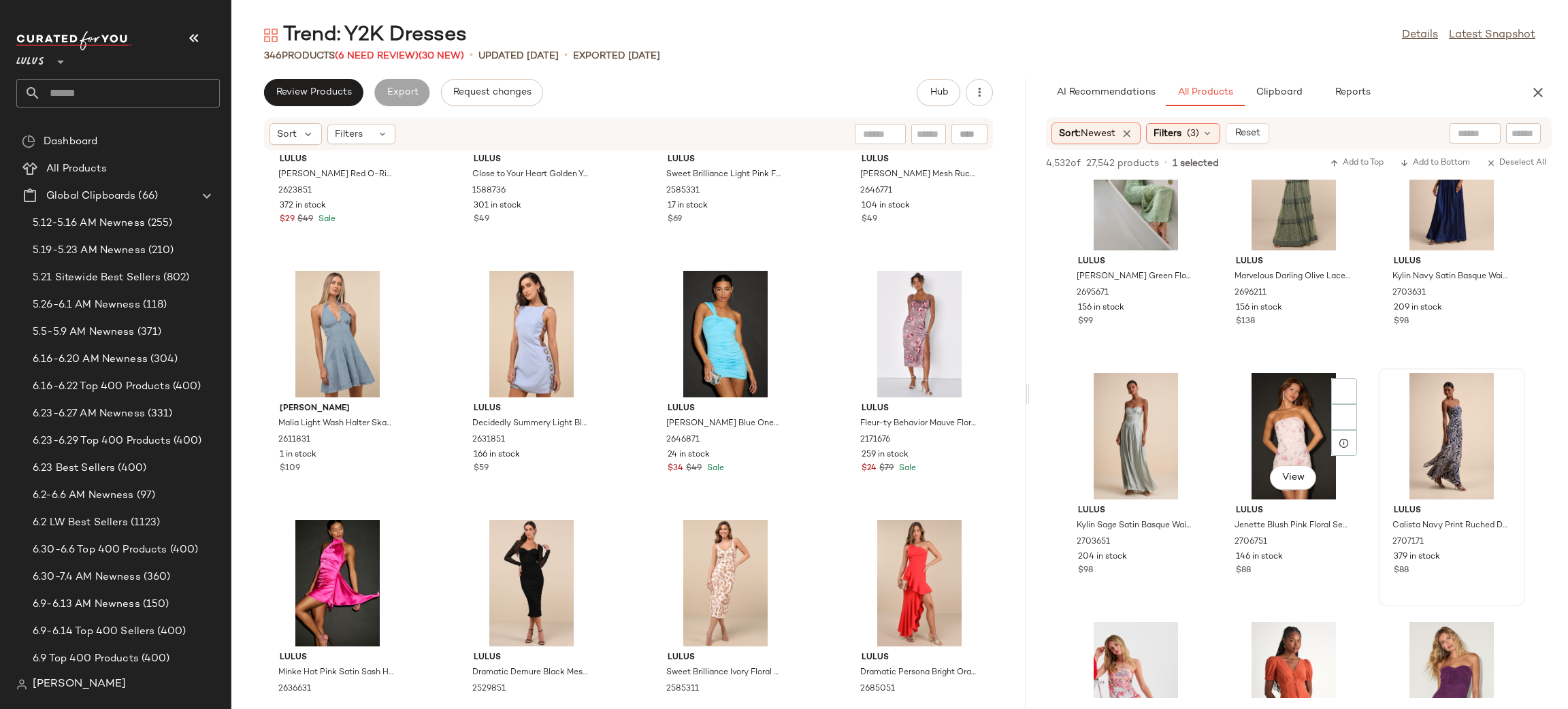
scroll to position [2150, 0]
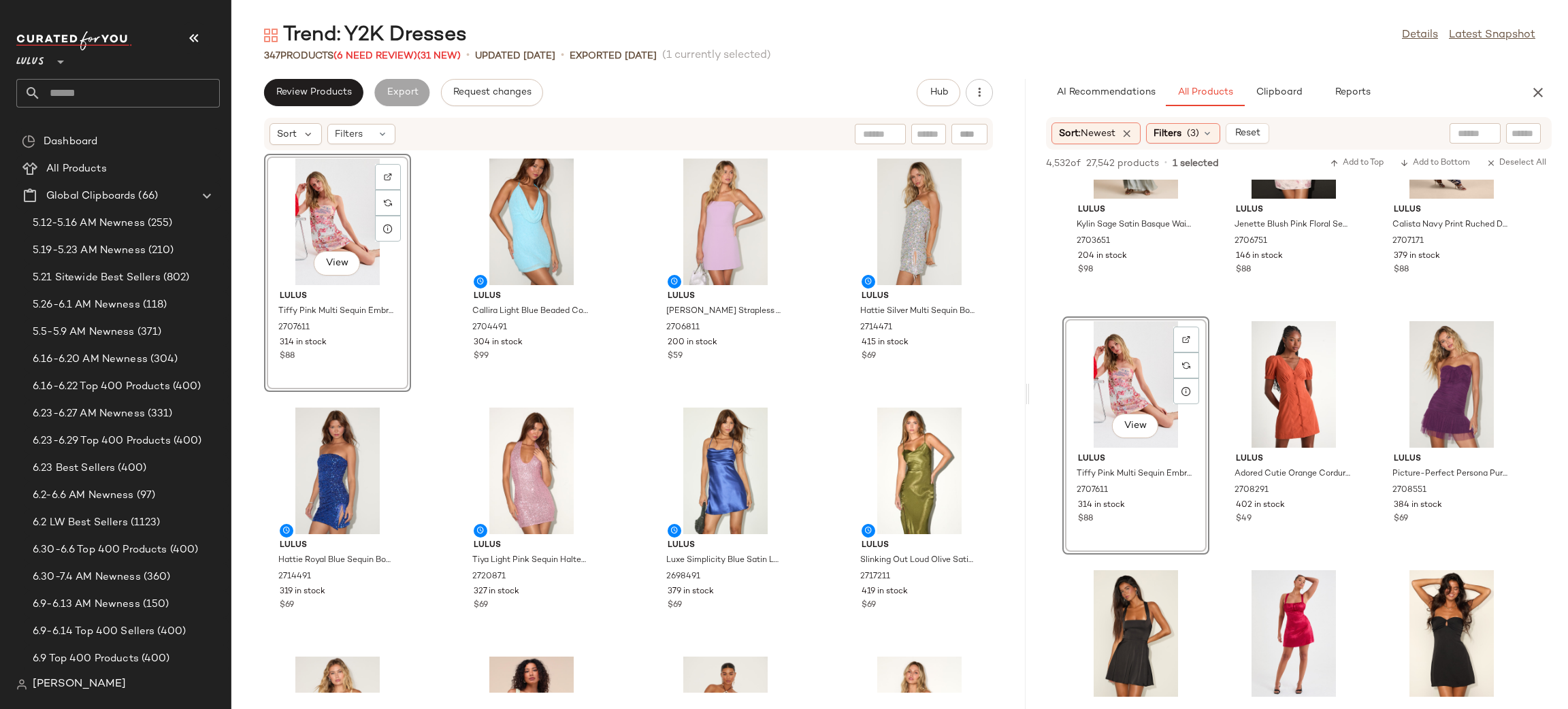
click at [805, 407] on div "View Lulus Tiffy Pink Multi Sequin Embroidered Strapless Mini Dress 2707611 314…" at bounding box center [628, 422] width 794 height 542
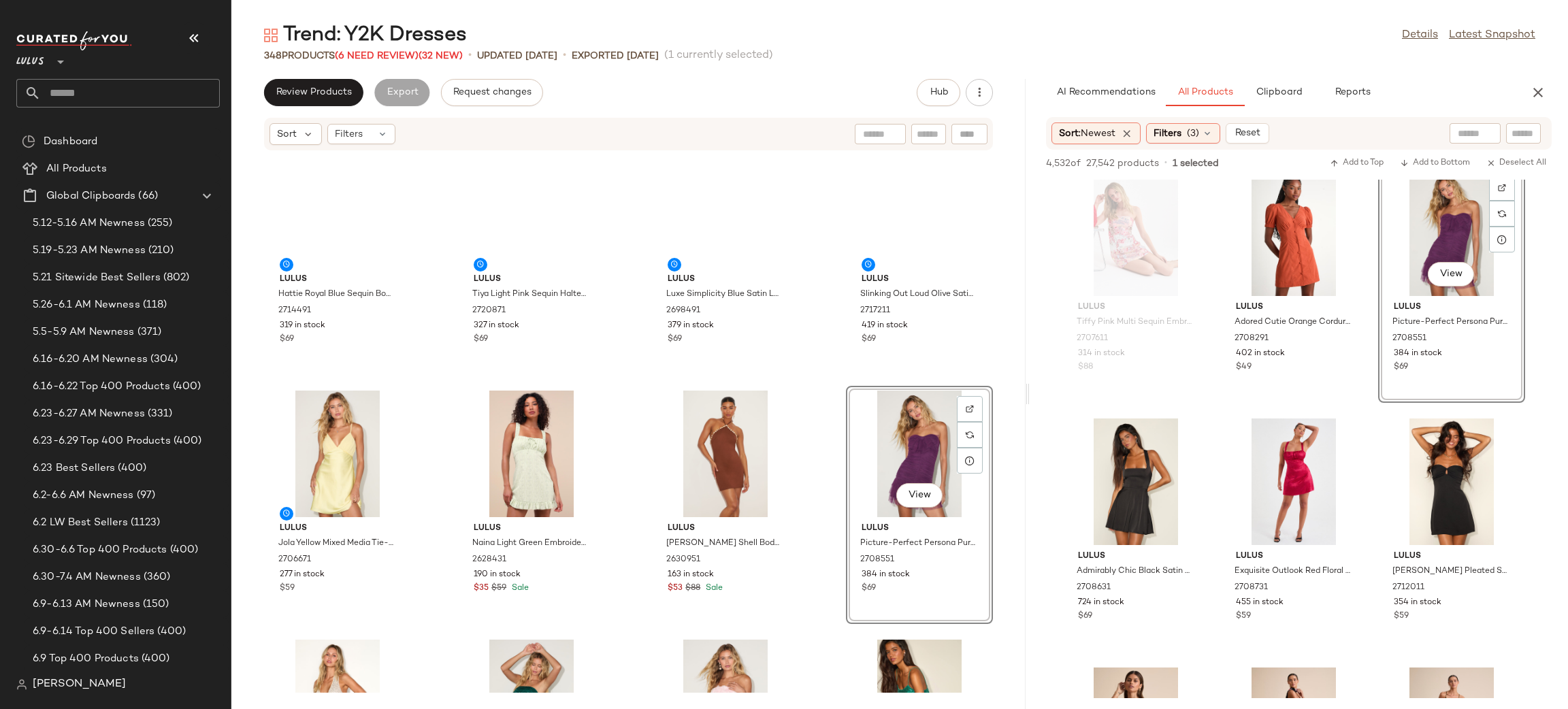
scroll to position [190, 0]
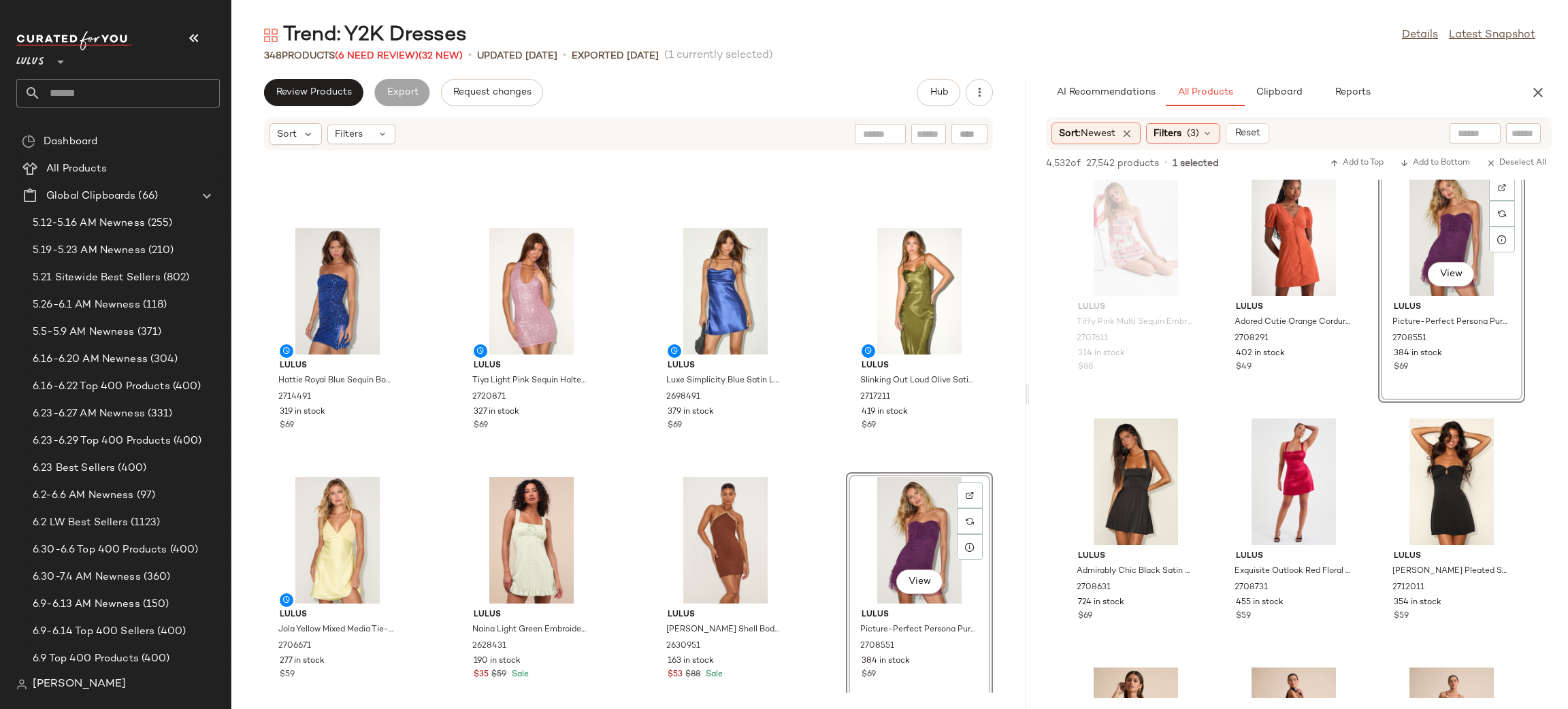
click at [813, 478] on div "Lulus Hattie Royal Blue Sequin Bodycon Mini Dress 2714491 319 in stock $69 Lulu…" at bounding box center [628, 422] width 794 height 542
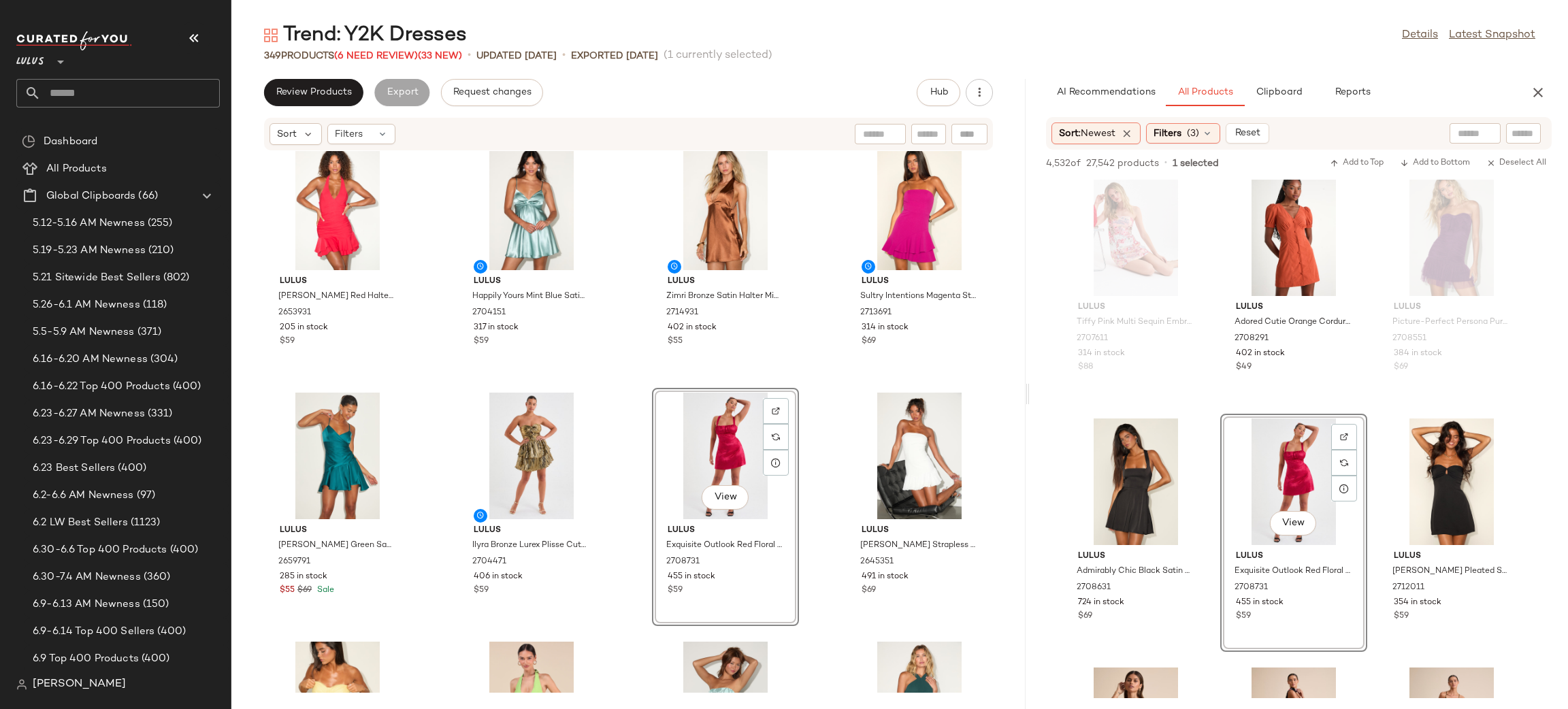
click at [815, 392] on div "Lulus Tiya Champagne Sequin Halter Bodycon Mini Dress 2720851 453 in stock $69 …" at bounding box center [628, 422] width 794 height 542
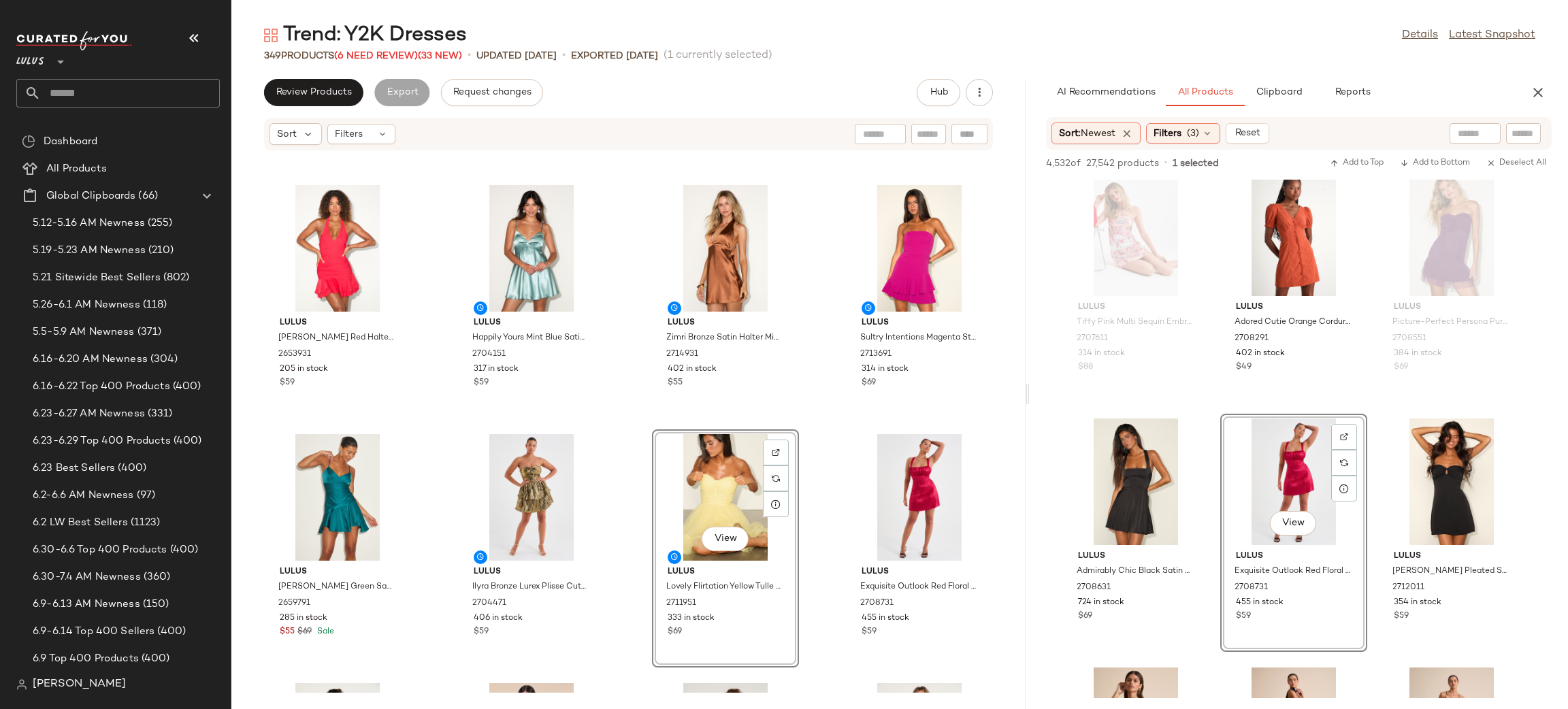
click at [826, 449] on div "Lulus Dava Red Halter Drop Waist Ruffled Mini Dress 2653931 205 in stock $59 Lu…" at bounding box center [628, 422] width 794 height 542
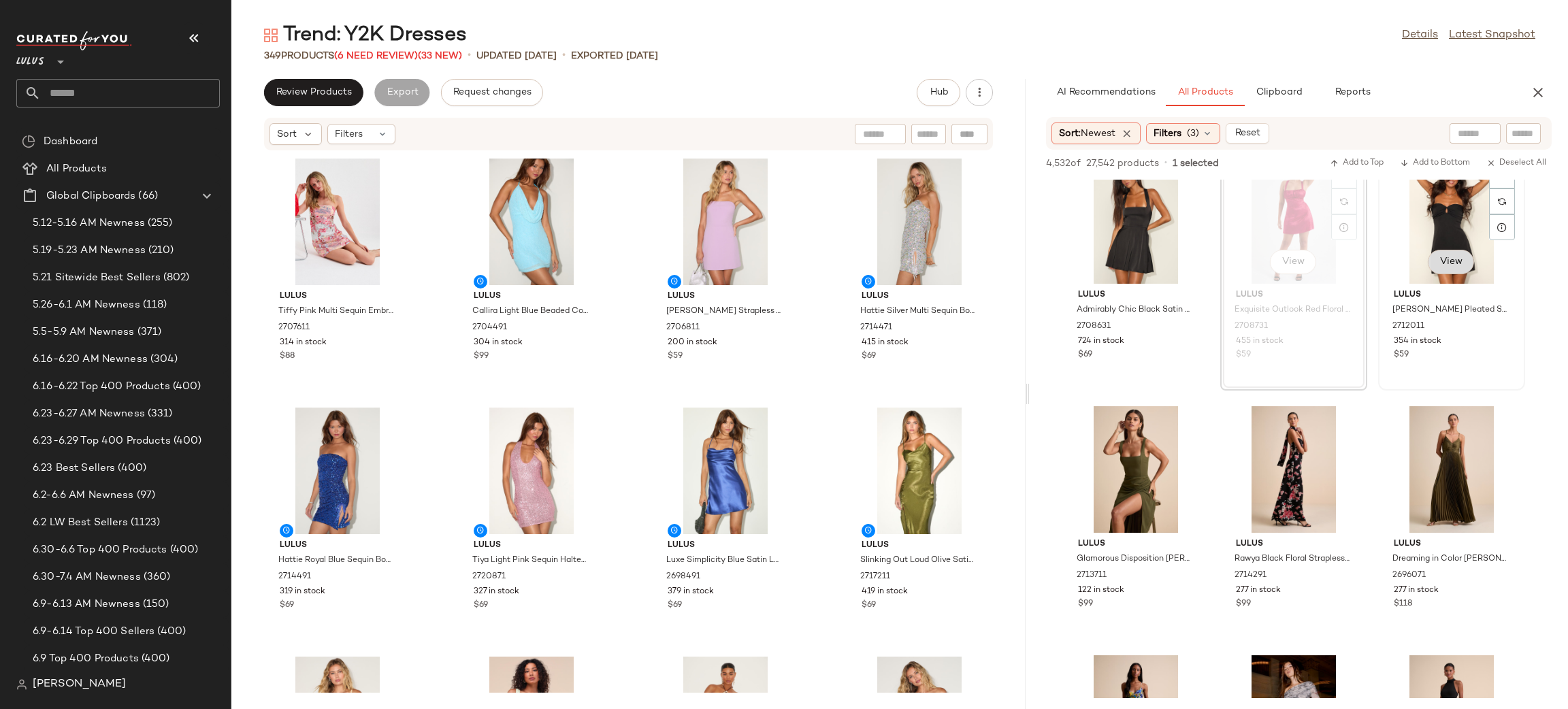
click at [1464, 268] on button "View" at bounding box center [1450, 262] width 46 height 24
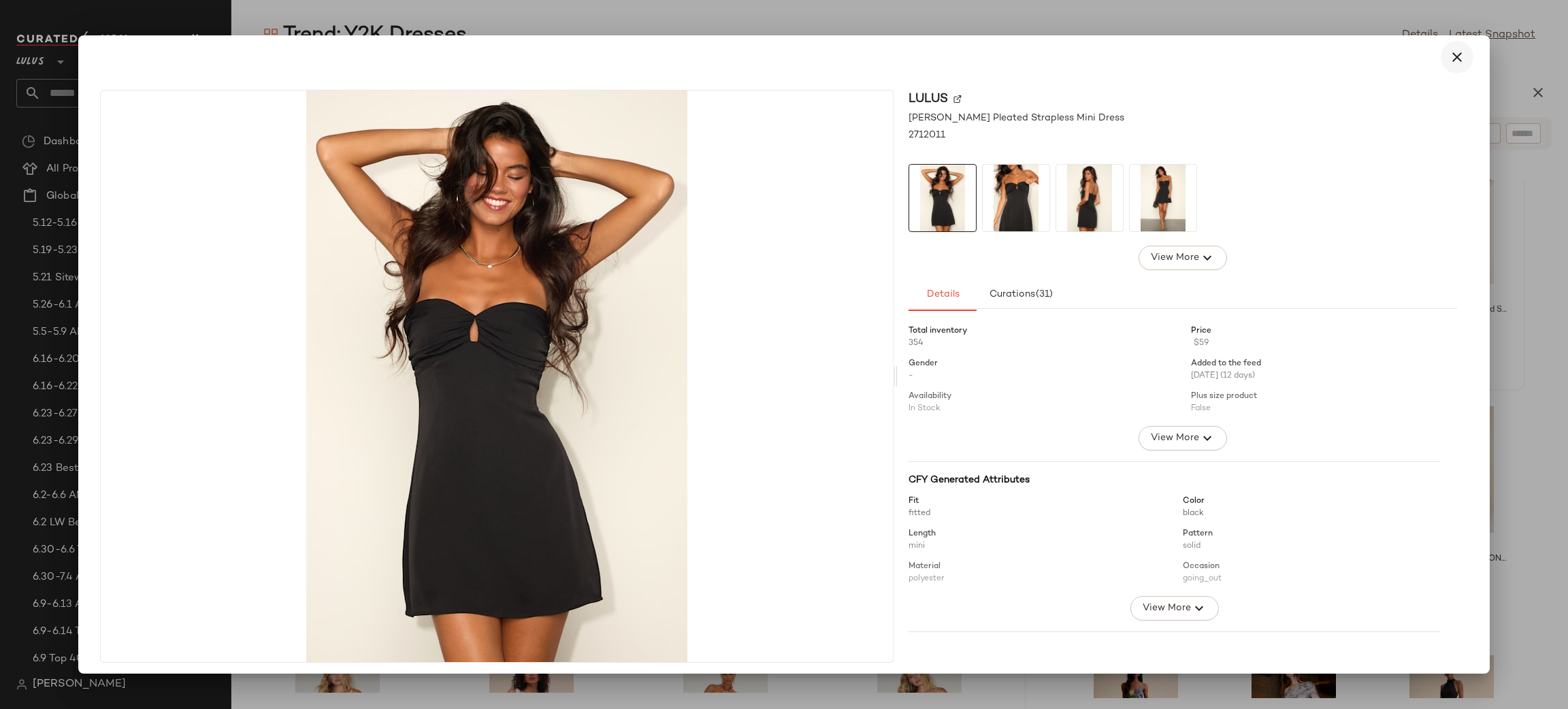
click at [1449, 56] on icon "button" at bounding box center [1457, 57] width 16 height 16
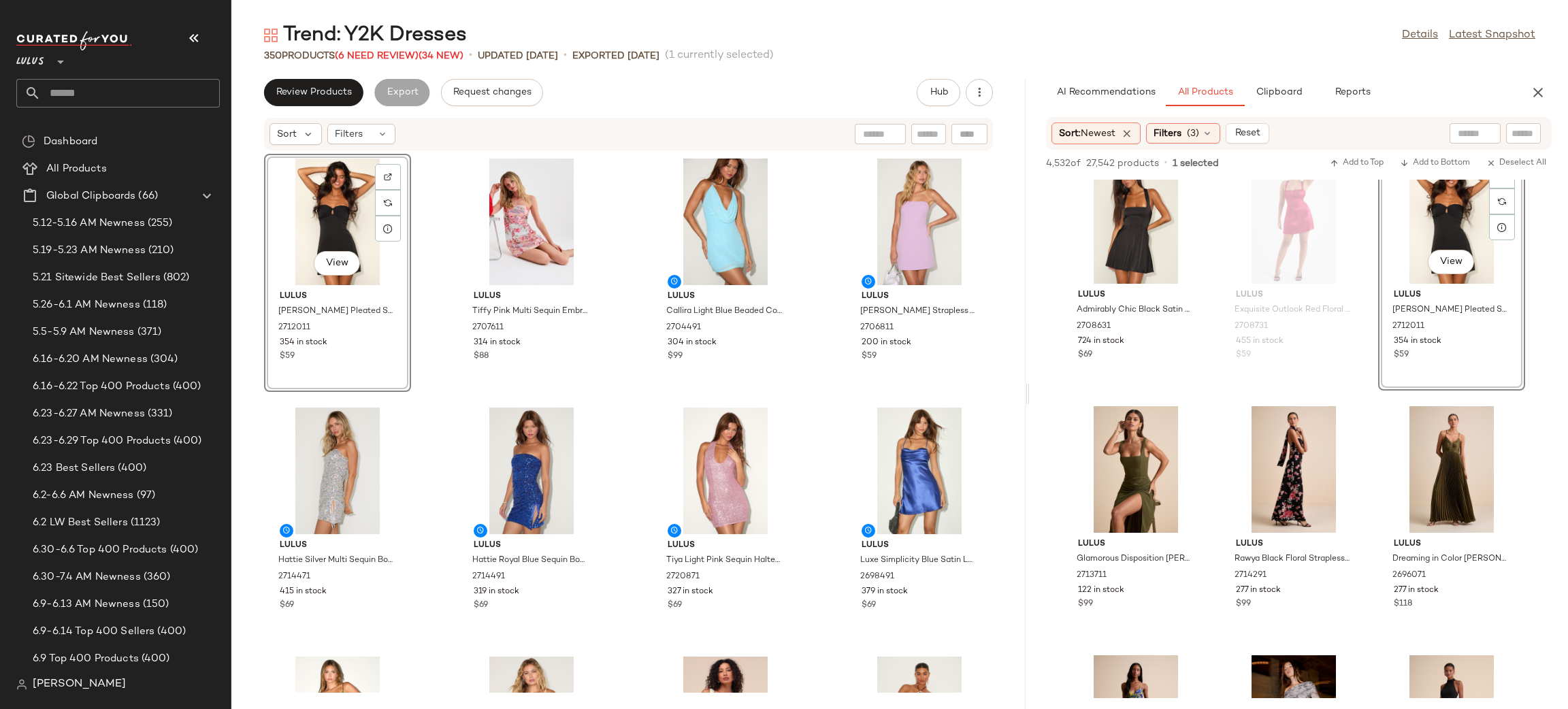
click at [826, 407] on div "View Lulus Gillian Black Pleated Strapless Mini Dress 2712011 354 in stock $59 …" at bounding box center [628, 422] width 794 height 542
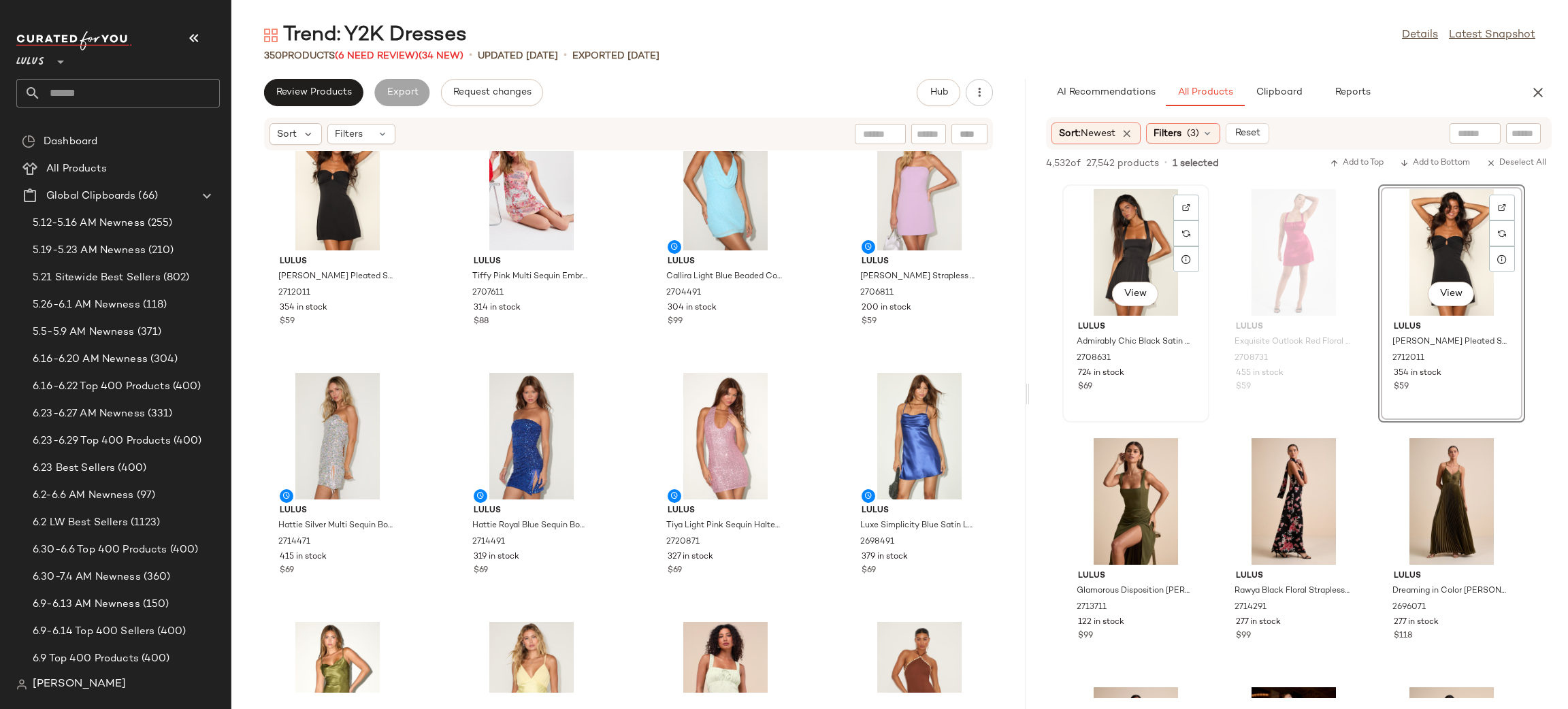
scroll to position [40, 0]
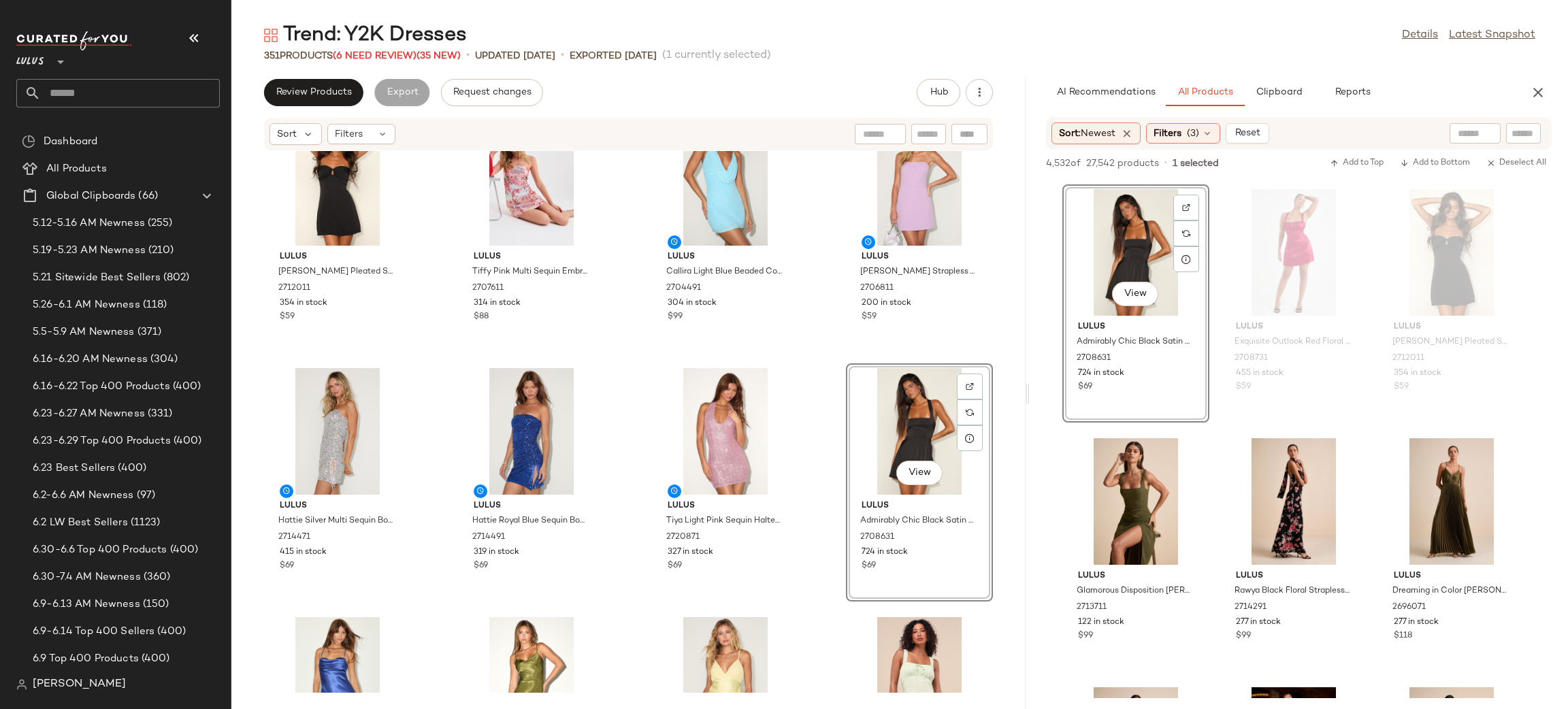
click at [814, 361] on div "Lulus Gillian Black Pleated Strapless Mini Dress 2712011 354 in stock $59 Lulus…" at bounding box center [628, 422] width 794 height 542
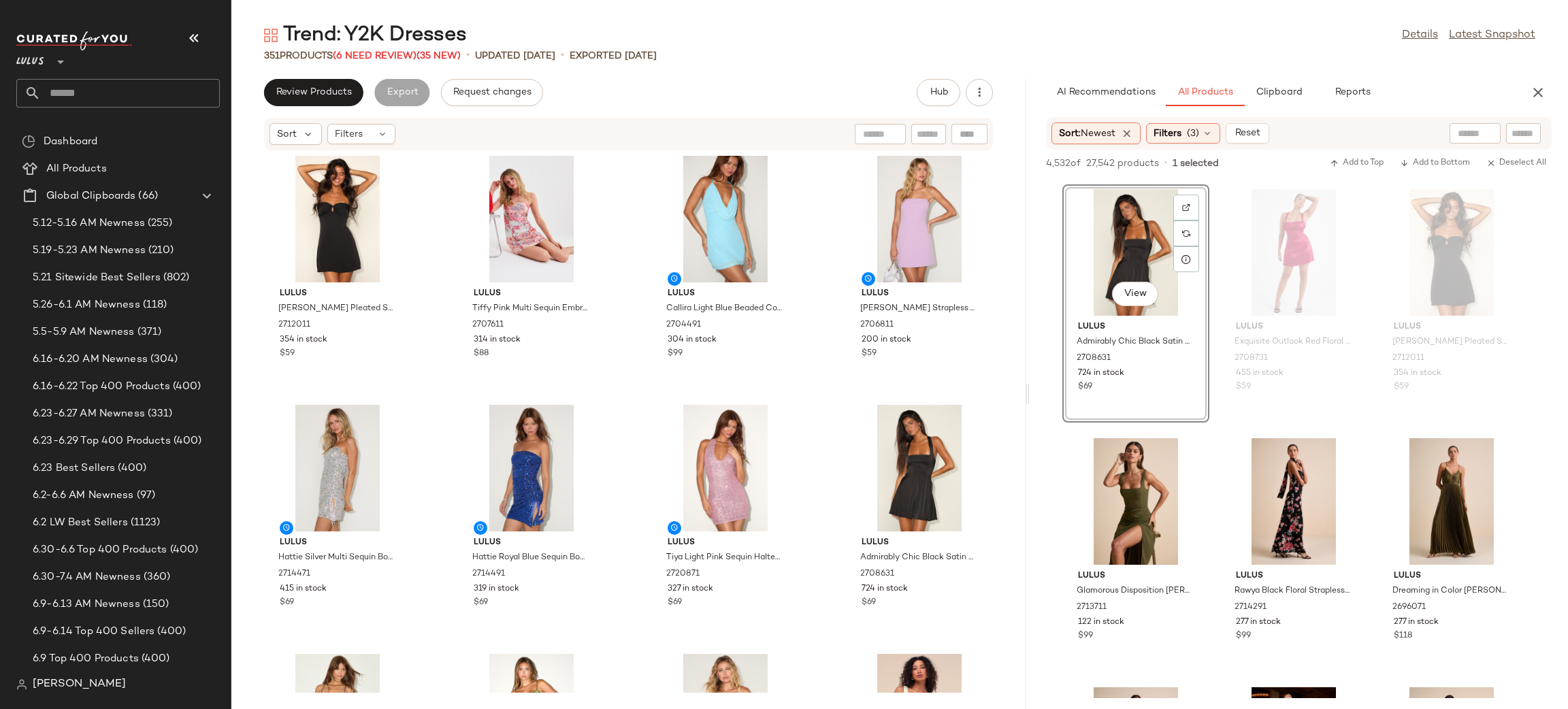
scroll to position [0, 0]
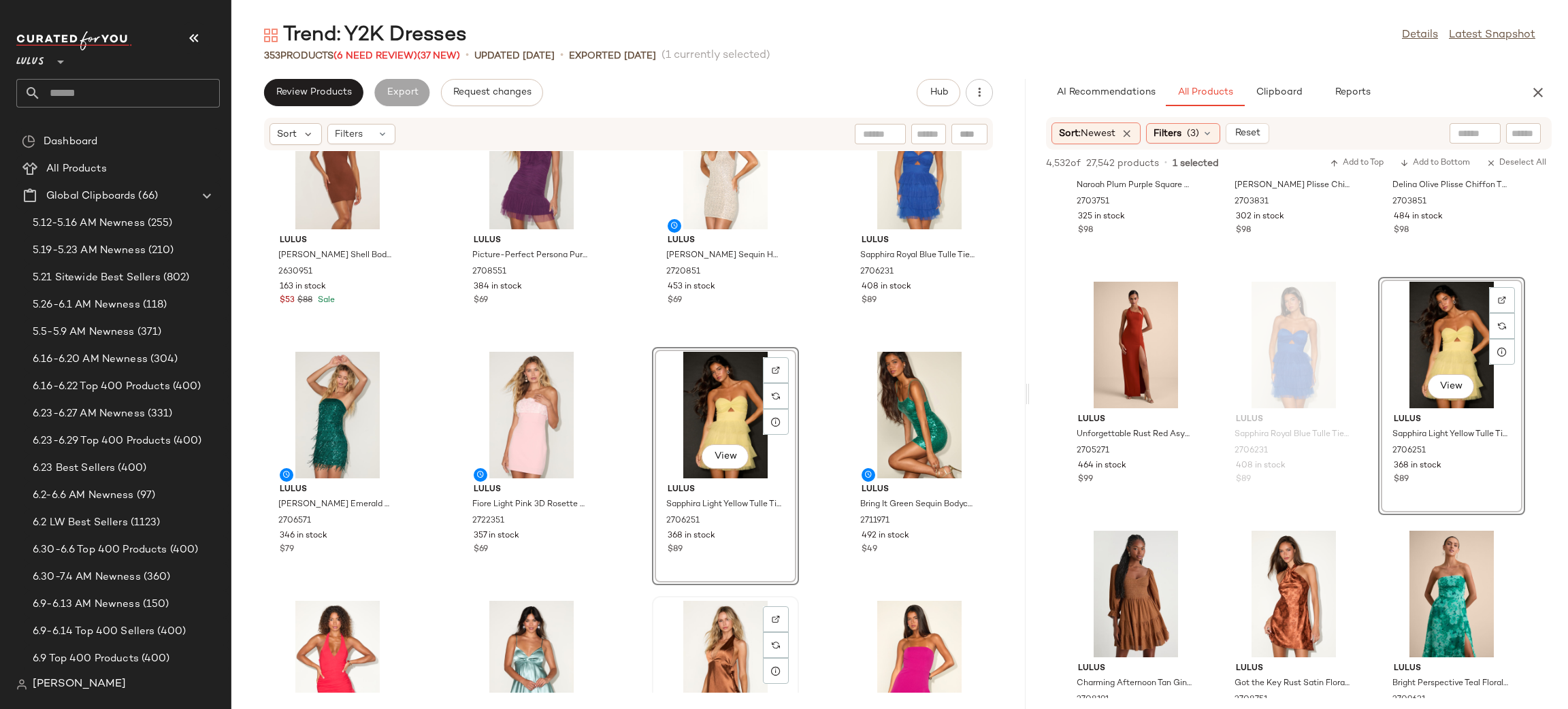
scroll to position [818, 0]
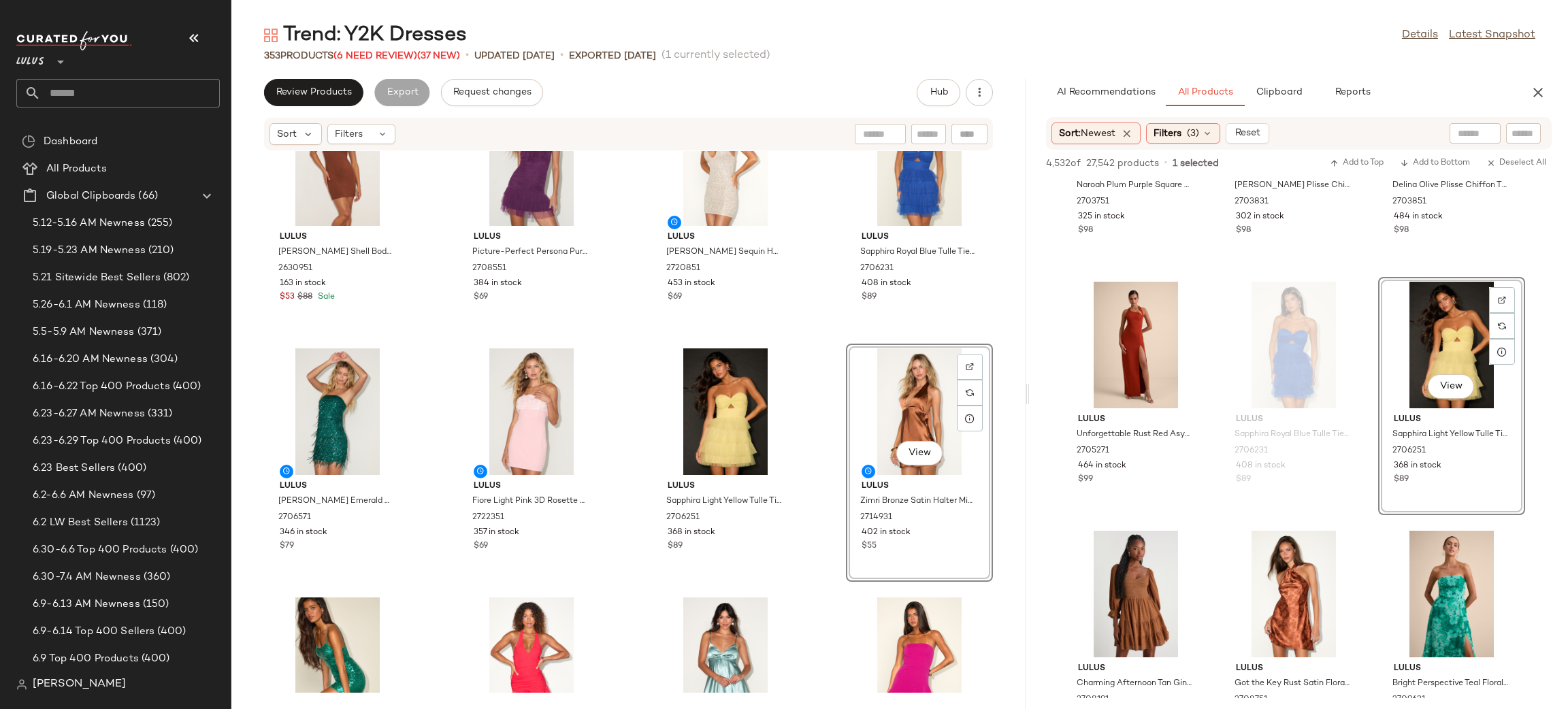
click at [813, 343] on div "Lulus Azeneth Brown Shell Bodycon Halter Mini Dress 2630951 163 in stock $53 $8…" at bounding box center [628, 422] width 794 height 542
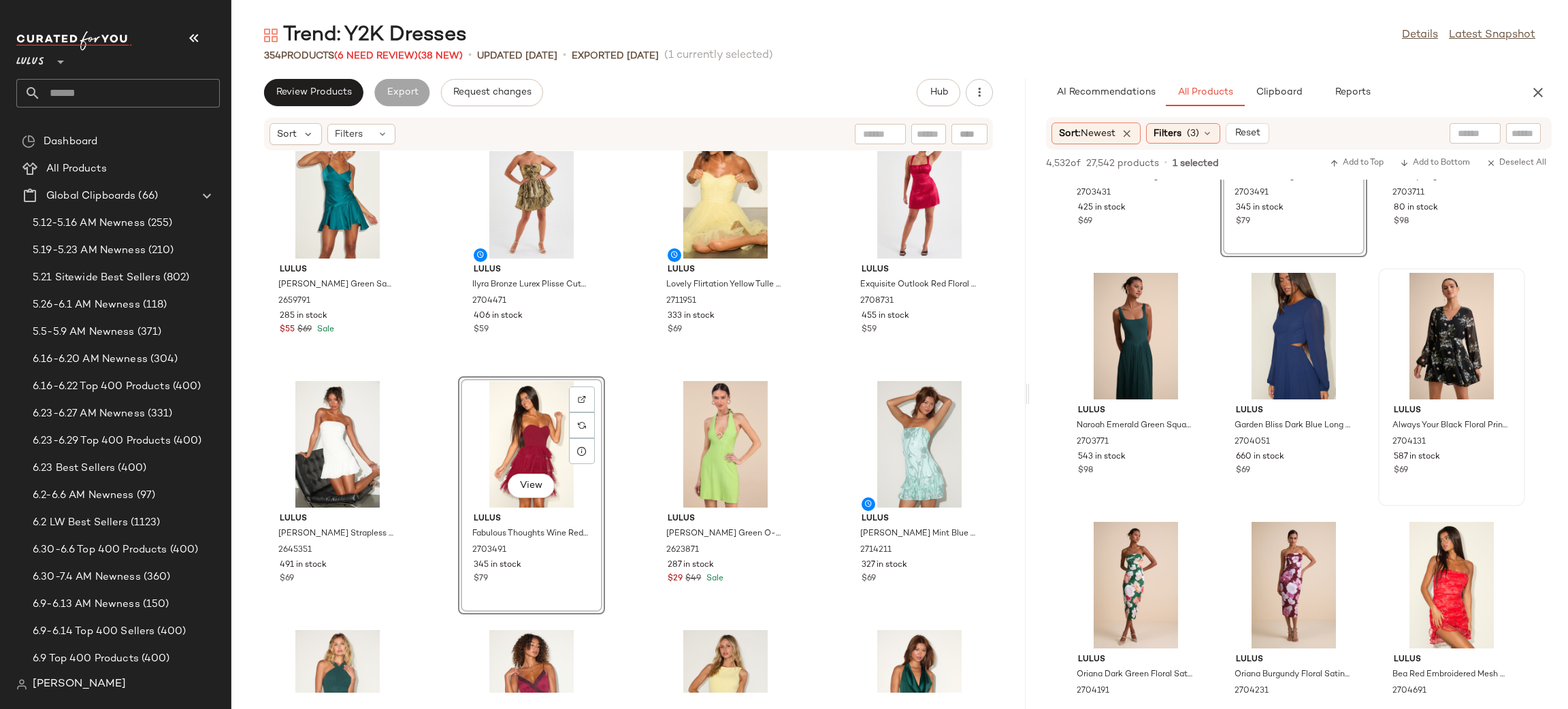
scroll to position [13167, 0]
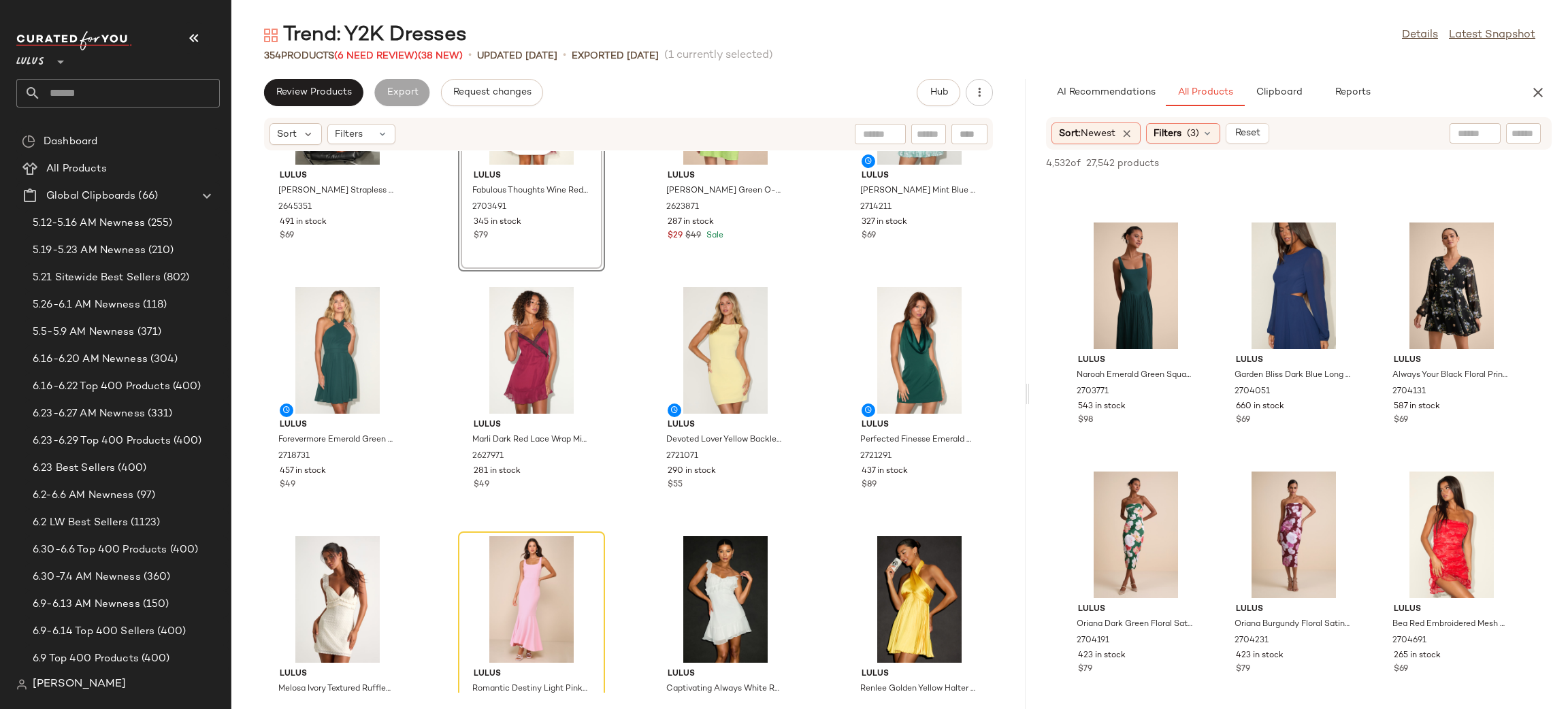
scroll to position [1896, 0]
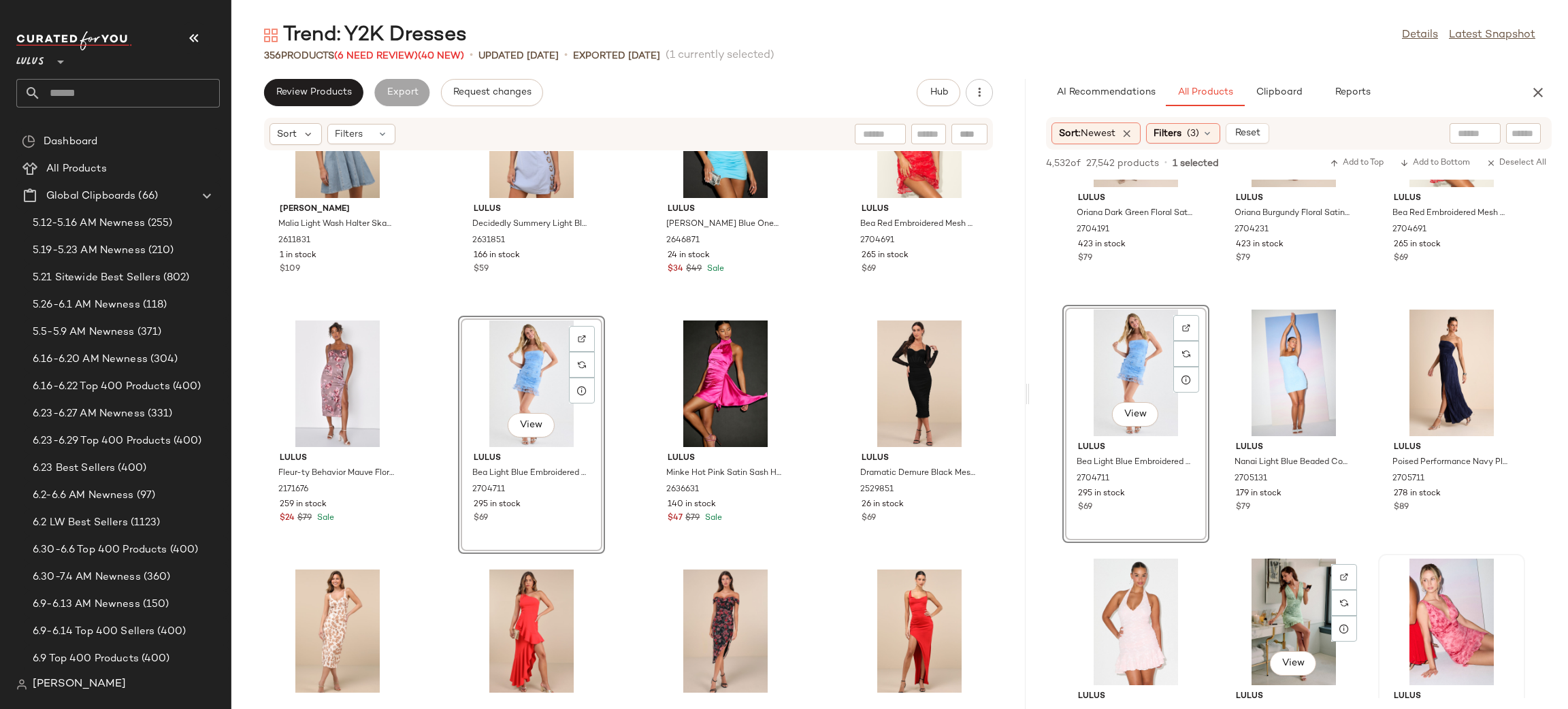
scroll to position [13898, 0]
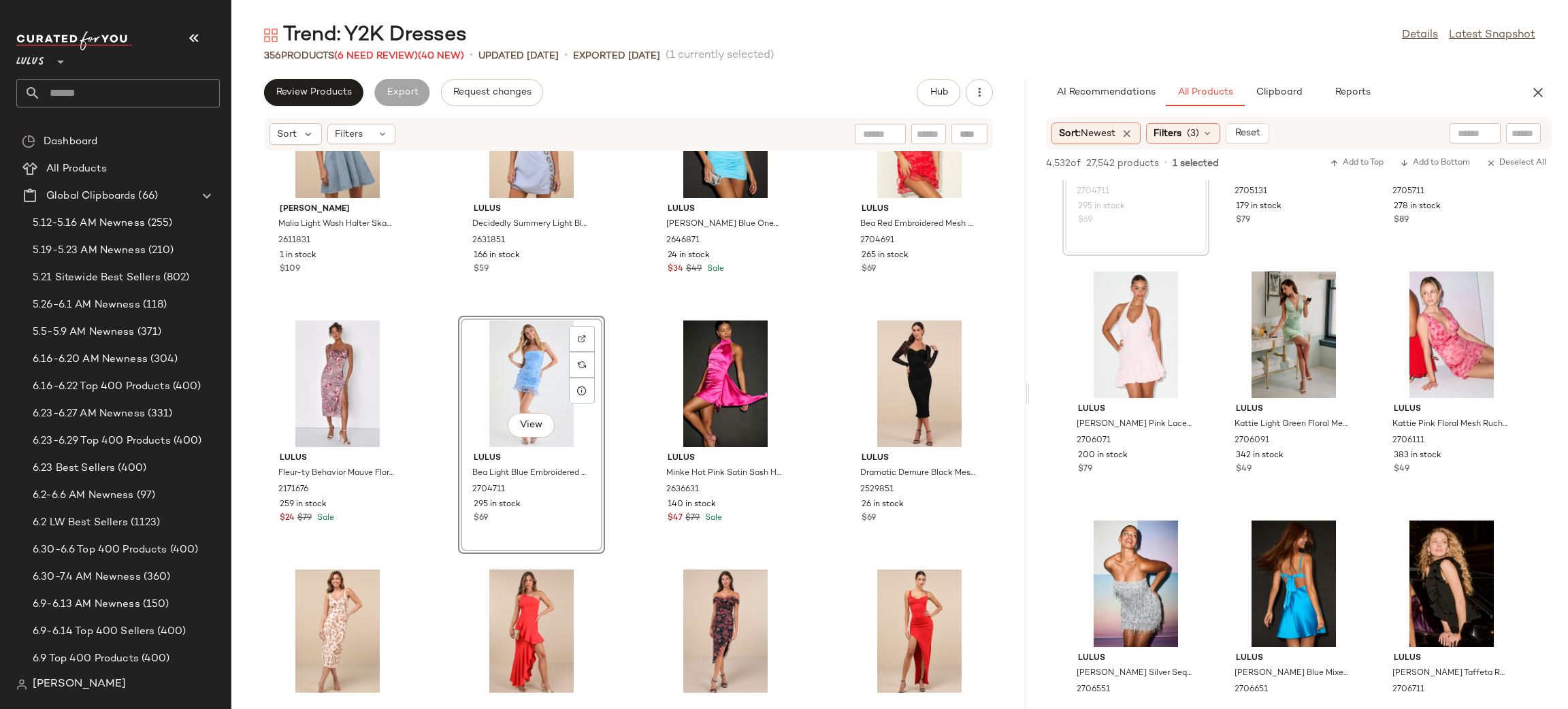
click at [1129, 384] on button "View" at bounding box center [1134, 377] width 46 height 24
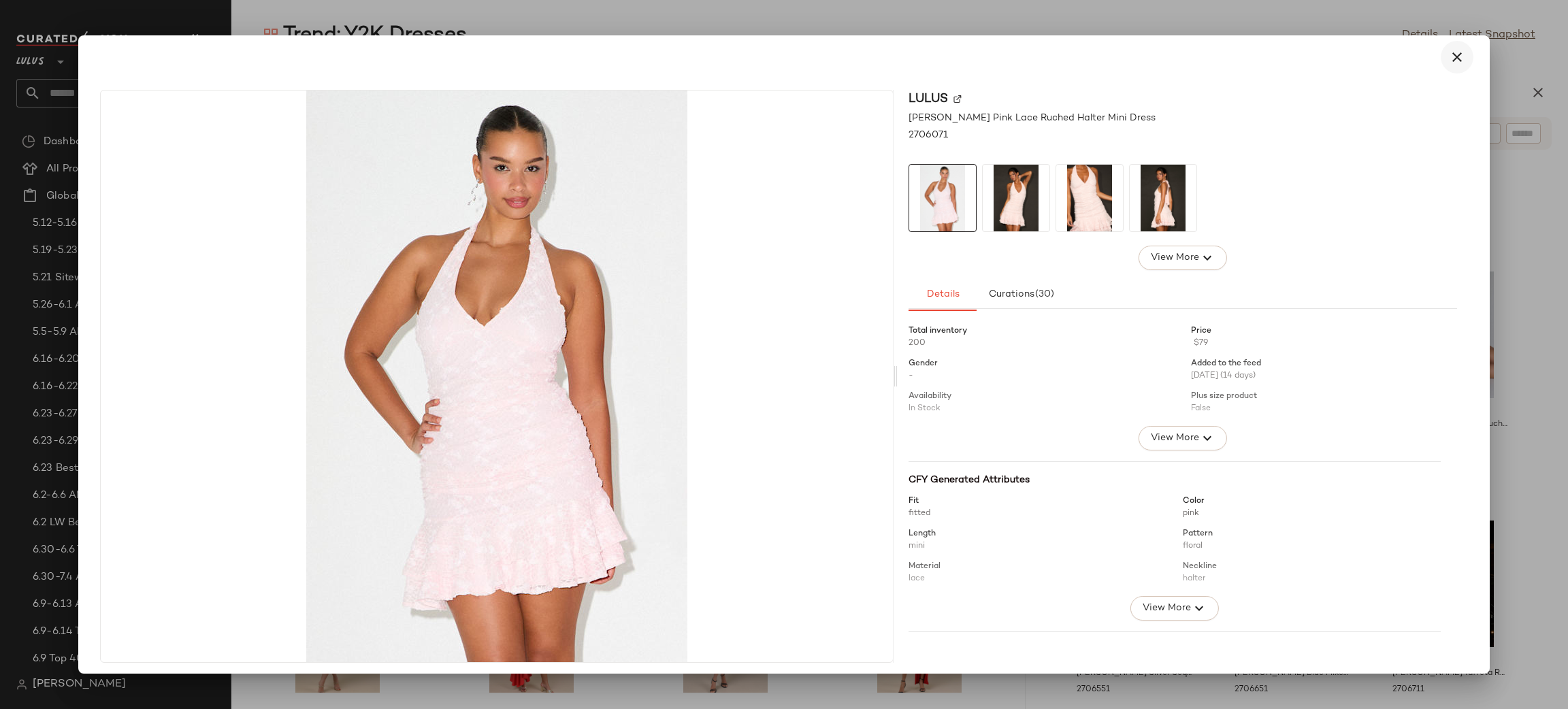
click at [1441, 61] on button "button" at bounding box center [1457, 57] width 33 height 33
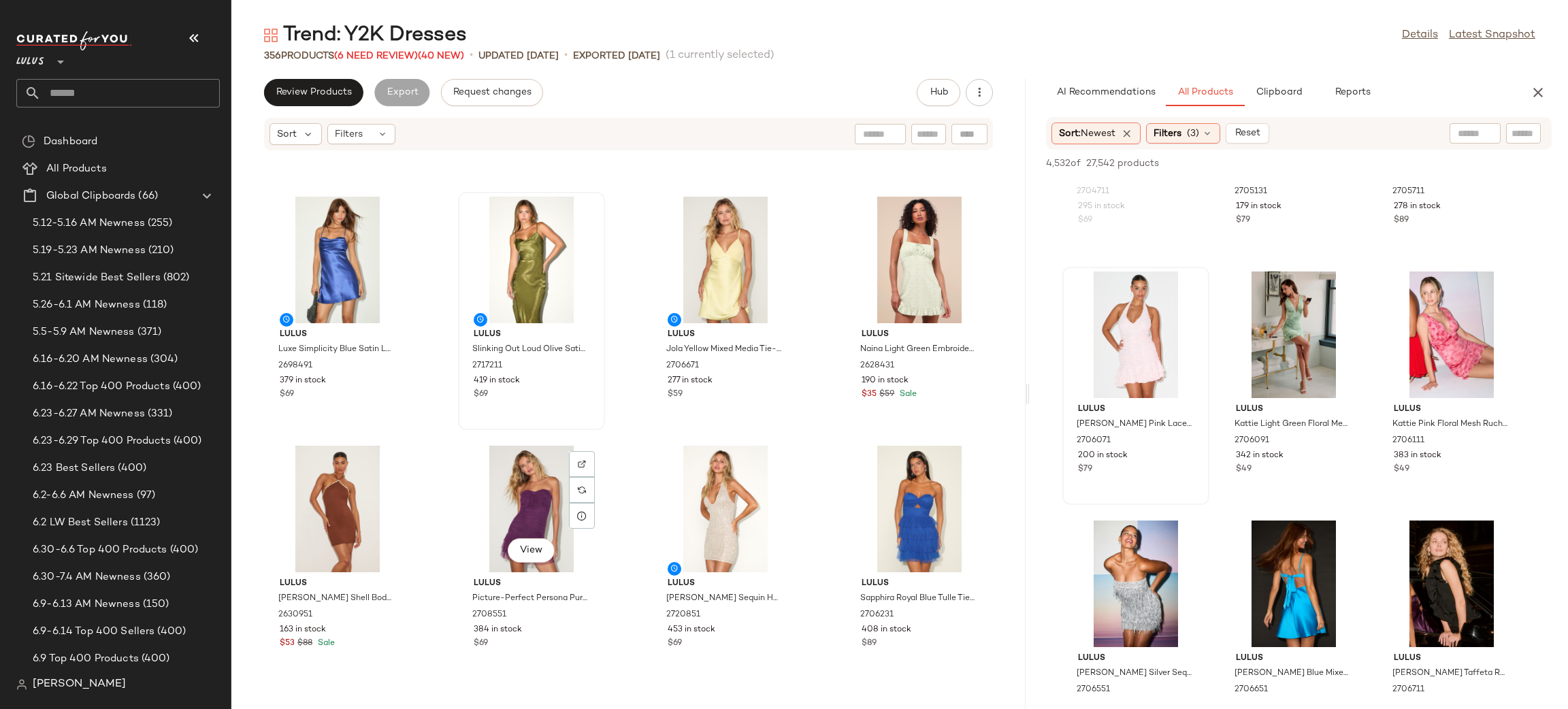
scroll to position [0, 0]
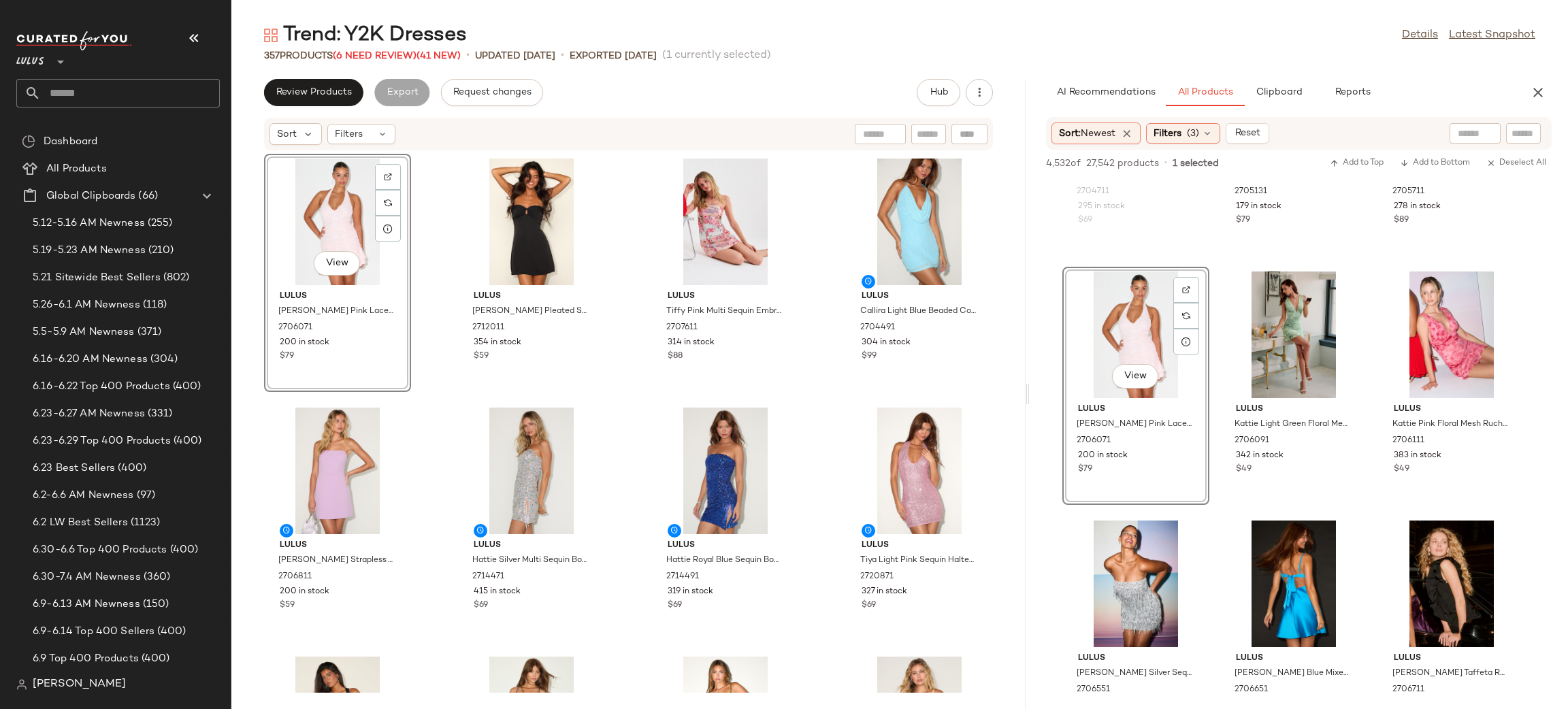
click at [836, 409] on div "View Lulus Dominique Blush Pink Lace Ruched Halter Mini Dress 2706071 200 in st…" at bounding box center [628, 422] width 794 height 542
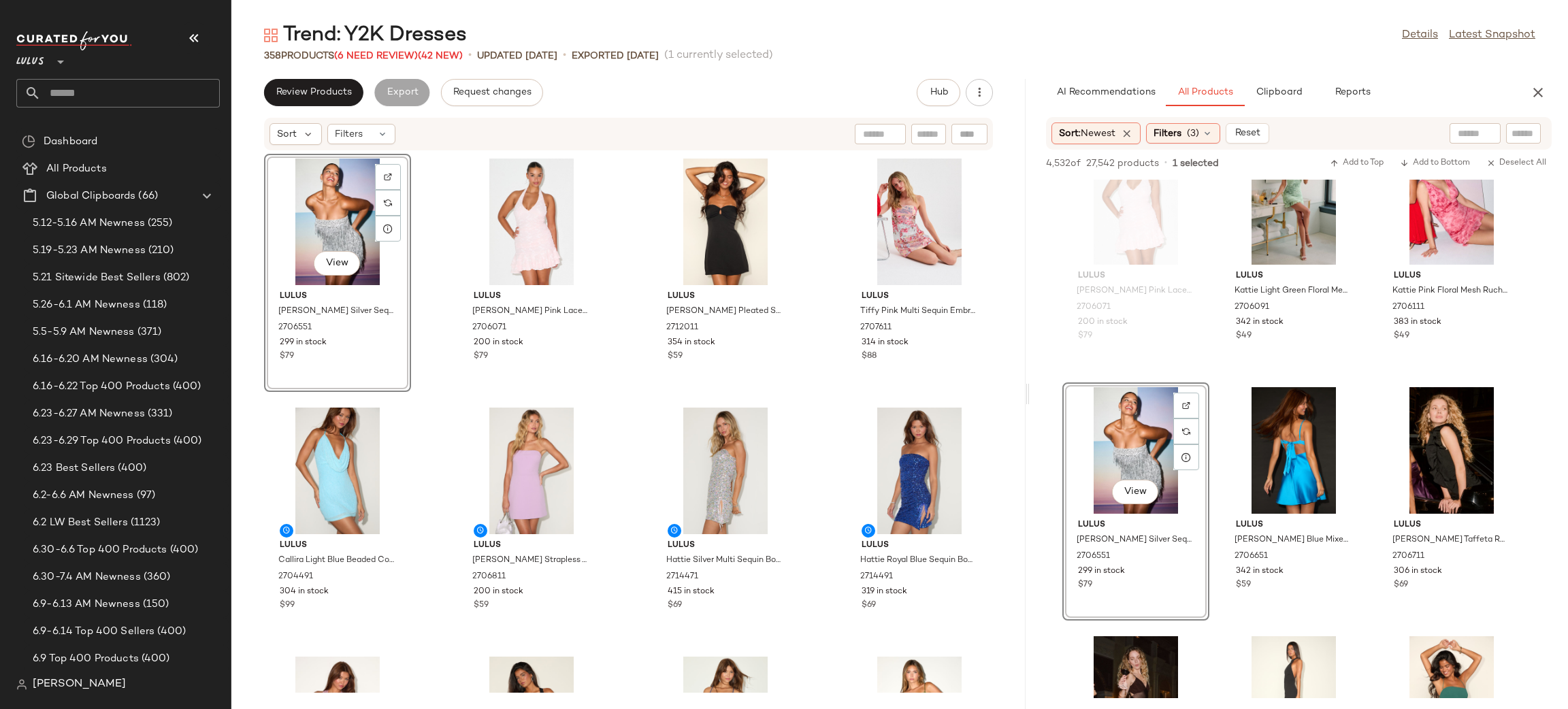
click at [632, 407] on div "View Lulus Shanelle Silver Sequin Fringe Strapless Mini Dress 2706551 299 in st…" at bounding box center [628, 422] width 794 height 542
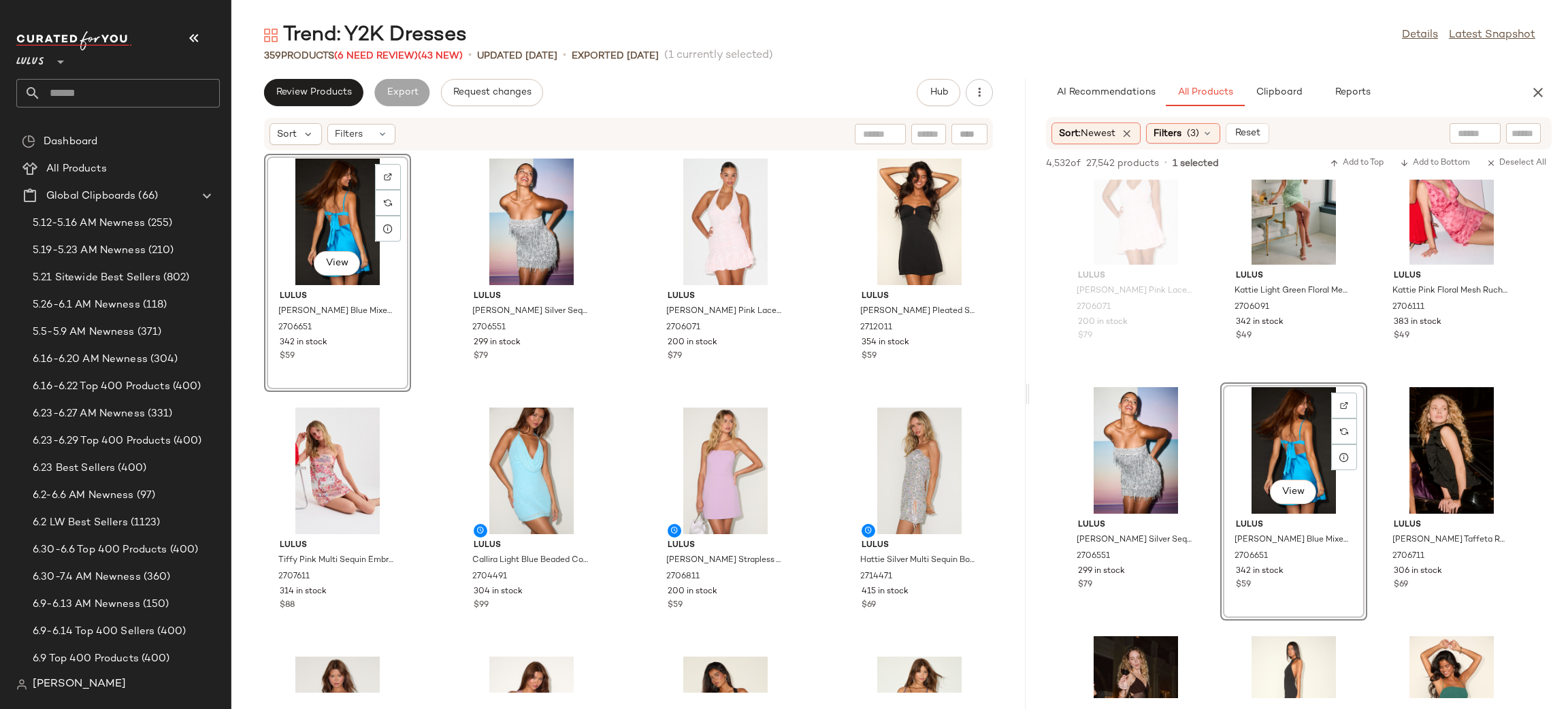
click at [624, 406] on div "View Lulus Jola Bright Blue Mixed Media Tie-Back Mini Dress 2706651 342 in stoc…" at bounding box center [628, 422] width 794 height 542
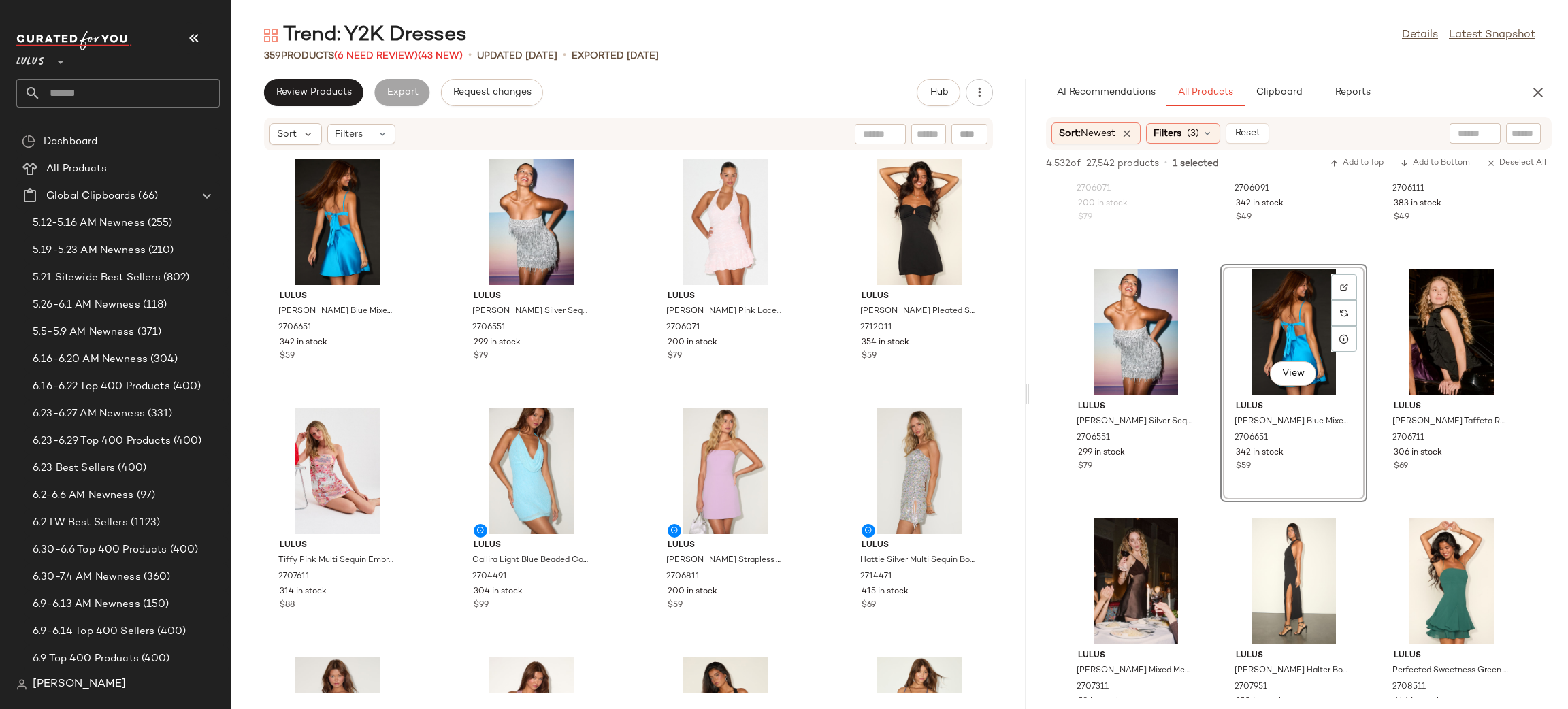
scroll to position [14164, 0]
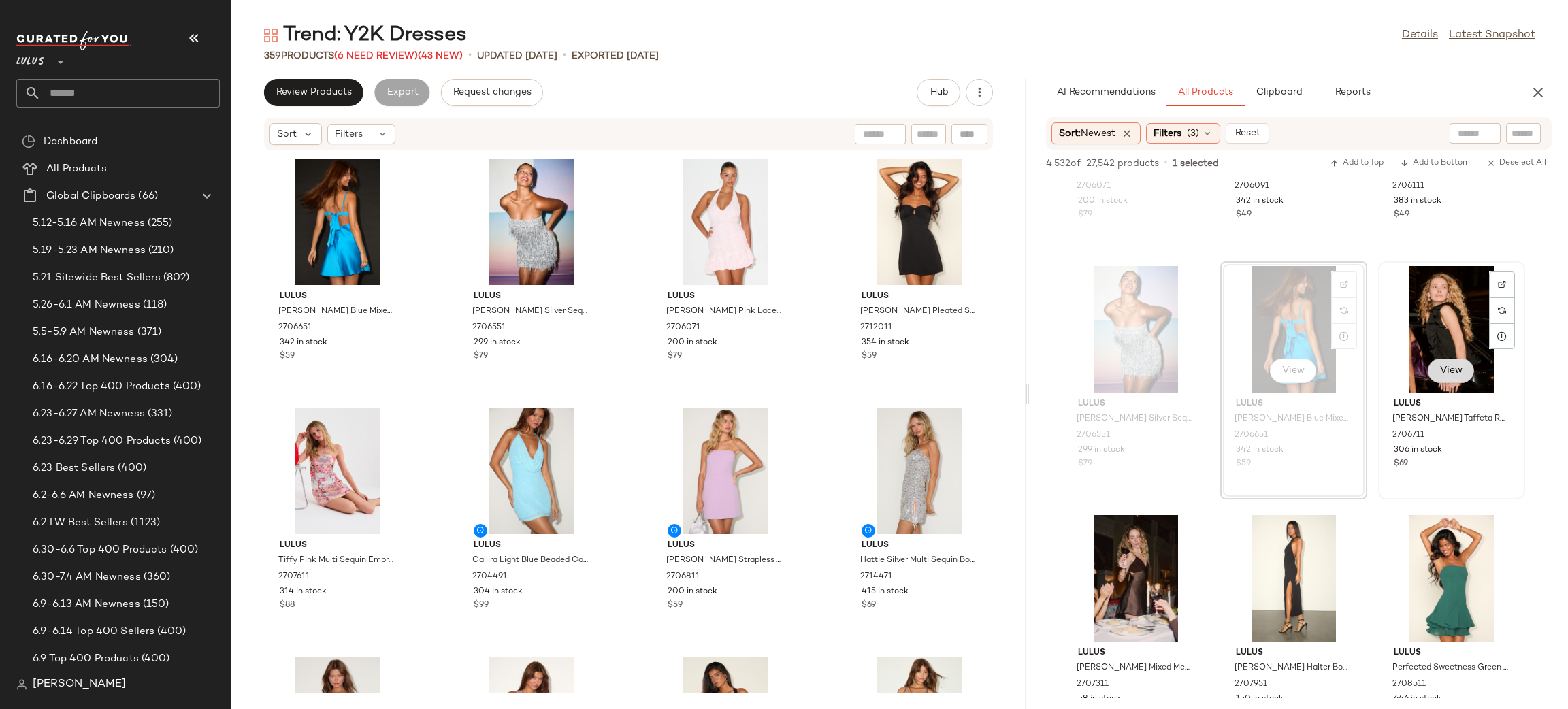
click at [1466, 365] on button "View" at bounding box center [1450, 371] width 46 height 24
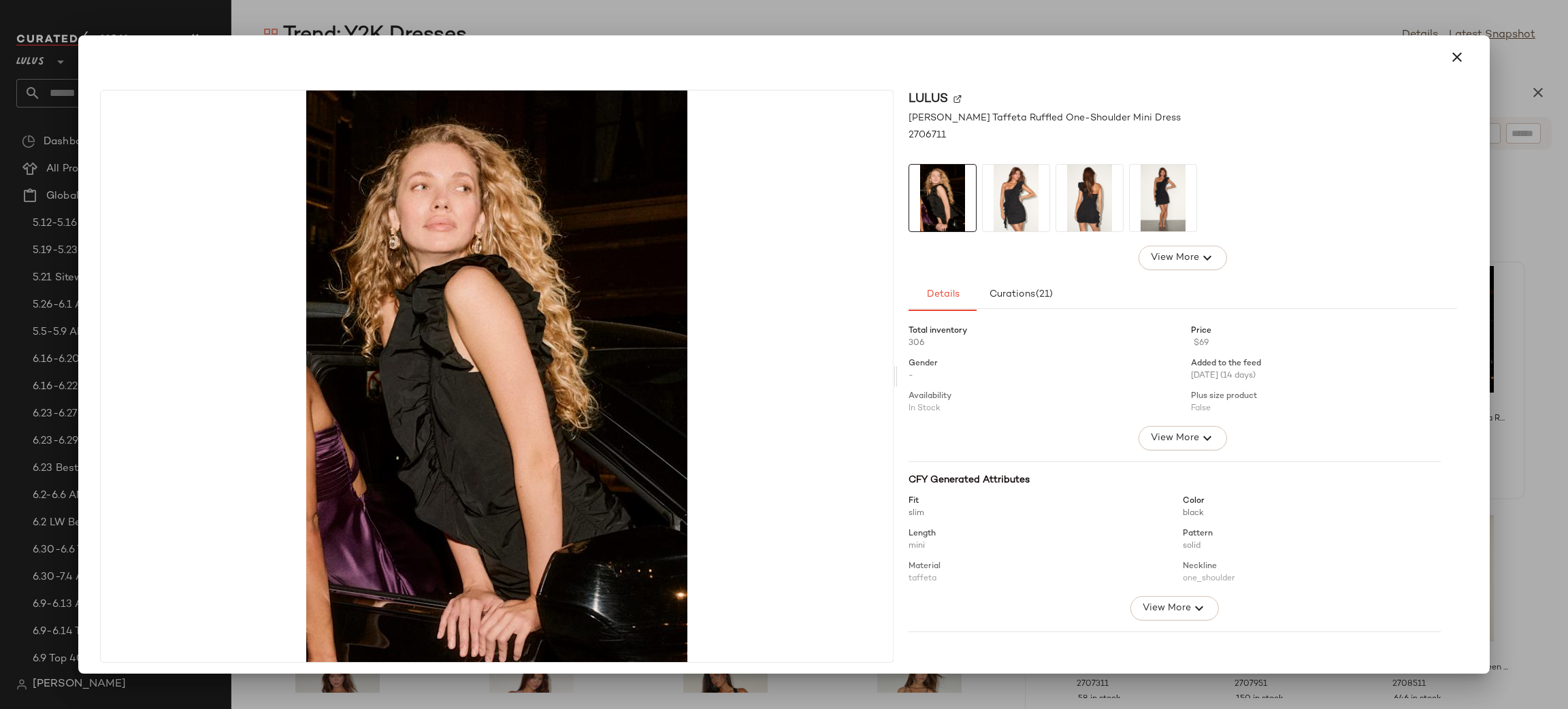
click at [1009, 208] on img at bounding box center [1016, 198] width 67 height 67
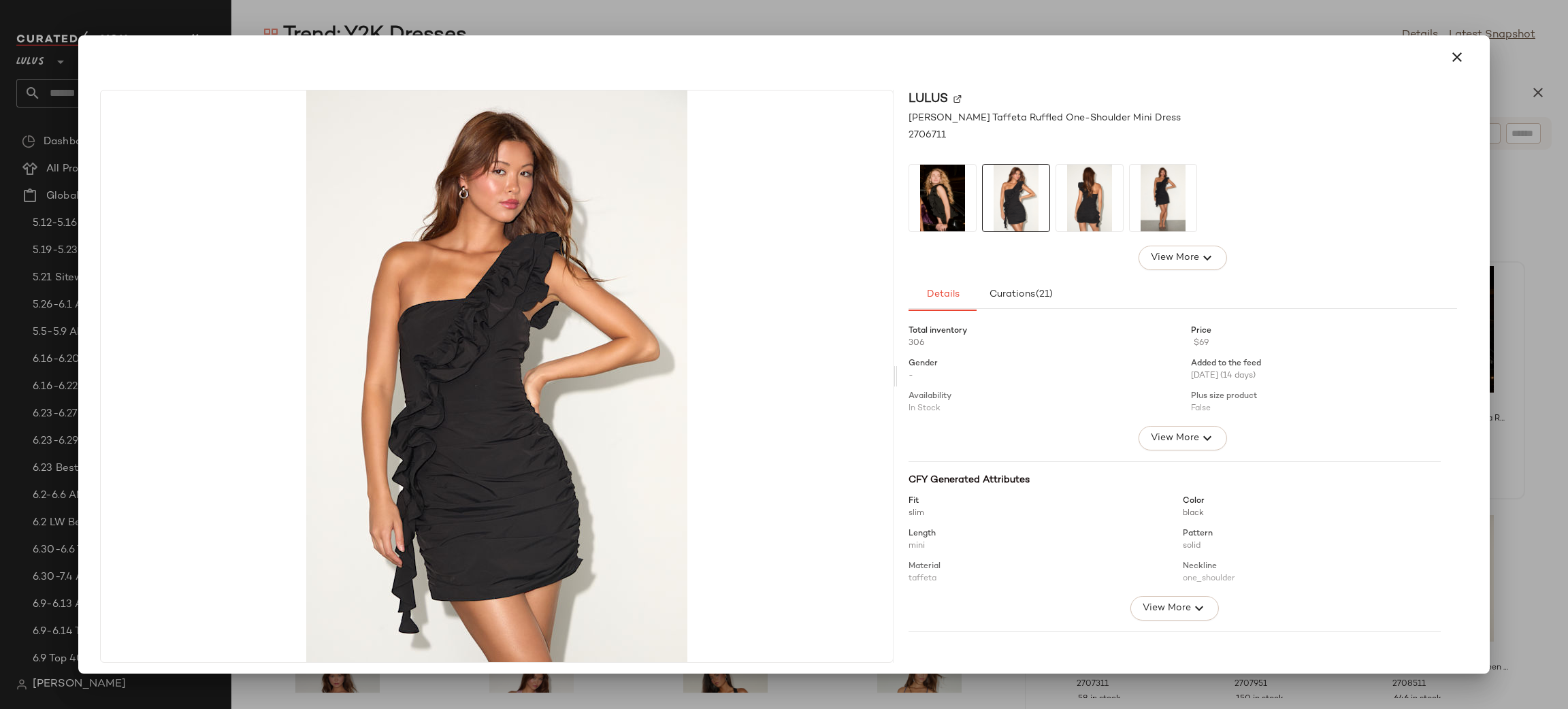
click at [1082, 194] on img at bounding box center [1089, 198] width 67 height 67
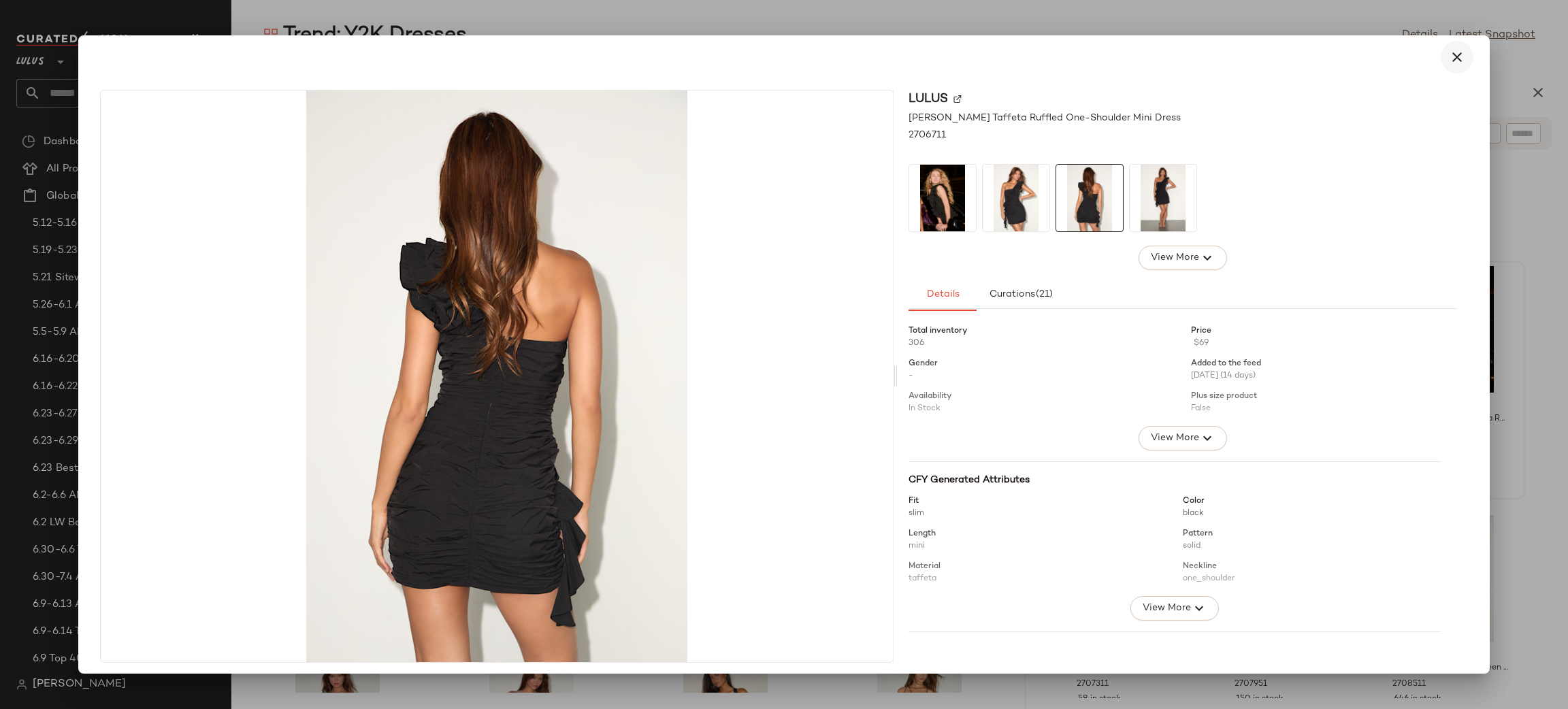
click at [1449, 55] on icon "button" at bounding box center [1457, 57] width 16 height 16
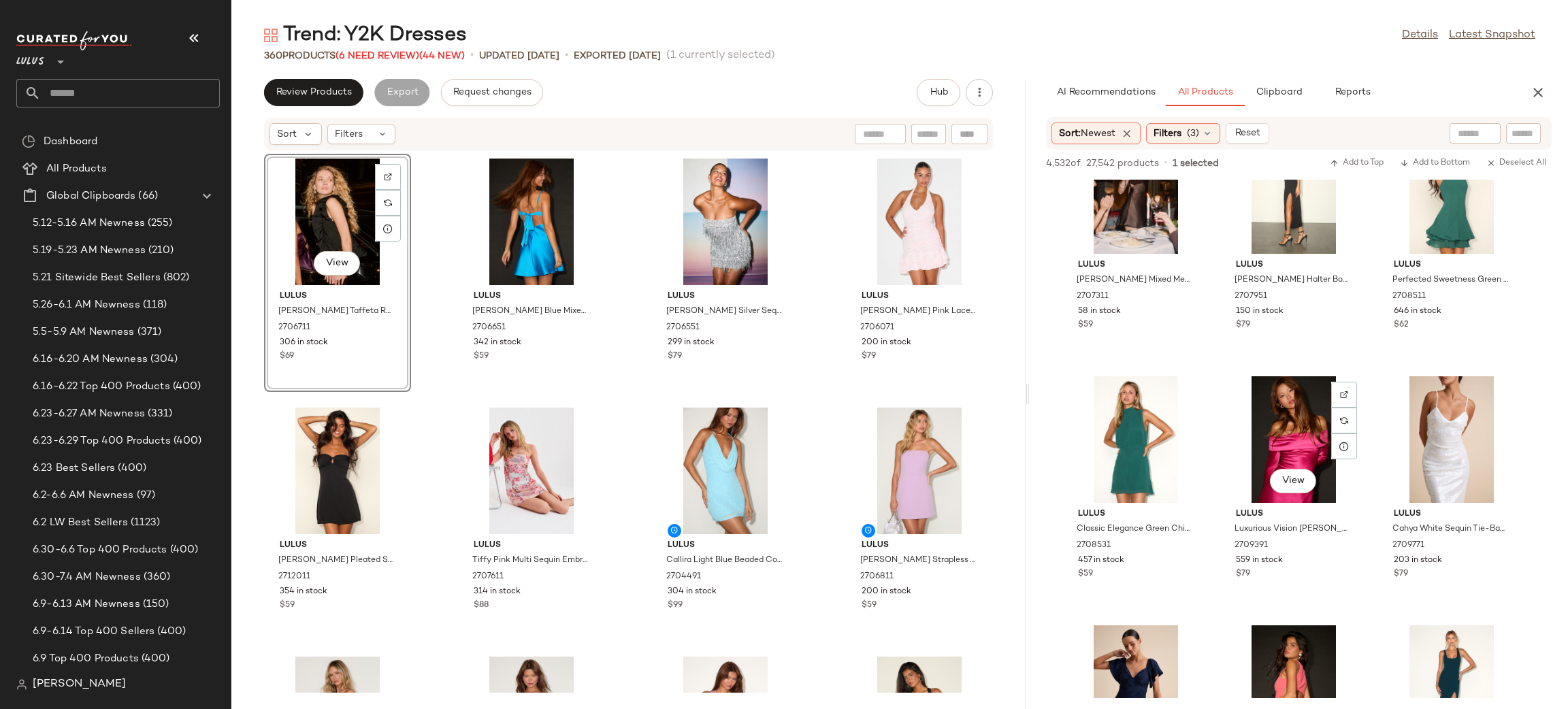
scroll to position [14573, 0]
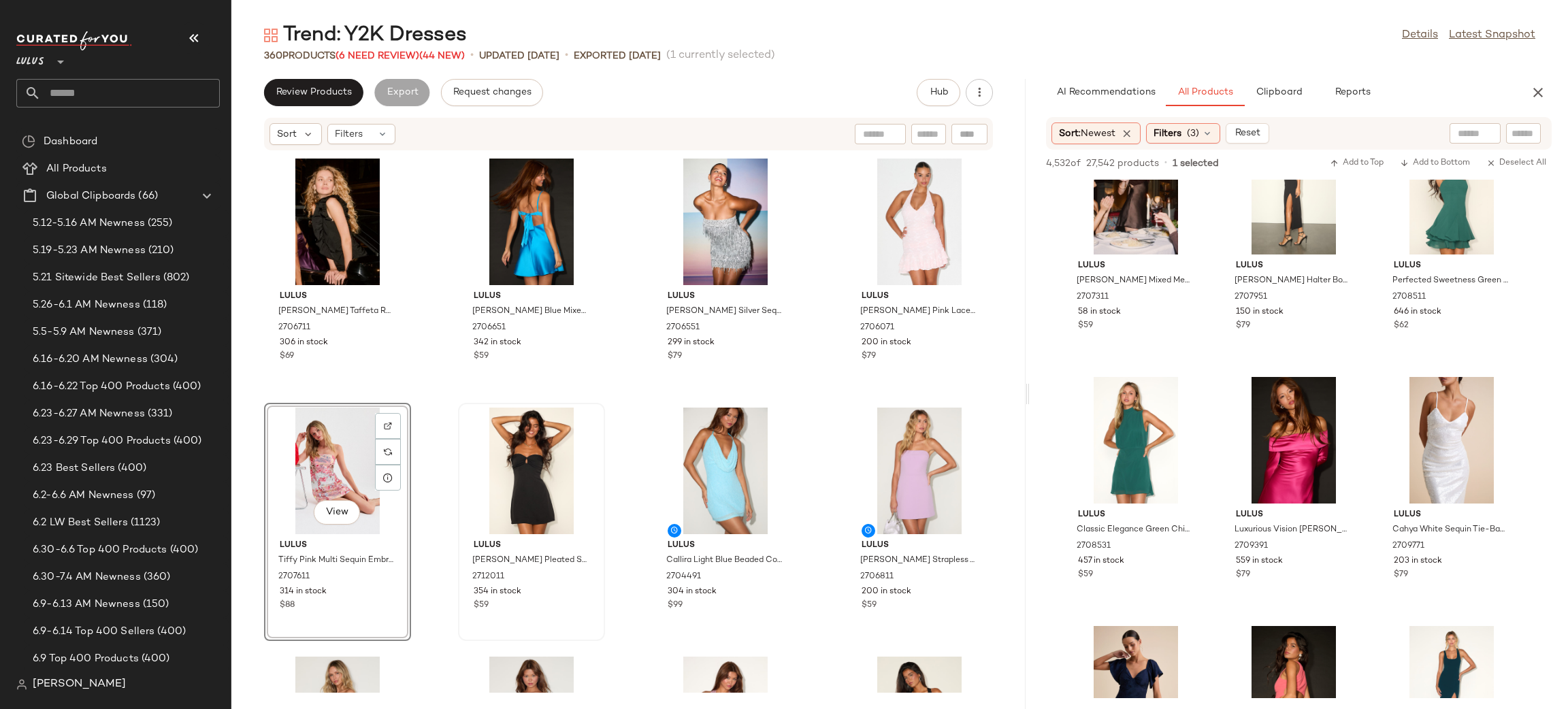
click at [799, 406] on div "Lulus Cari Black Taffeta Ruffled One-Shoulder Mini Dress 2706711 306 in stock $…" at bounding box center [628, 422] width 794 height 542
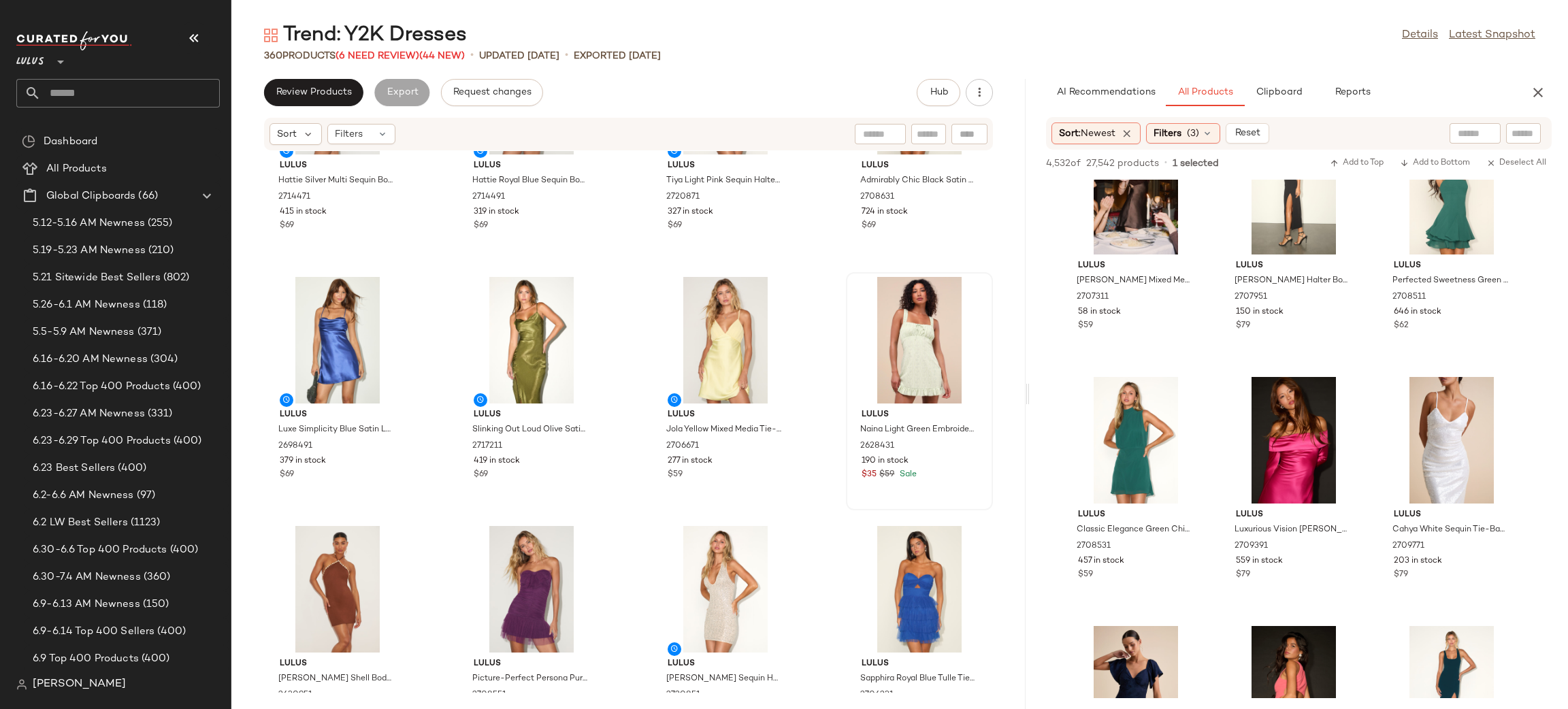
scroll to position [664, 0]
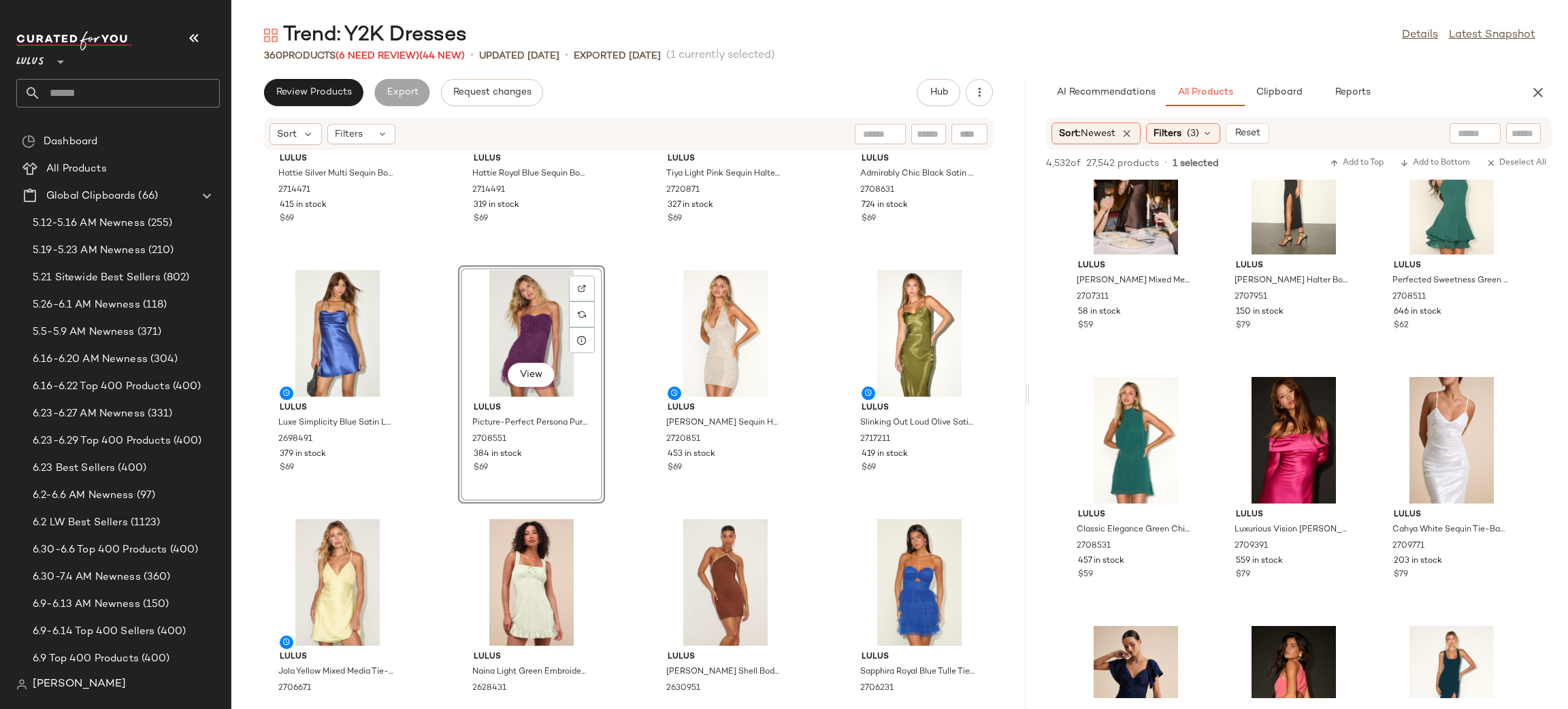
scroll to position [648, 0]
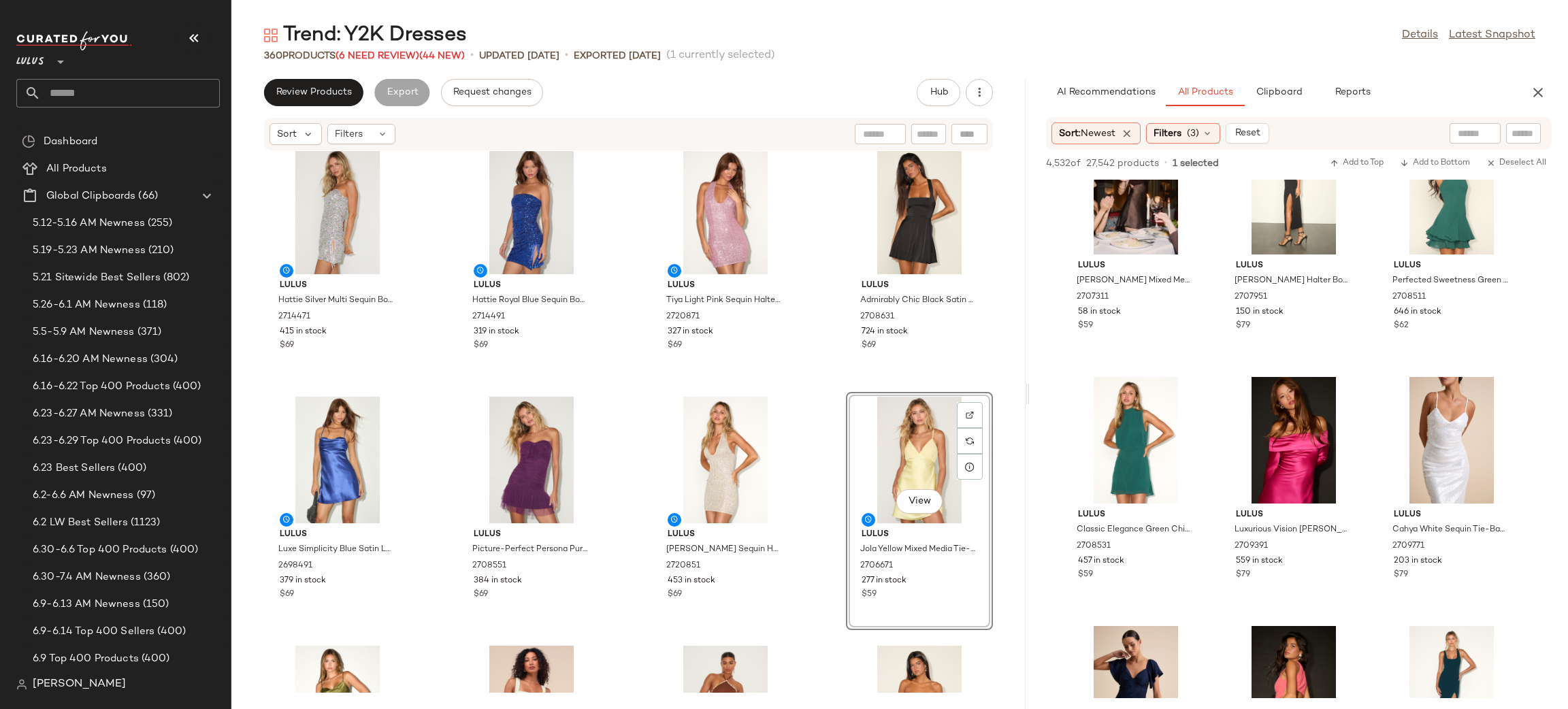
click at [826, 393] on div "Lulus Hattie Silver Multi Sequin Bodycon Mini Dress 2714471 415 in stock $69 Lu…" at bounding box center [628, 422] width 794 height 542
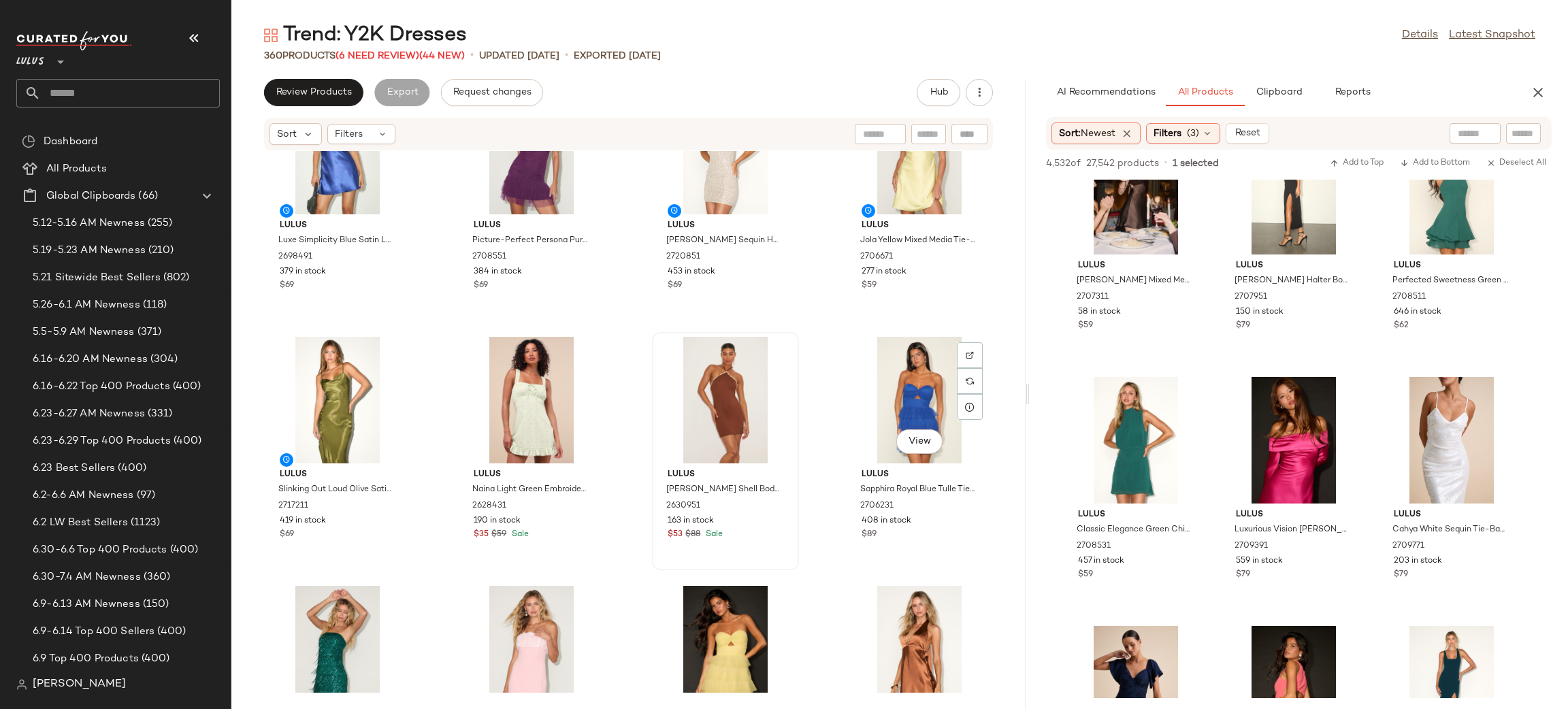
scroll to position [840, 0]
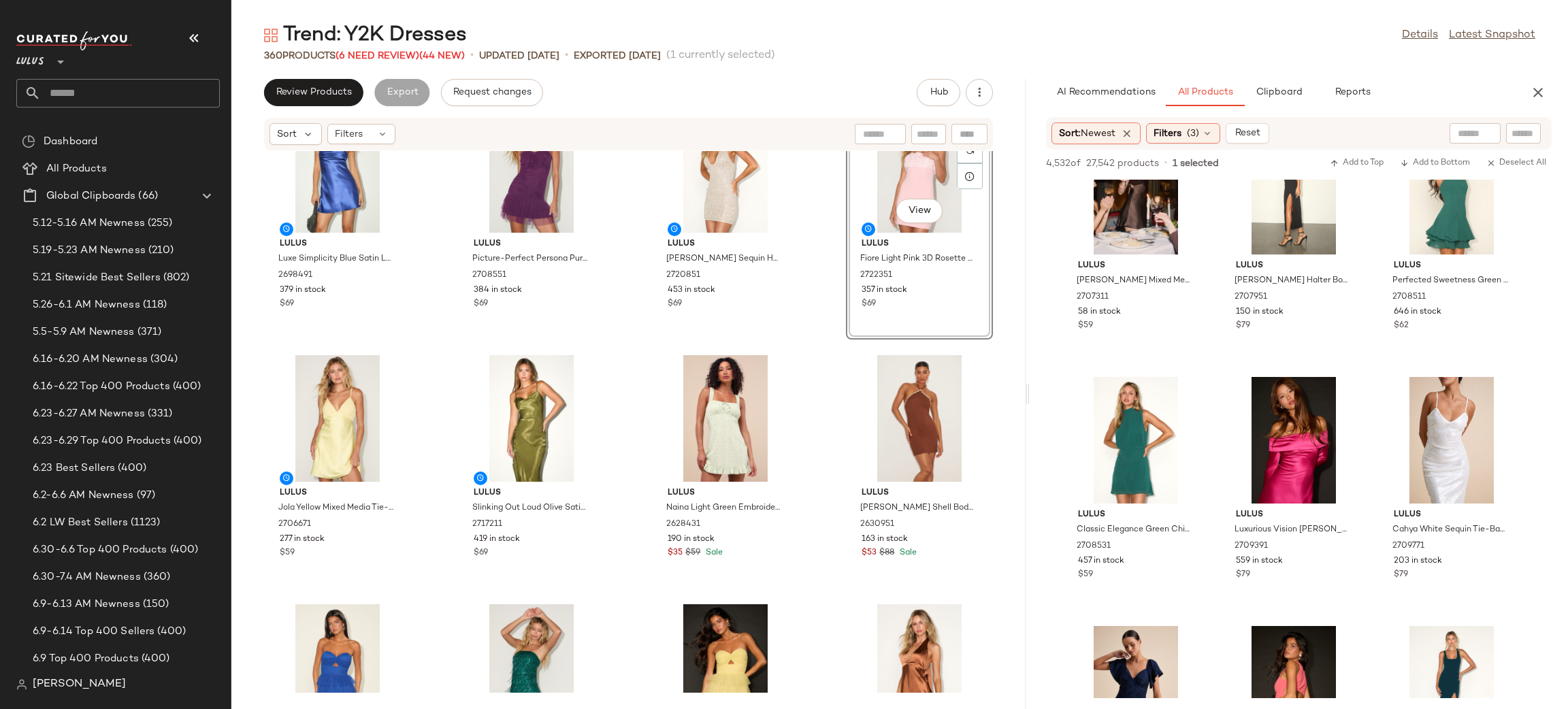
scroll to position [831, 0]
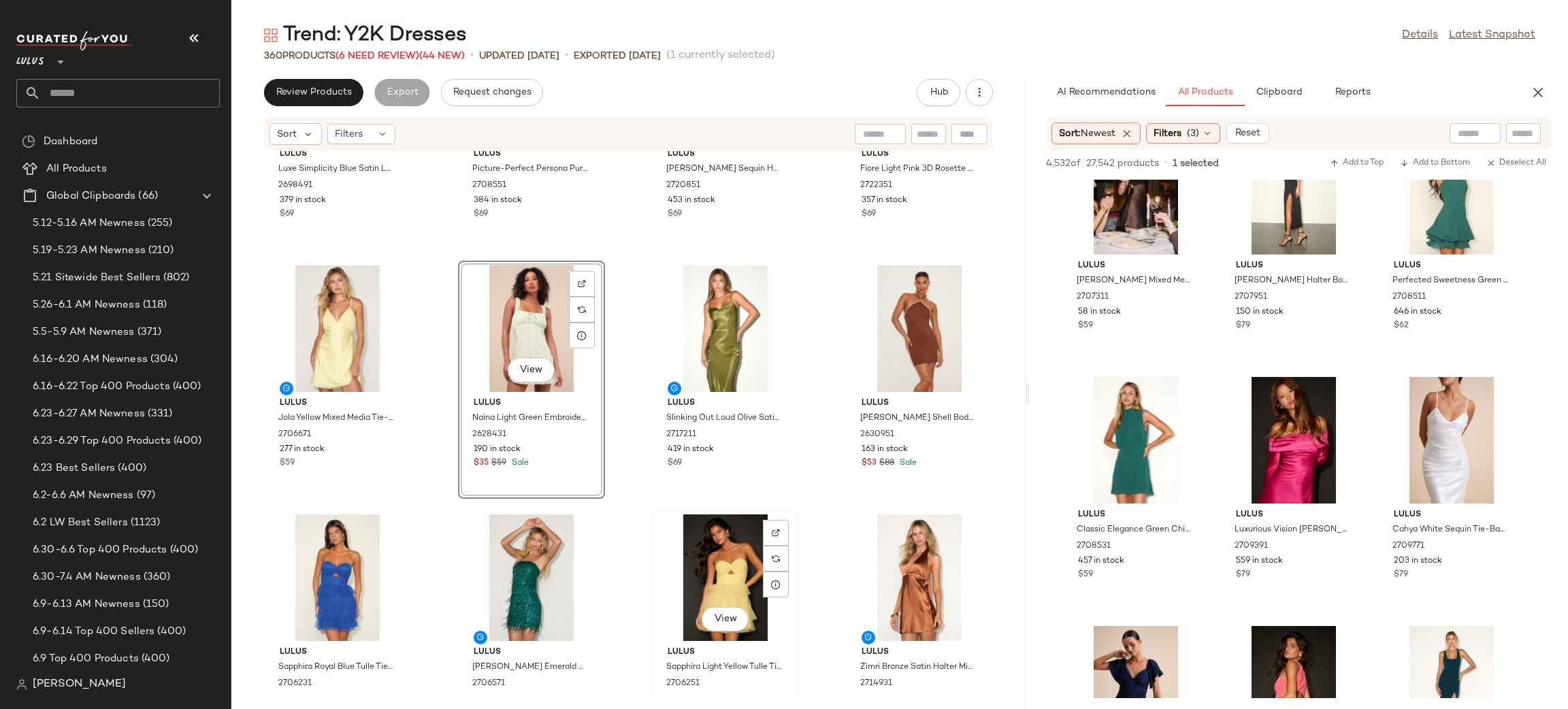
scroll to position [937, 0]
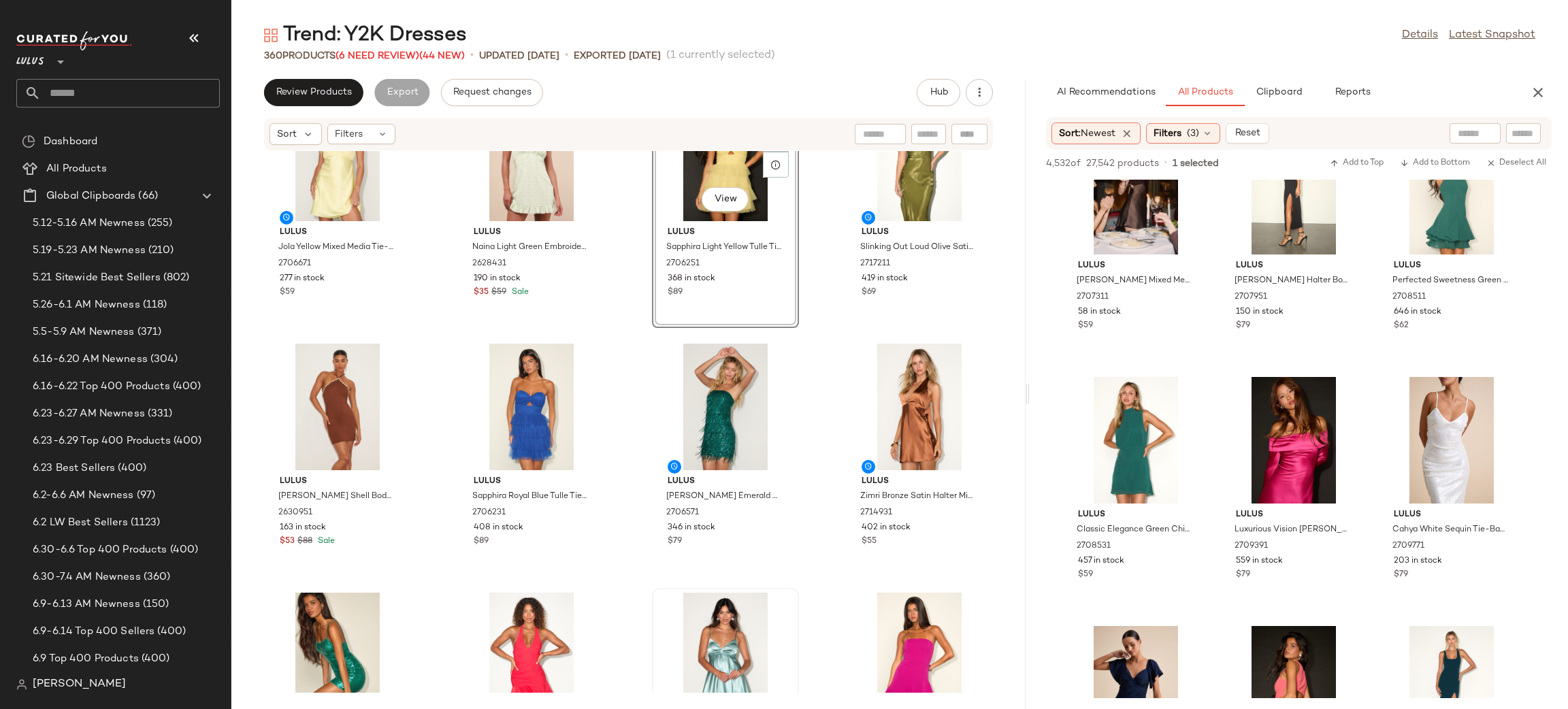
scroll to position [1086, 0]
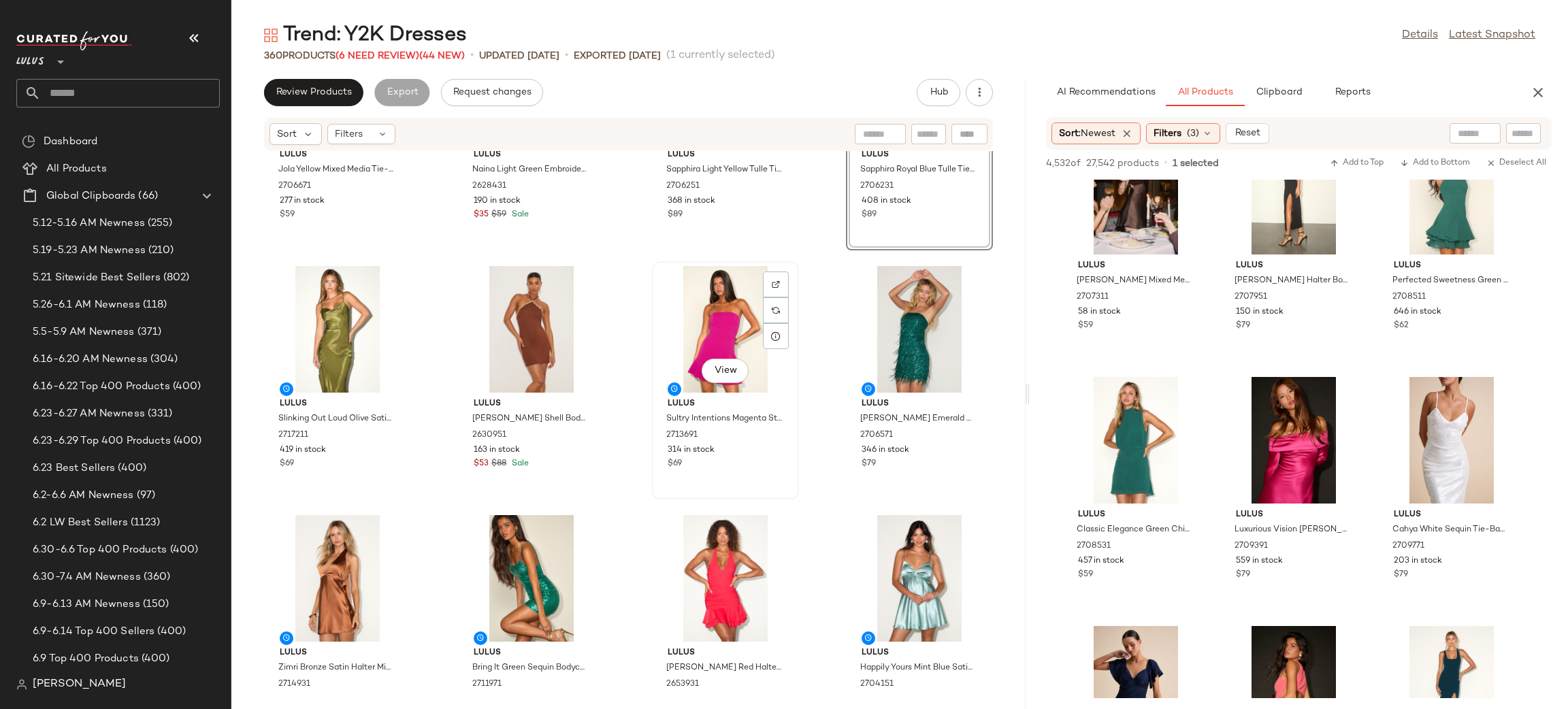
scroll to position [1150, 0]
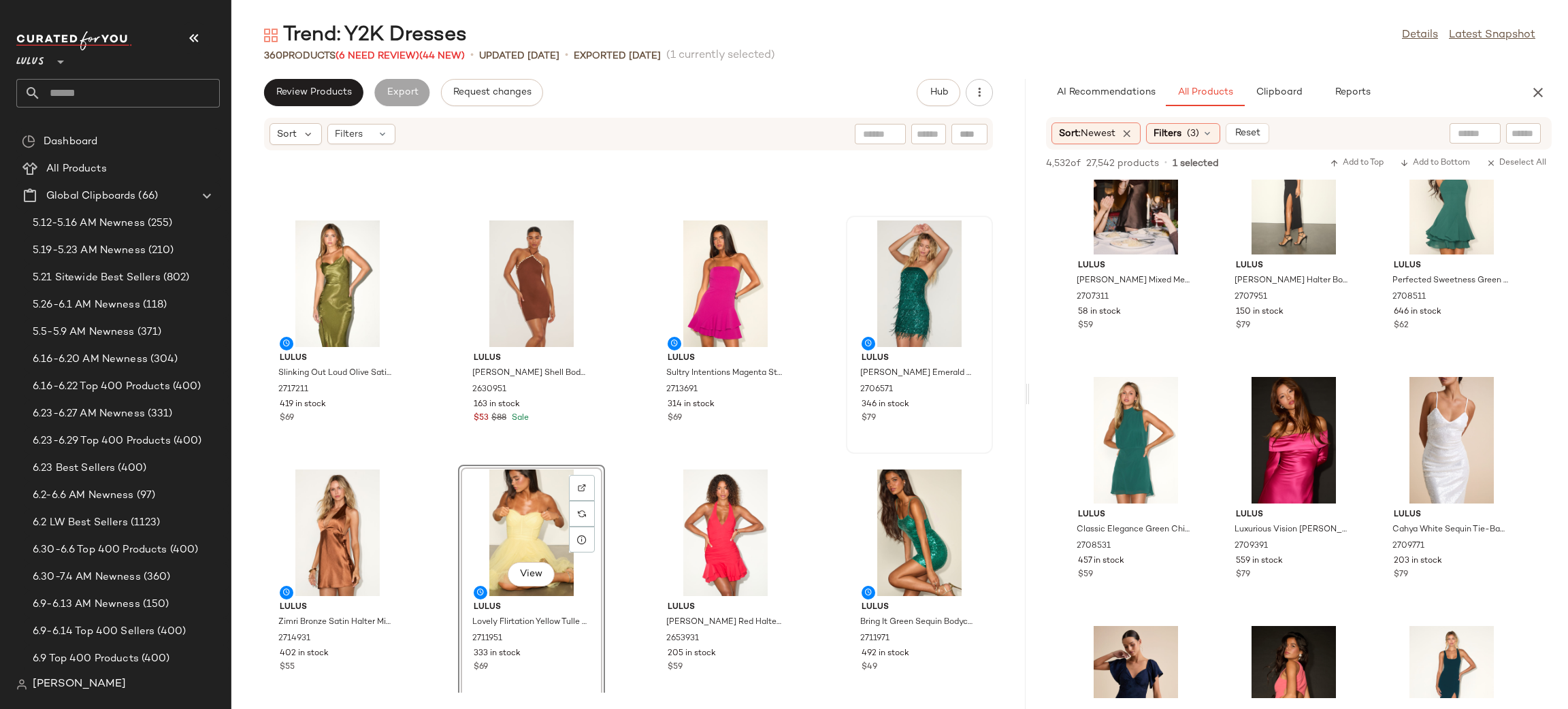
scroll to position [1169, 0]
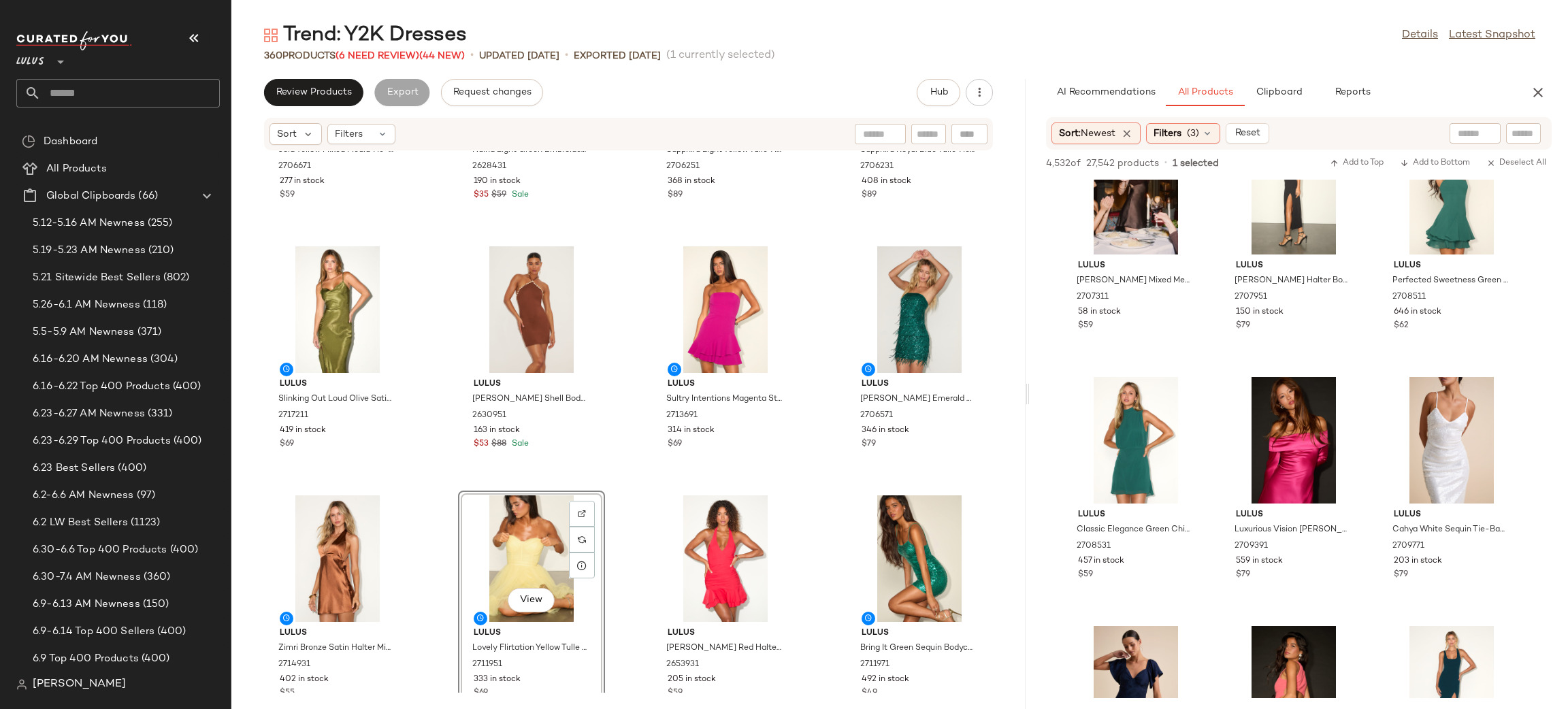
click at [799, 486] on div "Lulus Jola Yellow Mixed Media Tie-Back Mini Dress 2706671 277 in stock $59 Lulu…" at bounding box center [628, 422] width 794 height 542
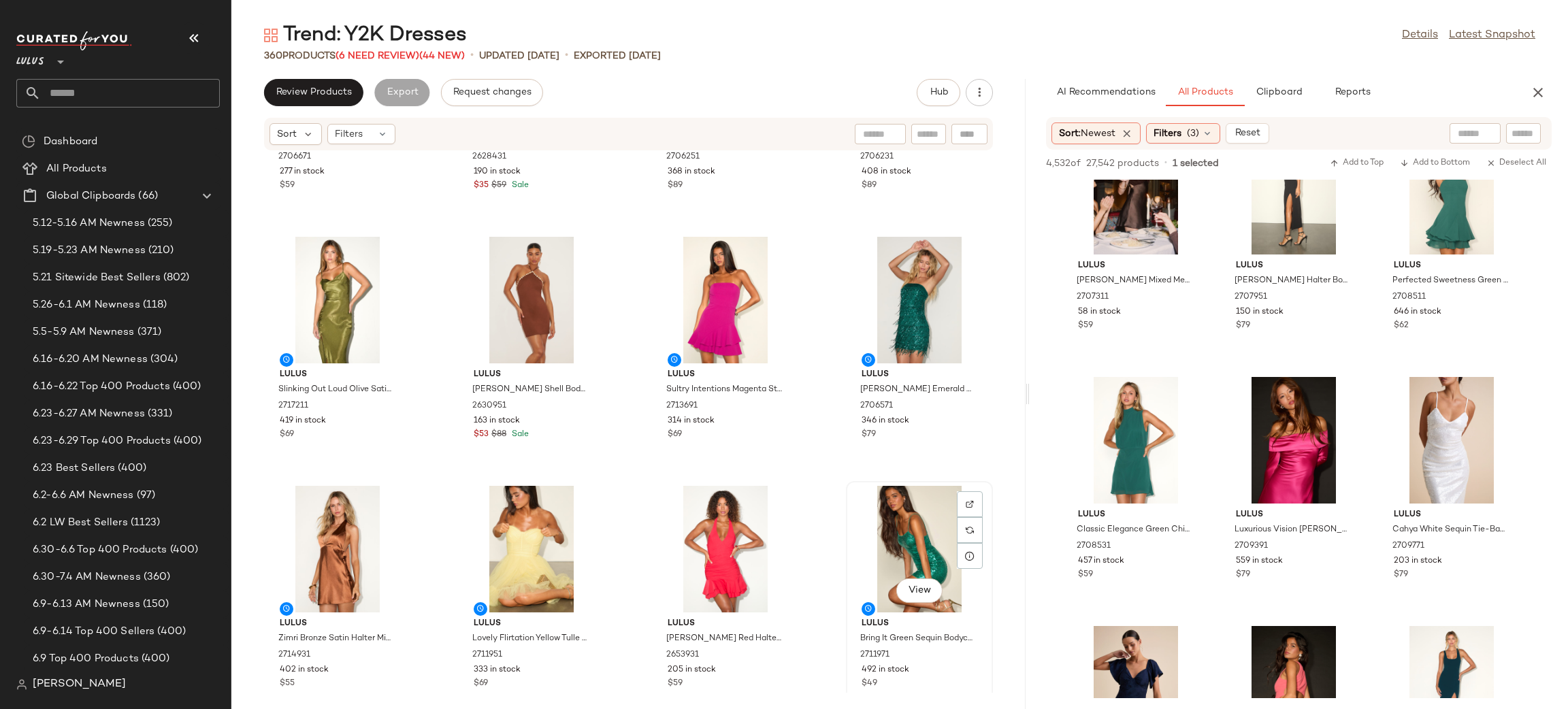
scroll to position [1190, 0]
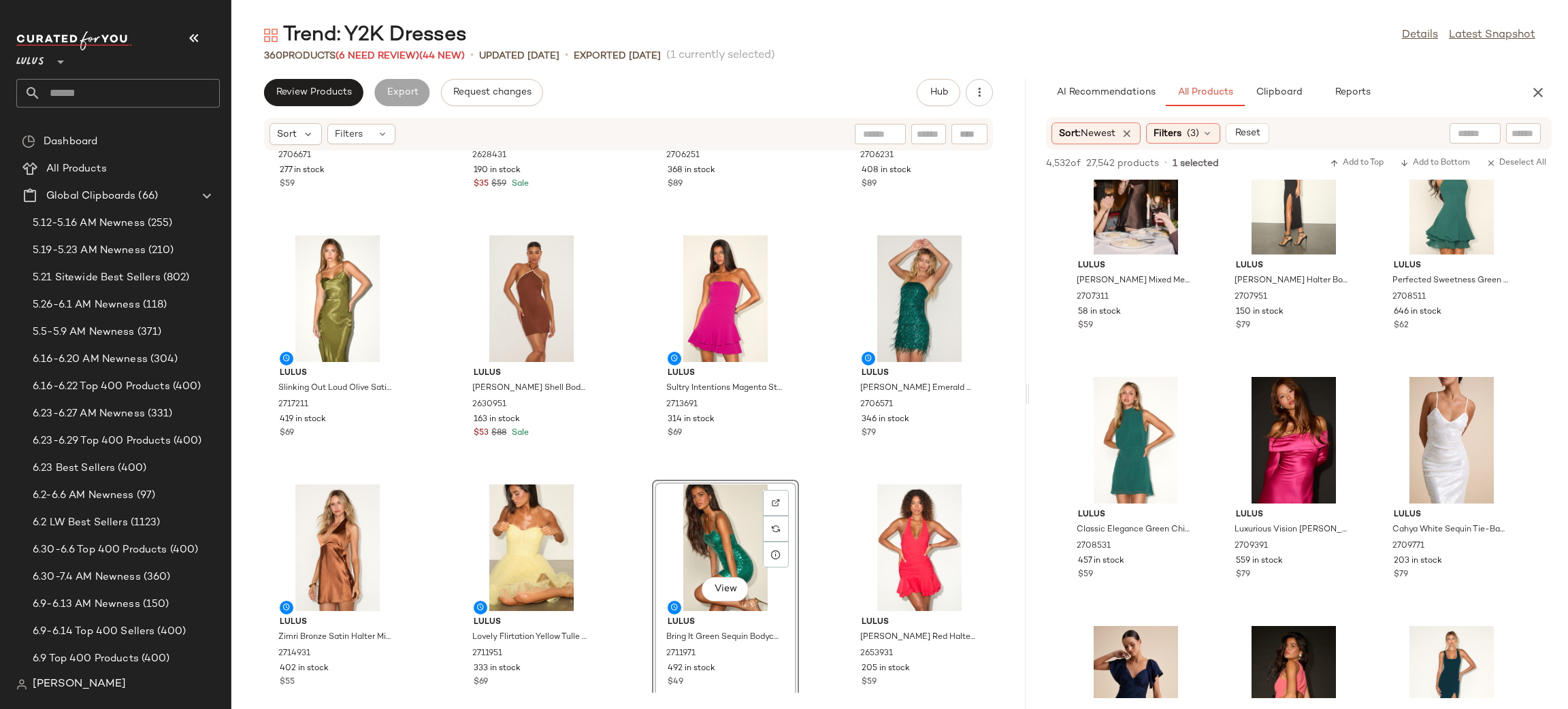
click at [809, 503] on div "Lulus Jola Yellow Mixed Media Tie-Back Mini Dress 2706671 277 in stock $59 Lulu…" at bounding box center [628, 422] width 794 height 542
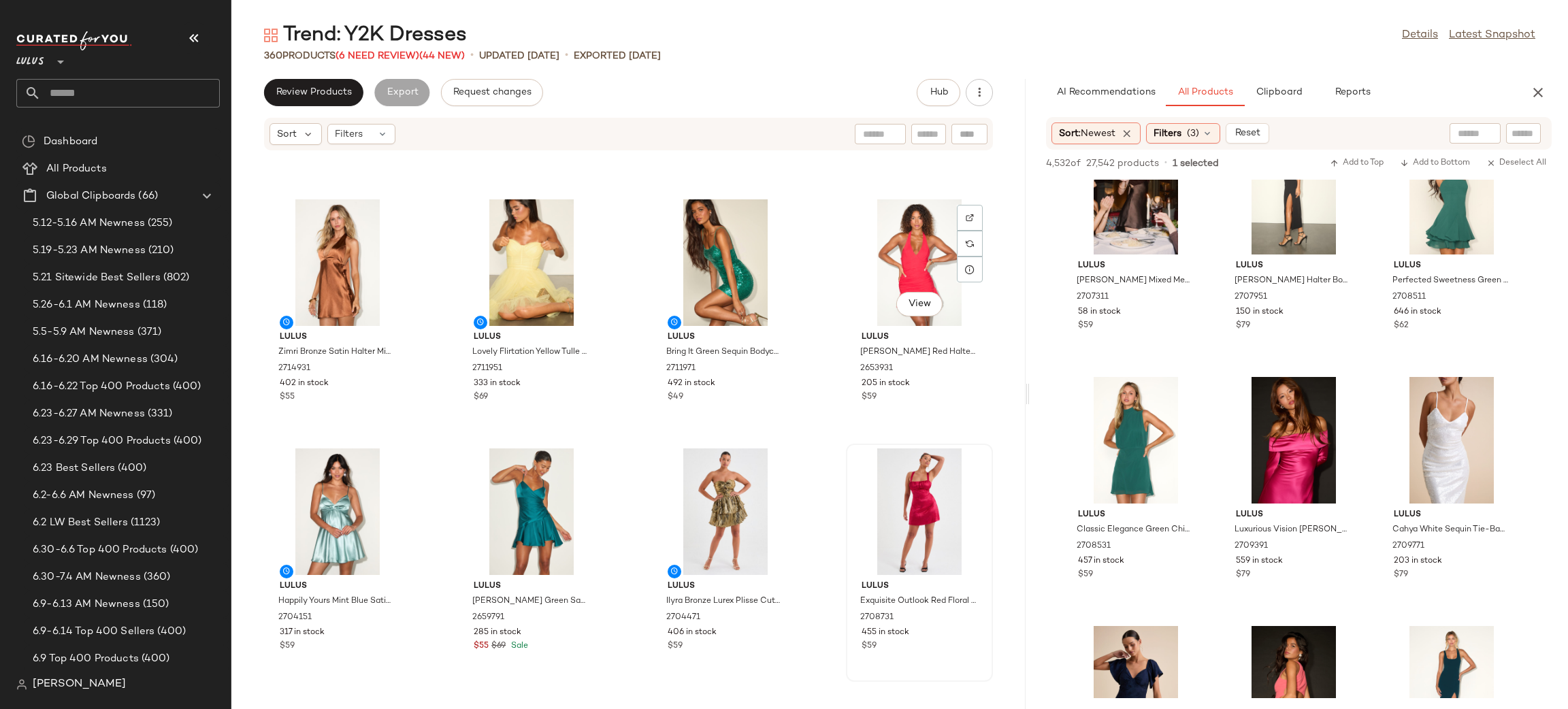
scroll to position [1474, 0]
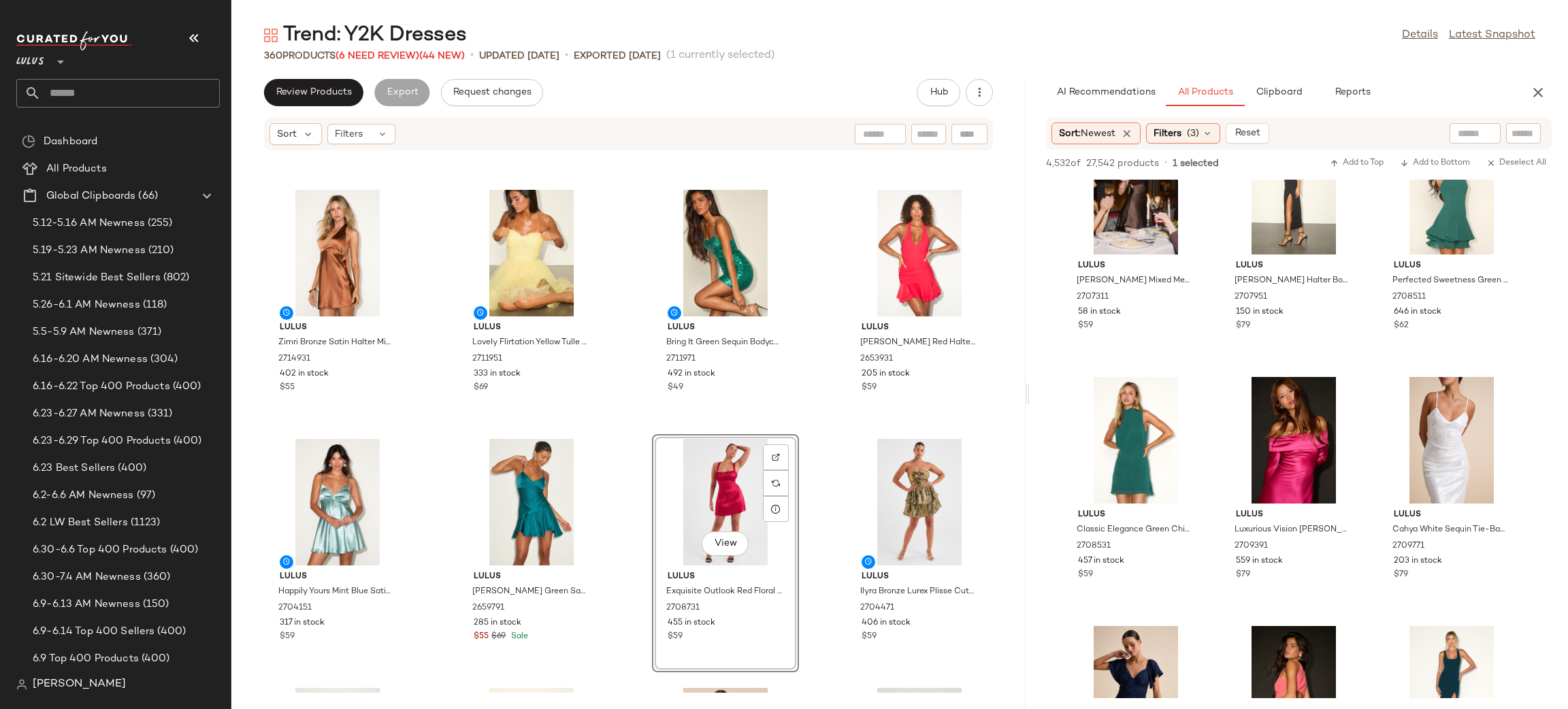
click at [813, 442] on div "Lulus Slinking Out Loud Olive Satin Side Button Slip Dress 2717211 419 in stock…" at bounding box center [628, 422] width 794 height 542
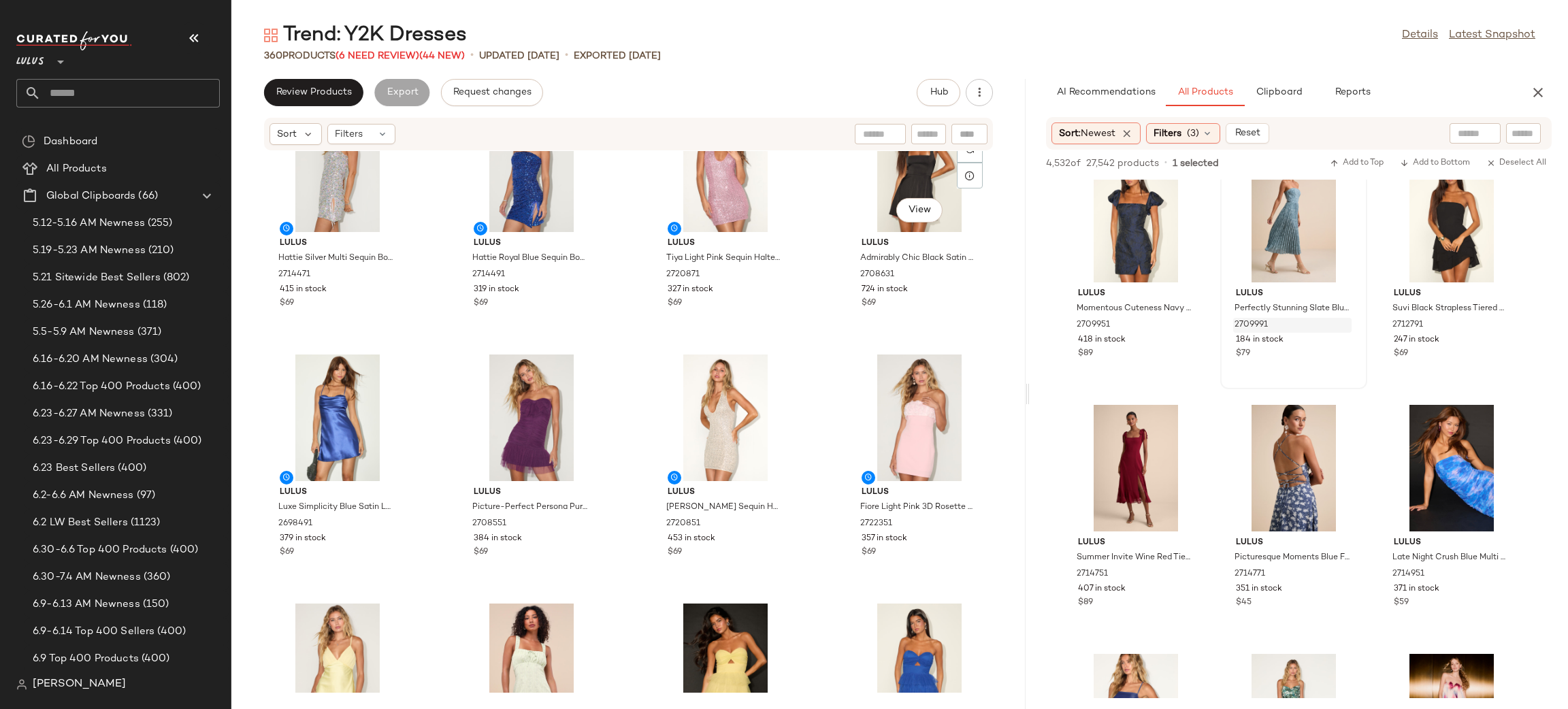
scroll to position [497, 0]
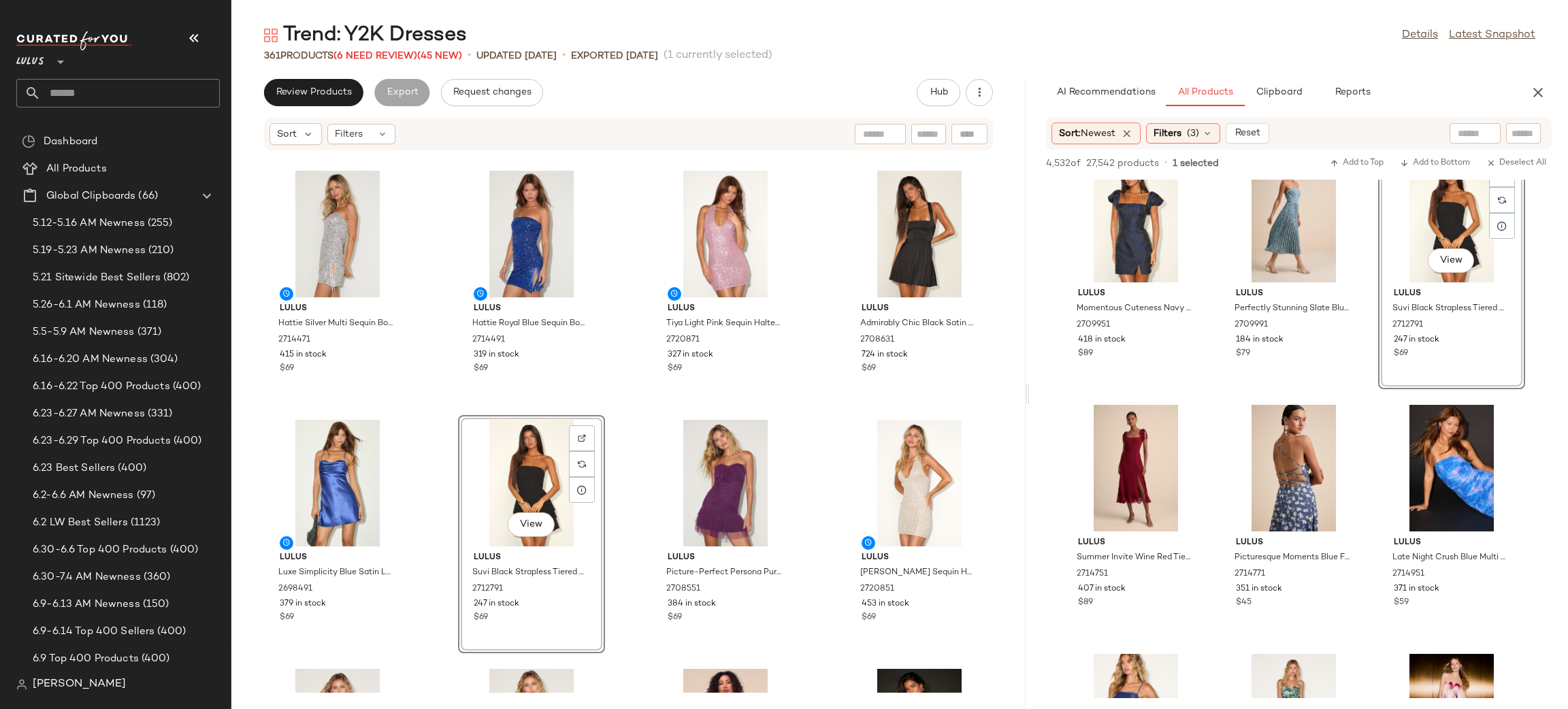
click at [801, 414] on div "Lulus Hattie Silver Multi Sequin Bodycon Mini Dress 2714471 415 in stock $69 Lu…" at bounding box center [628, 422] width 794 height 542
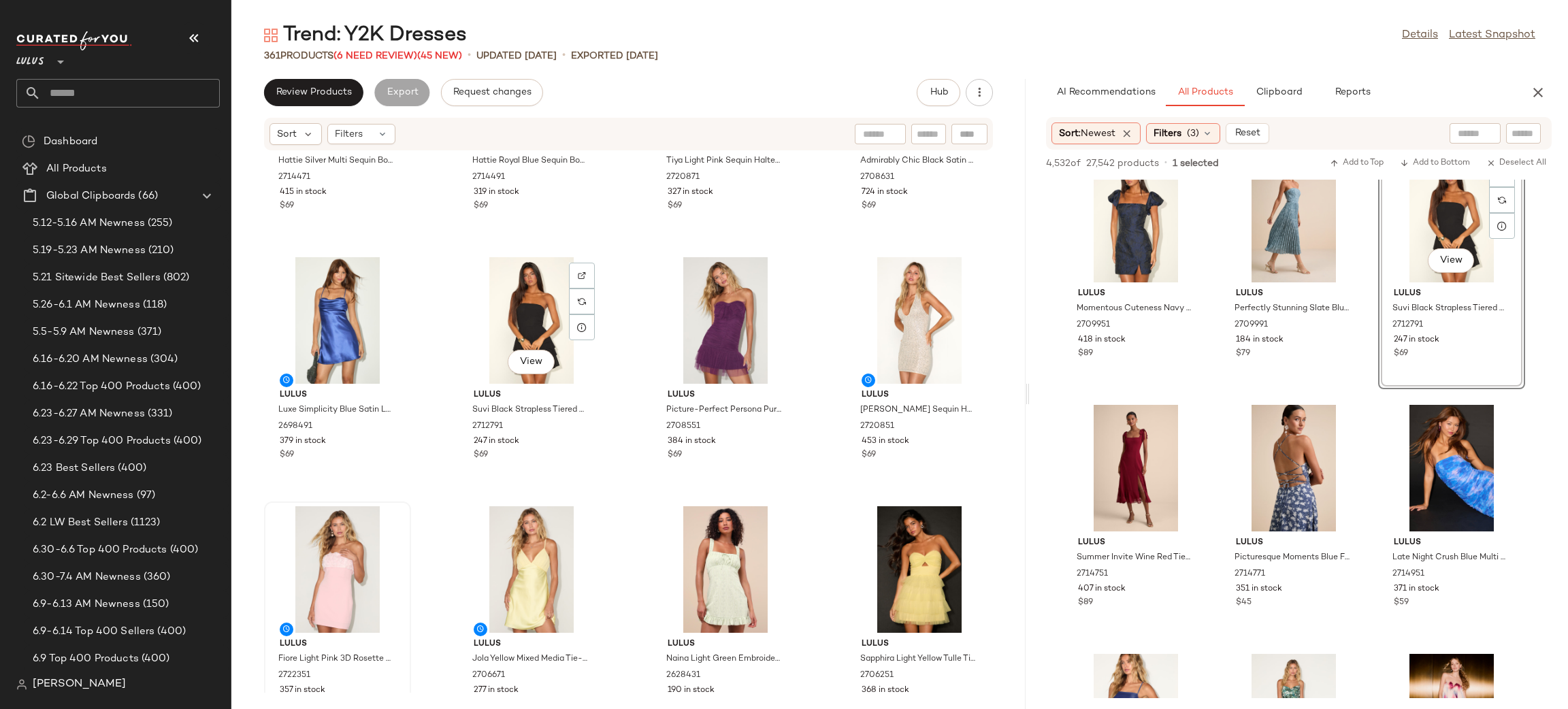
scroll to position [675, 0]
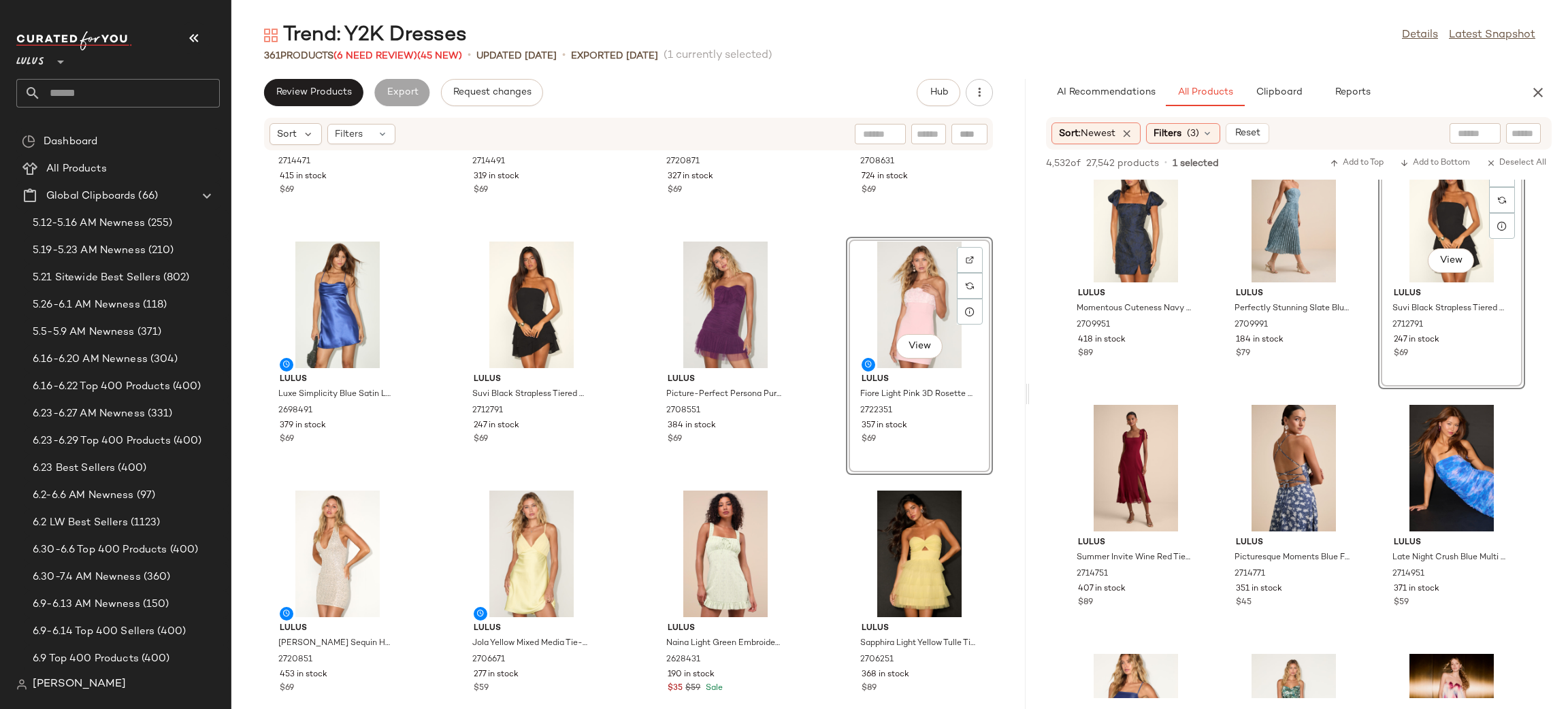
click at [835, 242] on div "Lulus Hattie Silver Multi Sequin Bodycon Mini Dress 2714471 415 in stock $69 Lu…" at bounding box center [628, 422] width 794 height 542
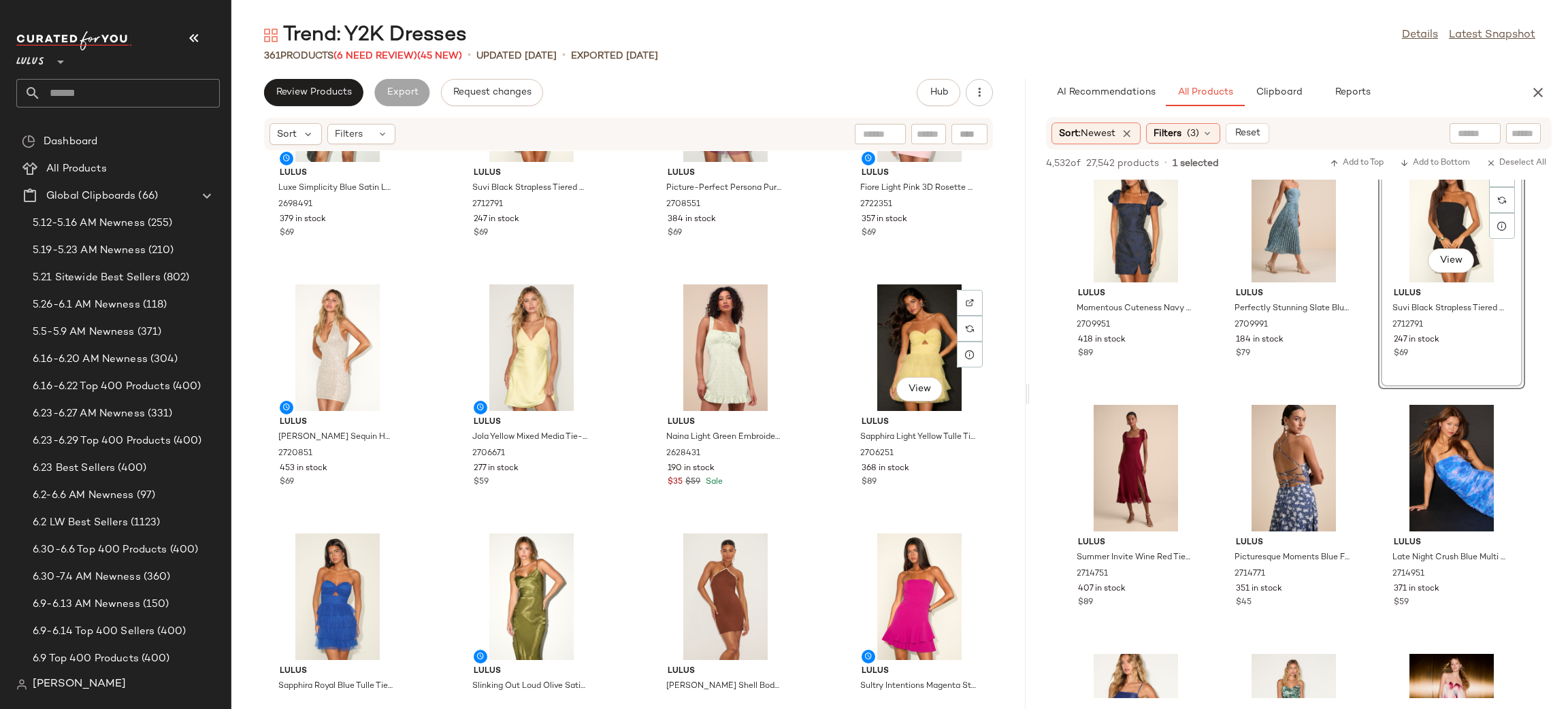
scroll to position [885, 0]
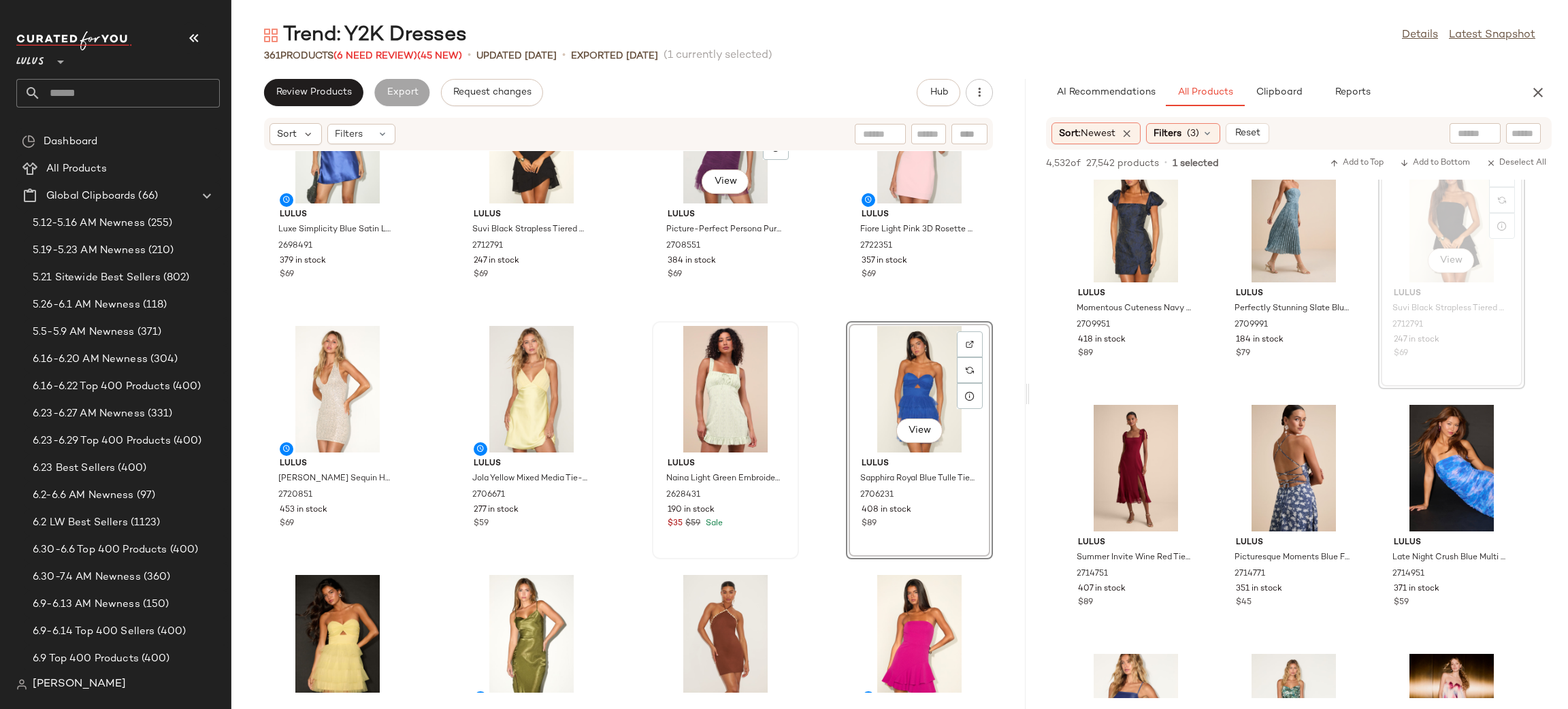
scroll to position [565, 0]
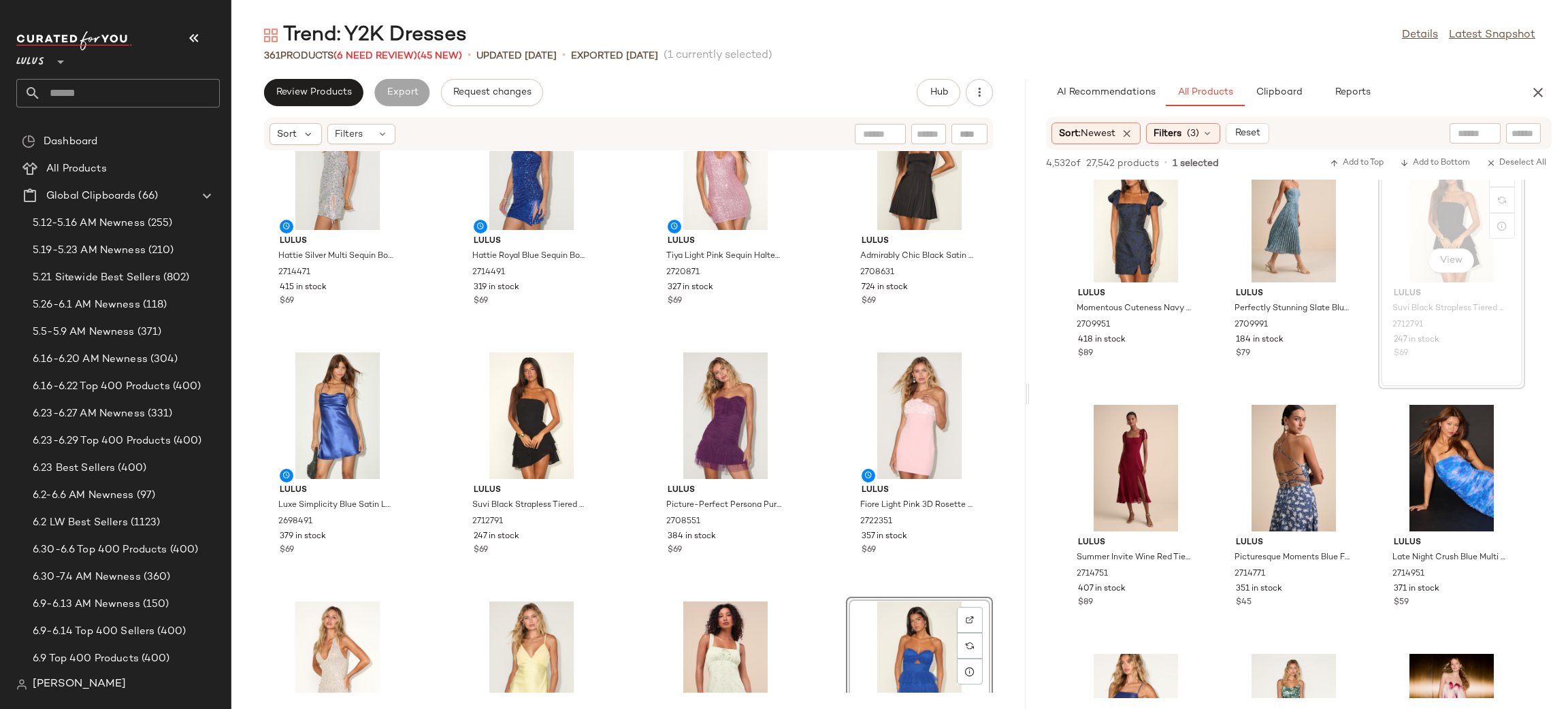
click at [818, 598] on div "Lulus Hattie Silver Multi Sequin Bodycon Mini Dress 2714471 415 in stock $69 Lu…" at bounding box center [628, 422] width 794 height 542
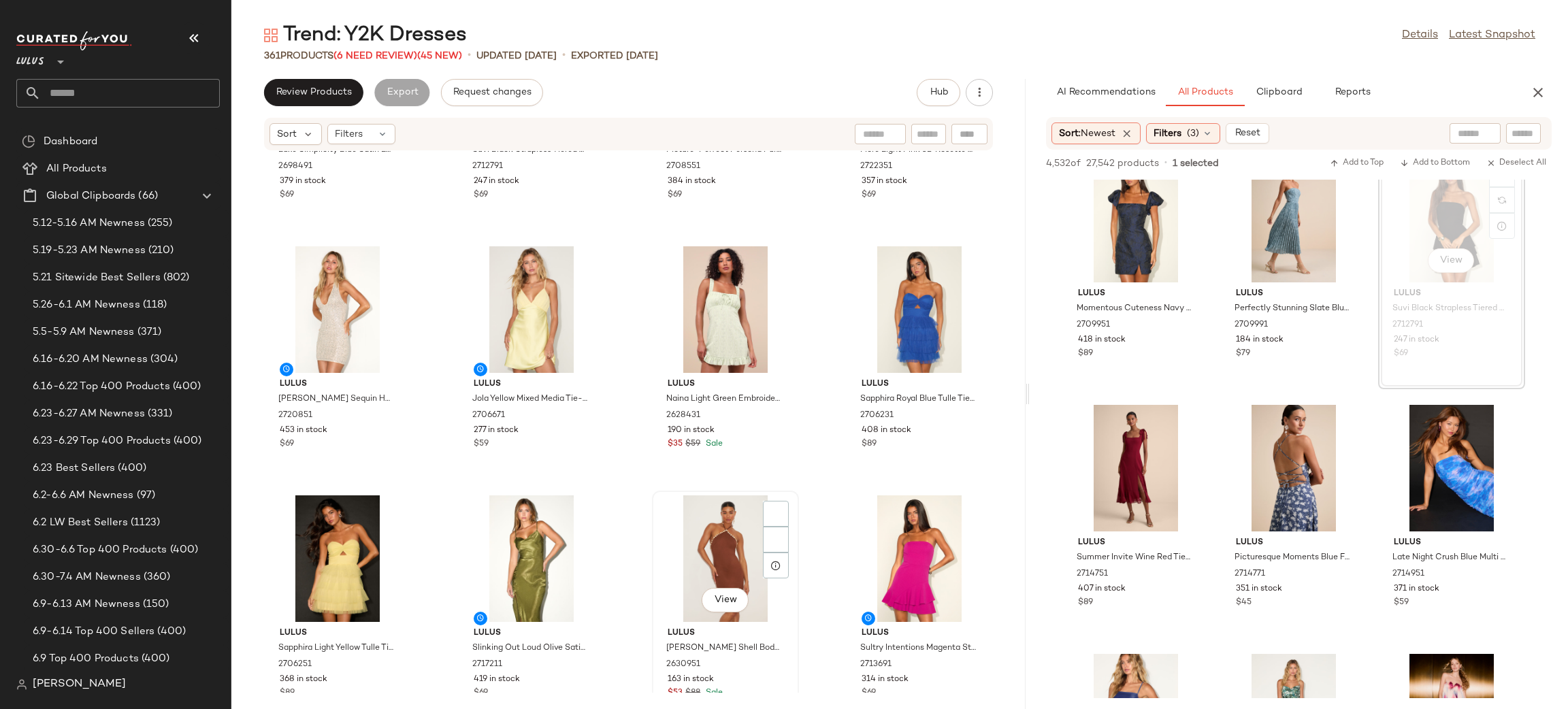
scroll to position [928, 0]
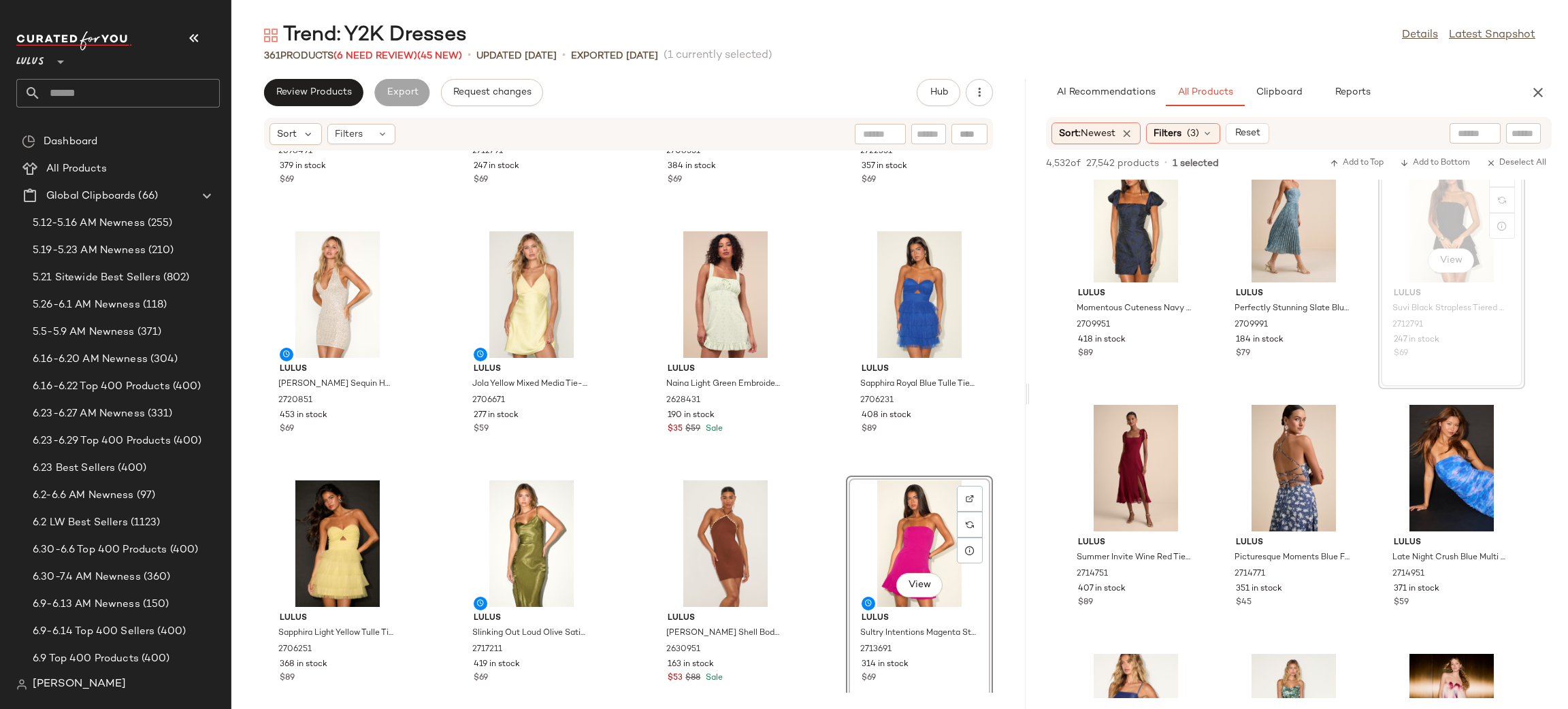
scroll to position [935, 0]
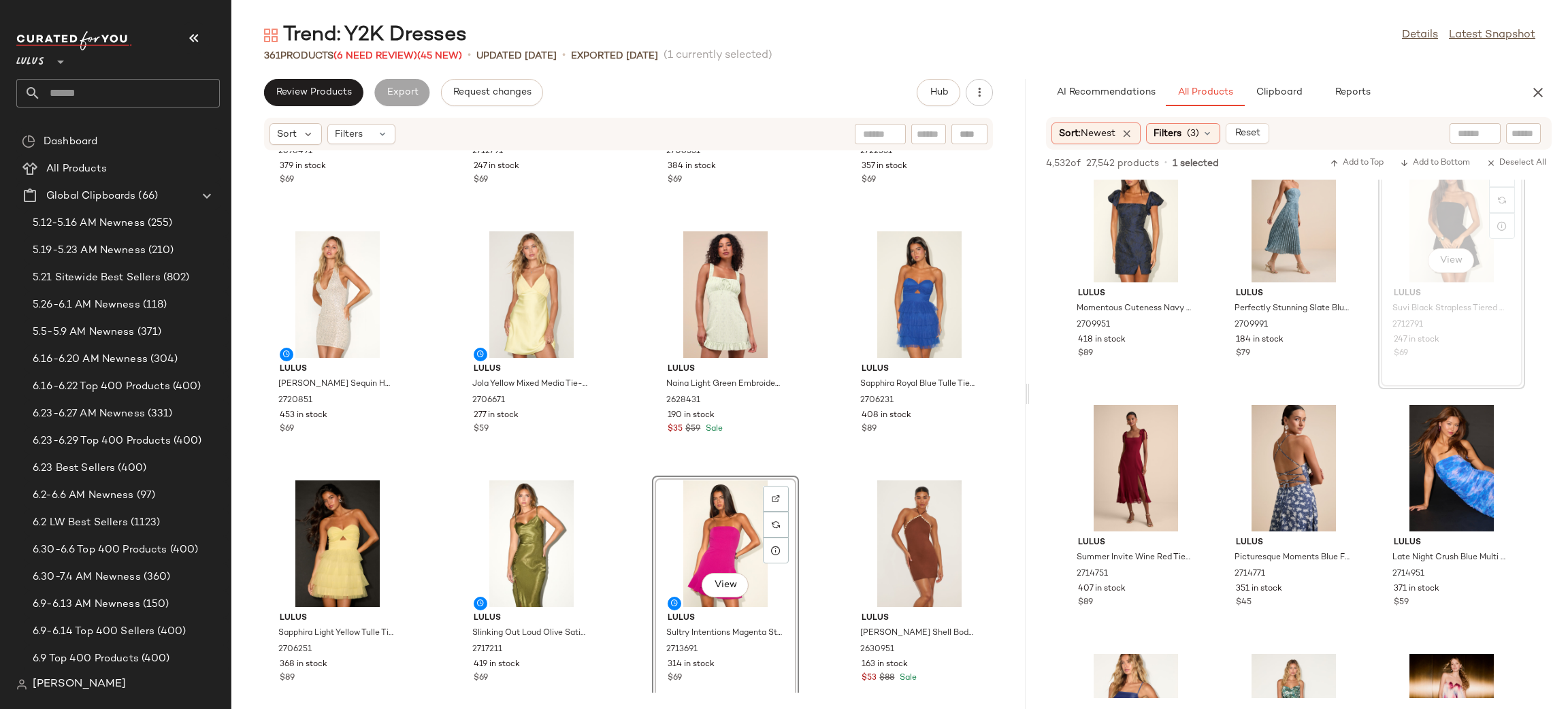
click at [818, 482] on div "Lulus Luxe Simplicity Blue Satin Lace-Up Mini Dress 2698491 379 in stock $69 Lu…" at bounding box center [628, 422] width 794 height 542
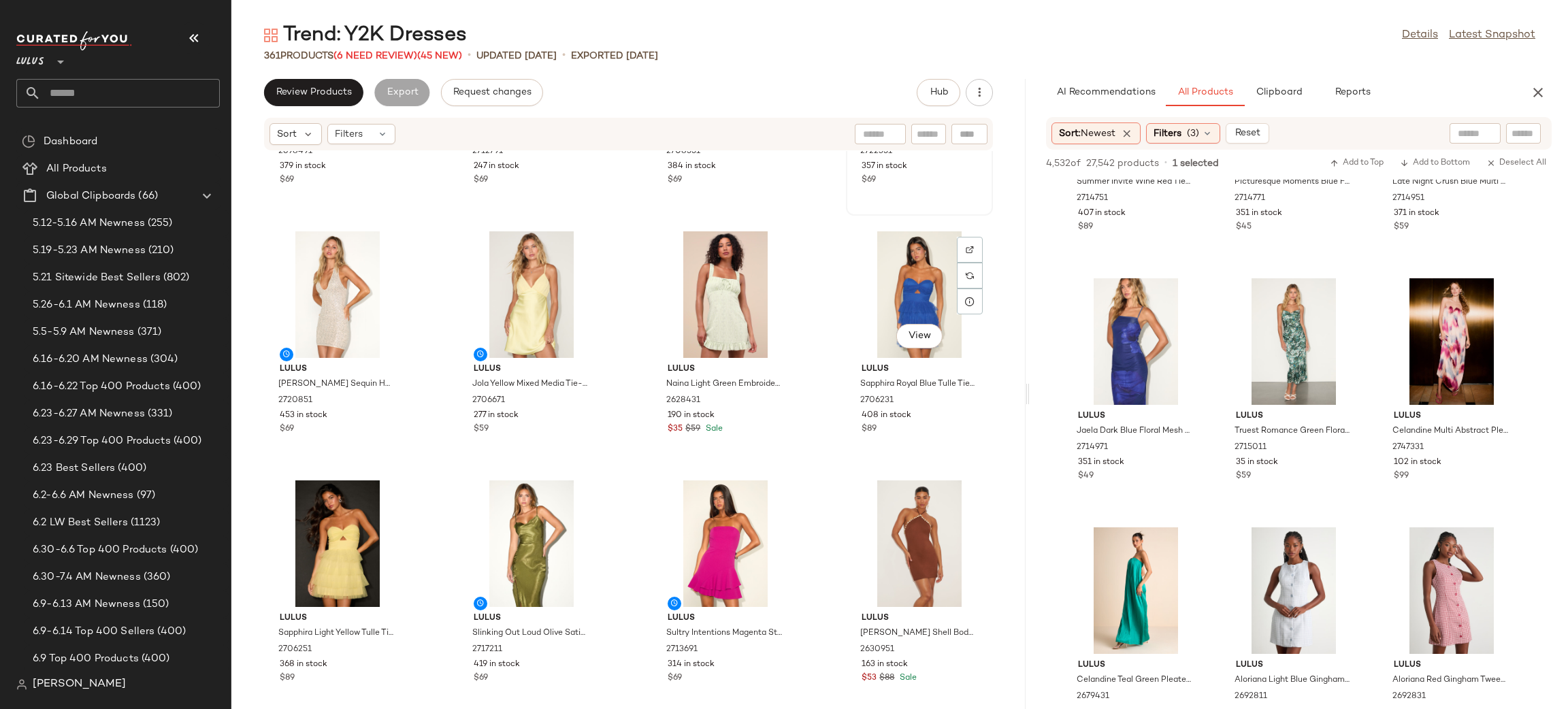
scroll to position [11, 0]
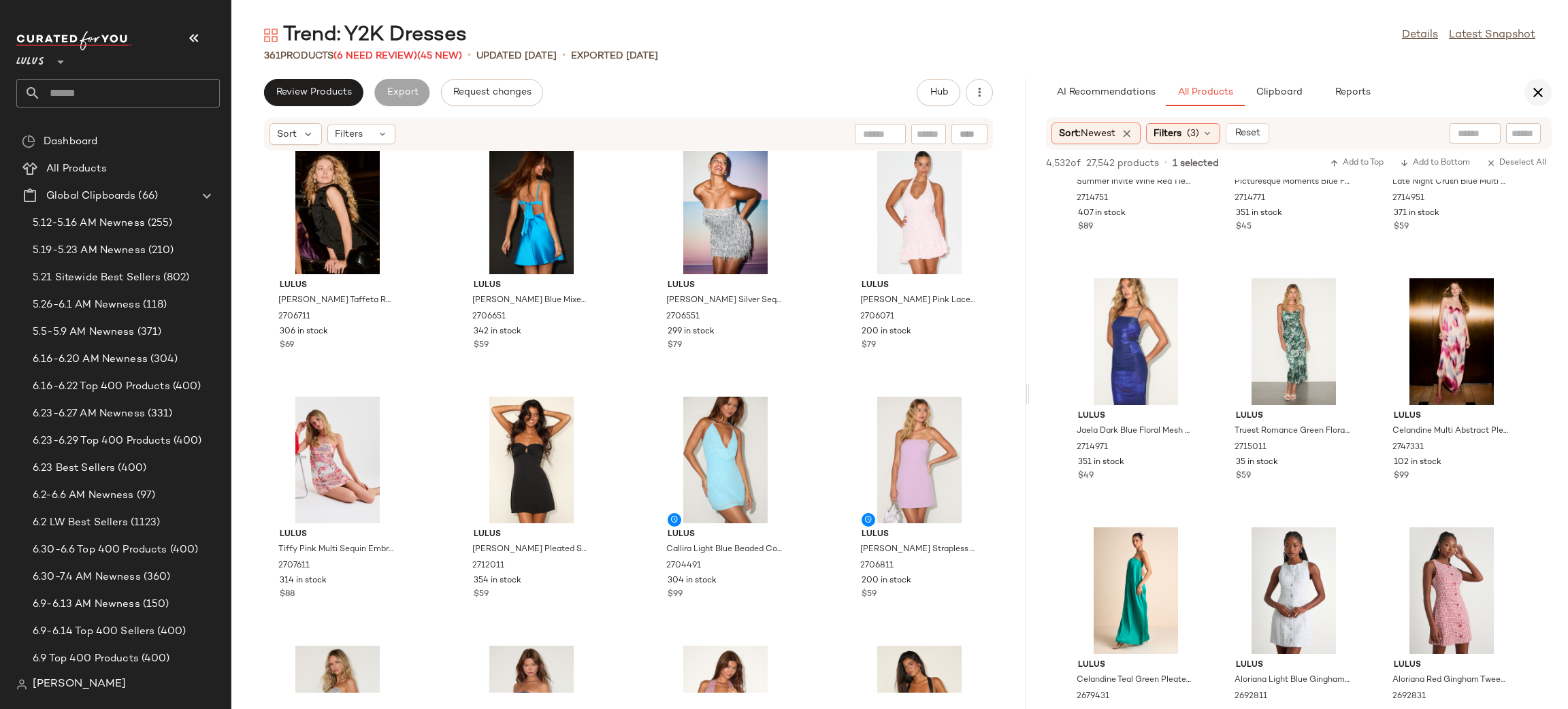
click at [1541, 90] on icon "button" at bounding box center [1537, 93] width 16 height 16
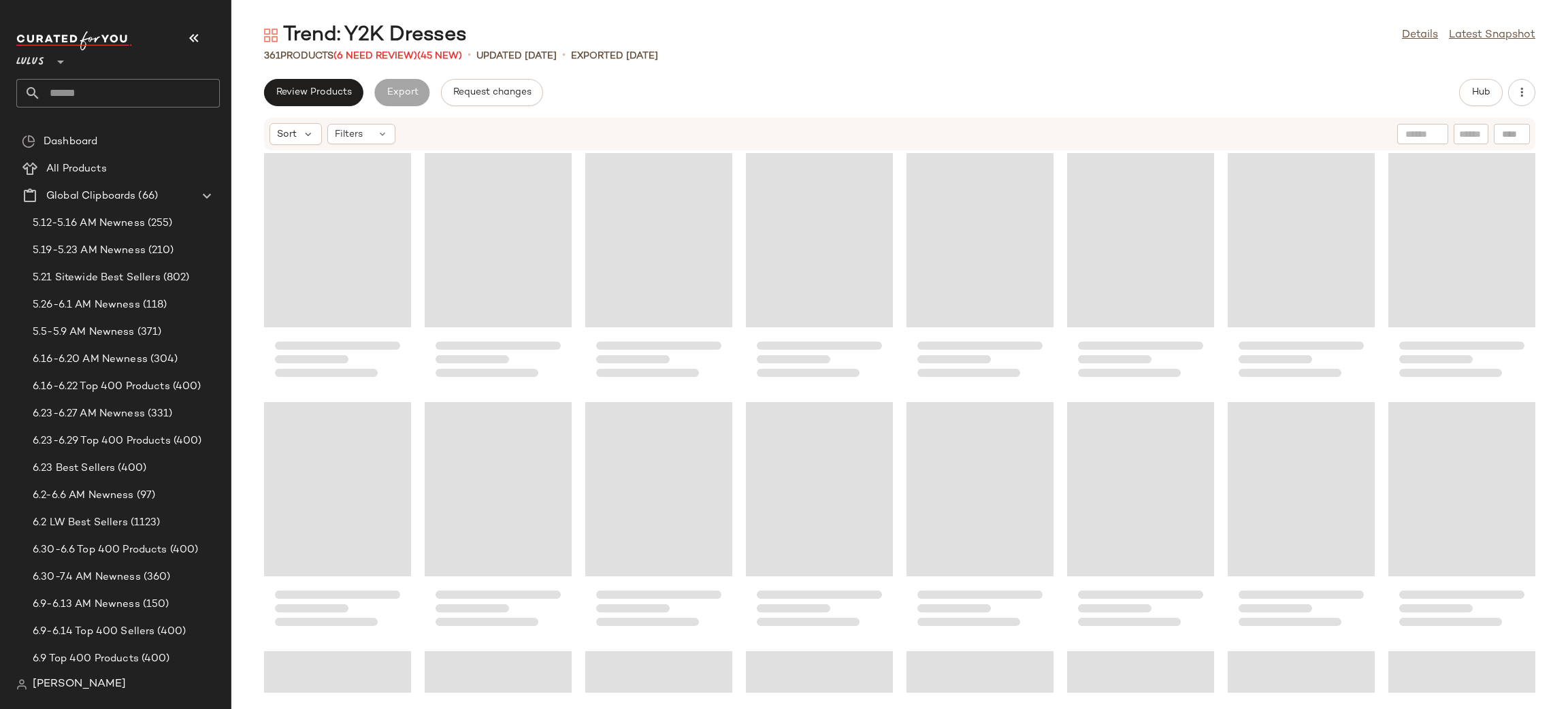
scroll to position [0, 0]
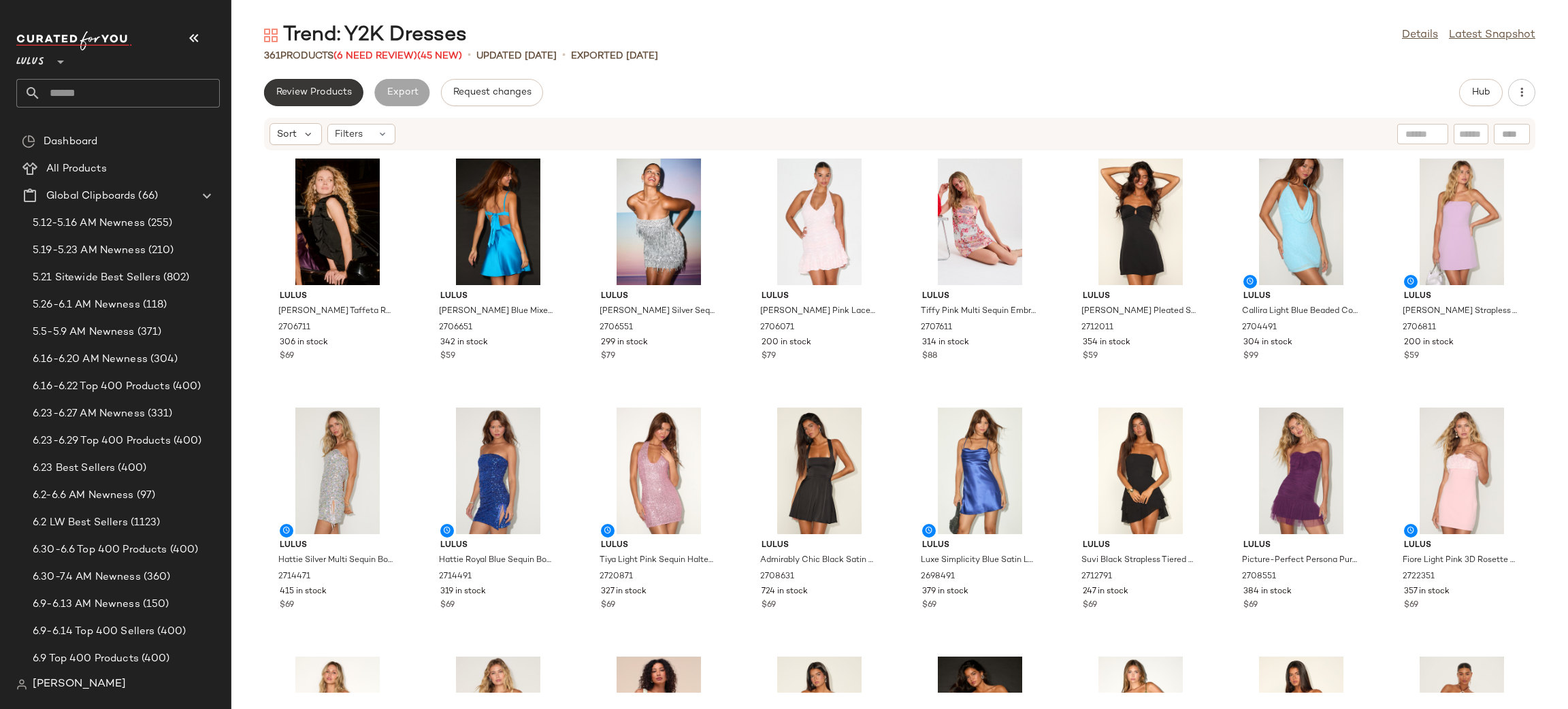
click at [299, 95] on span "Review Products" at bounding box center [314, 93] width 77 height 11
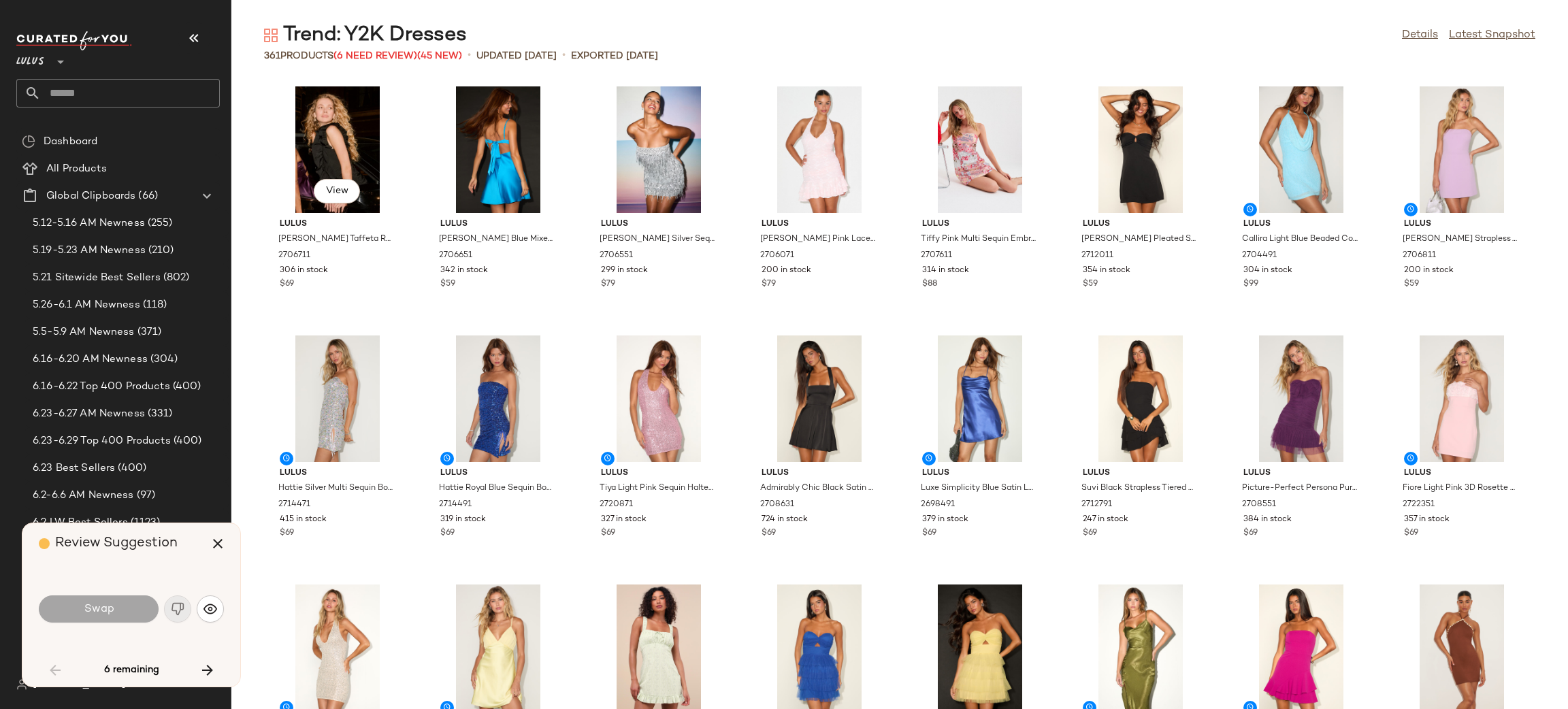
scroll to position [1007, 0]
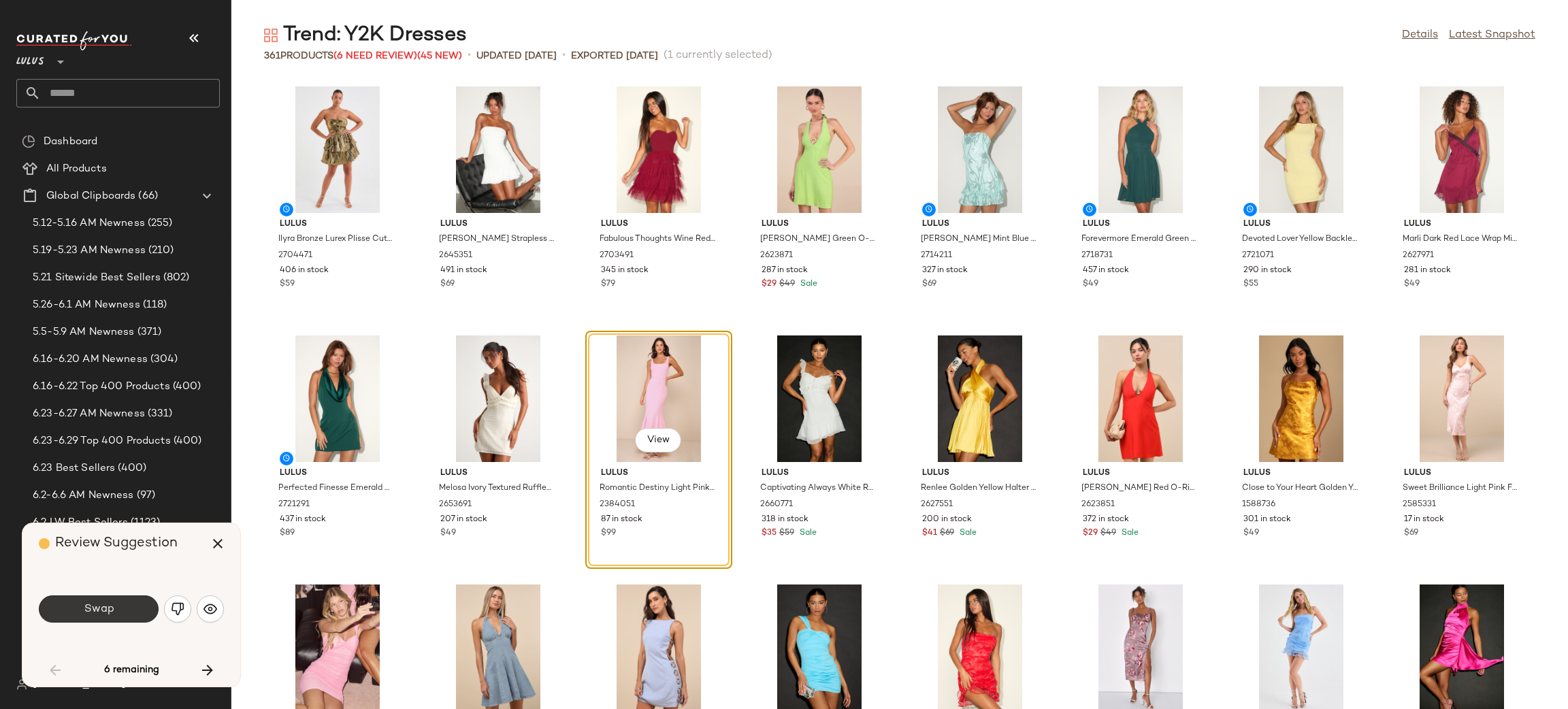
click at [111, 608] on button "Swap" at bounding box center [98, 609] width 120 height 27
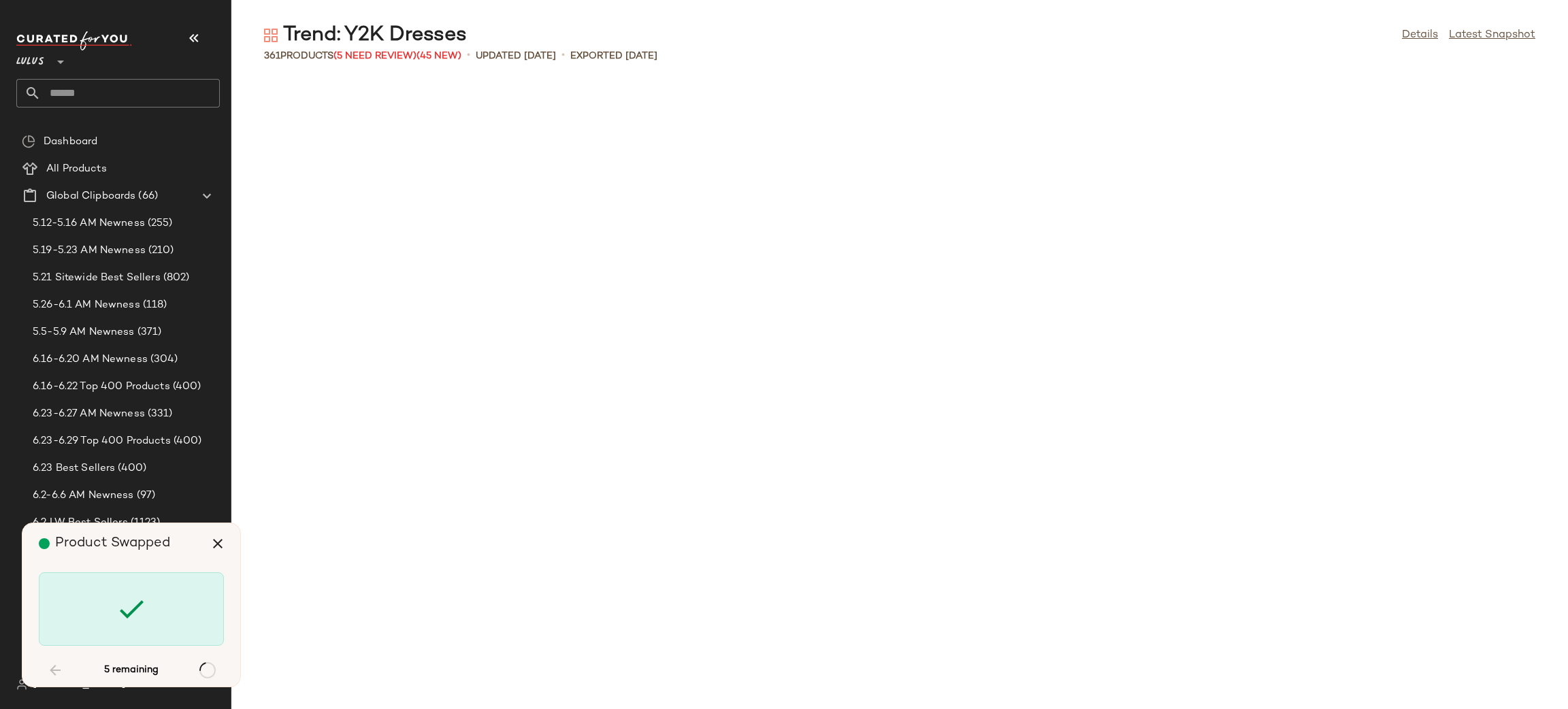
scroll to position [1992, 0]
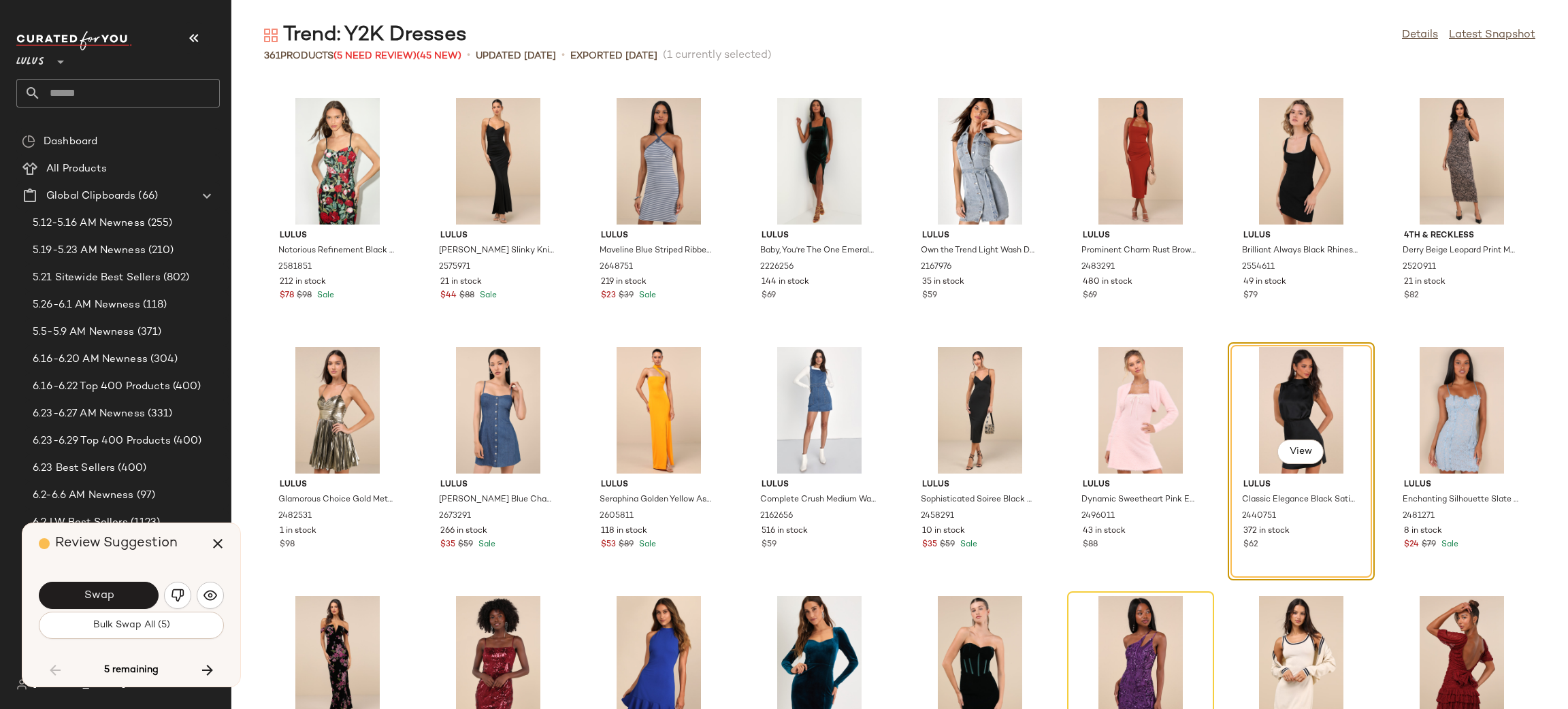
click at [131, 640] on div "Swap Bulk Swap All (5)" at bounding box center [131, 609] width 185 height 73
click at [145, 627] on span "Bulk Swap All (5)" at bounding box center [131, 626] width 77 height 11
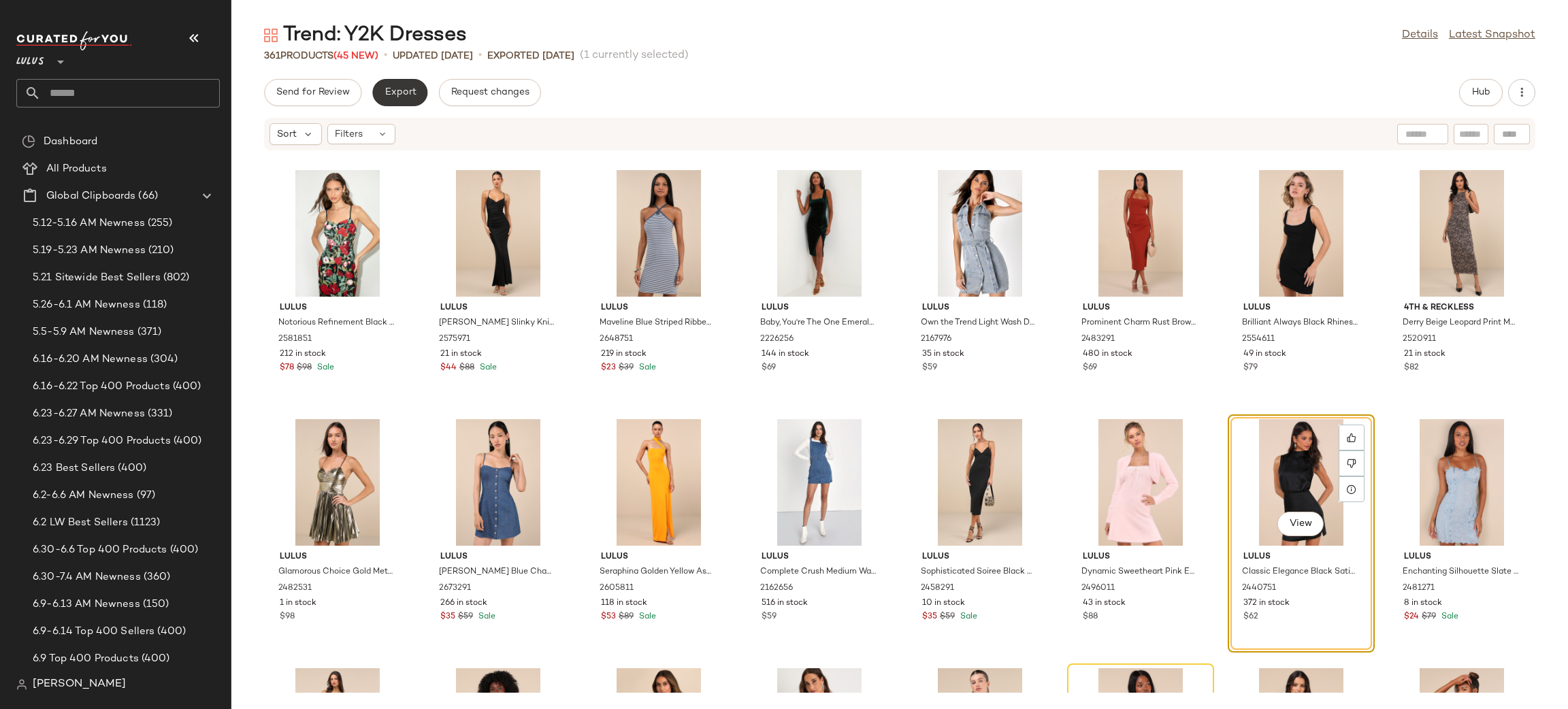
click at [407, 96] on span "Export" at bounding box center [400, 93] width 32 height 11
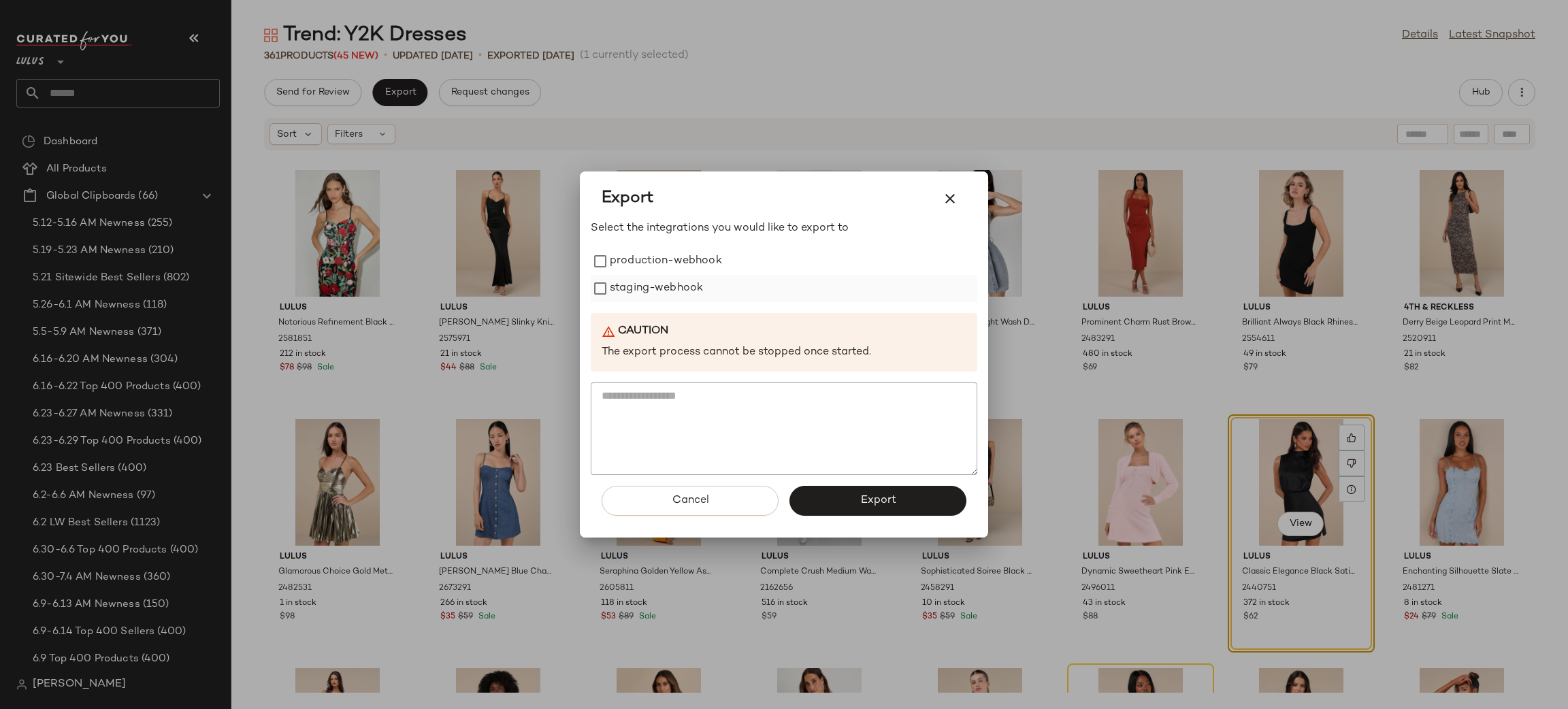
click at [707, 278] on div "staging-webhook" at bounding box center [784, 289] width 386 height 27
click at [685, 285] on label "staging-webhook" at bounding box center [656, 289] width 94 height 27
click at [678, 252] on label "production-webhook" at bounding box center [665, 261] width 112 height 27
click at [866, 500] on span "Export" at bounding box center [877, 501] width 36 height 13
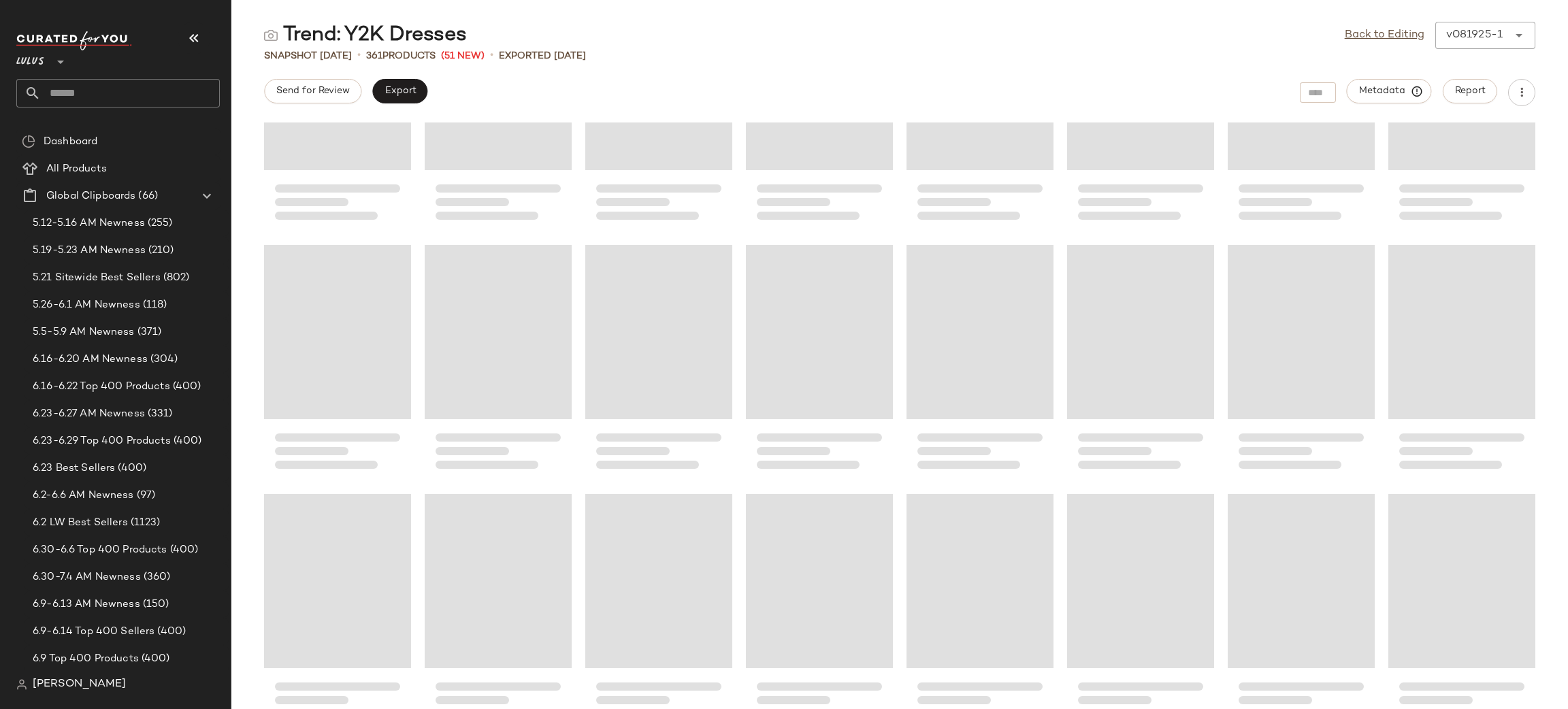
scroll to position [5382, 0]
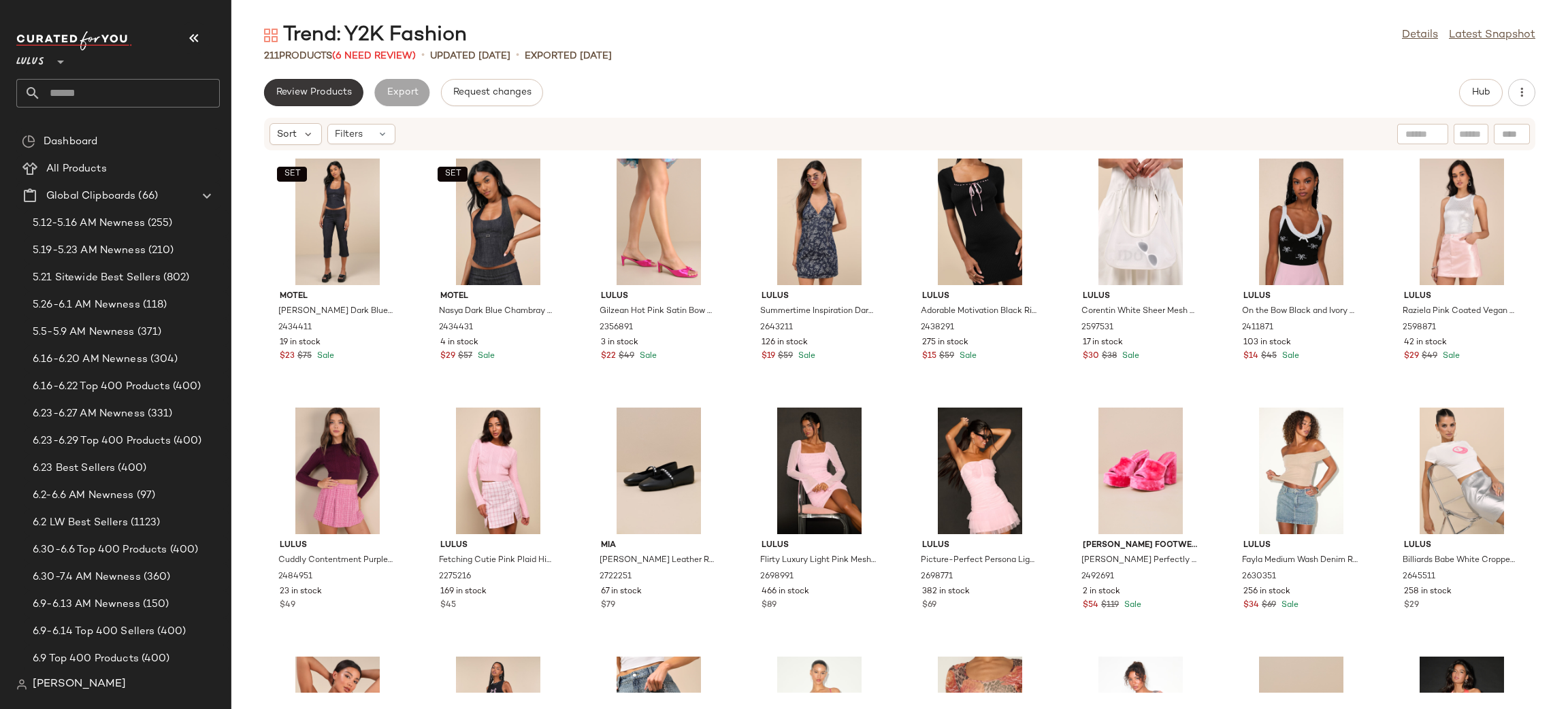
click at [303, 98] on button "Review Products" at bounding box center [313, 93] width 99 height 27
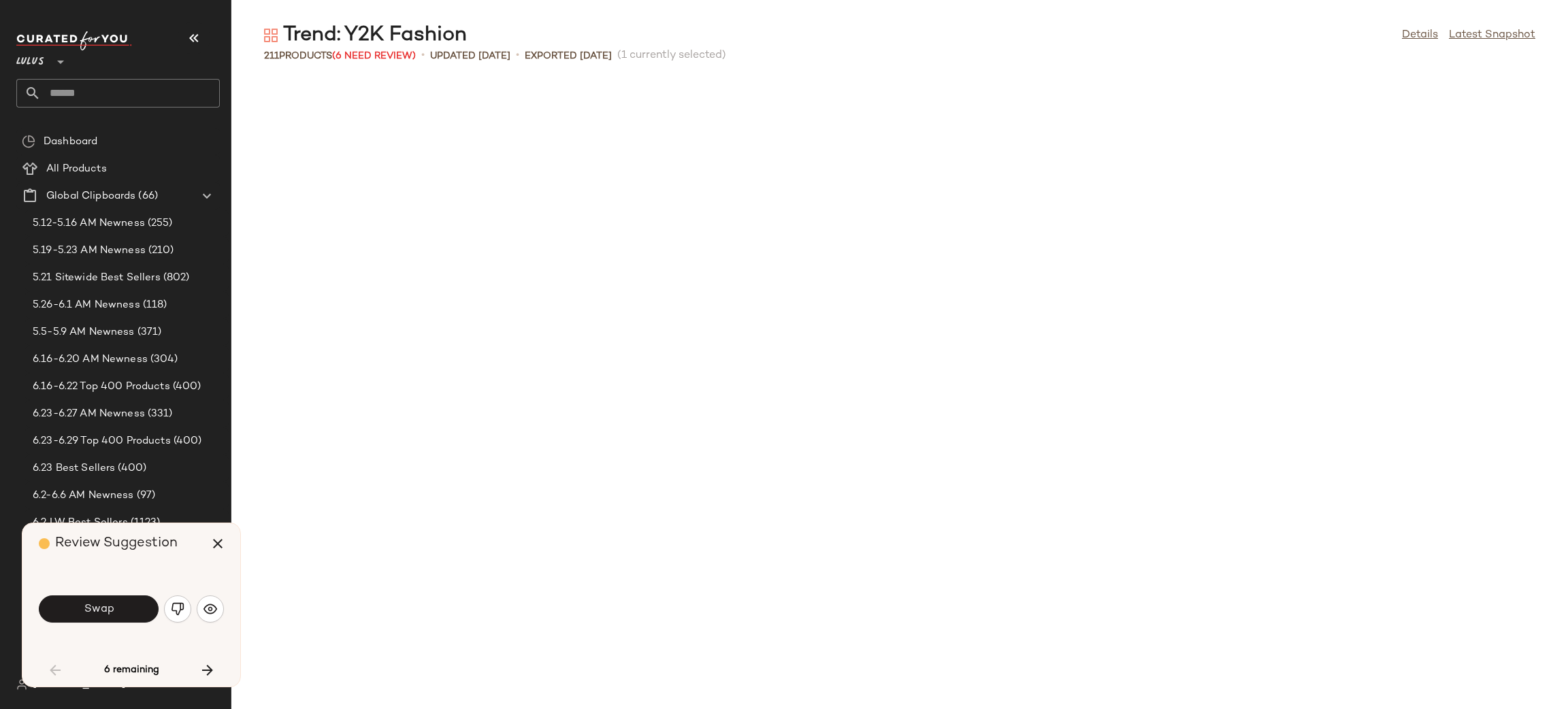
scroll to position [758, 0]
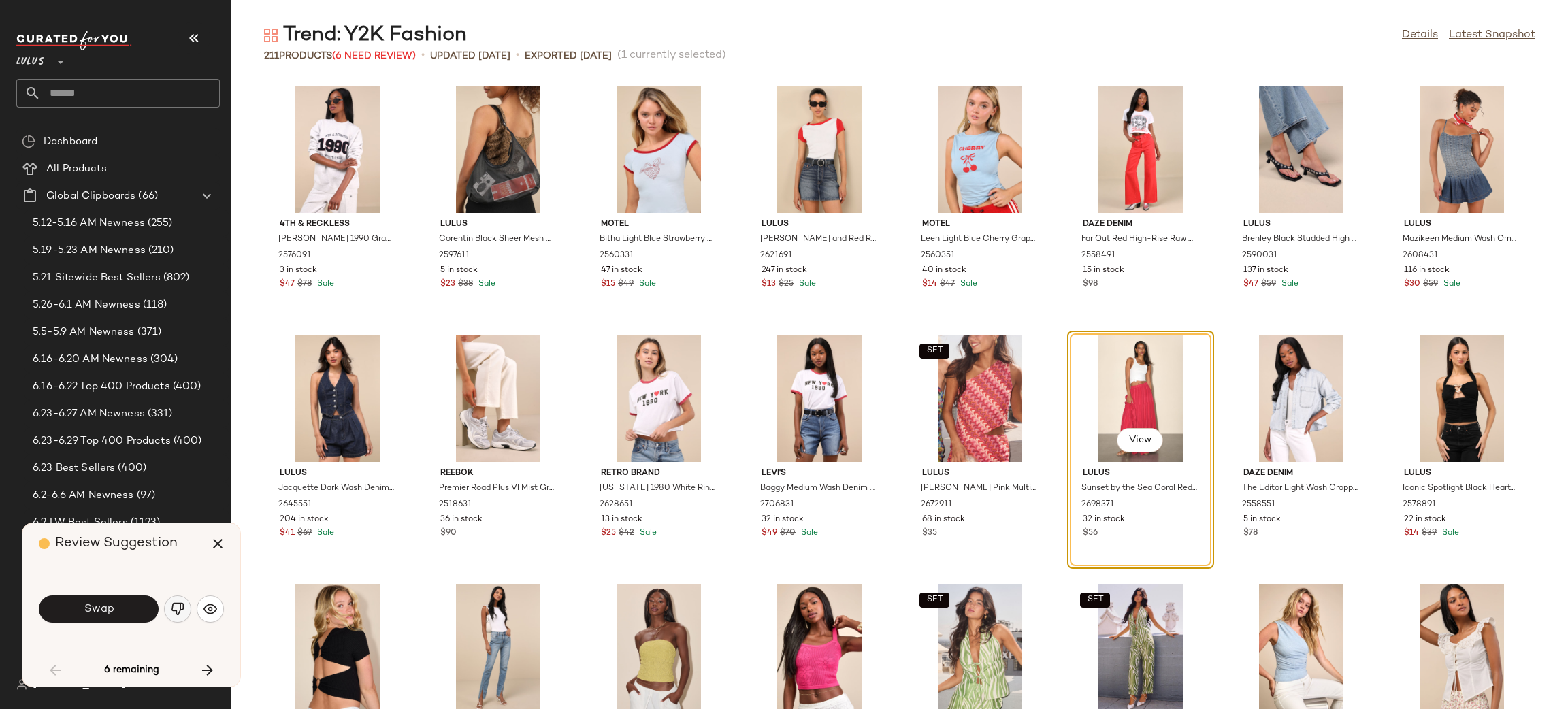
click at [171, 615] on img "button" at bounding box center [177, 609] width 14 height 14
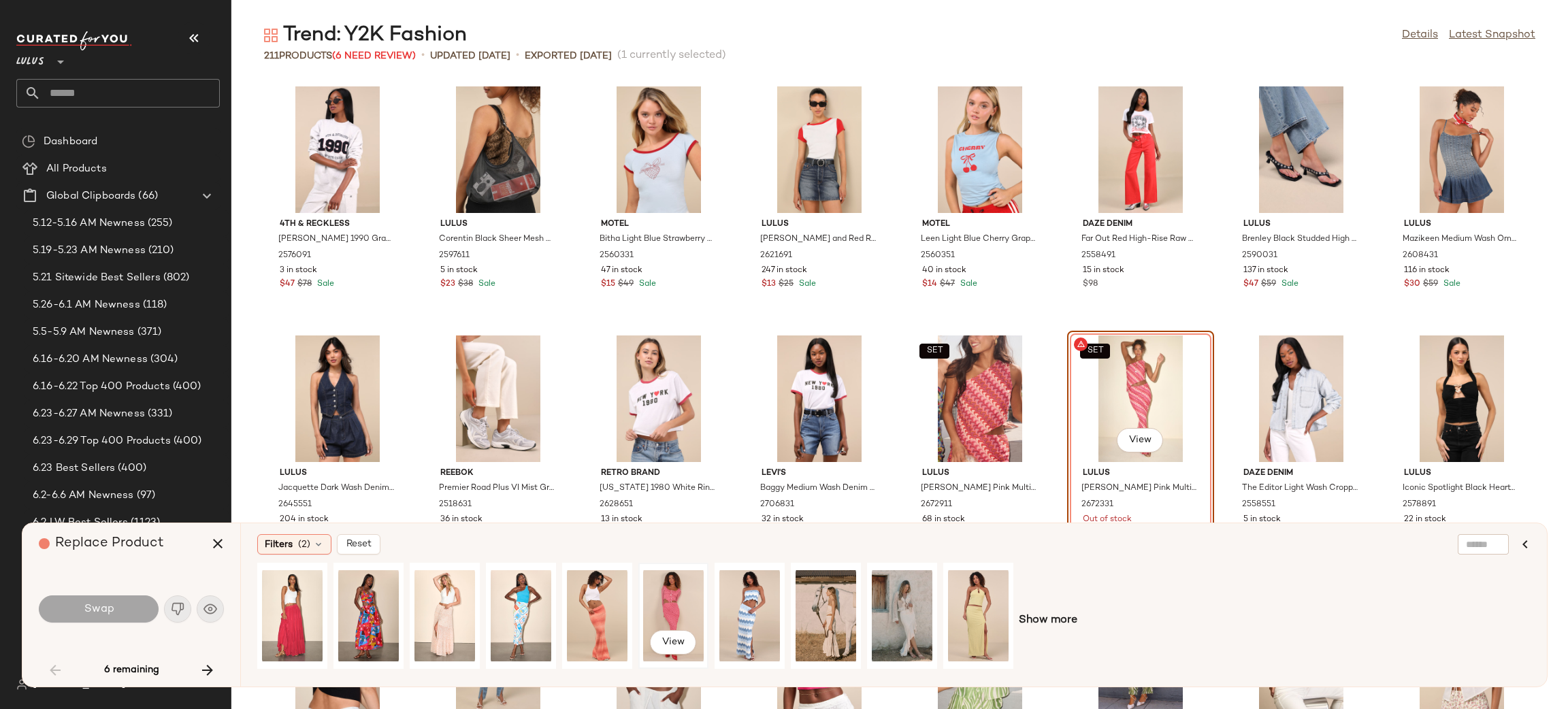
click at [674, 600] on div "View" at bounding box center [673, 616] width 60 height 97
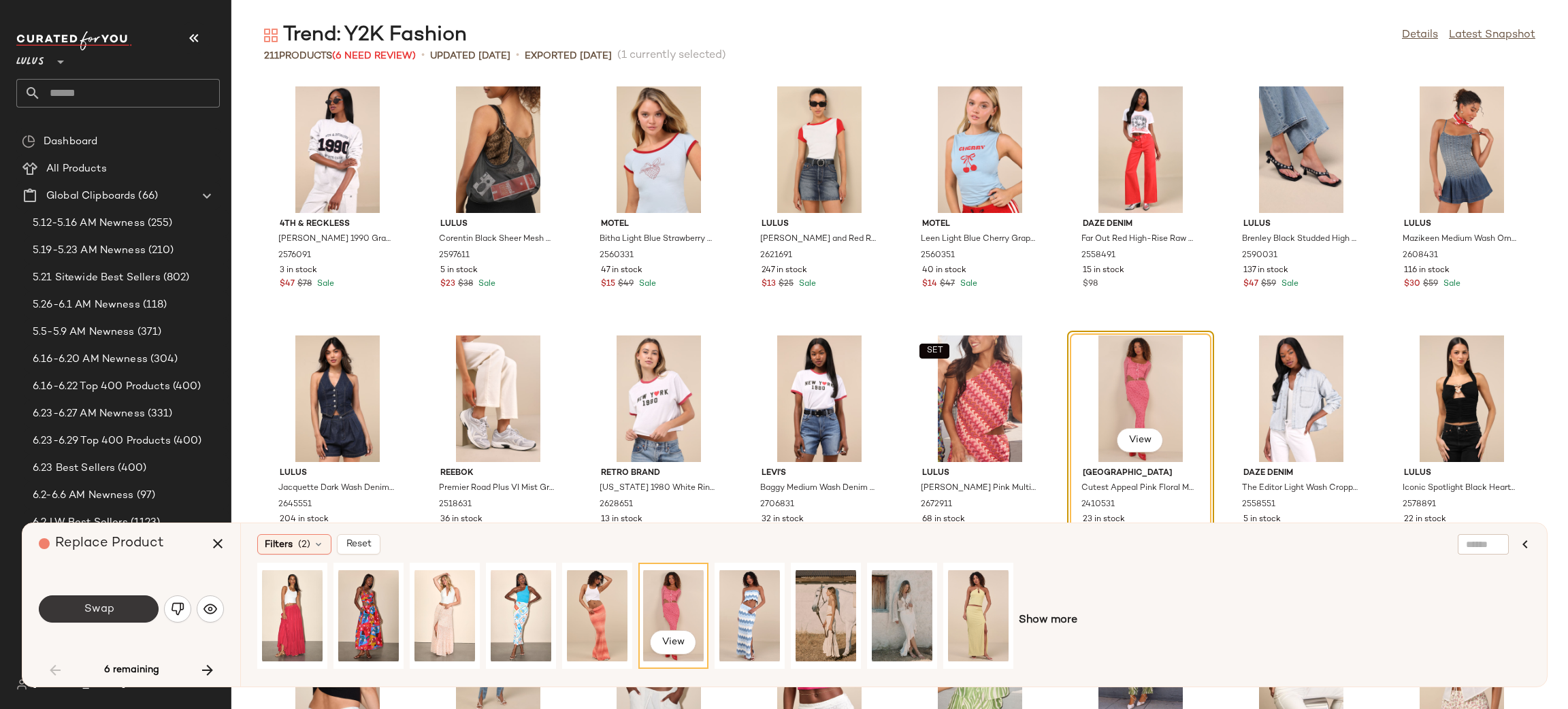
click at [131, 615] on button "Swap" at bounding box center [98, 609] width 120 height 27
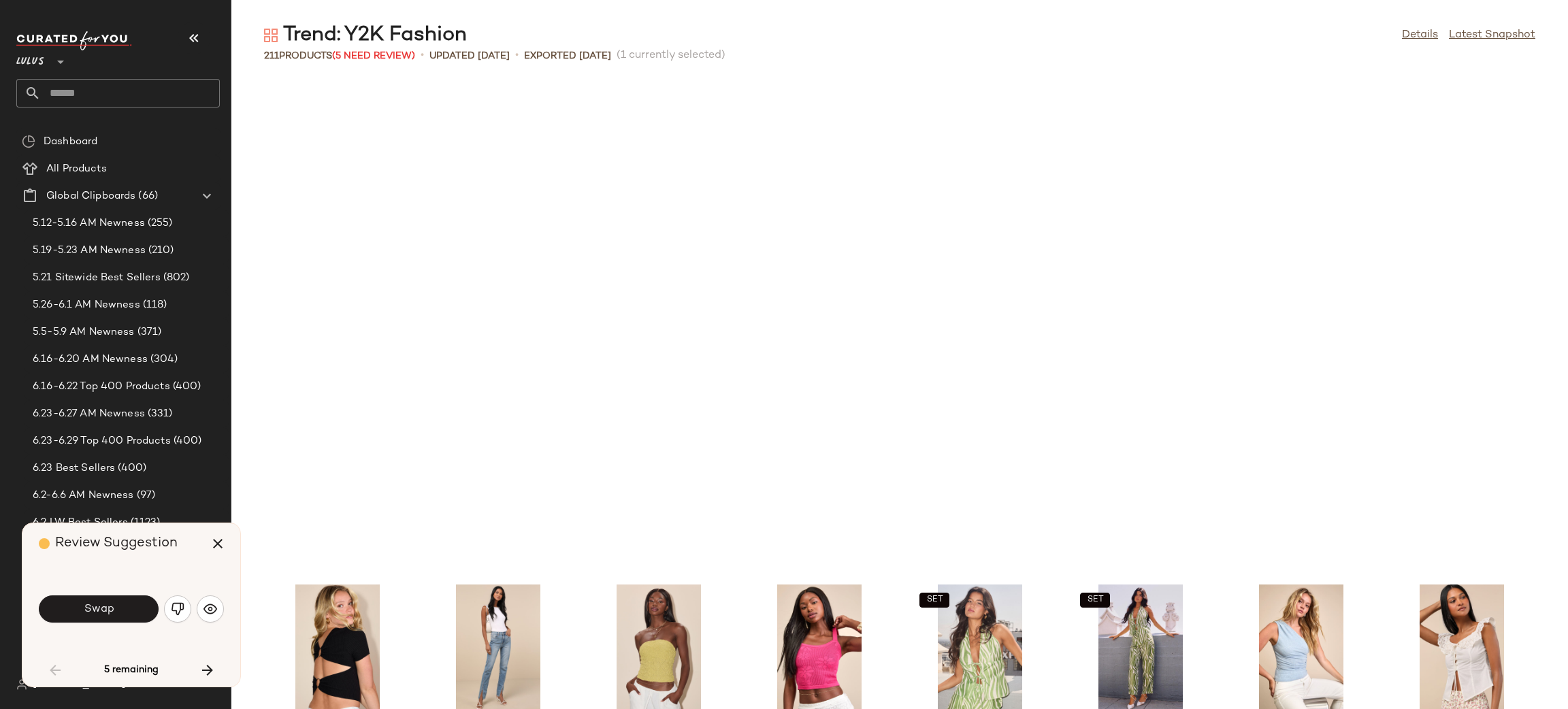
scroll to position [1245, 0]
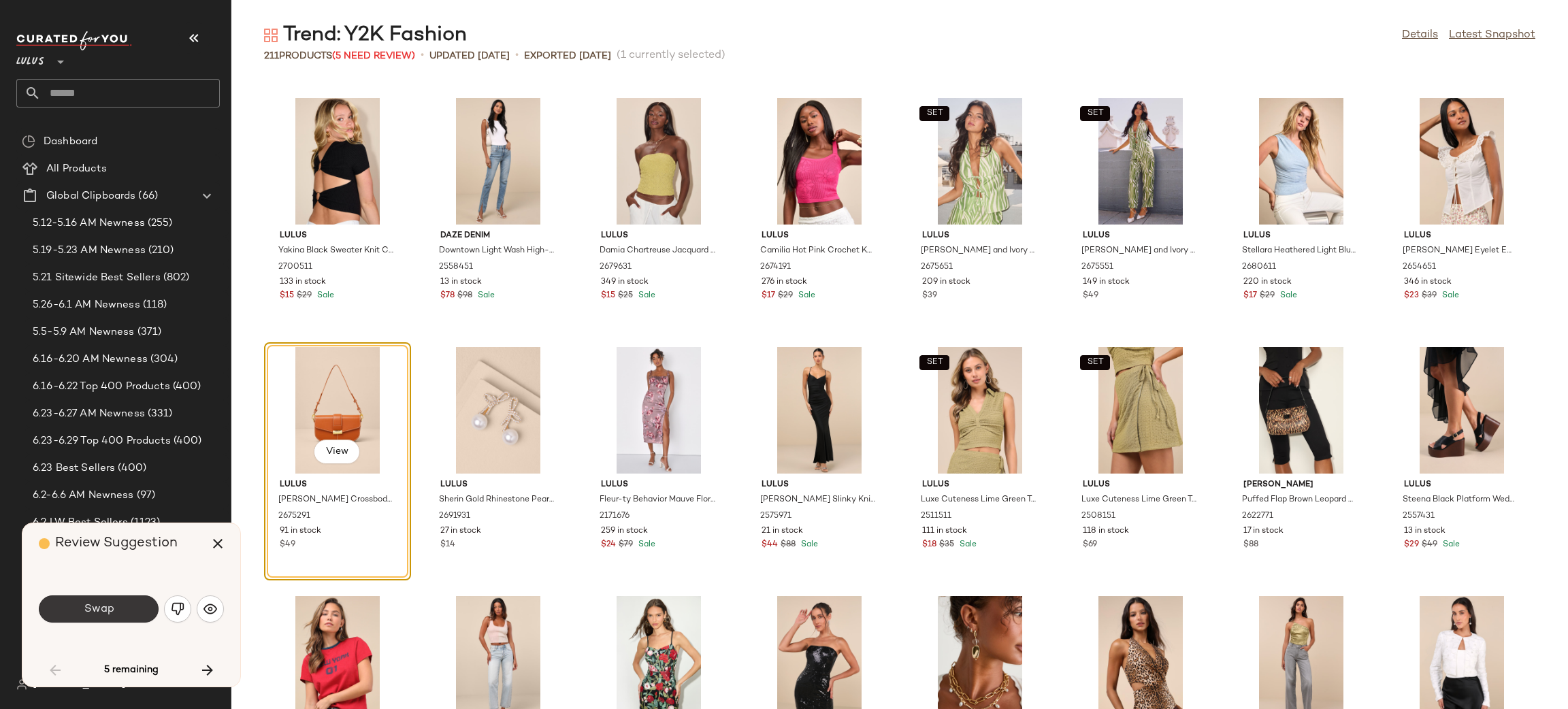
click at [81, 606] on button "Swap" at bounding box center [98, 609] width 120 height 27
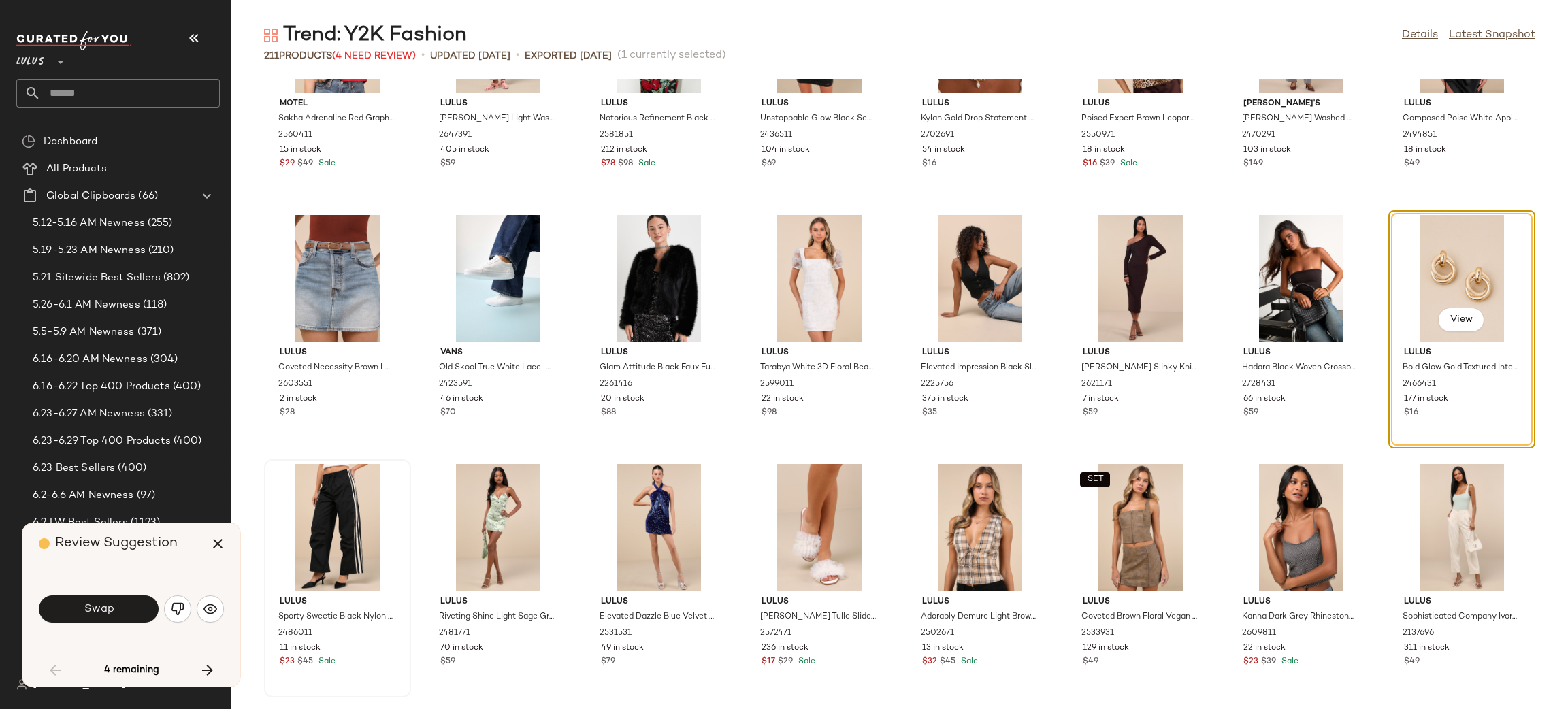
scroll to position [1907, 0]
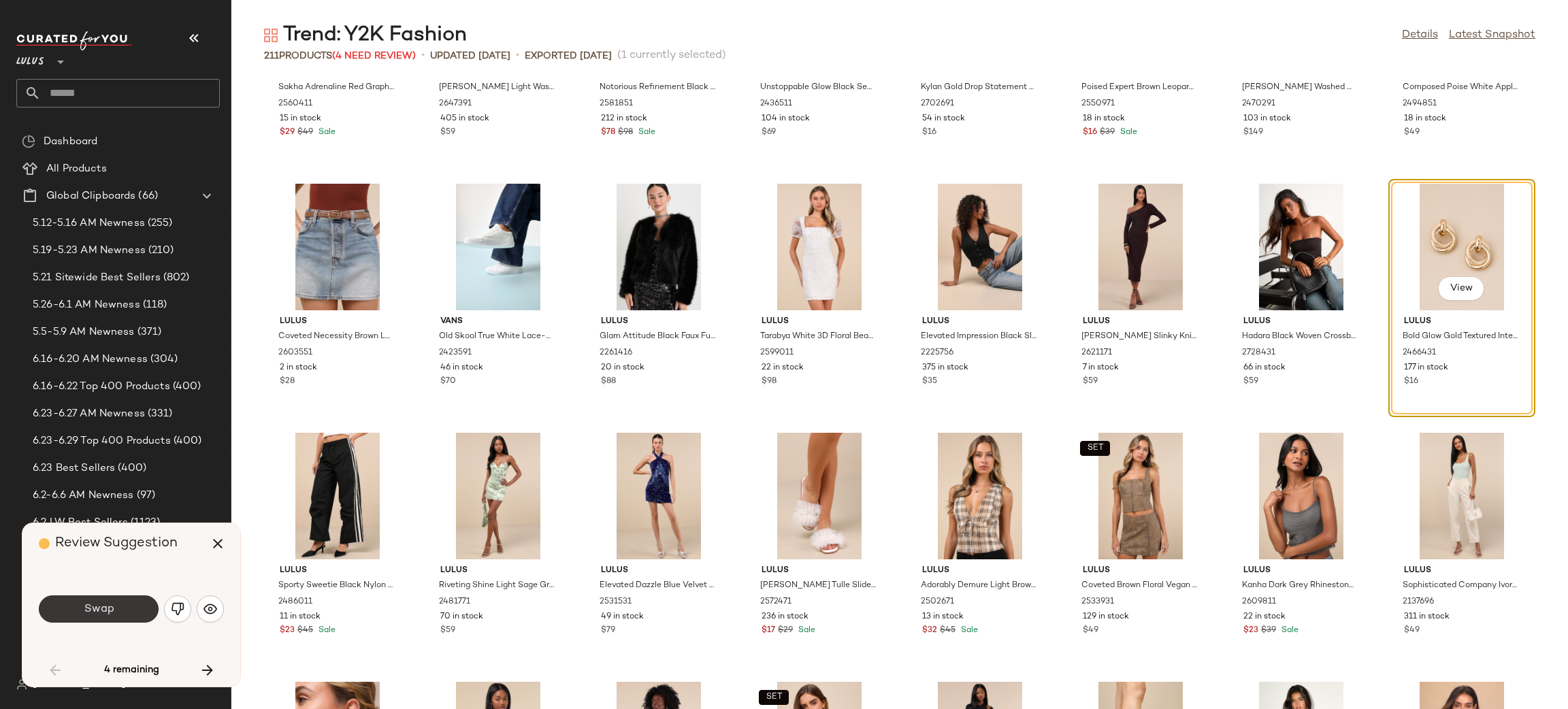
click at [60, 610] on button "Swap" at bounding box center [98, 609] width 120 height 27
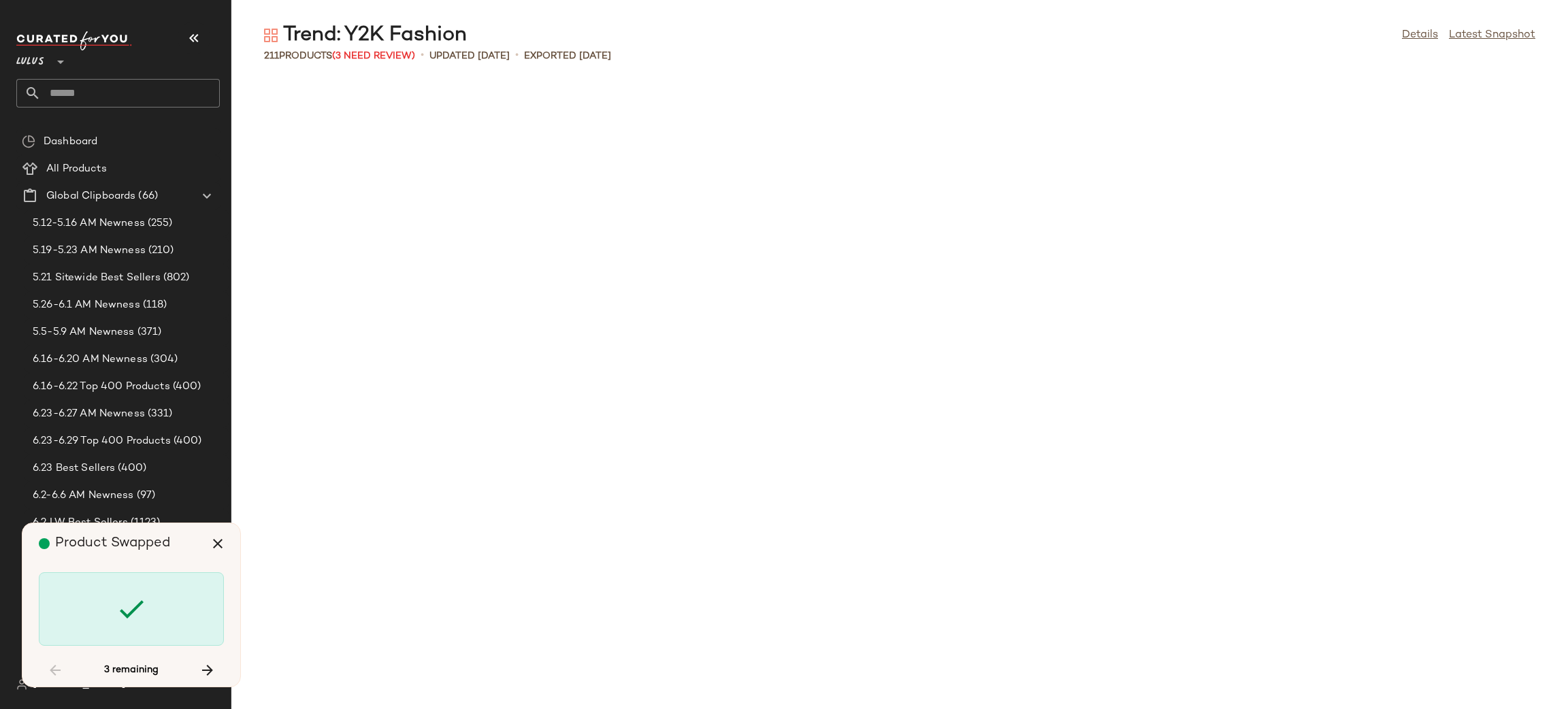
scroll to position [2740, 0]
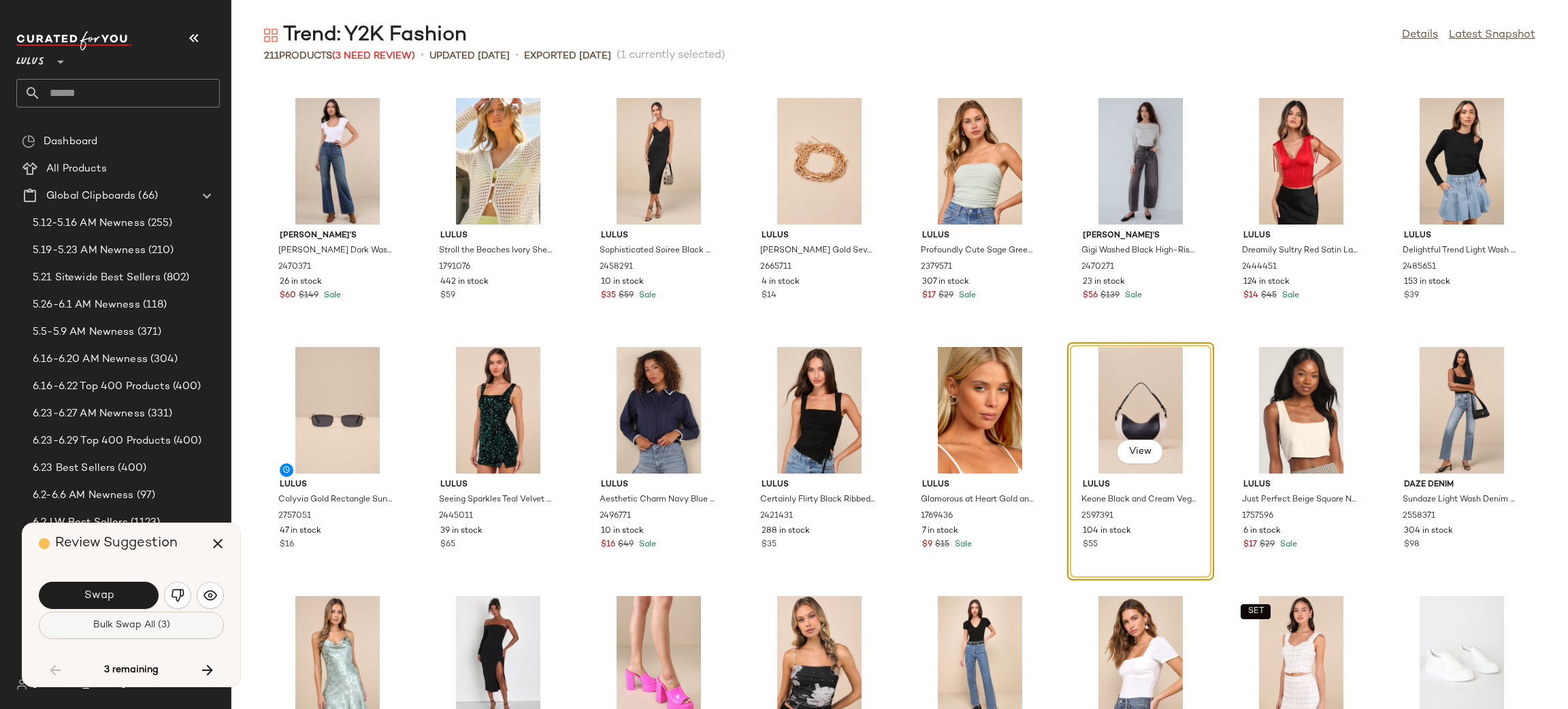
click at [104, 636] on button "Bulk Swap All (3)" at bounding box center [131, 626] width 185 height 27
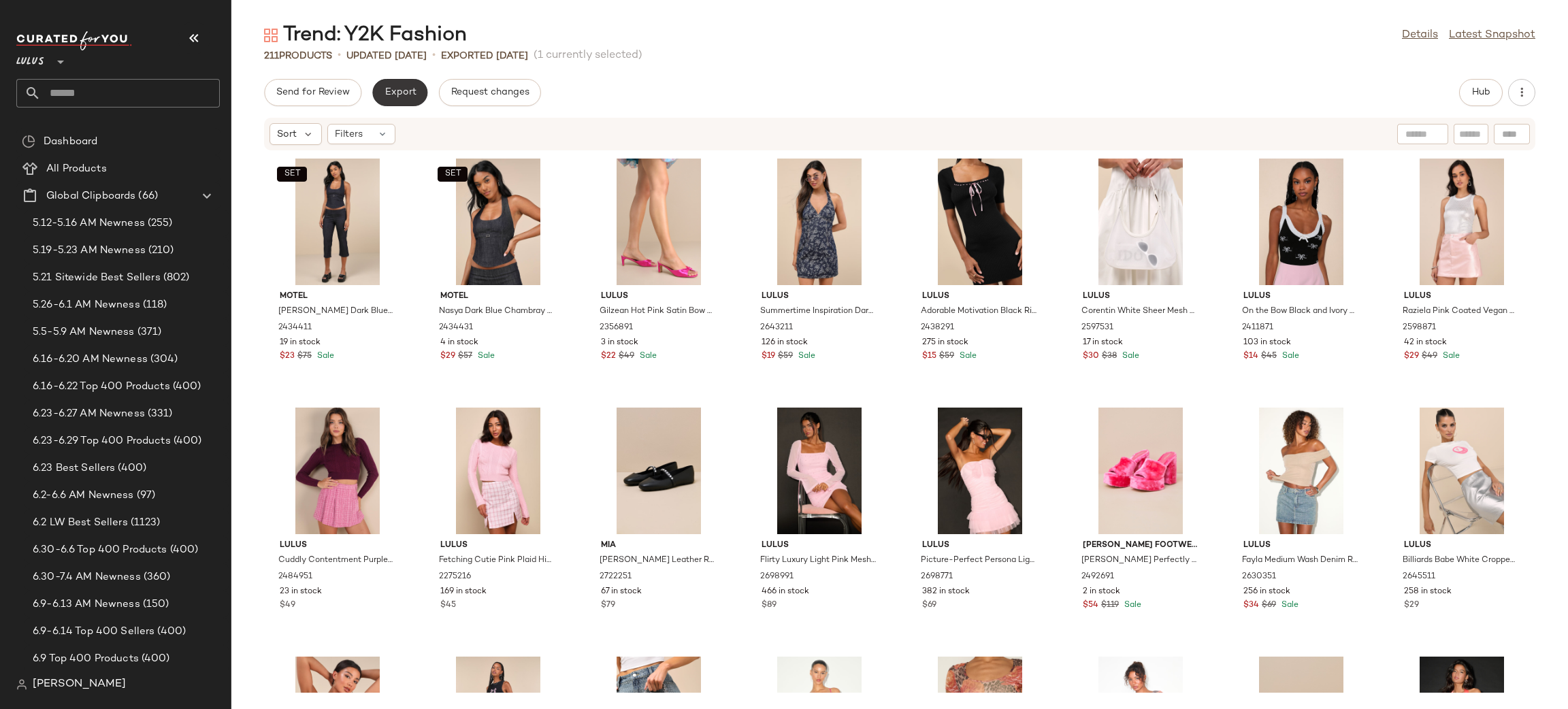
click at [400, 90] on span "Export" at bounding box center [400, 93] width 32 height 11
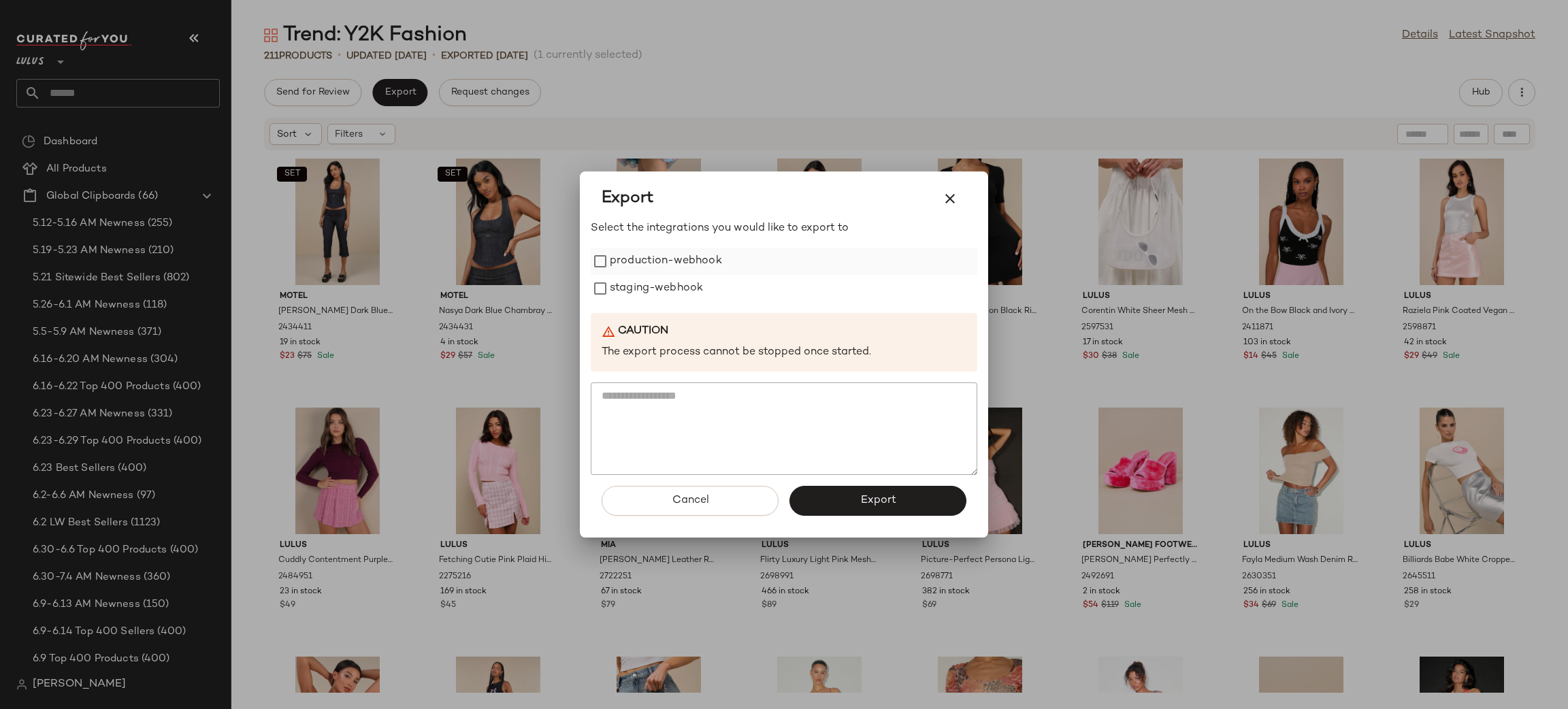
click at [689, 253] on label "production-webhook" at bounding box center [665, 261] width 112 height 27
click at [695, 281] on label "staging-webhook" at bounding box center [656, 289] width 94 height 27
click at [828, 499] on button "Export" at bounding box center [877, 501] width 177 height 30
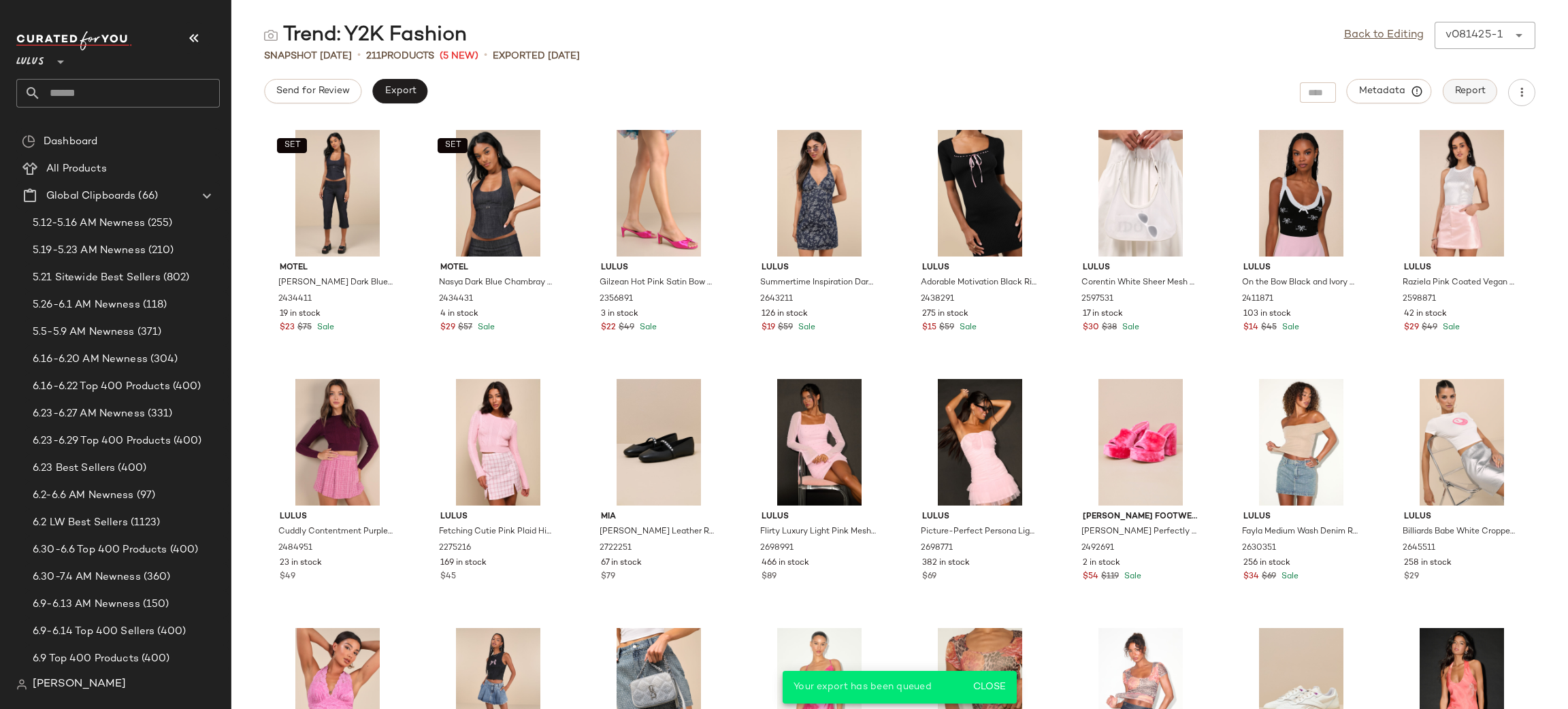
click at [1480, 98] on button "Report" at bounding box center [1470, 91] width 55 height 24
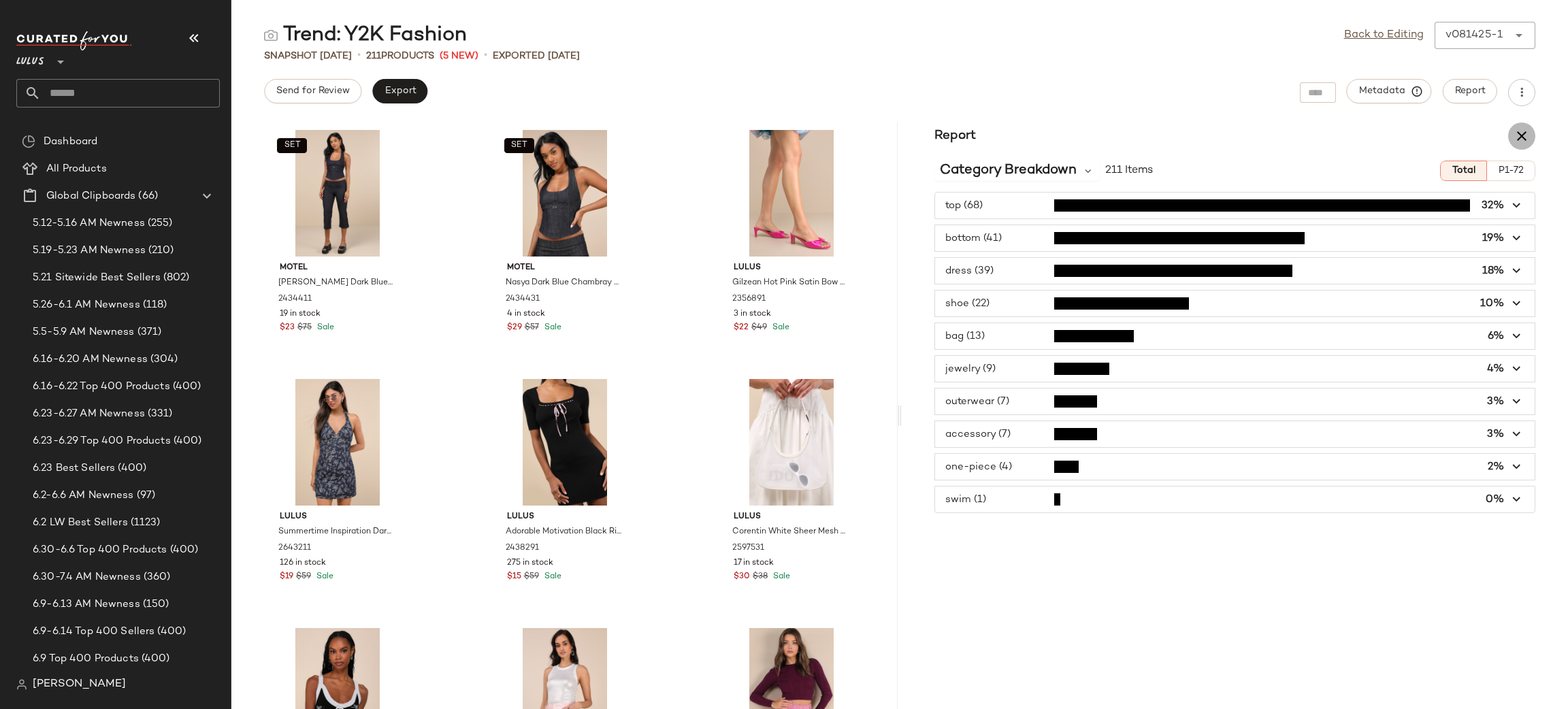
click at [1526, 132] on icon "button" at bounding box center [1521, 136] width 16 height 16
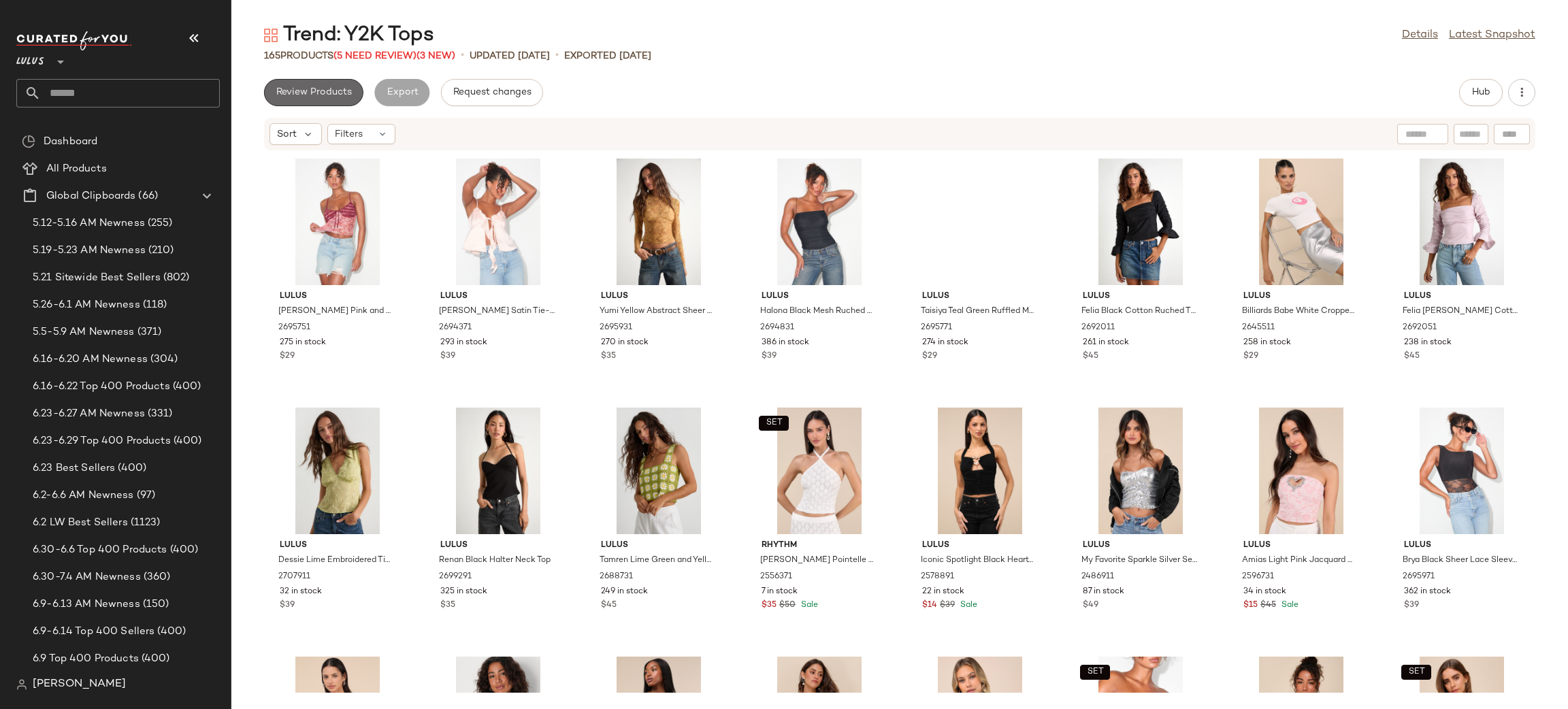
click at [324, 90] on span "Review Products" at bounding box center [314, 93] width 77 height 11
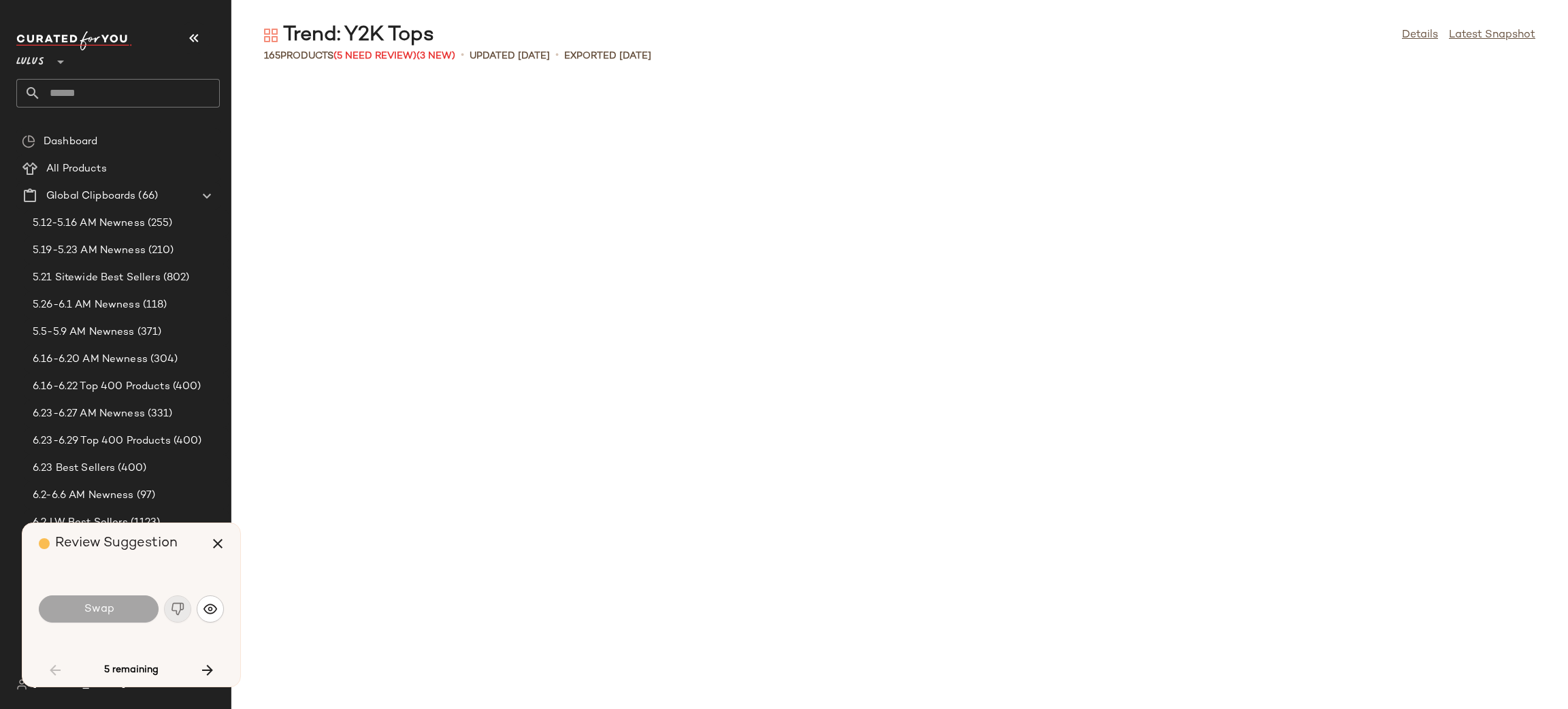
scroll to position [1743, 0]
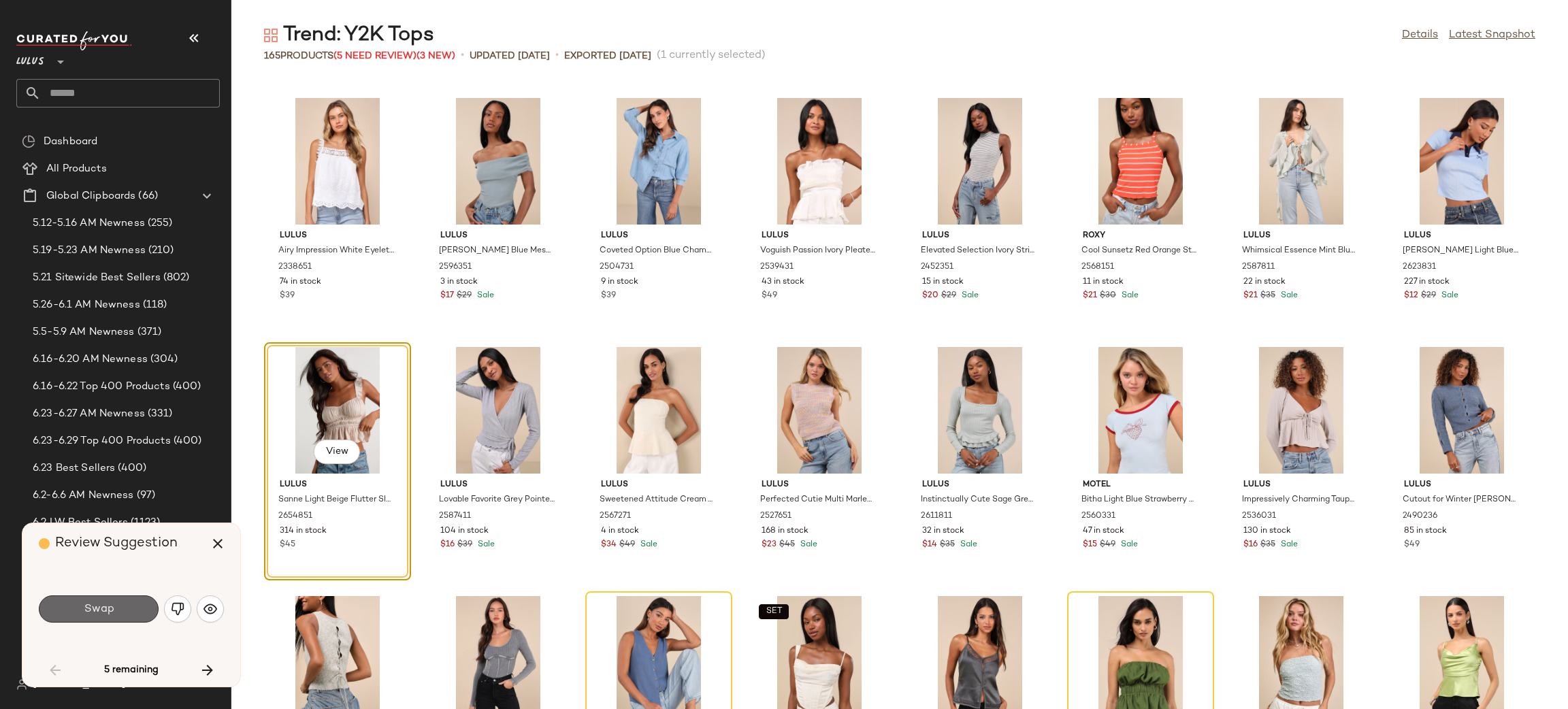
click at [135, 609] on button "Swap" at bounding box center [98, 609] width 120 height 27
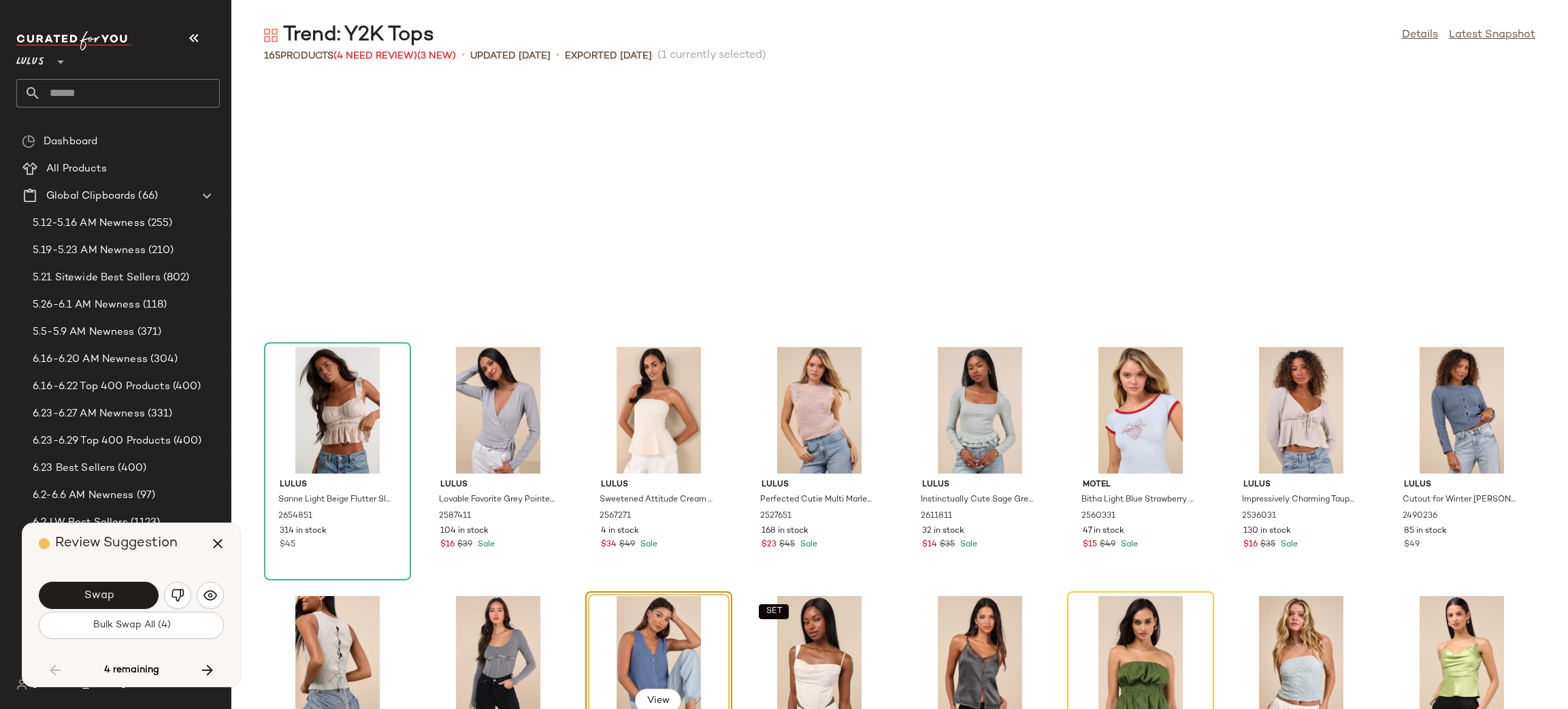
scroll to position [1992, 0]
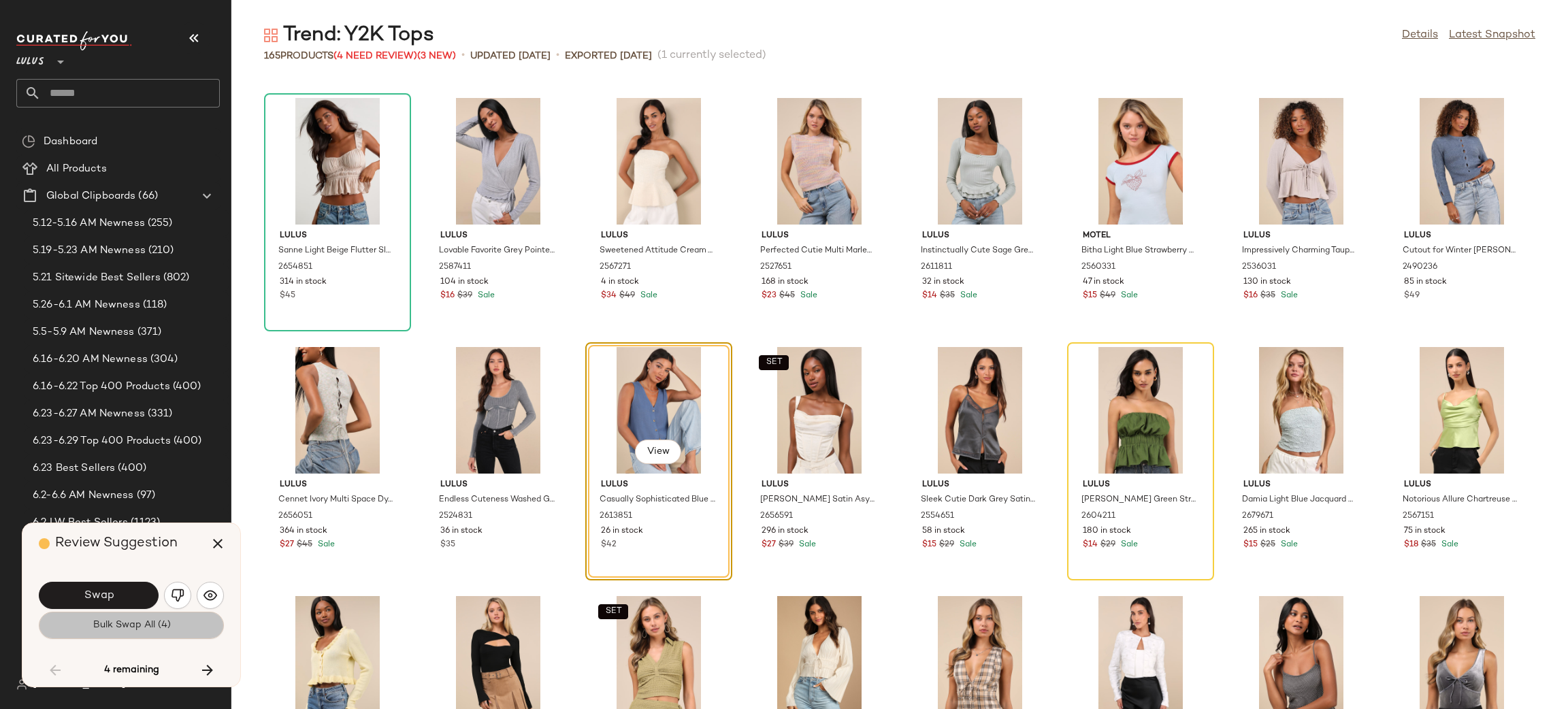
click at [99, 620] on span "Bulk Swap All (4)" at bounding box center [131, 626] width 78 height 11
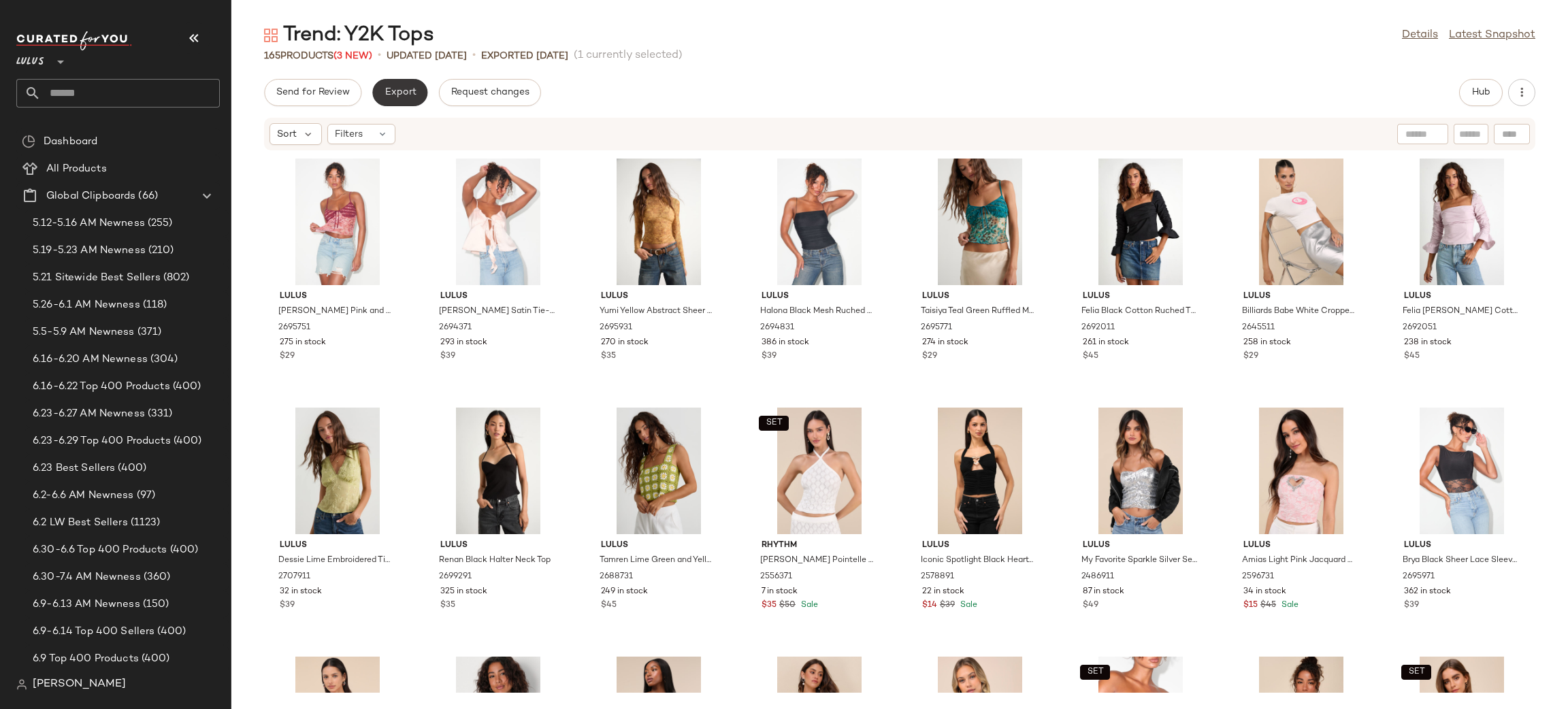
click at [406, 94] on span "Export" at bounding box center [400, 93] width 32 height 11
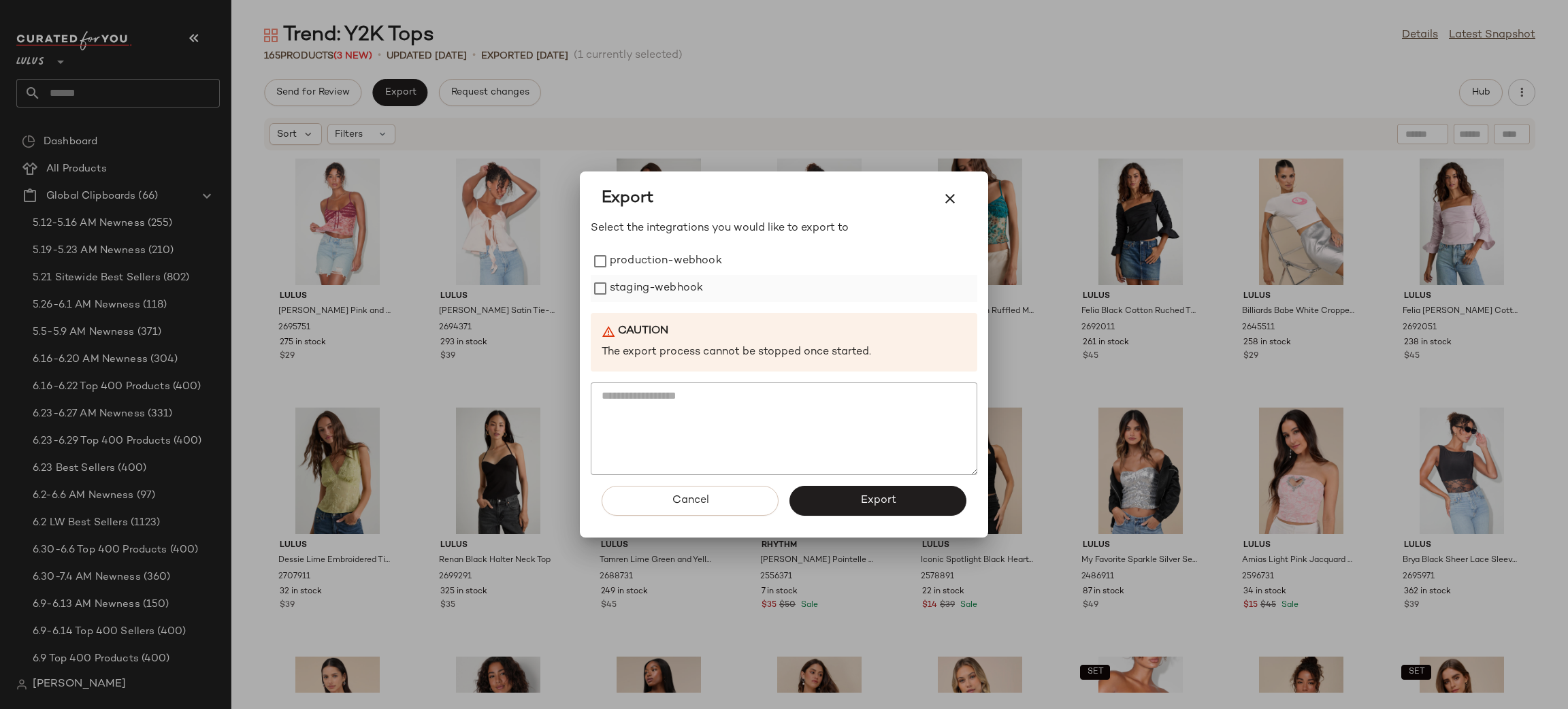
drag, startPoint x: 643, startPoint y: 267, endPoint x: 638, endPoint y: 285, distance: 18.7
click at [641, 272] on label "production-webhook" at bounding box center [665, 261] width 112 height 27
click at [638, 285] on label "staging-webhook" at bounding box center [656, 289] width 94 height 27
click at [865, 490] on button "Export" at bounding box center [877, 501] width 177 height 30
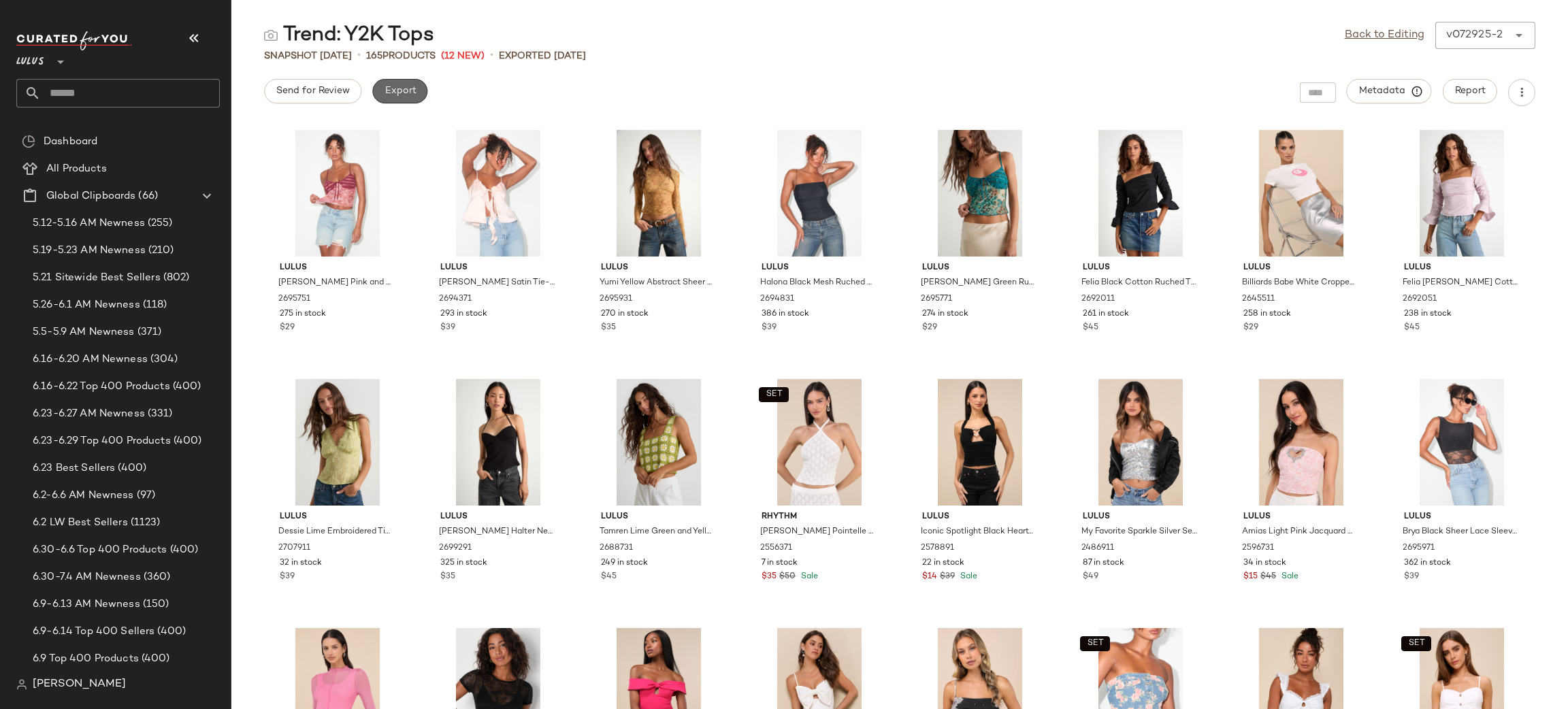
click at [403, 87] on span "Export" at bounding box center [400, 91] width 32 height 11
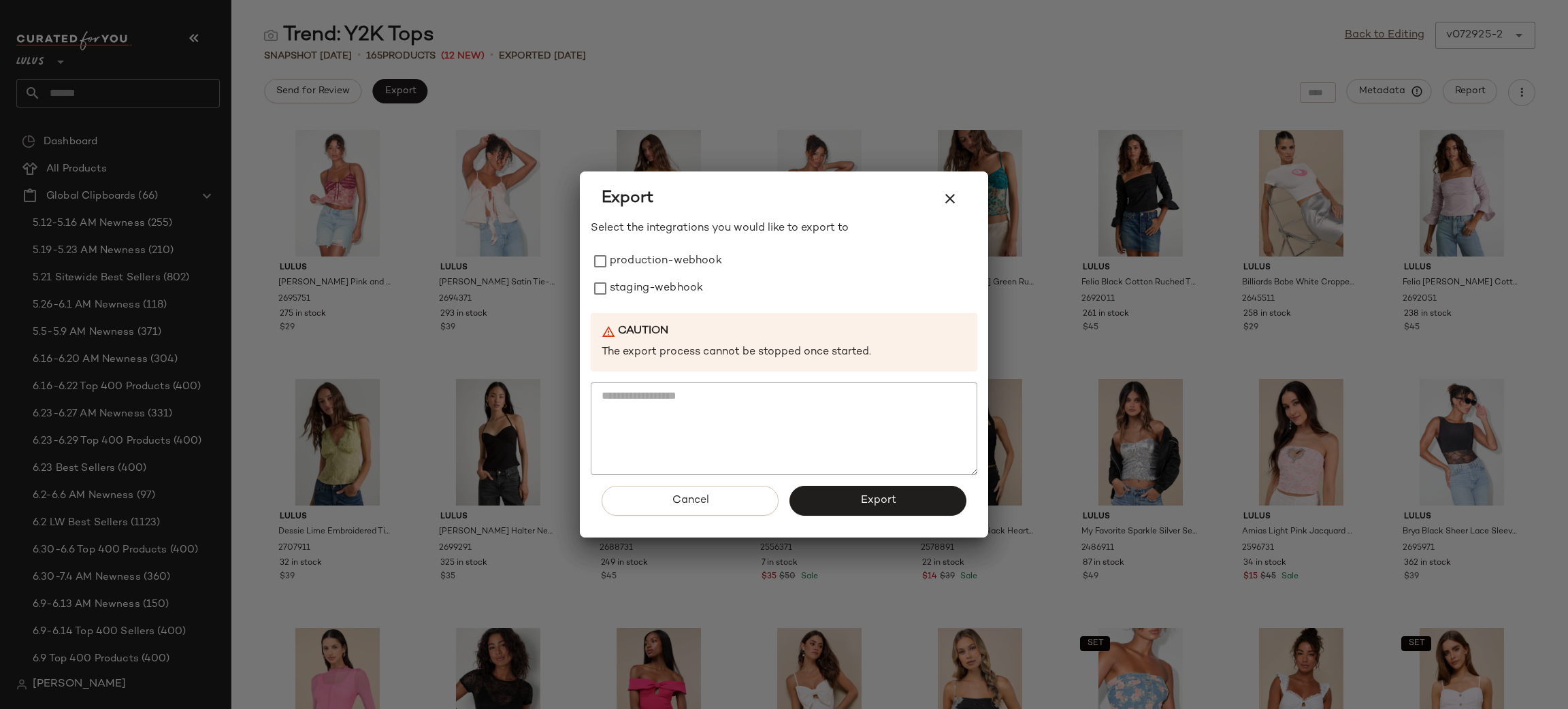
drag, startPoint x: 627, startPoint y: 260, endPoint x: 641, endPoint y: 322, distance: 63.6
click at [627, 260] on label "production-webhook" at bounding box center [665, 261] width 112 height 27
drag, startPoint x: 638, startPoint y: 293, endPoint x: 642, endPoint y: 308, distance: 15.5
click at [638, 298] on label "staging-webhook" at bounding box center [656, 289] width 94 height 27
click at [897, 507] on button "Export" at bounding box center [877, 501] width 177 height 30
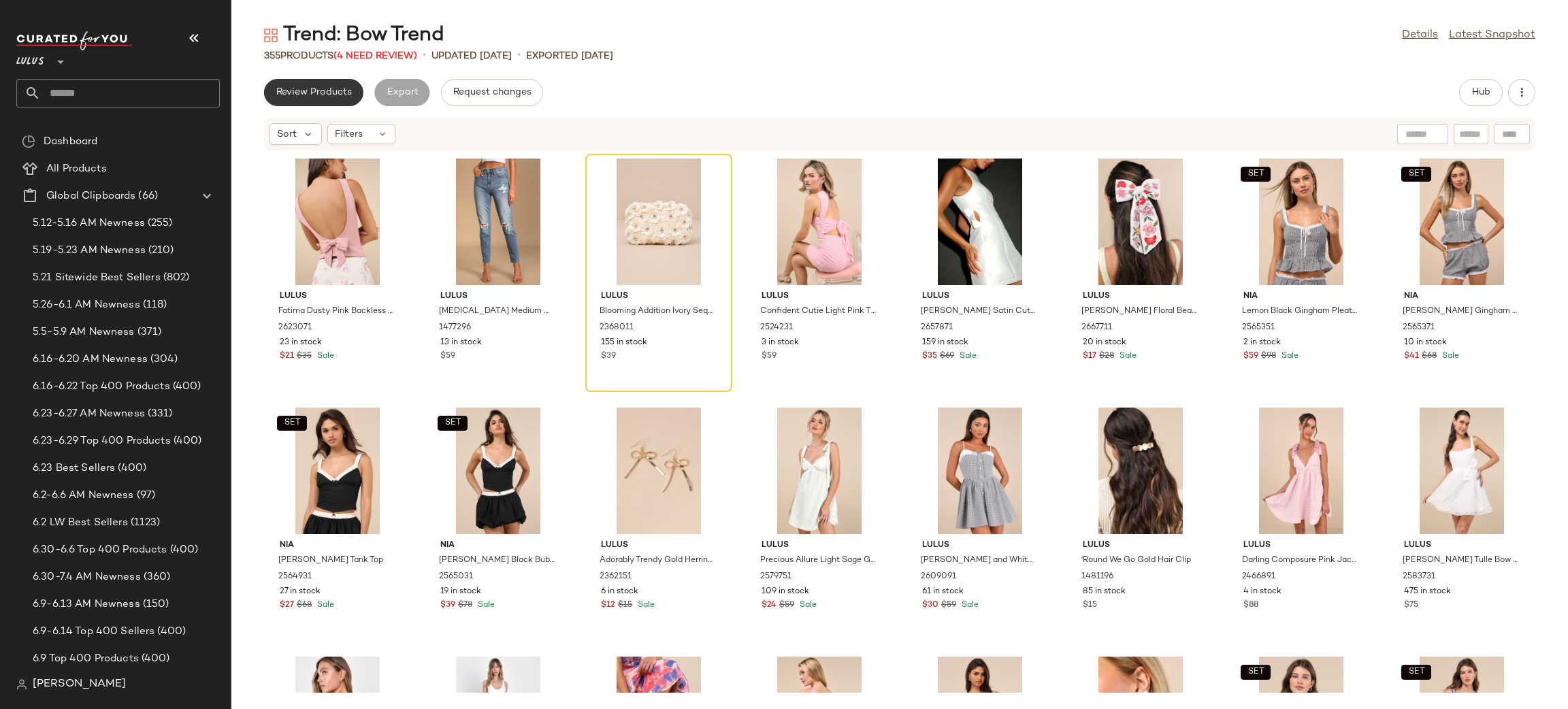
click at [318, 90] on span "Review Products" at bounding box center [314, 93] width 77 height 11
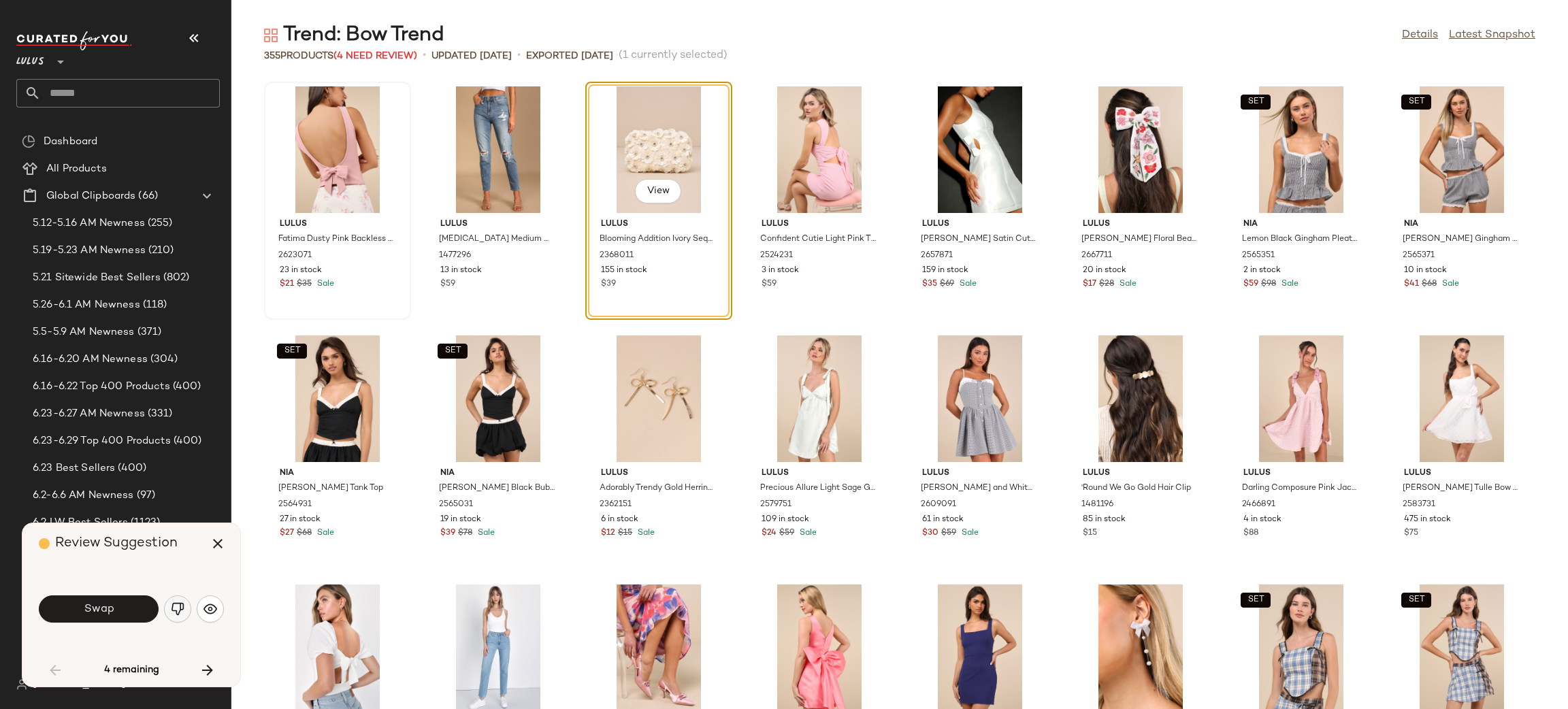
click at [185, 607] on button "button" at bounding box center [177, 609] width 27 height 27
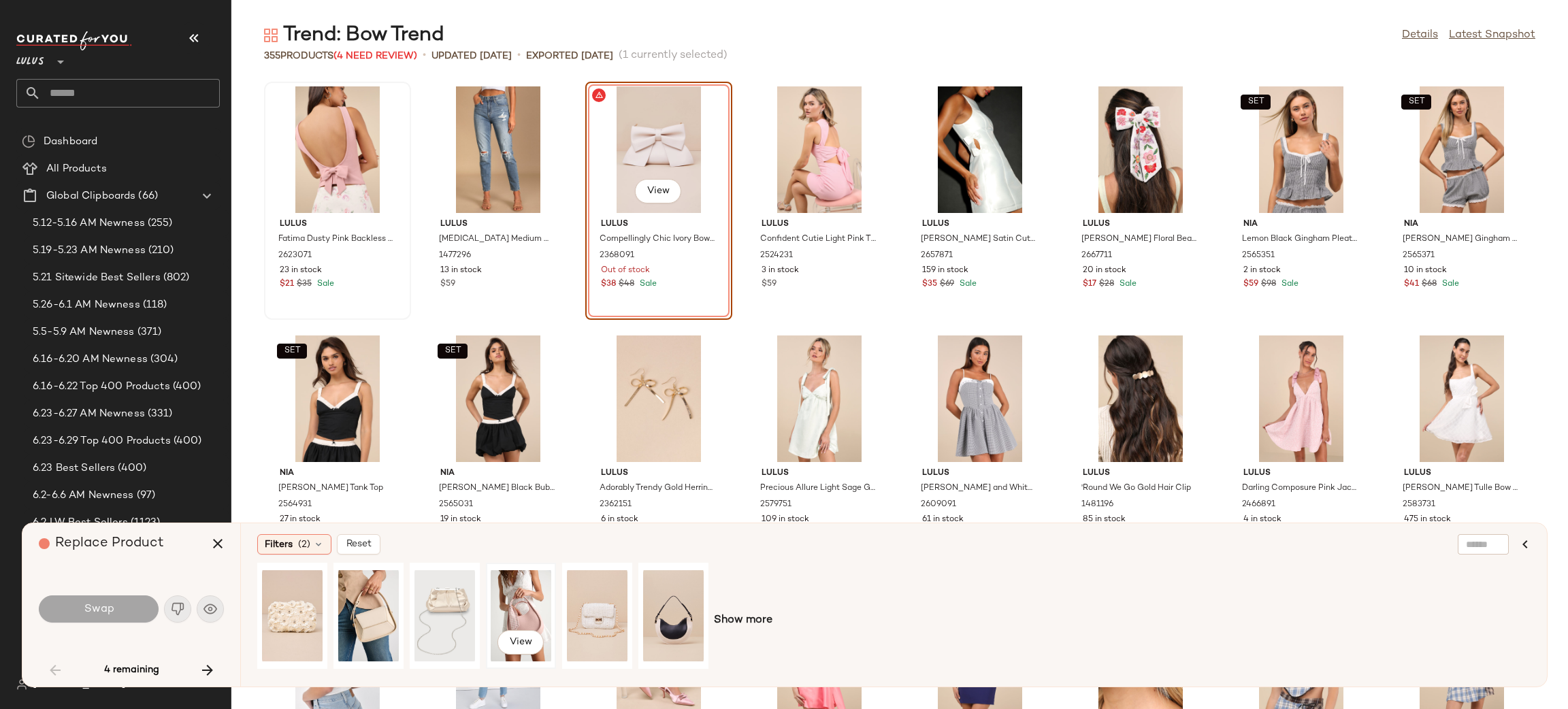
click at [545, 609] on div "View" at bounding box center [521, 616] width 60 height 97
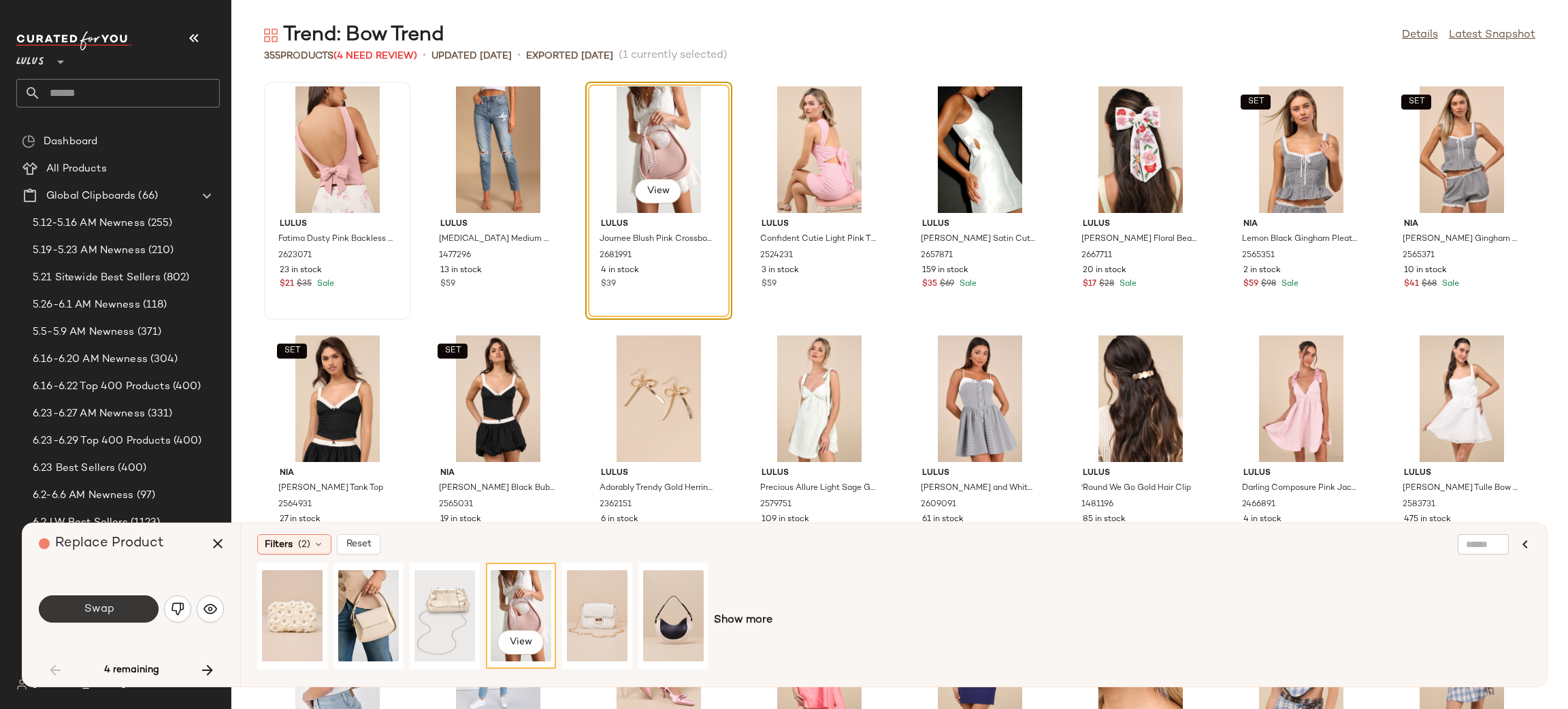
click at [102, 612] on span "Swap" at bounding box center [98, 610] width 31 height 13
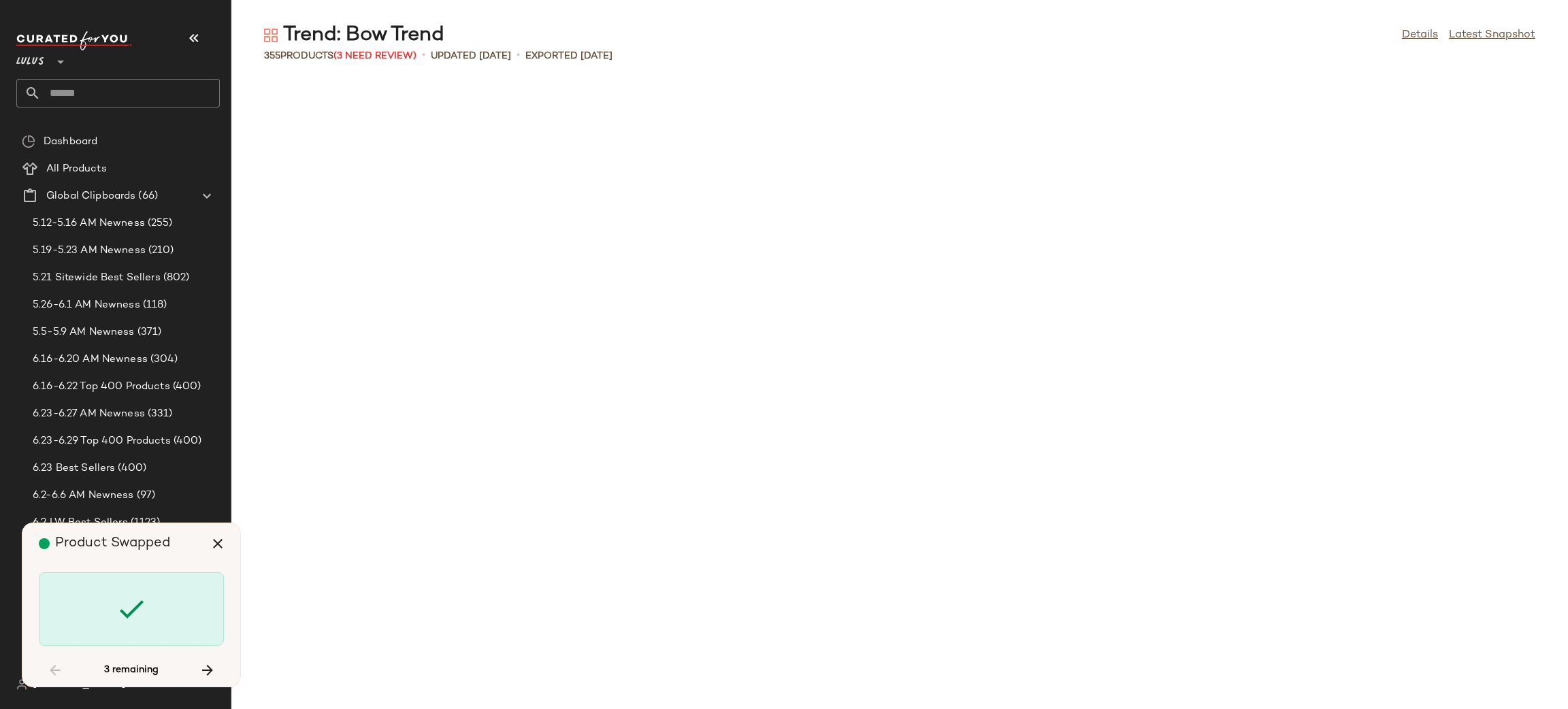
scroll to position [7474, 0]
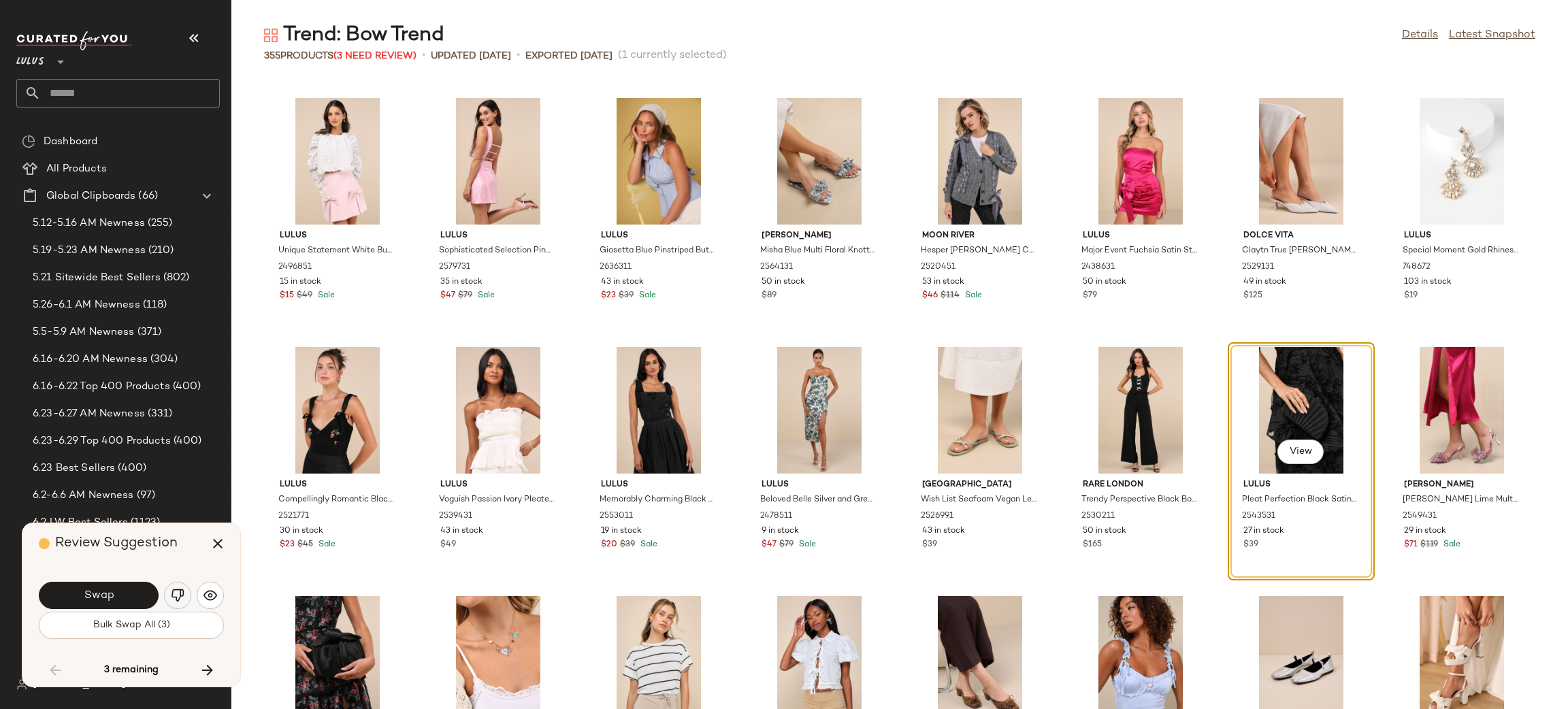
click at [171, 591] on img "button" at bounding box center [177, 595] width 14 height 14
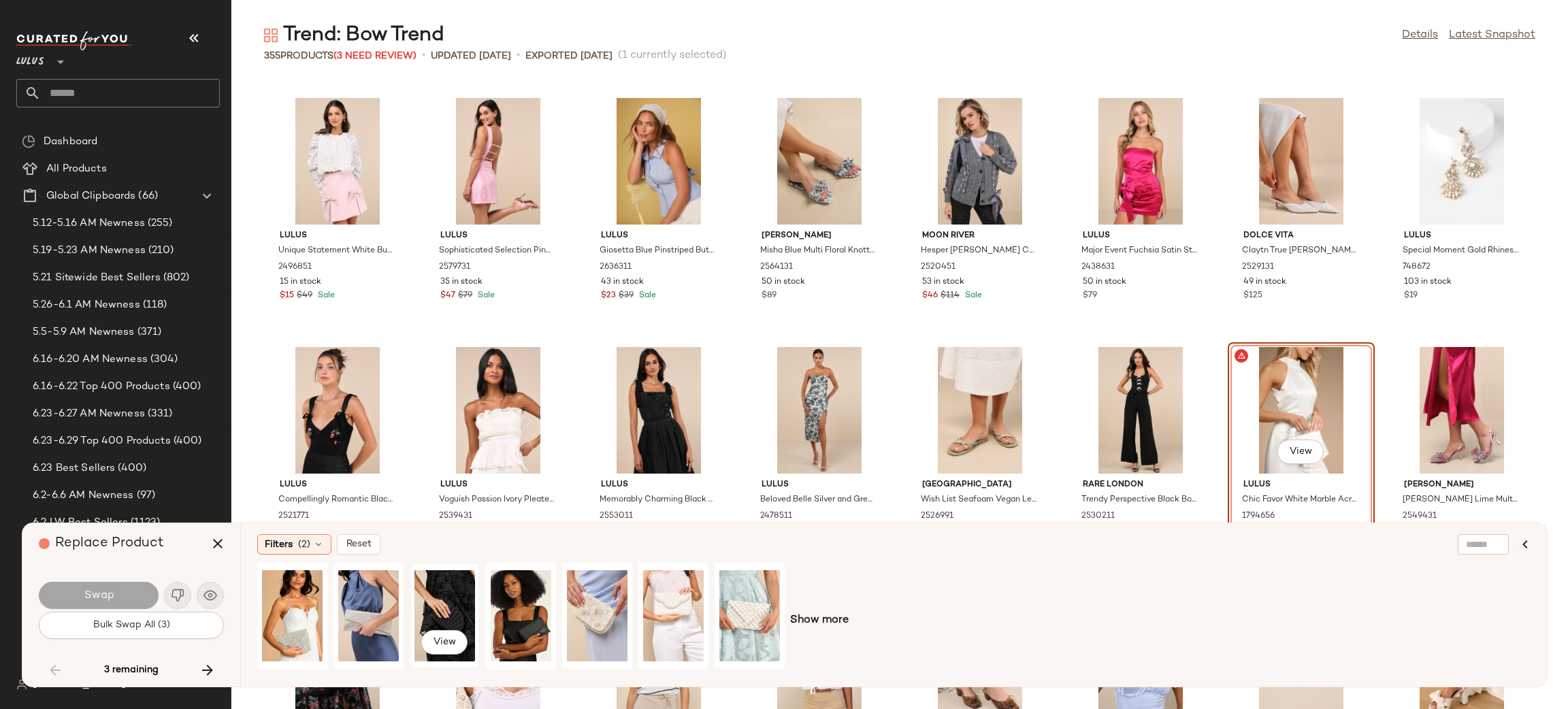
click at [424, 593] on div "View" at bounding box center [444, 616] width 60 height 97
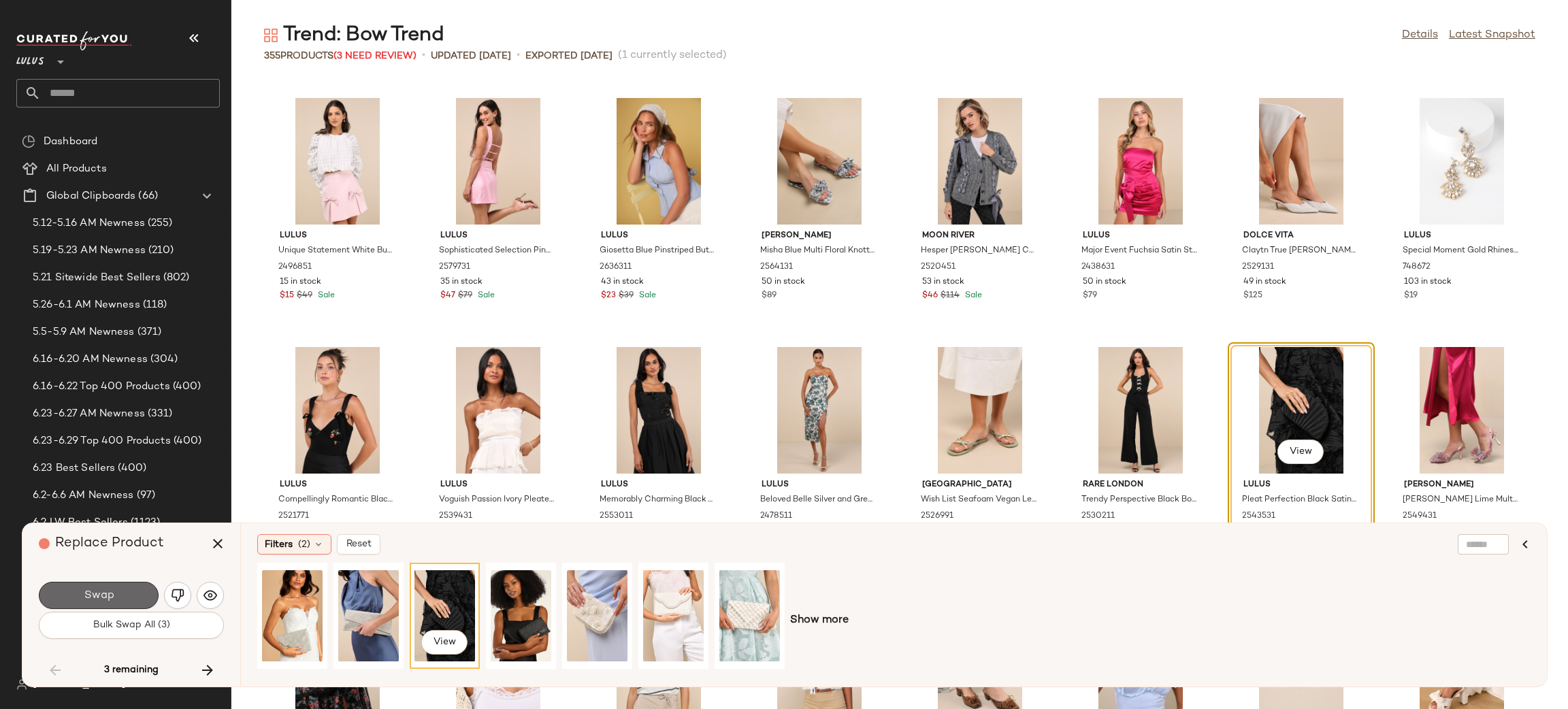
click at [123, 591] on button "Swap" at bounding box center [98, 596] width 120 height 27
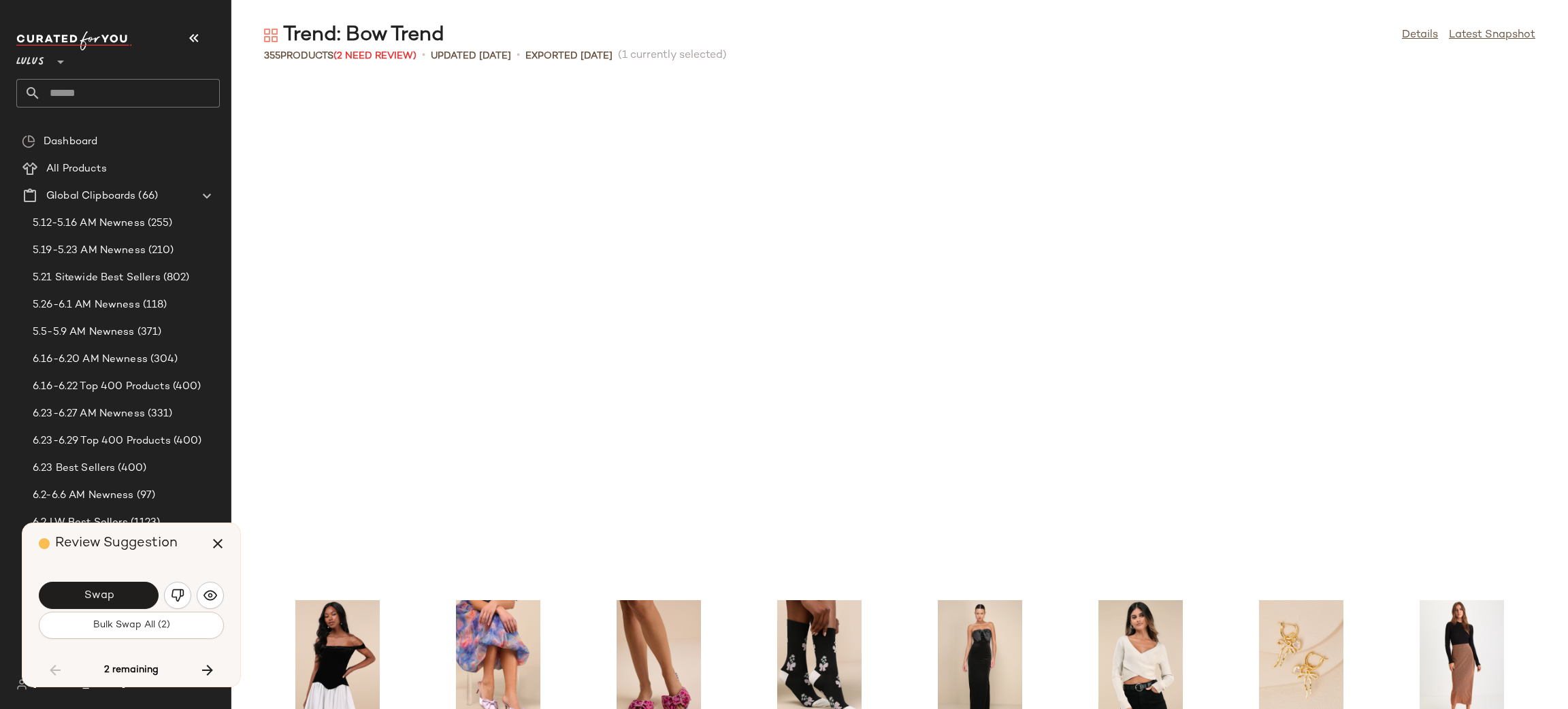
scroll to position [8471, 0]
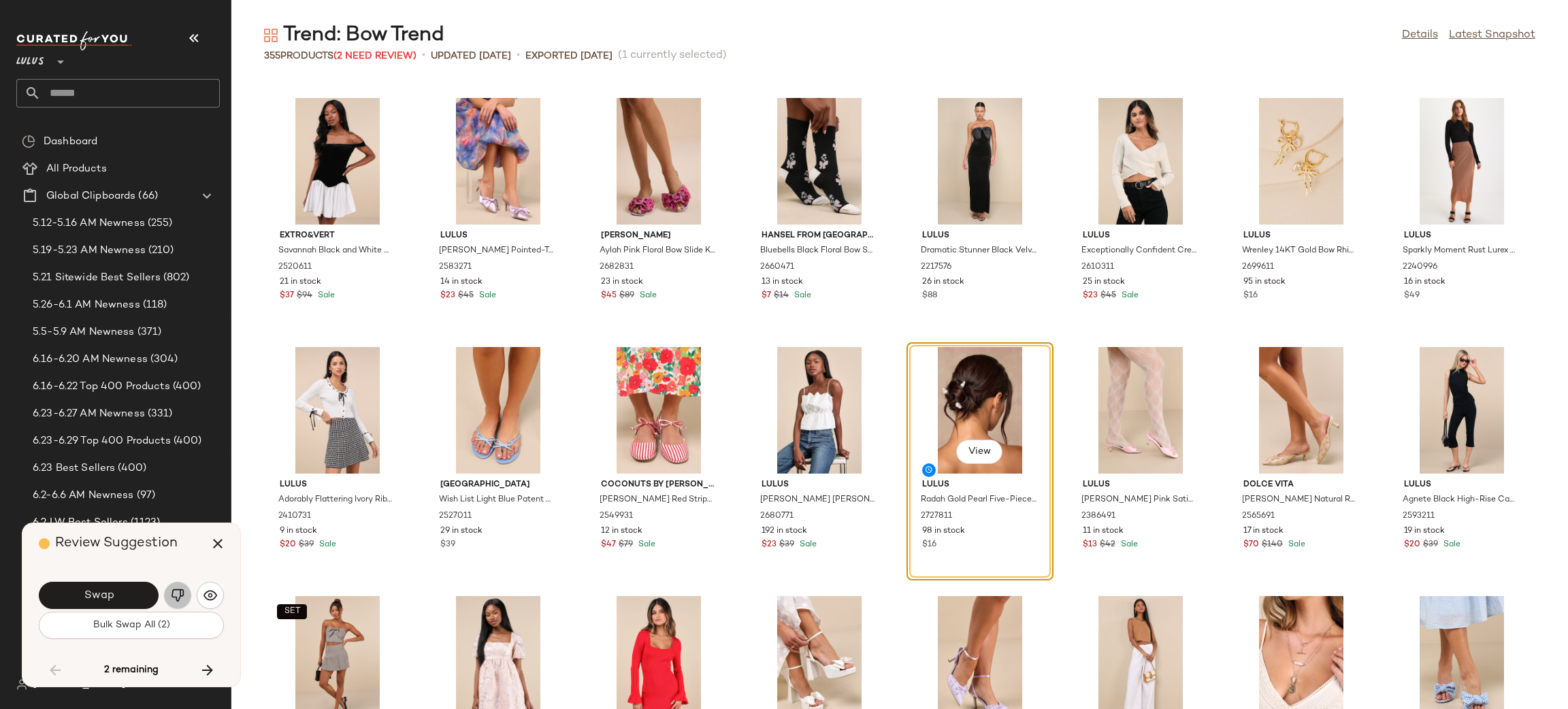
click at [177, 595] on img "button" at bounding box center [177, 595] width 14 height 14
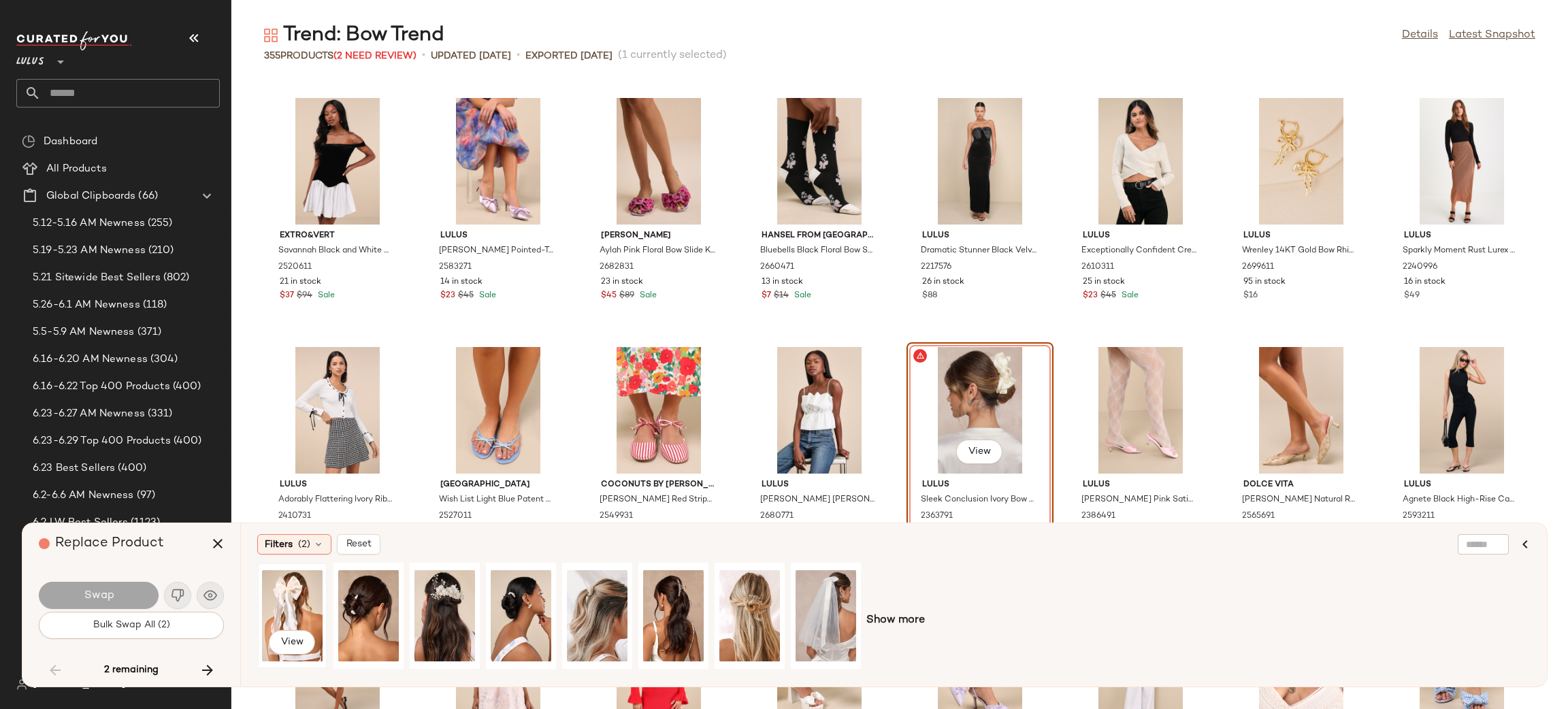
click at [277, 582] on div "View" at bounding box center [292, 616] width 60 height 97
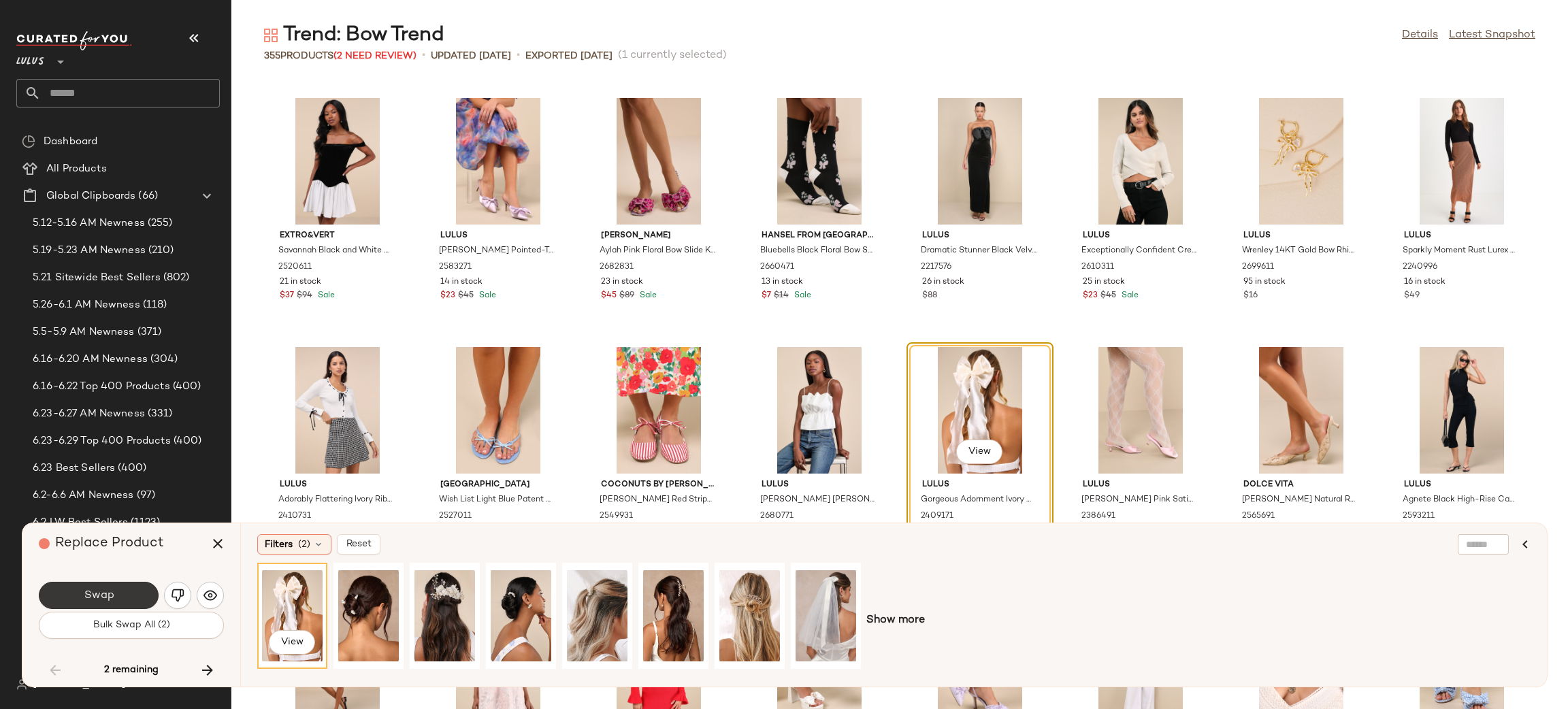
click at [87, 585] on button "Swap" at bounding box center [98, 596] width 120 height 27
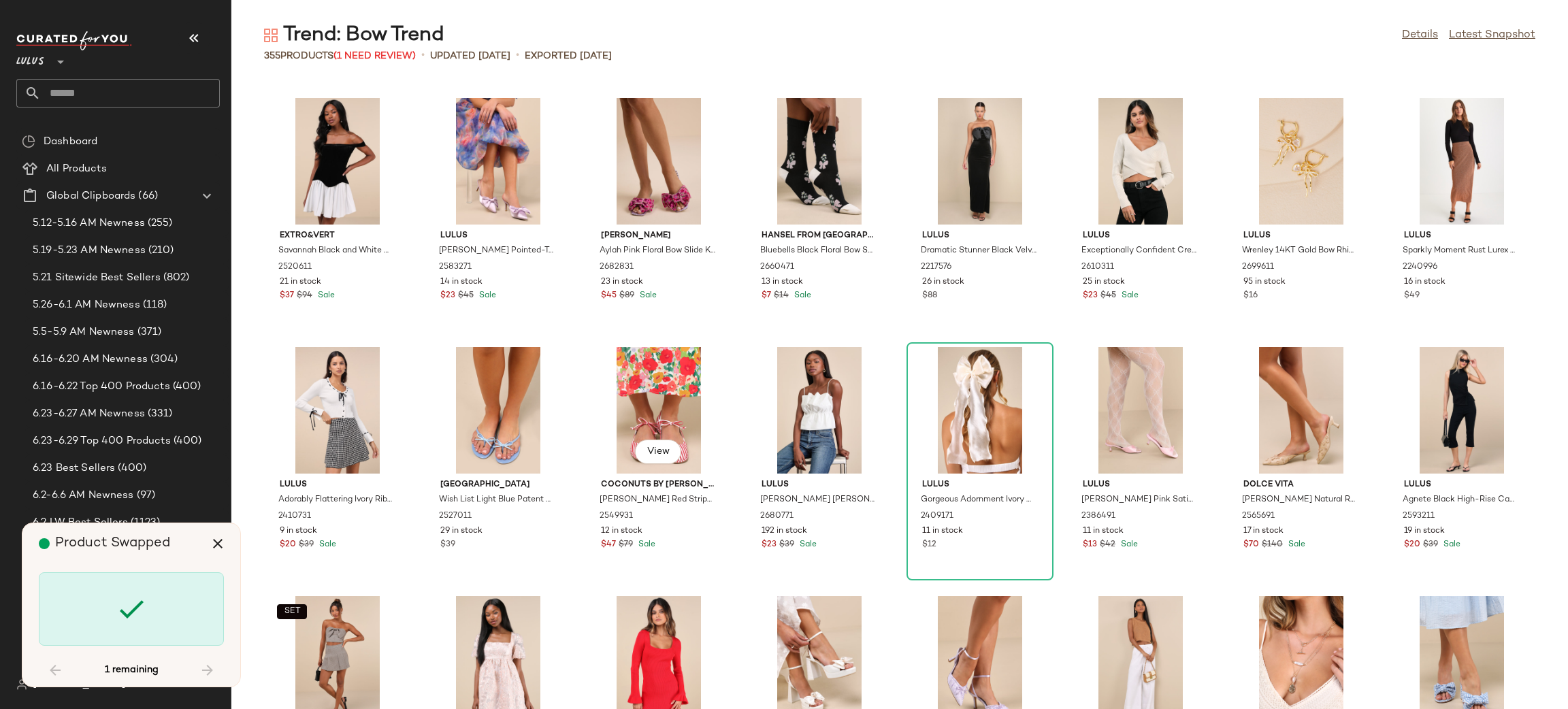
scroll to position [8969, 0]
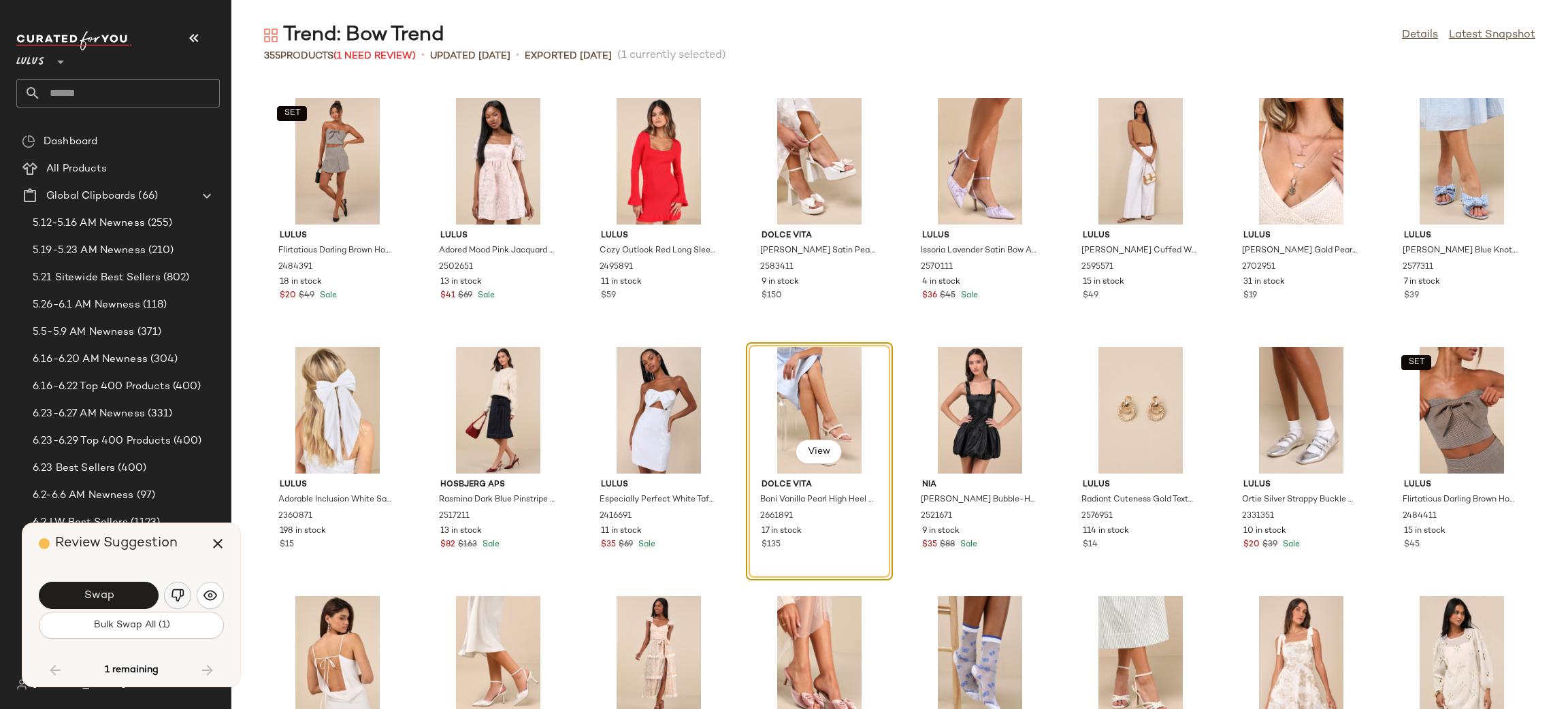
click at [168, 600] on button "button" at bounding box center [177, 596] width 27 height 27
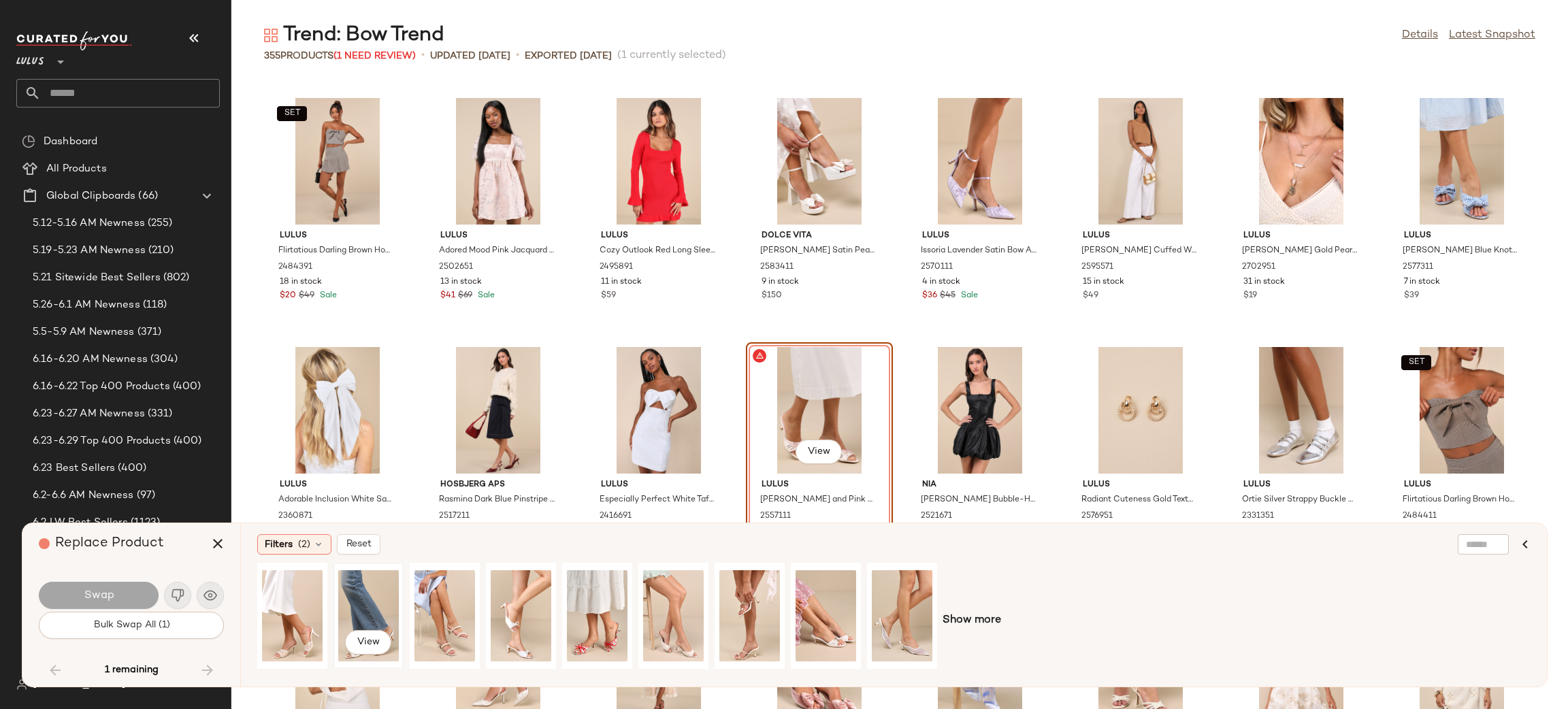
click at [356, 600] on div "View" at bounding box center [368, 616] width 60 height 97
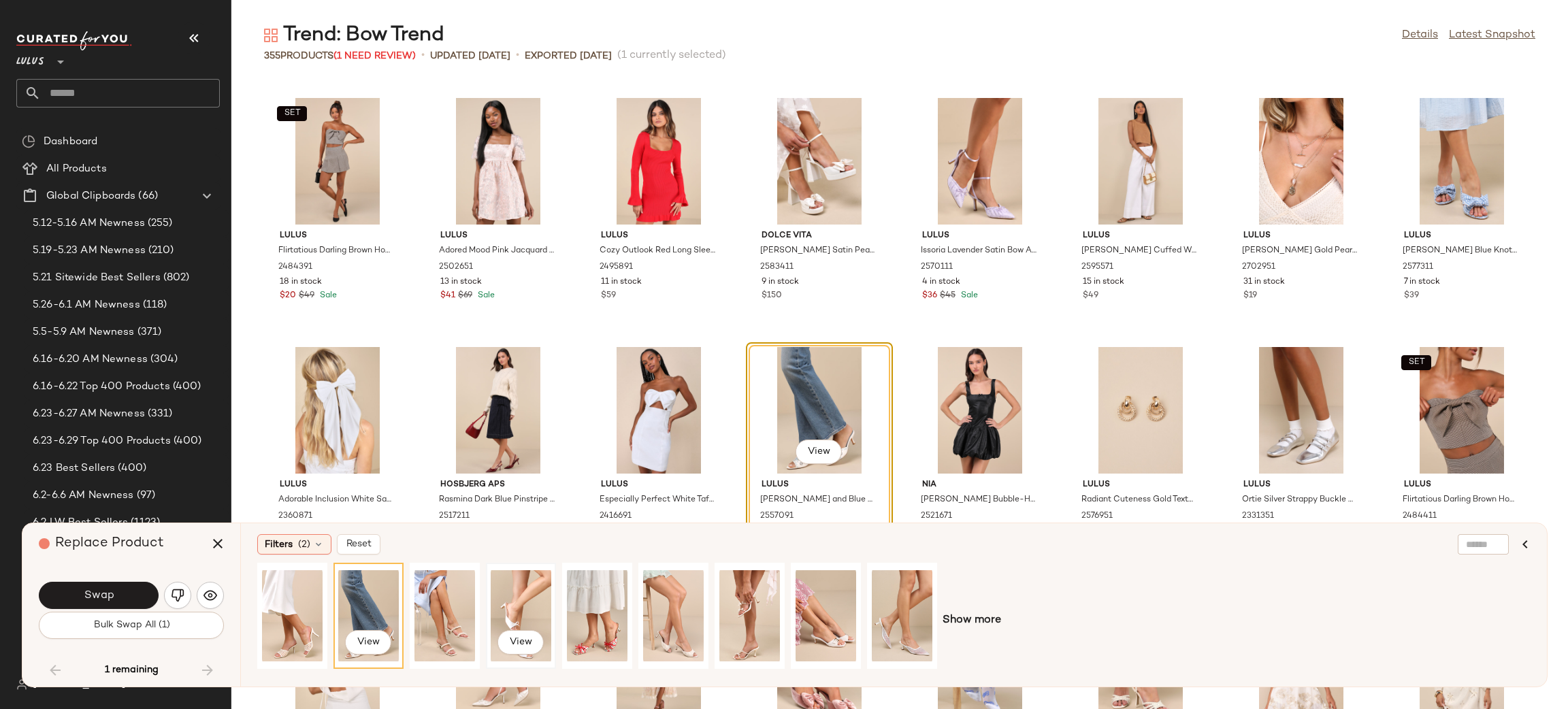
click at [518, 607] on div "View" at bounding box center [521, 616] width 60 height 97
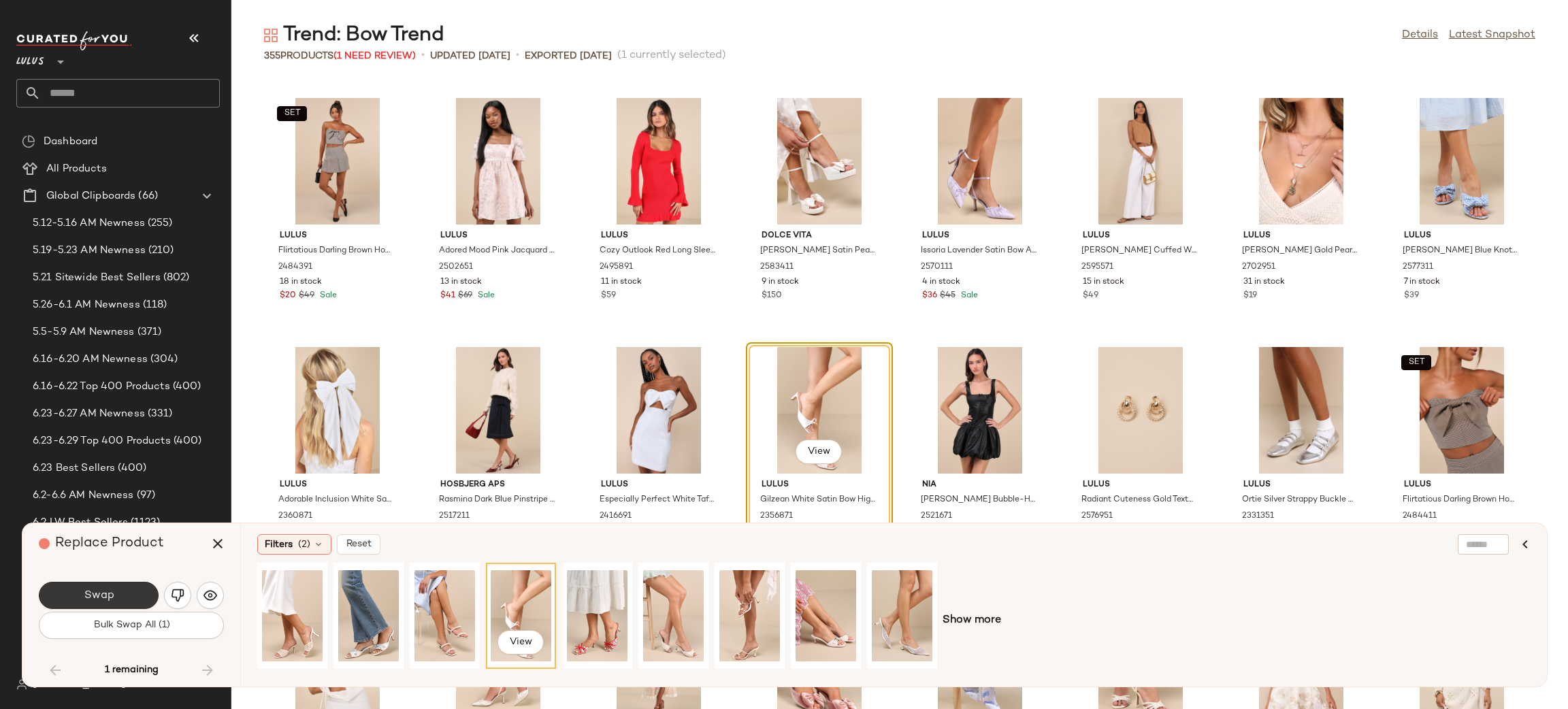
click at [68, 587] on button "Swap" at bounding box center [98, 596] width 120 height 27
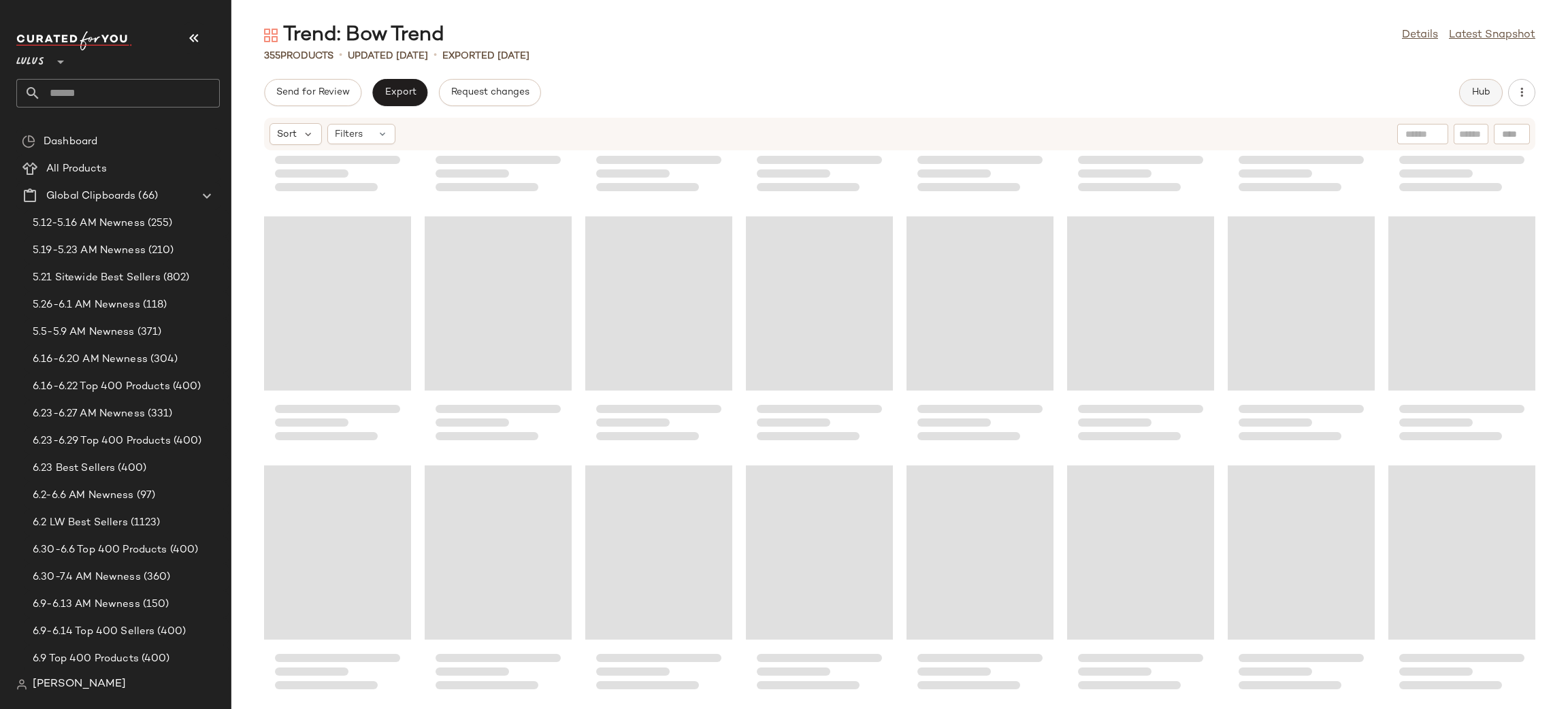
click at [1484, 93] on span "Hub" at bounding box center [1481, 93] width 19 height 11
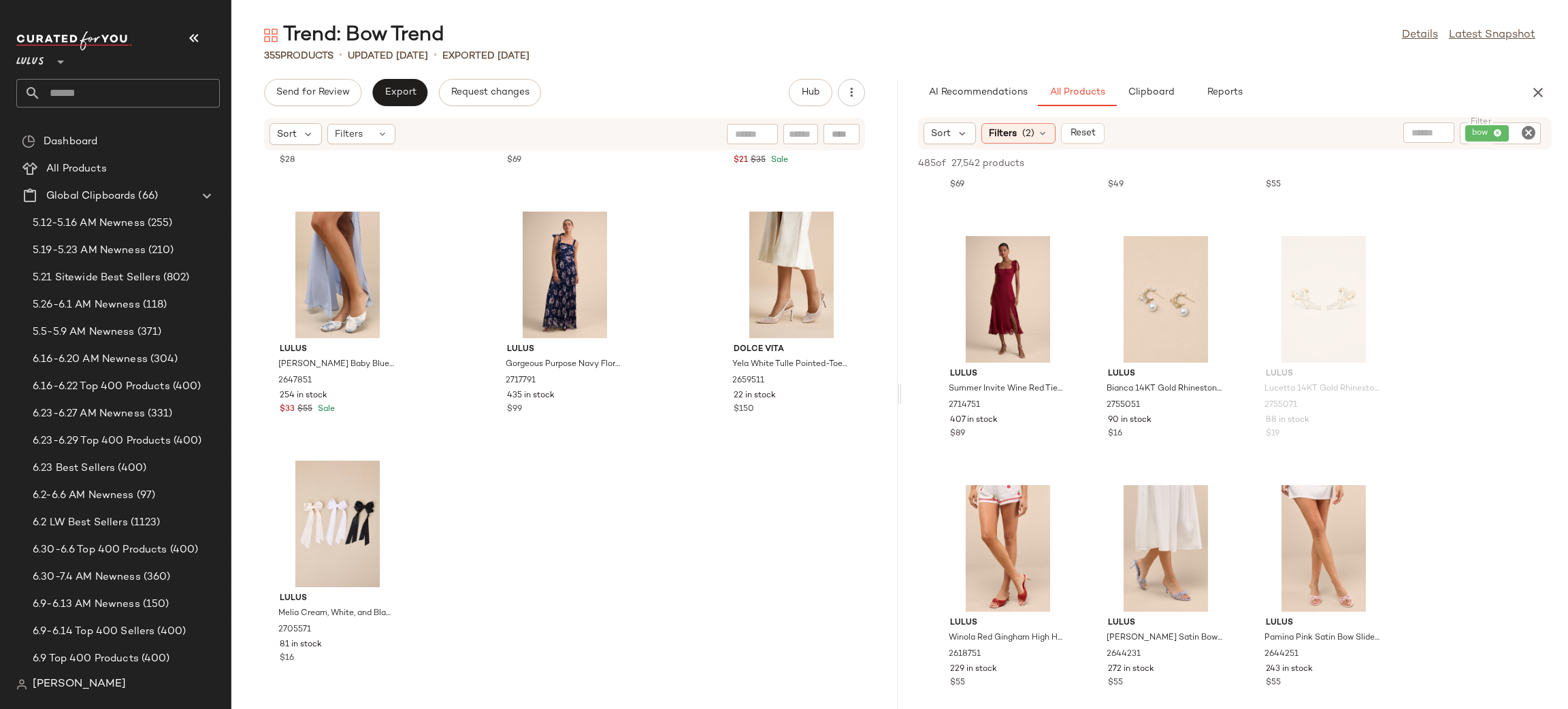
scroll to position [1234, 0]
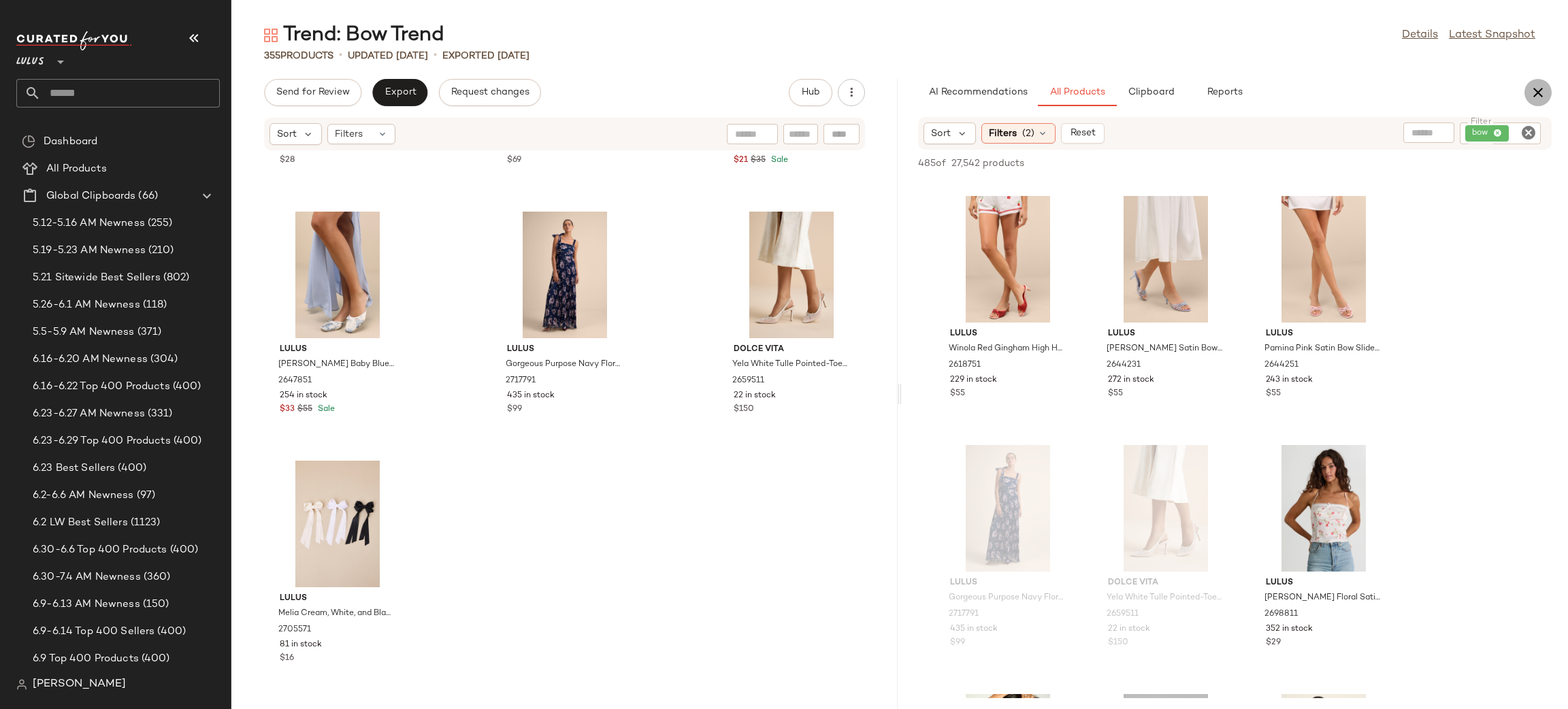
click at [1541, 95] on icon "button" at bounding box center [1537, 93] width 16 height 16
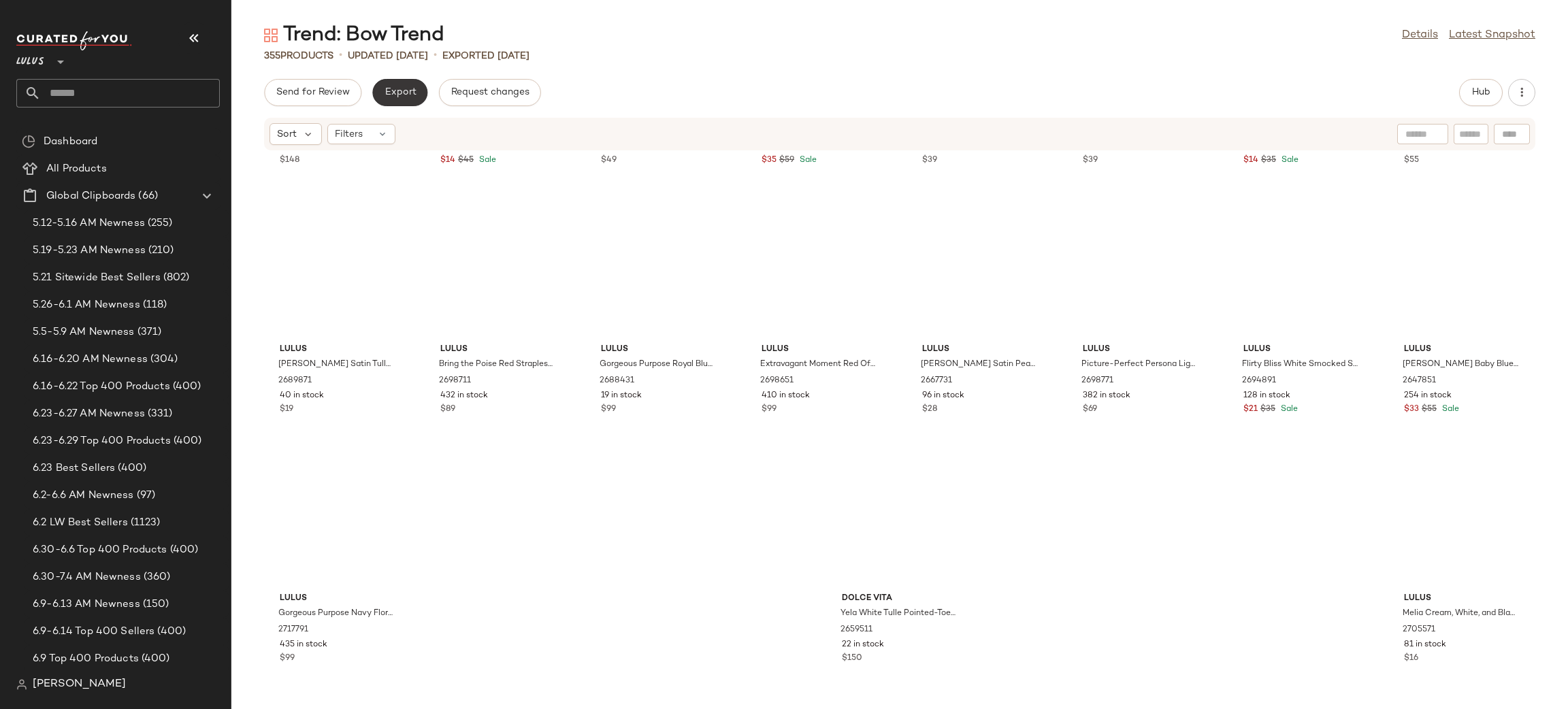
scroll to position [10464, 0]
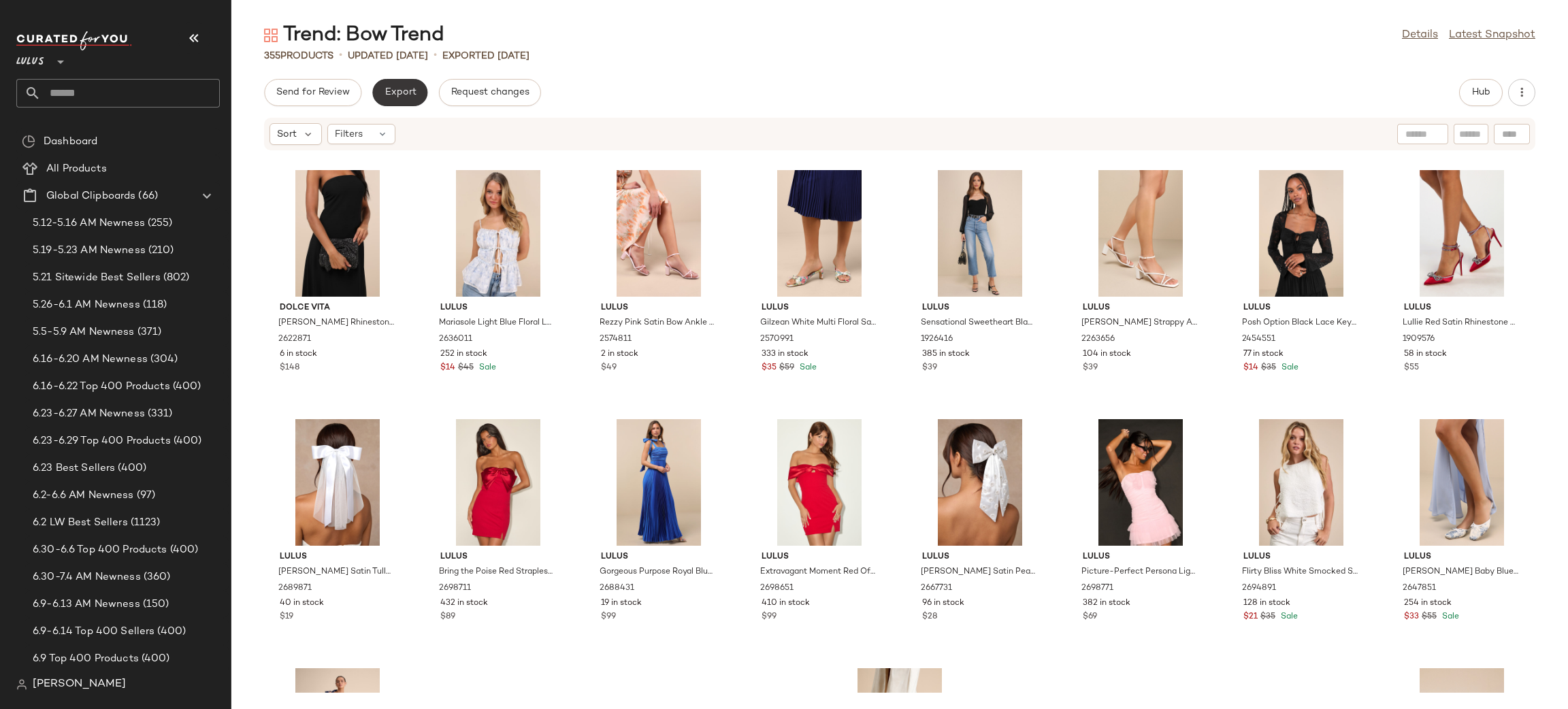
click at [399, 97] on span "Export" at bounding box center [400, 93] width 32 height 11
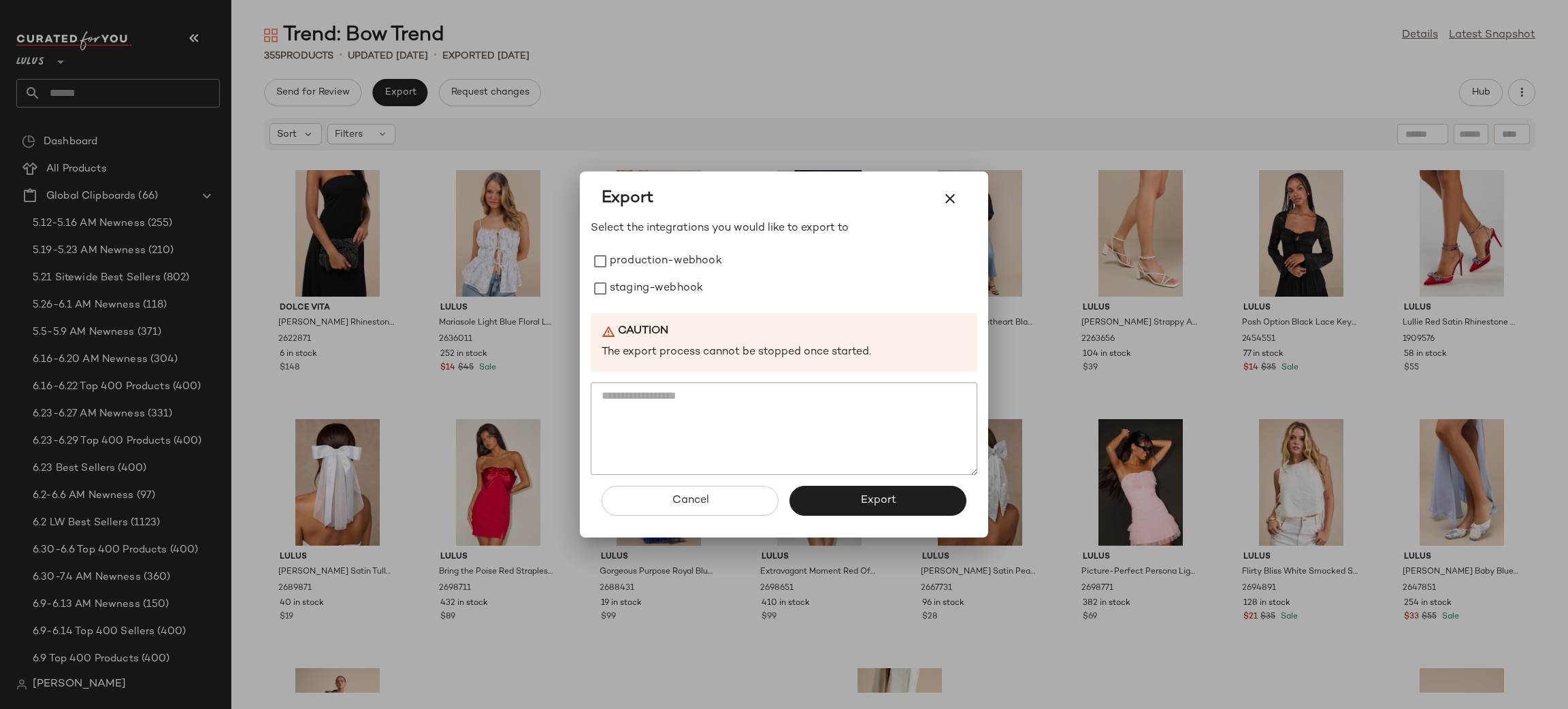
click at [687, 260] on label "production-webhook" at bounding box center [665, 261] width 112 height 27
drag, startPoint x: 682, startPoint y: 286, endPoint x: 779, endPoint y: 403, distance: 152.0
click at [682, 286] on label "staging-webhook" at bounding box center [656, 289] width 94 height 27
click at [906, 501] on button "Export" at bounding box center [877, 501] width 177 height 30
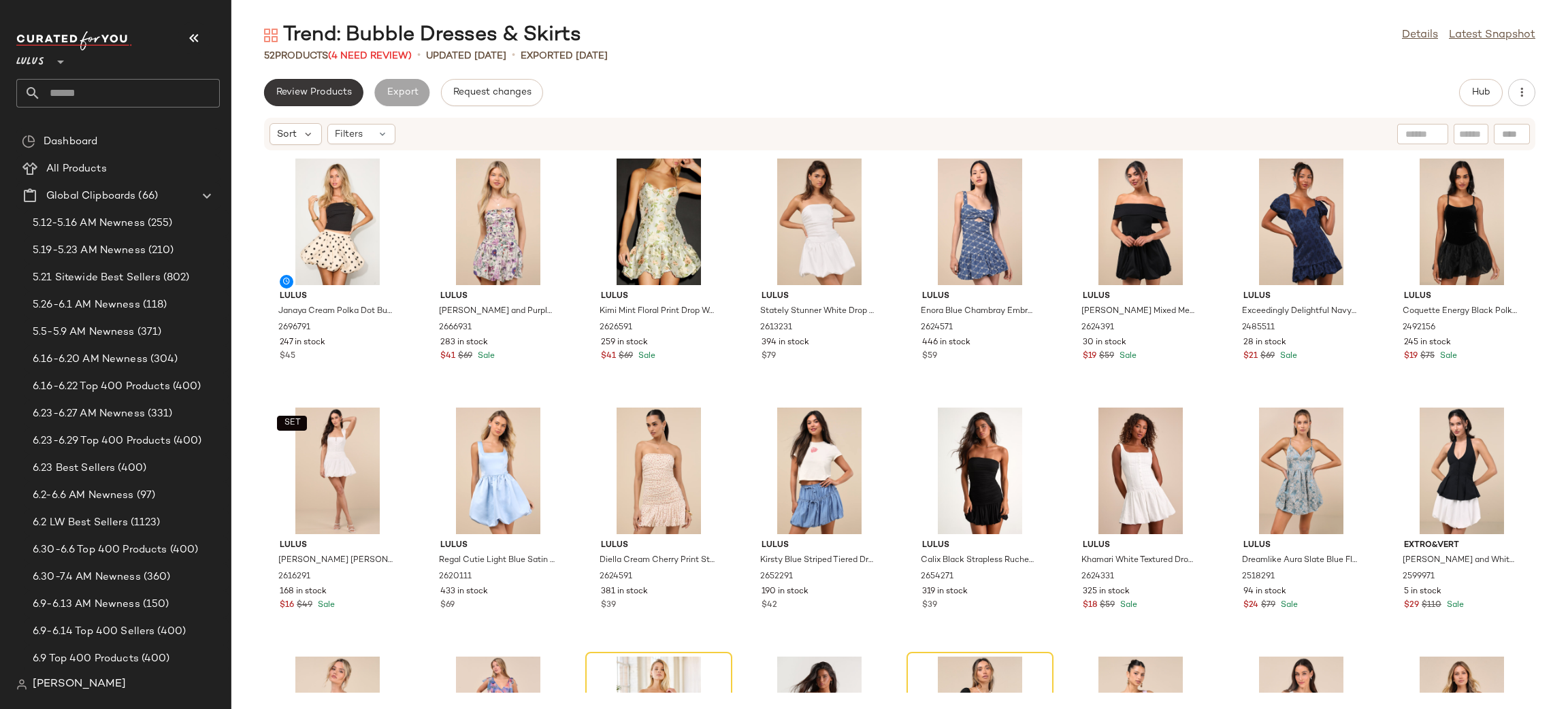
click at [321, 90] on span "Review Products" at bounding box center [314, 93] width 77 height 11
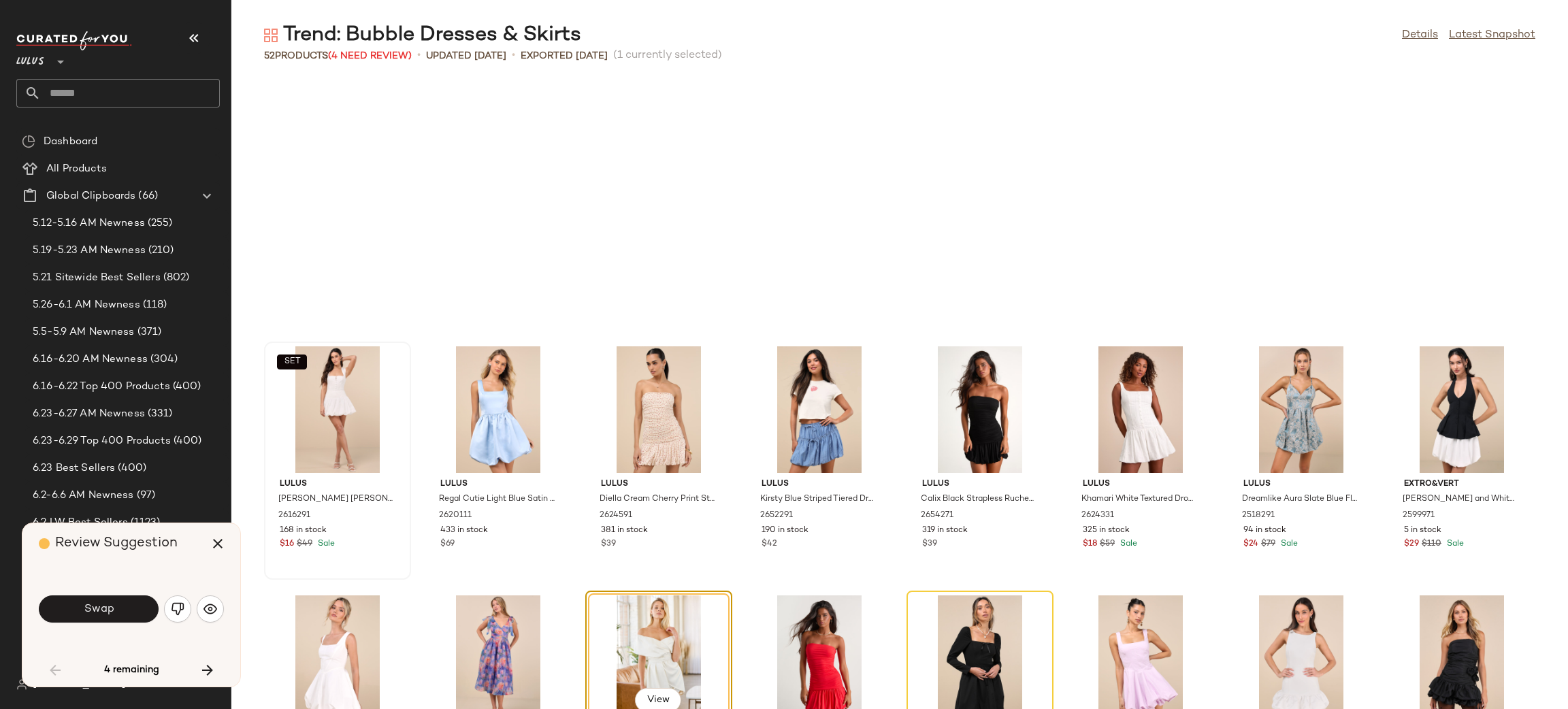
scroll to position [260, 0]
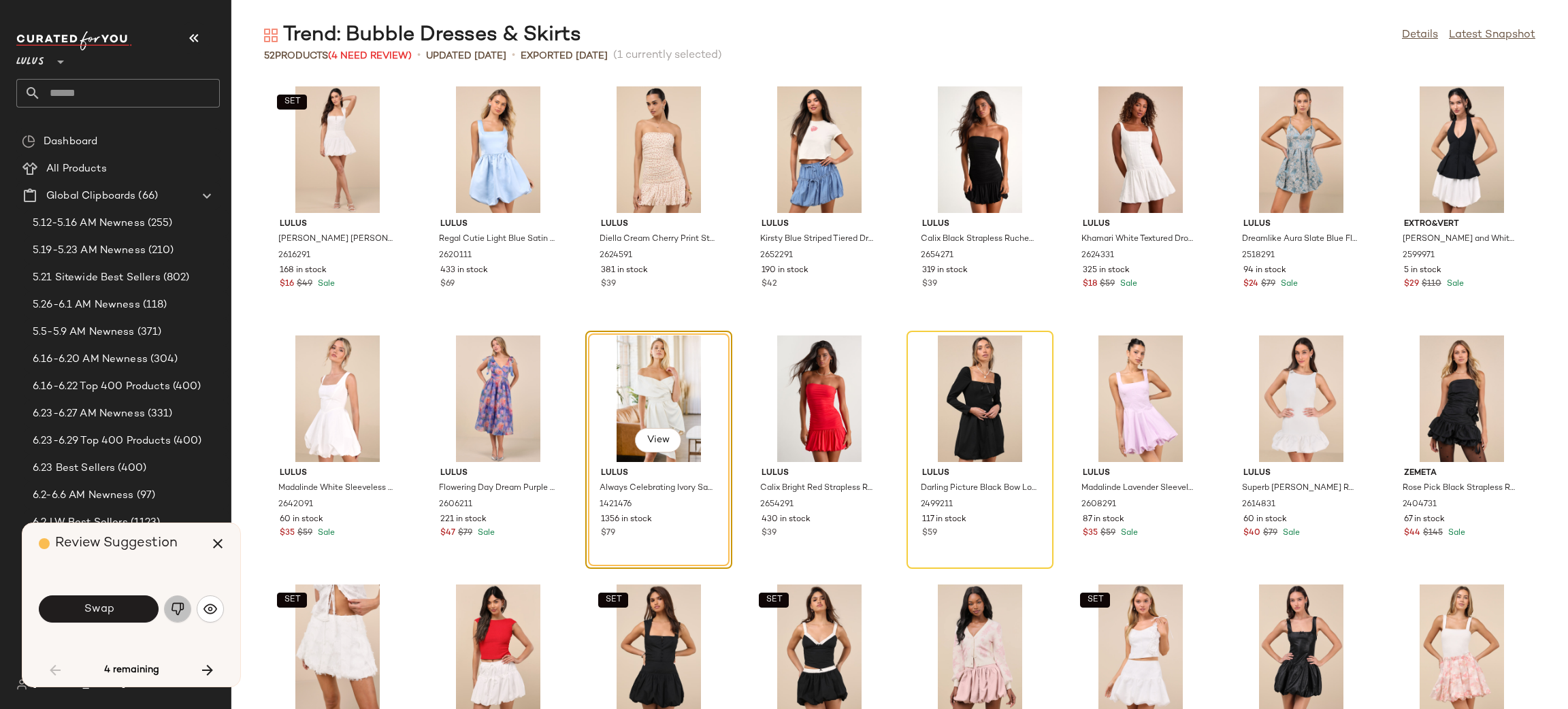
click at [181, 607] on img "button" at bounding box center [177, 609] width 14 height 14
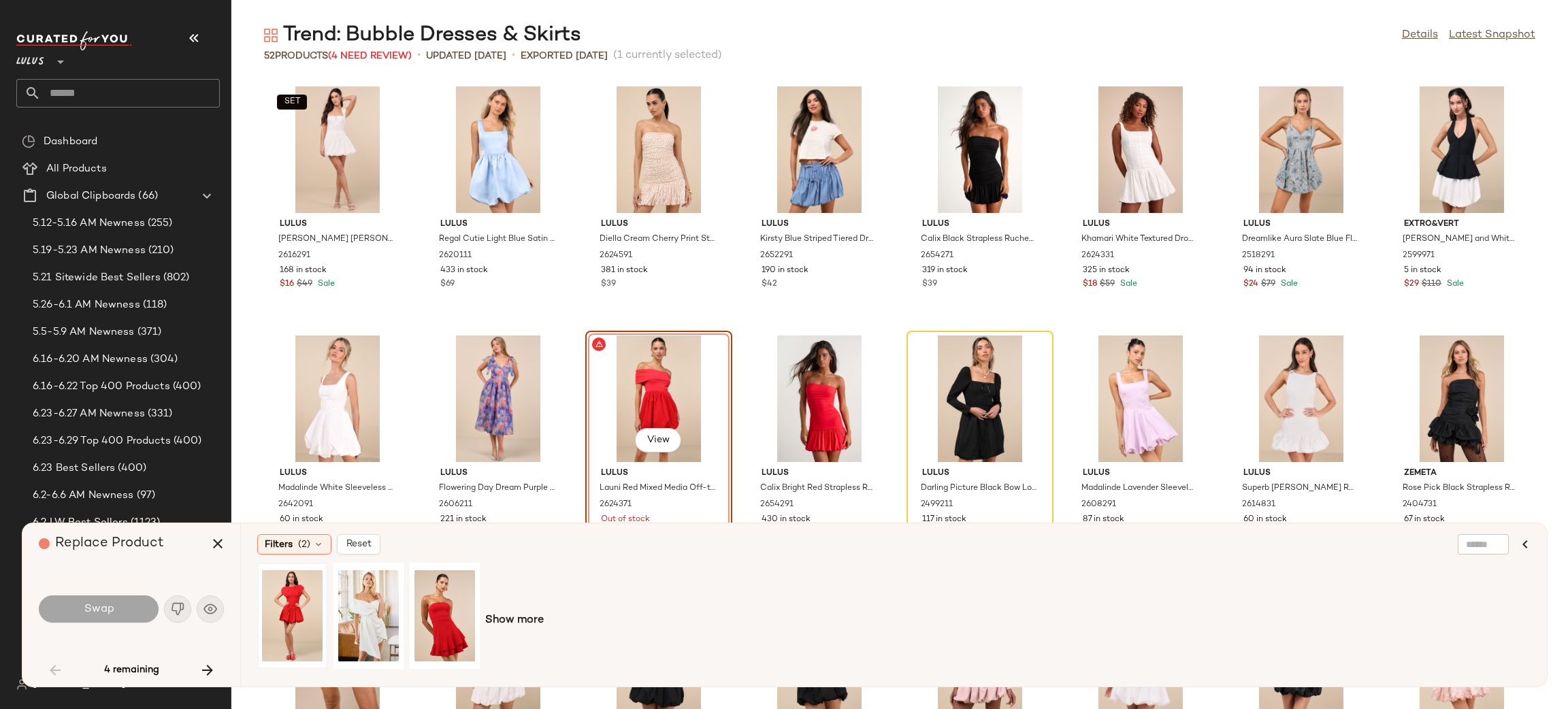
click at [281, 600] on div at bounding box center [292, 616] width 60 height 97
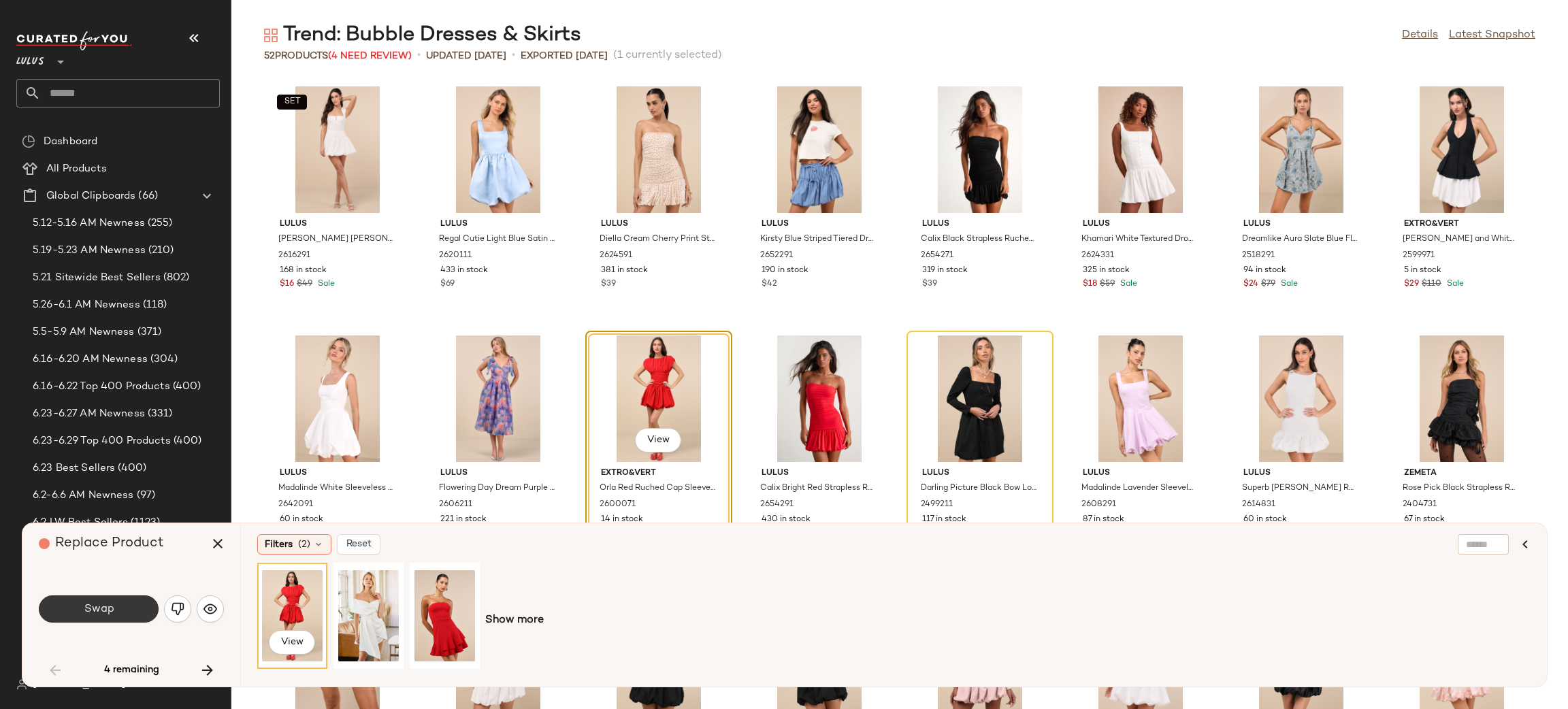
click at [119, 613] on button "Swap" at bounding box center [98, 609] width 120 height 27
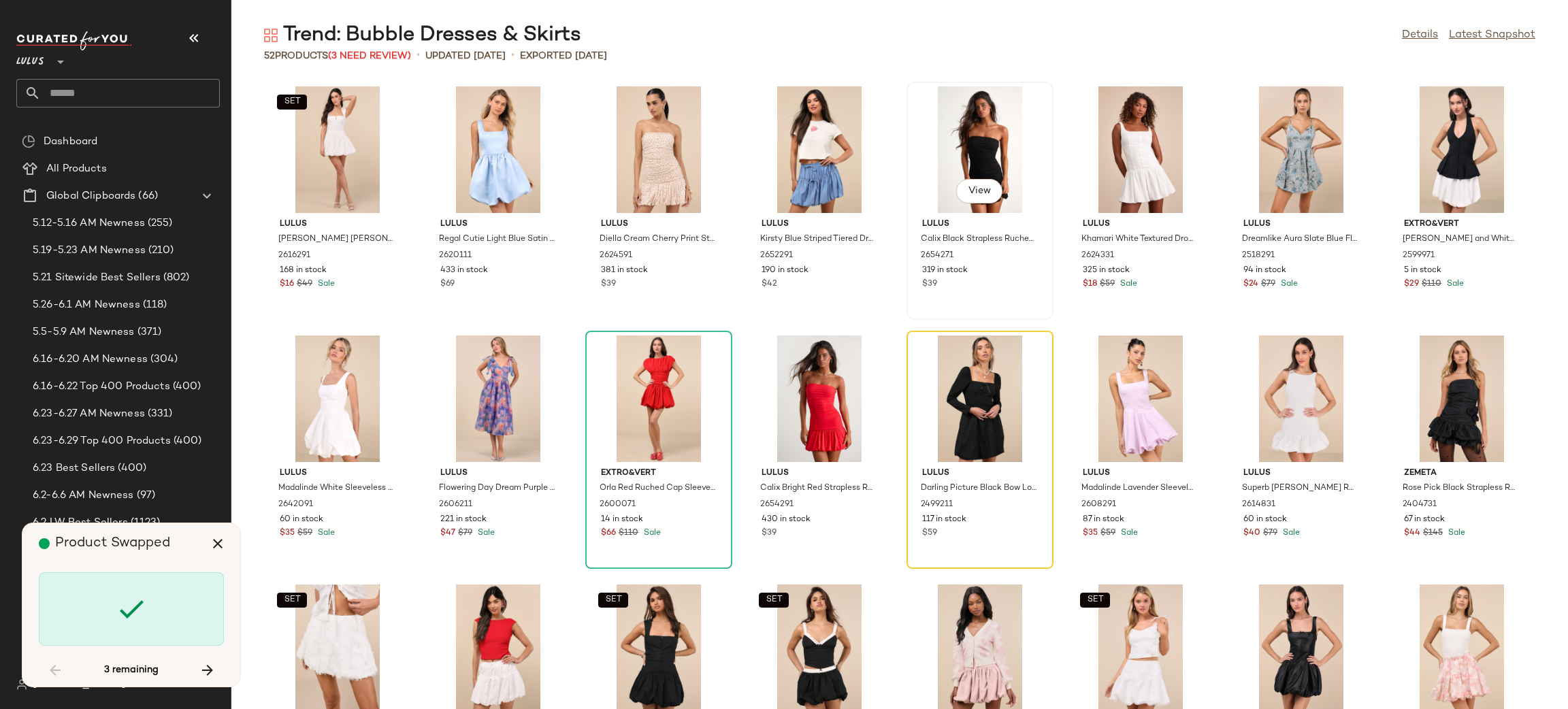
scroll to position [248, 0]
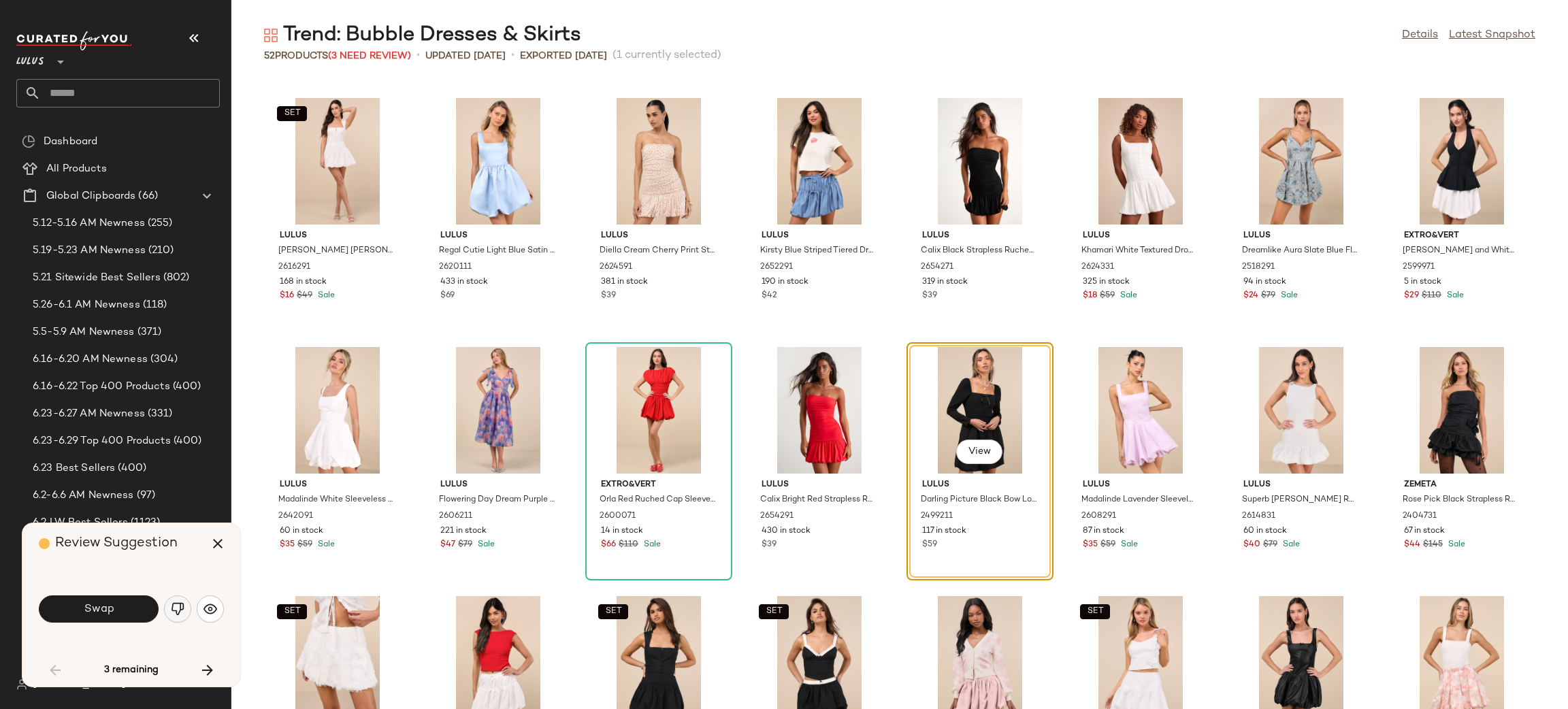
click at [172, 614] on img "button" at bounding box center [177, 609] width 14 height 14
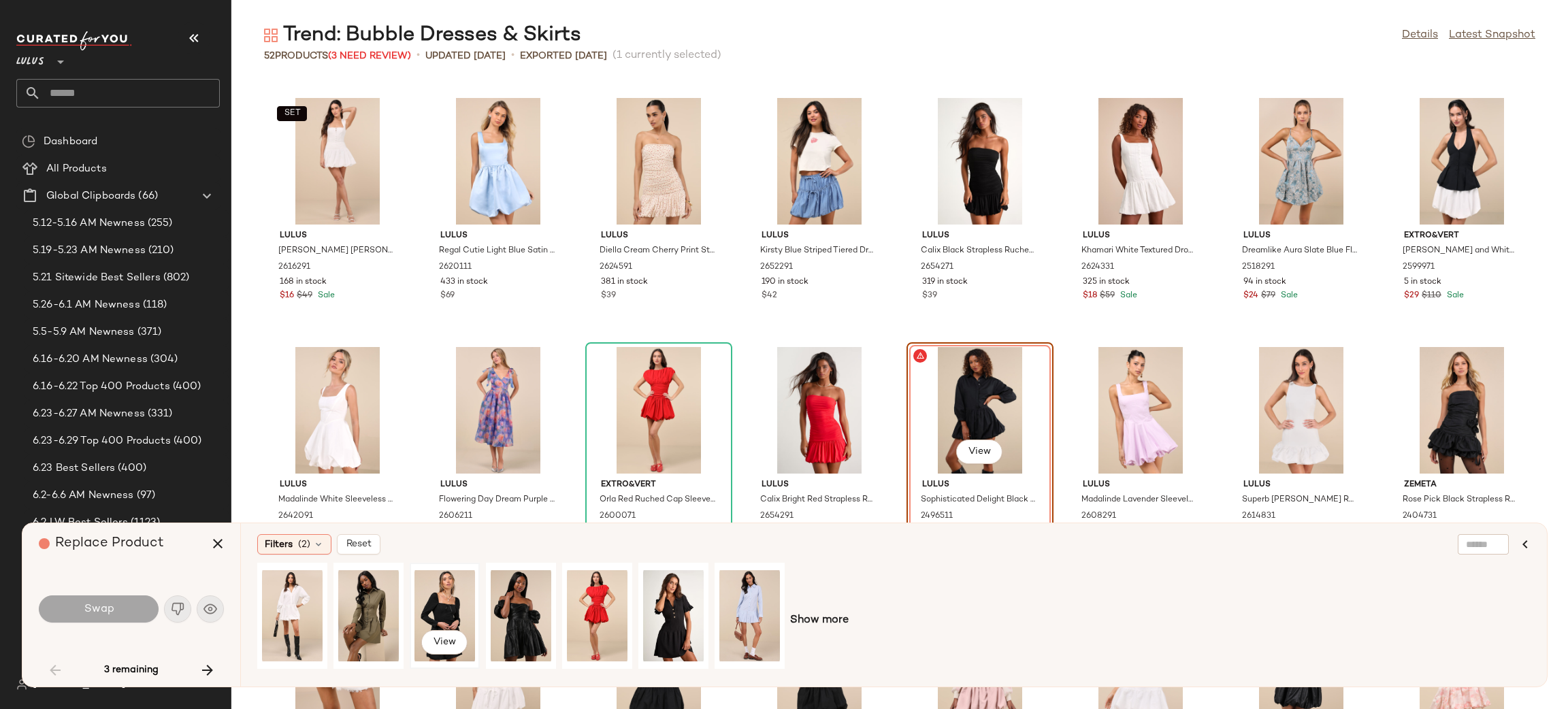
click at [439, 609] on div "View" at bounding box center [444, 616] width 60 height 97
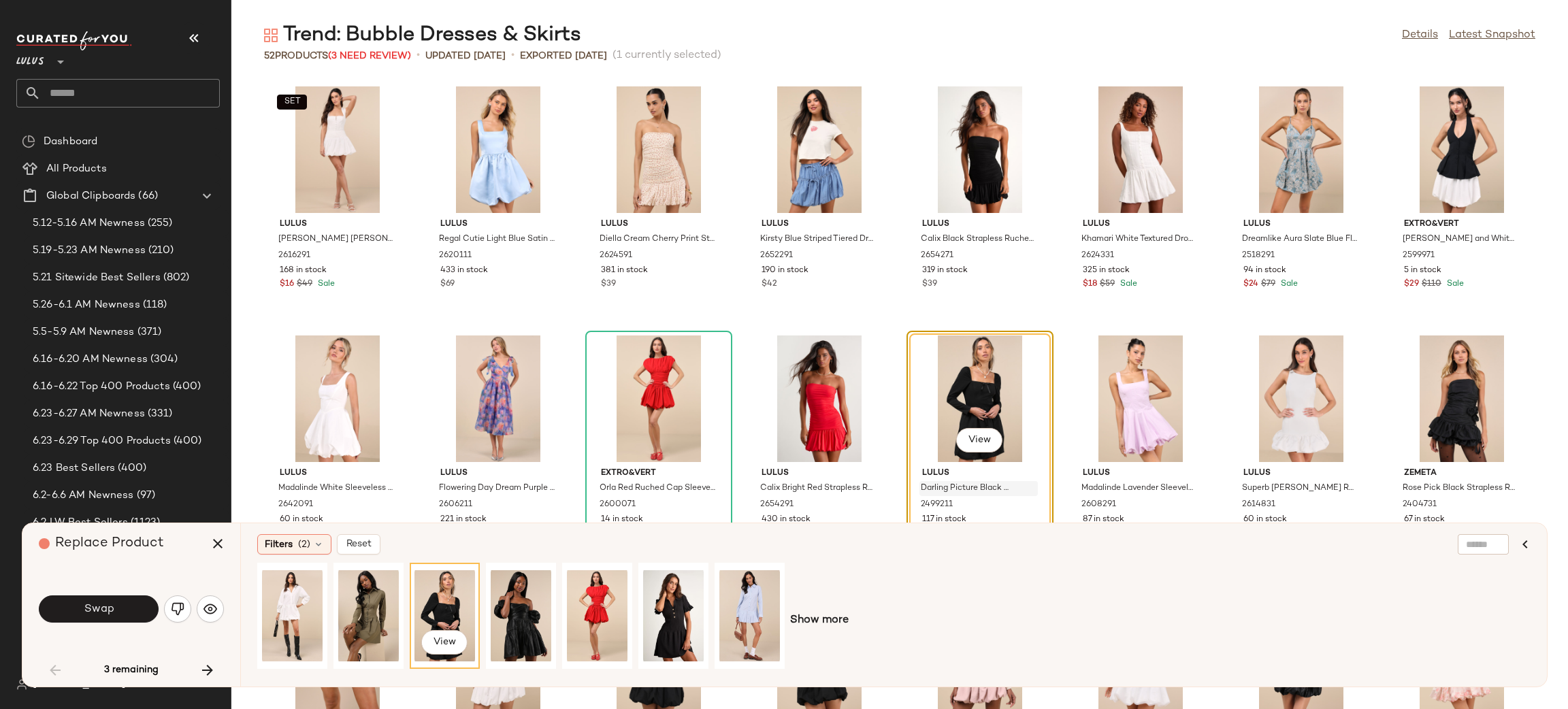
scroll to position [281, 0]
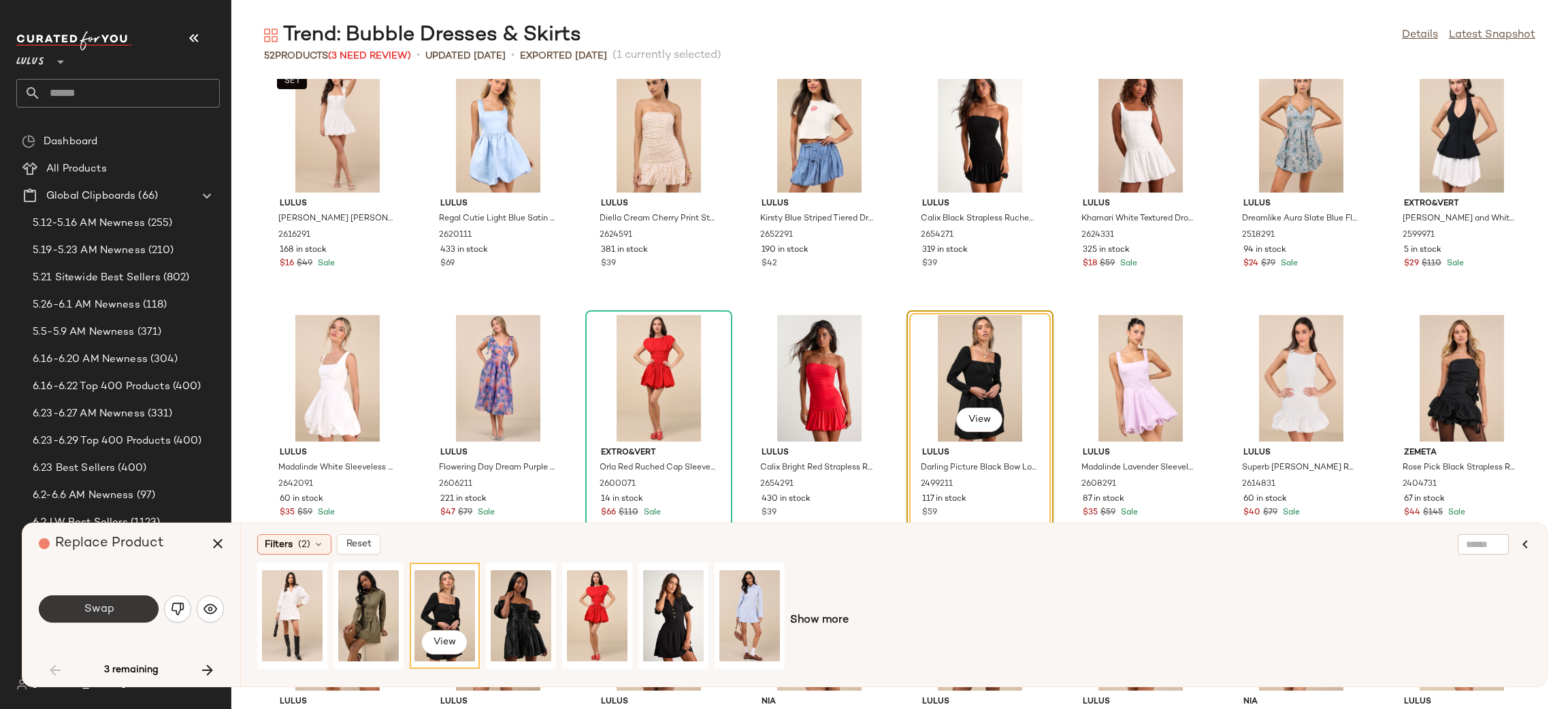
click at [71, 603] on button "Swap" at bounding box center [98, 609] width 120 height 27
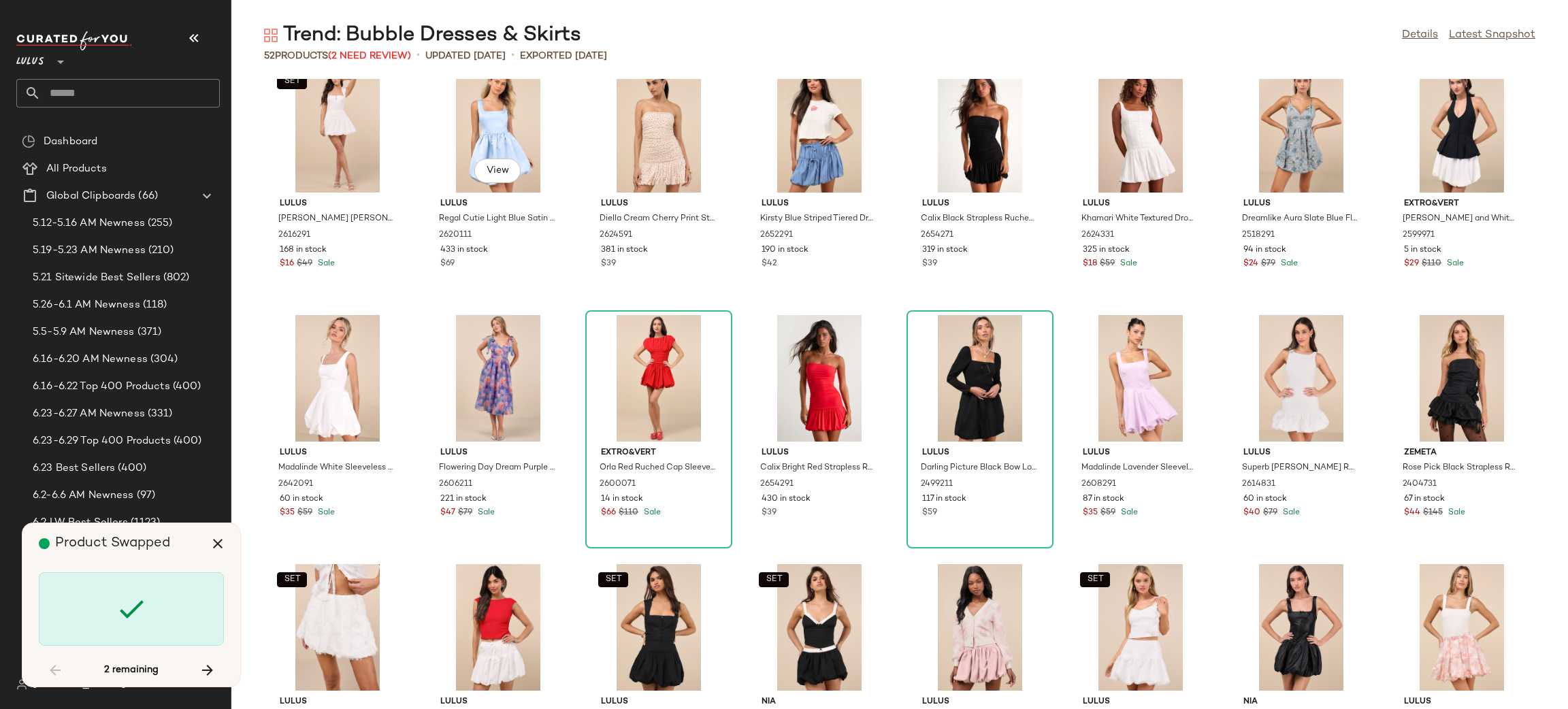
scroll to position [1116, 0]
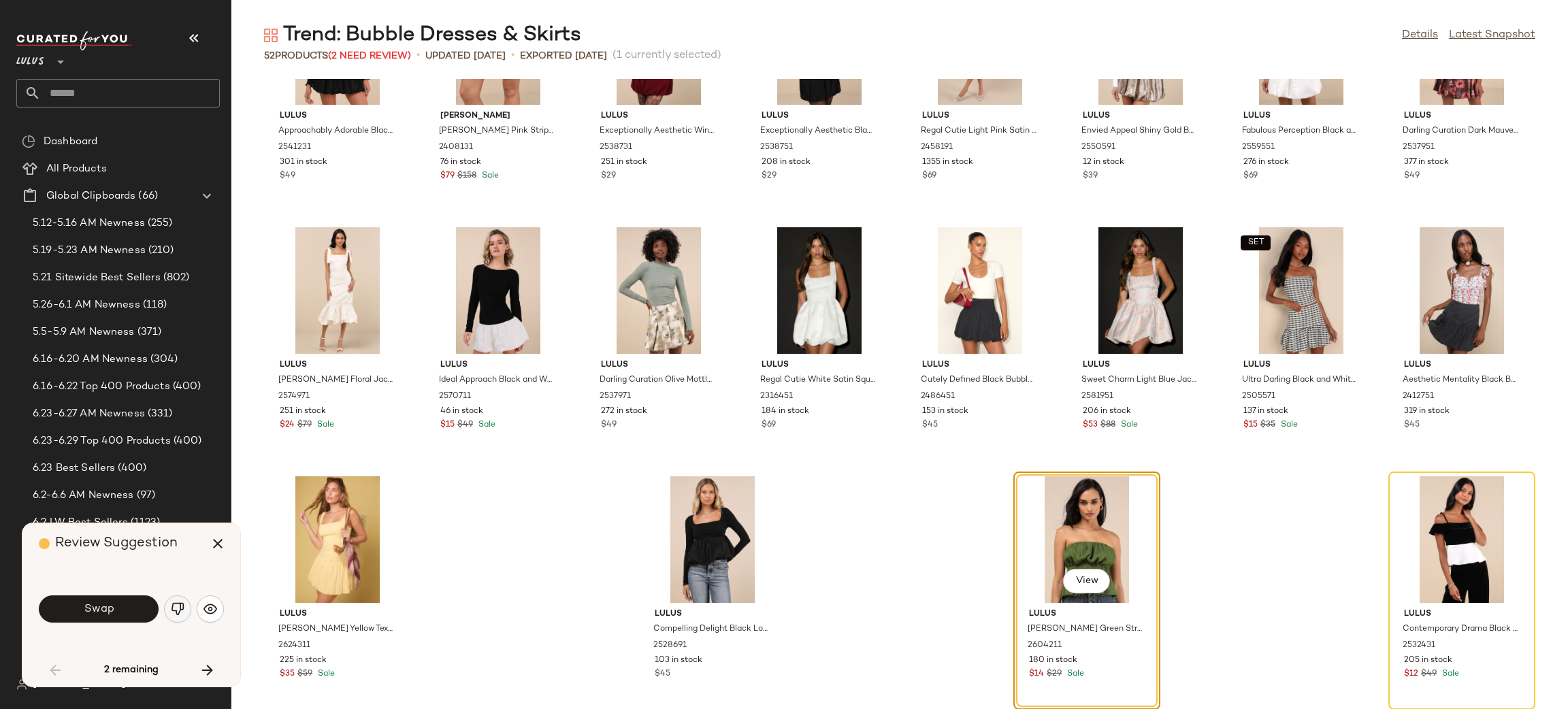
click at [174, 611] on img "button" at bounding box center [177, 609] width 14 height 14
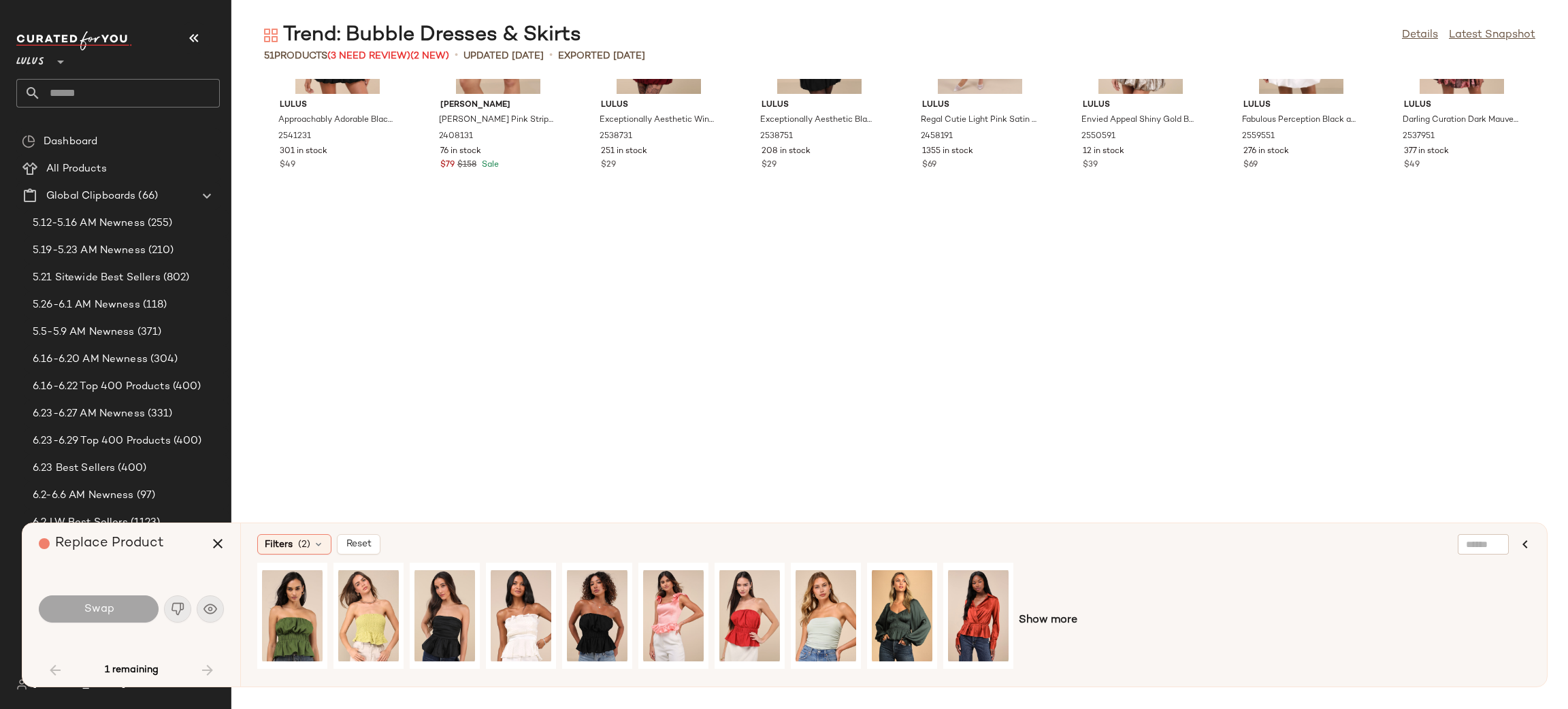
scroll to position [0, 0]
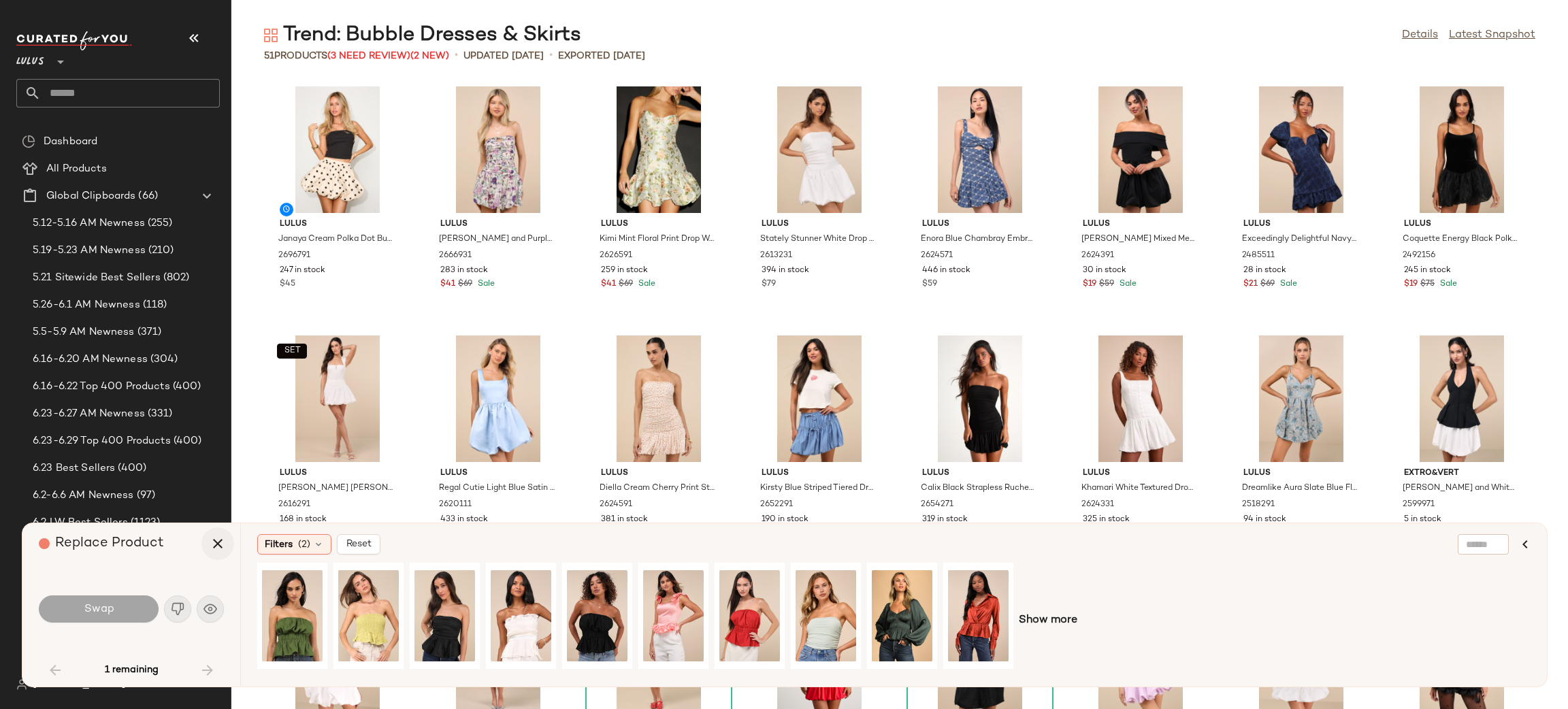
click at [211, 544] on icon "button" at bounding box center [218, 544] width 16 height 16
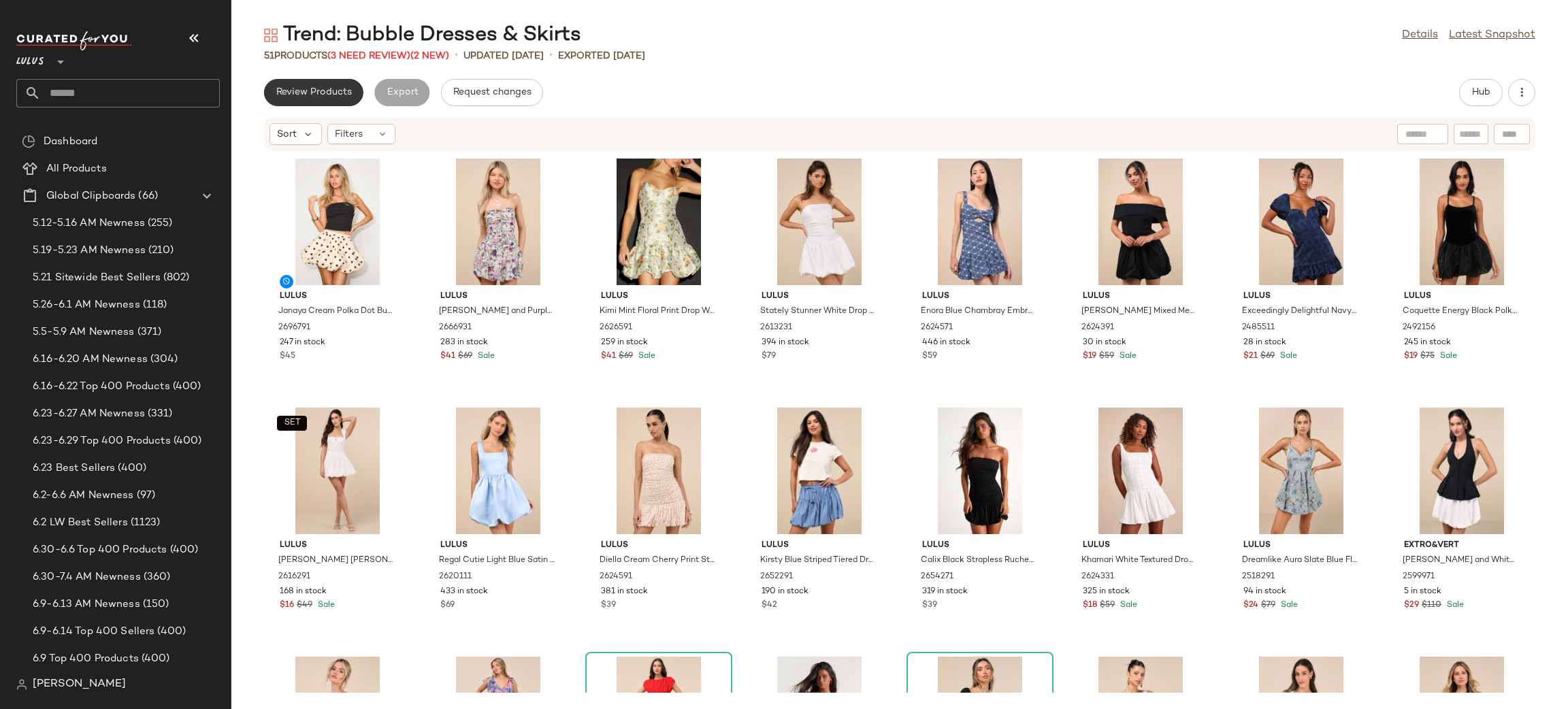
click at [316, 93] on span "Review Products" at bounding box center [314, 93] width 77 height 11
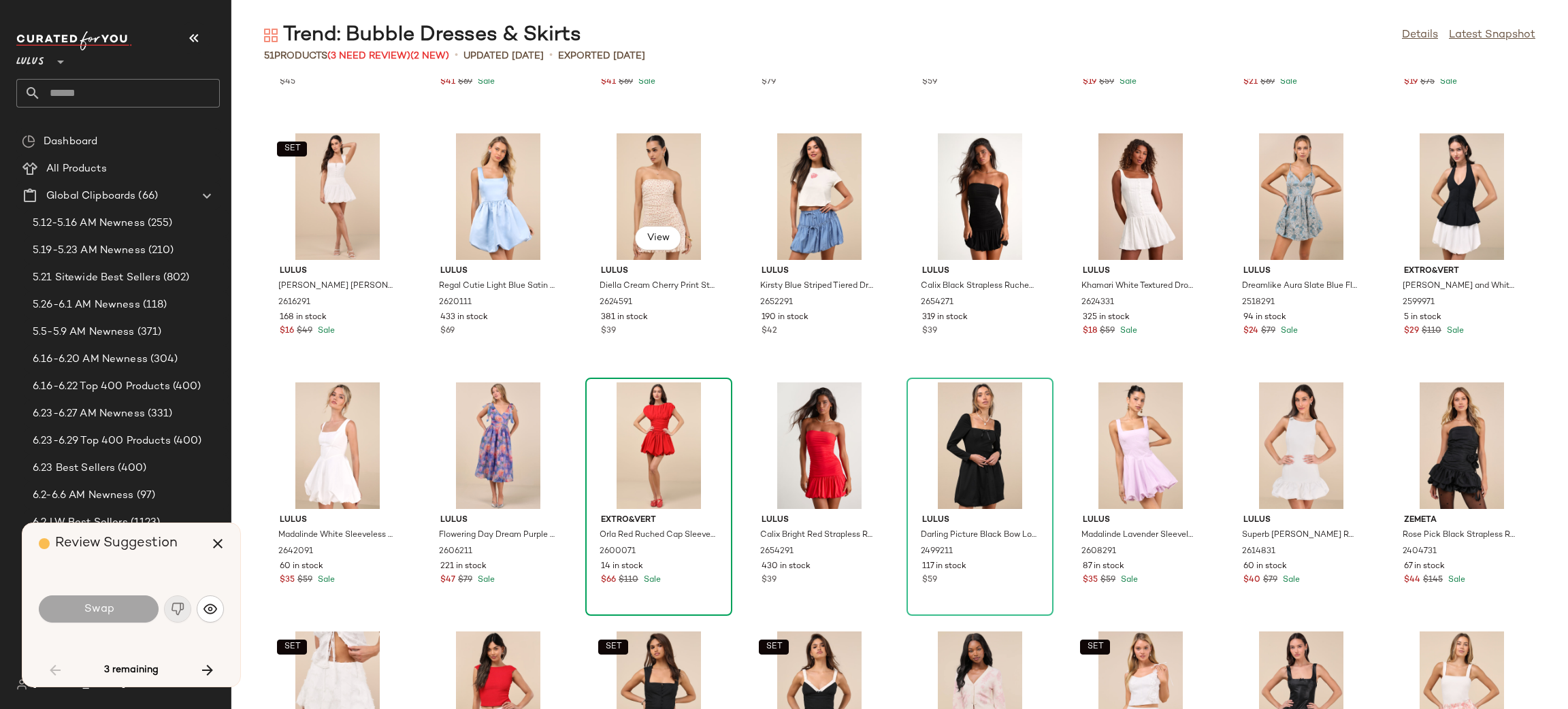
scroll to position [205, 0]
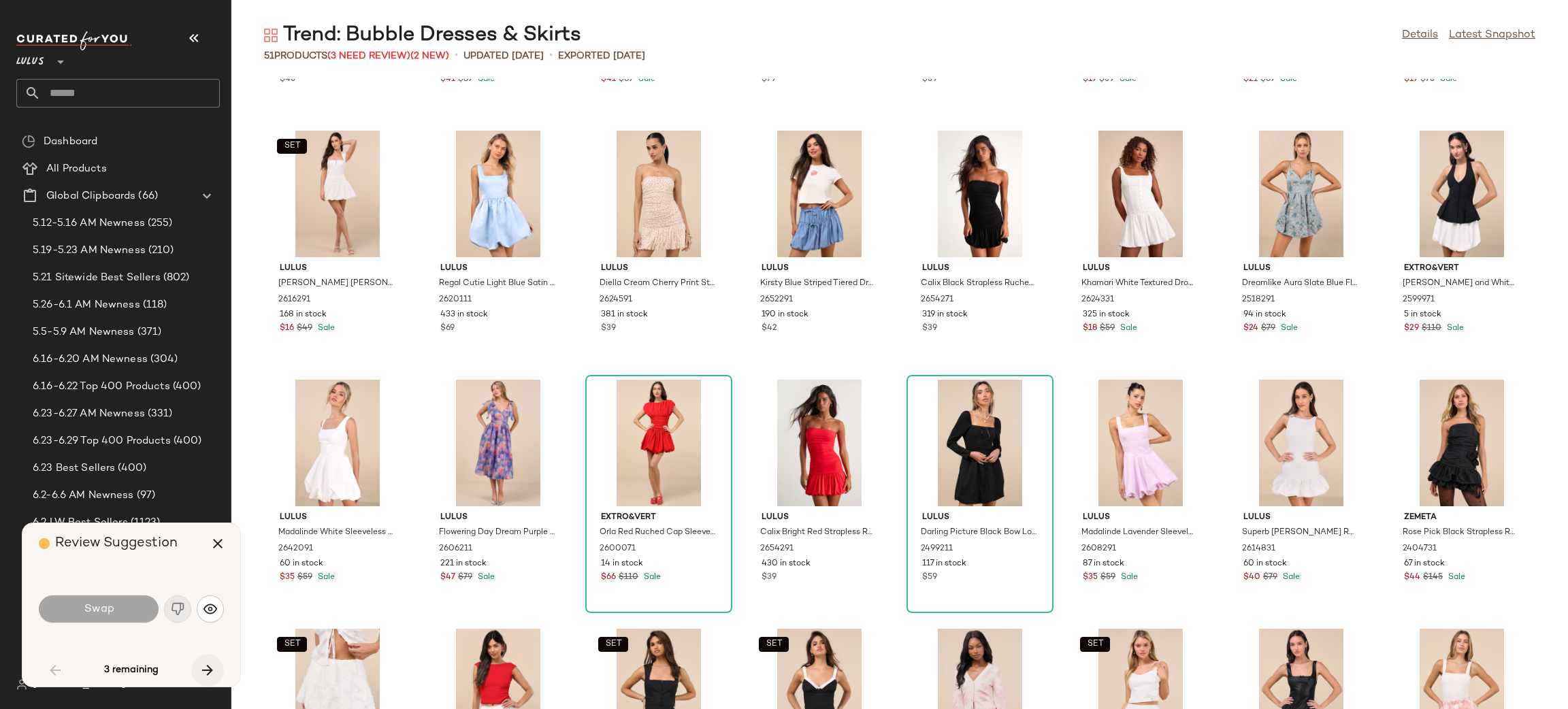
click at [210, 663] on icon "button" at bounding box center [207, 670] width 16 height 16
click at [215, 537] on icon "button" at bounding box center [218, 544] width 16 height 16
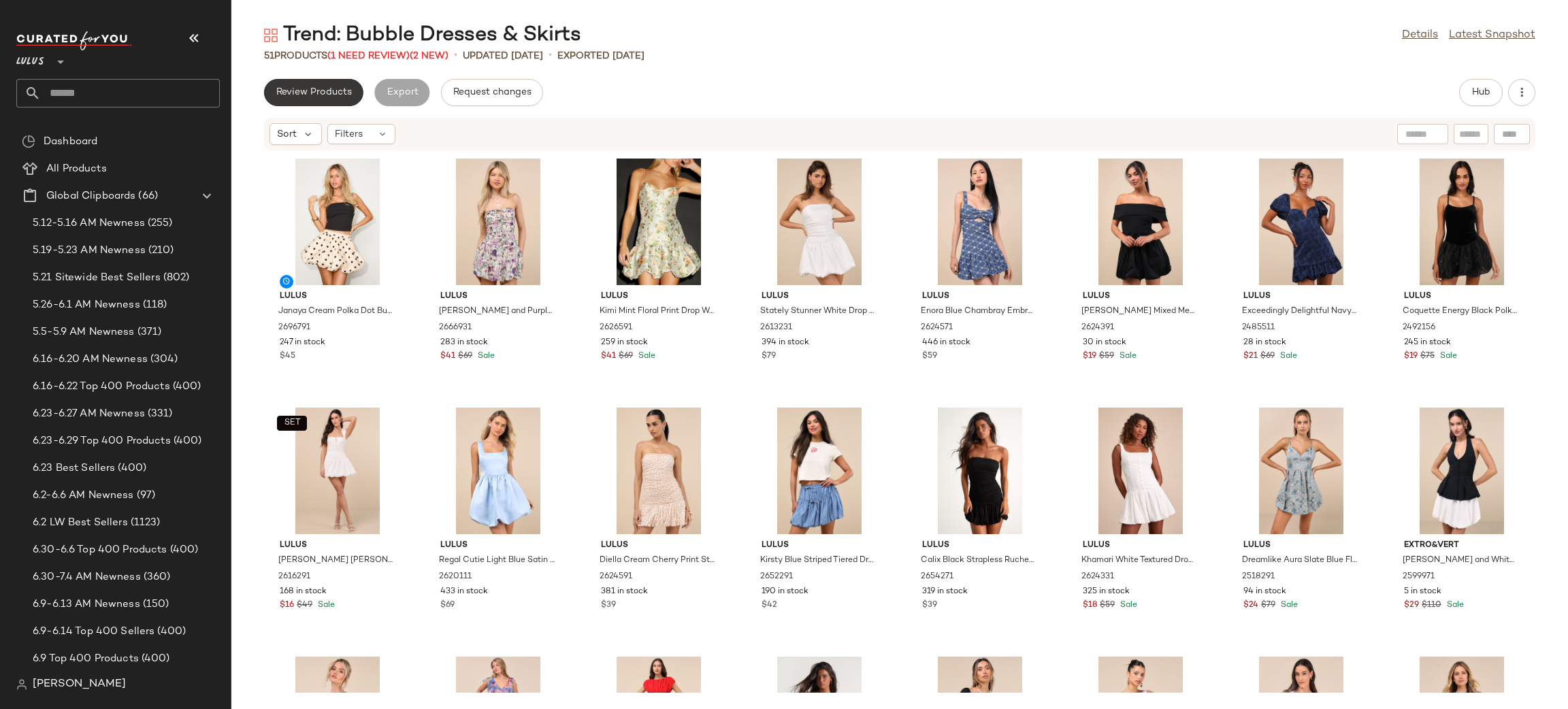
click at [316, 85] on button "Review Products" at bounding box center [313, 93] width 99 height 27
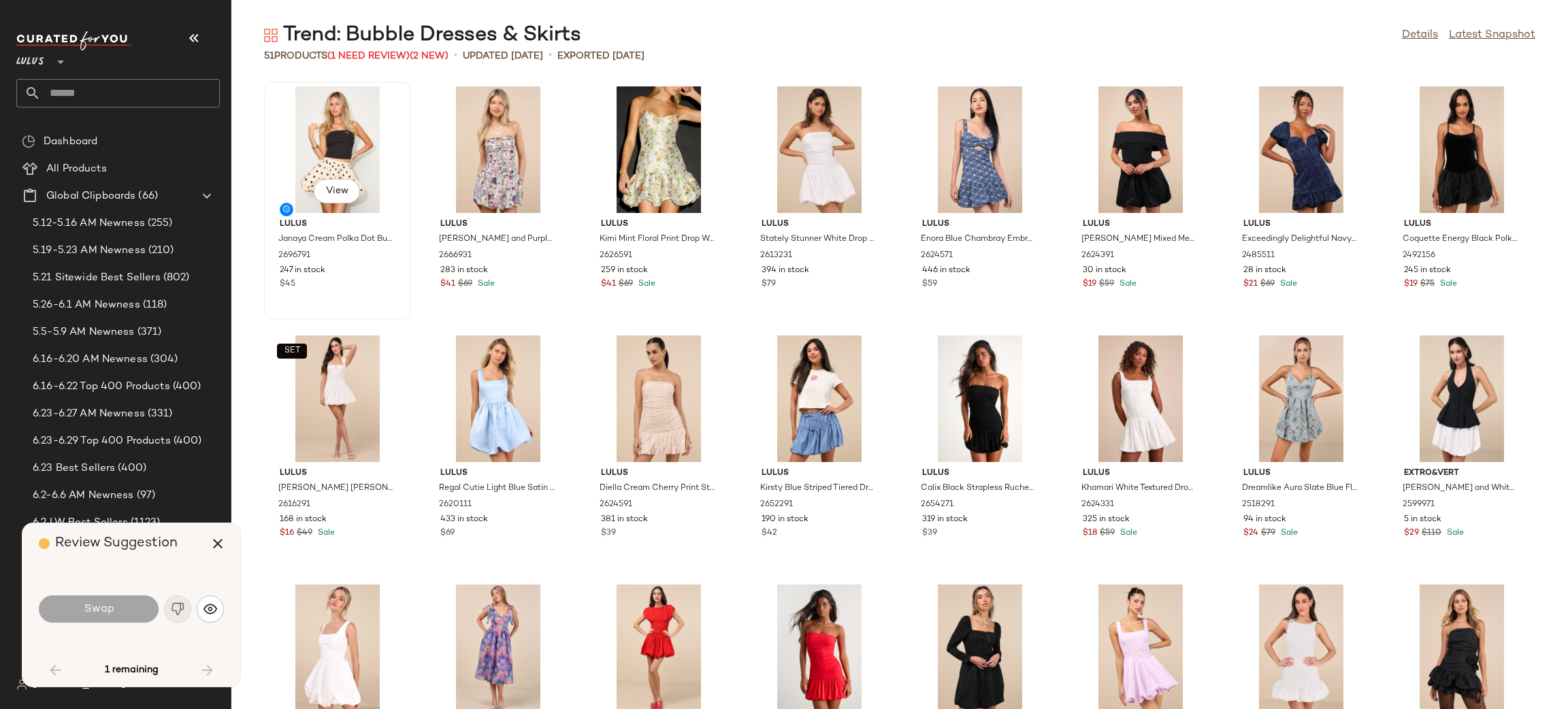
scroll to position [1116, 0]
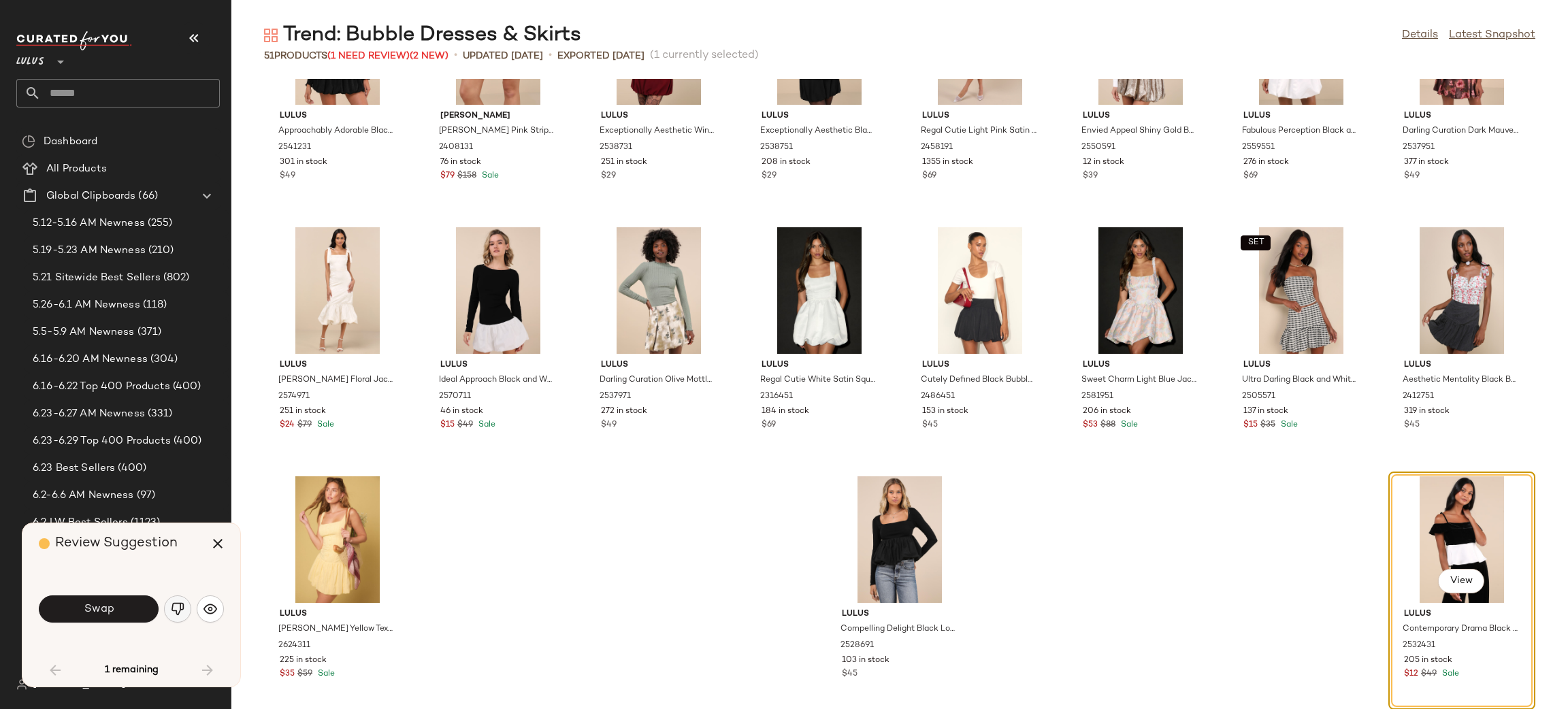
click at [186, 607] on button "button" at bounding box center [177, 609] width 27 height 27
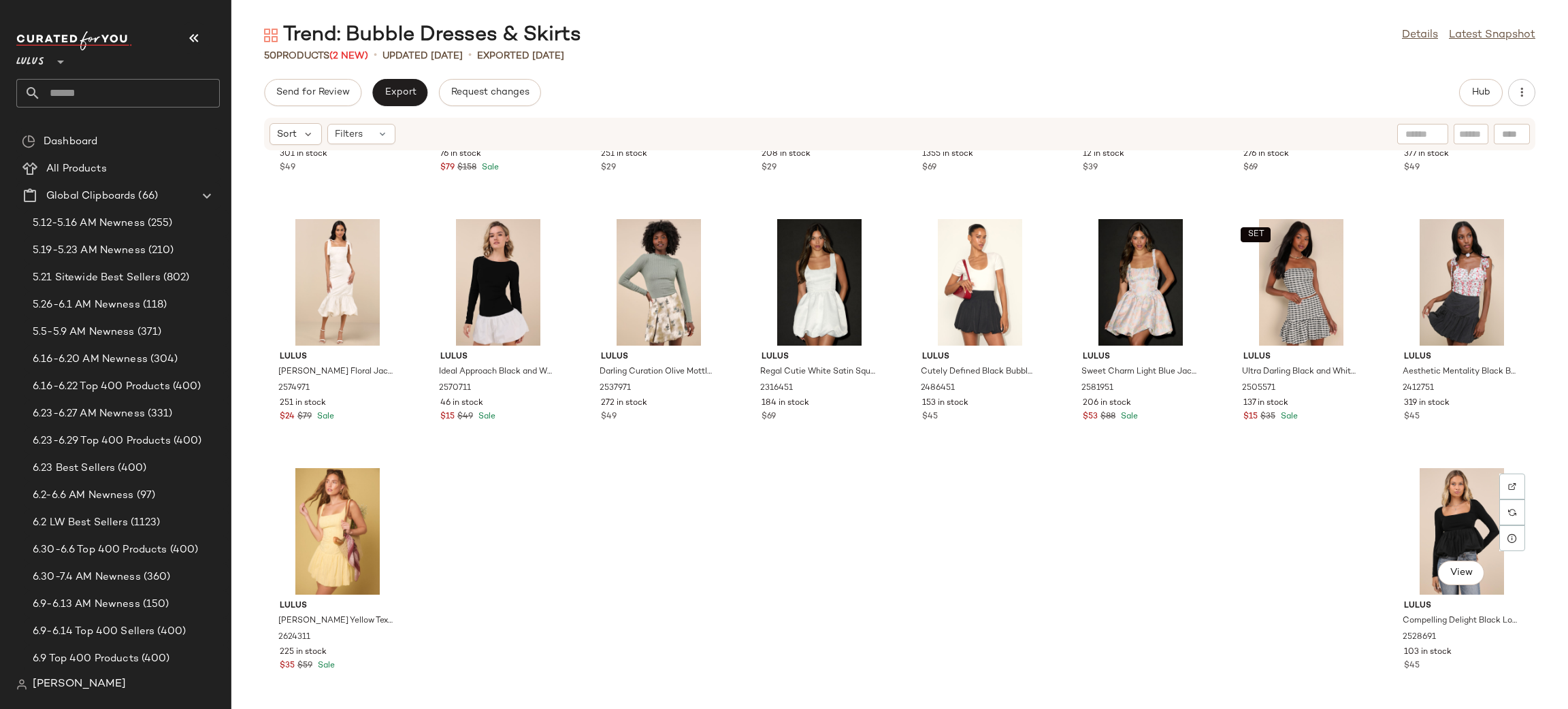
scroll to position [1203, 0]
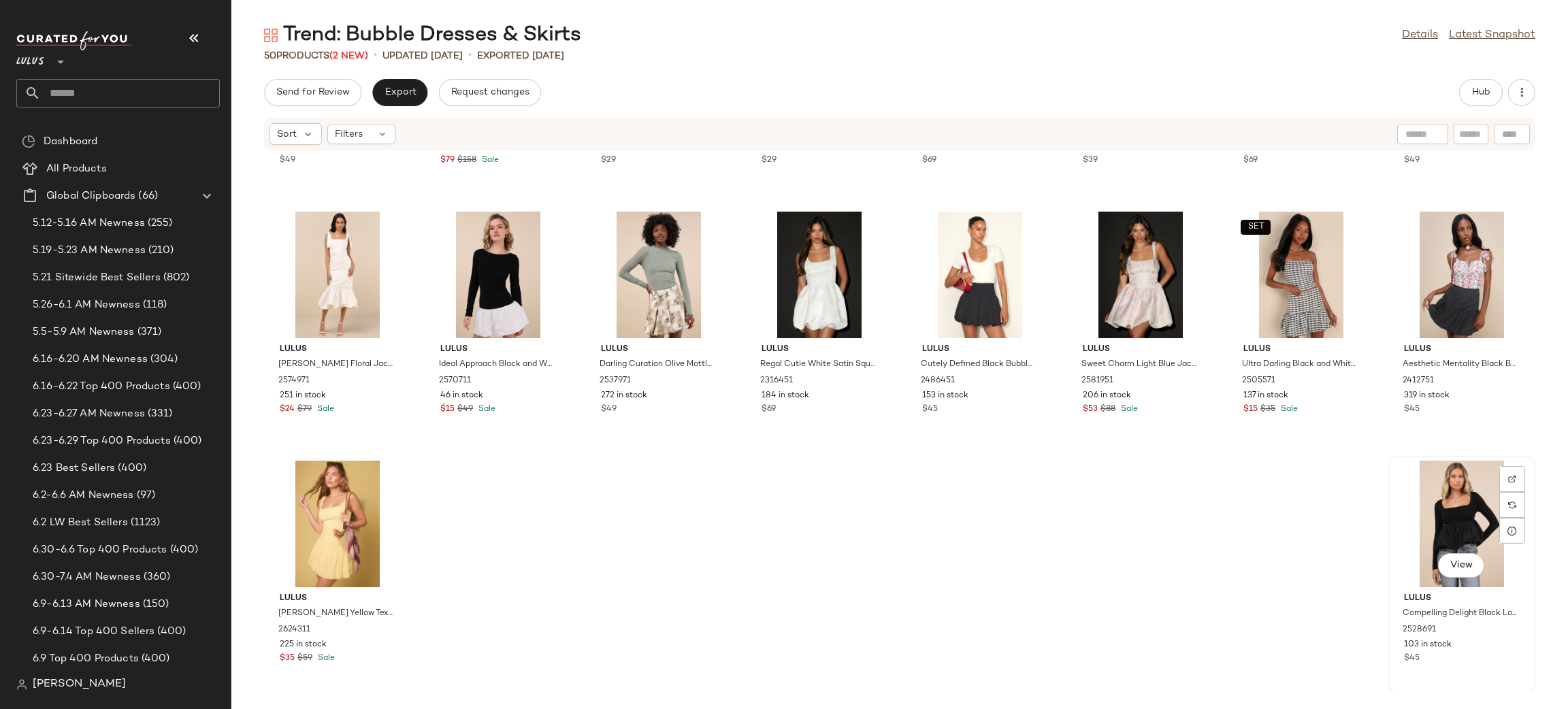
click at [1447, 498] on div "View" at bounding box center [1462, 523] width 137 height 127
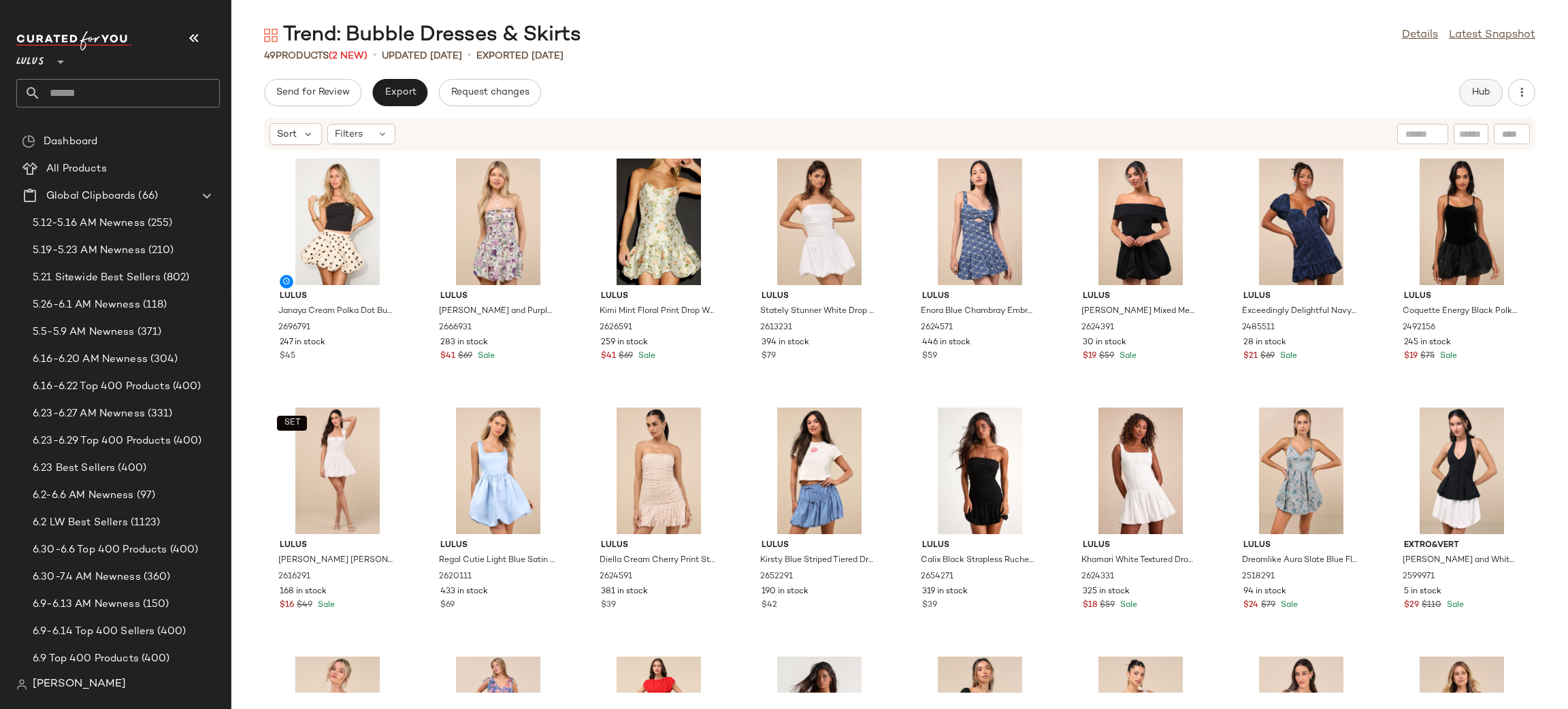
click at [1483, 102] on button "Hub" at bounding box center [1480, 93] width 44 height 27
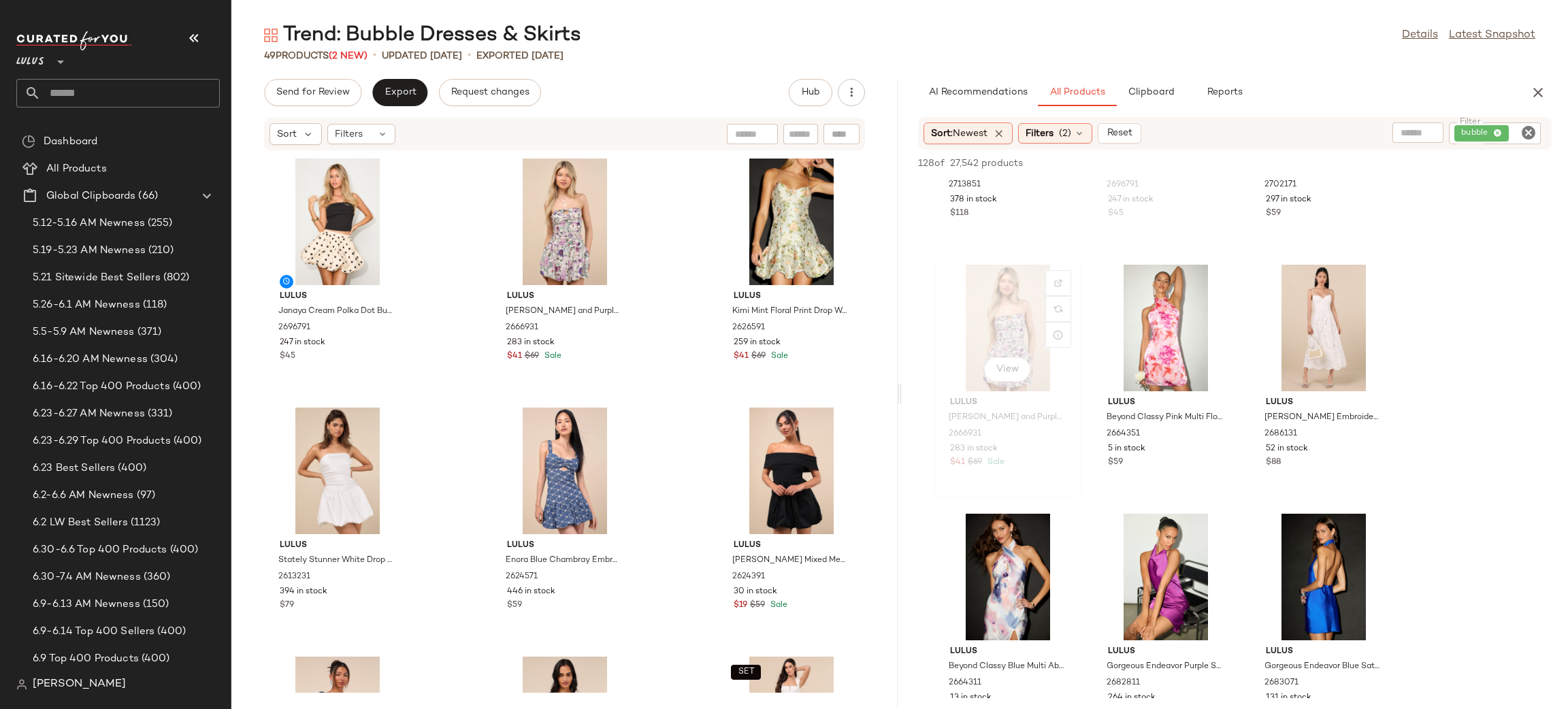
scroll to position [170, 0]
click at [1533, 80] on button "button" at bounding box center [1537, 93] width 27 height 27
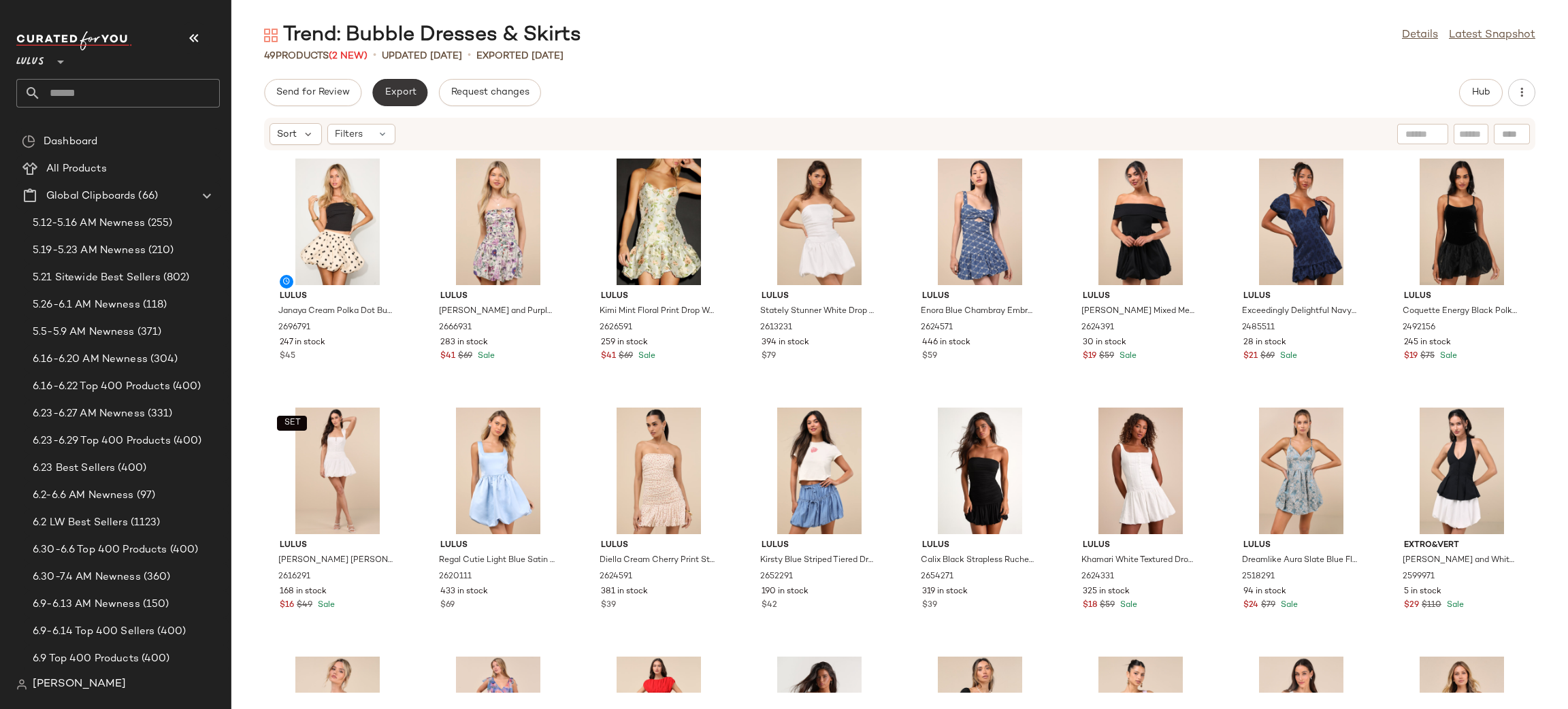
click at [403, 85] on button "Export" at bounding box center [400, 93] width 55 height 27
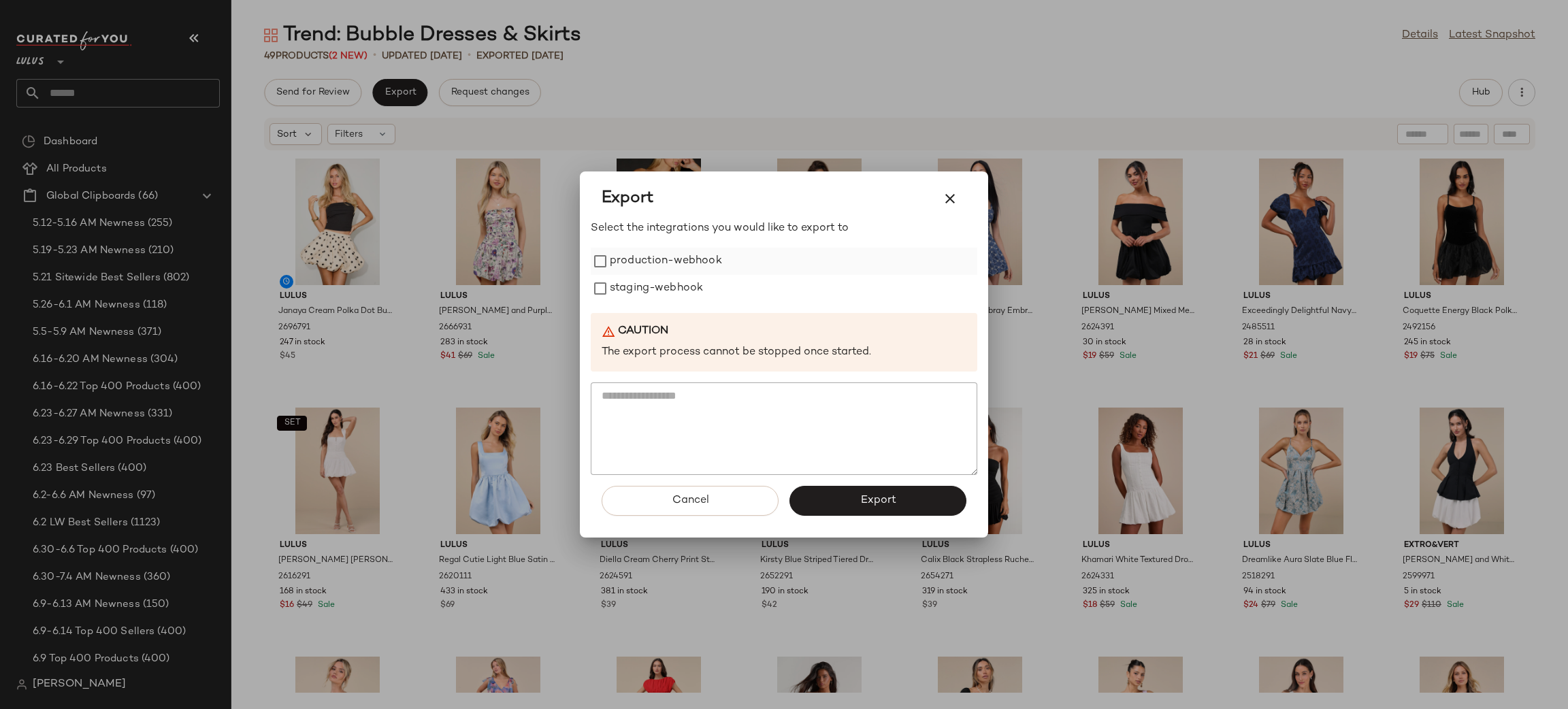
click at [701, 257] on label "production-webhook" at bounding box center [665, 261] width 112 height 27
click at [674, 298] on label "staging-webhook" at bounding box center [656, 289] width 94 height 27
click at [876, 495] on span "Export" at bounding box center [877, 501] width 36 height 13
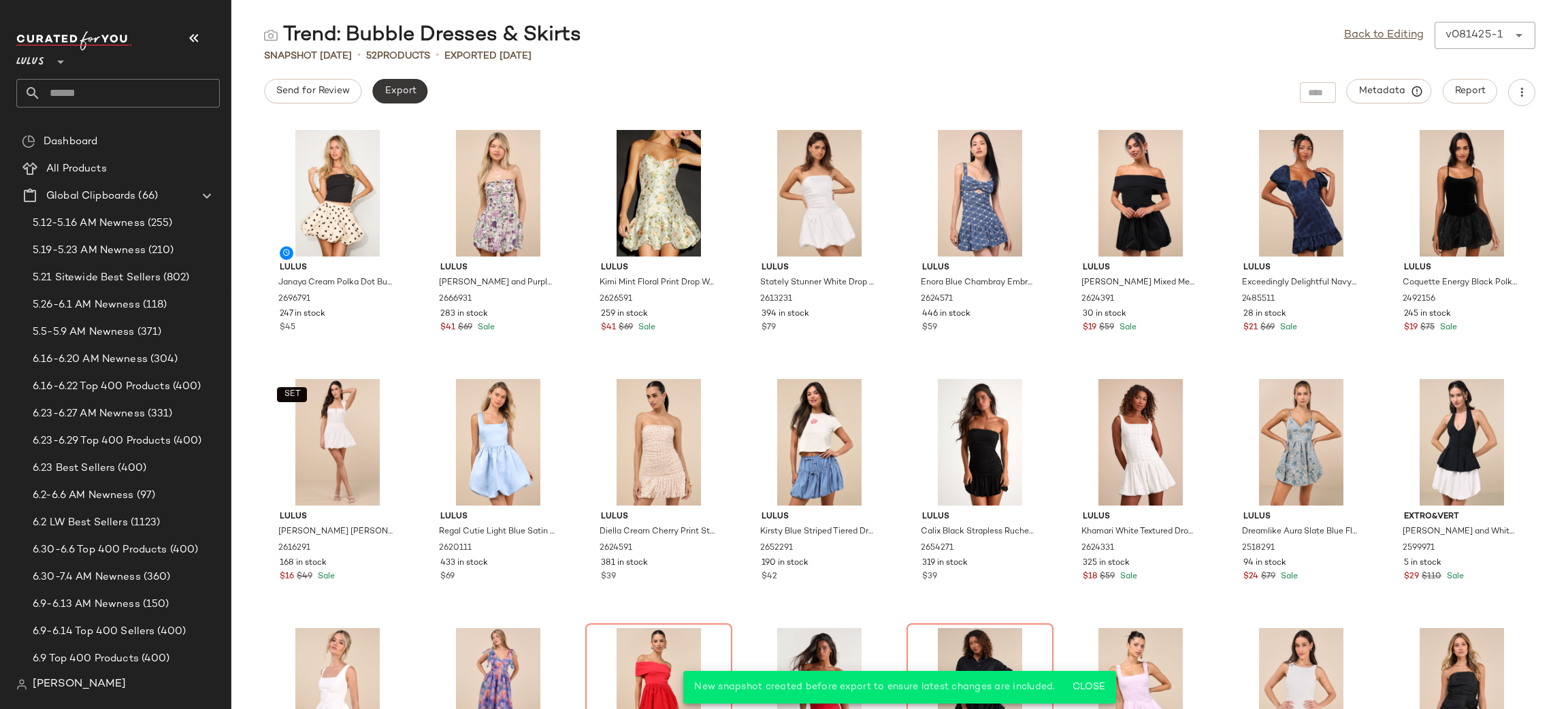
click at [410, 89] on span "Export" at bounding box center [400, 91] width 32 height 11
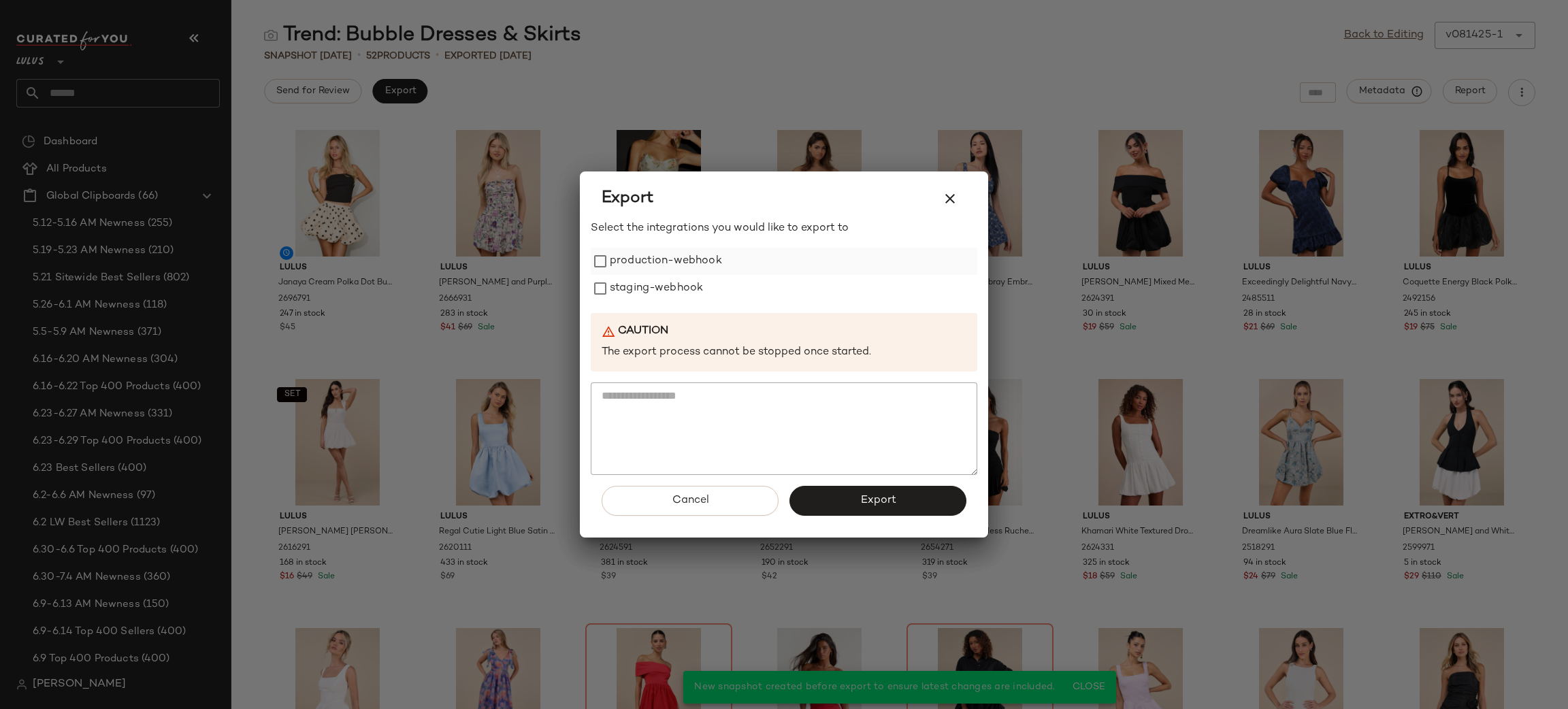
click at [701, 270] on label "production-webhook" at bounding box center [665, 261] width 112 height 27
drag, startPoint x: 701, startPoint y: 284, endPoint x: 824, endPoint y: 379, distance: 155.4
click at [701, 283] on label "staging-webhook" at bounding box center [656, 289] width 94 height 27
click at [925, 503] on button "Export" at bounding box center [877, 501] width 177 height 30
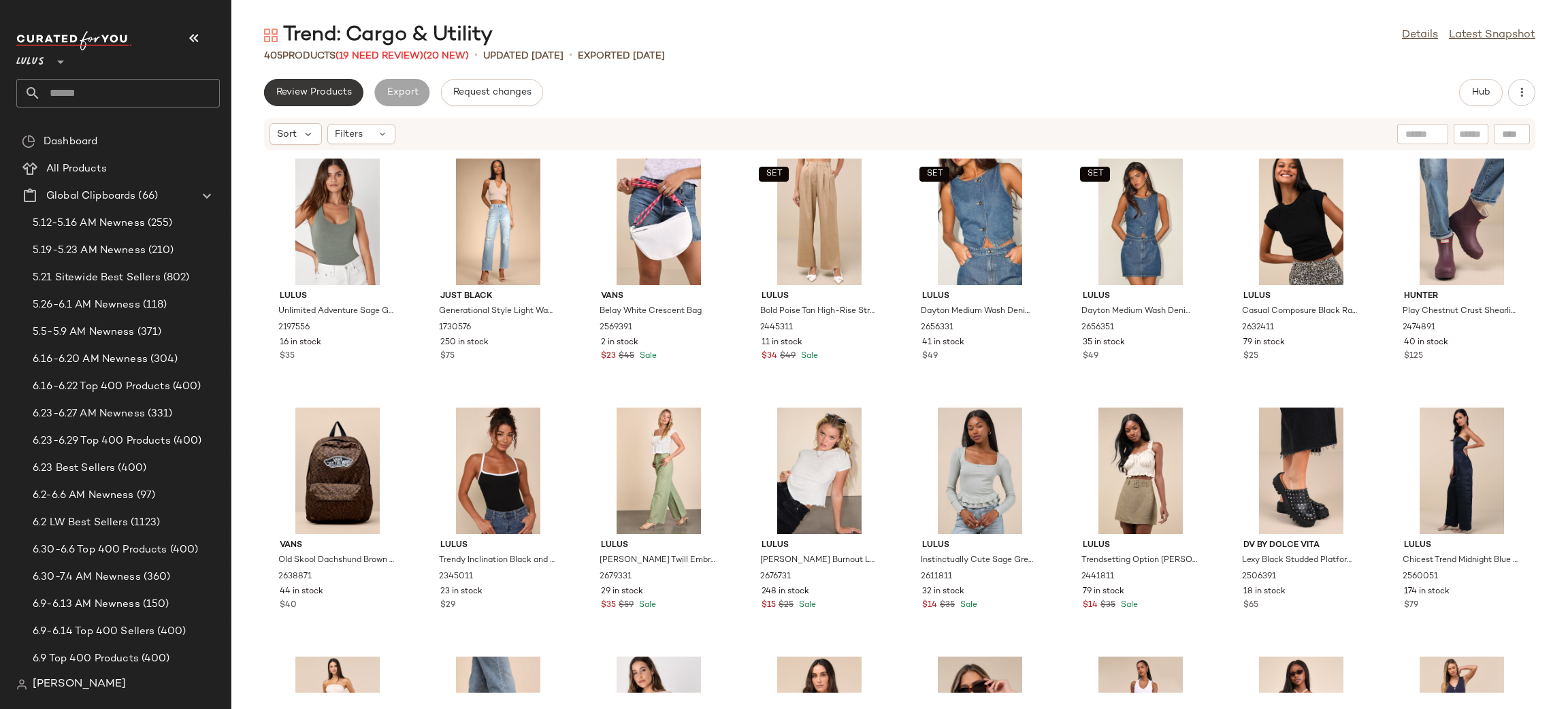
click at [303, 96] on span "Review Products" at bounding box center [314, 93] width 77 height 11
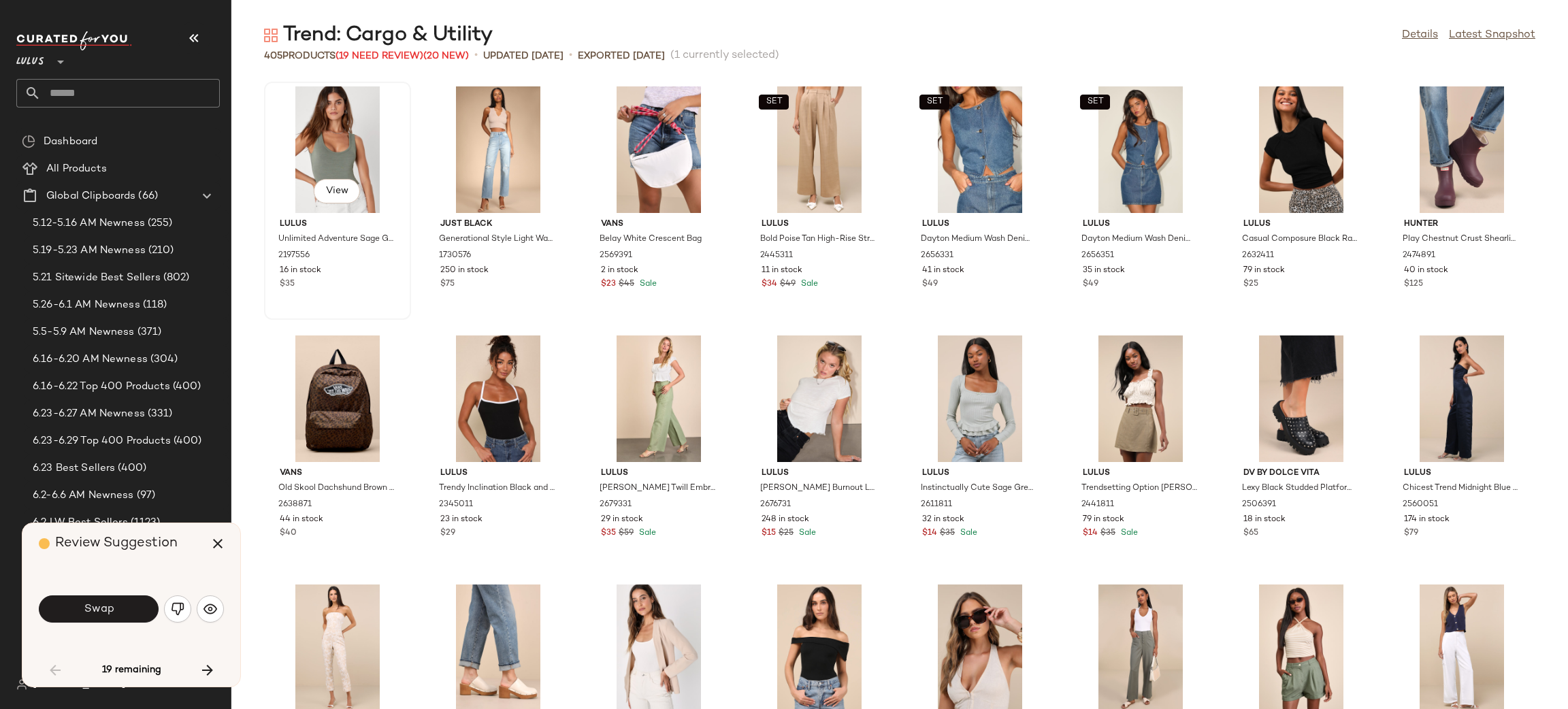
scroll to position [758, 0]
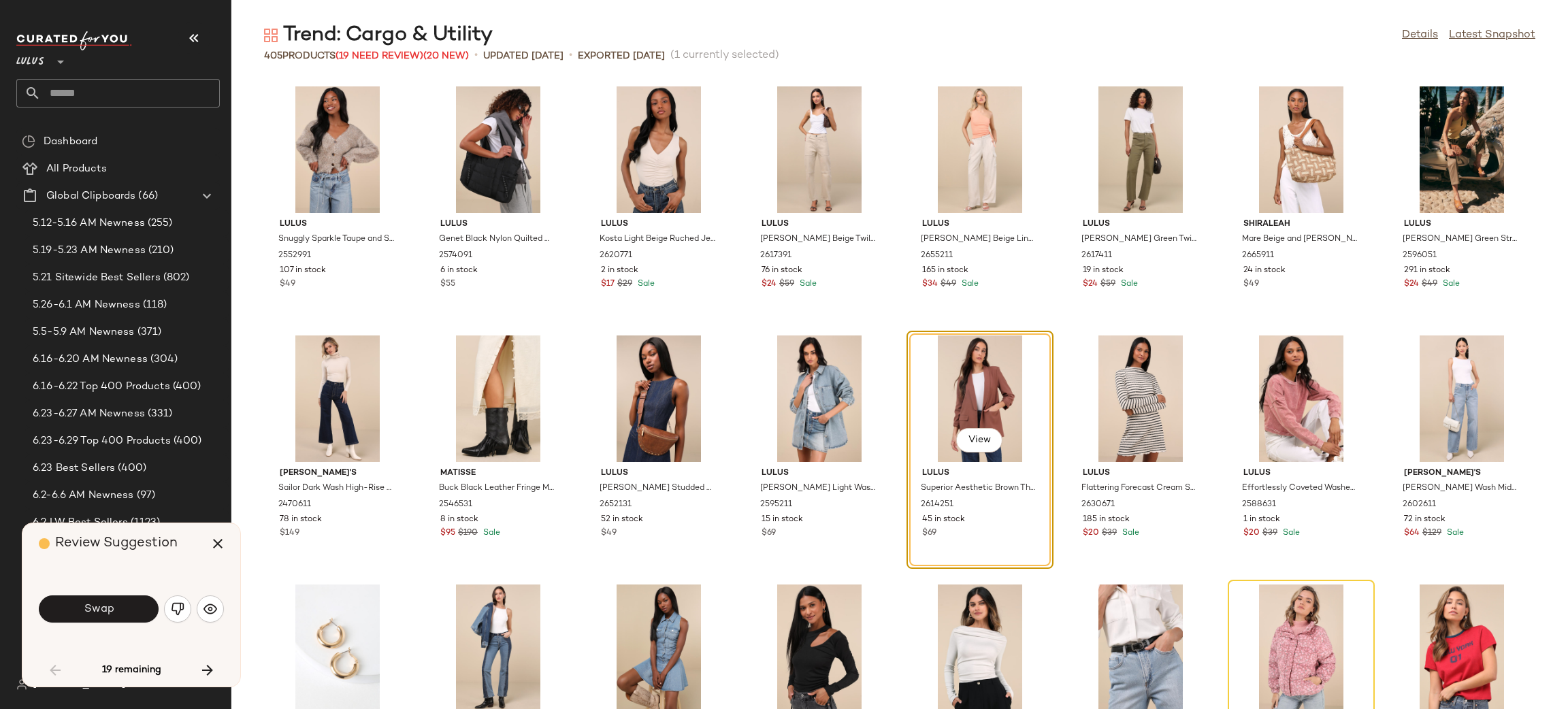
click at [129, 607] on button "Swap" at bounding box center [98, 609] width 120 height 27
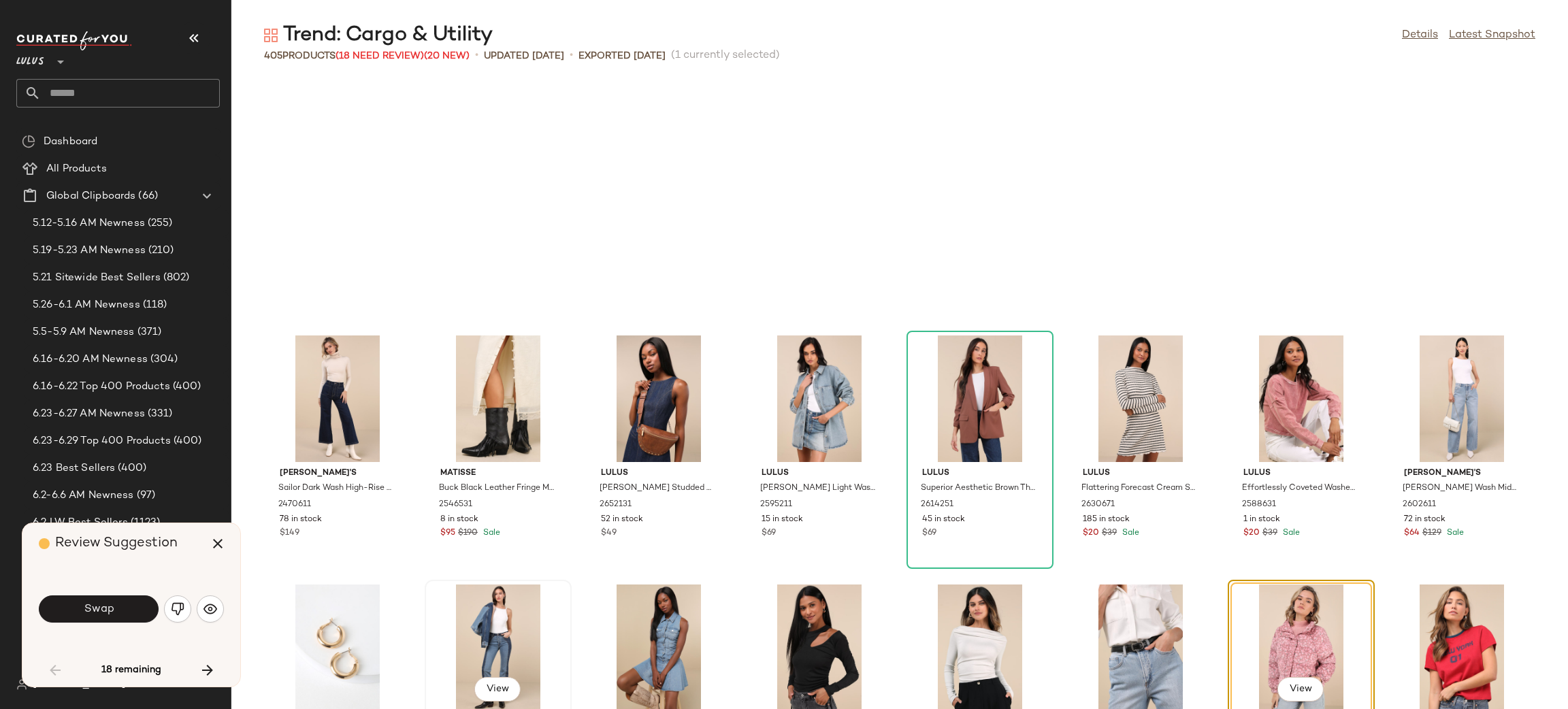
scroll to position [996, 0]
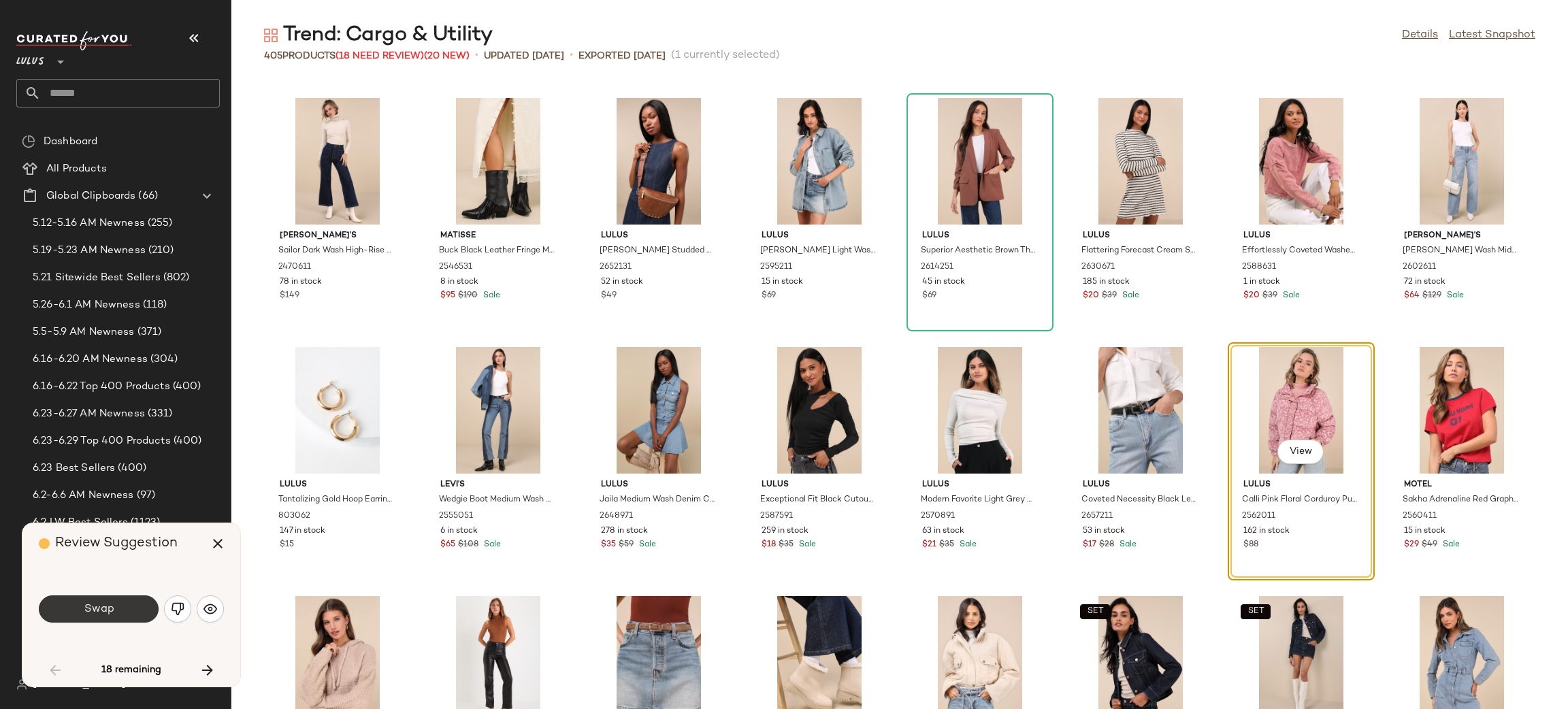
click at [102, 607] on span "Swap" at bounding box center [98, 610] width 31 height 13
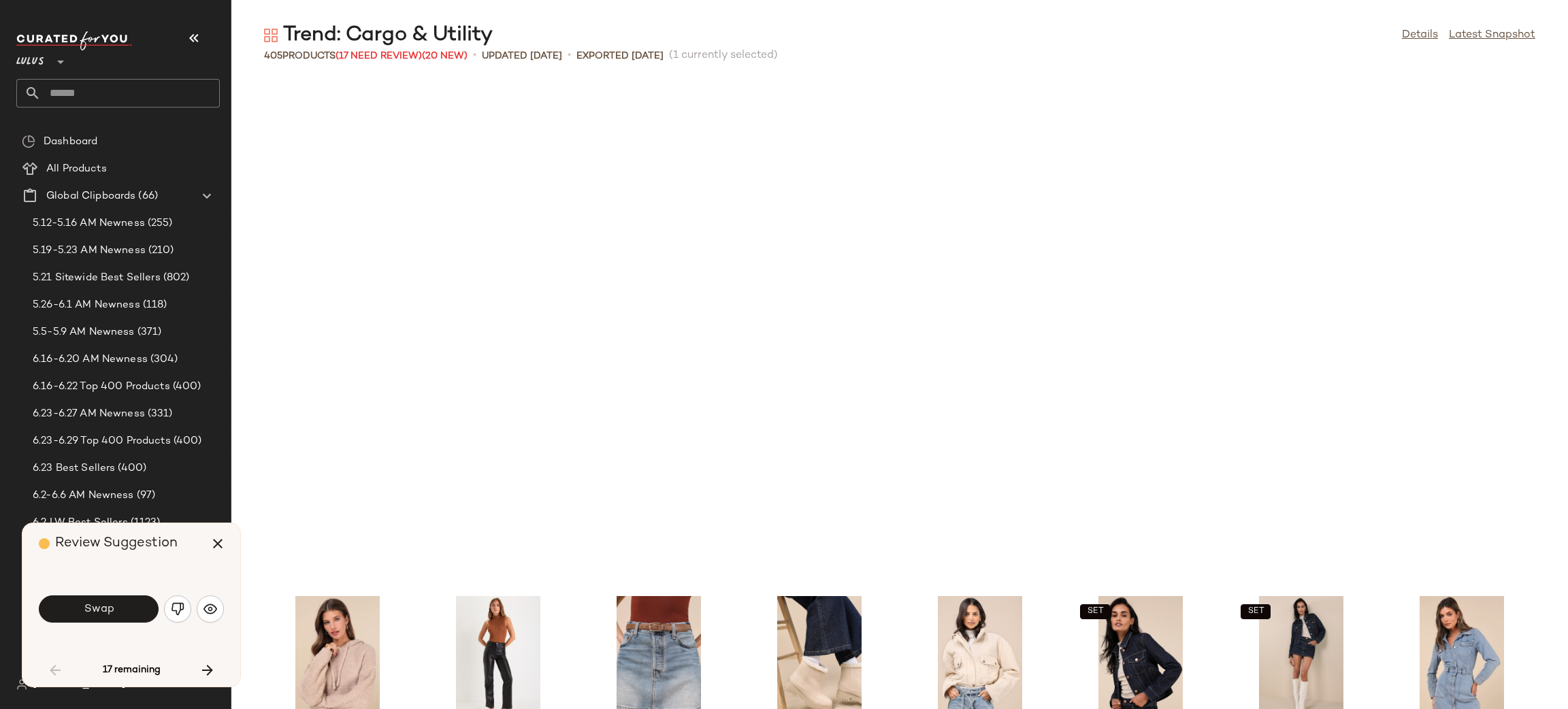
scroll to position [1495, 0]
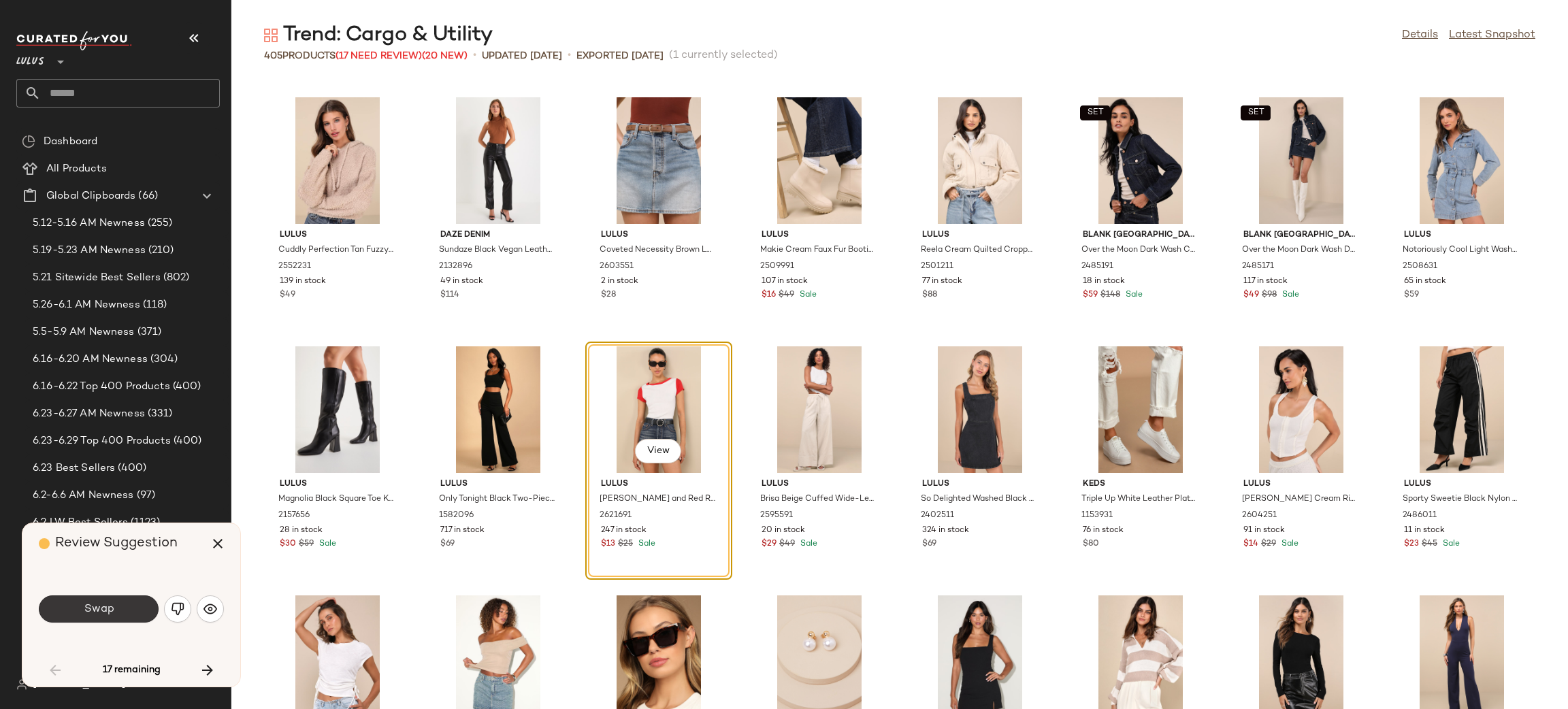
click at [96, 606] on span "Swap" at bounding box center [98, 610] width 31 height 13
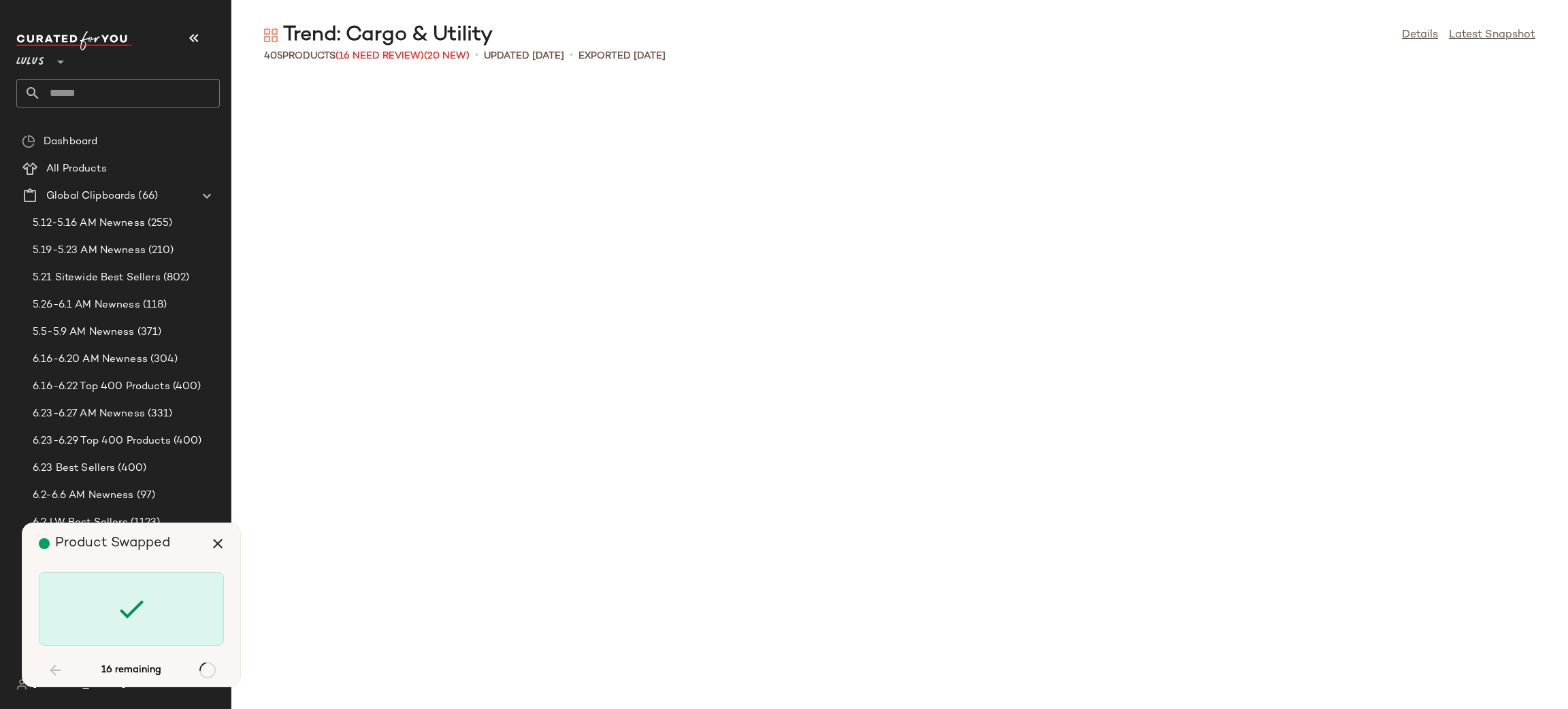
scroll to position [2740, 0]
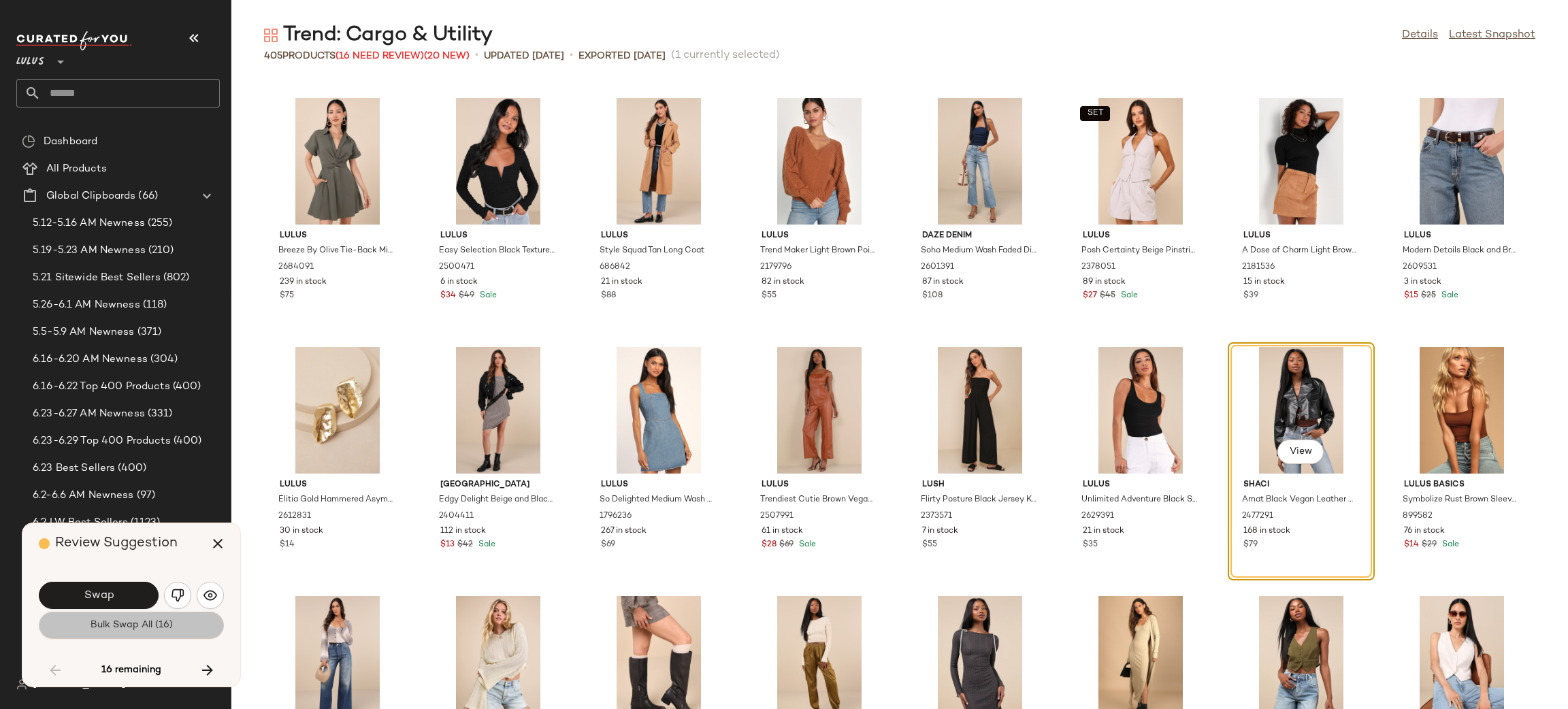
click at [152, 624] on span "Bulk Swap All (16)" at bounding box center [131, 626] width 83 height 11
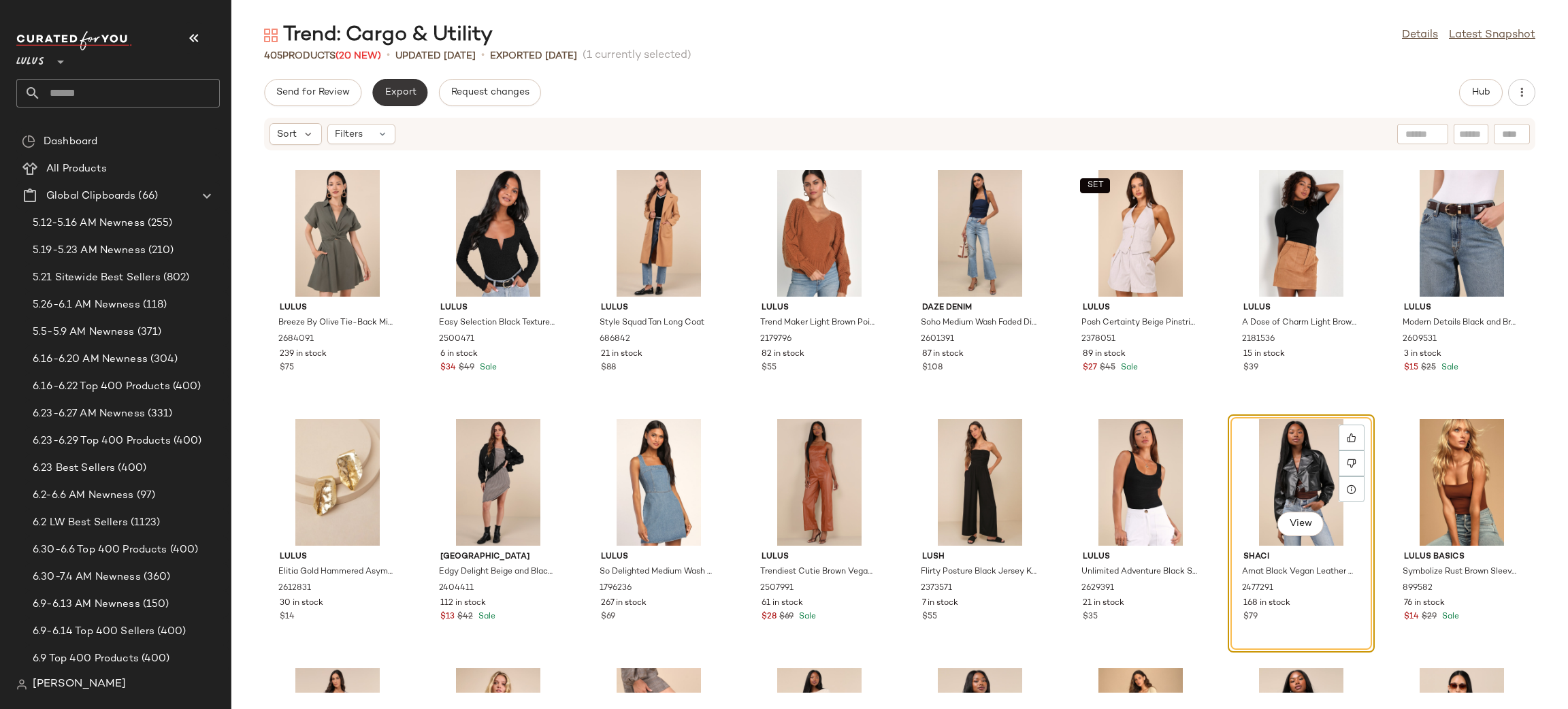
click at [387, 99] on button "Export" at bounding box center [400, 93] width 55 height 27
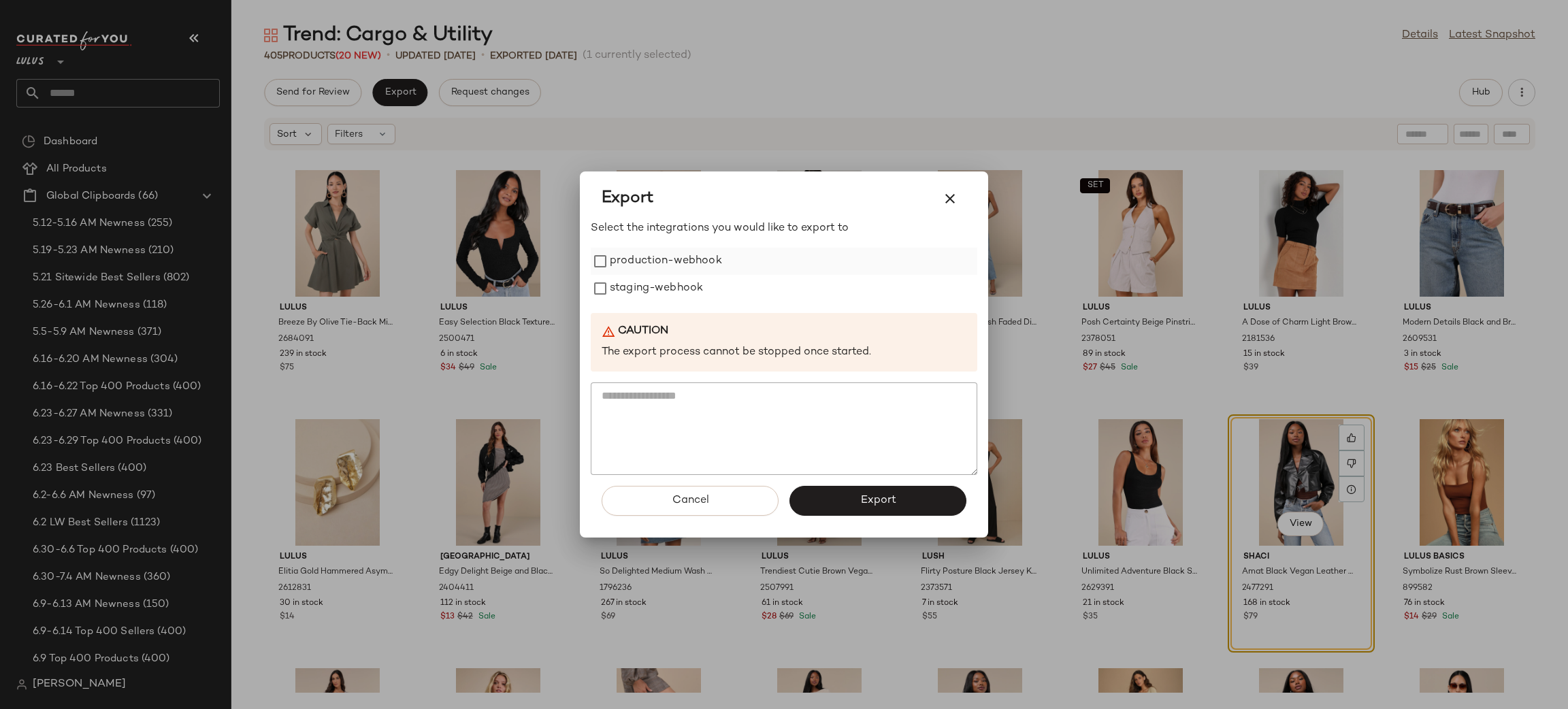
click at [674, 265] on label "production-webhook" at bounding box center [665, 261] width 112 height 27
click at [687, 285] on label "staging-webhook" at bounding box center [656, 289] width 94 height 27
click at [918, 503] on button "Export" at bounding box center [877, 501] width 177 height 30
